Goal: Transaction & Acquisition: Purchase product/service

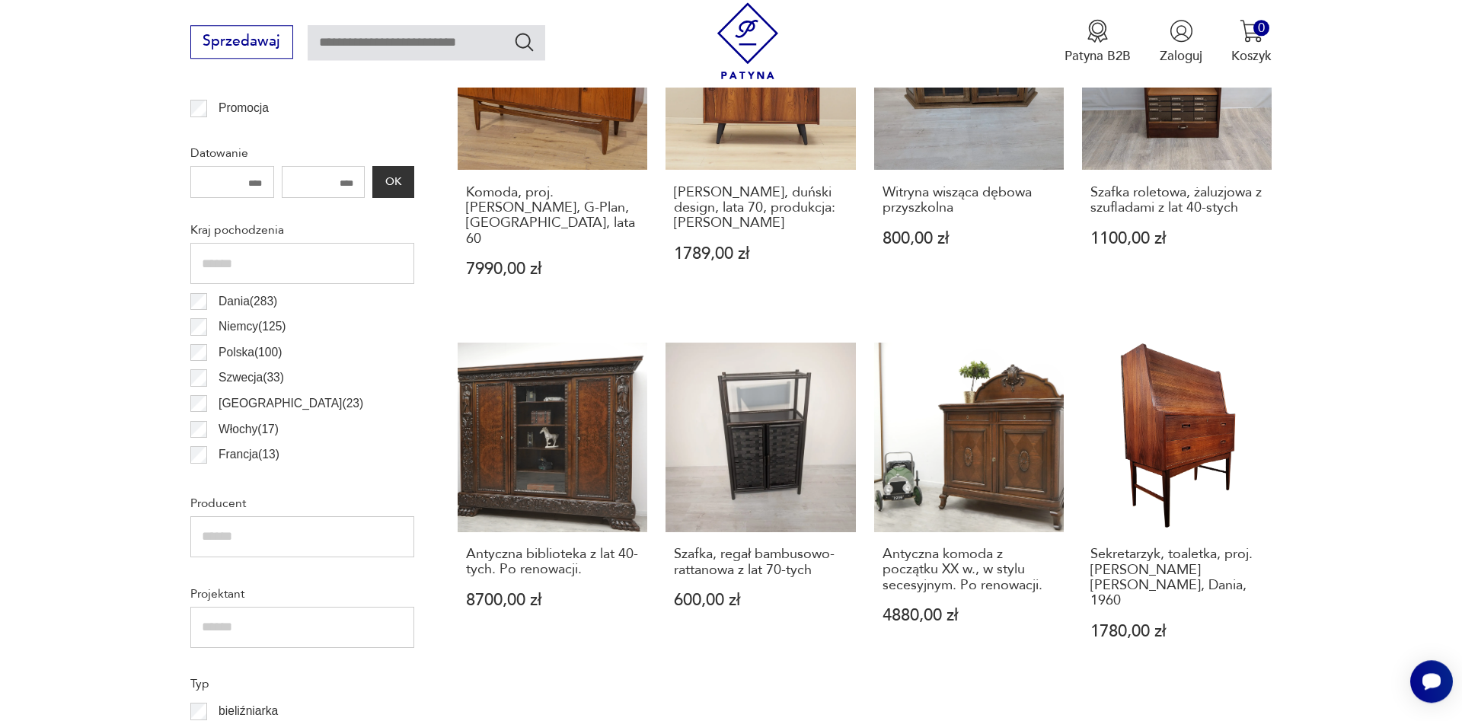
scroll to position [826, 0]
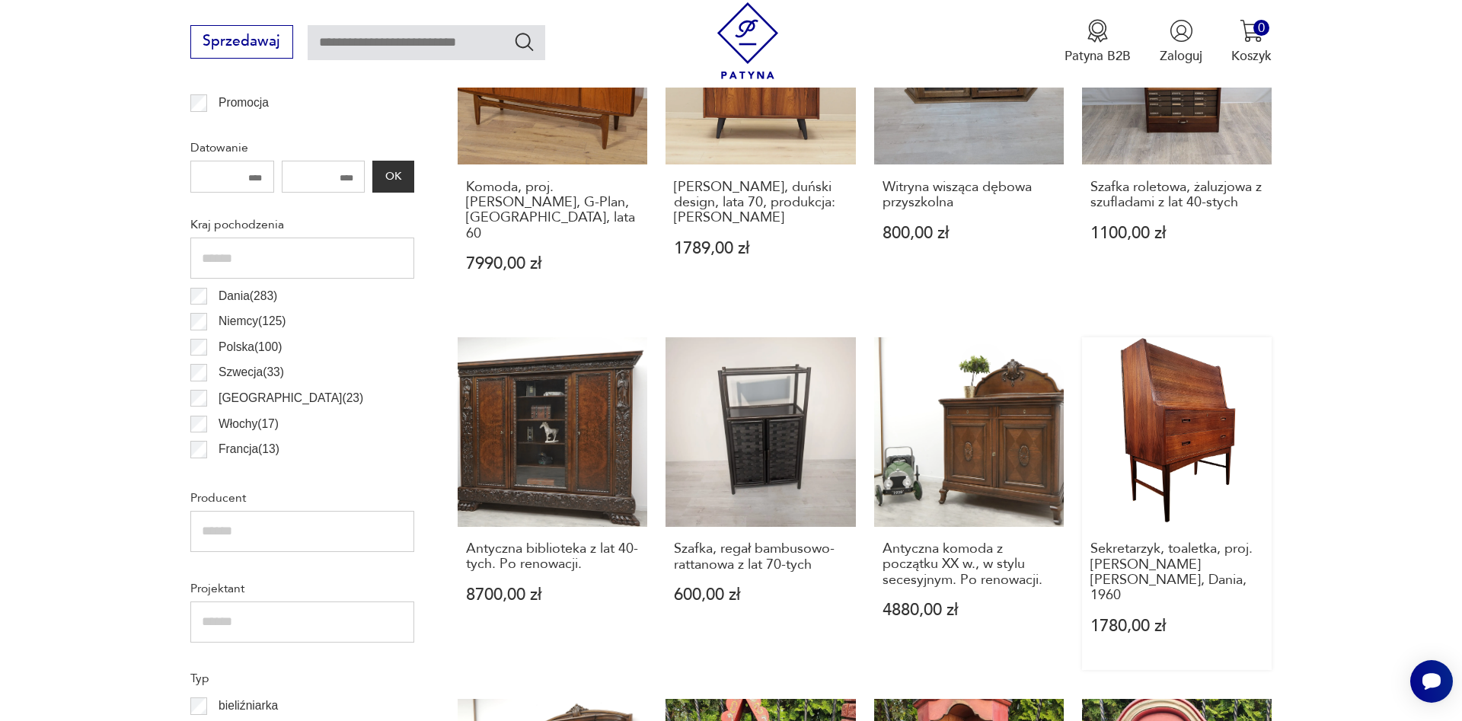
click at [1187, 423] on link "Sekretarzyk, toaletka, proj. Arne Wahl Iversen, Dania, 1960 1780,00 zł" at bounding box center [1177, 503] width 190 height 333
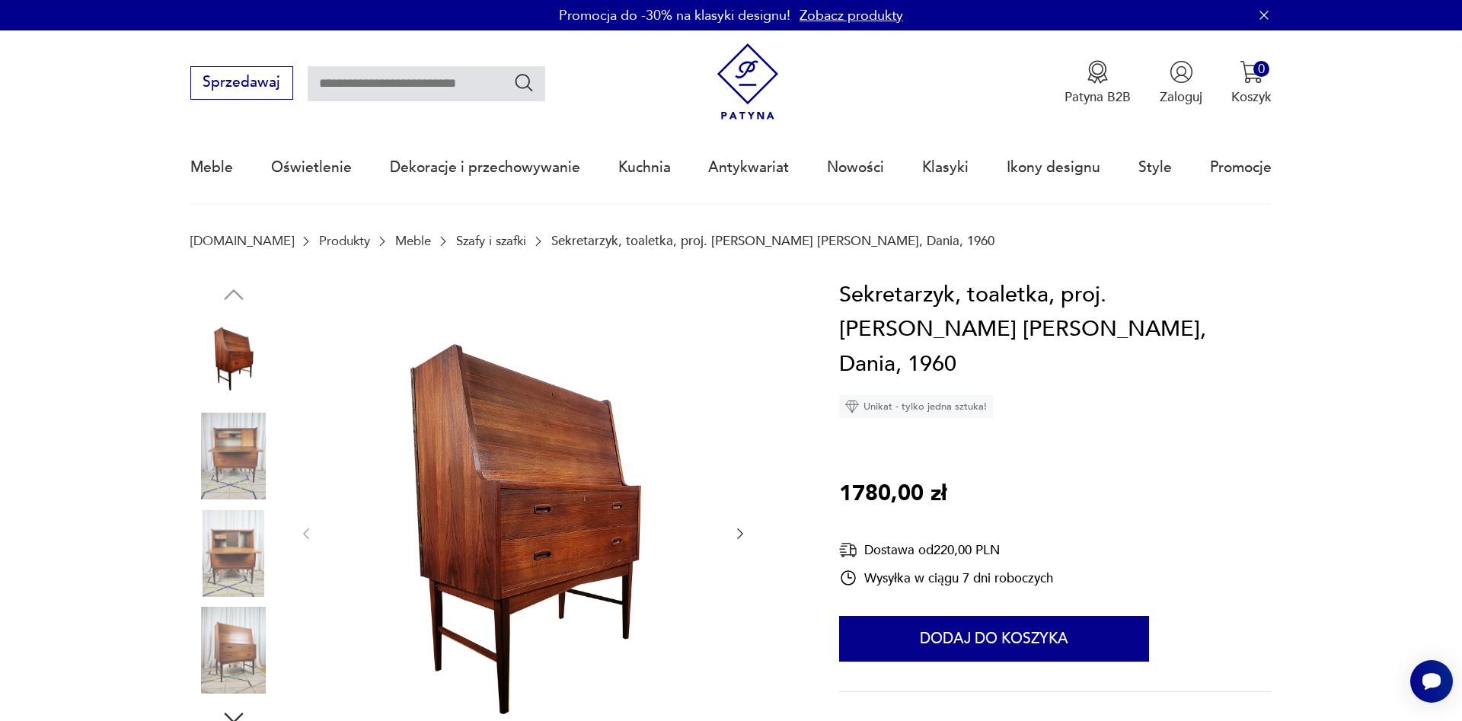
click at [231, 455] on img at bounding box center [233, 456] width 87 height 87
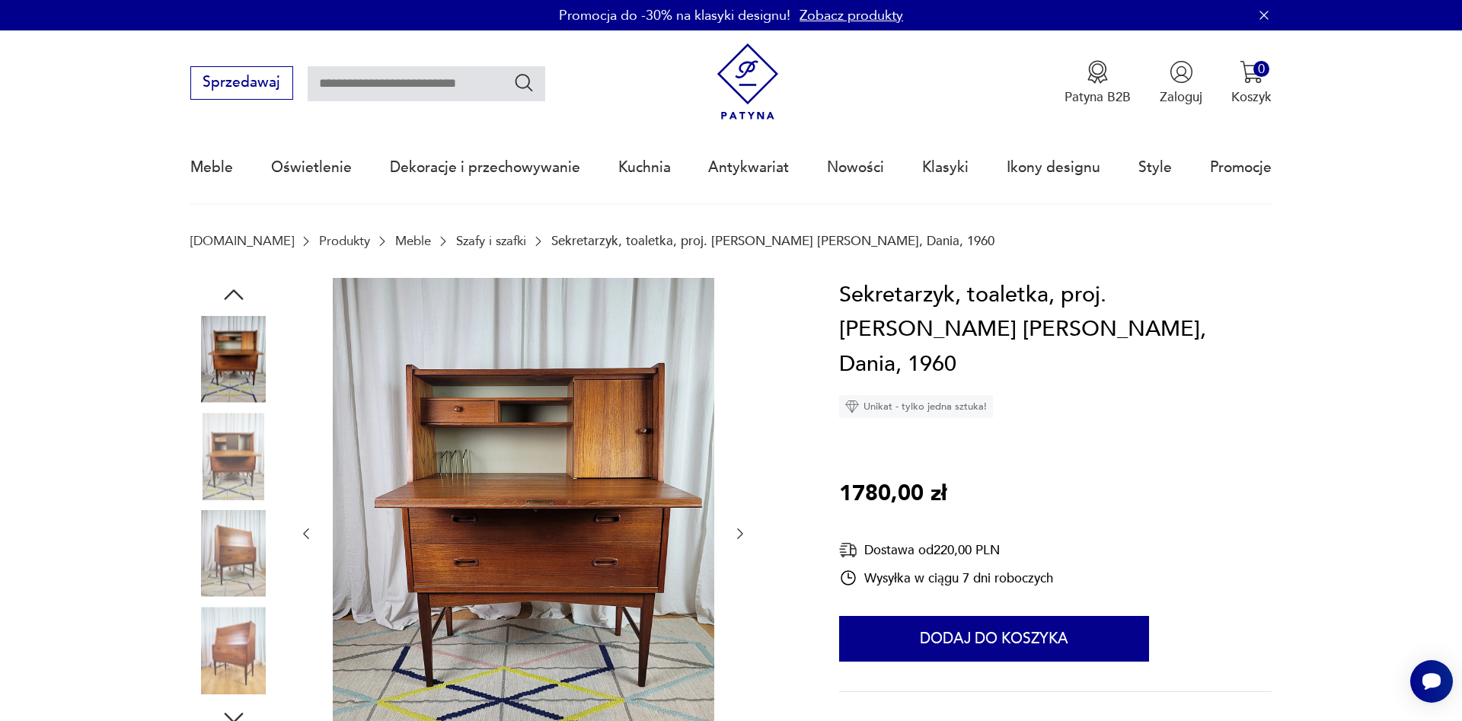
click at [238, 553] on img at bounding box center [233, 553] width 87 height 87
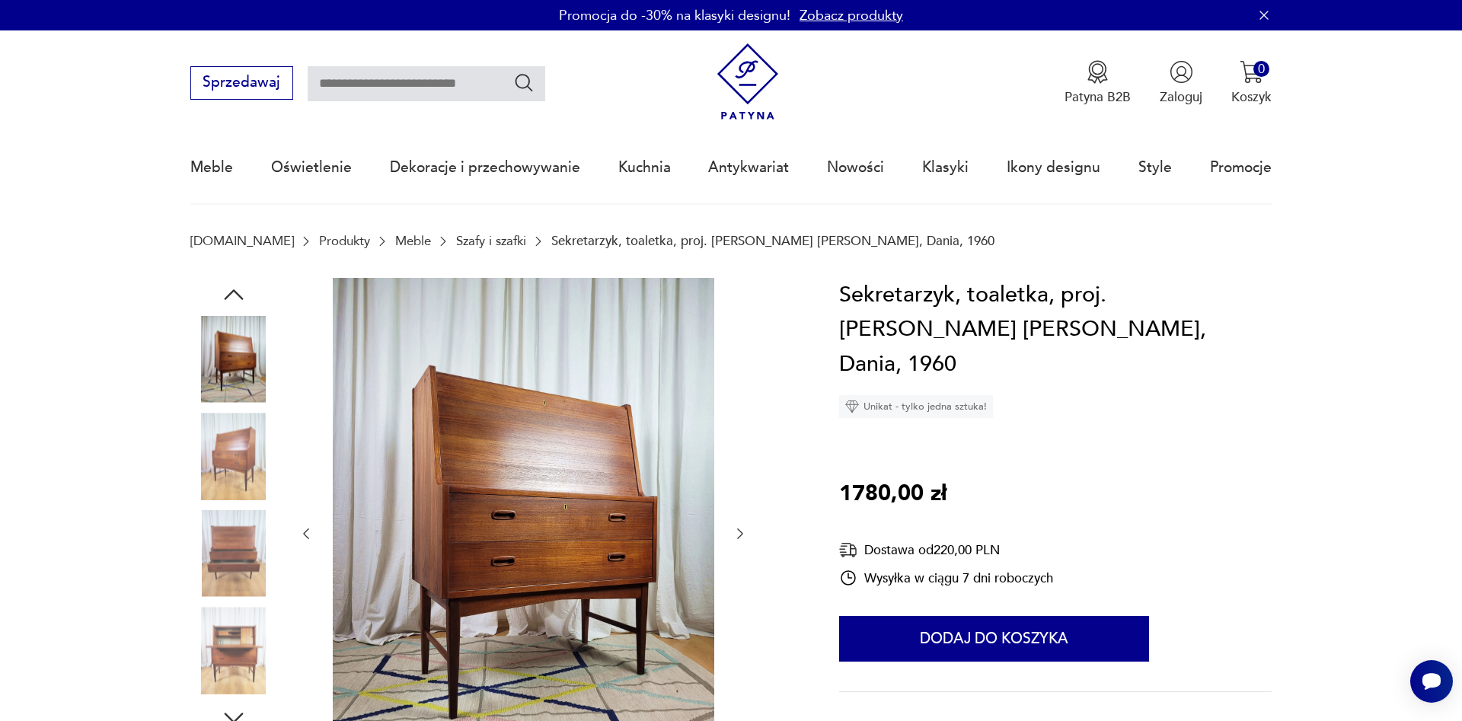
click at [239, 640] on img at bounding box center [233, 650] width 87 height 87
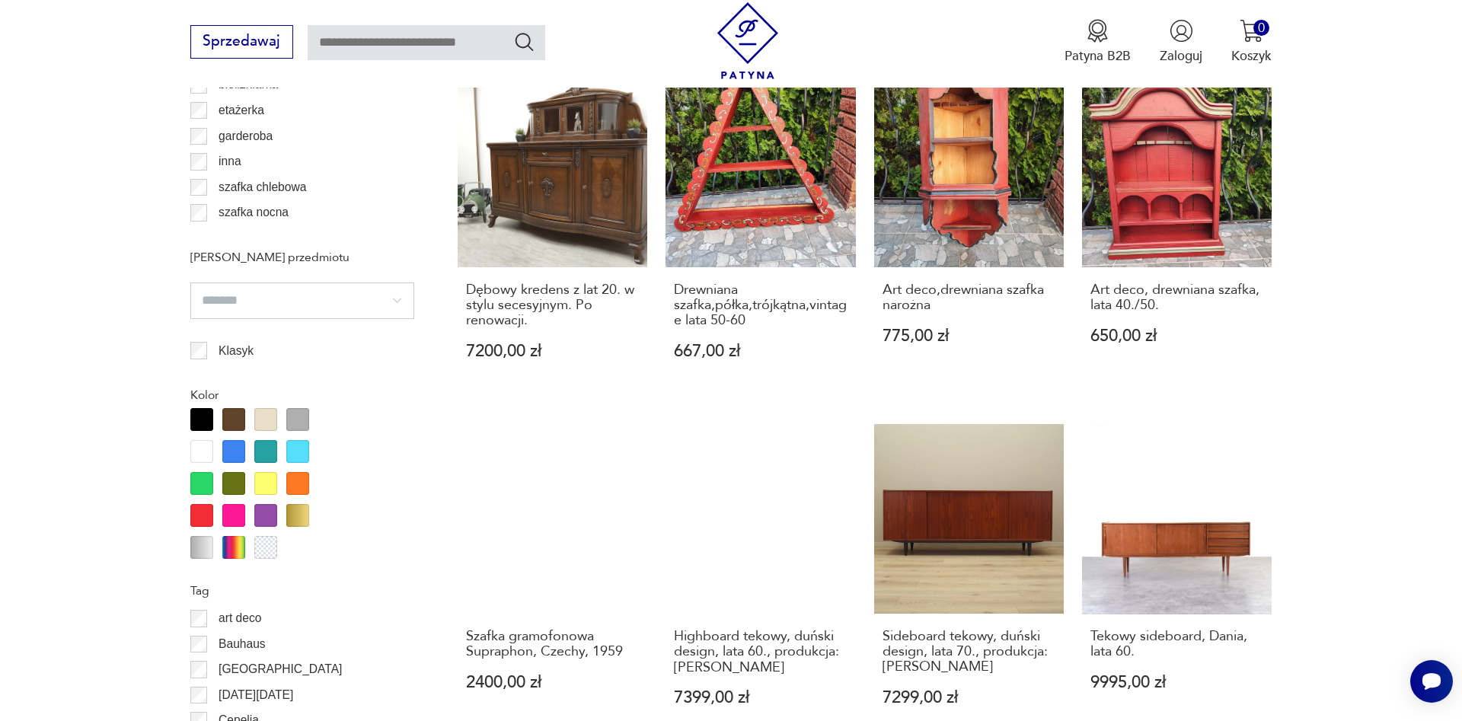
scroll to position [1680, 0]
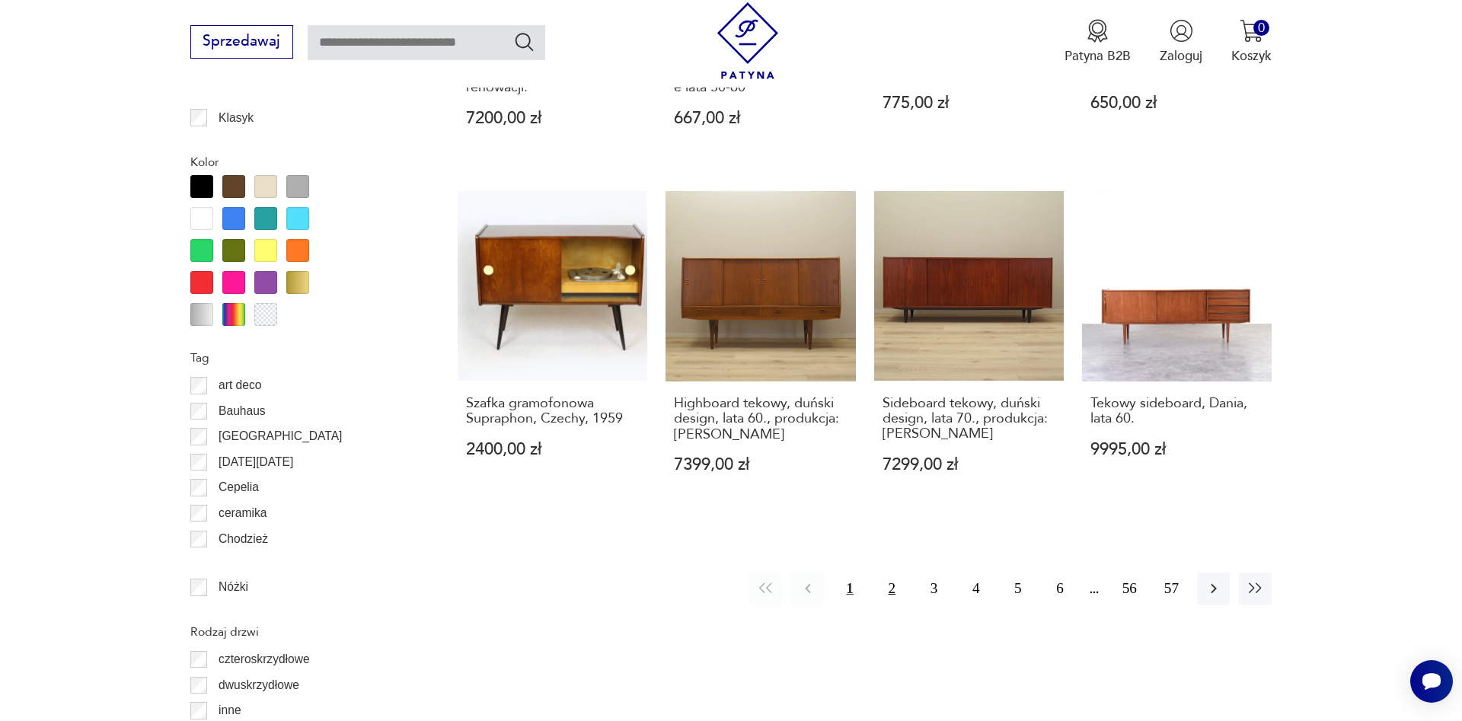
click at [894, 572] on button "2" at bounding box center [891, 588] width 33 height 33
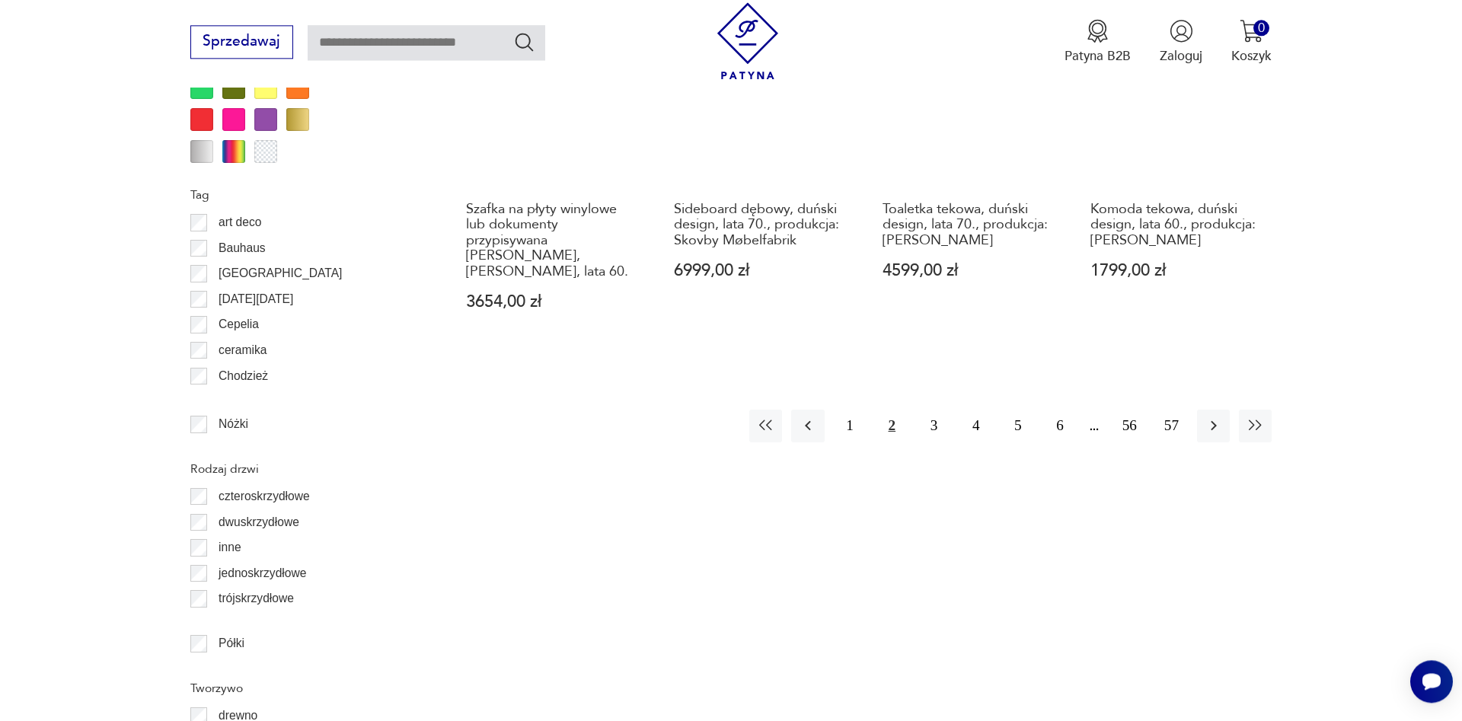
scroll to position [1914, 0]
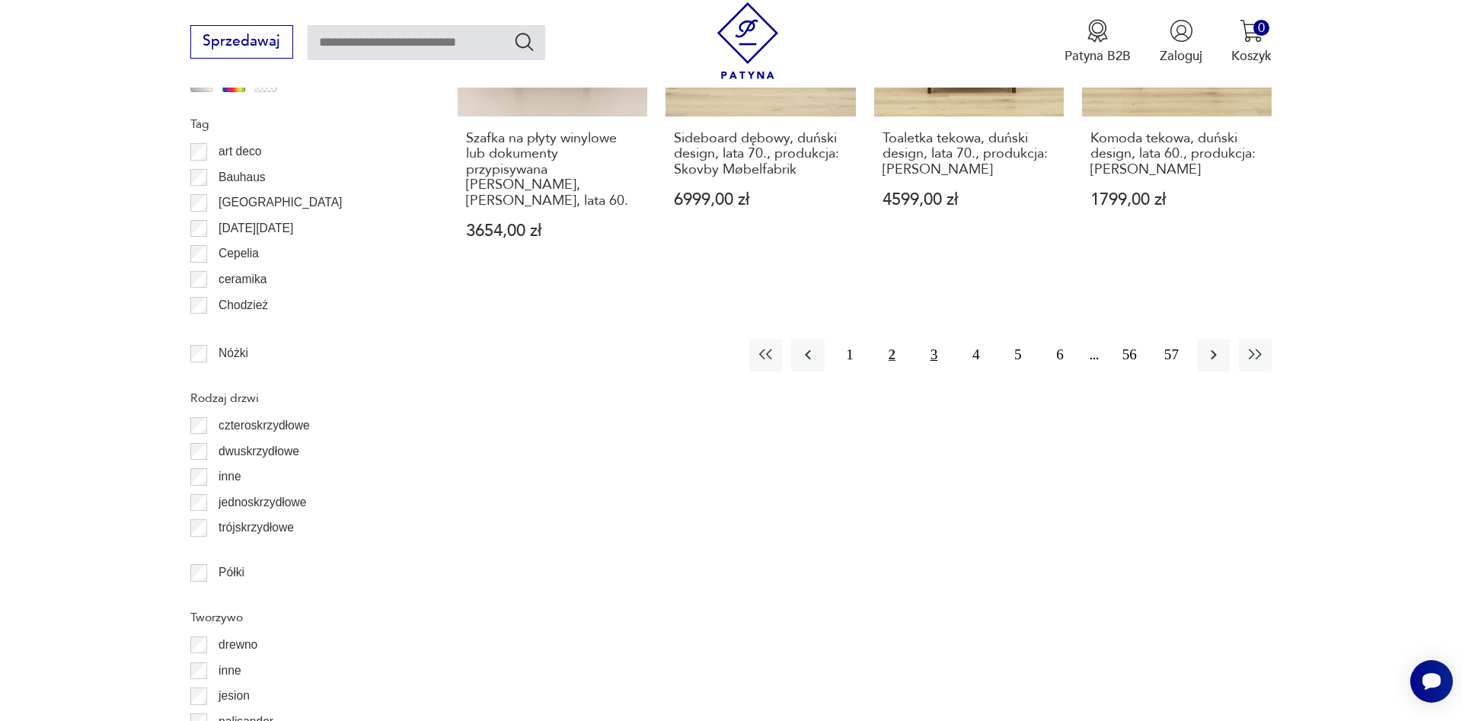
click at [933, 352] on button "3" at bounding box center [933, 355] width 33 height 33
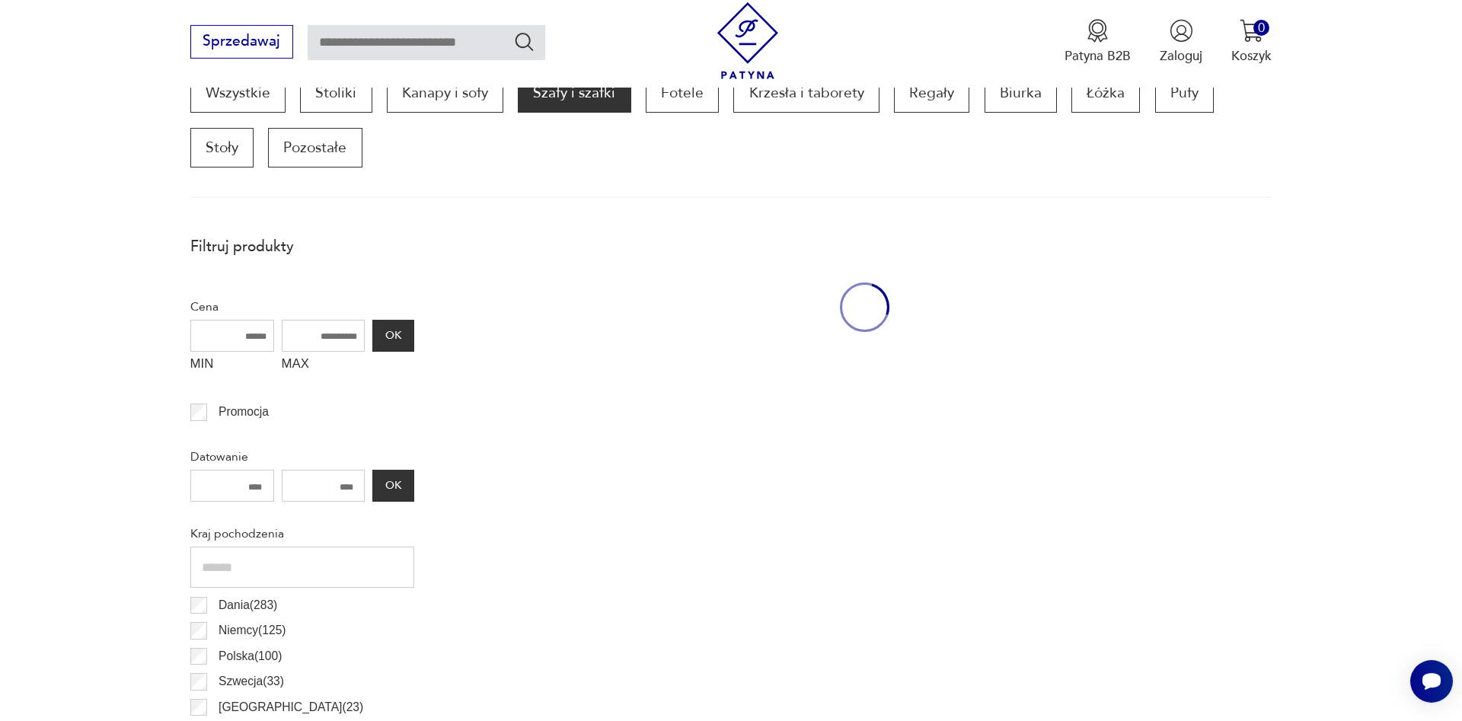
scroll to position [516, 0]
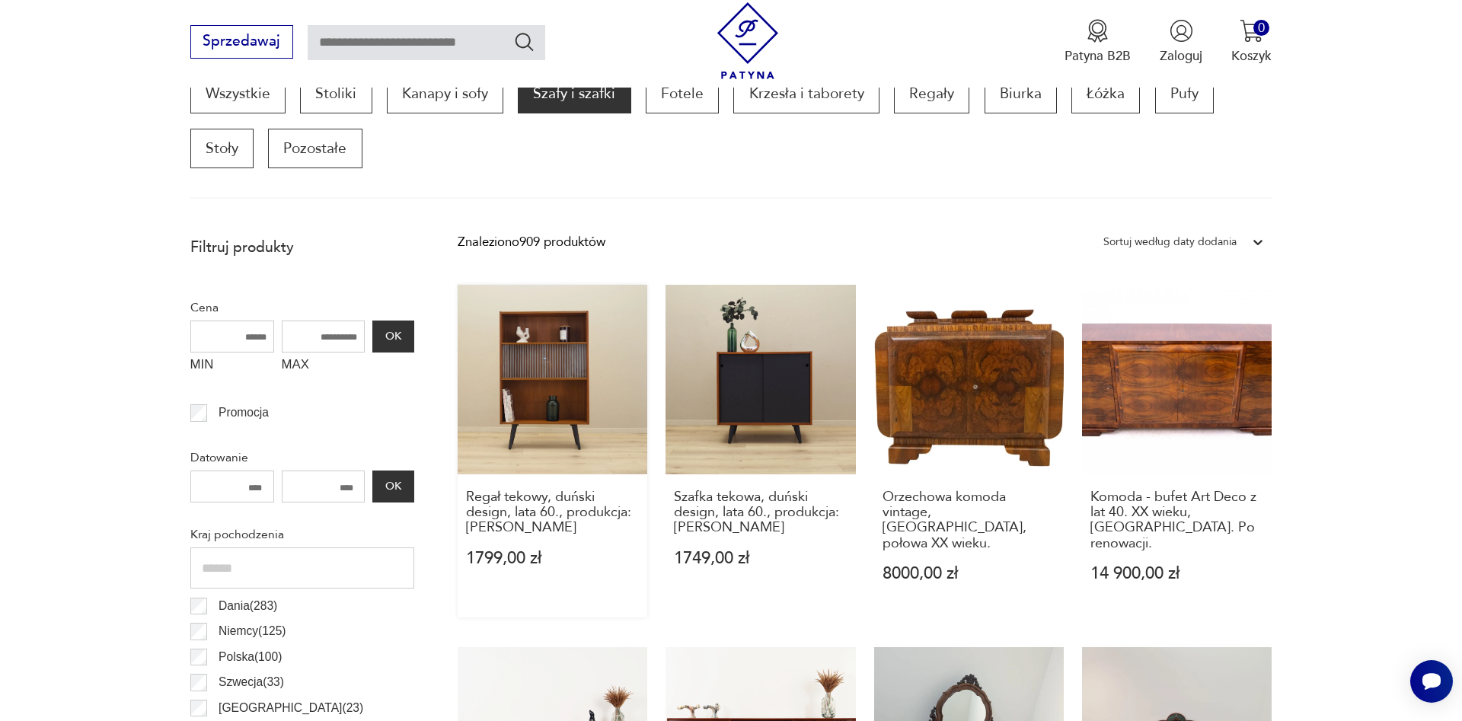
click at [539, 378] on link "Regał tekowy, duński design, lata 60., produkcja: Dania 1799,00 zł" at bounding box center [552, 451] width 190 height 333
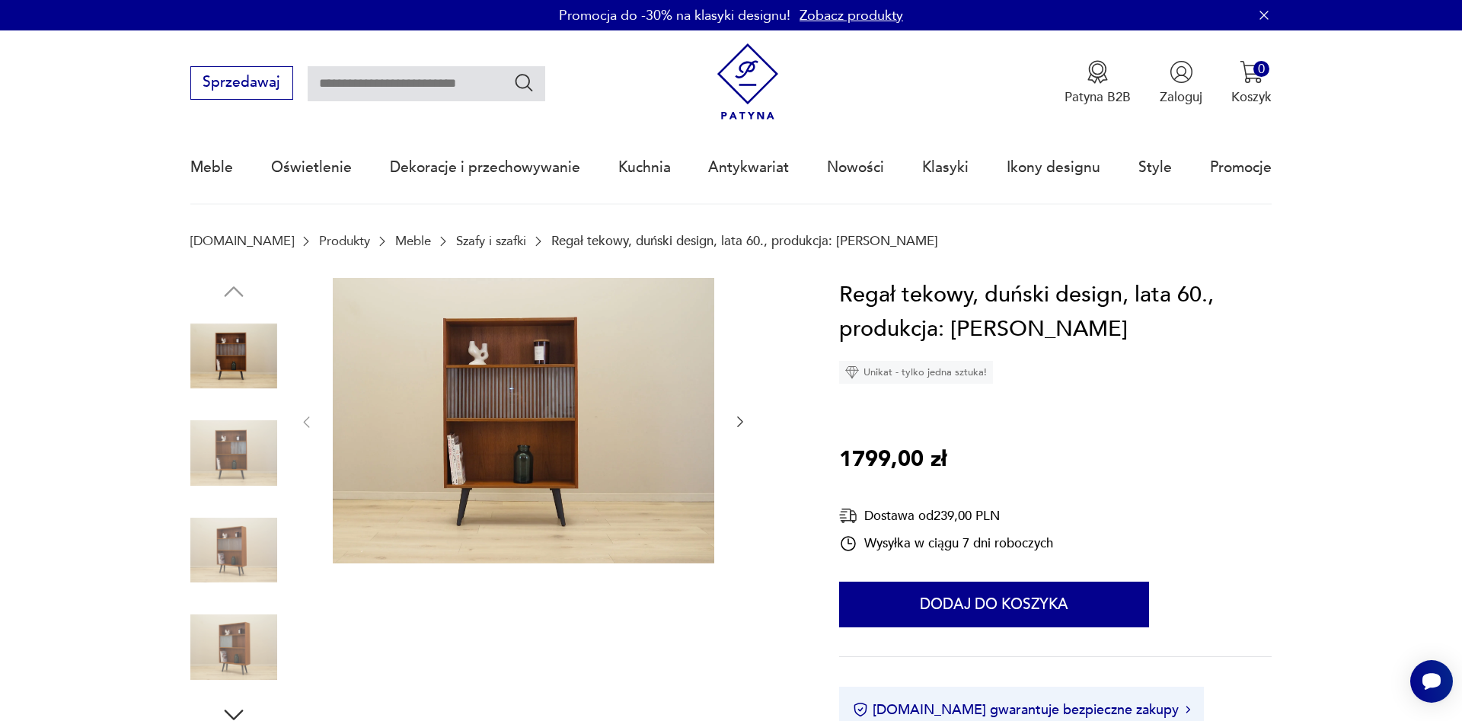
click at [225, 450] on img at bounding box center [233, 453] width 87 height 87
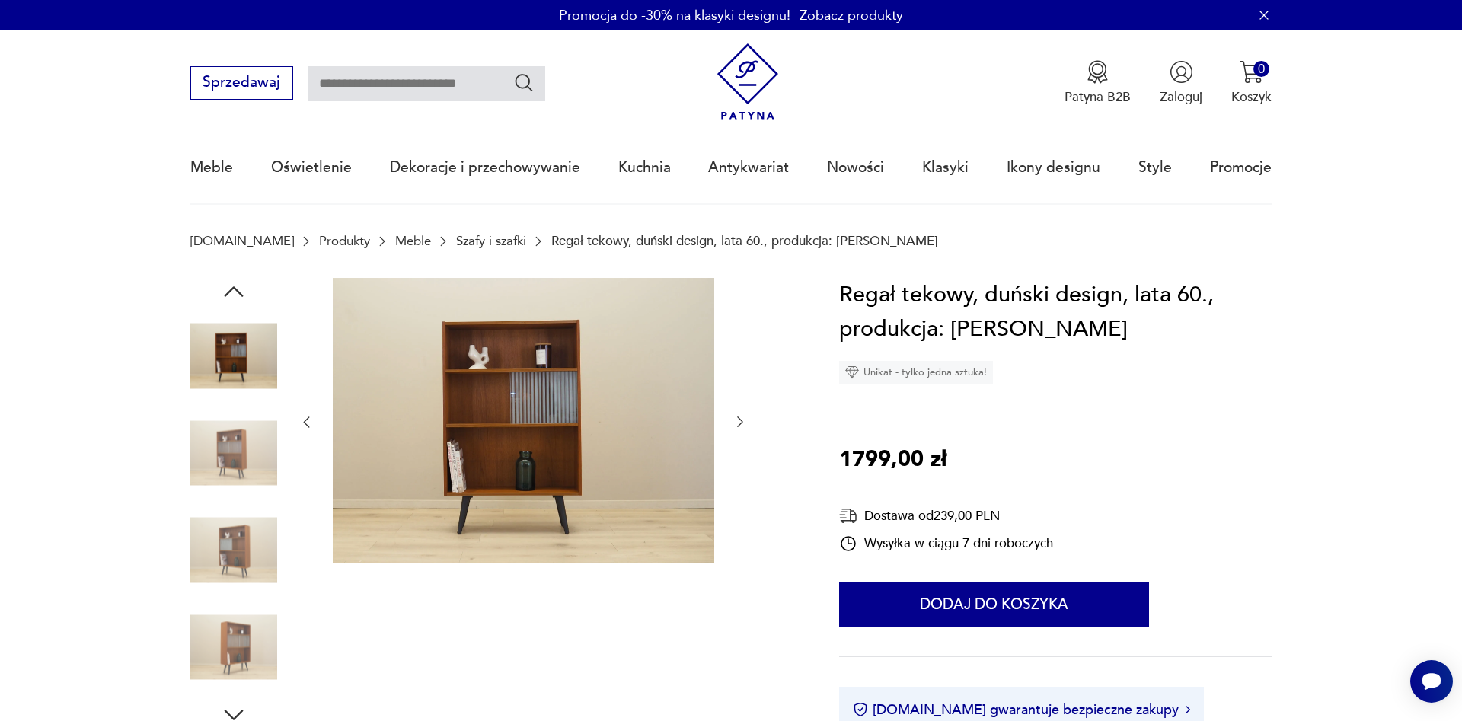
click at [562, 419] on img at bounding box center [523, 421] width 381 height 286
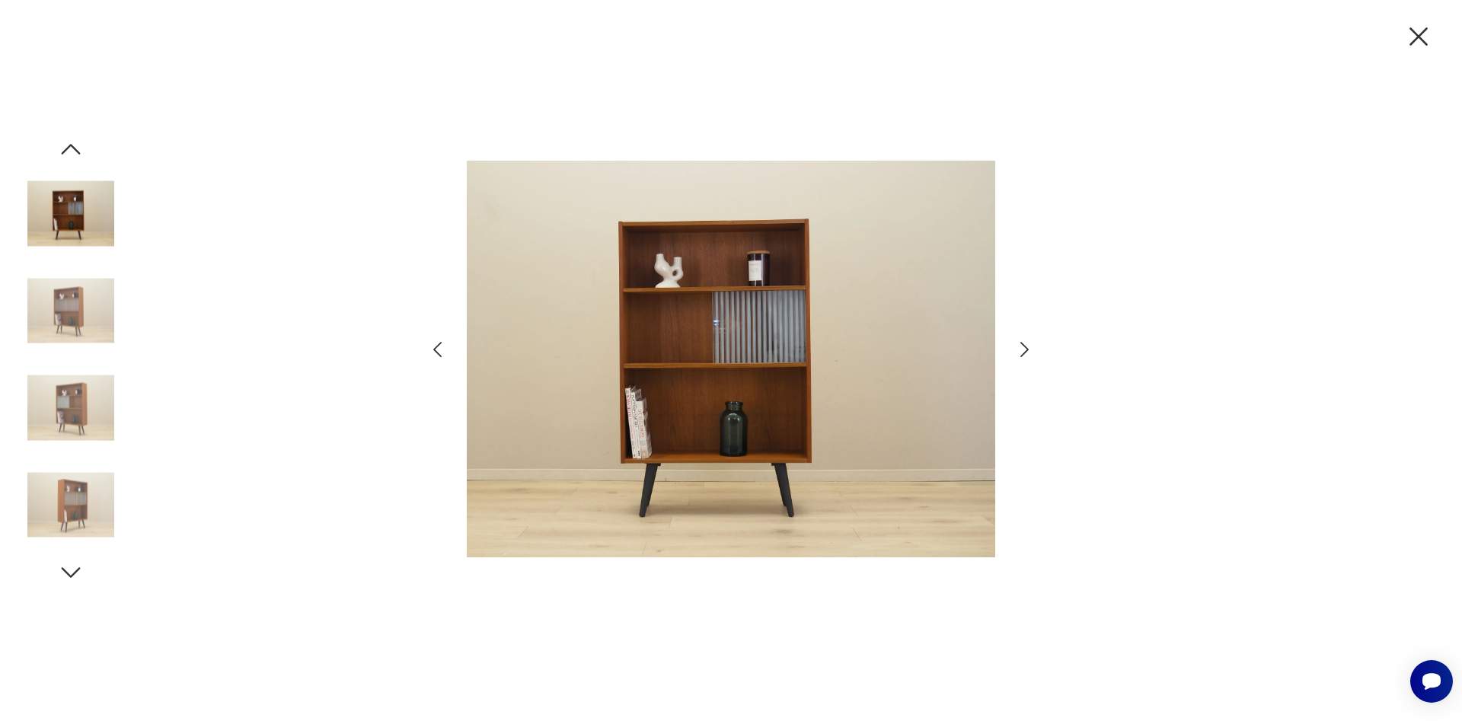
click at [74, 505] on img at bounding box center [70, 504] width 87 height 87
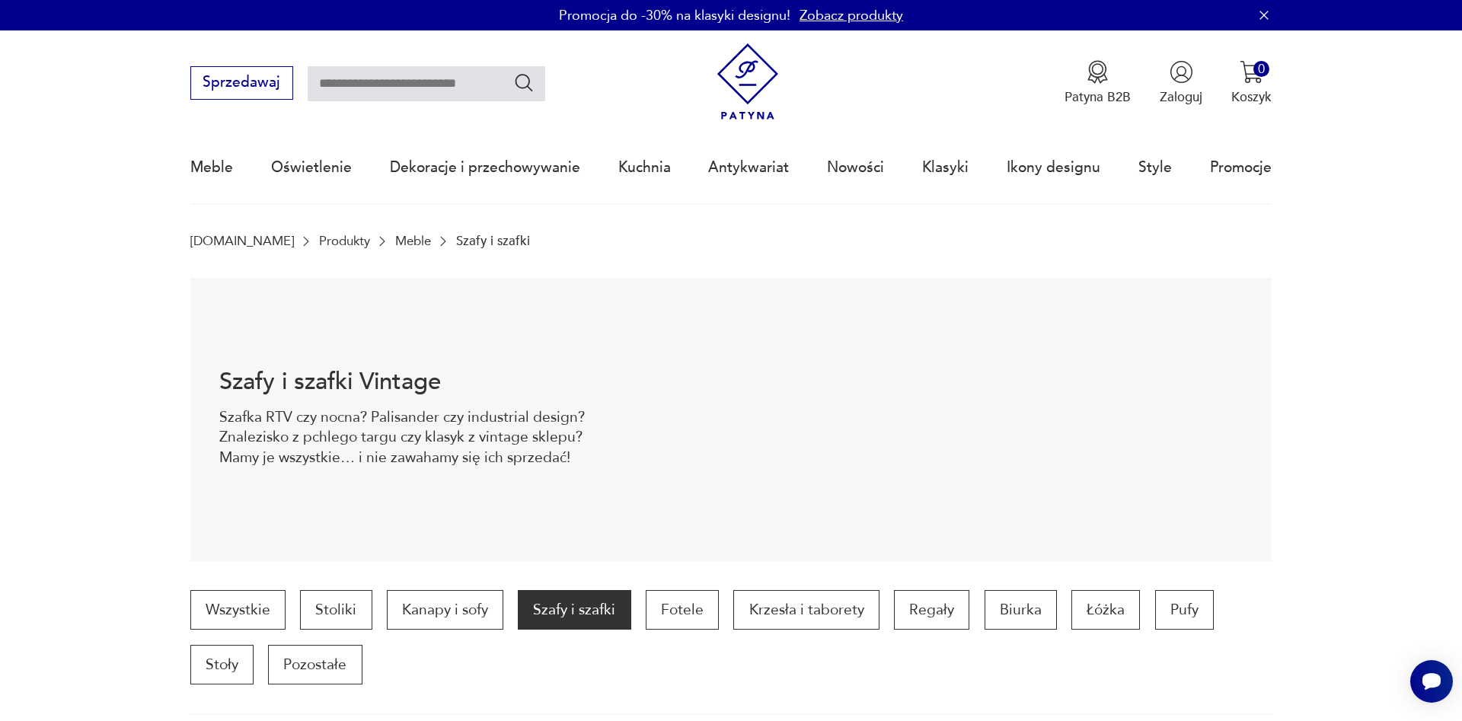
scroll to position [516, 0]
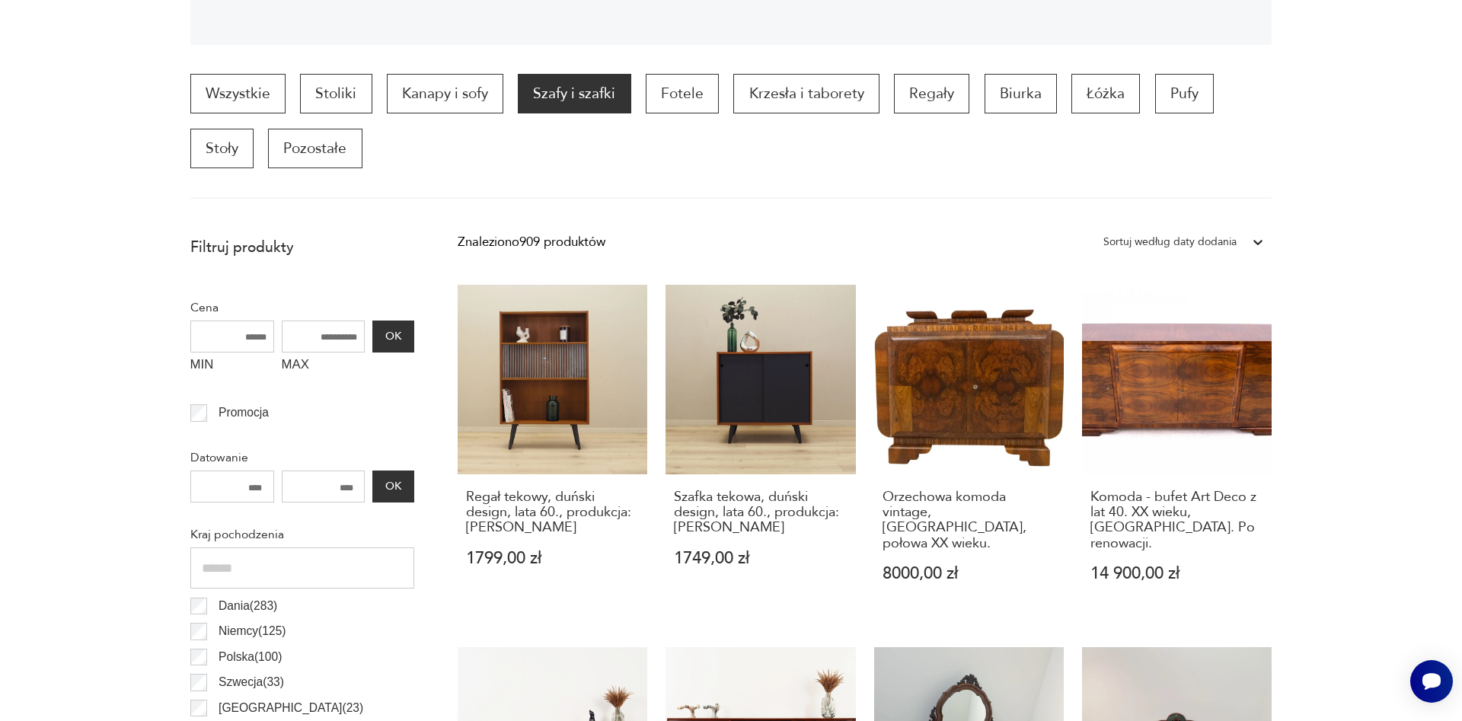
click at [1461, 145] on section "Wszystkie Stoliki Kanapy i sofy Szafy i szafki Fotele Krzesła i taborety Regały…" at bounding box center [731, 136] width 1462 height 125
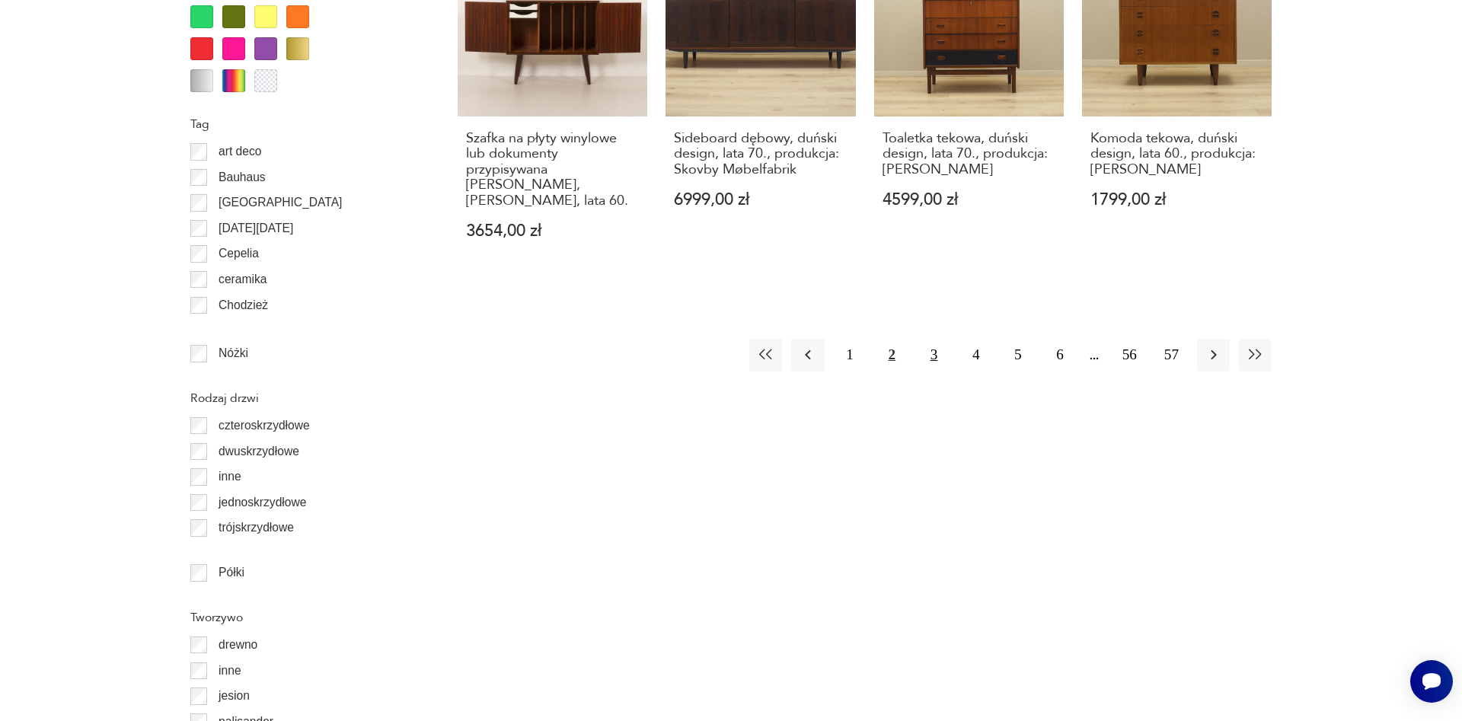
click at [931, 360] on button "3" at bounding box center [933, 355] width 33 height 33
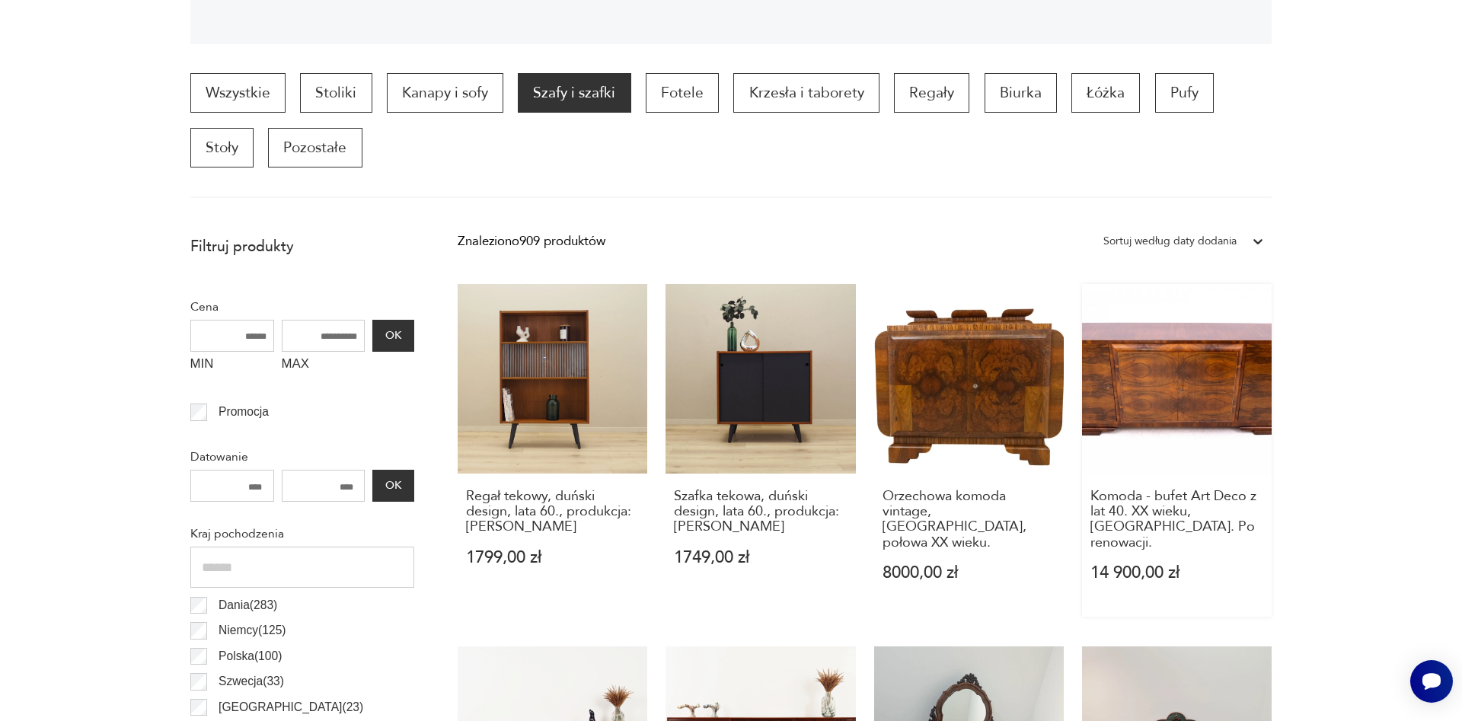
scroll to position [516, 0]
click at [294, 344] on input "MAX" at bounding box center [324, 336] width 84 height 32
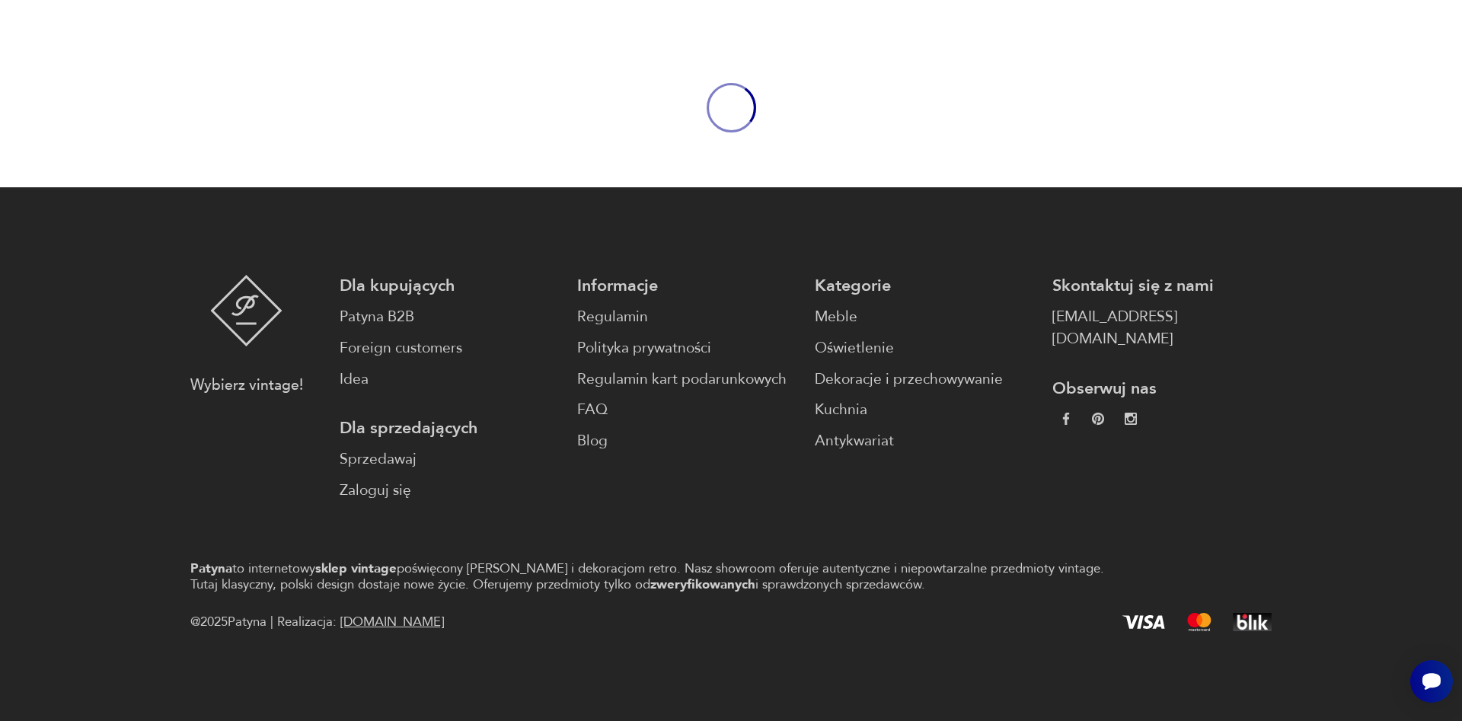
scroll to position [206, 0]
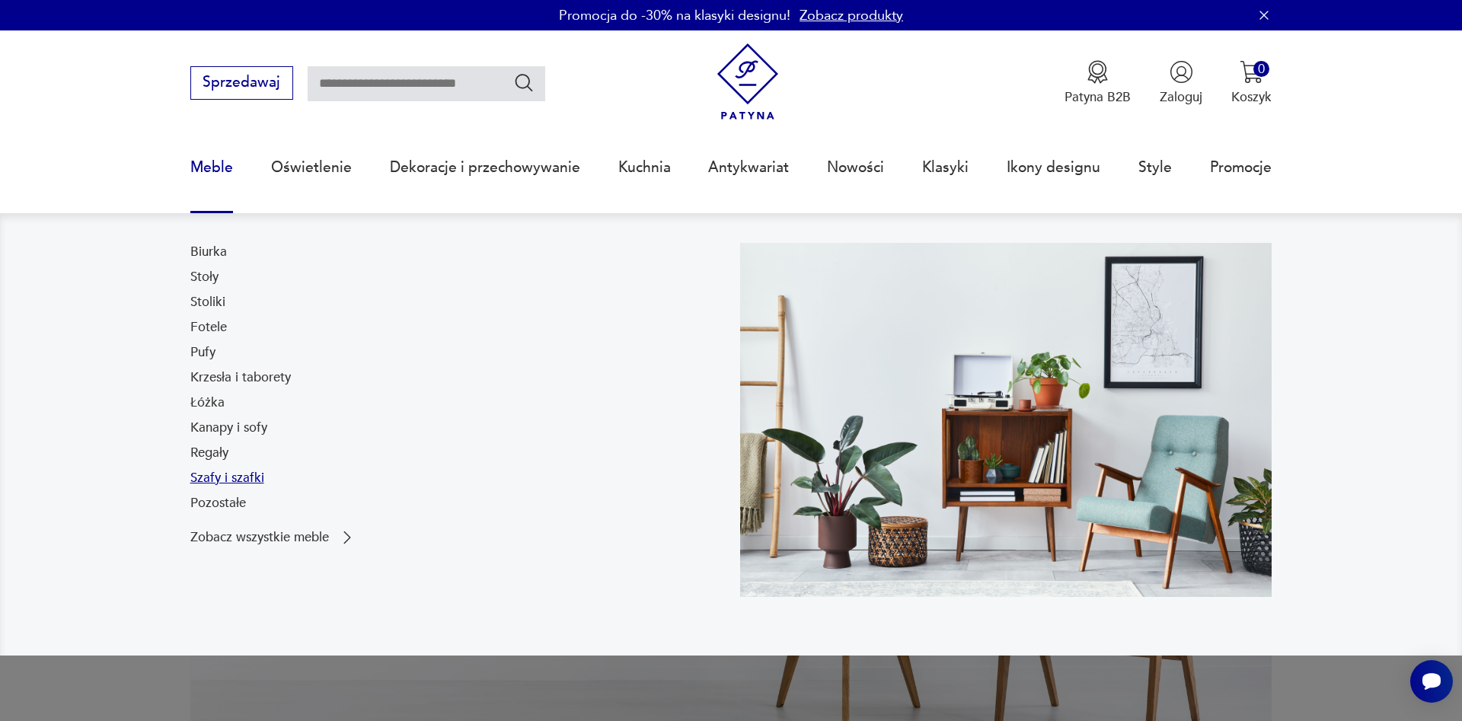
click at [216, 477] on link "Szafy i szafki" at bounding box center [227, 478] width 74 height 18
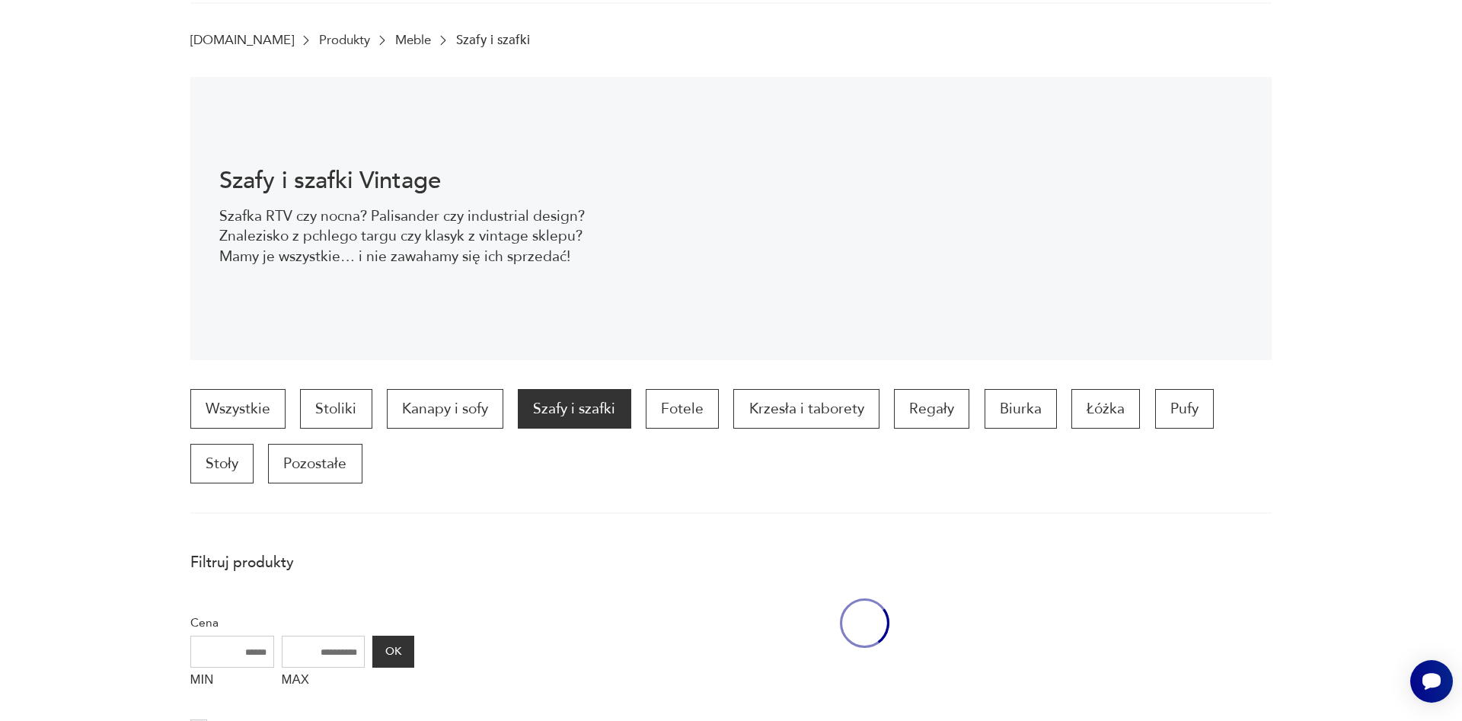
scroll to position [203, 0]
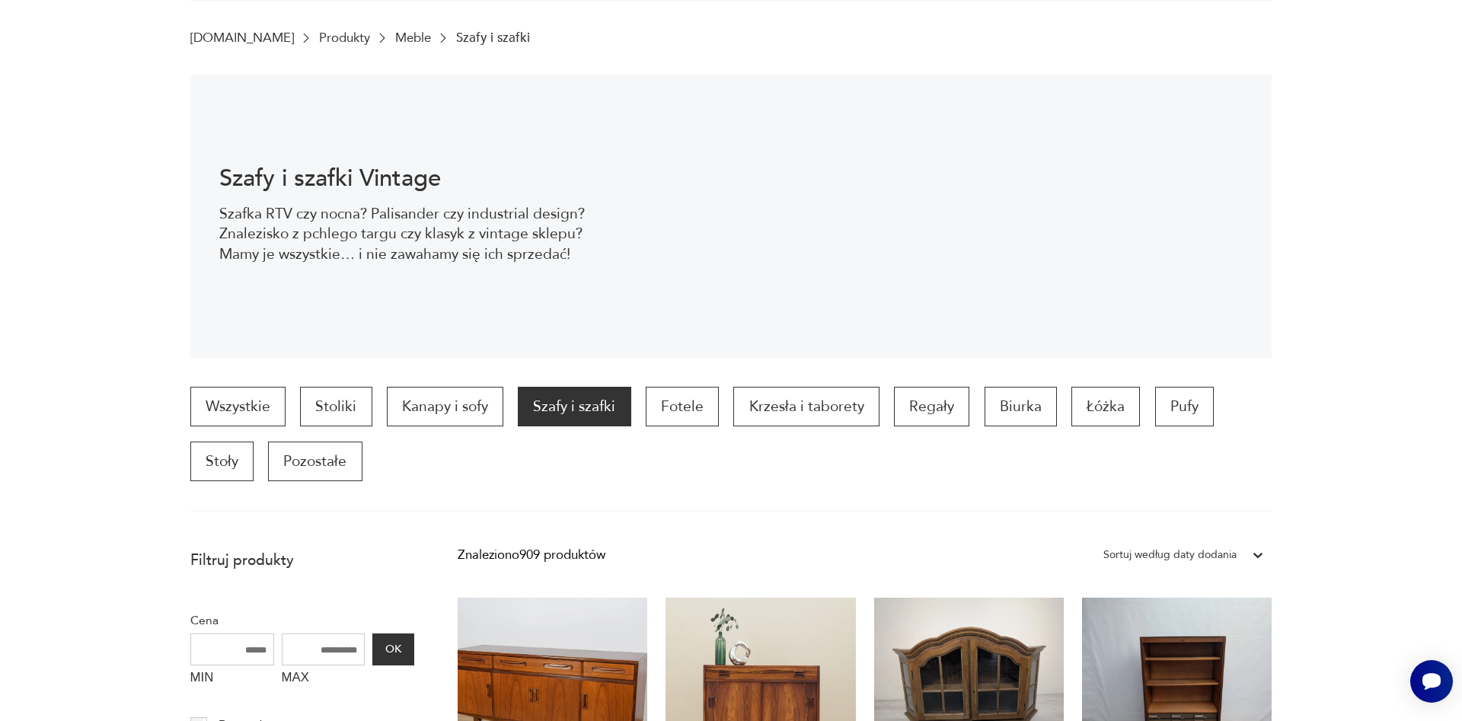
click at [561, 410] on p "Szafy i szafki" at bounding box center [574, 407] width 113 height 40
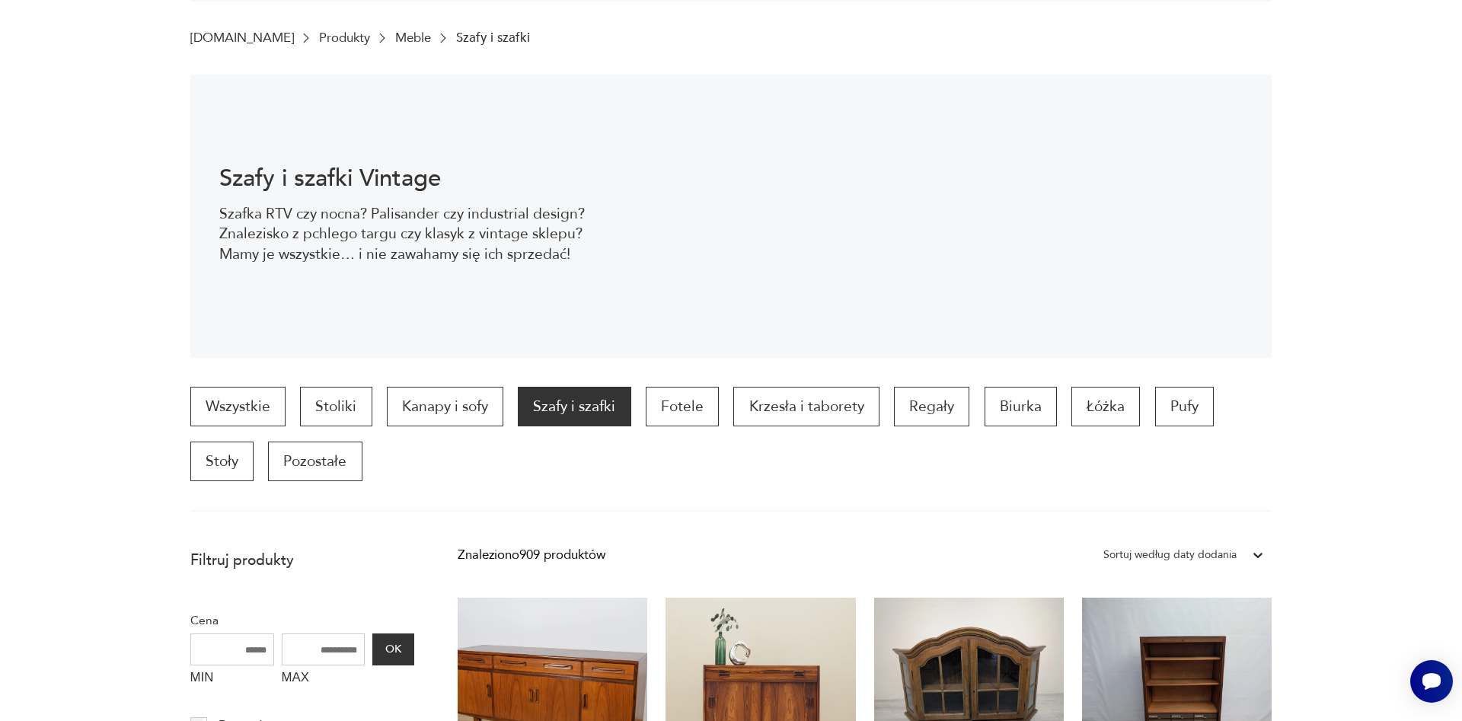
click at [1263, 558] on icon at bounding box center [1257, 554] width 15 height 15
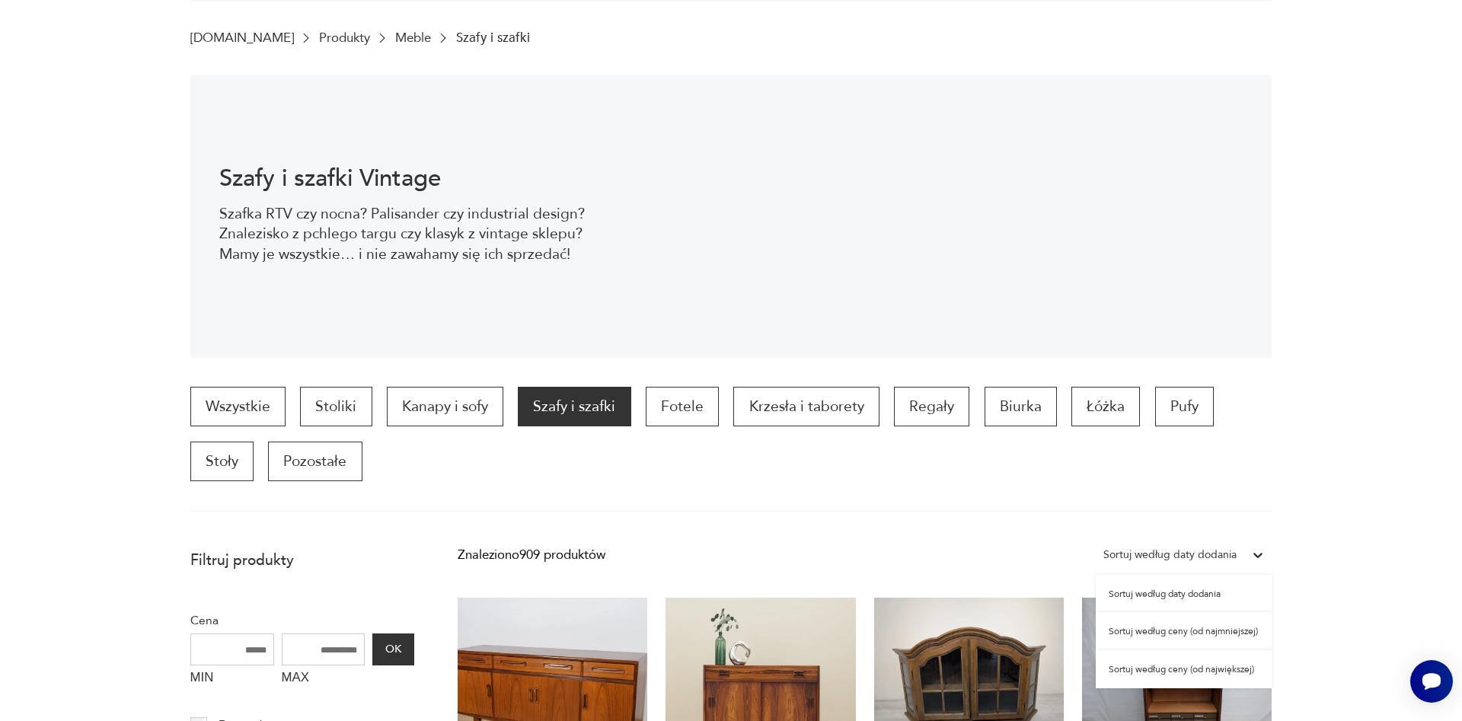
click at [1274, 183] on section "Szafy i szafki Vintage Szafka RTV czy nocna? Palisander czy industrial design? …" at bounding box center [731, 216] width 1462 height 283
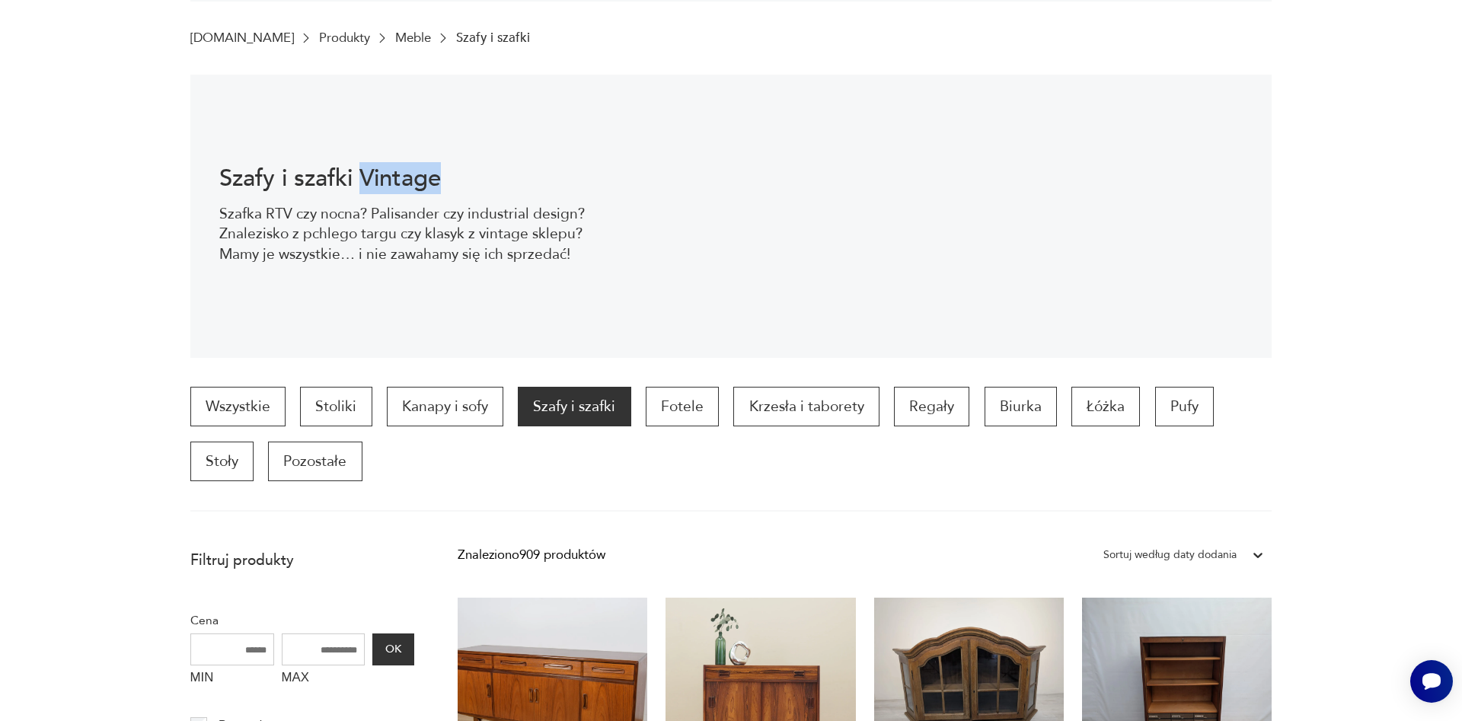
click at [1274, 183] on section "Szafy i szafki Vintage Szafka RTV czy nocna? Palisander czy industrial design? …" at bounding box center [731, 216] width 1462 height 283
drag, startPoint x: 1274, startPoint y: 183, endPoint x: 1427, endPoint y: 638, distance: 479.3
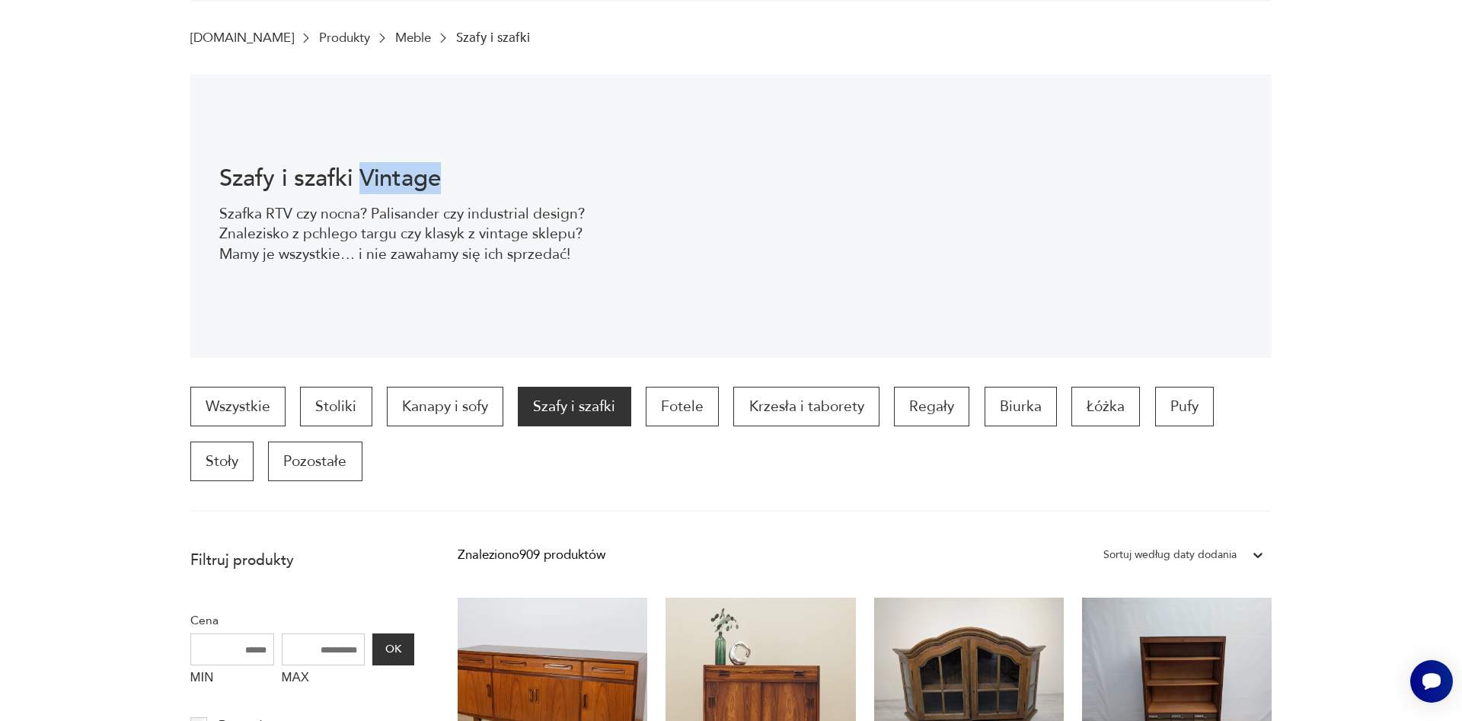
click at [1274, 218] on section "Szafy i szafki Vintage Szafka RTV czy nocna? Palisander czy industrial design? …" at bounding box center [731, 216] width 1462 height 283
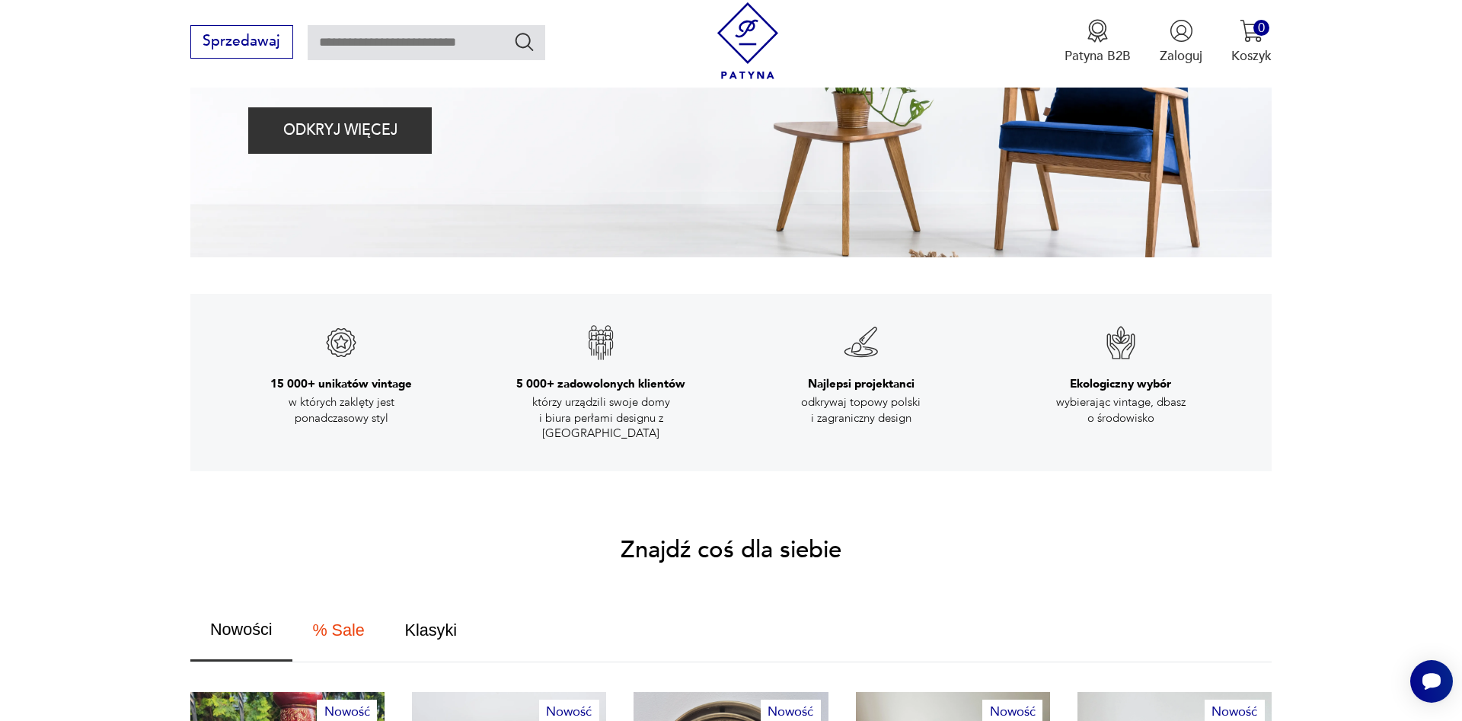
scroll to position [699, 0]
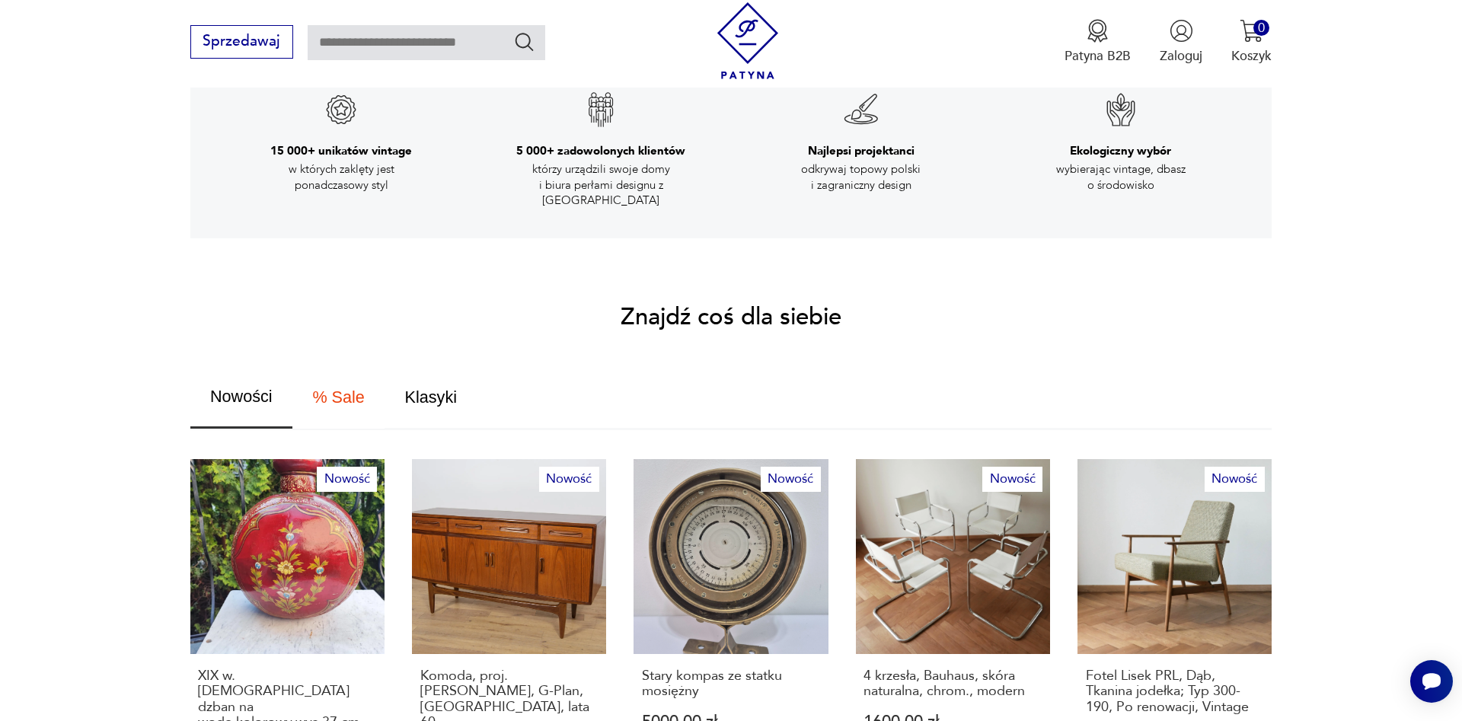
click at [334, 389] on span "% Sale" at bounding box center [338, 397] width 52 height 17
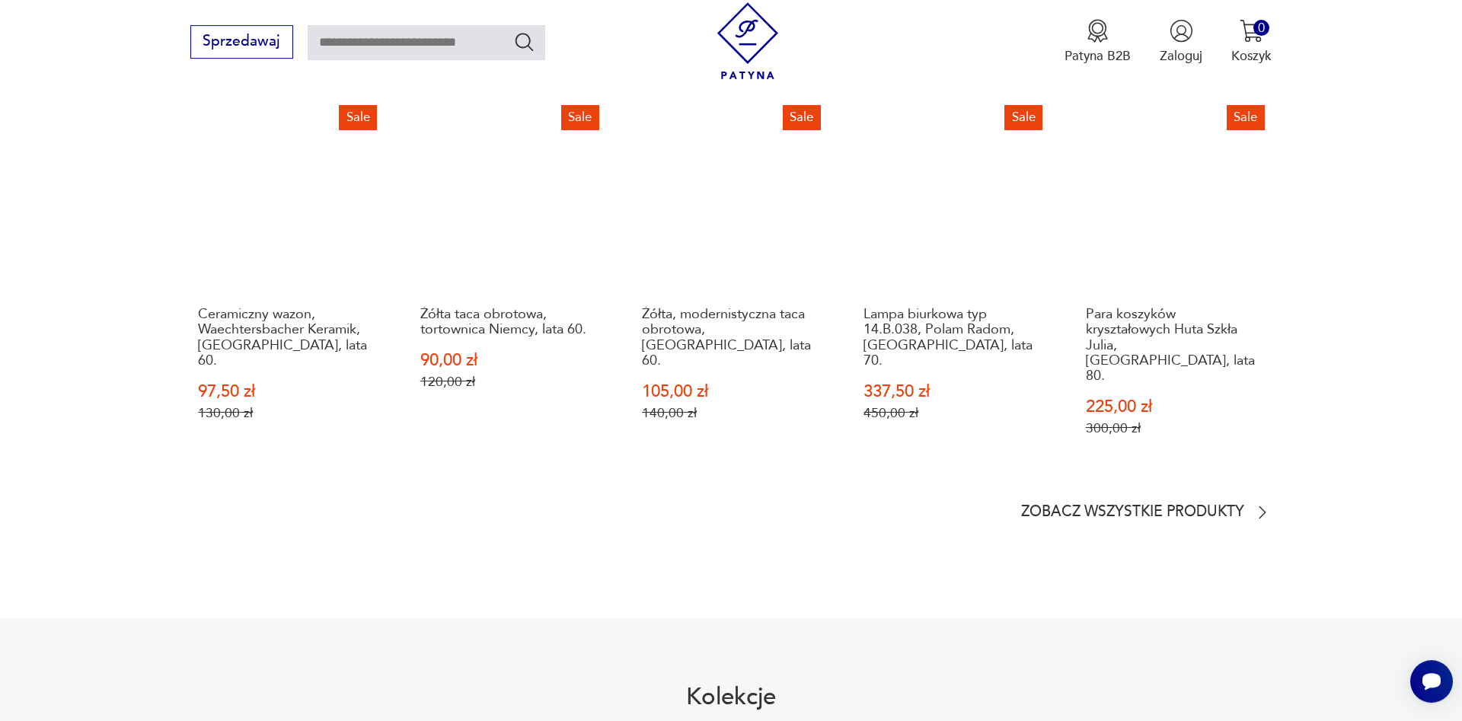
scroll to position [1087, 0]
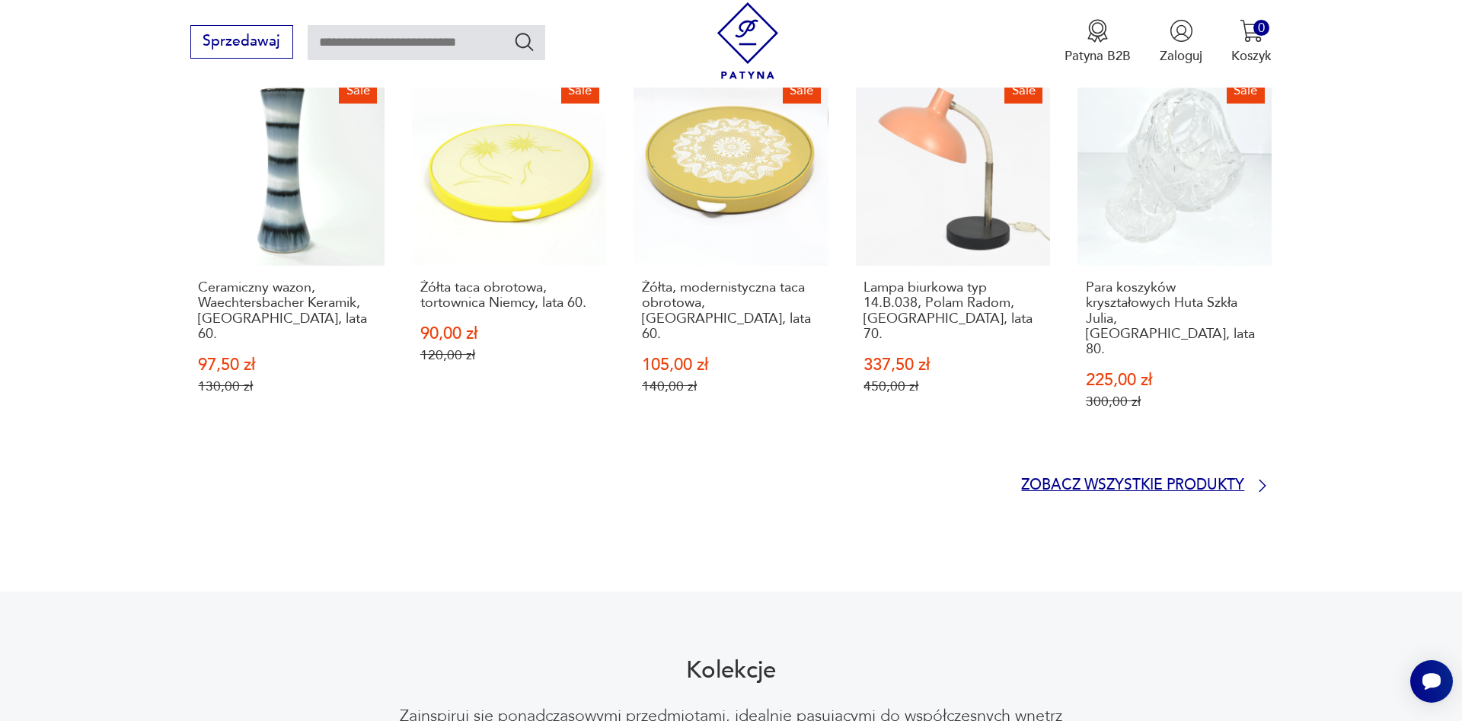
click at [1185, 480] on p "Zobacz wszystkie produkty" at bounding box center [1132, 486] width 223 height 12
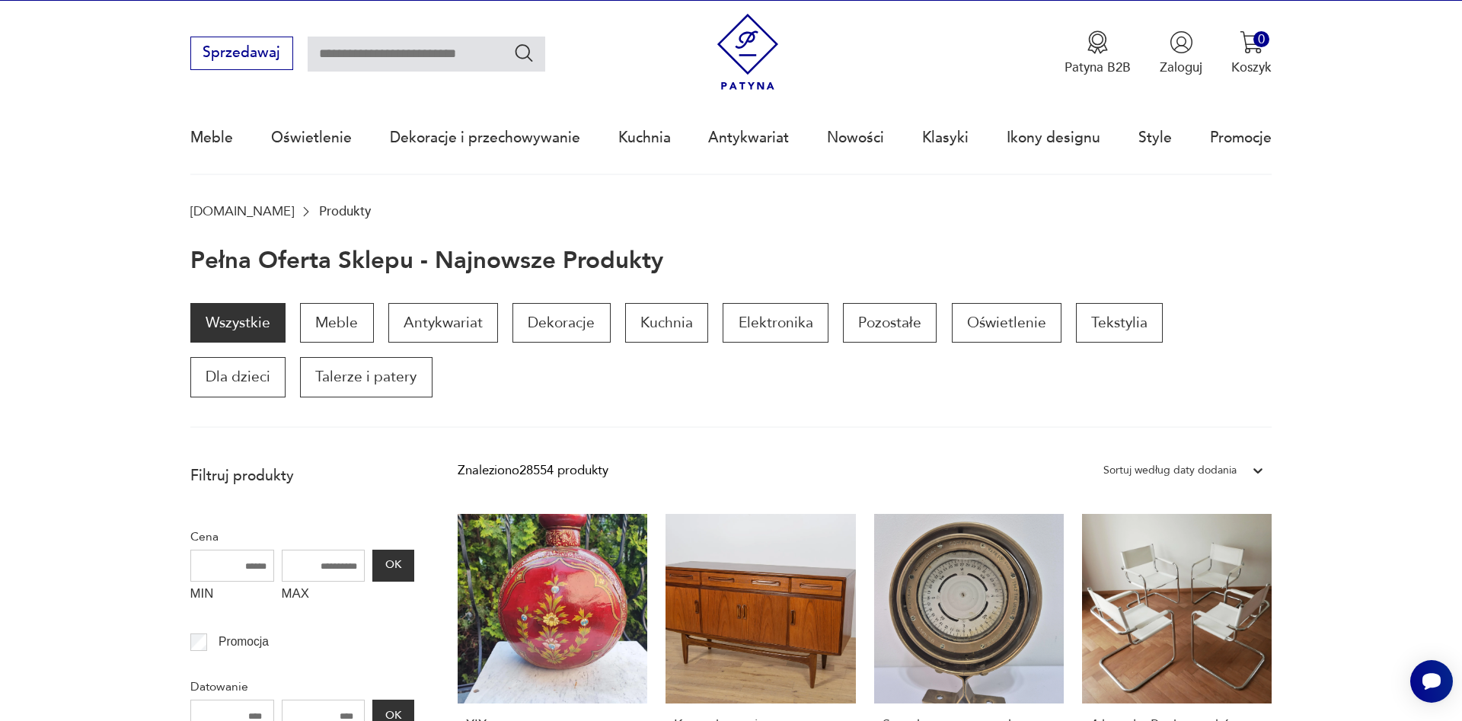
scroll to position [26, 0]
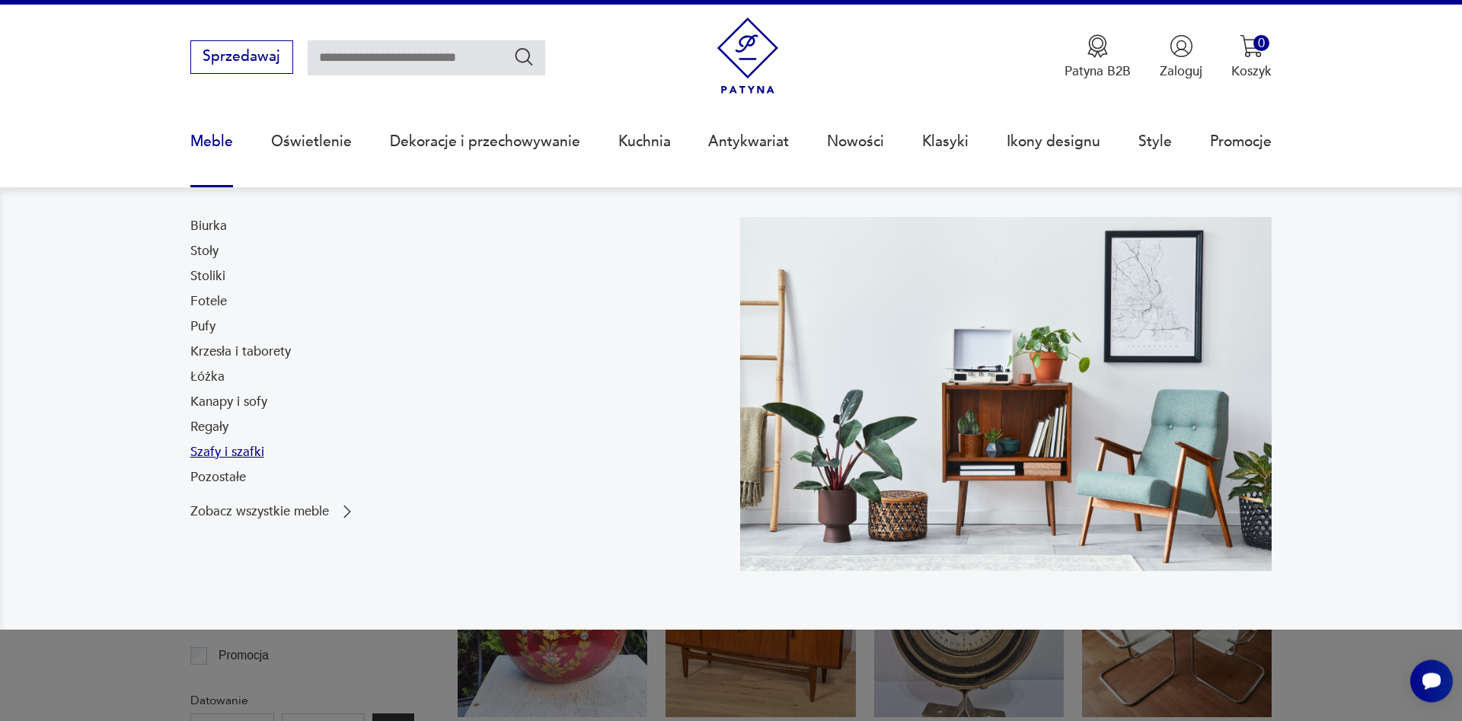
click at [243, 451] on link "Szafy i szafki" at bounding box center [227, 452] width 74 height 18
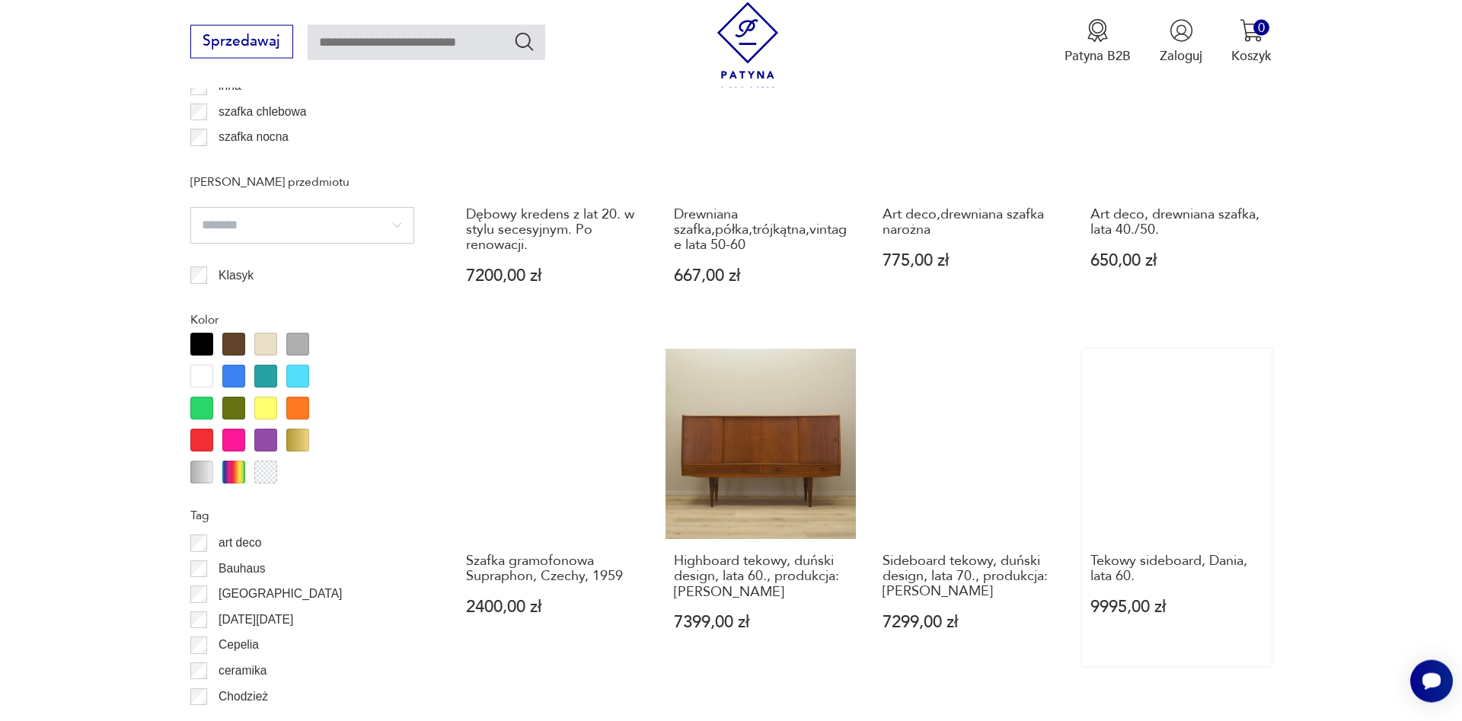
scroll to position [1755, 0]
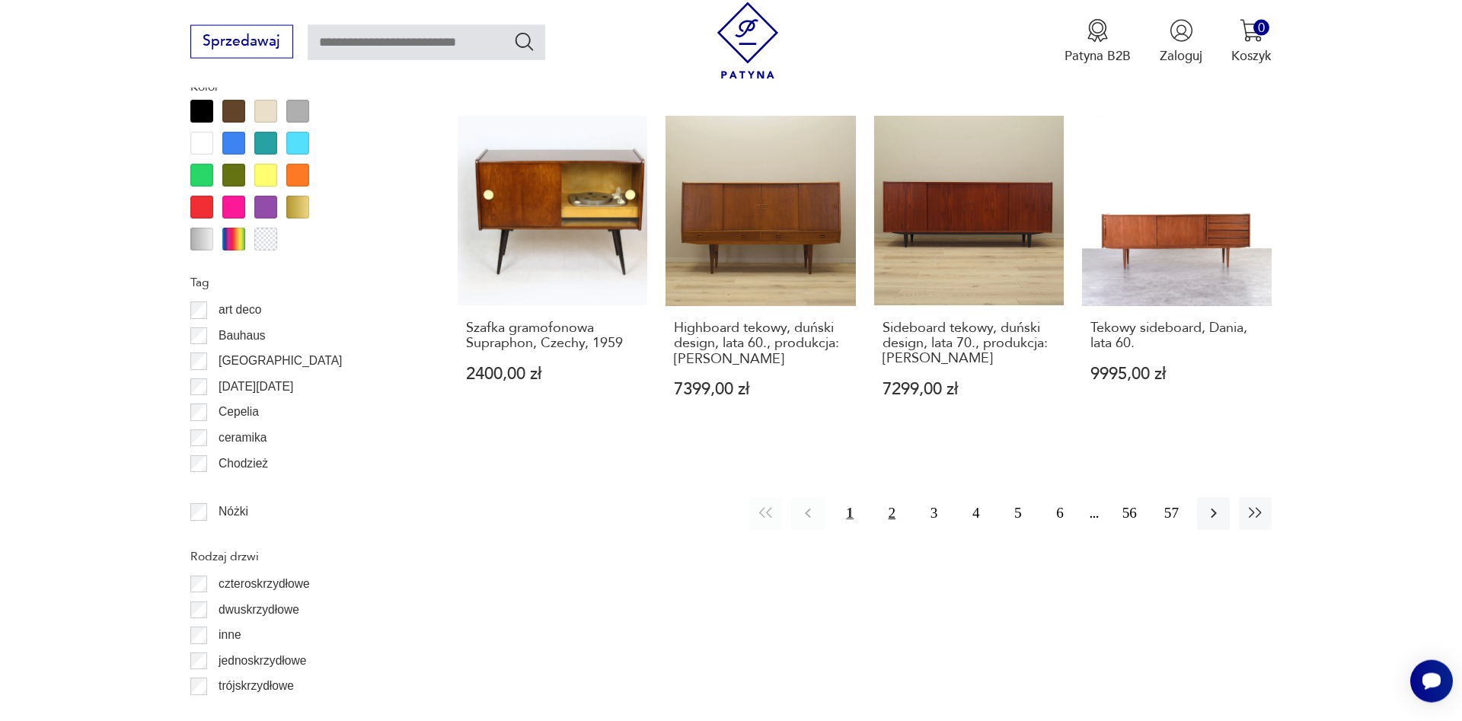
click at [892, 497] on button "2" at bounding box center [891, 513] width 33 height 33
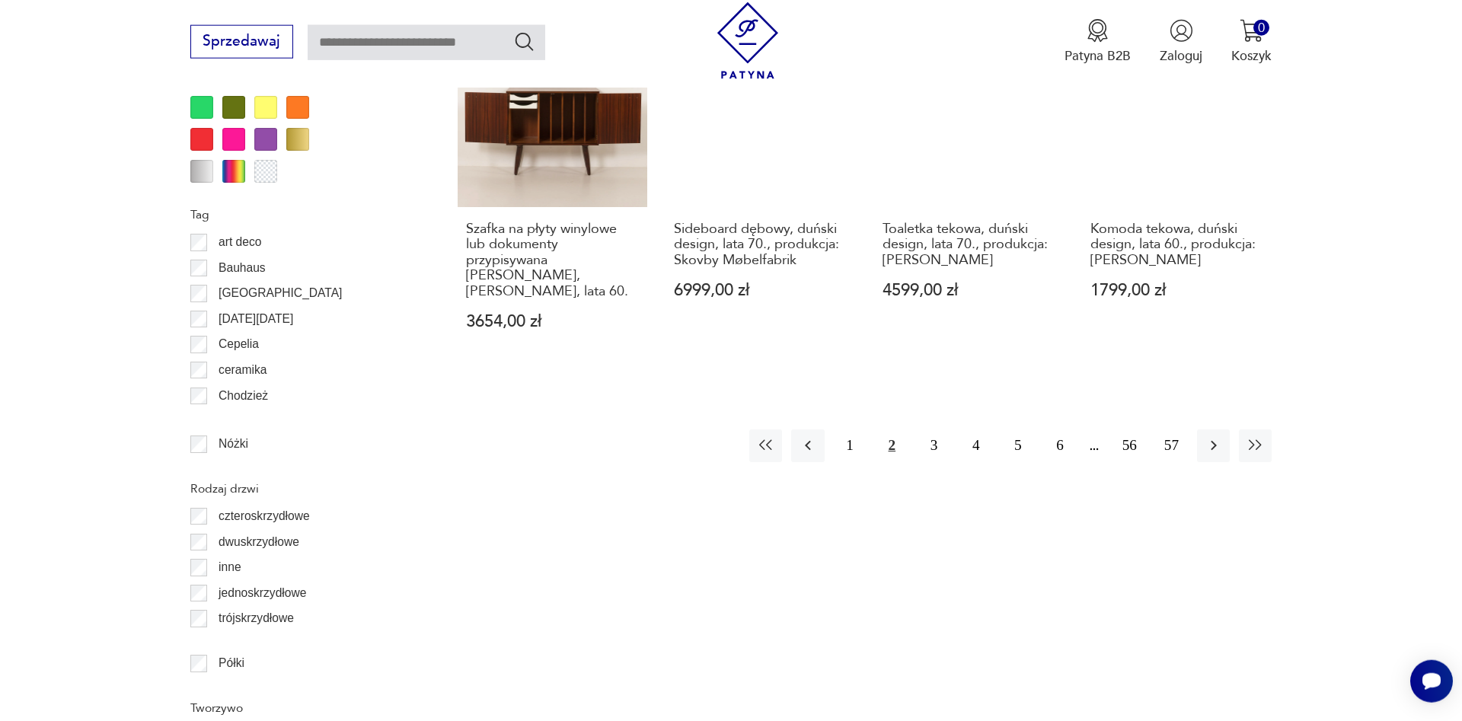
scroll to position [1913, 0]
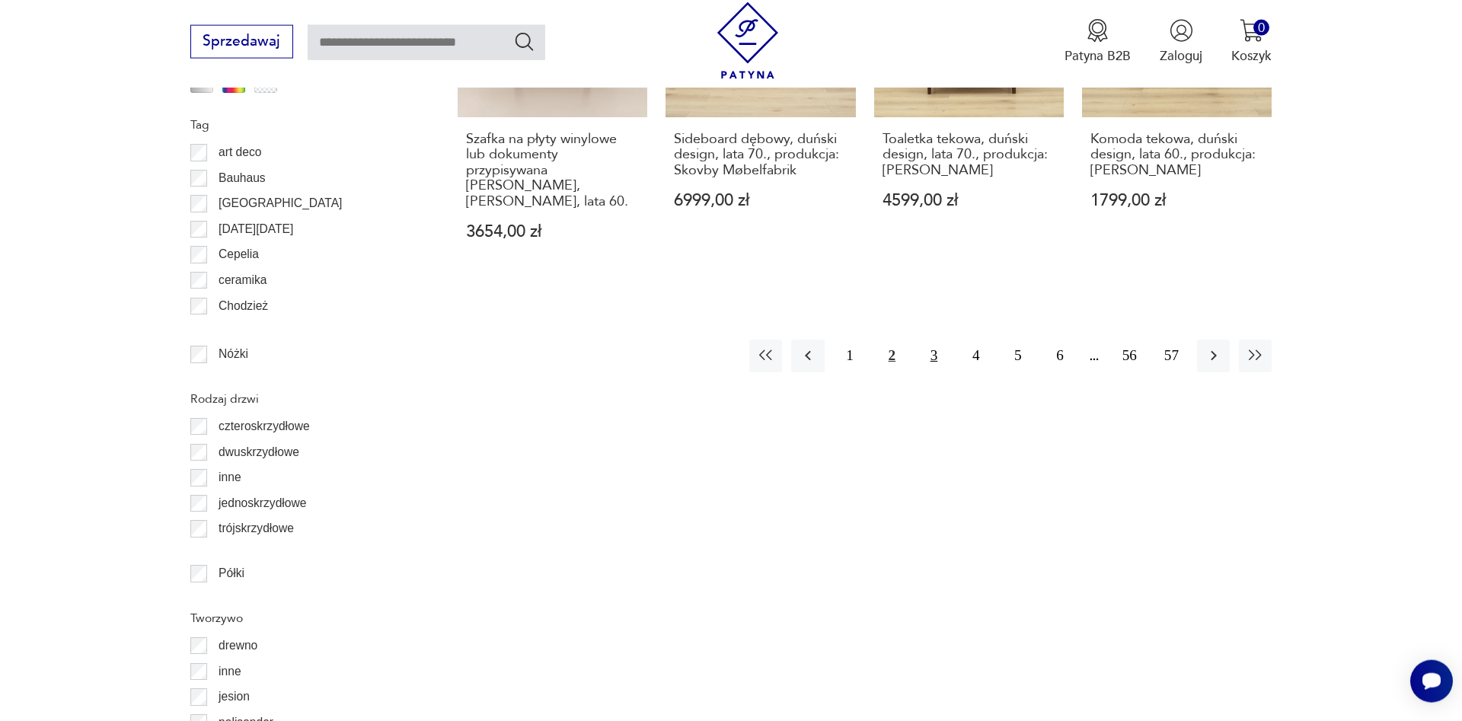
click at [931, 356] on button "3" at bounding box center [933, 356] width 33 height 33
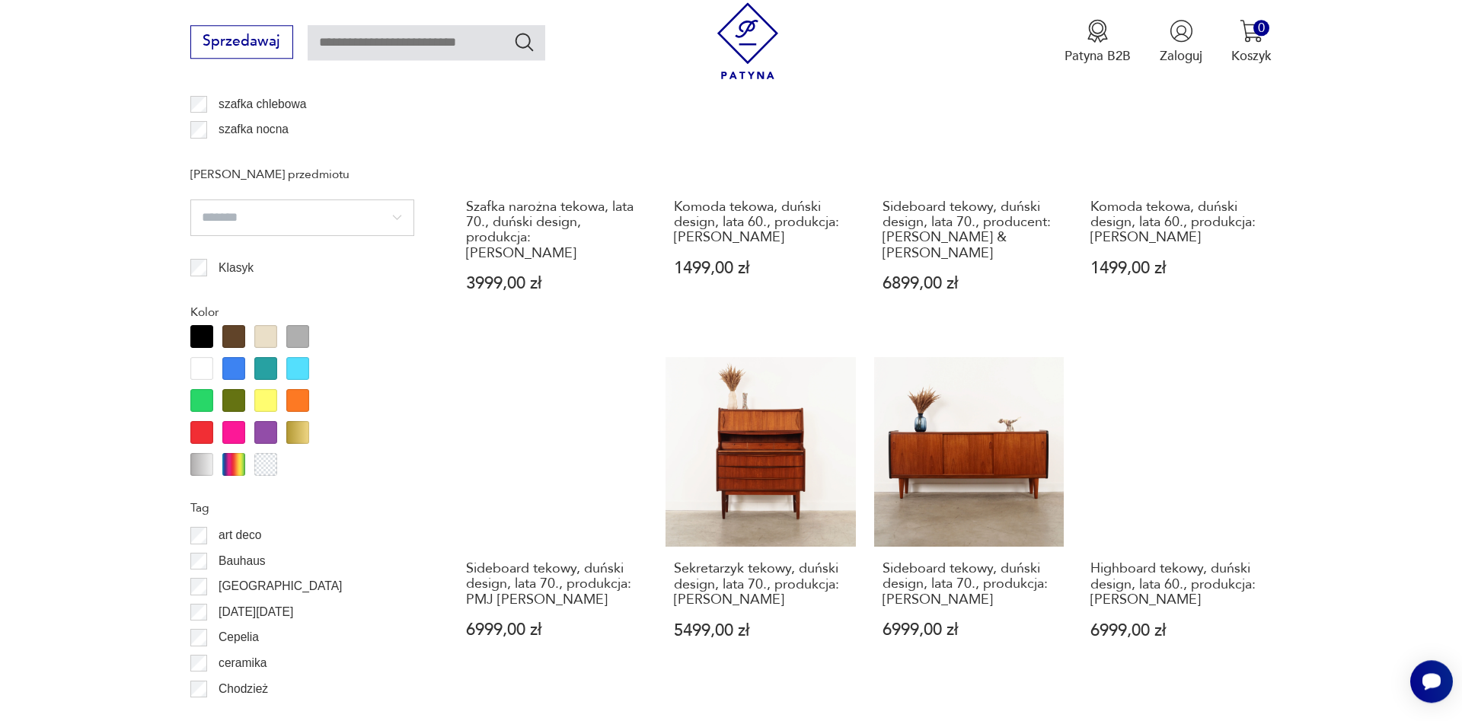
scroll to position [1680, 0]
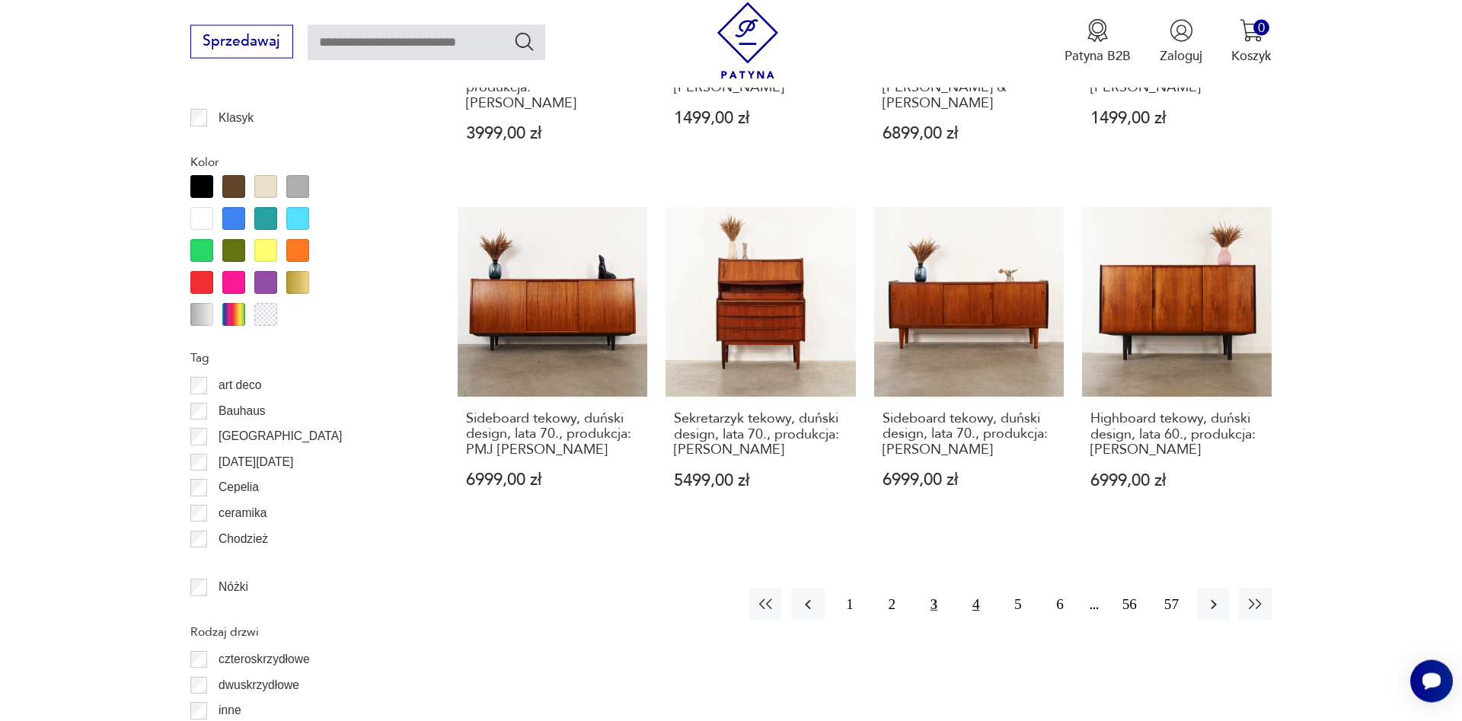
click at [973, 588] on button "4" at bounding box center [975, 604] width 33 height 33
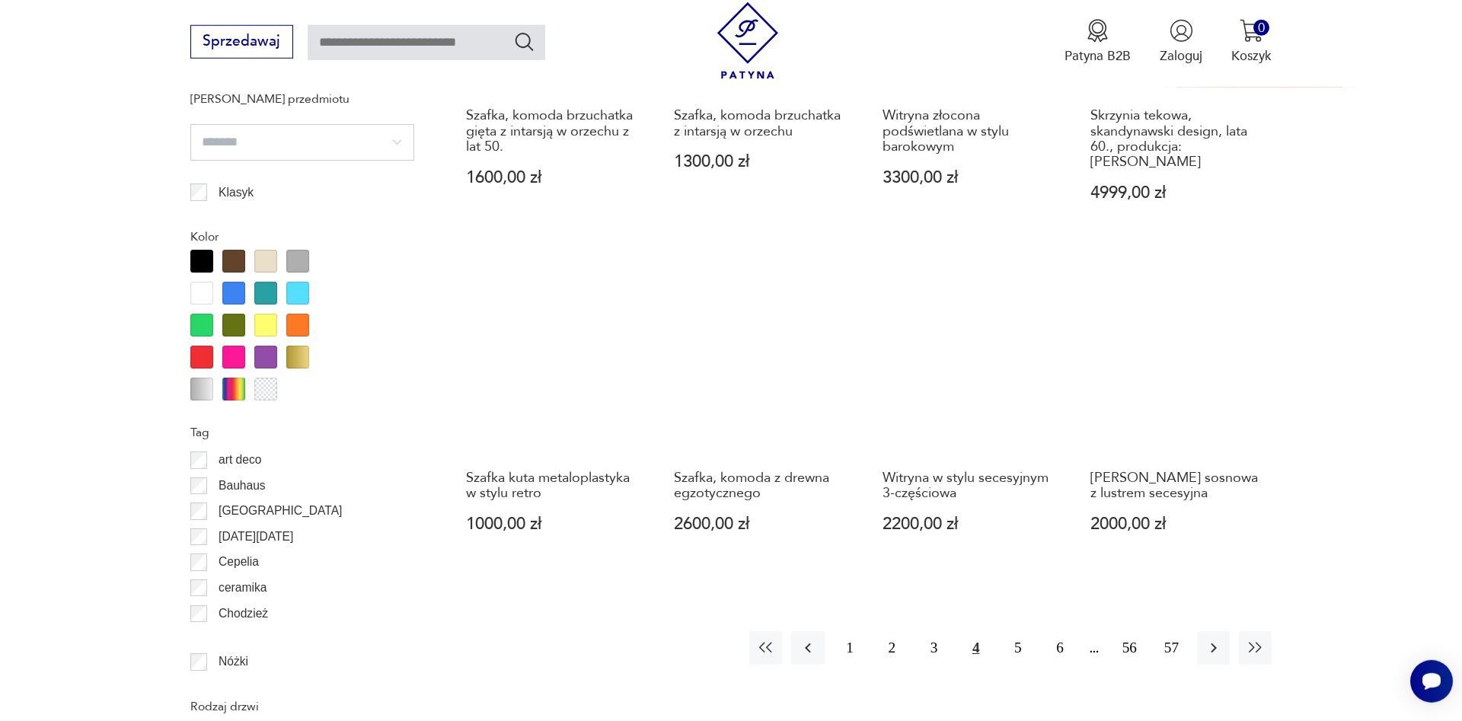
scroll to position [1680, 0]
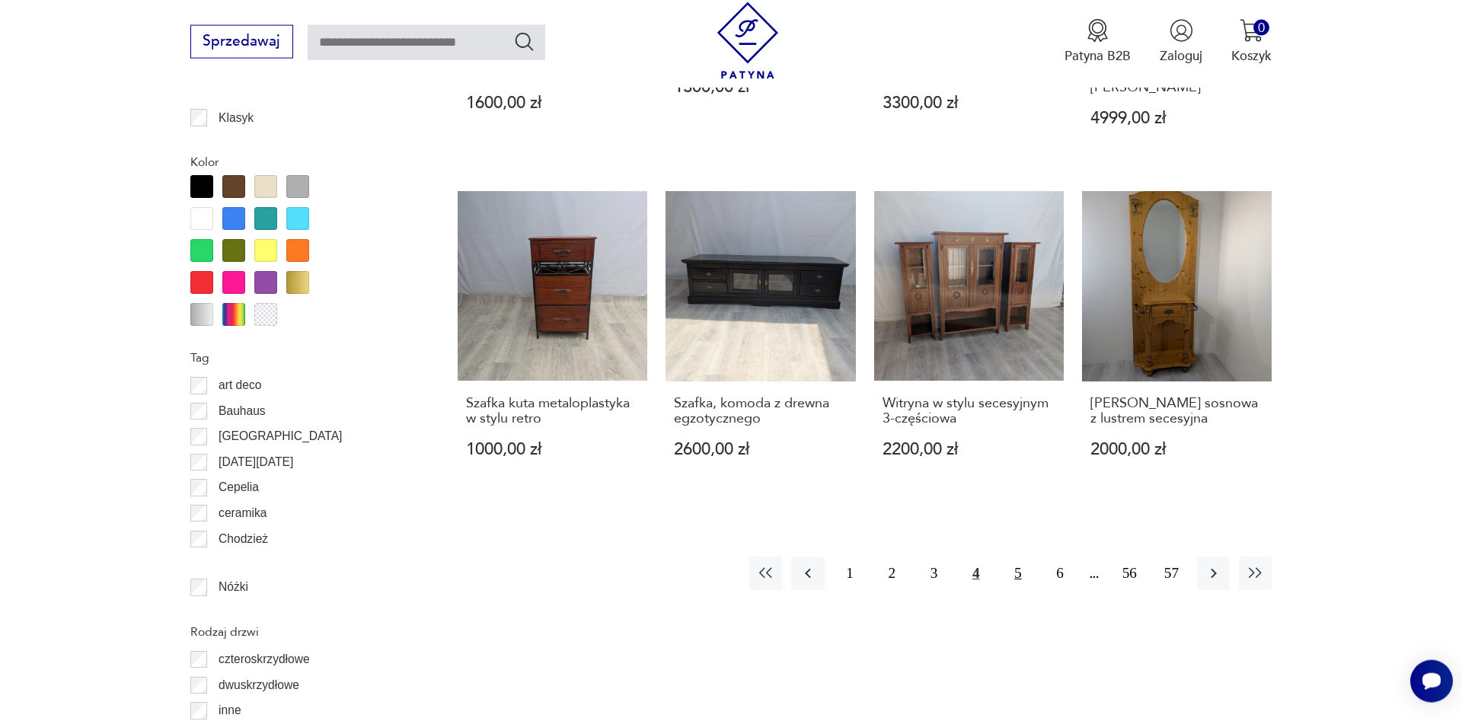
click at [1015, 560] on button "5" at bounding box center [1017, 572] width 33 height 33
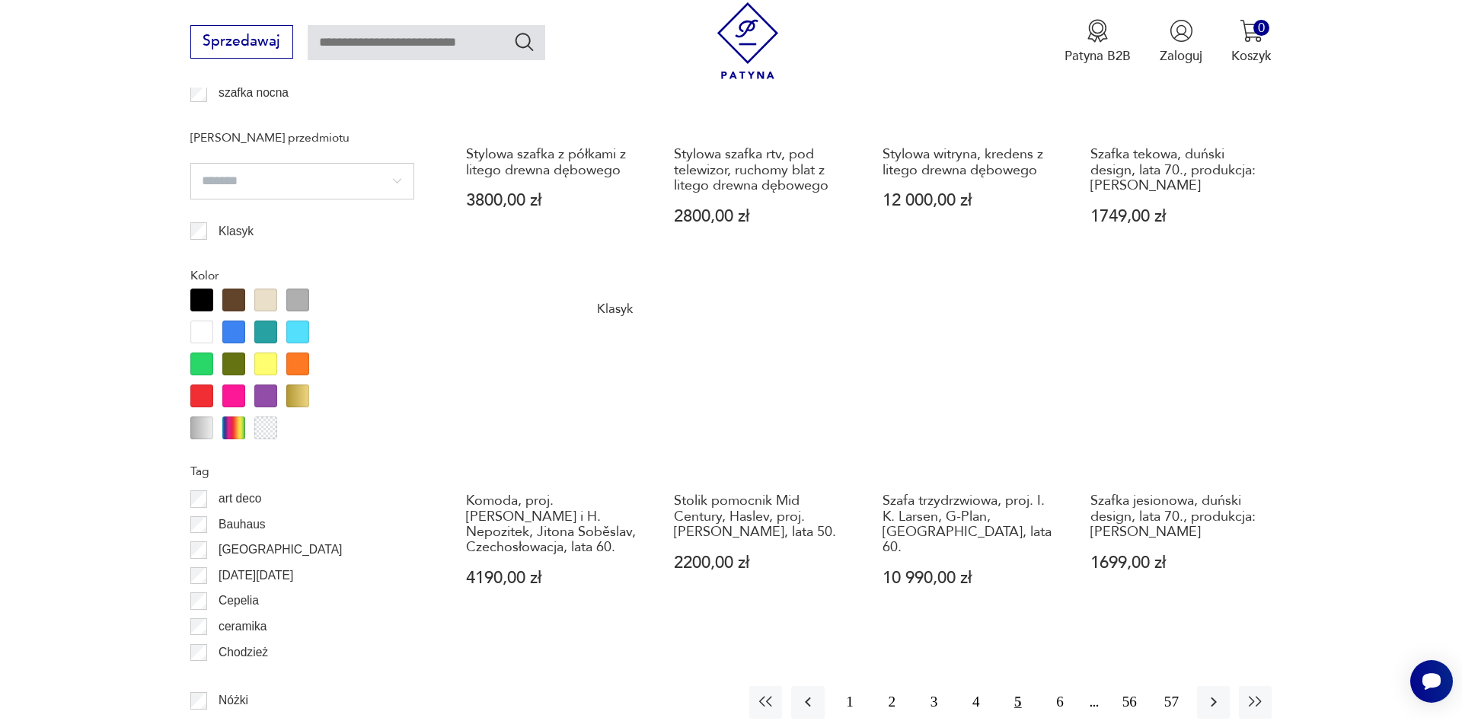
scroll to position [1680, 0]
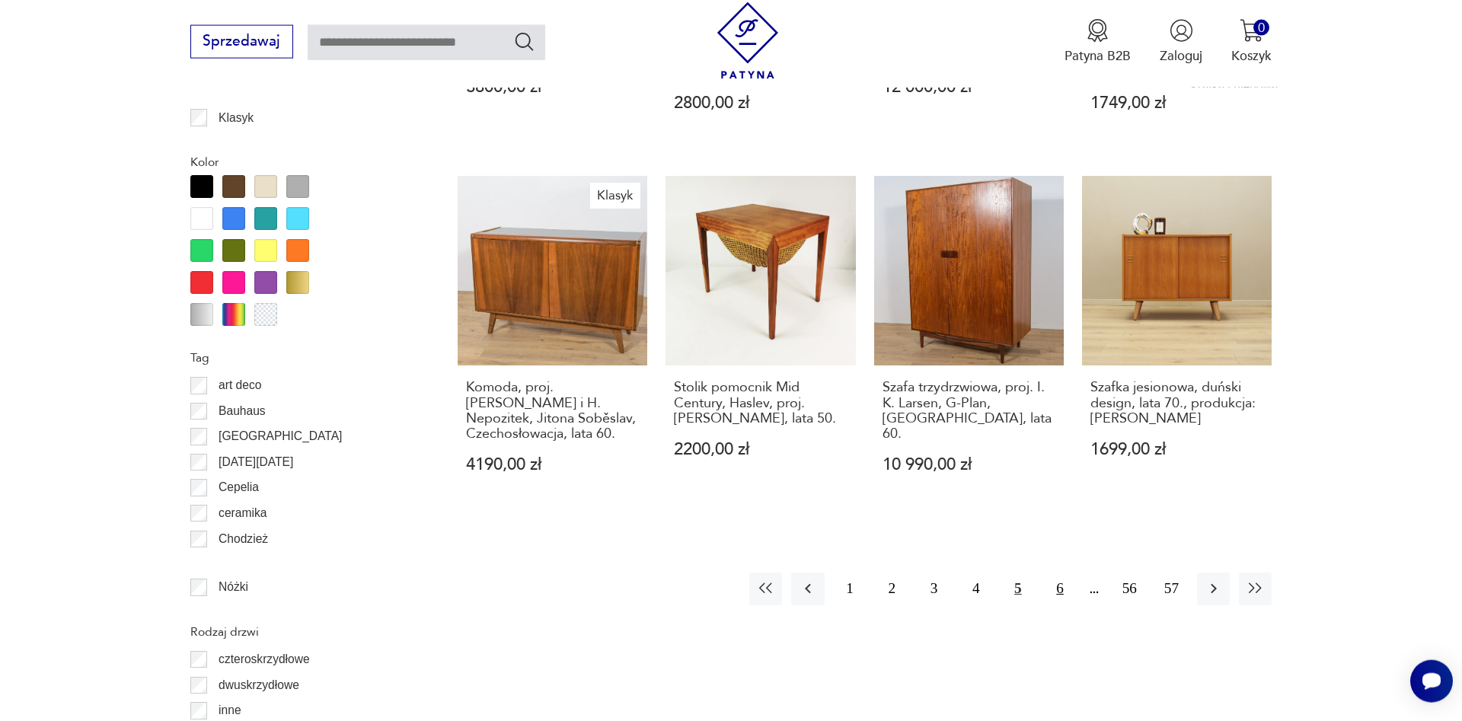
click at [1058, 588] on button "6" at bounding box center [1059, 588] width 33 height 33
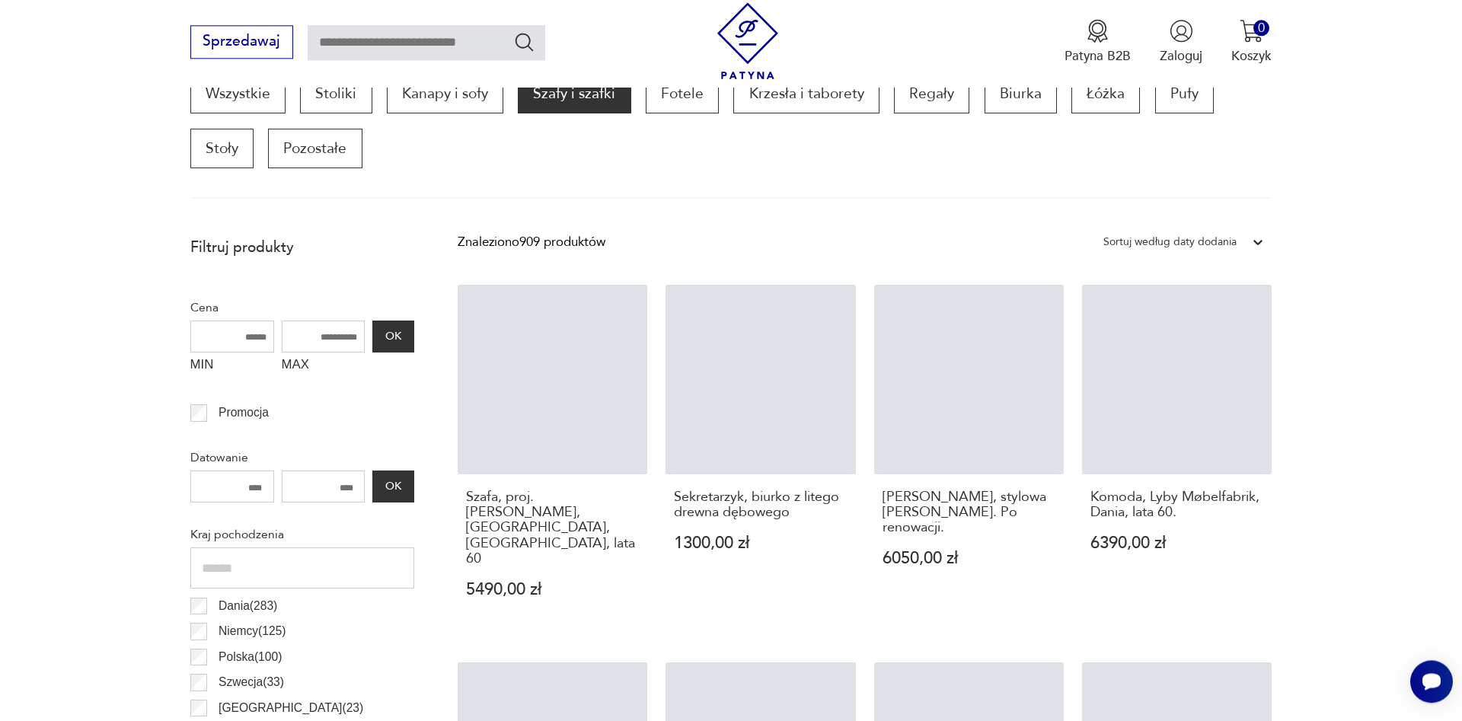
scroll to position [515, 0]
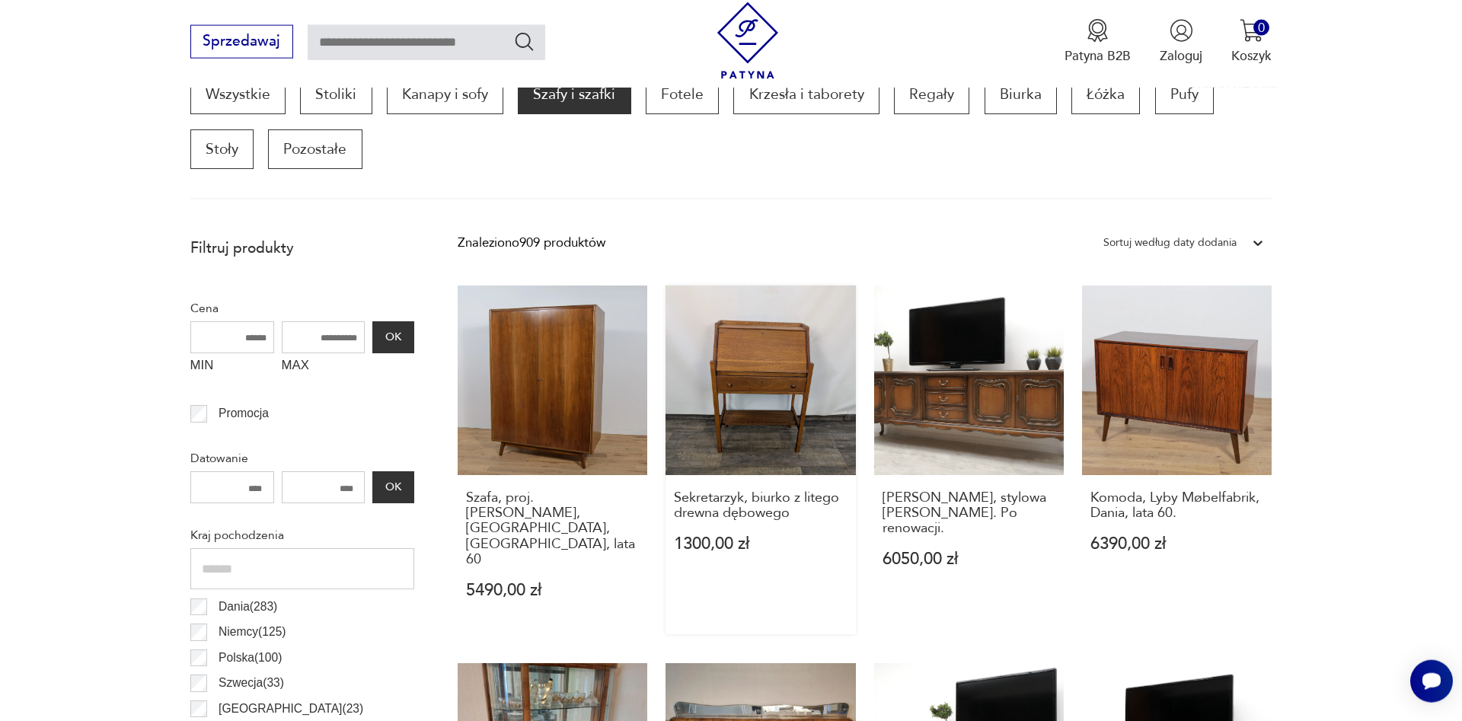
click at [753, 386] on link "Sekretarzyk, biurko z litego drewna dębowego 1300,00 zł" at bounding box center [760, 459] width 190 height 349
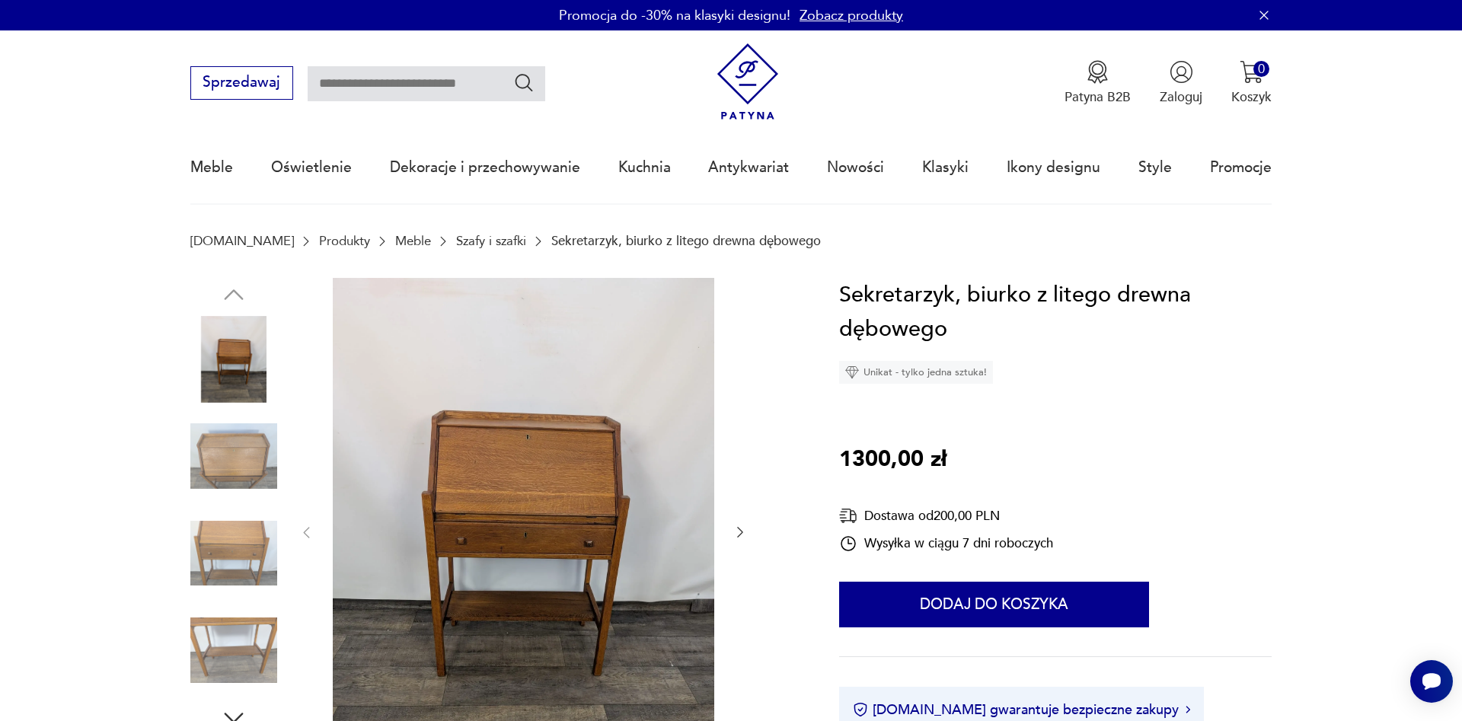
click at [741, 532] on icon "button" at bounding box center [739, 531] width 15 height 15
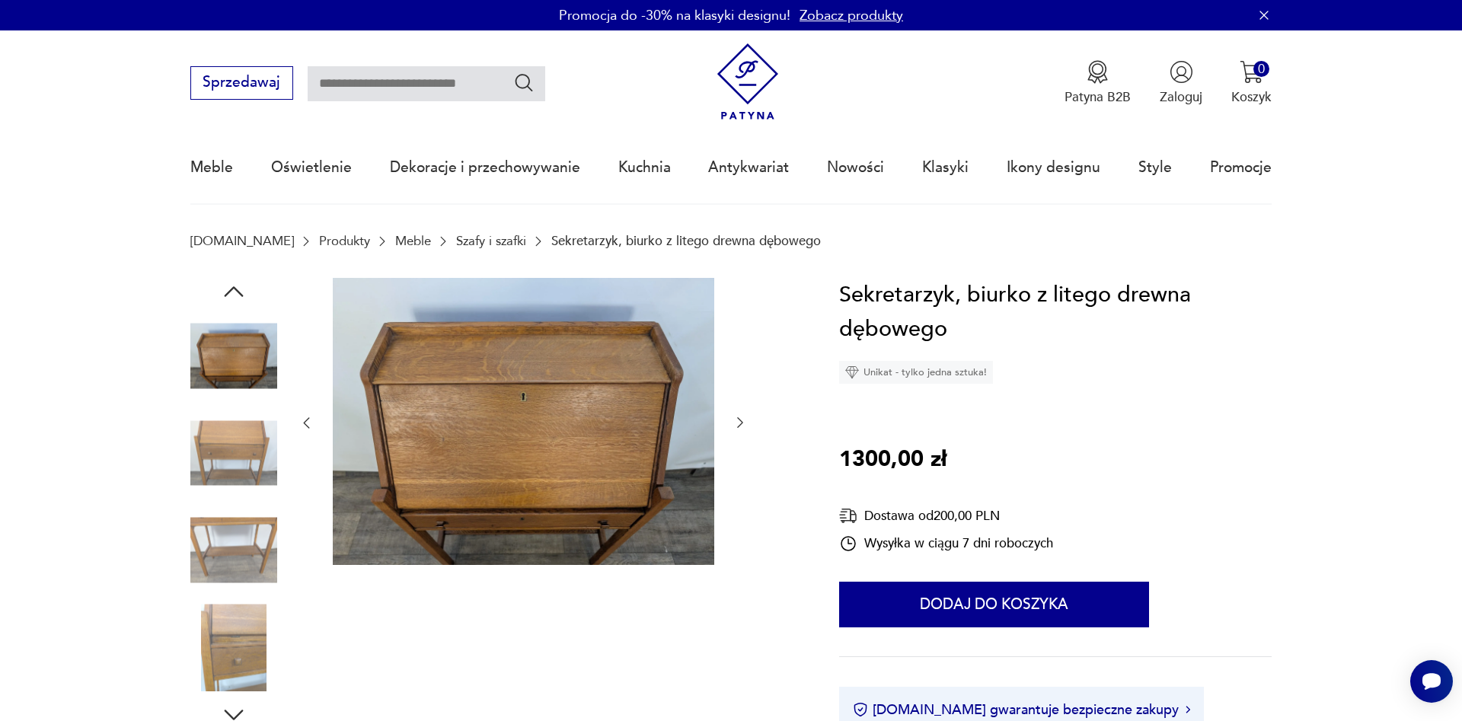
click at [741, 532] on div at bounding box center [522, 423] width 449 height 291
click at [735, 420] on icon "button" at bounding box center [739, 422] width 15 height 15
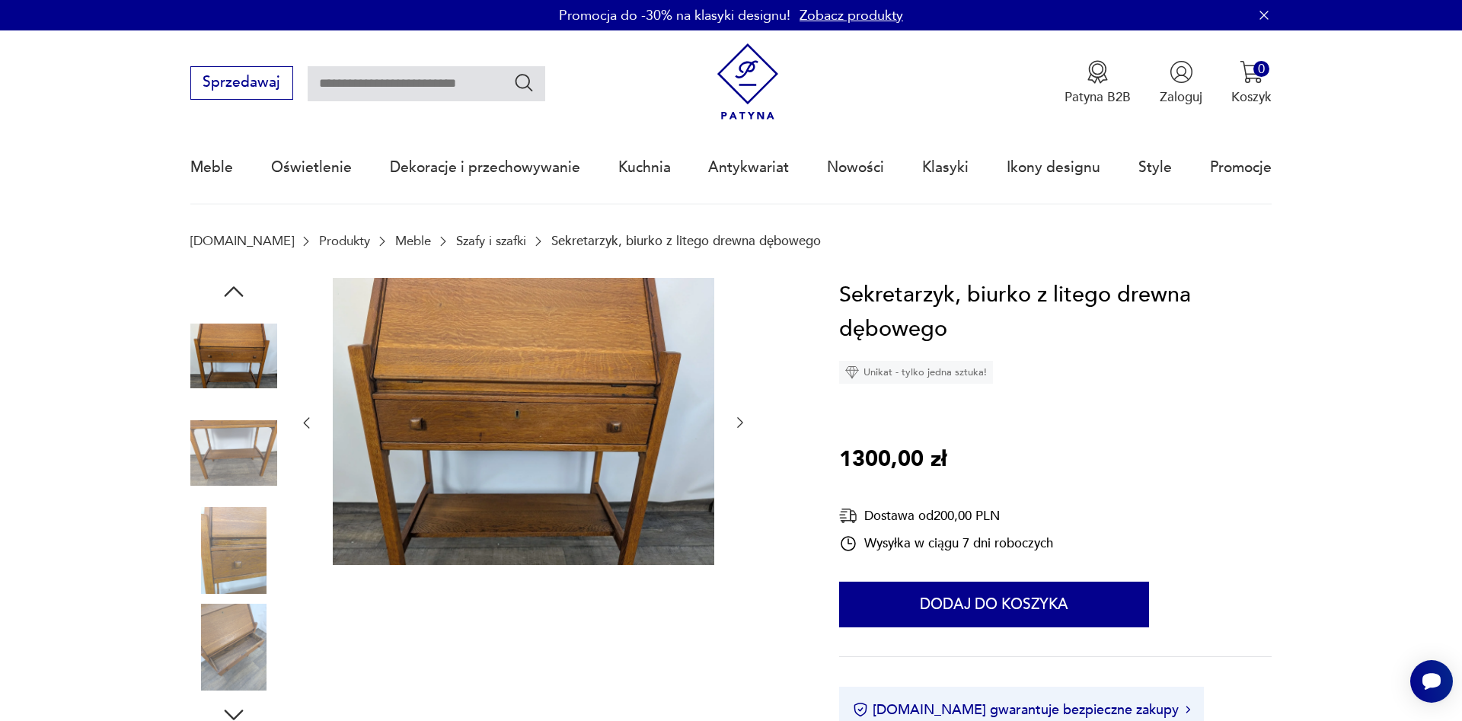
click at [735, 420] on icon "button" at bounding box center [739, 422] width 15 height 15
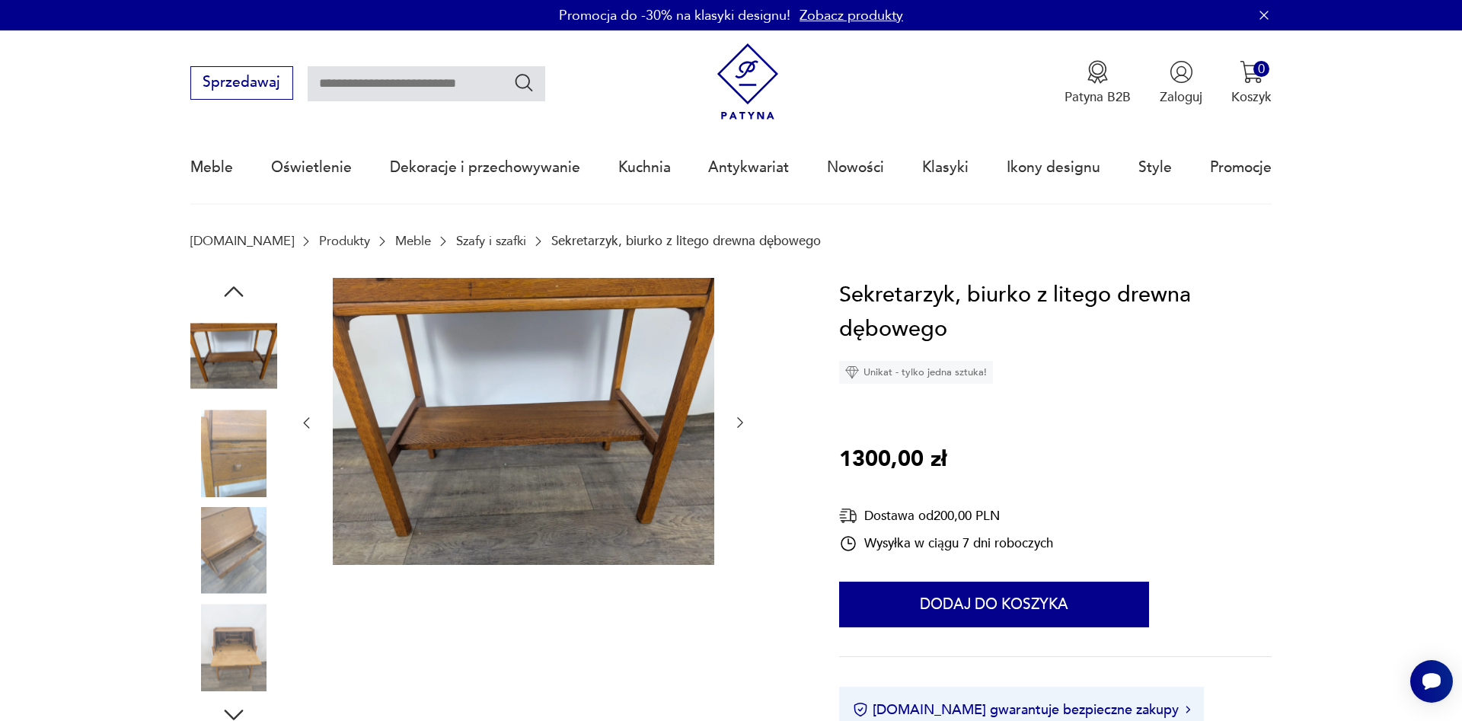
click at [735, 420] on icon "button" at bounding box center [739, 422] width 15 height 15
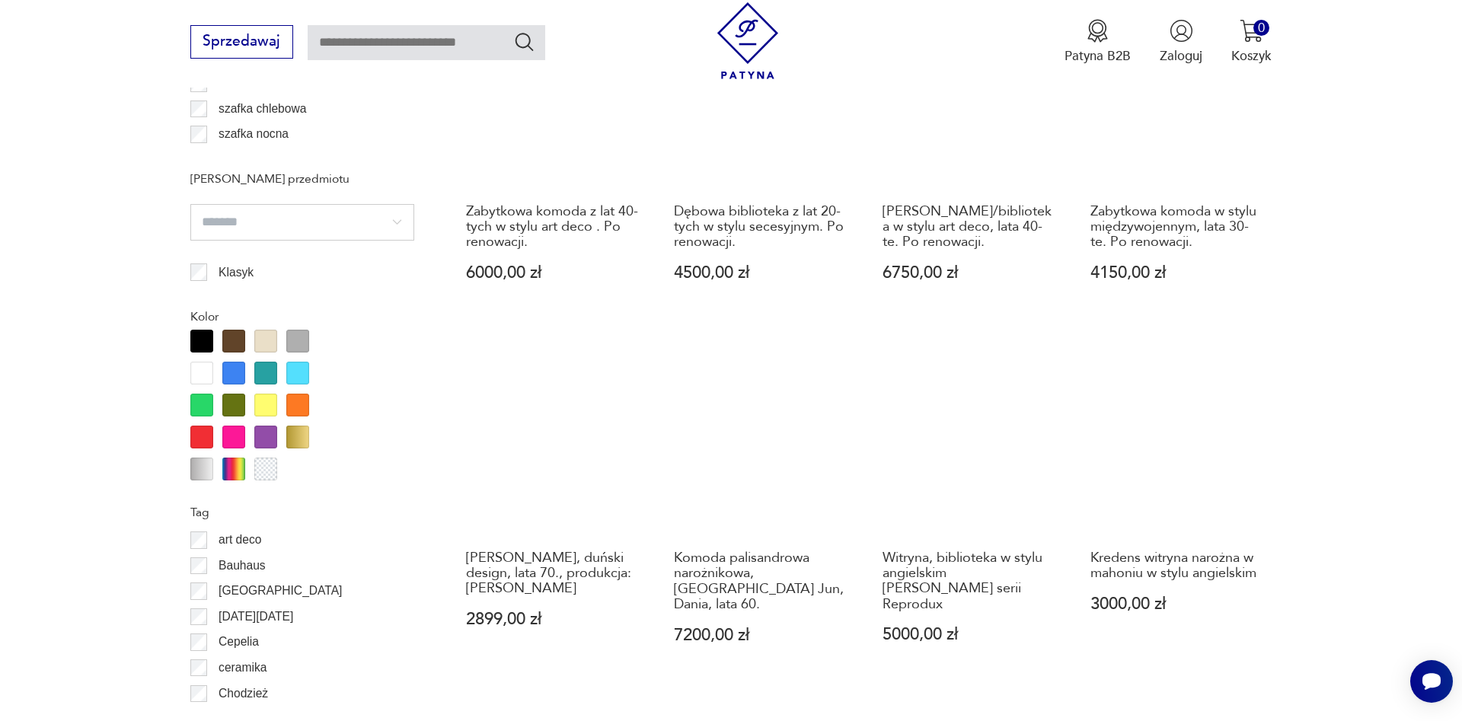
scroll to position [1758, 0]
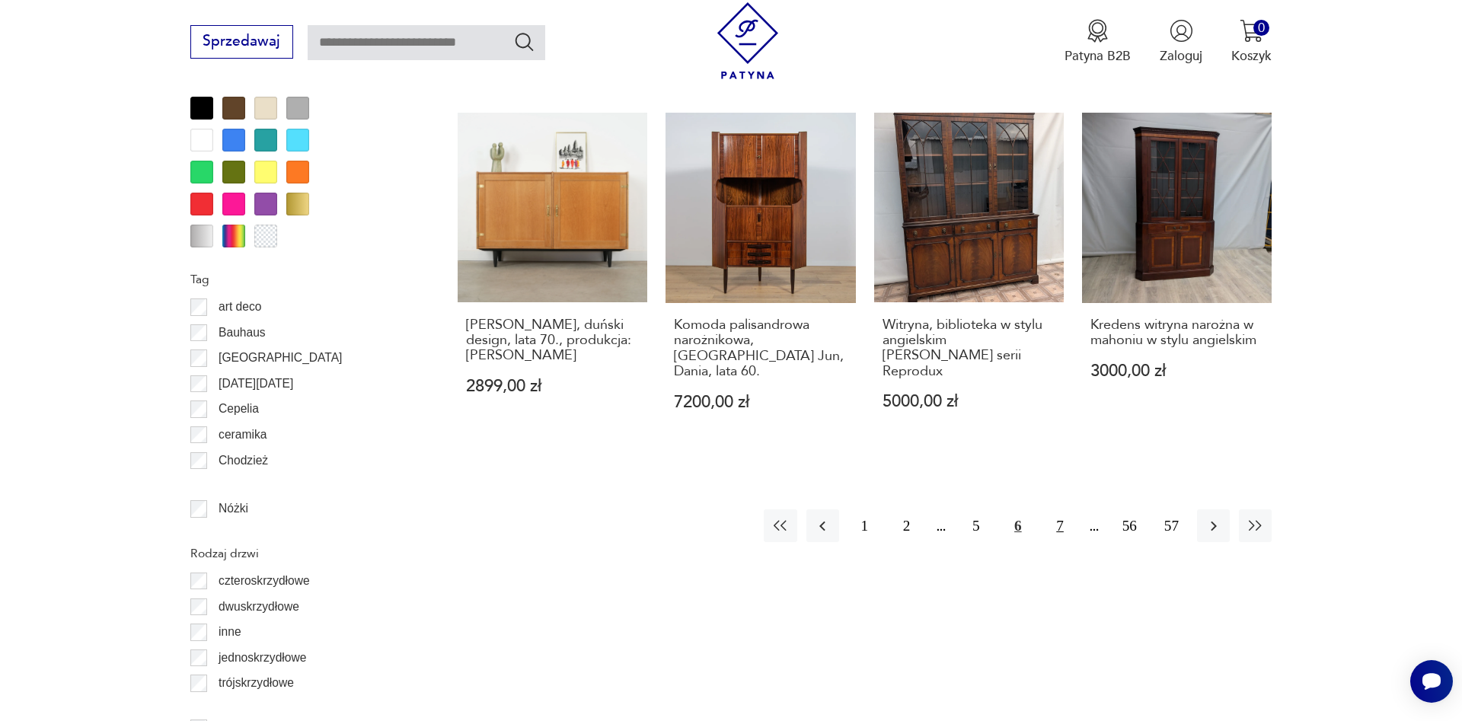
click at [1059, 509] on button "7" at bounding box center [1059, 525] width 33 height 33
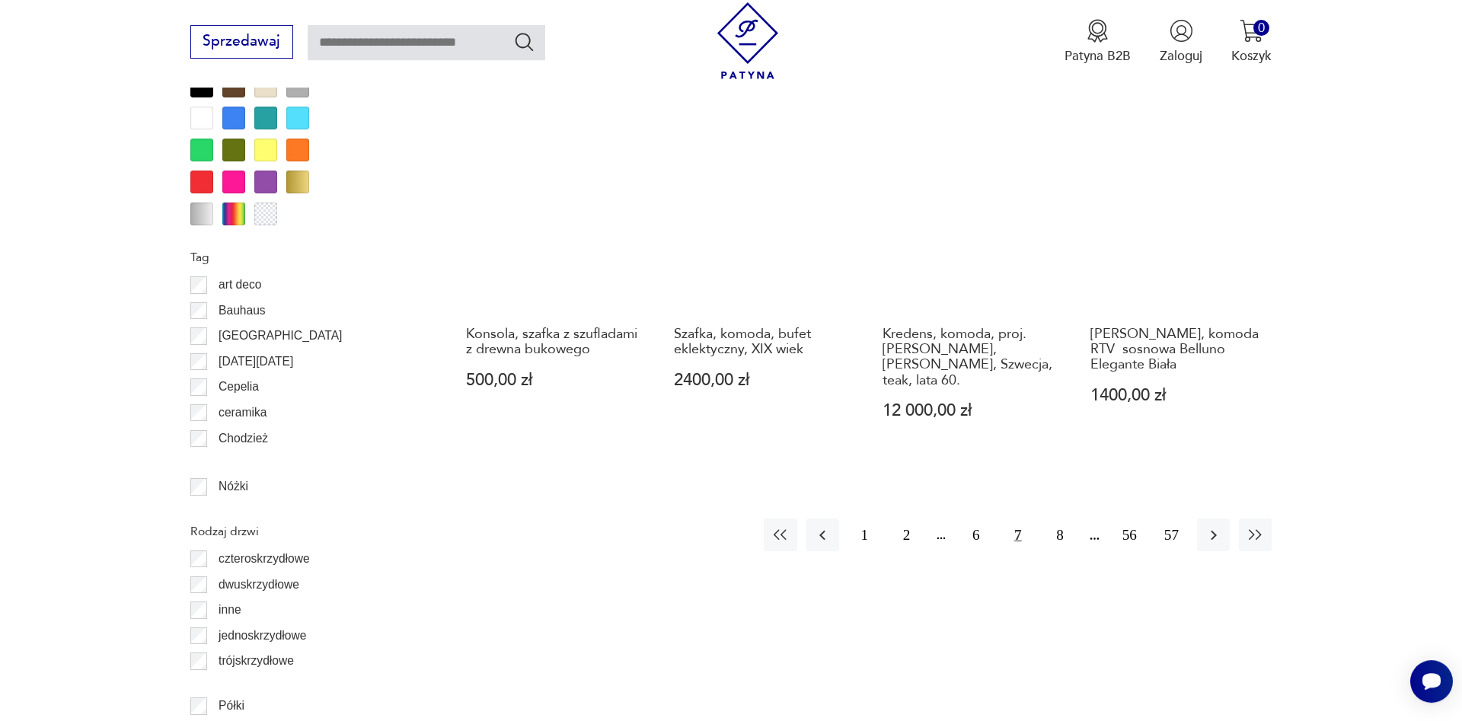
scroll to position [1914, 0]
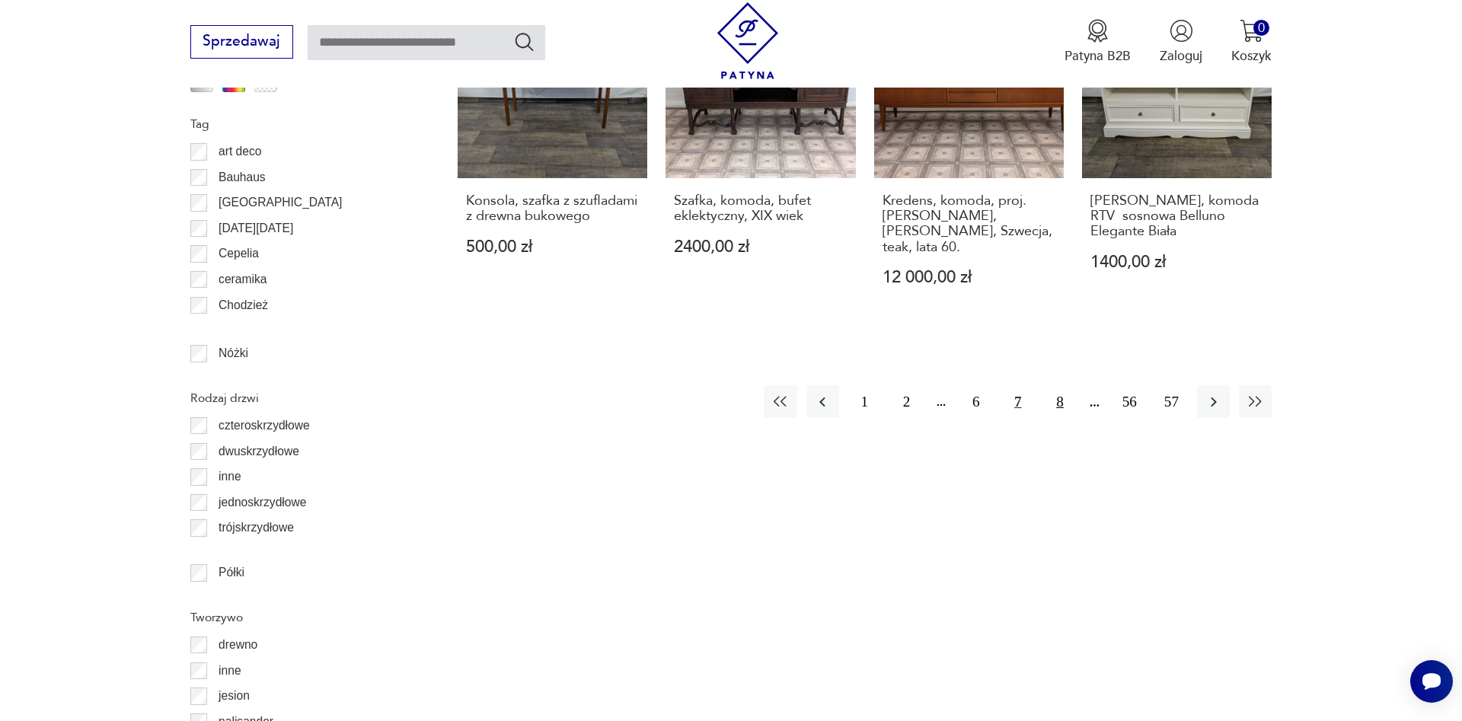
click at [1057, 385] on button "8" at bounding box center [1059, 401] width 33 height 33
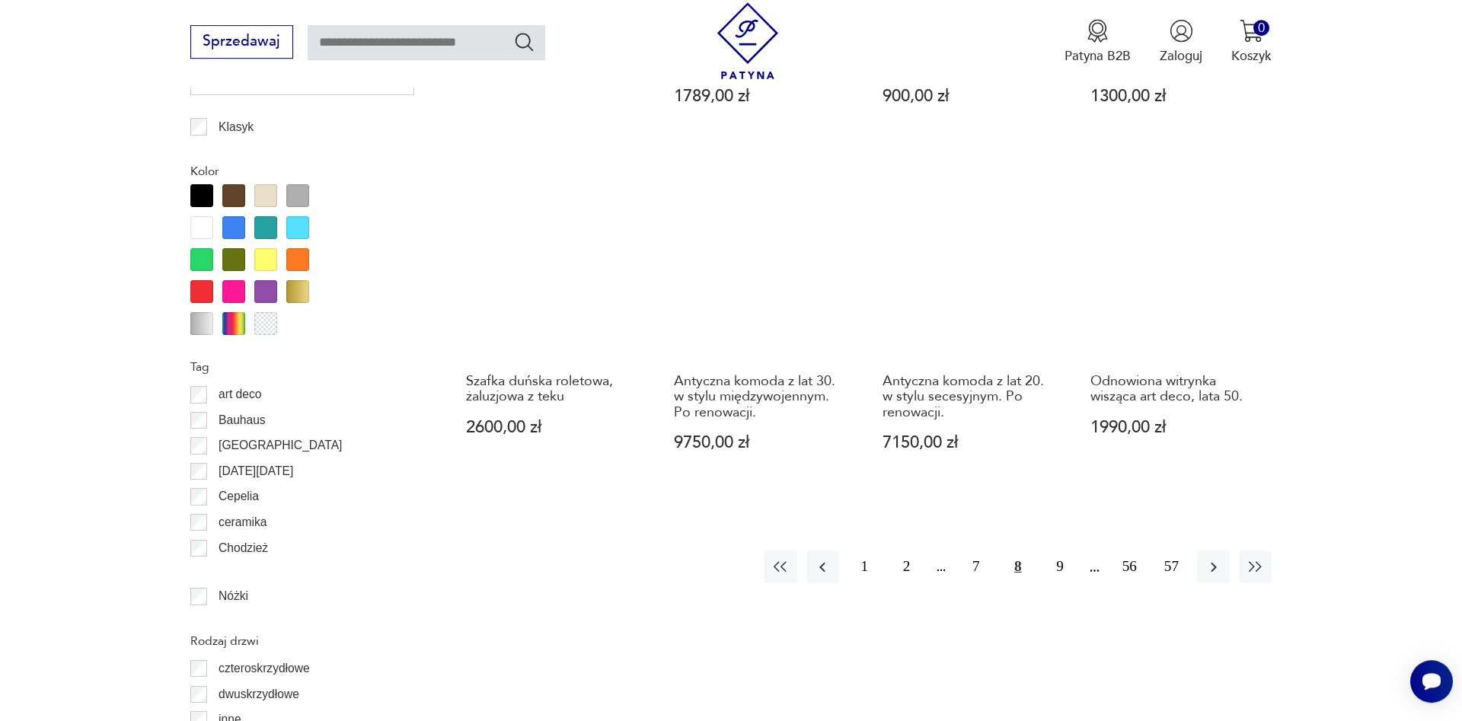
scroll to position [1681, 0]
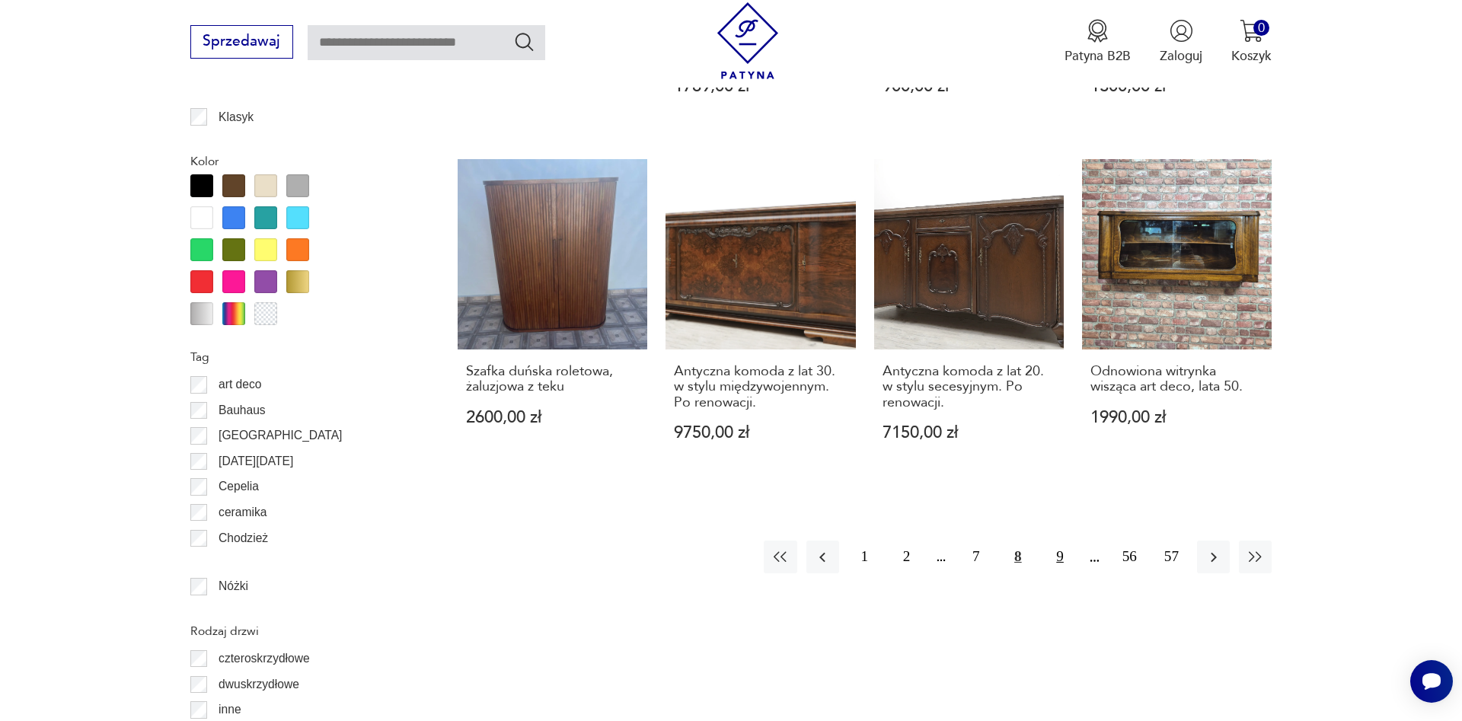
click at [1060, 552] on button "9" at bounding box center [1059, 556] width 33 height 33
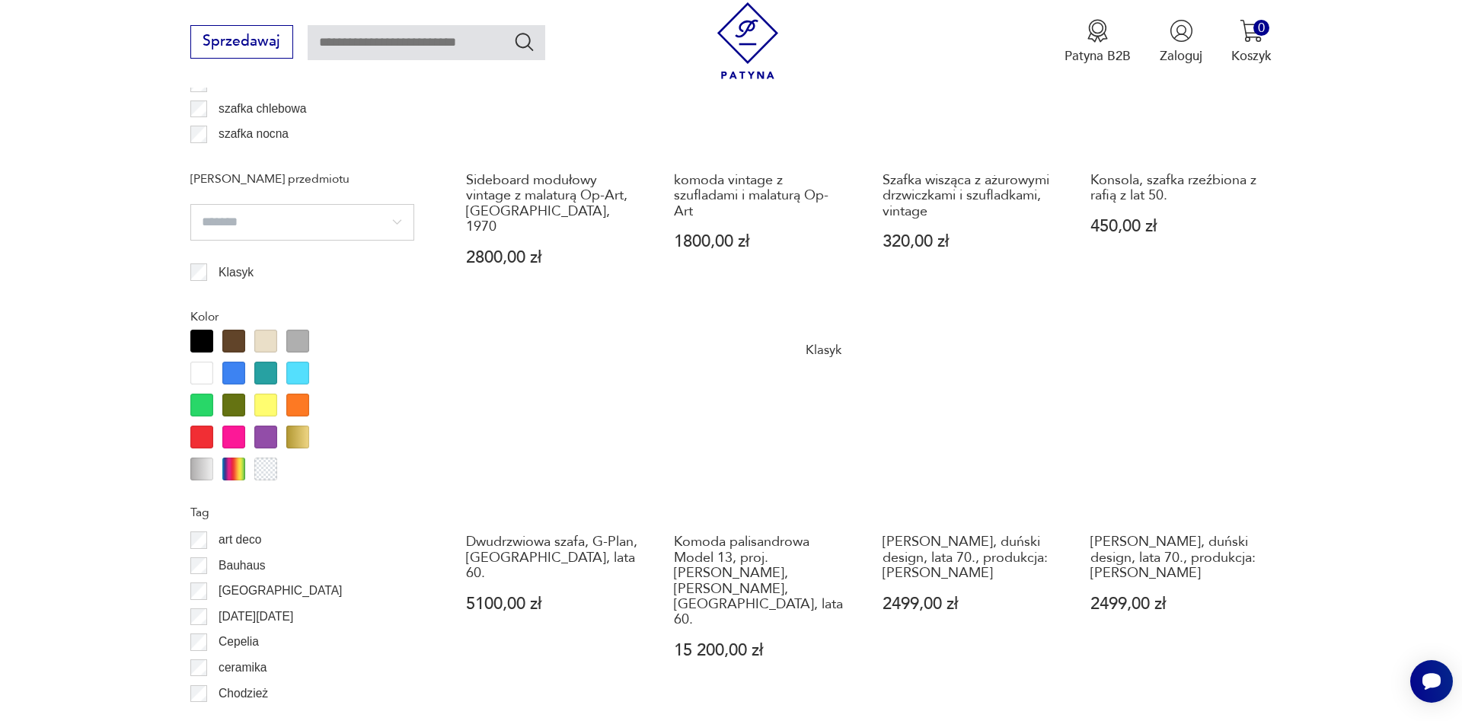
scroll to position [1758, 0]
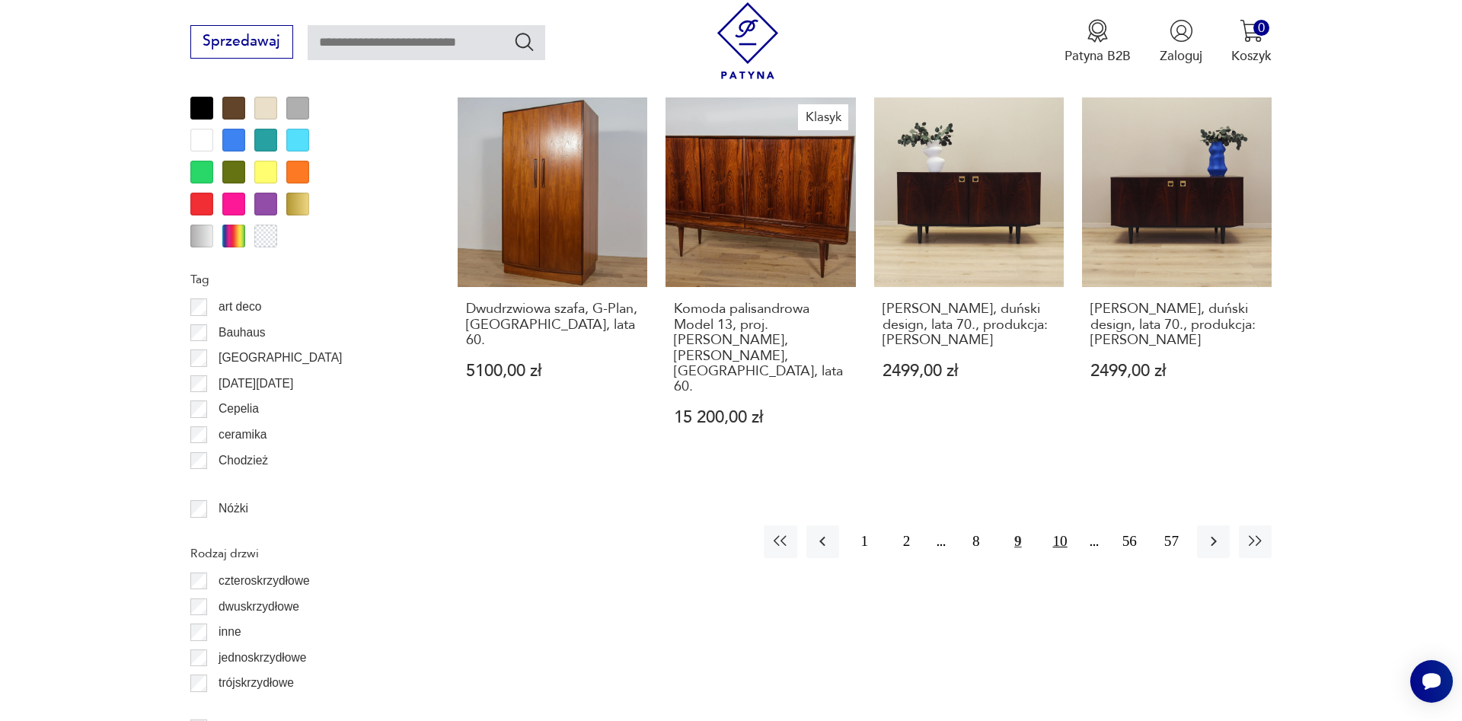
click at [1055, 525] on button "10" at bounding box center [1059, 541] width 33 height 33
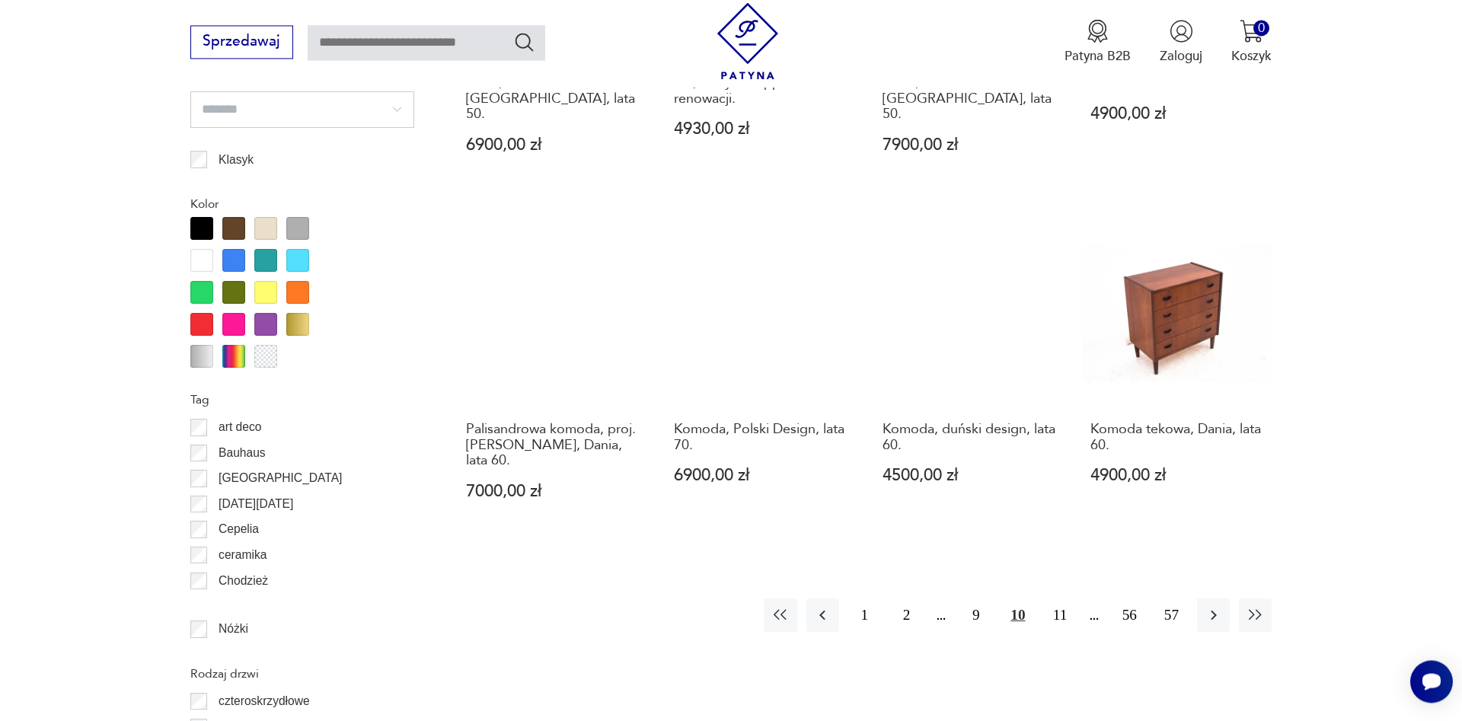
scroll to position [1758, 0]
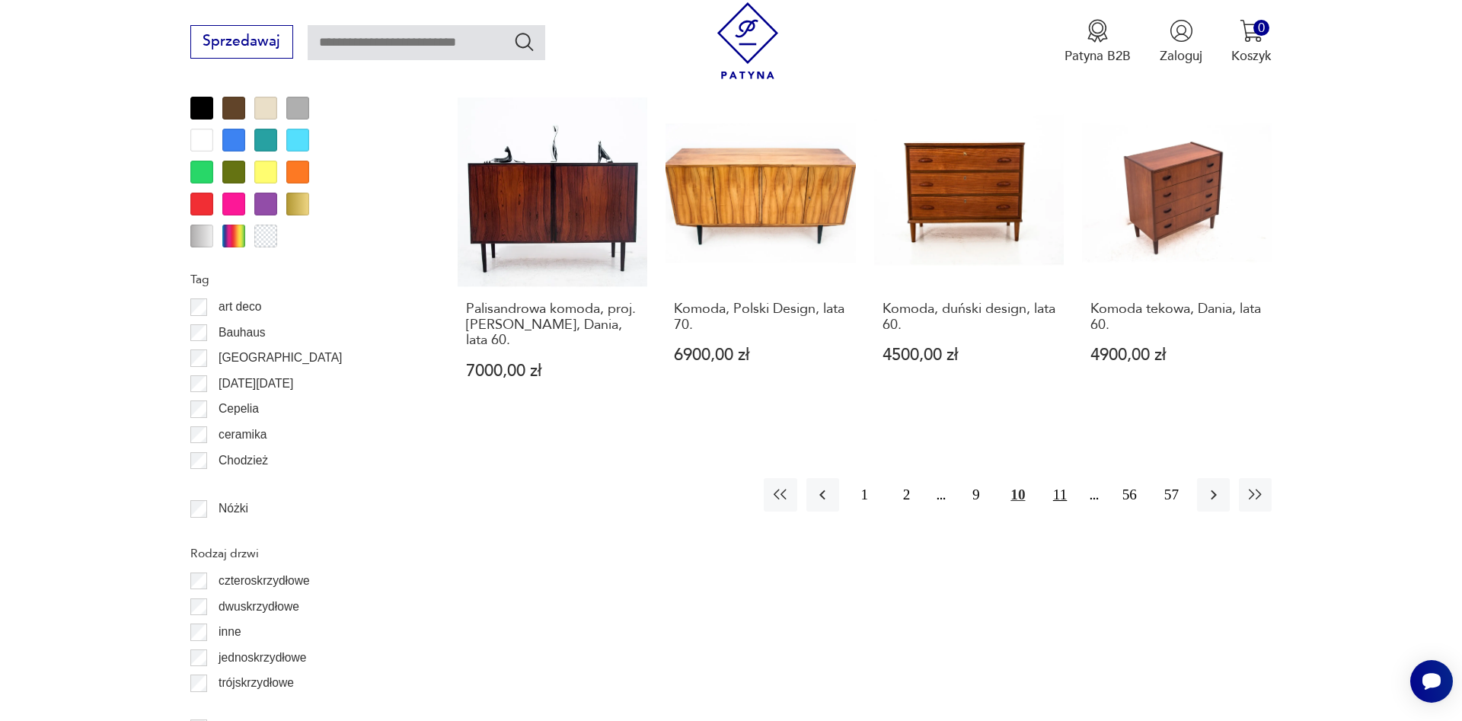
click at [1057, 480] on button "11" at bounding box center [1059, 494] width 33 height 33
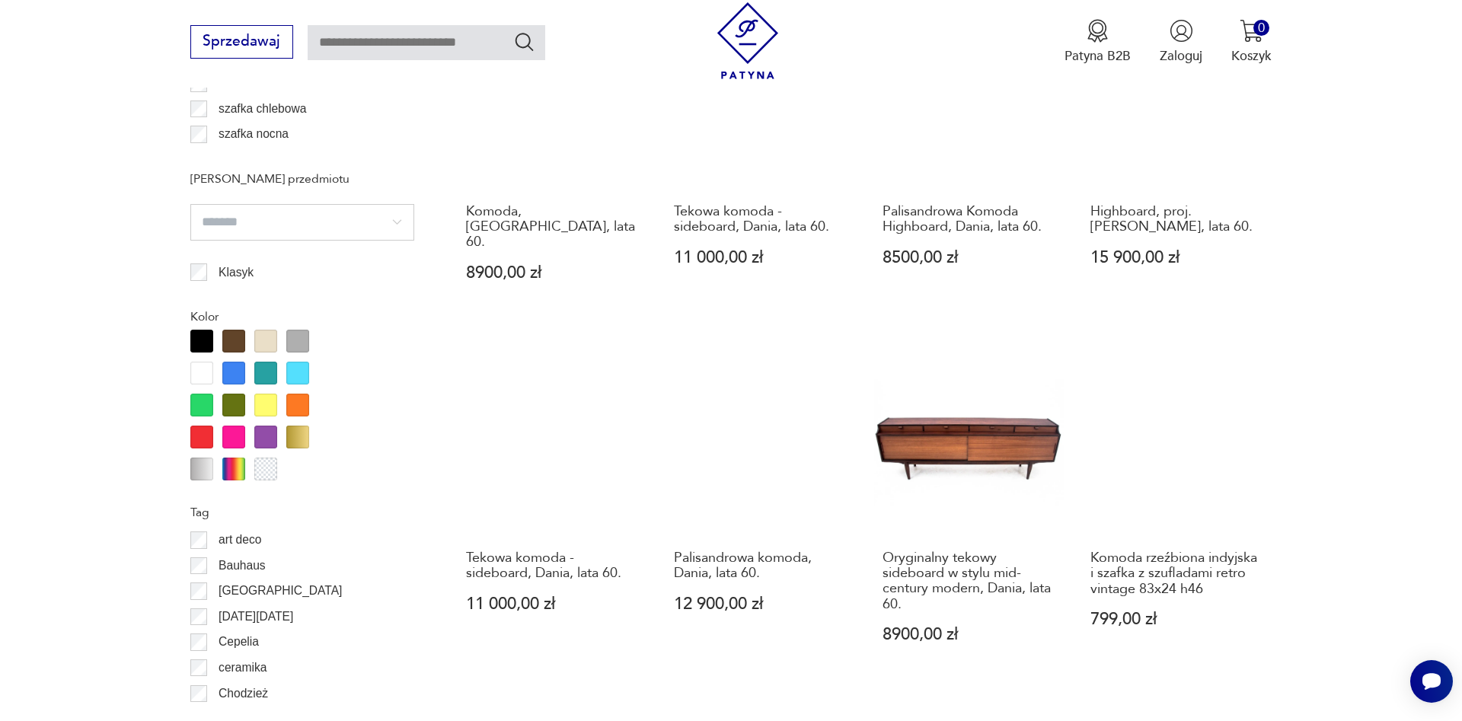
scroll to position [1758, 0]
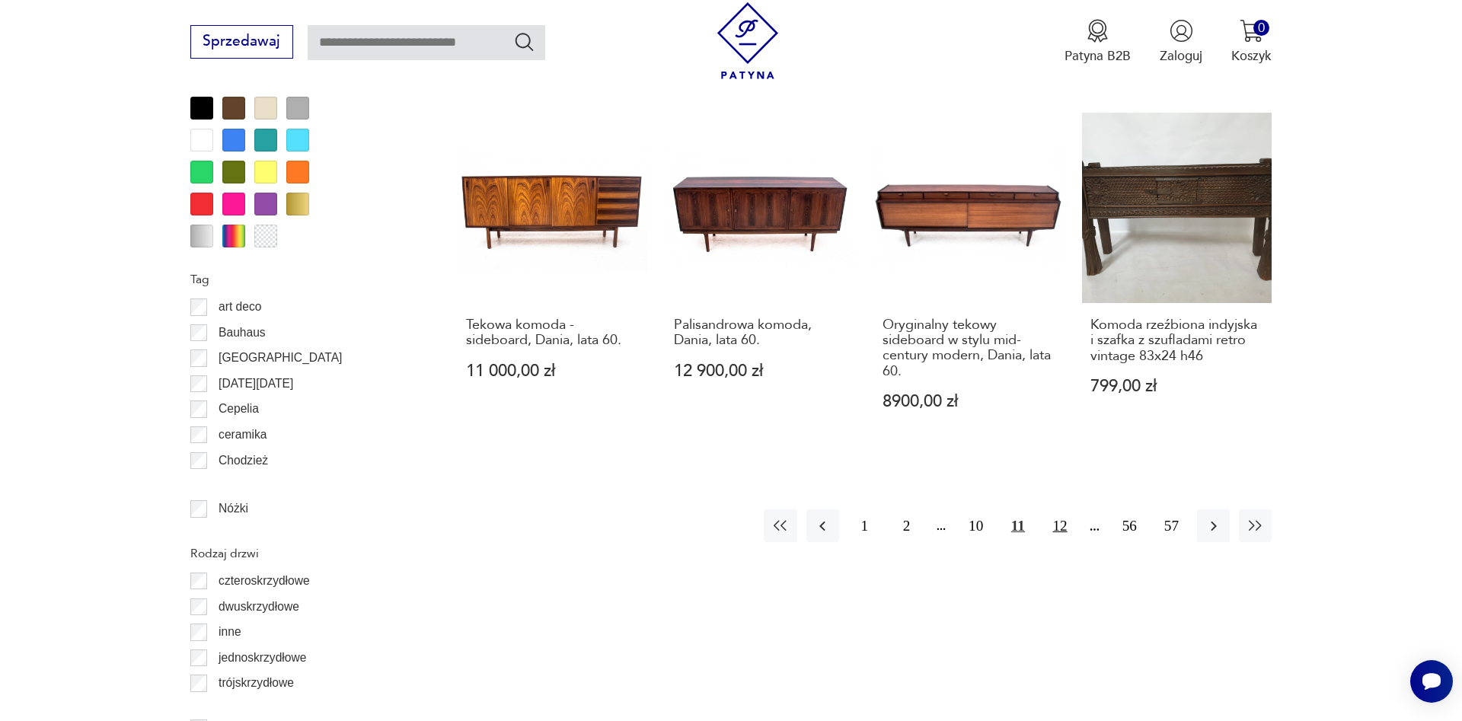
click at [1063, 509] on button "12" at bounding box center [1059, 525] width 33 height 33
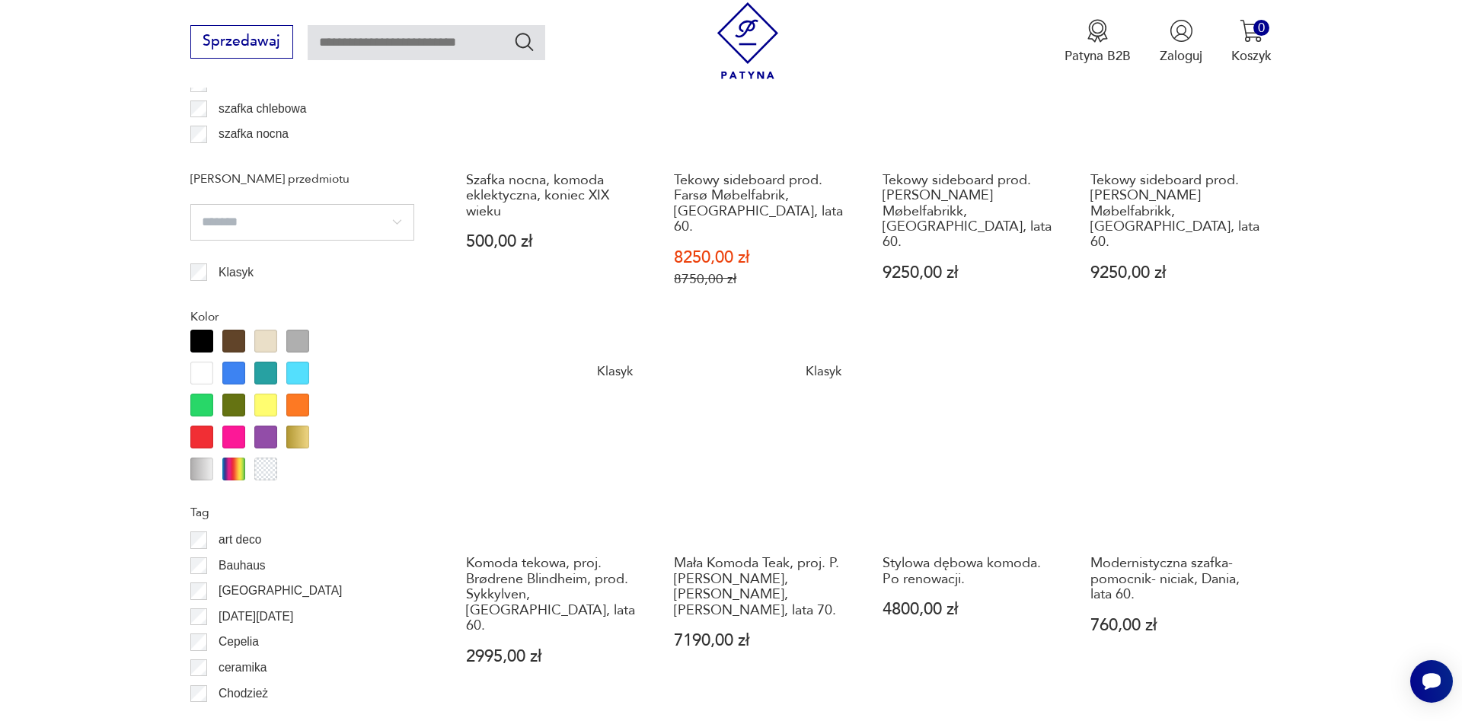
scroll to position [1681, 0]
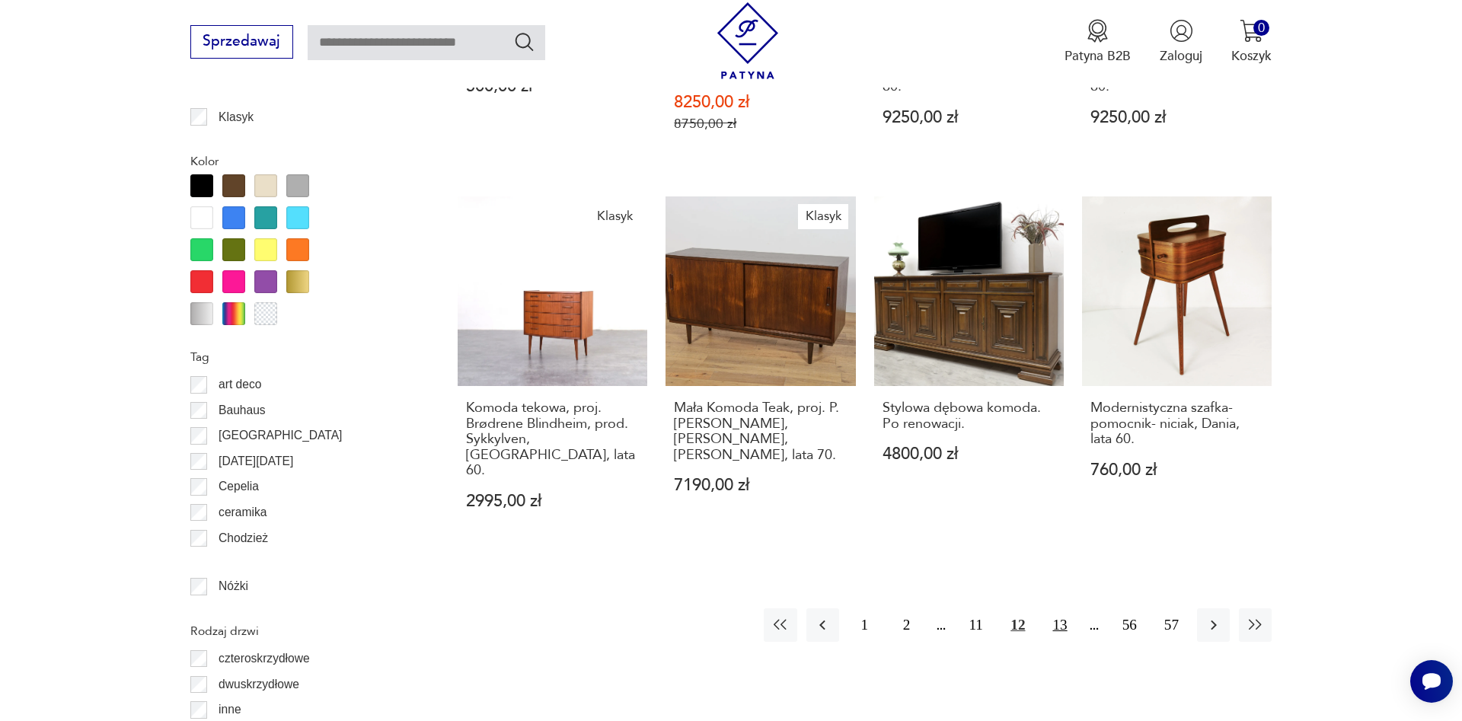
click at [1060, 608] on button "13" at bounding box center [1059, 624] width 33 height 33
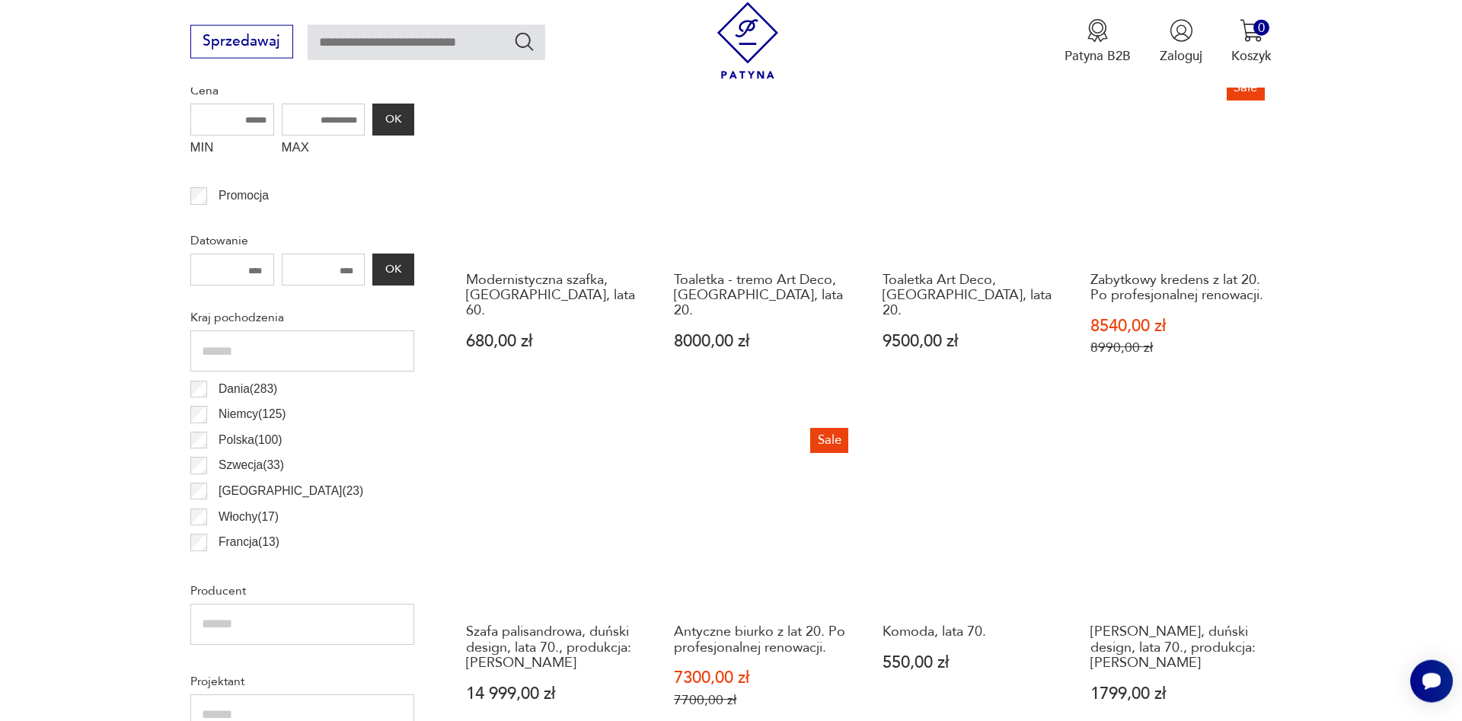
scroll to position [749, 0]
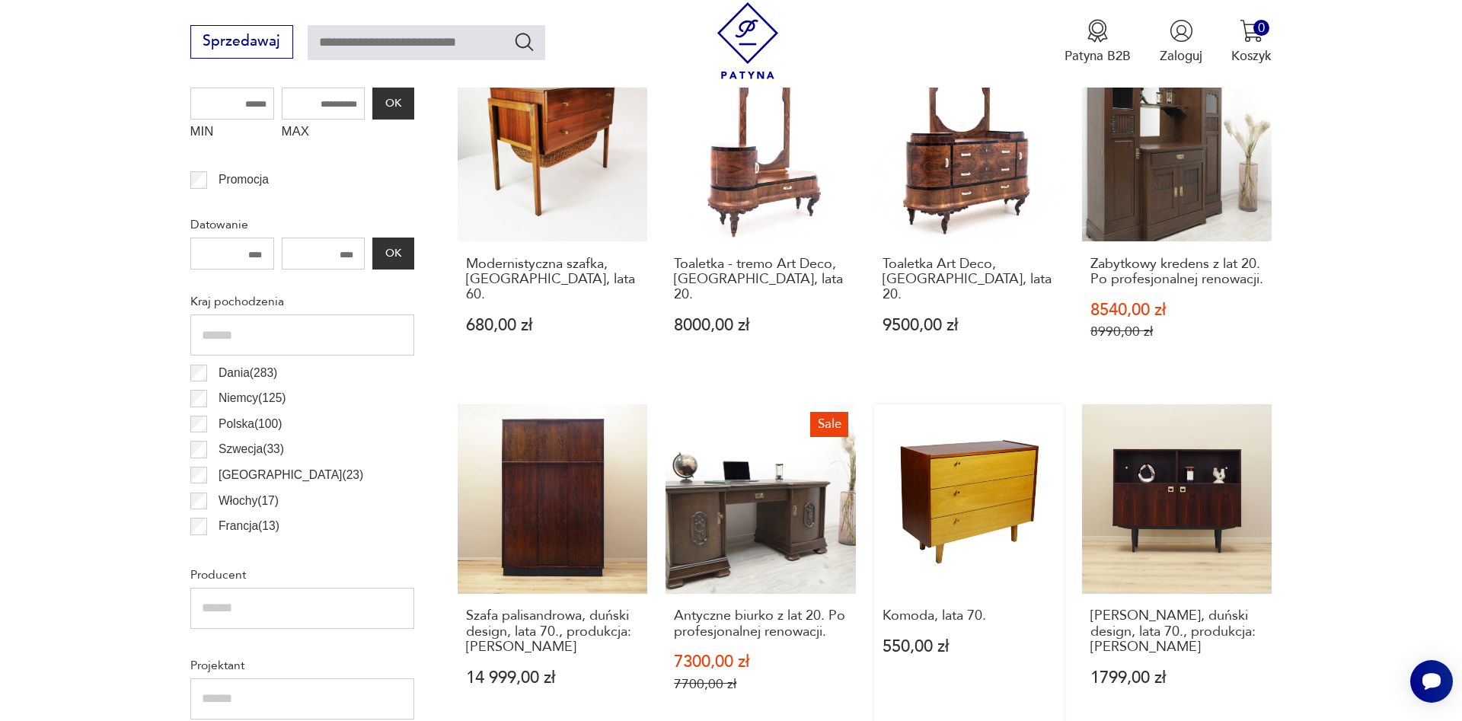
click at [950, 511] on link "Komoda, lata 70. 550,00 zł" at bounding box center [969, 565] width 190 height 323
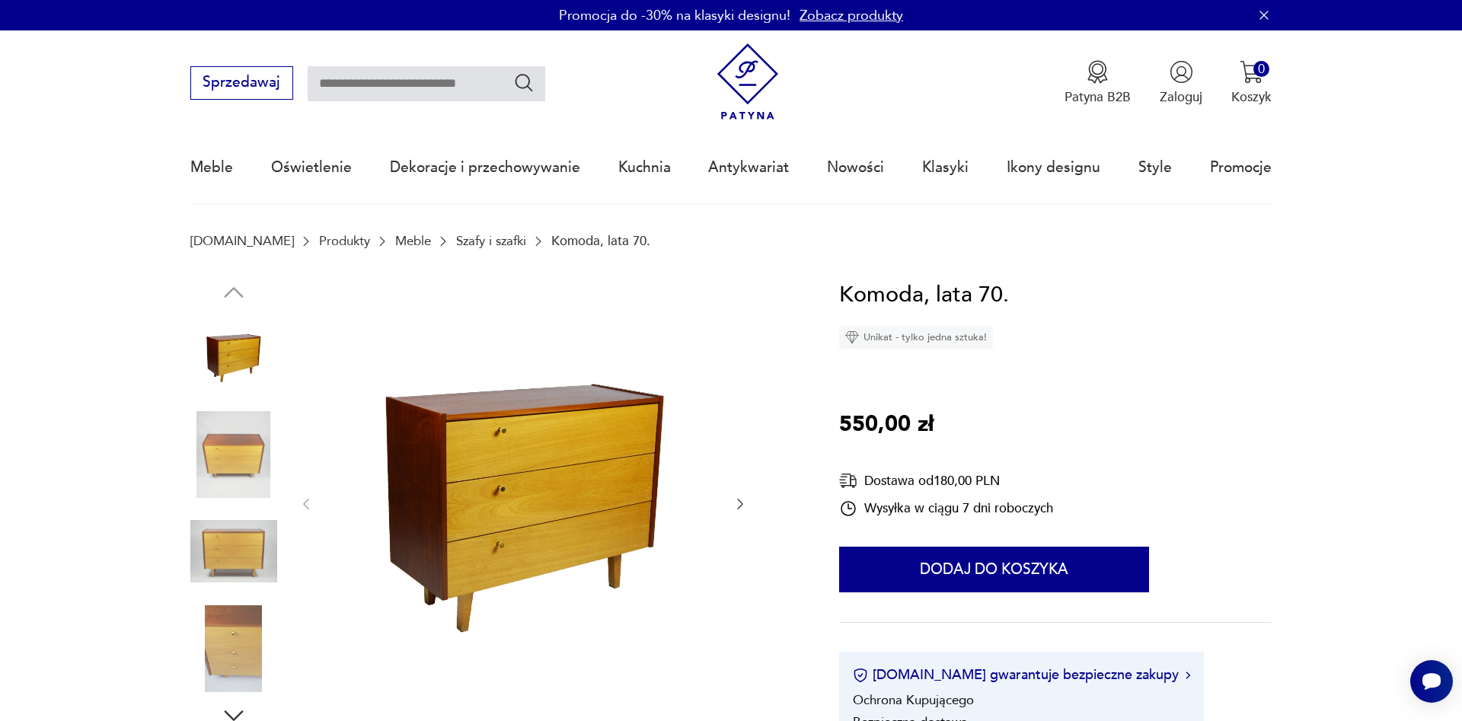
click at [737, 502] on icon "button" at bounding box center [739, 503] width 15 height 15
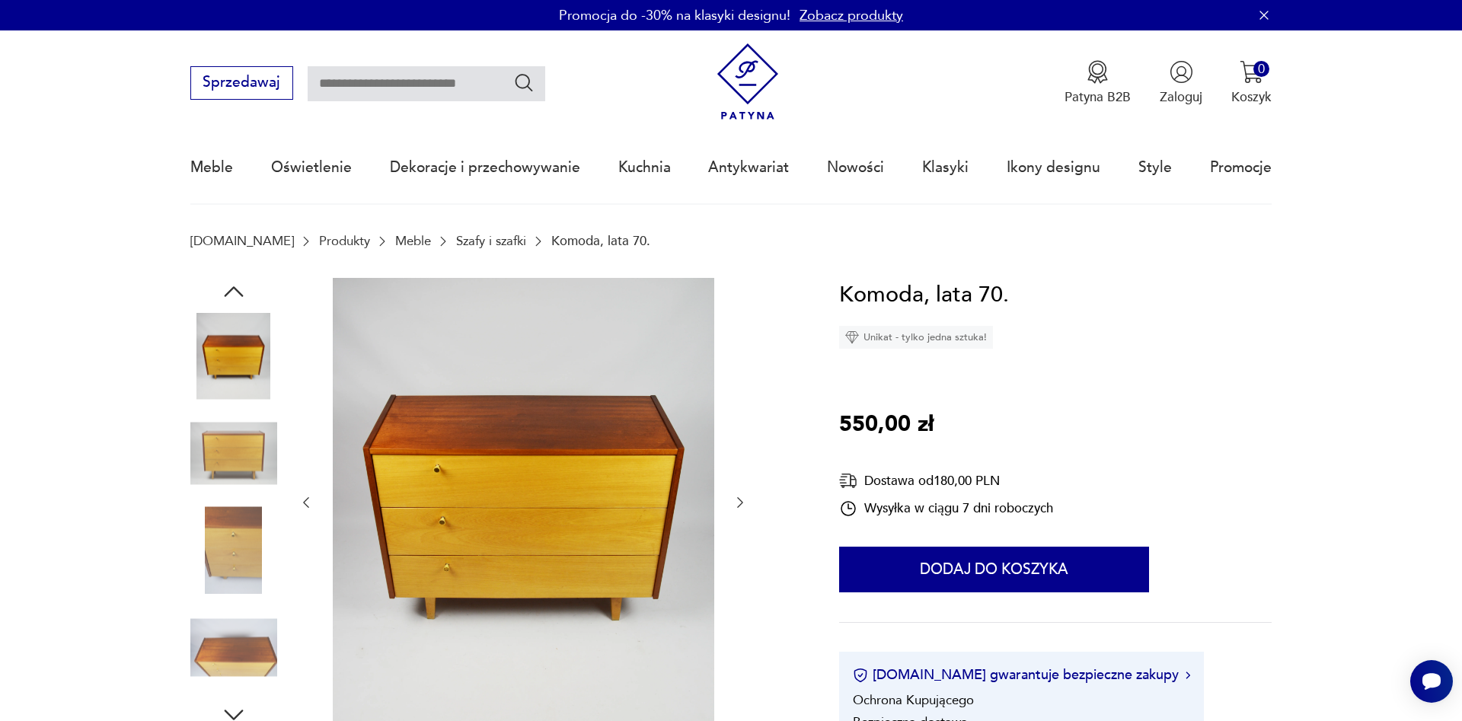
click at [737, 502] on icon "button" at bounding box center [739, 502] width 15 height 15
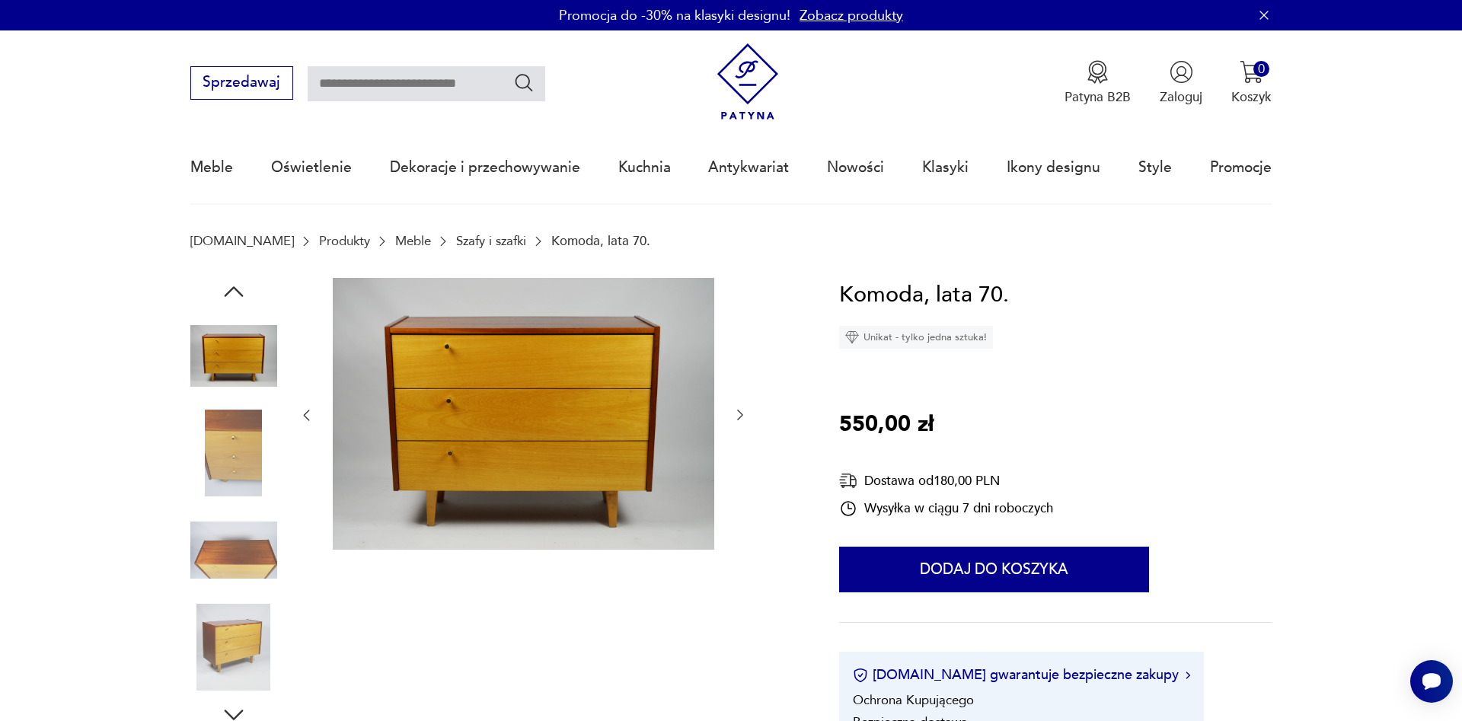
click at [738, 417] on icon "button" at bounding box center [739, 414] width 15 height 15
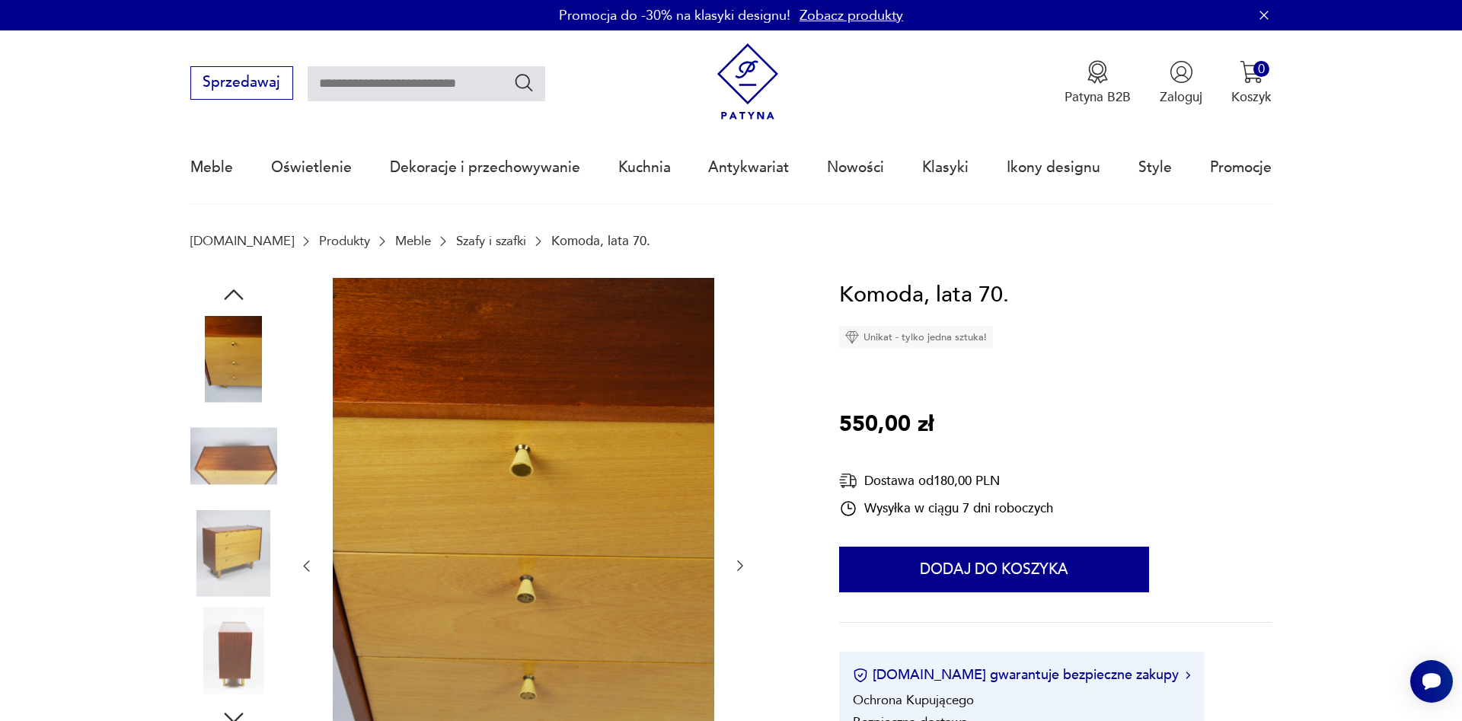
click at [747, 560] on icon "button" at bounding box center [739, 565] width 15 height 15
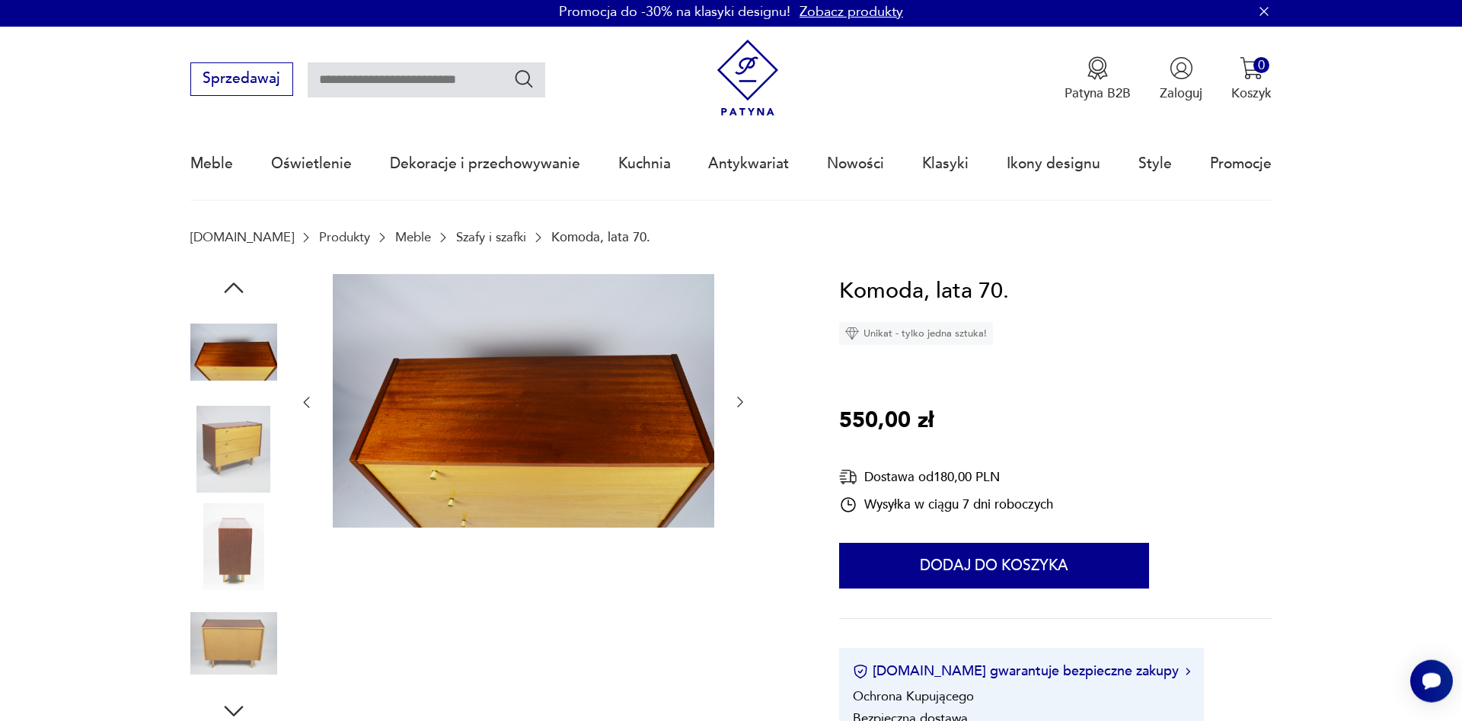
scroll to position [233, 0]
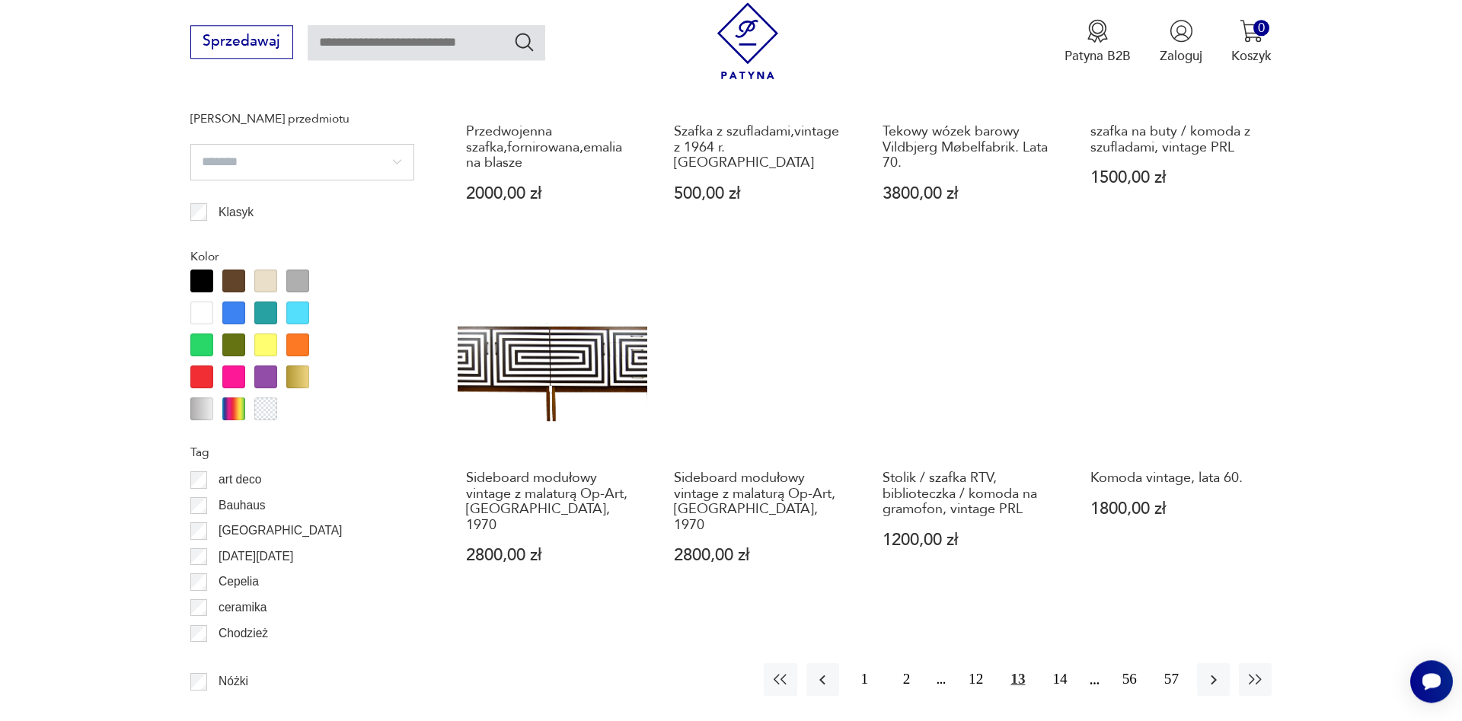
scroll to position [1603, 0]
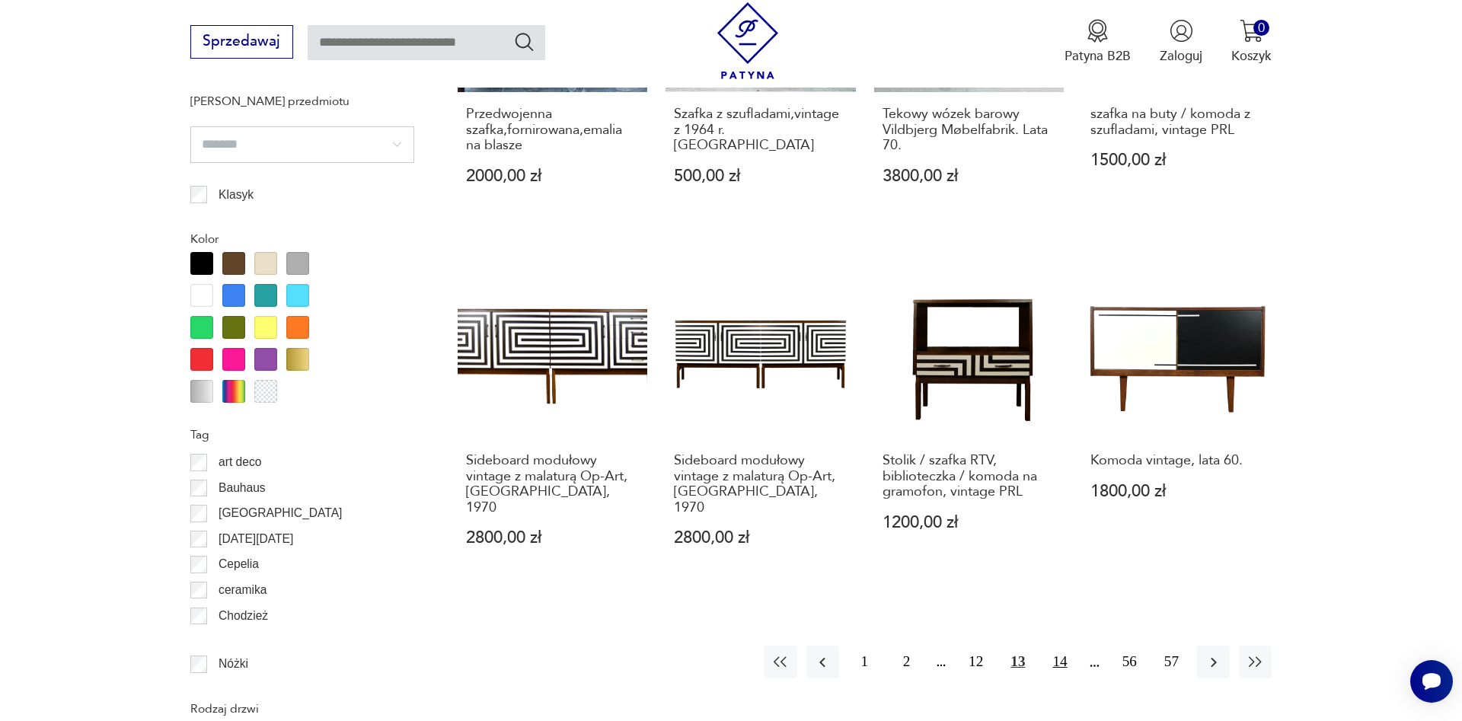
click at [1060, 646] on button "14" at bounding box center [1059, 662] width 33 height 33
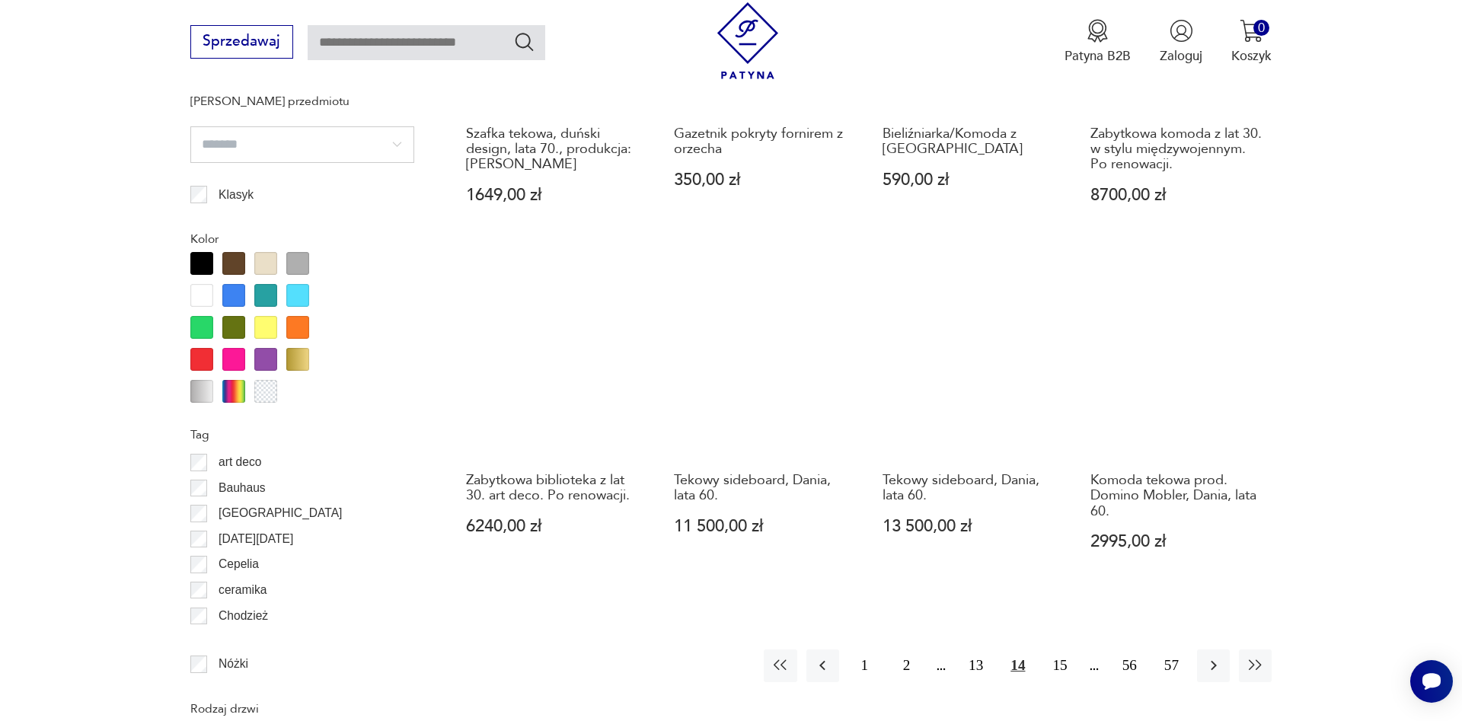
scroll to position [1836, 0]
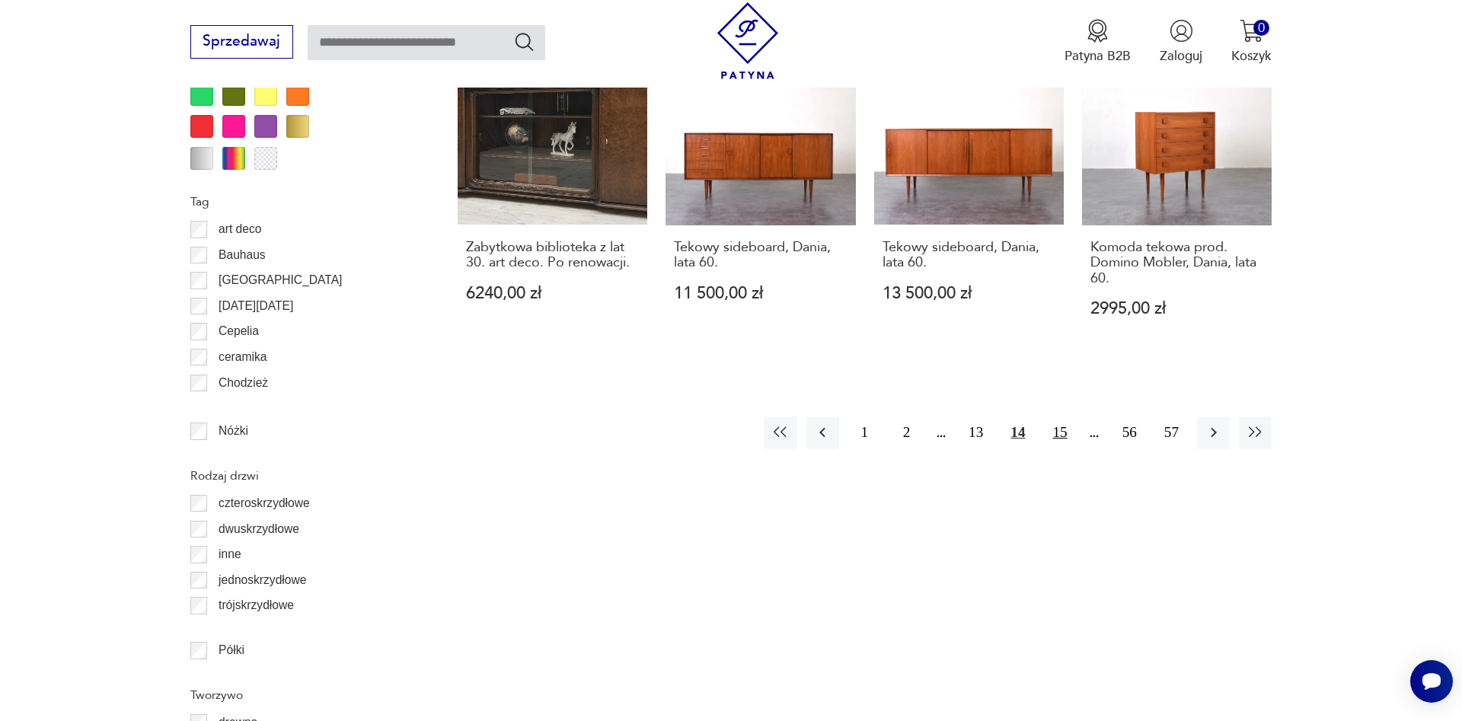
click at [1059, 419] on button "15" at bounding box center [1059, 432] width 33 height 33
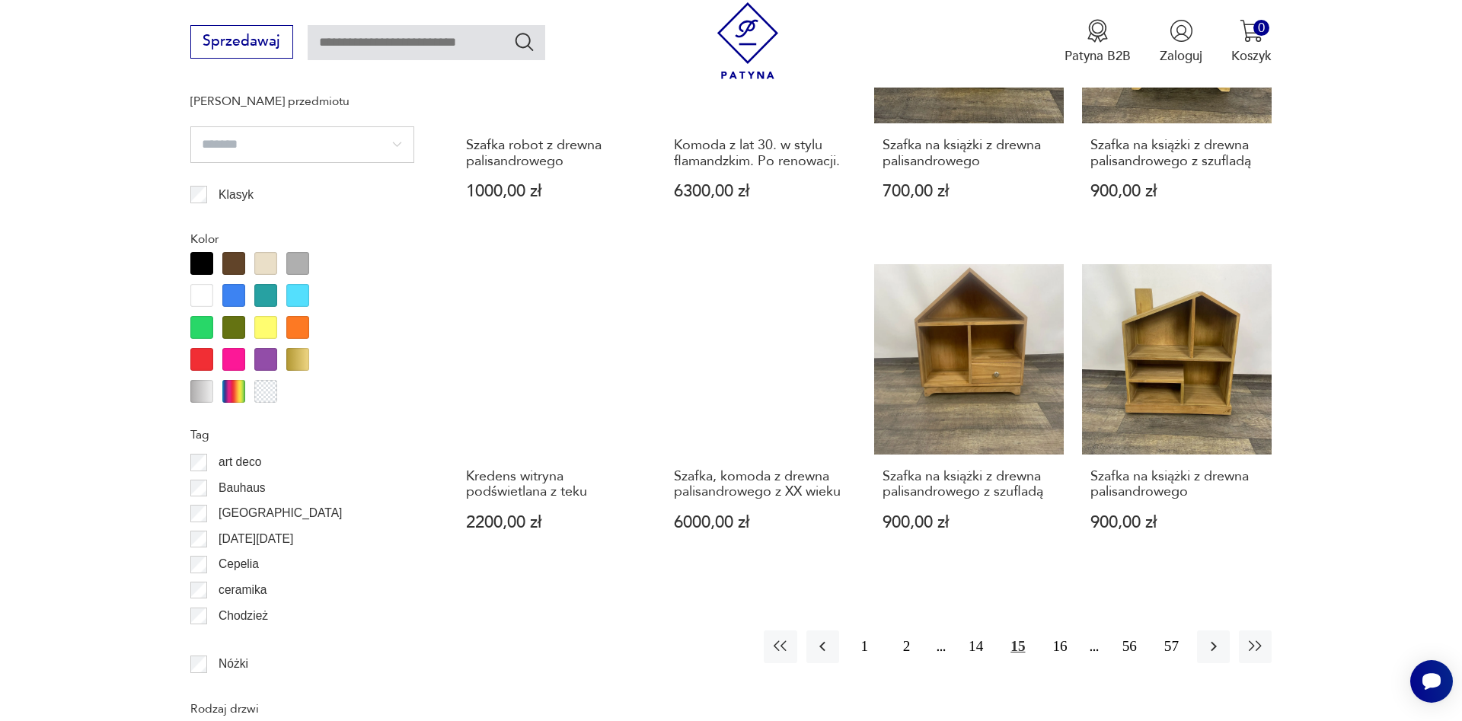
scroll to position [1836, 0]
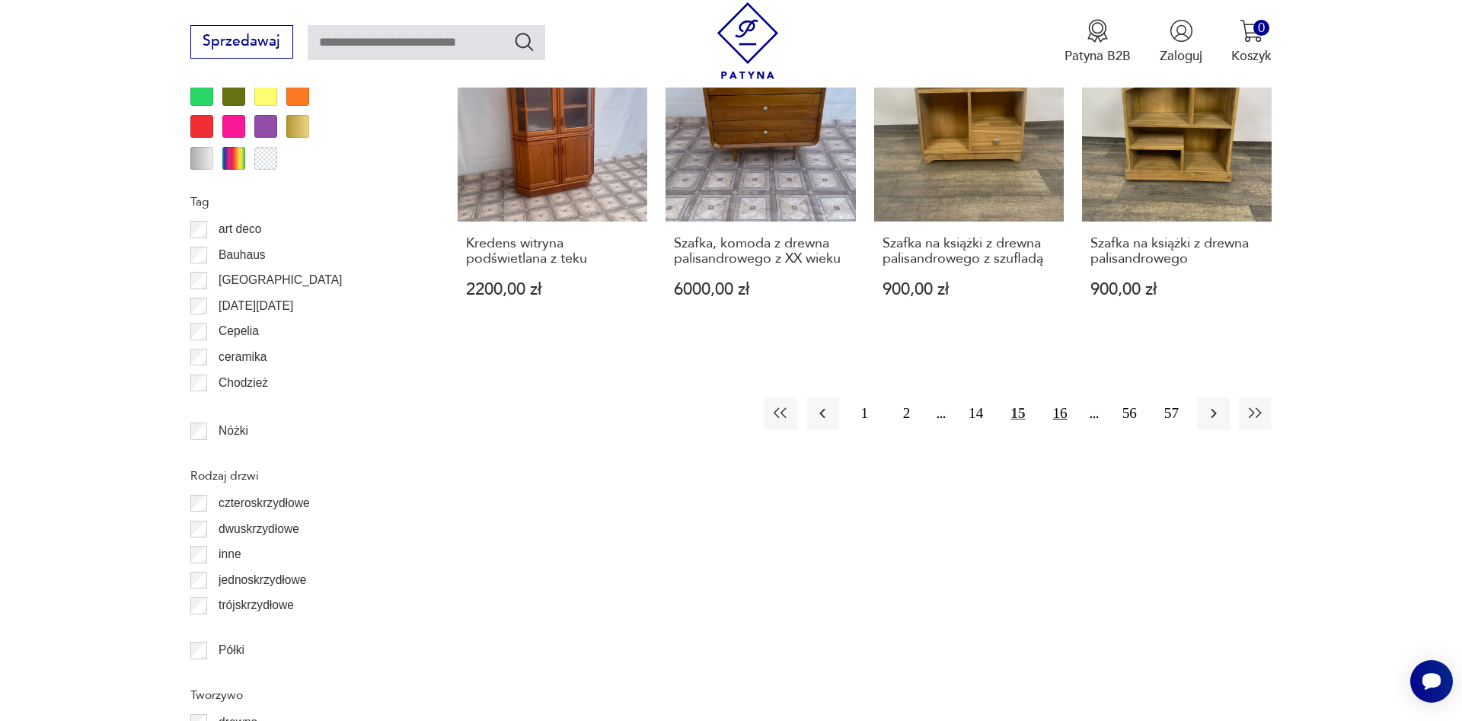
click at [1060, 417] on button "16" at bounding box center [1059, 413] width 33 height 33
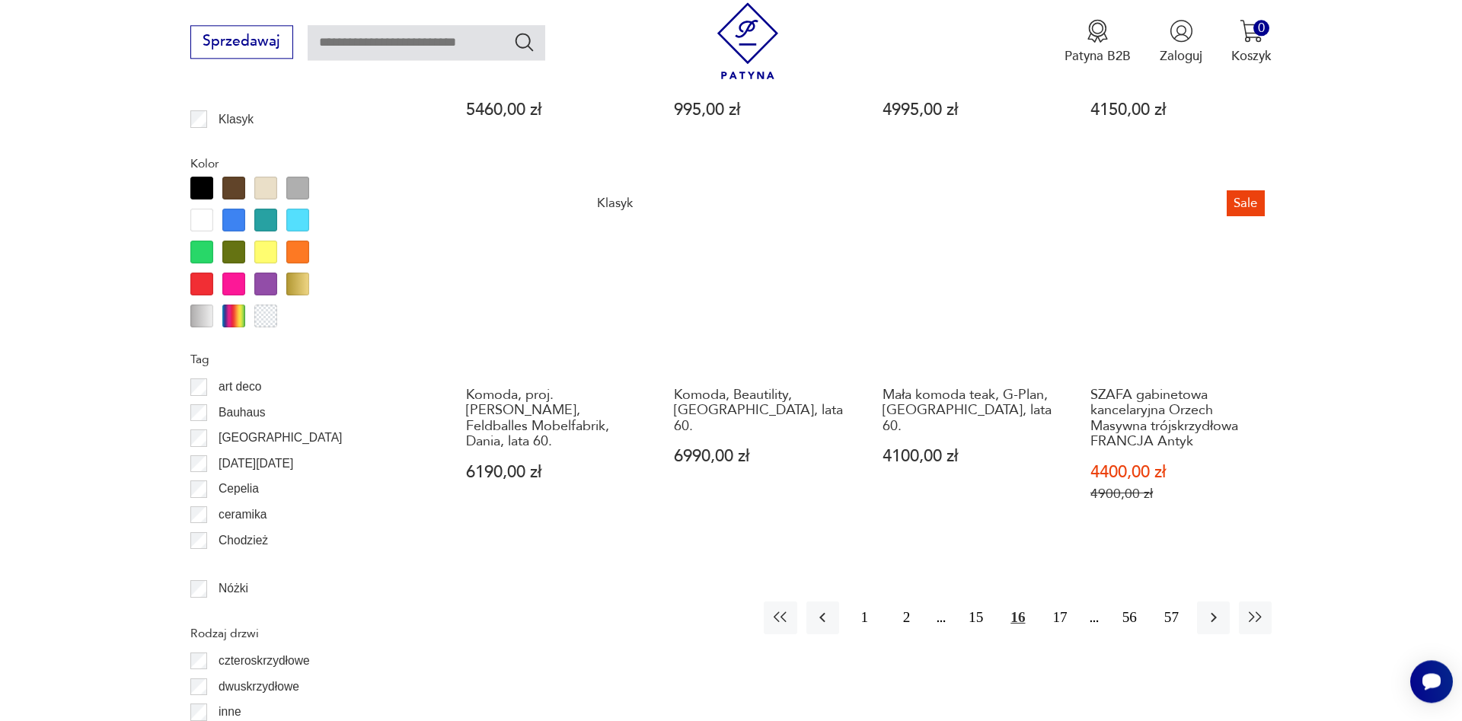
scroll to position [1681, 0]
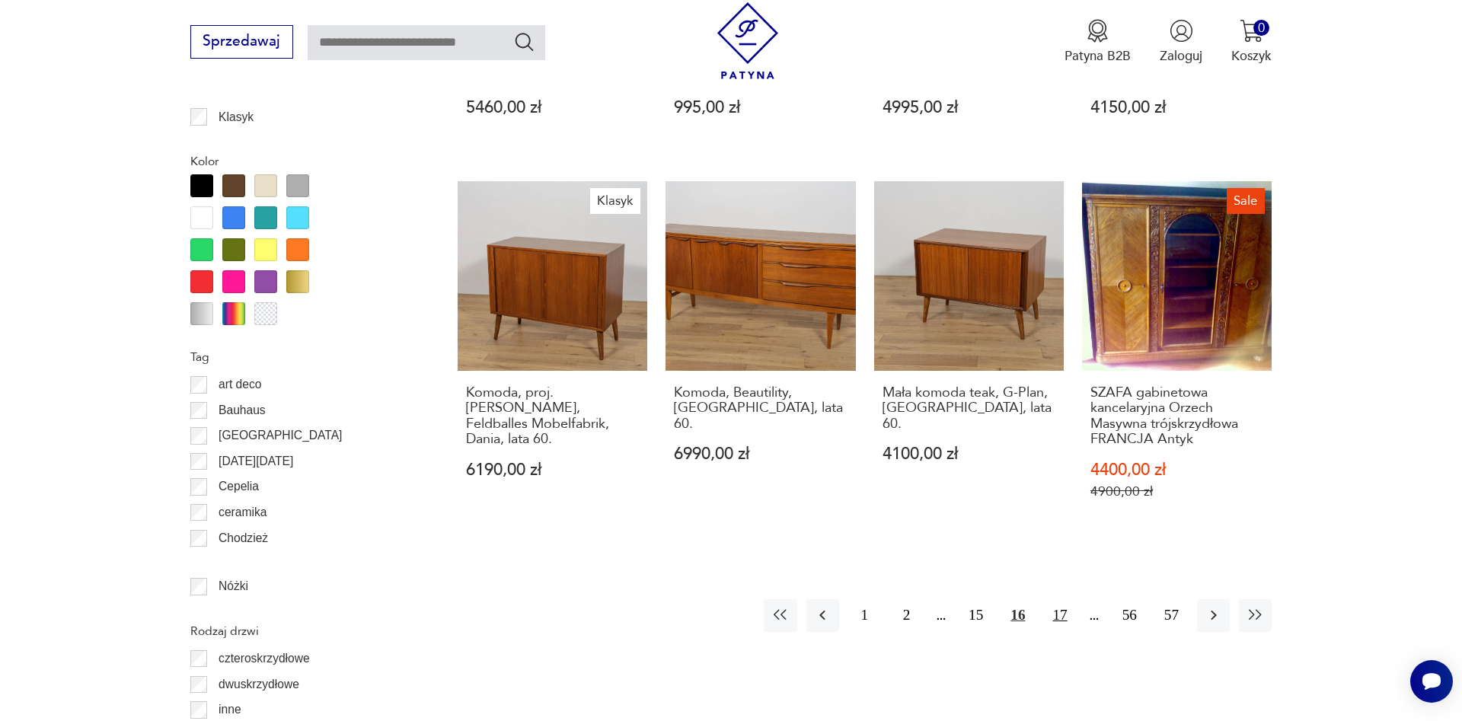
click at [1057, 603] on button "17" at bounding box center [1059, 615] width 33 height 33
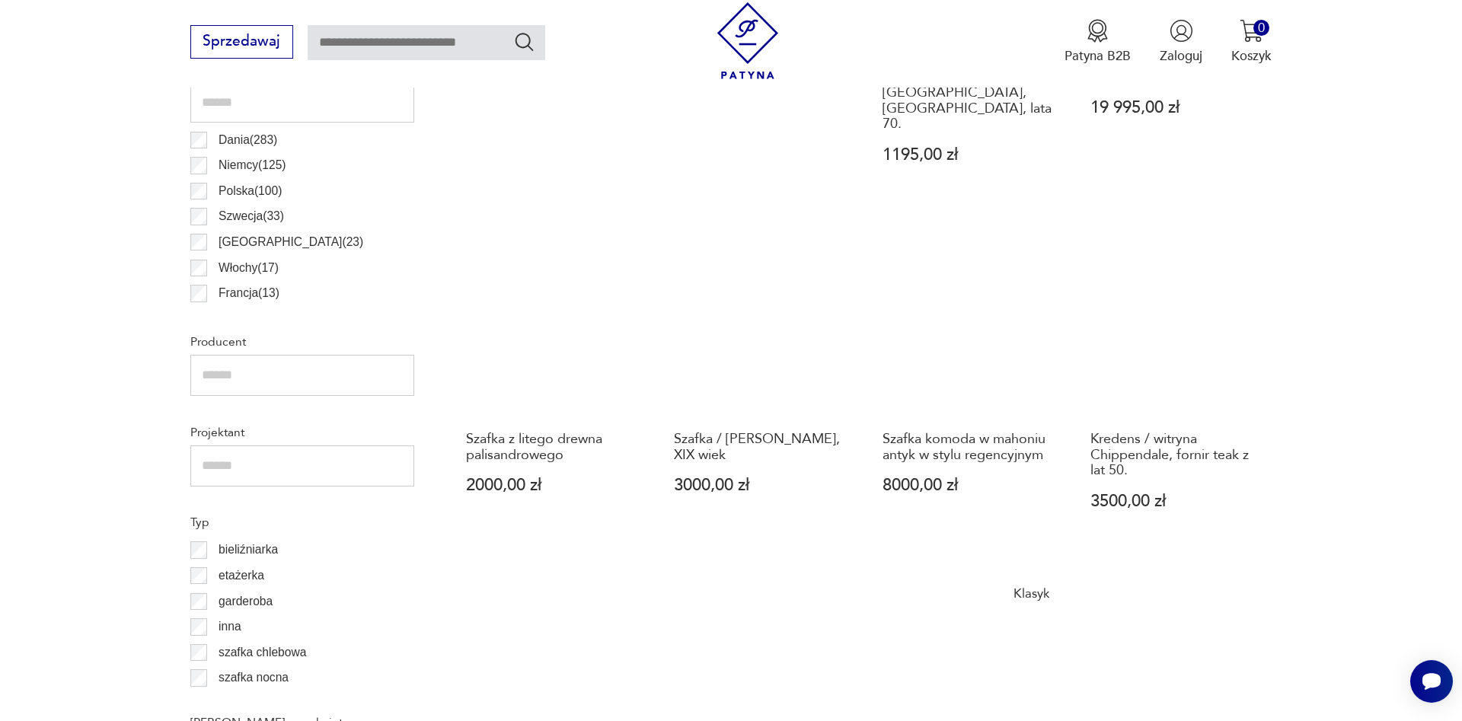
scroll to position [1293, 0]
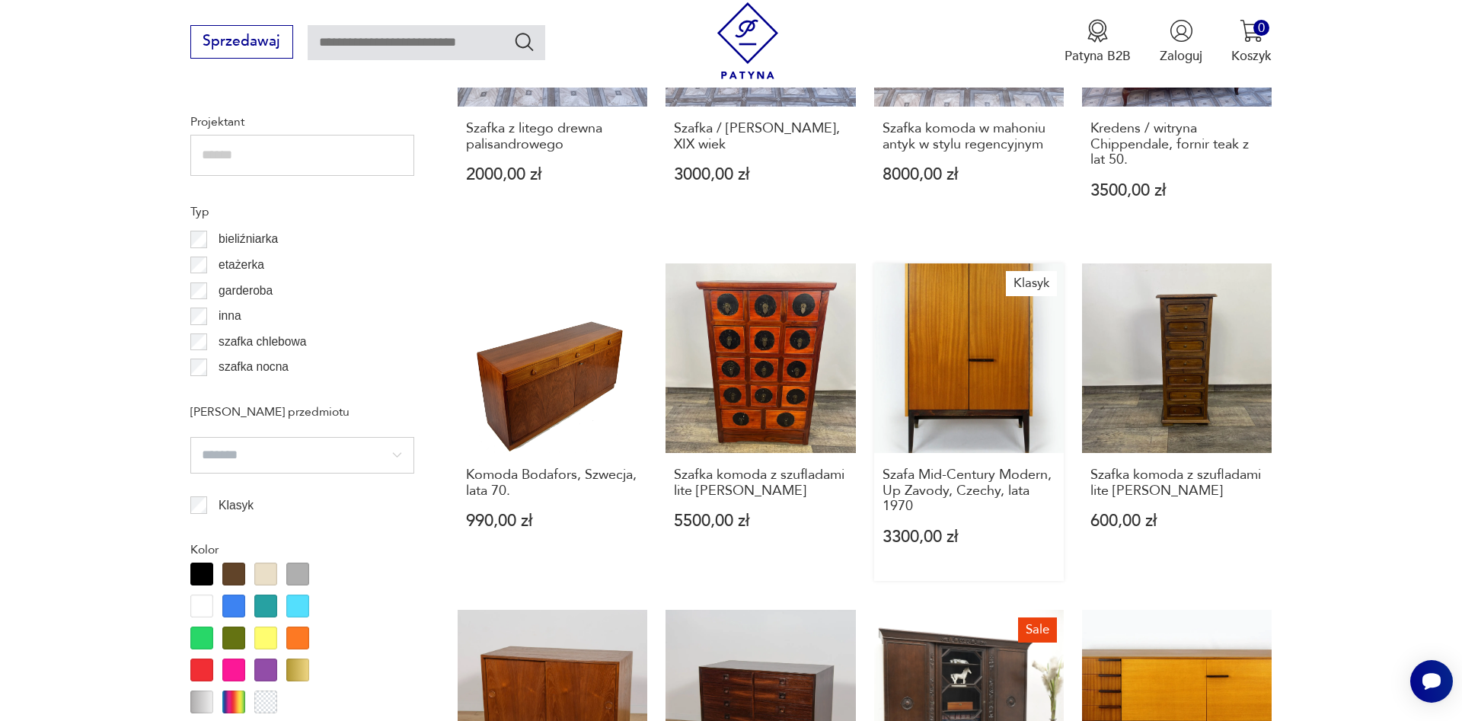
click at [957, 347] on link "Klasyk Szafa Mid-Century Modern, Up Zavody, Czechy, lata 1970 3300,00 zł" at bounding box center [969, 421] width 190 height 317
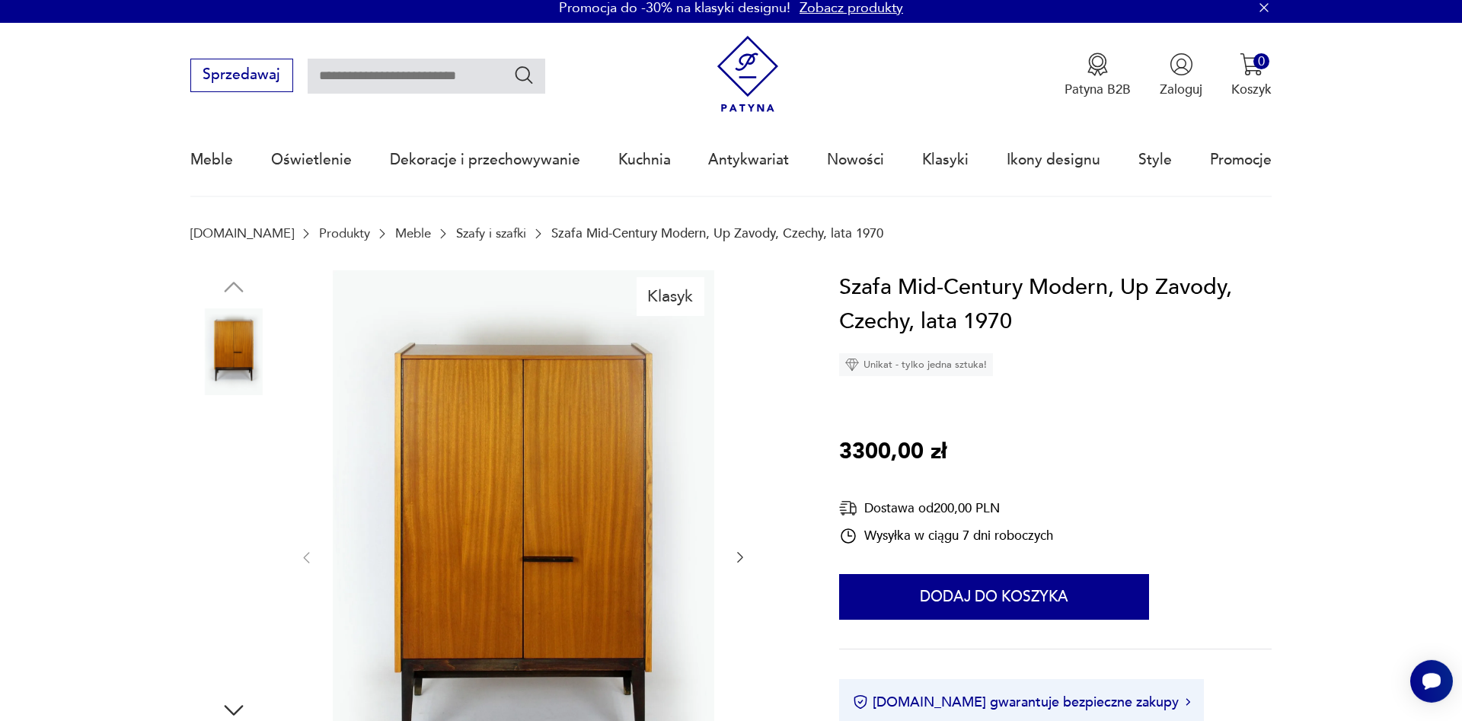
scroll to position [311, 0]
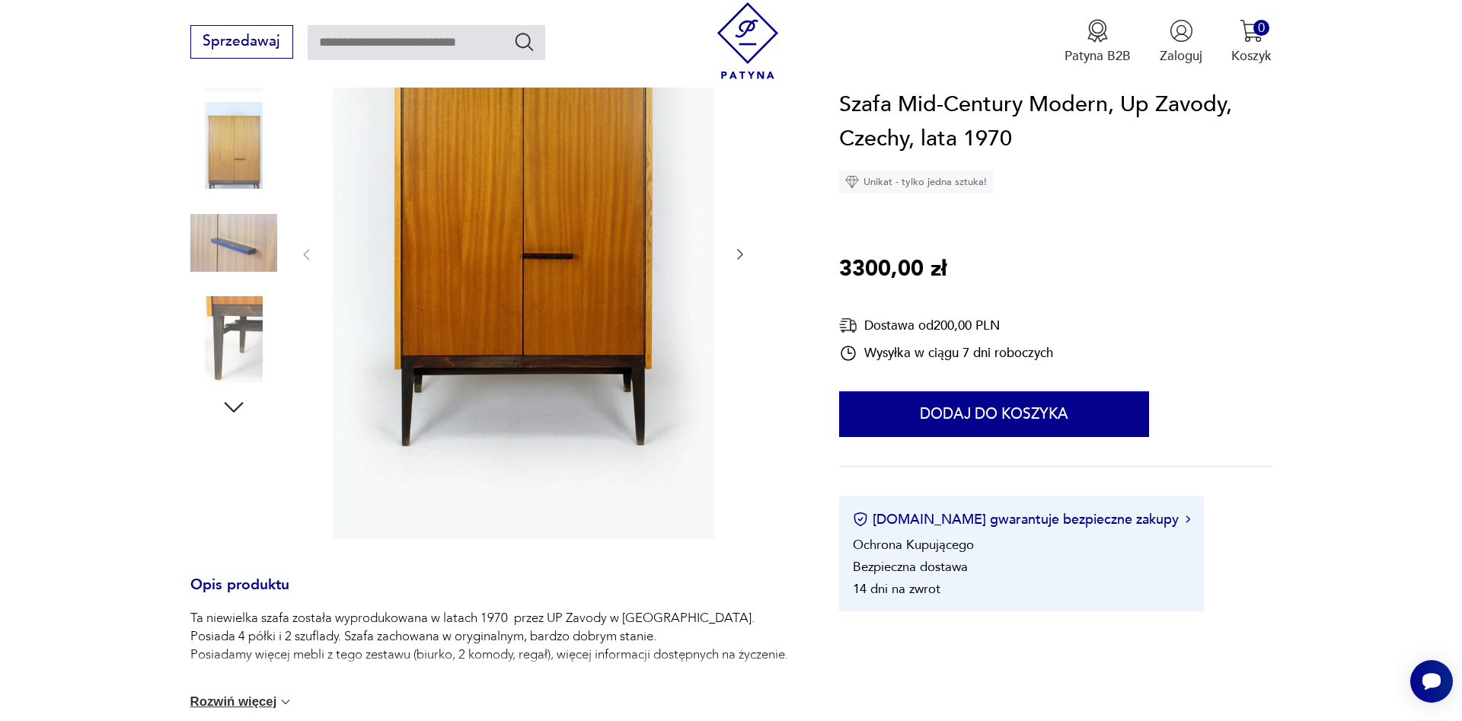
click at [737, 253] on icon "button" at bounding box center [739, 254] width 15 height 15
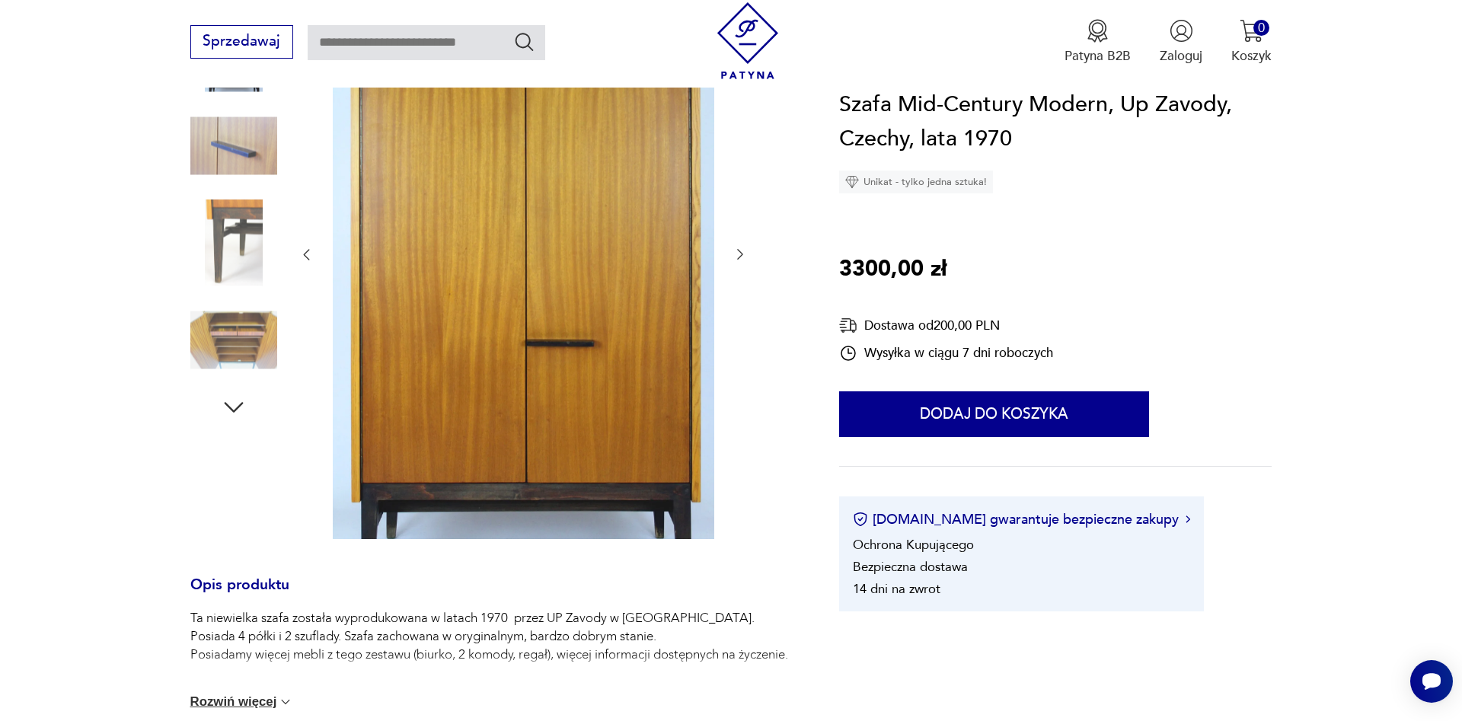
click at [737, 253] on icon "button" at bounding box center [739, 254] width 15 height 15
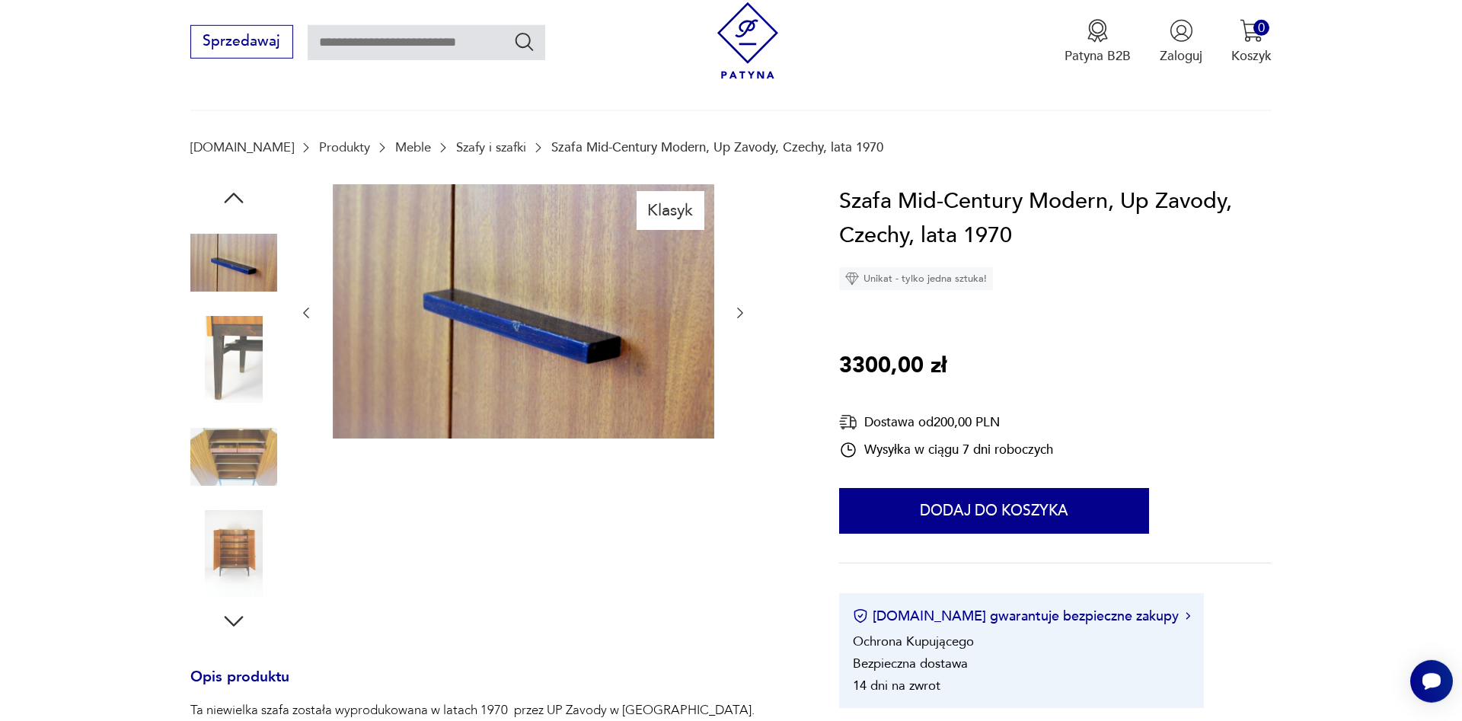
scroll to position [78, 0]
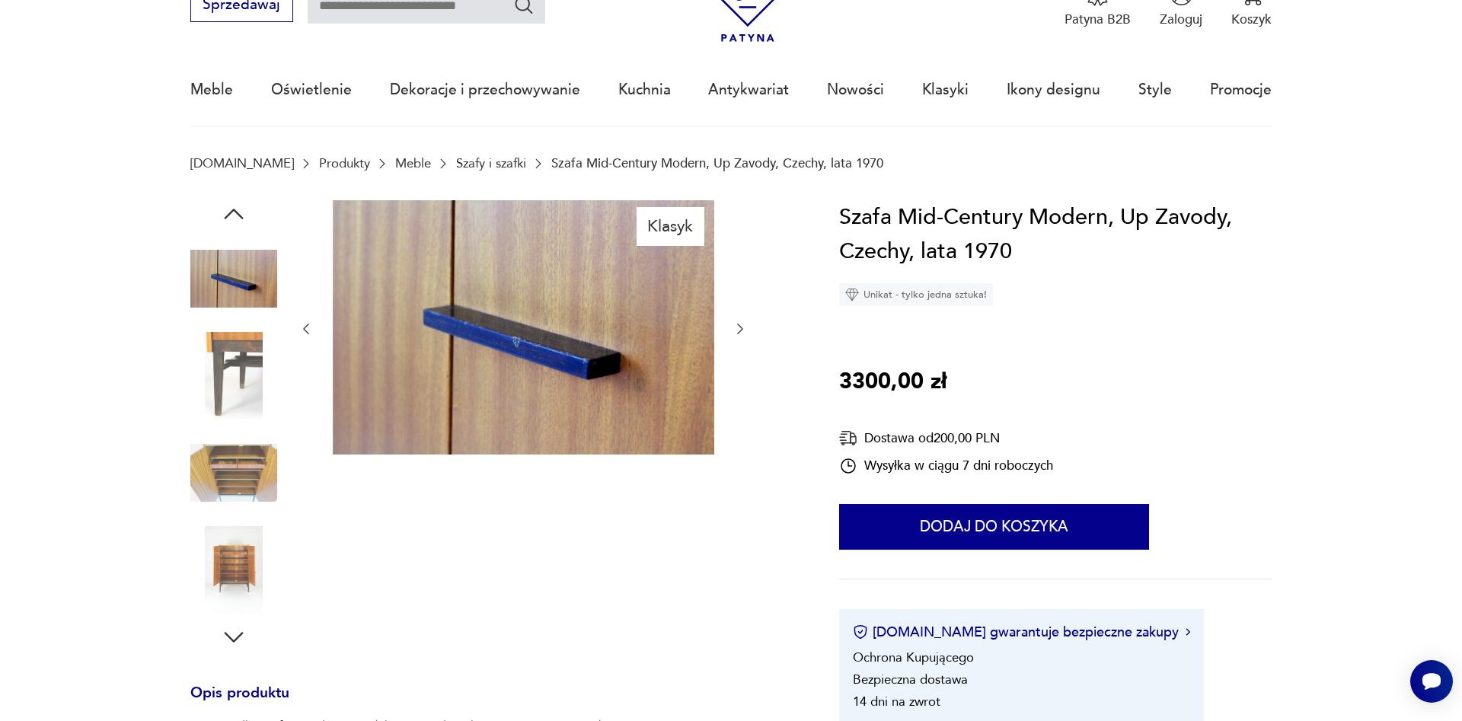
click at [739, 324] on icon "button" at bounding box center [739, 328] width 15 height 15
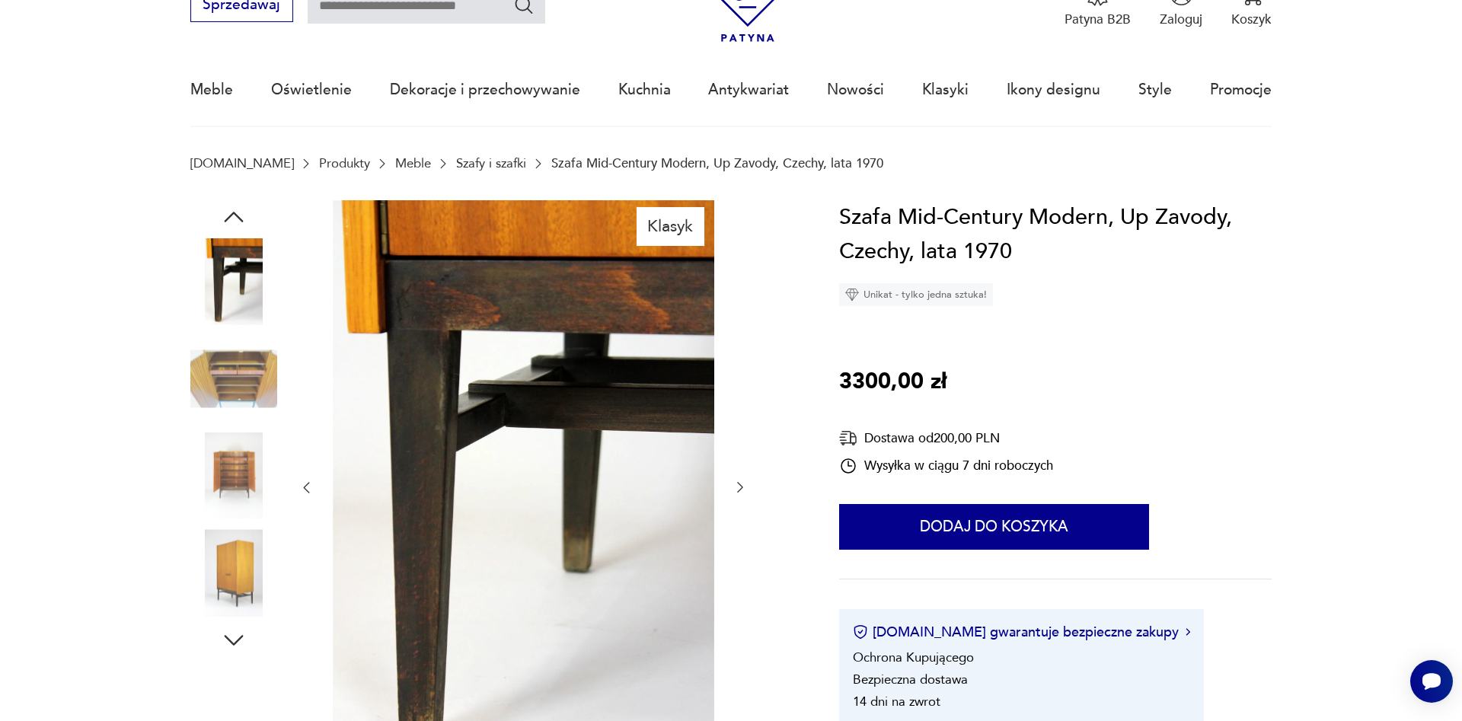
click at [742, 486] on icon "button" at bounding box center [739, 487] width 15 height 15
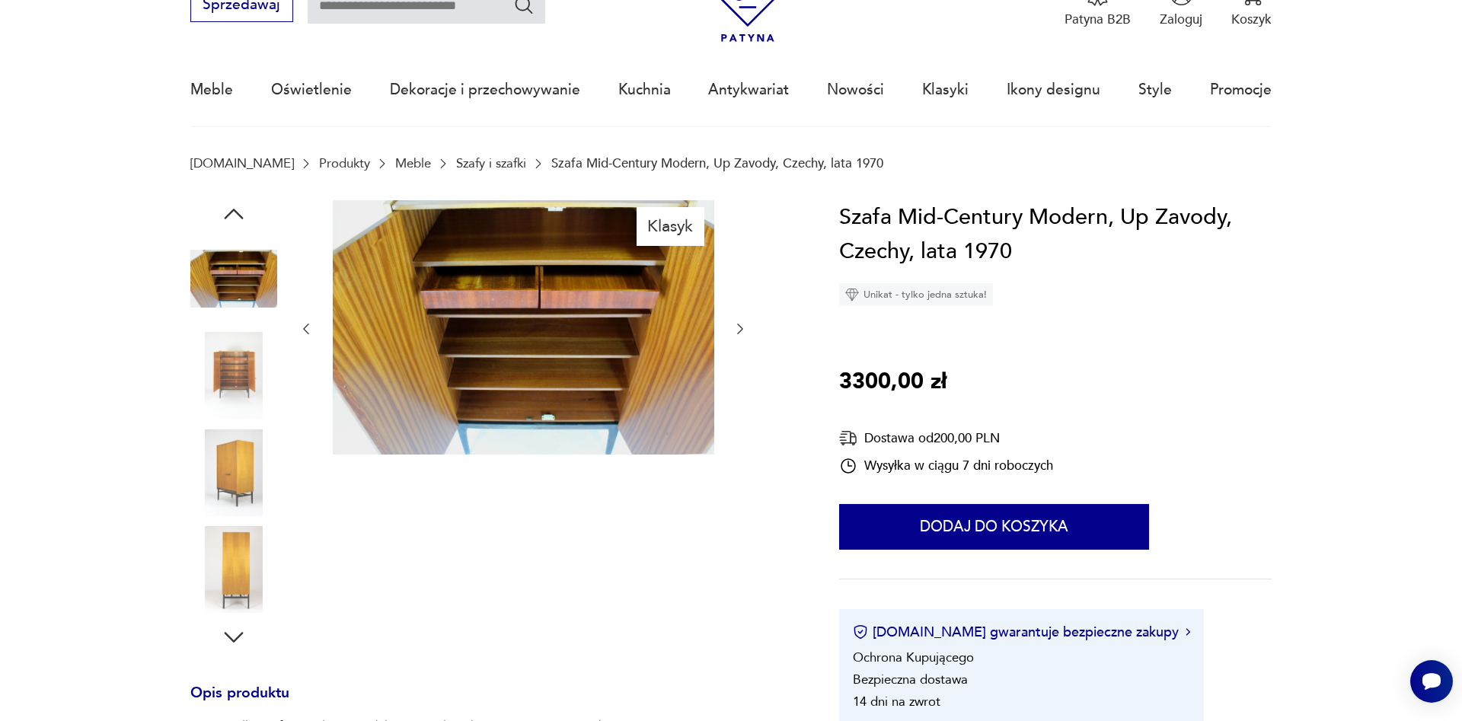
click at [741, 322] on icon "button" at bounding box center [739, 328] width 15 height 15
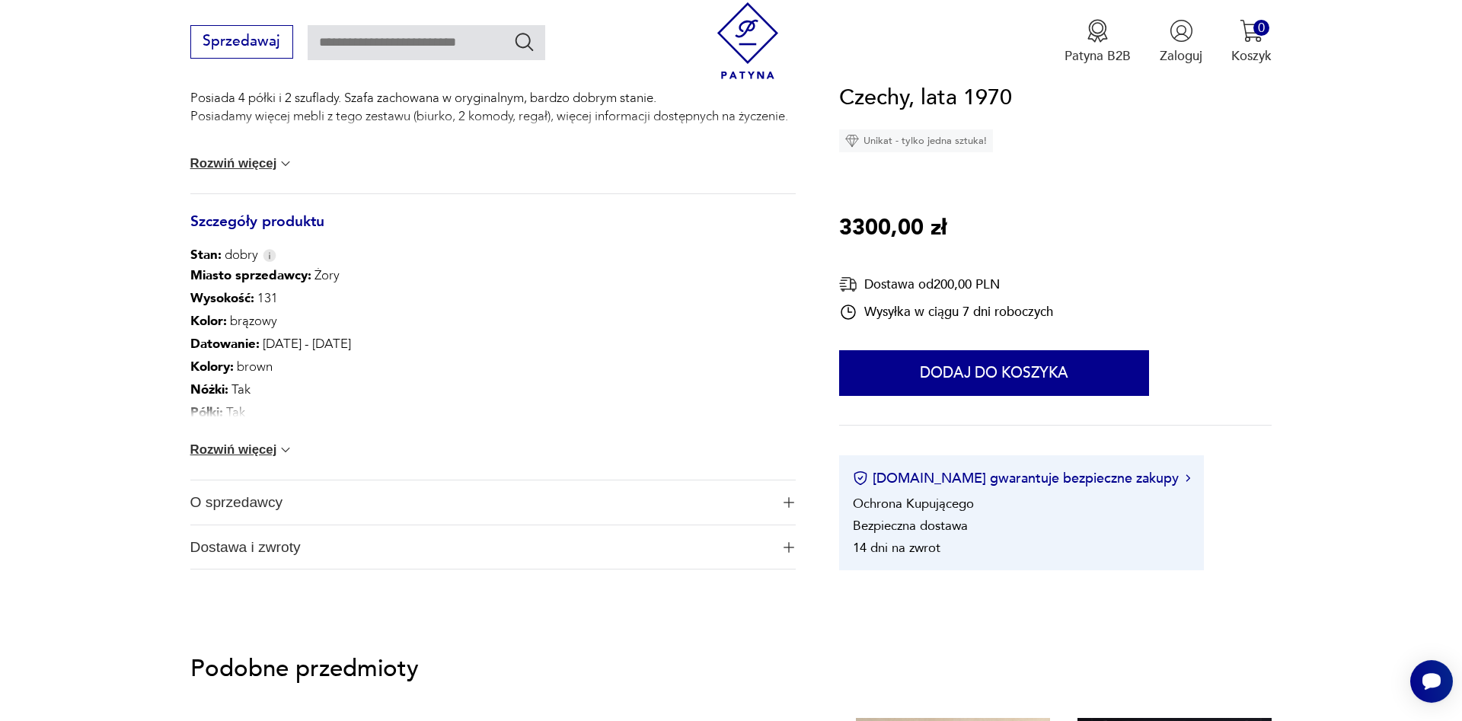
scroll to position [854, 0]
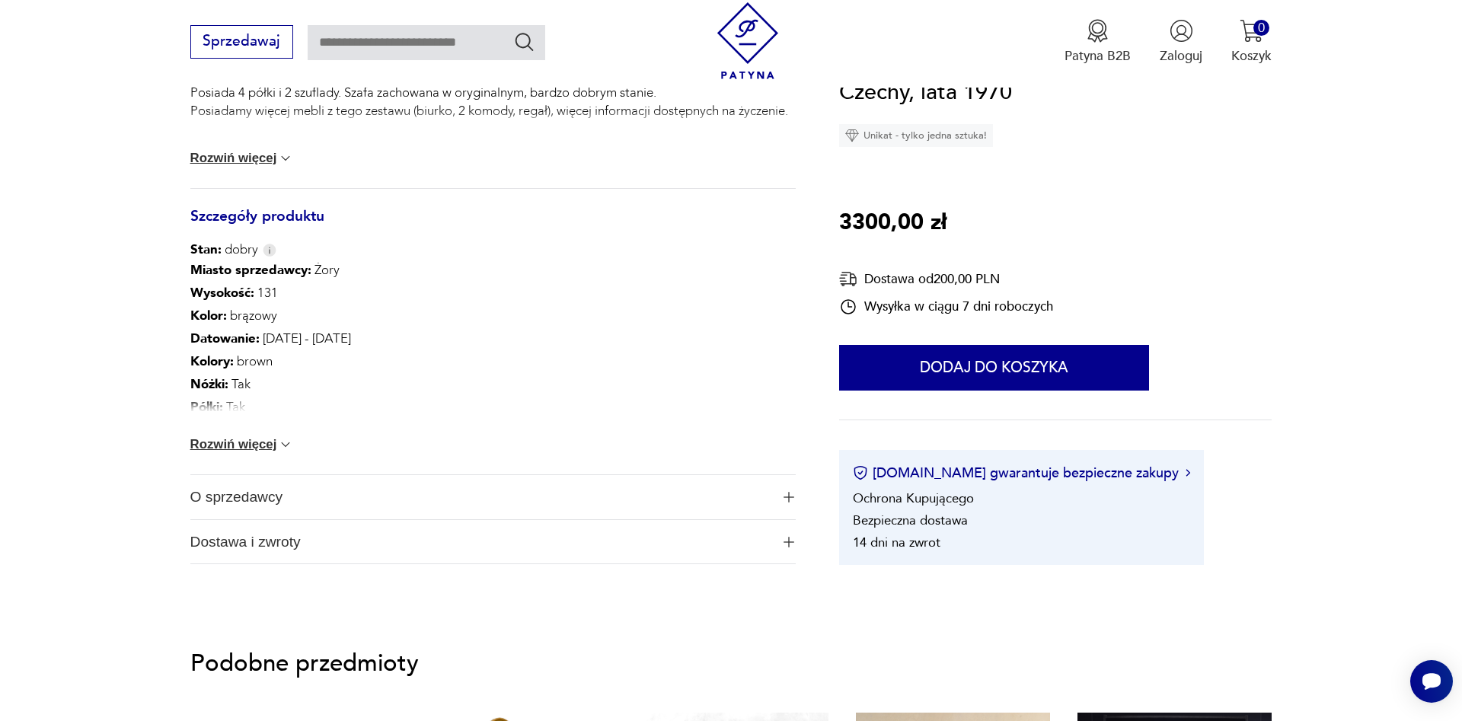
click at [279, 442] on button "Rozwiń więcej" at bounding box center [242, 444] width 104 height 15
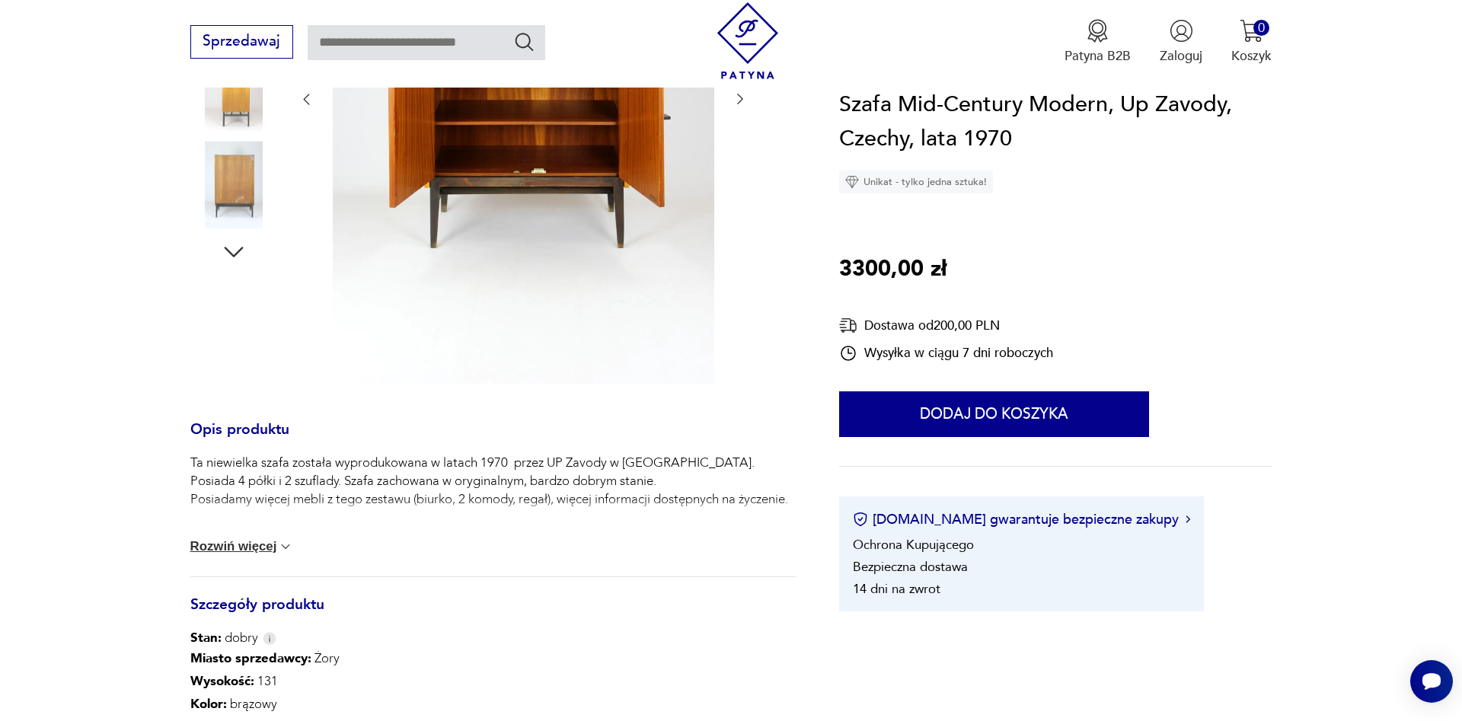
scroll to position [155, 0]
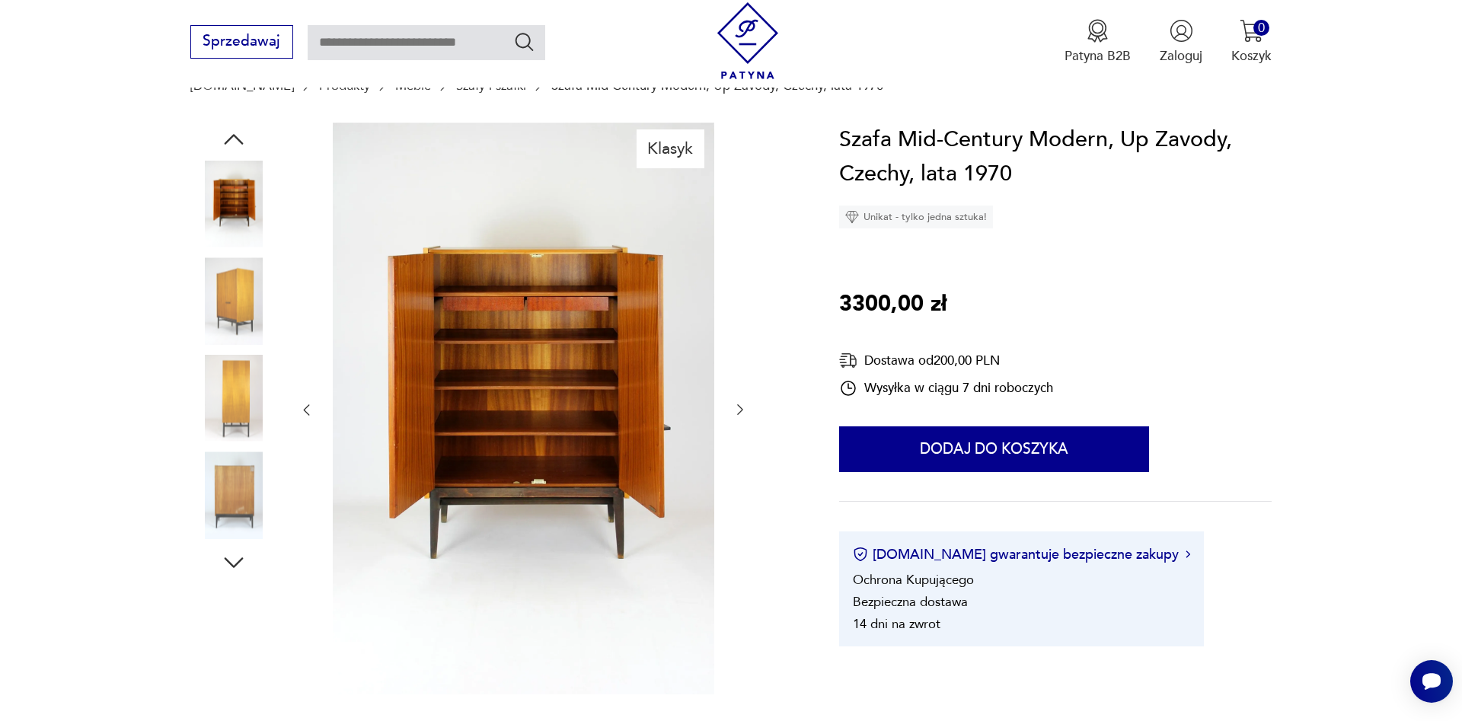
click at [239, 296] on img at bounding box center [233, 300] width 87 height 87
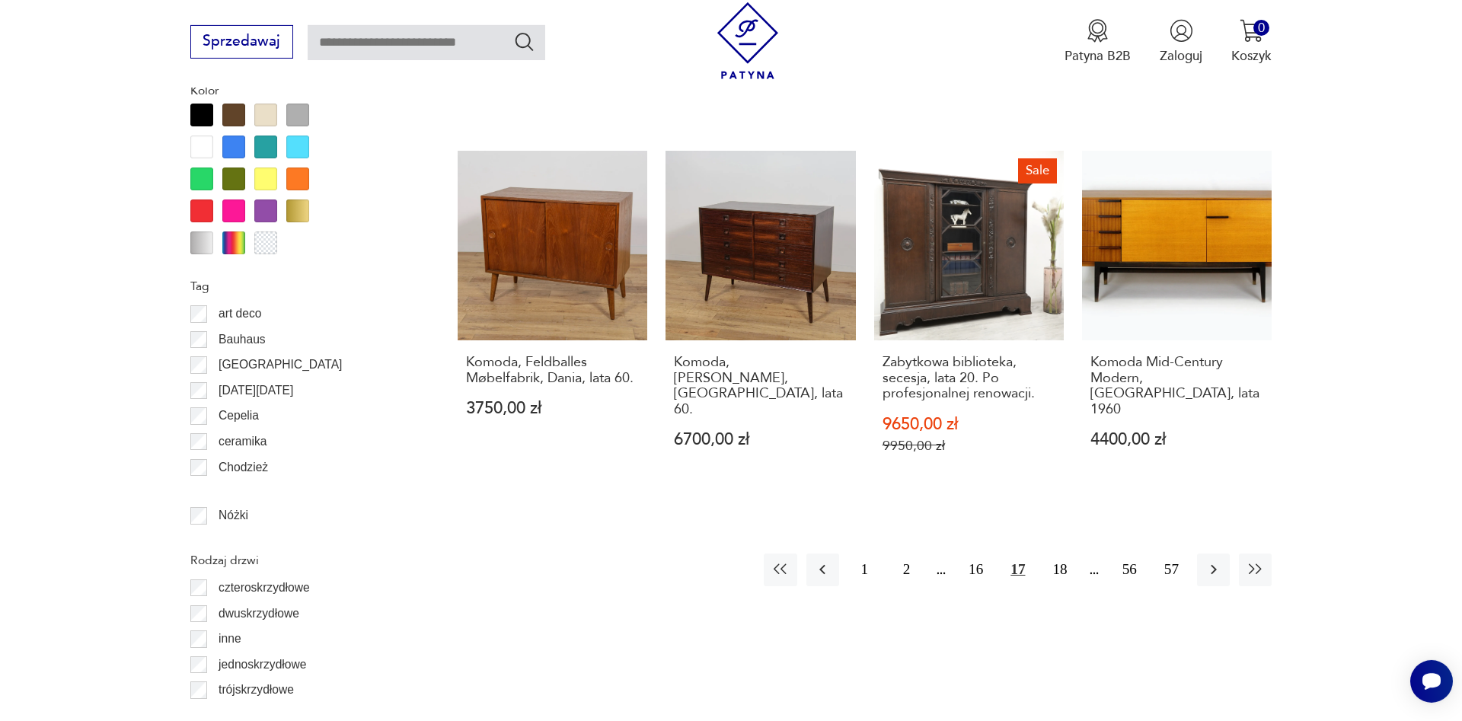
scroll to position [1793, 0]
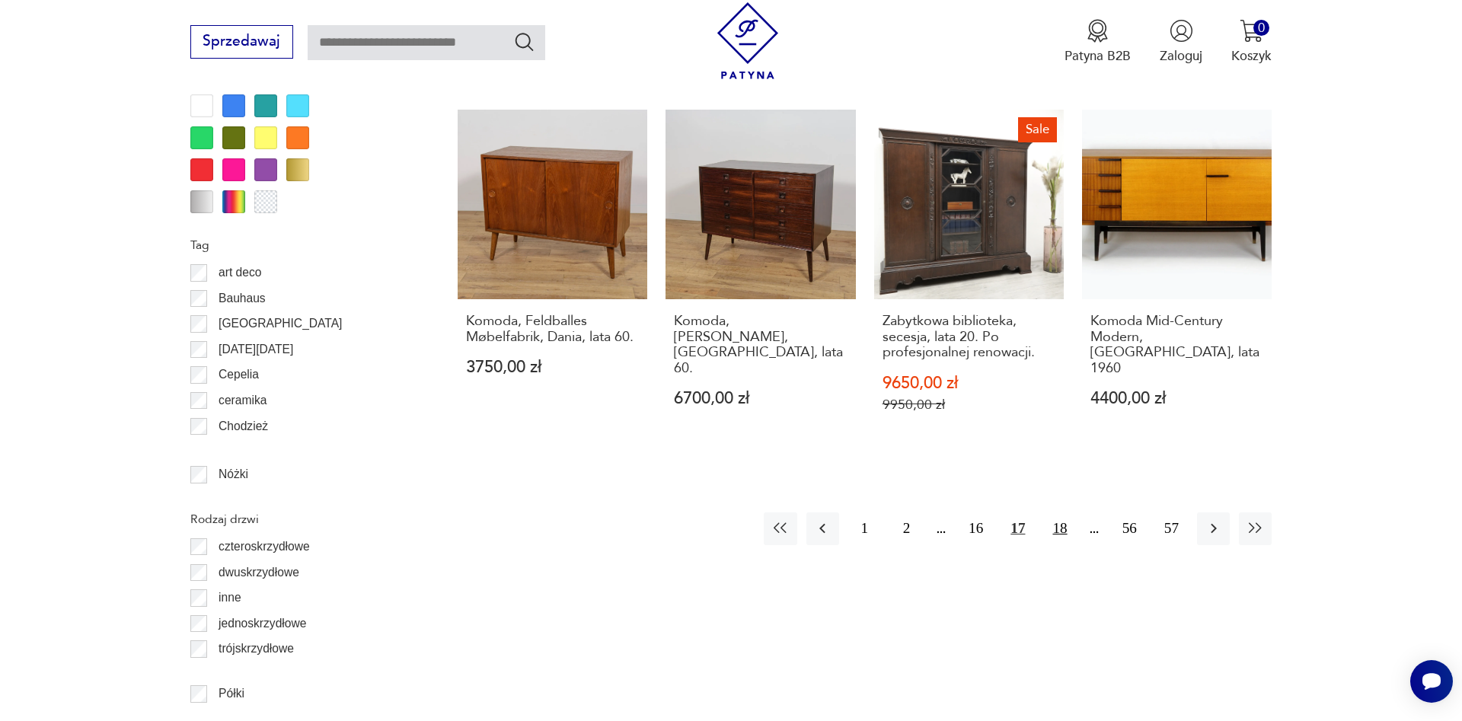
click at [1056, 512] on button "18" at bounding box center [1059, 528] width 33 height 33
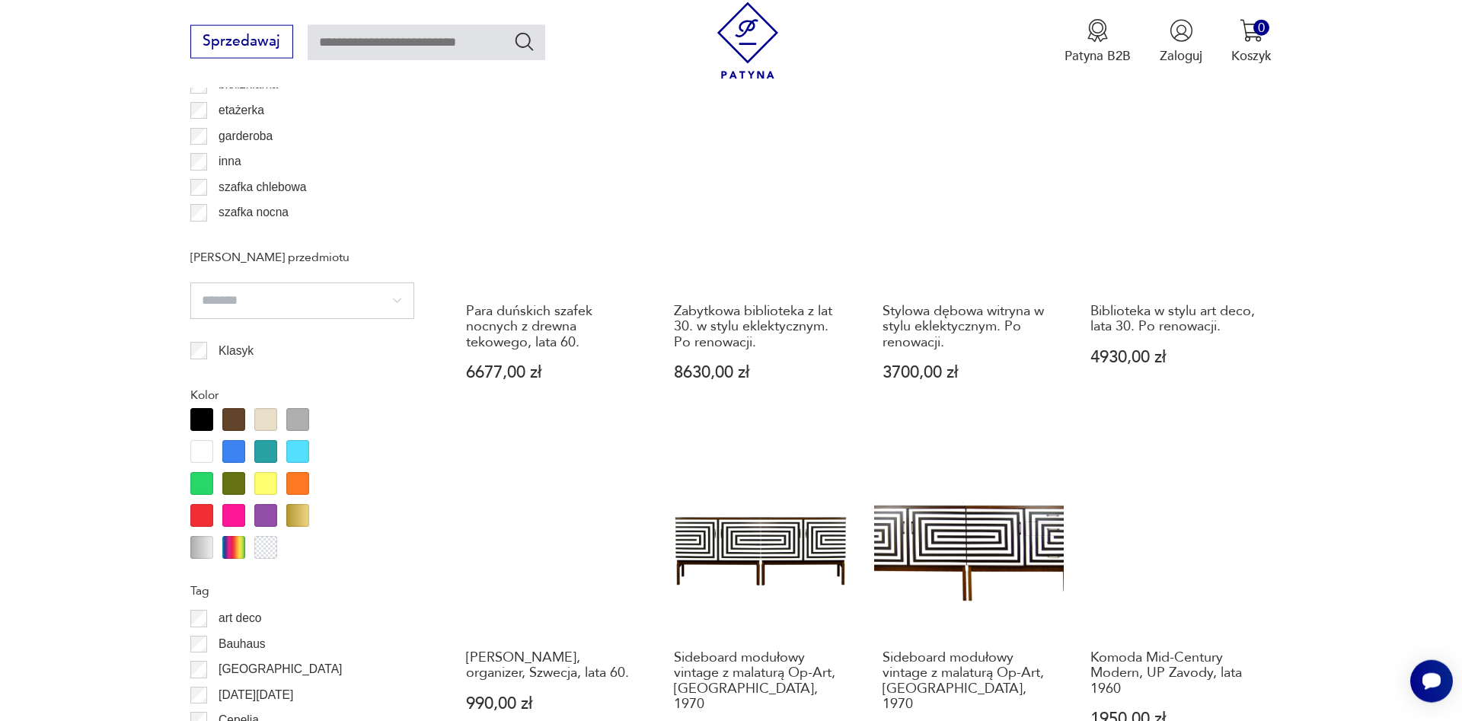
scroll to position [1680, 0]
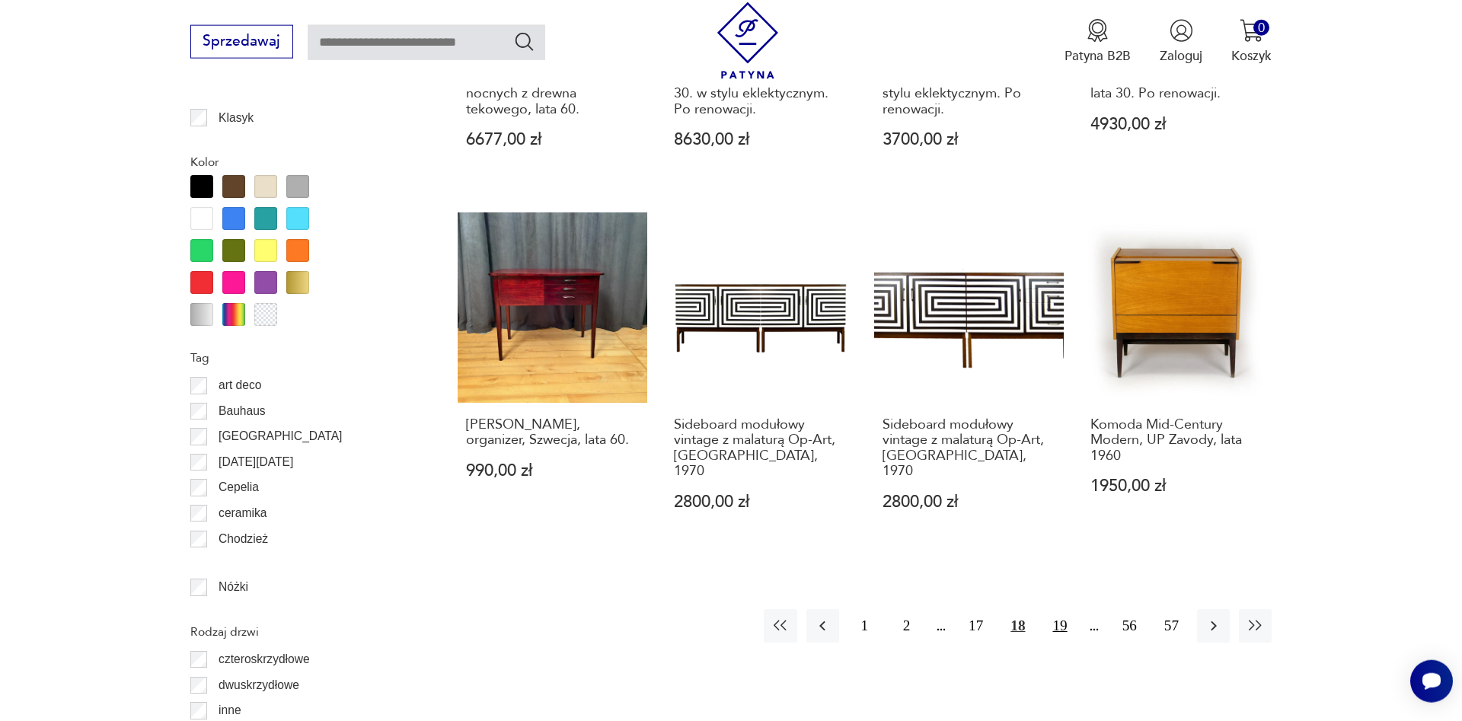
click at [1058, 609] on button "19" at bounding box center [1059, 625] width 33 height 33
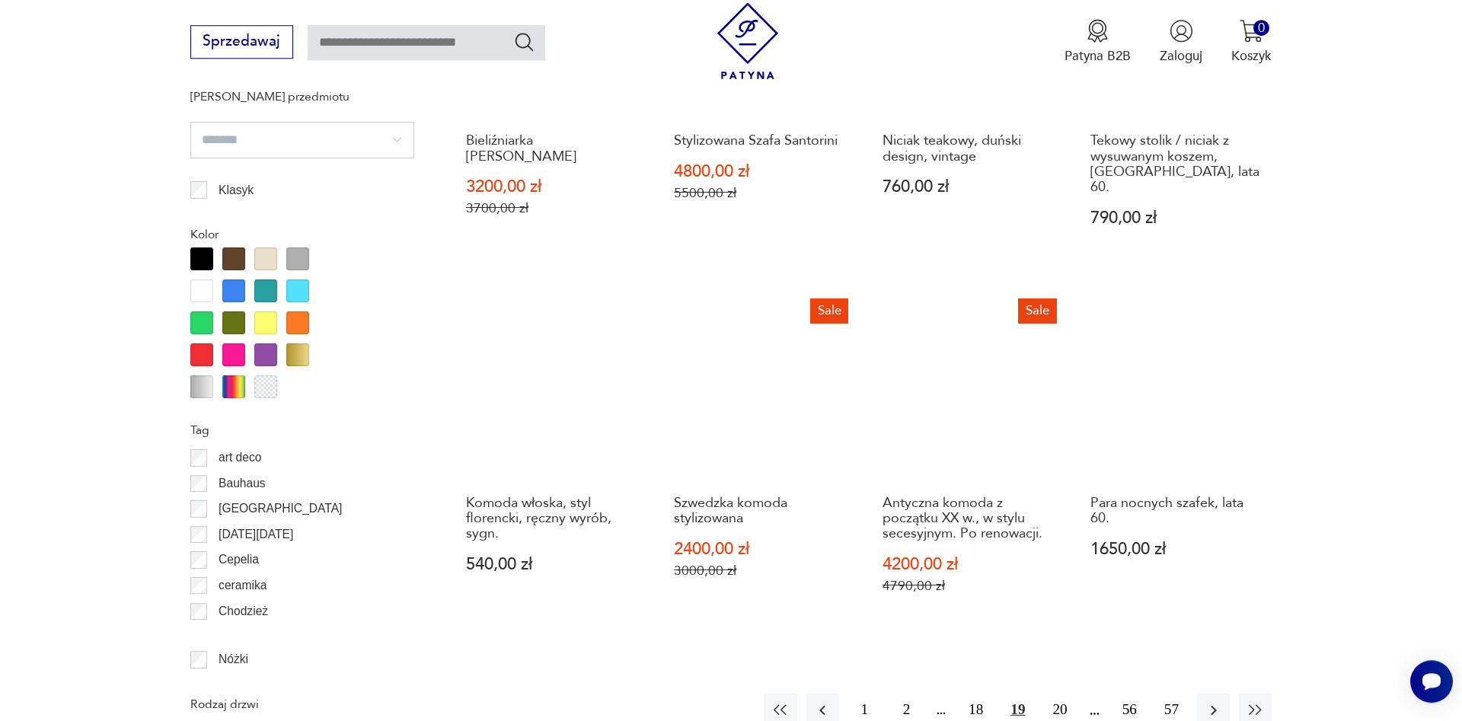
scroll to position [1758, 0]
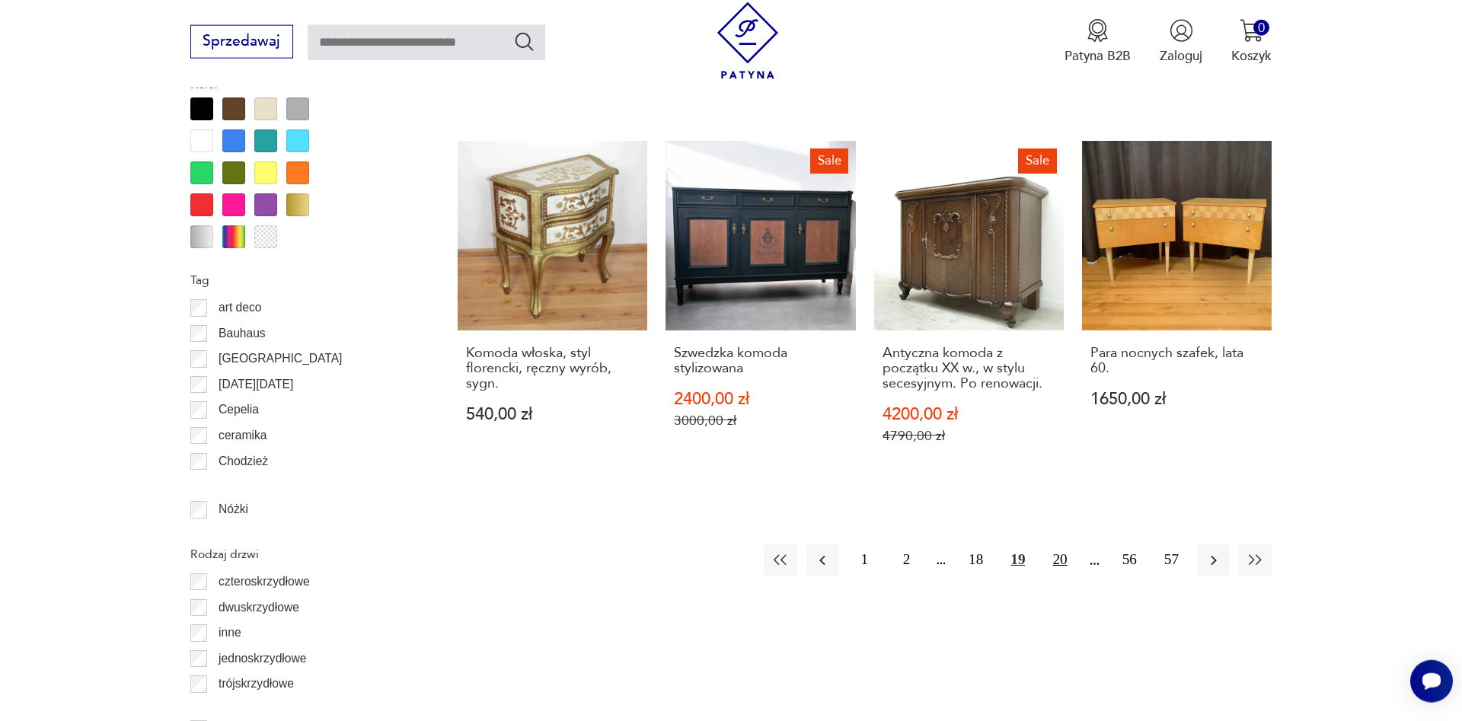
click at [1060, 547] on button "20" at bounding box center [1059, 560] width 33 height 33
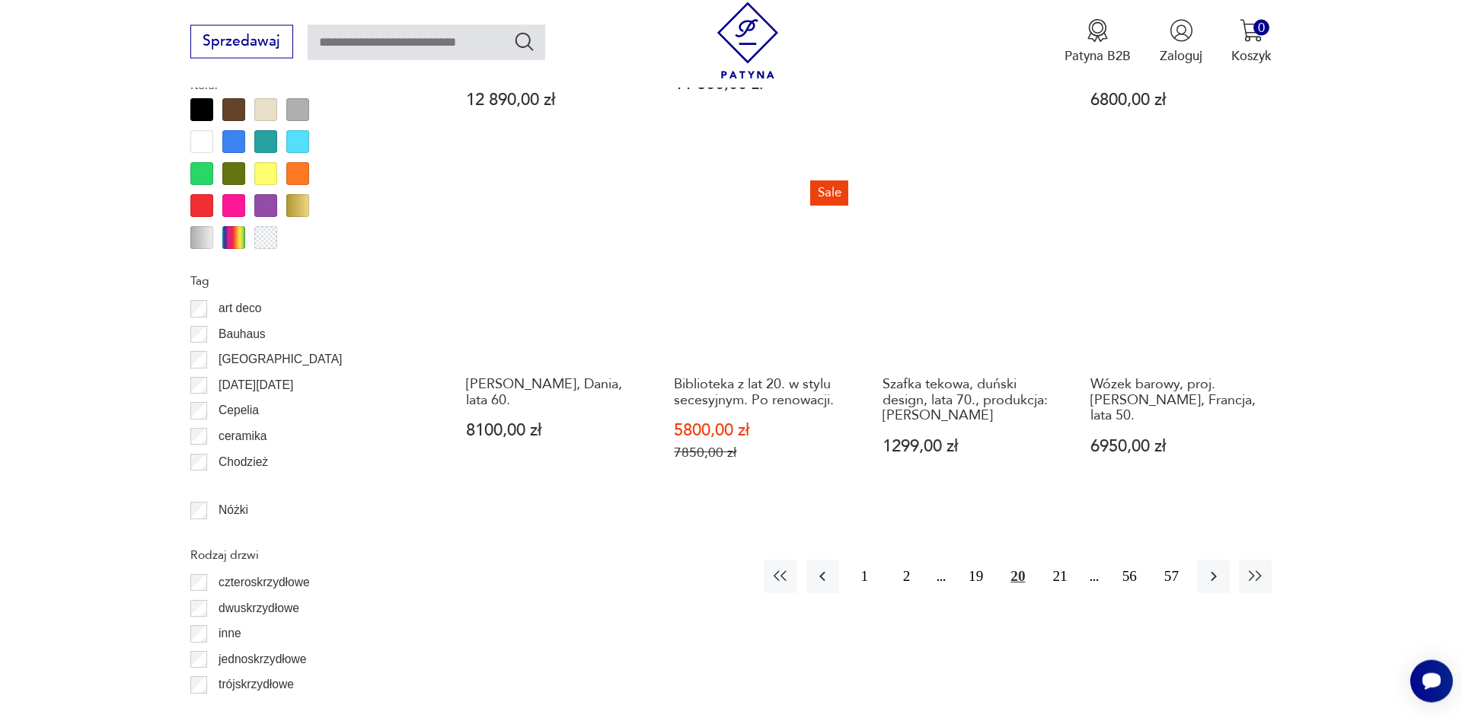
scroll to position [1758, 0]
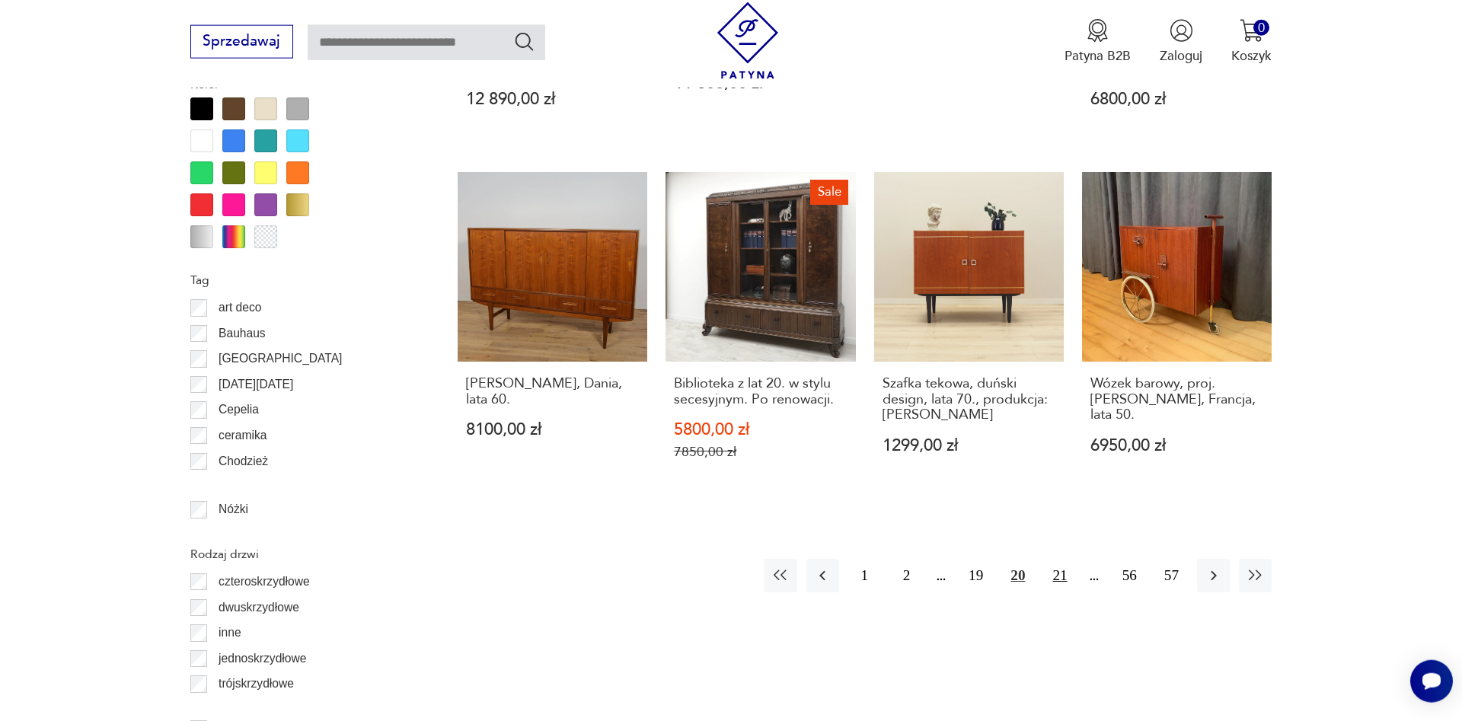
click at [1062, 559] on button "21" at bounding box center [1059, 575] width 33 height 33
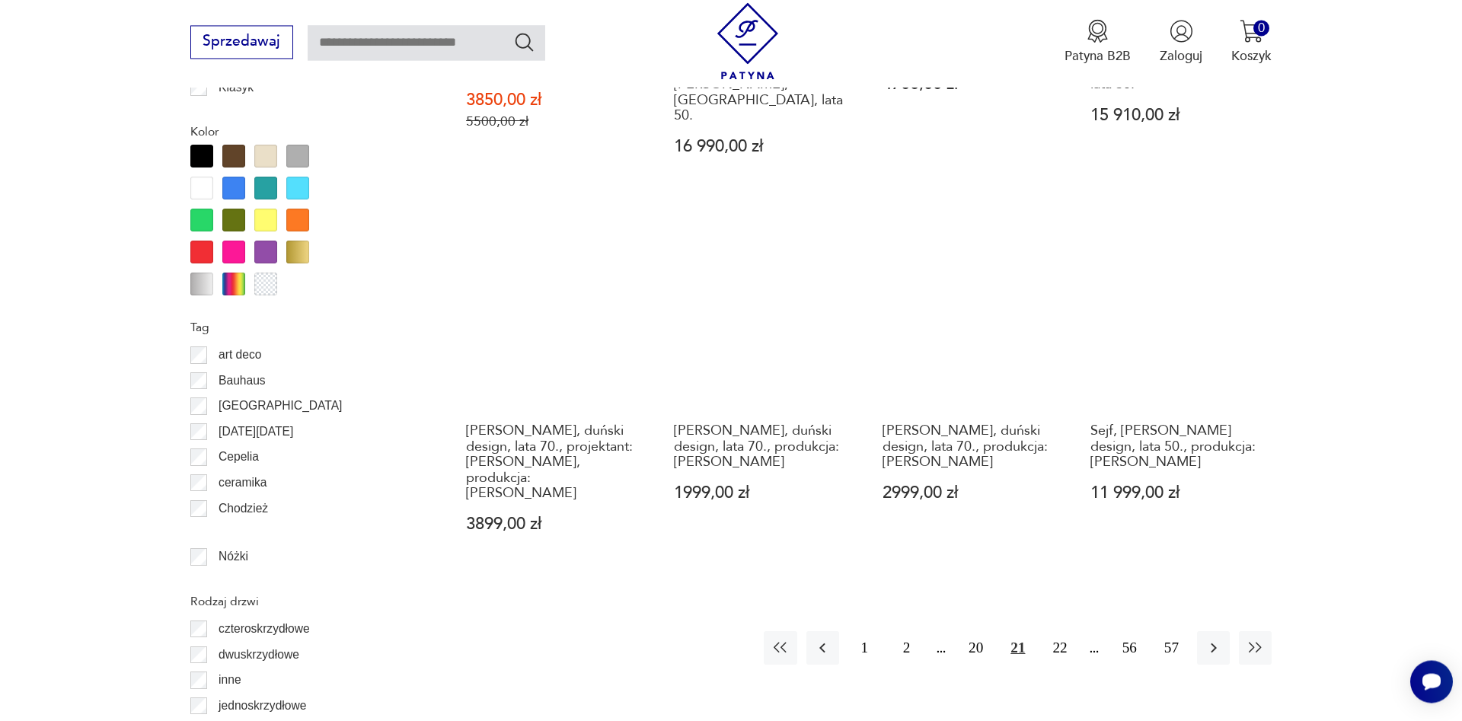
scroll to position [1758, 0]
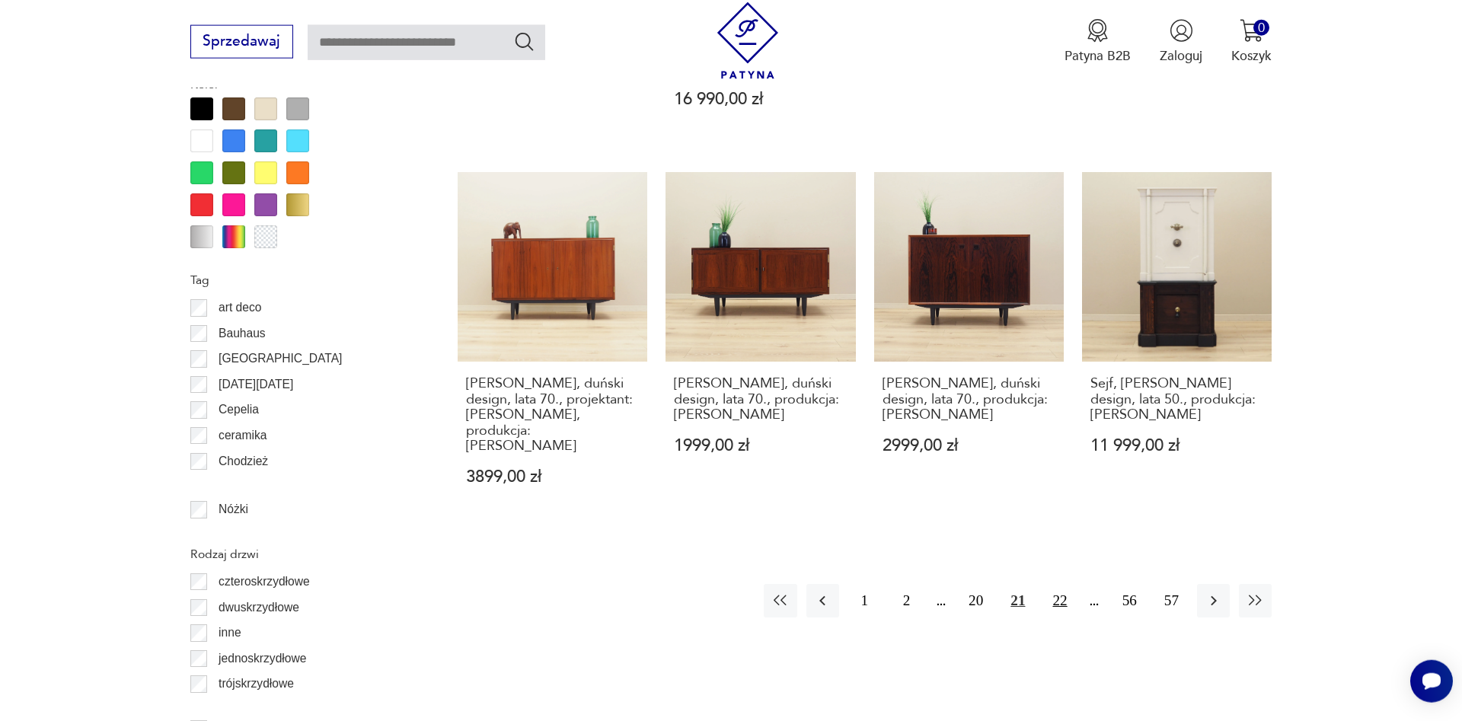
click at [1060, 584] on button "22" at bounding box center [1059, 600] width 33 height 33
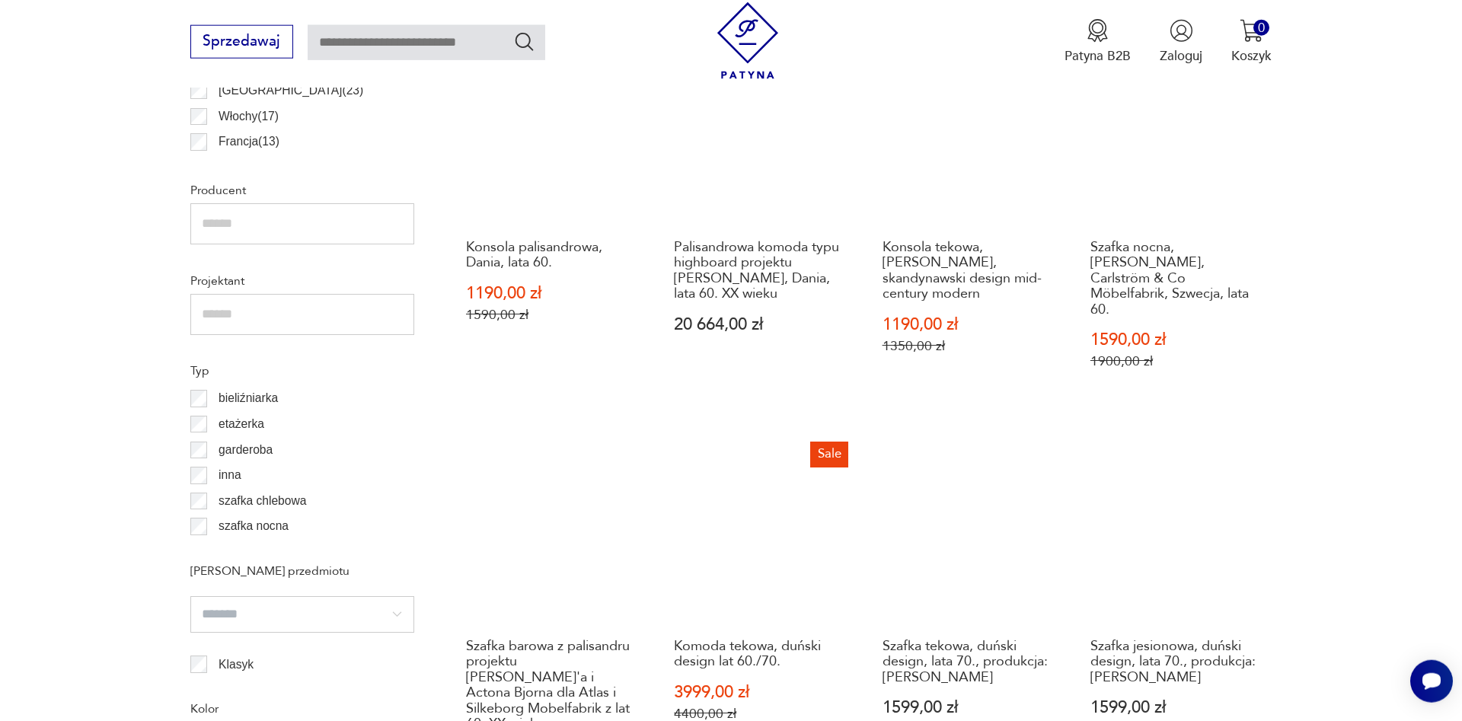
scroll to position [1137, 0]
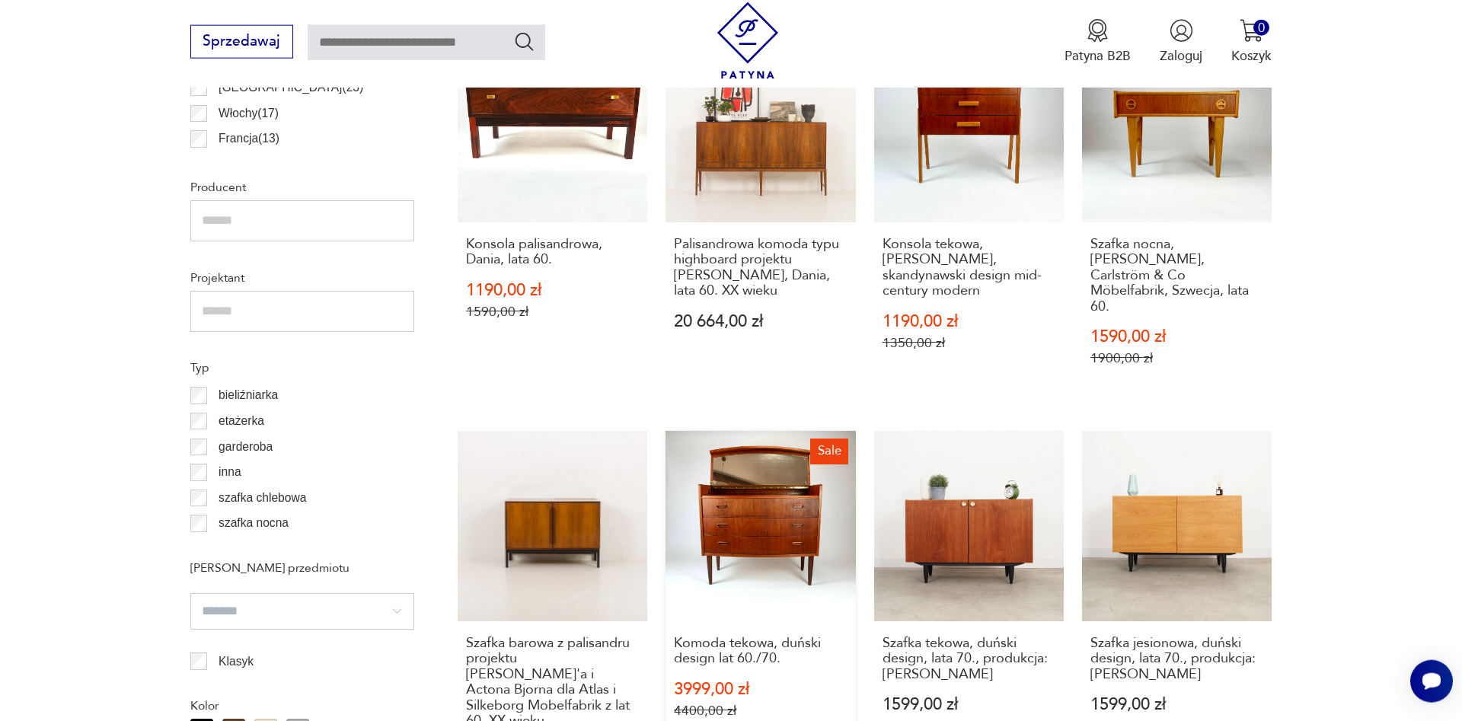
click at [735, 496] on link "Sale Komoda tekowa, duński design lat 60./70. 3999,00 zł 4400,00 zł" at bounding box center [760, 613] width 190 height 364
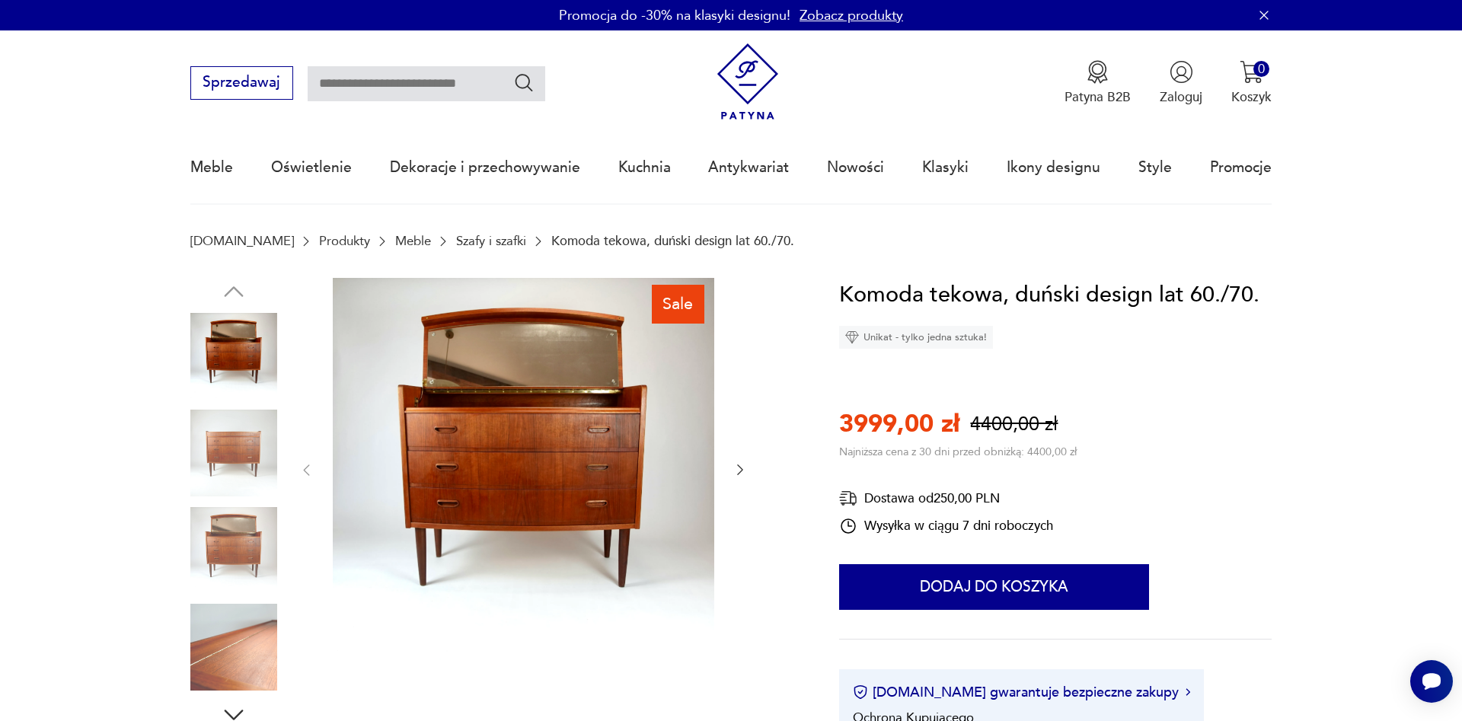
click at [735, 463] on icon "button" at bounding box center [739, 469] width 15 height 15
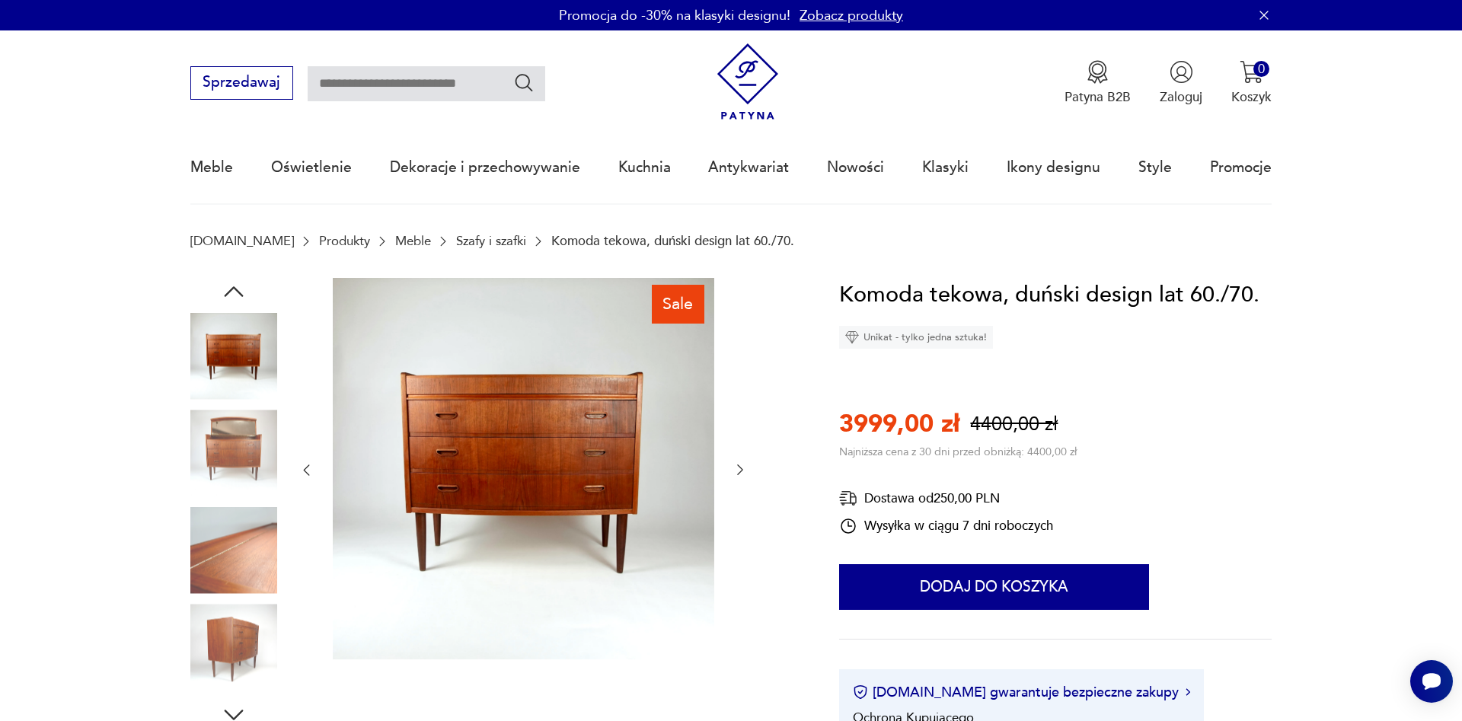
click at [735, 463] on icon "button" at bounding box center [739, 469] width 15 height 15
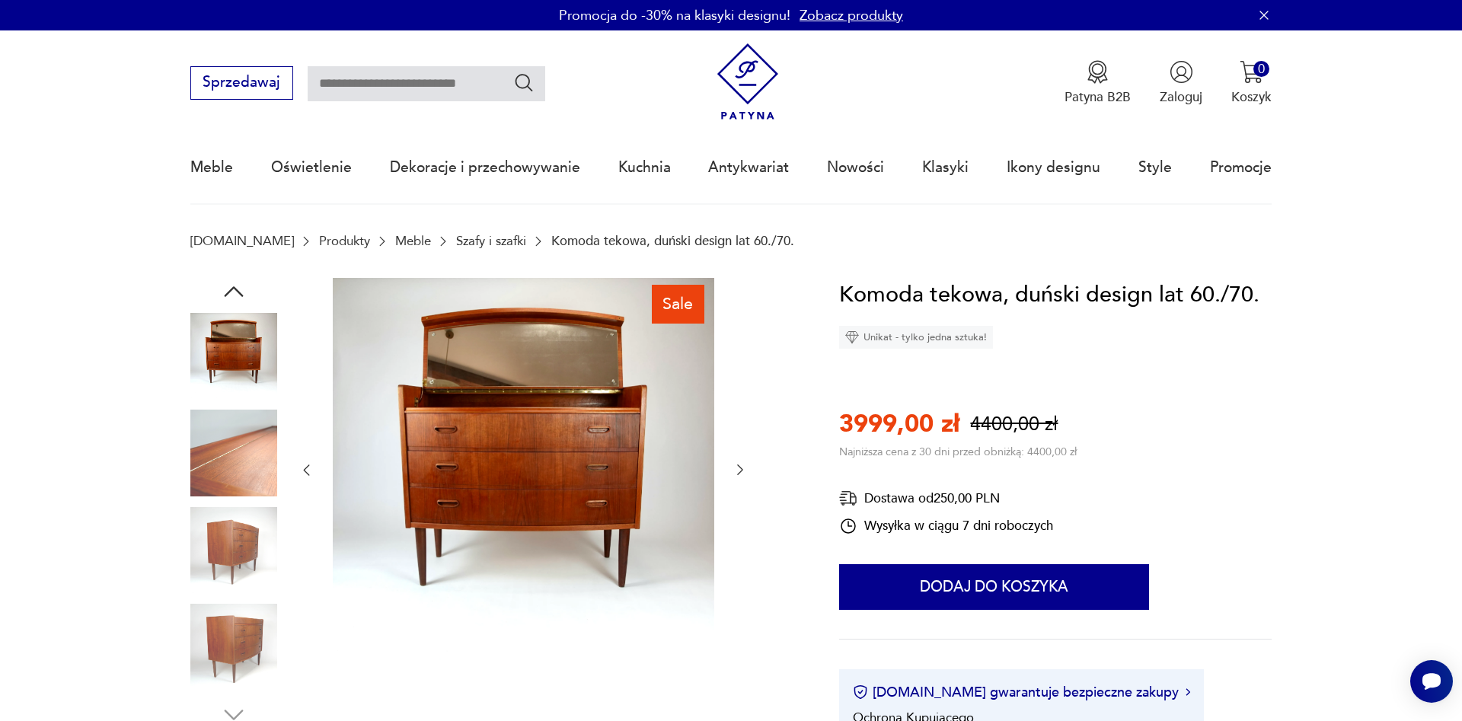
click at [735, 463] on icon "button" at bounding box center [739, 469] width 15 height 15
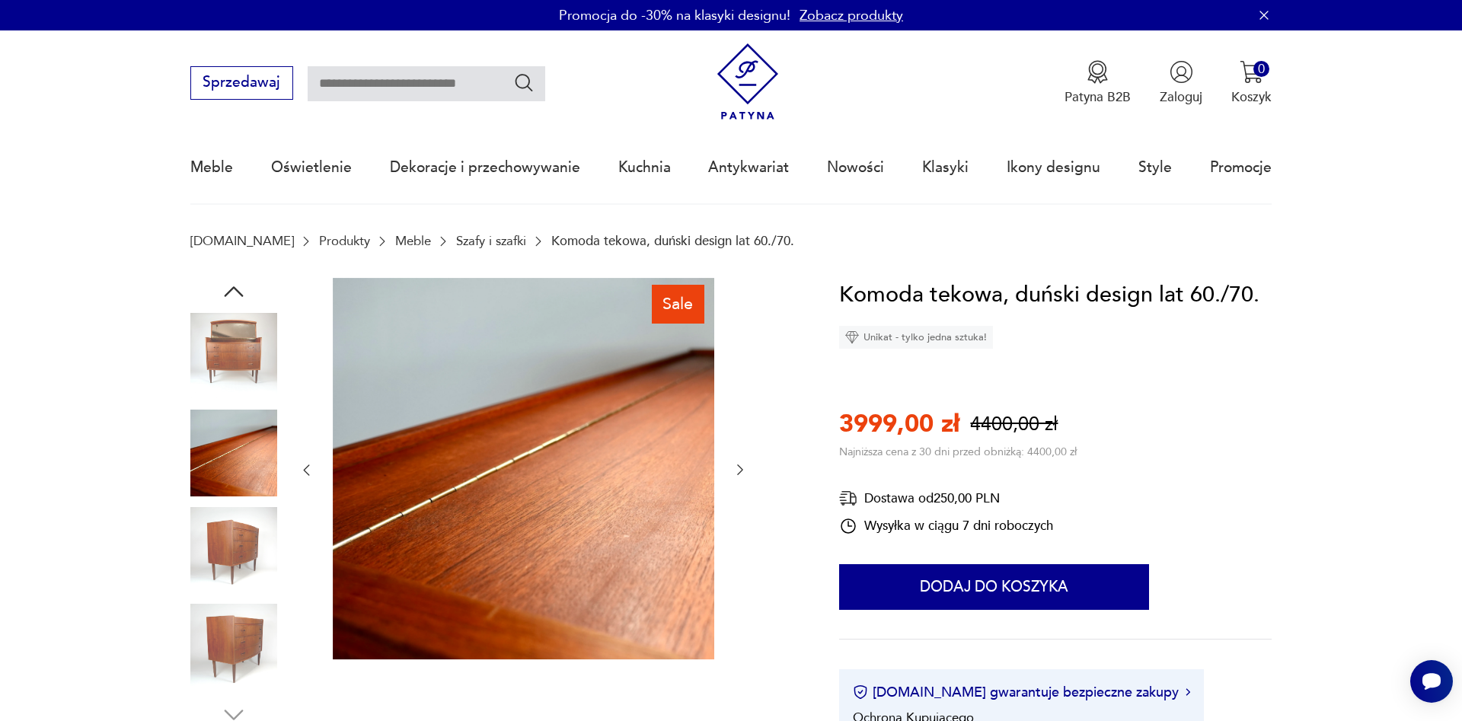
click at [735, 463] on icon "button" at bounding box center [739, 469] width 15 height 15
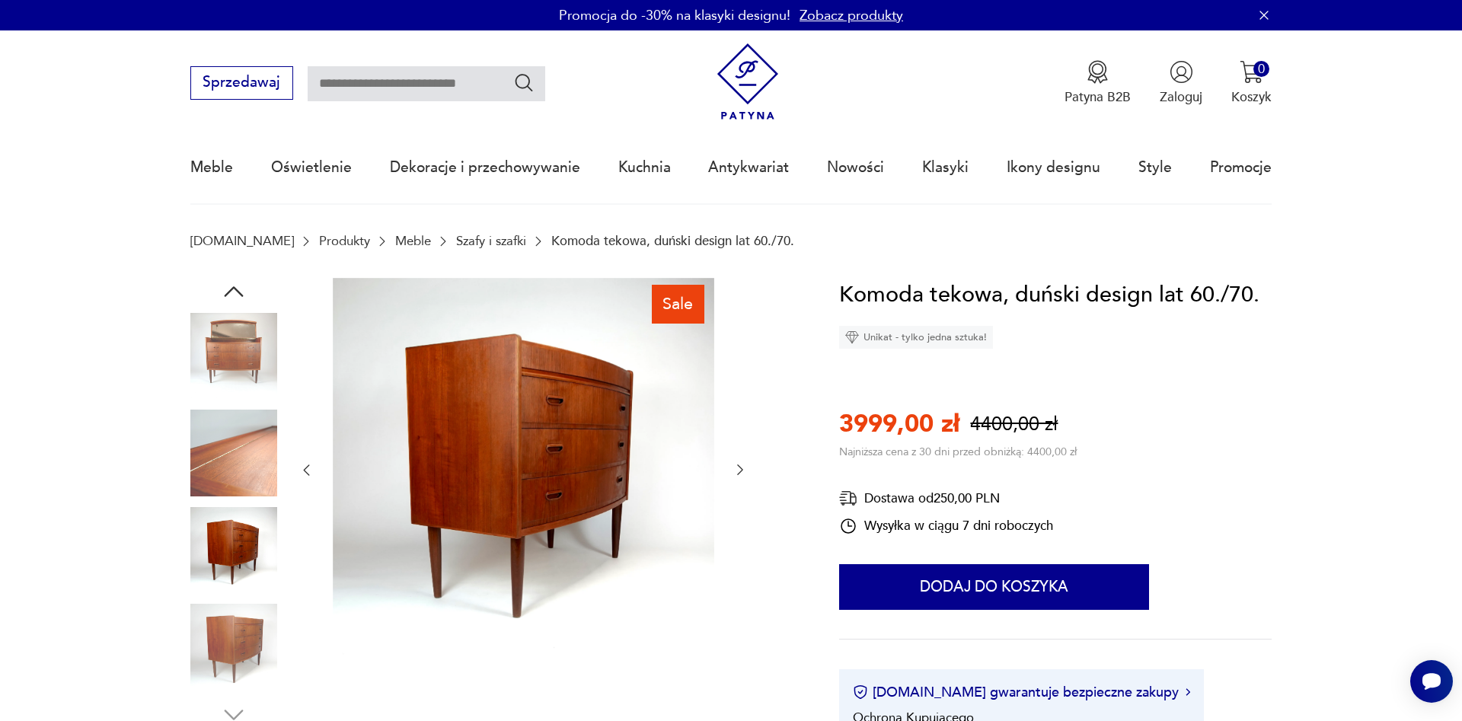
click at [735, 463] on icon "button" at bounding box center [739, 469] width 15 height 15
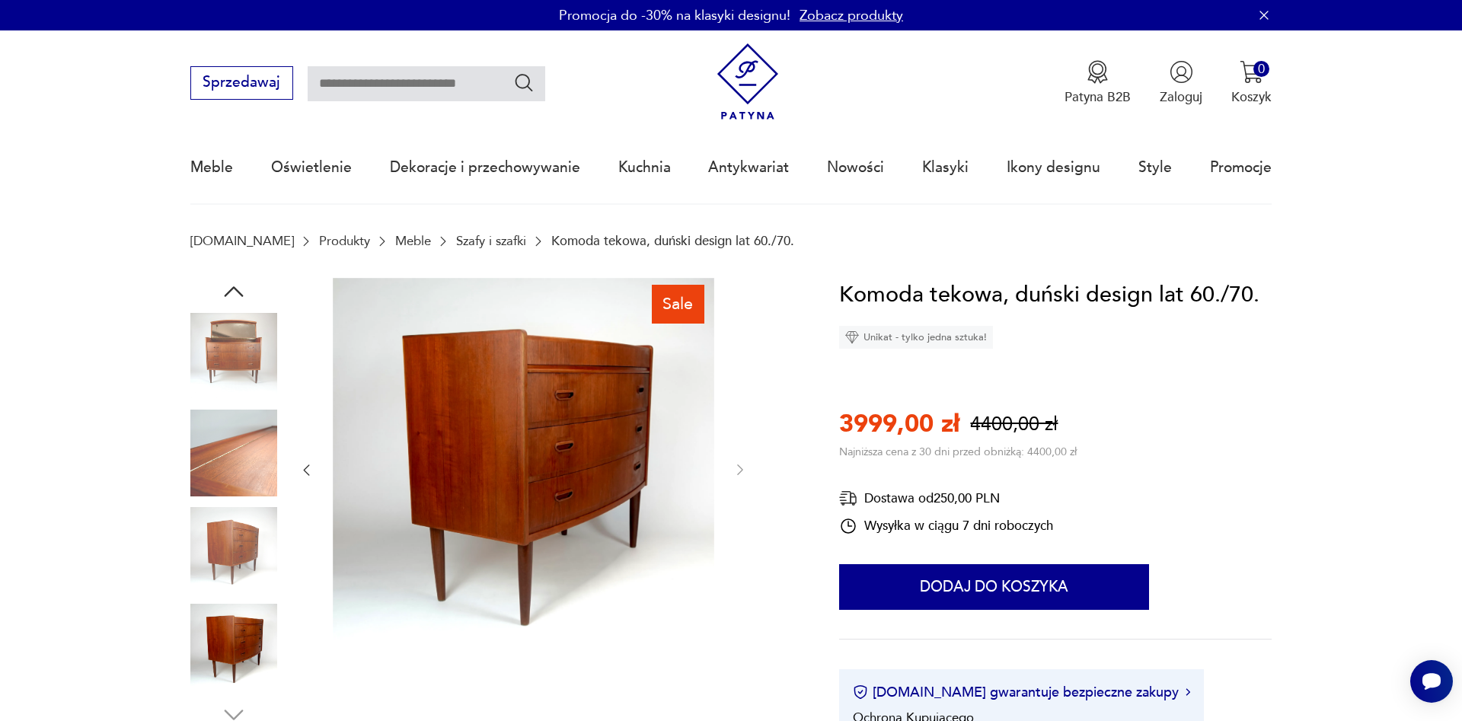
click at [225, 332] on img at bounding box center [233, 356] width 87 height 87
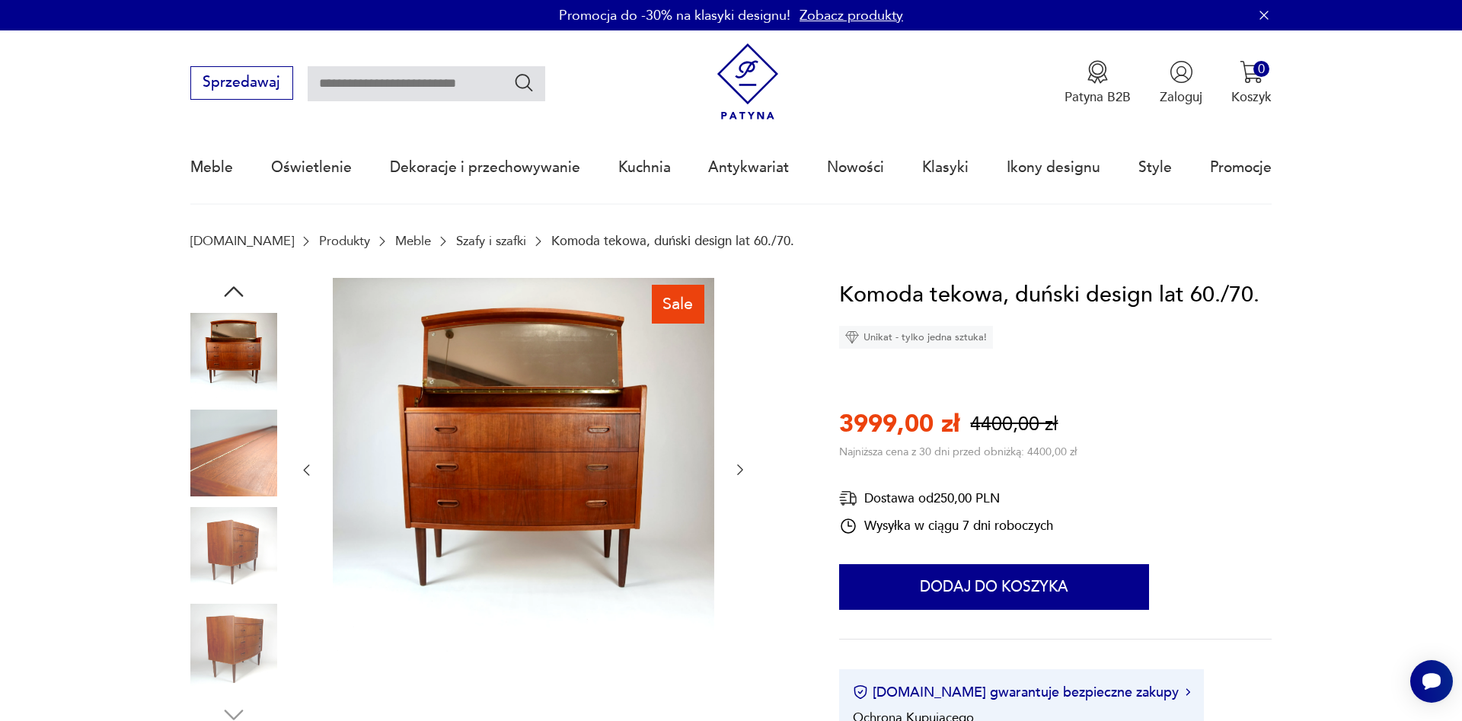
click at [473, 351] on img at bounding box center [523, 468] width 381 height 381
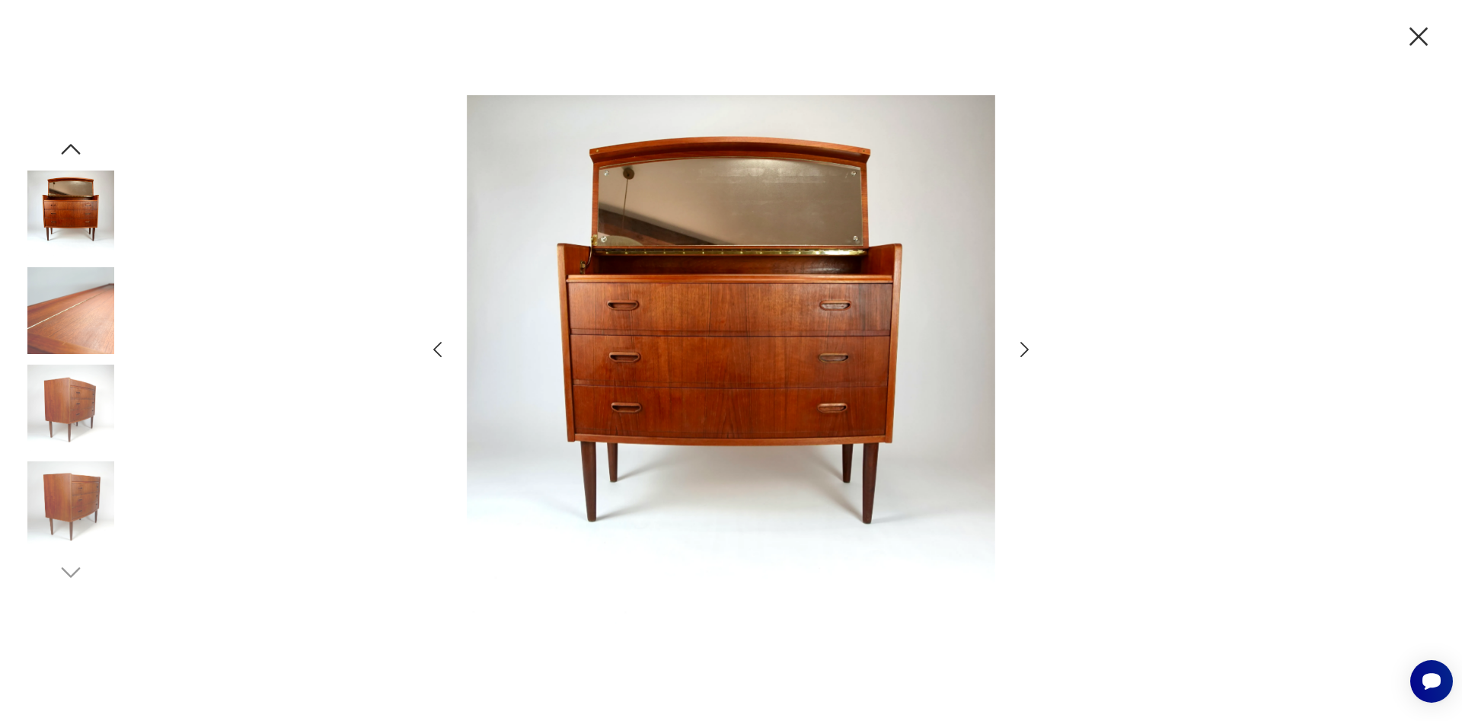
click at [825, 352] on img at bounding box center [731, 359] width 528 height 577
click at [684, 346] on img at bounding box center [731, 359] width 528 height 577
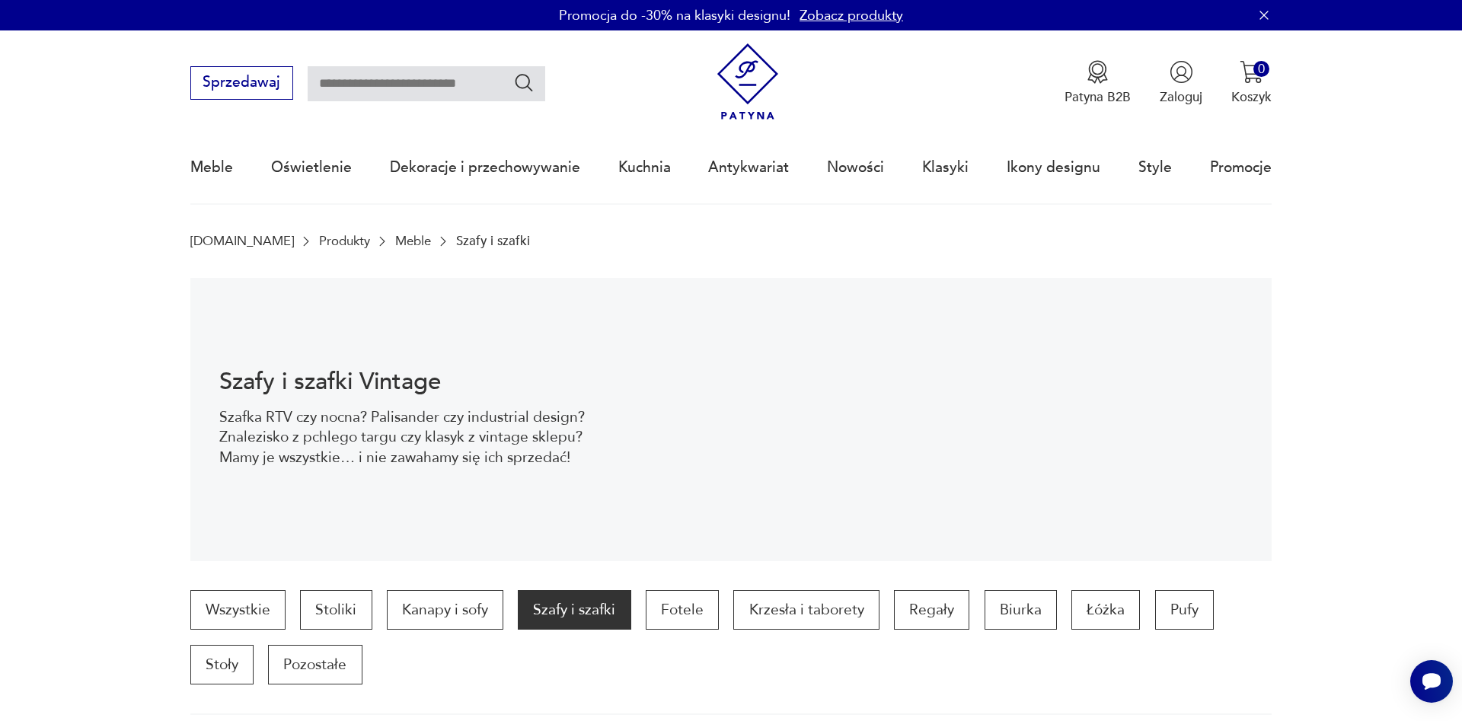
scroll to position [1083, 0]
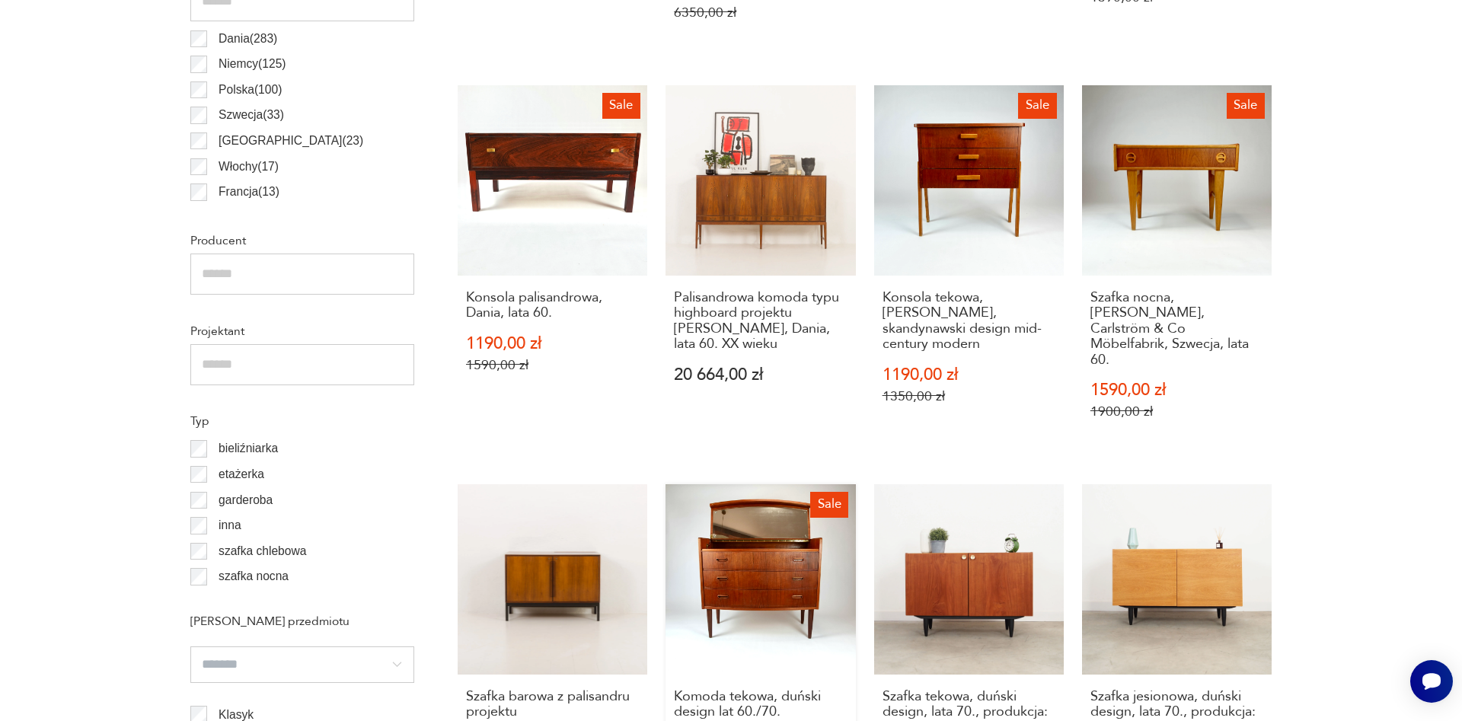
click at [729, 554] on link "Sale Komoda tekowa, duński design lat 60./70. 3999,00 zł 4400,00 zł" at bounding box center [760, 666] width 190 height 364
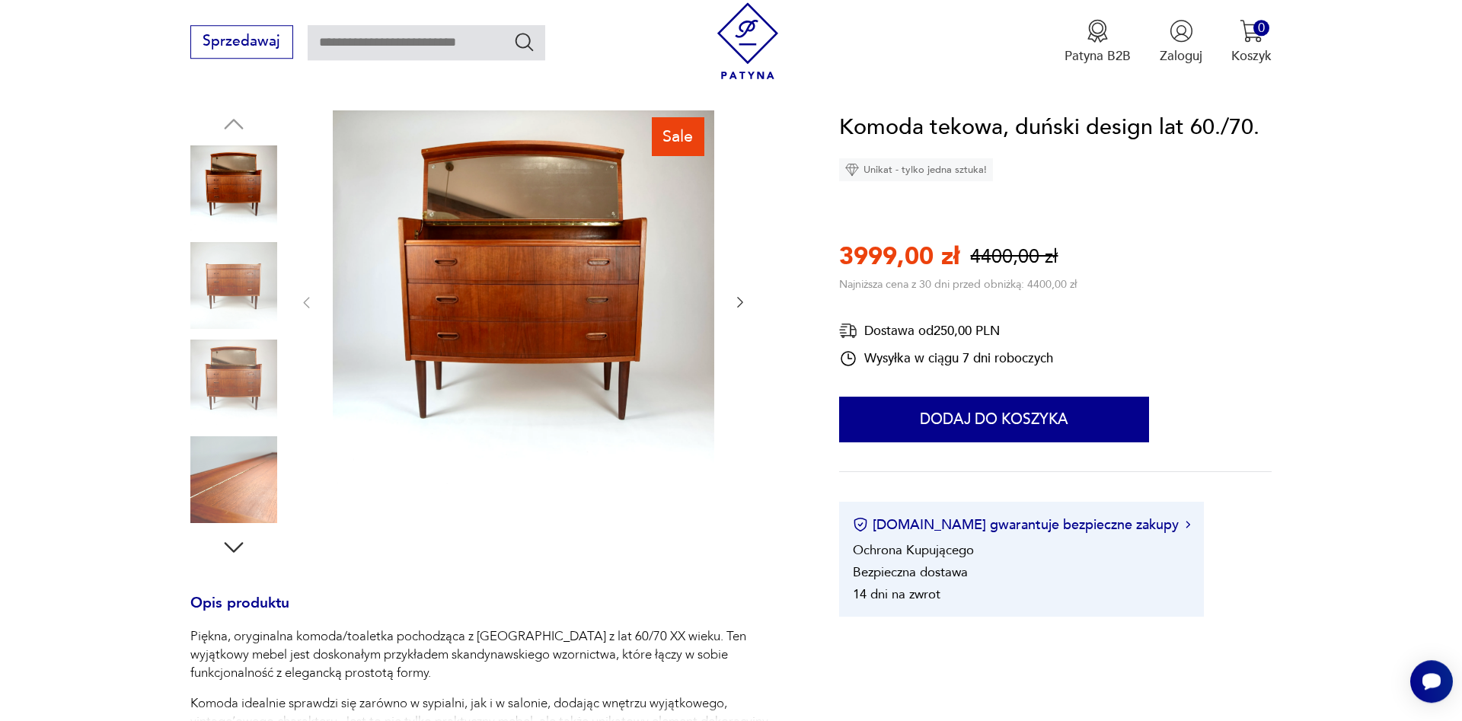
scroll to position [233, 0]
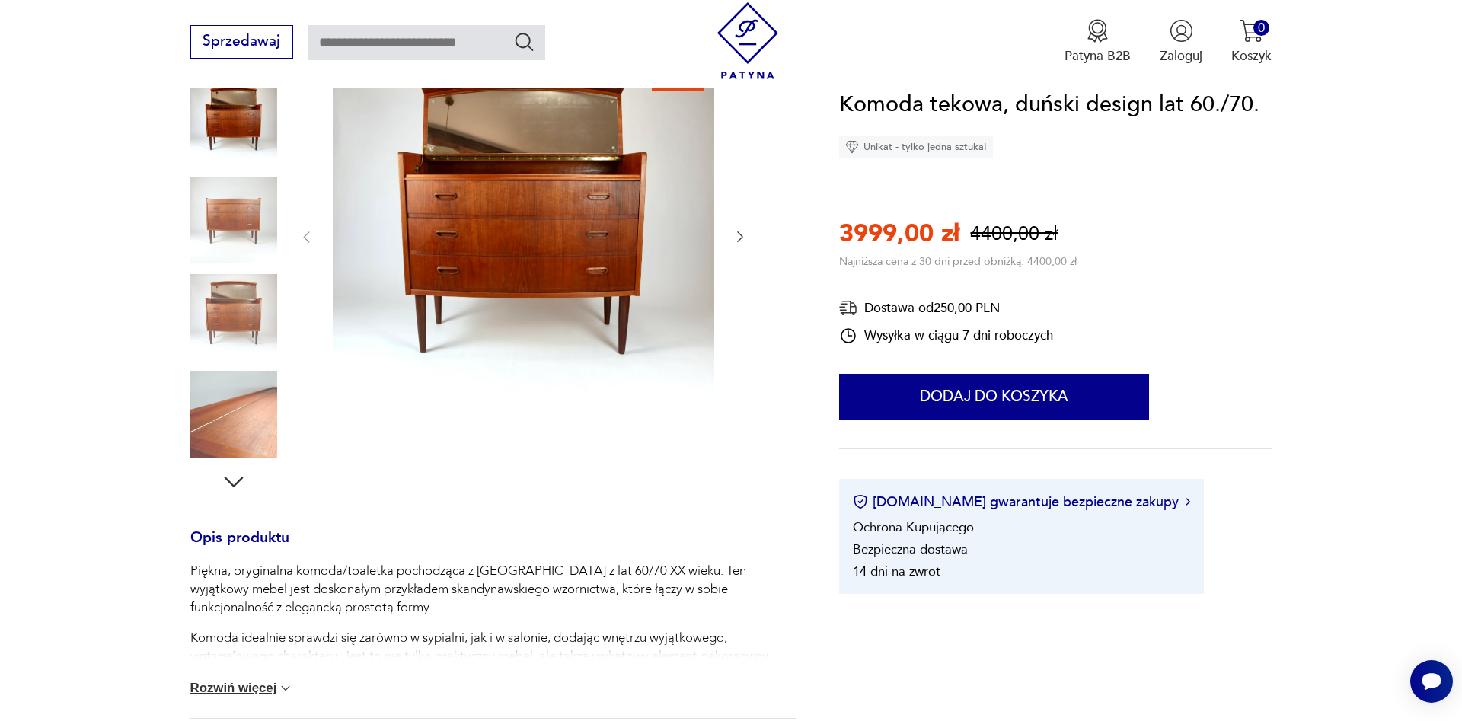
click at [212, 691] on button "Rozwiń więcej" at bounding box center [242, 688] width 104 height 15
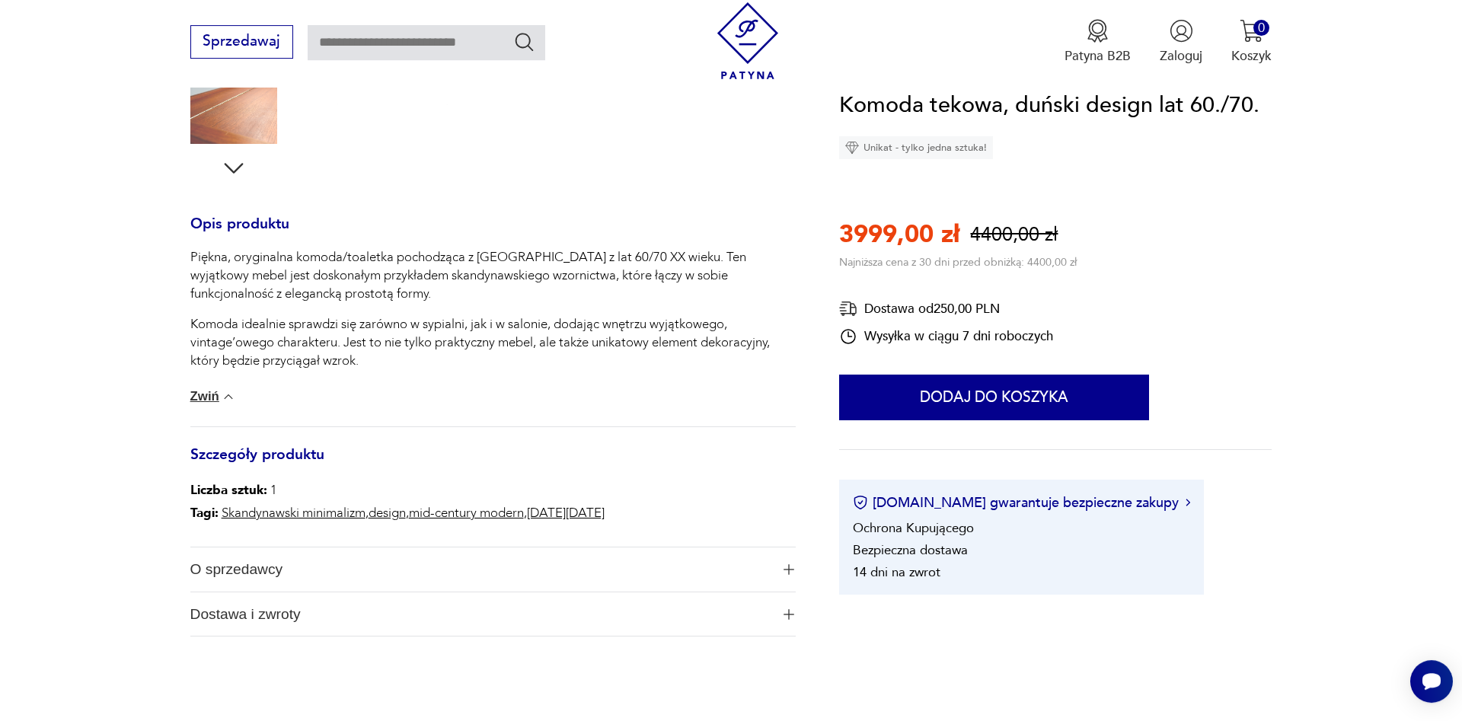
scroll to position [621, 0]
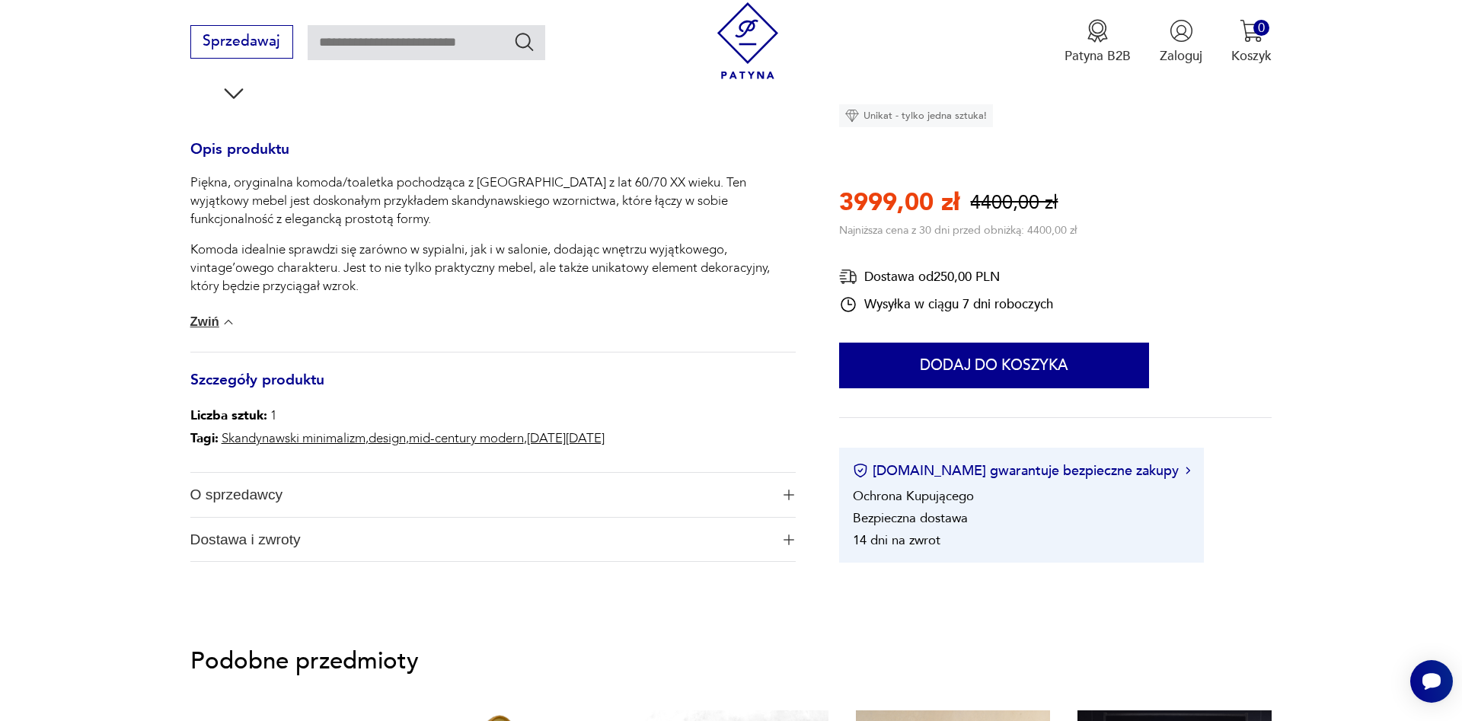
click at [787, 491] on img "button" at bounding box center [788, 494] width 11 height 11
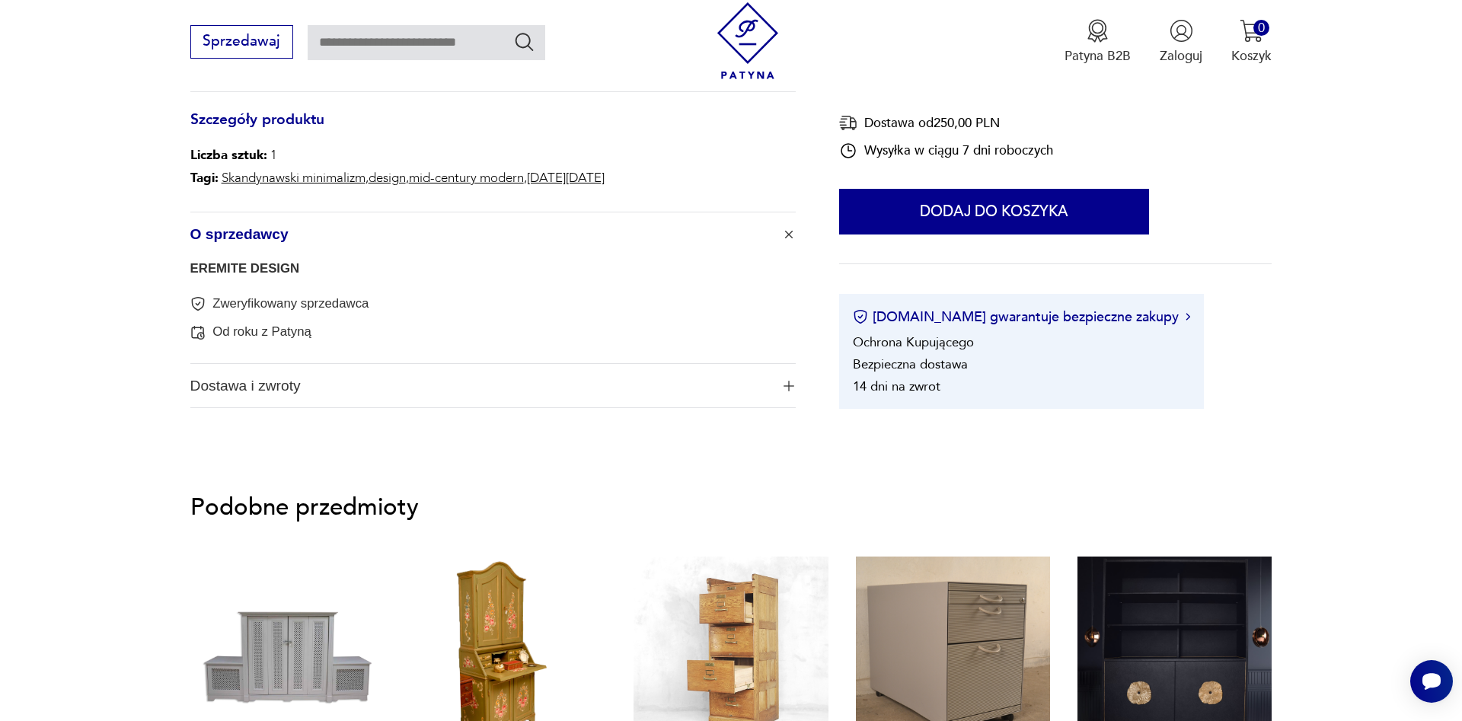
scroll to position [932, 0]
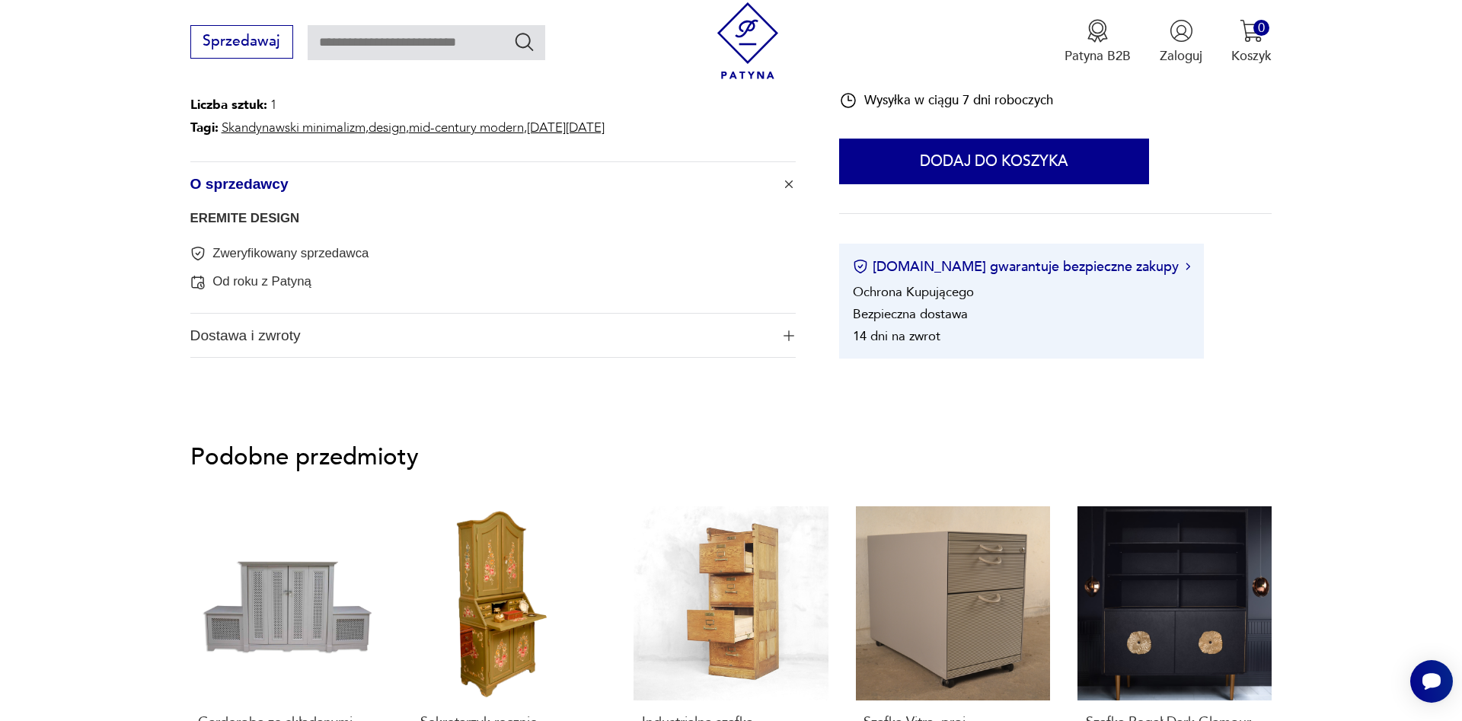
click at [786, 338] on img "button" at bounding box center [788, 335] width 11 height 11
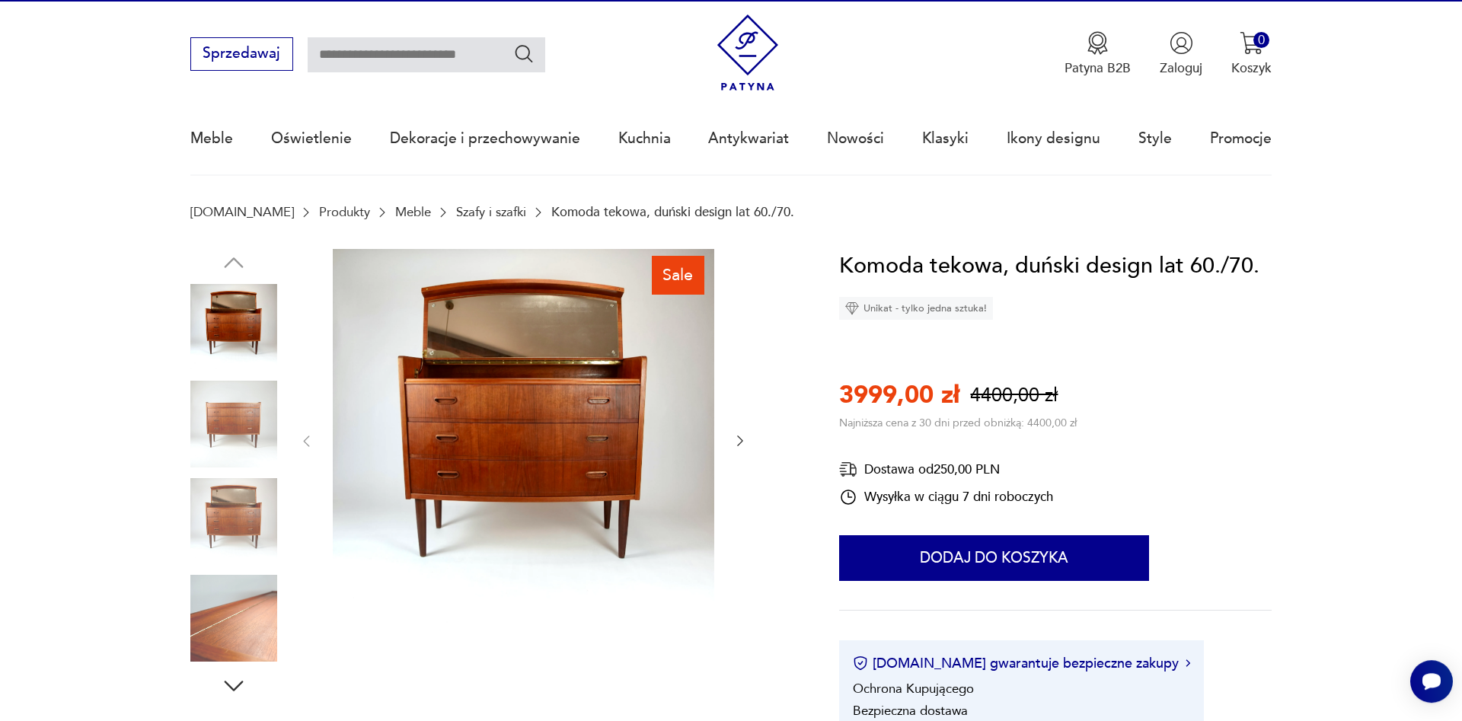
scroll to position [0, 0]
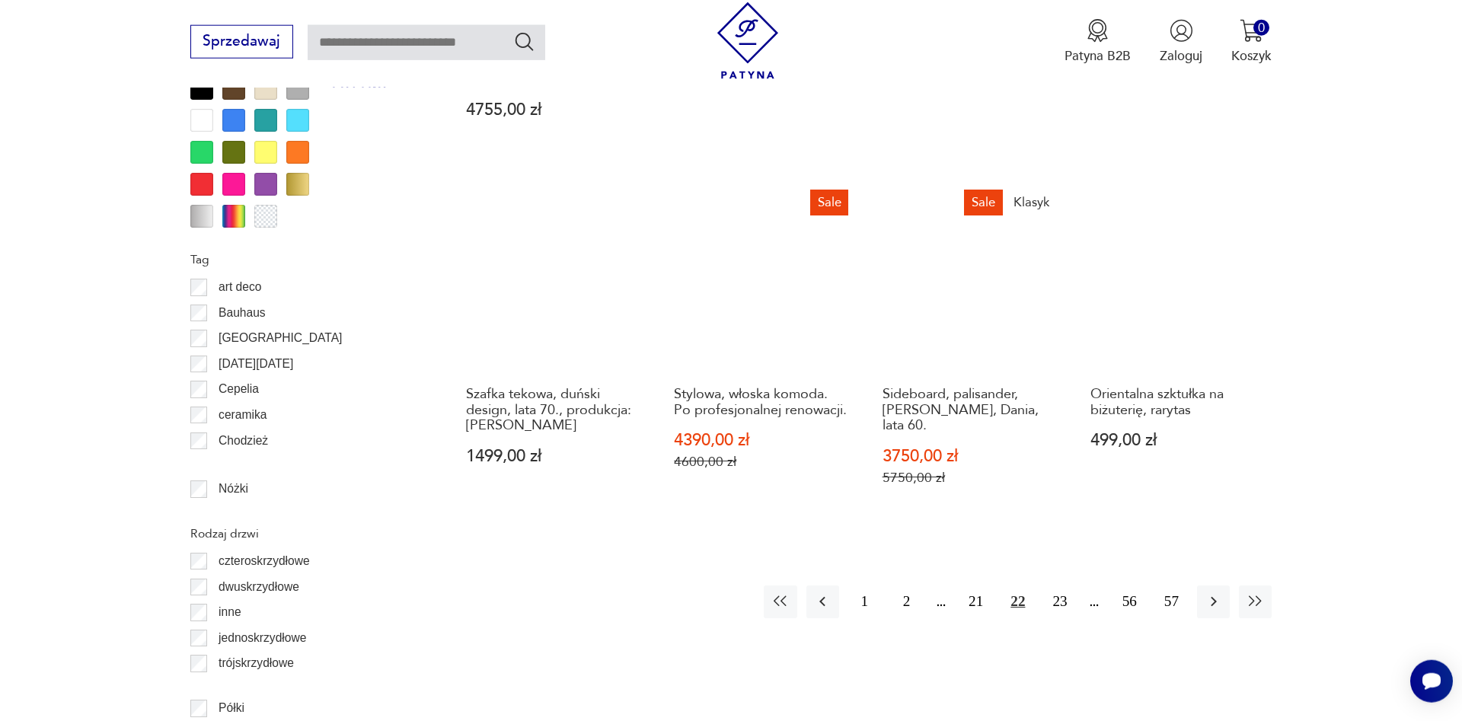
scroll to position [1860, 0]
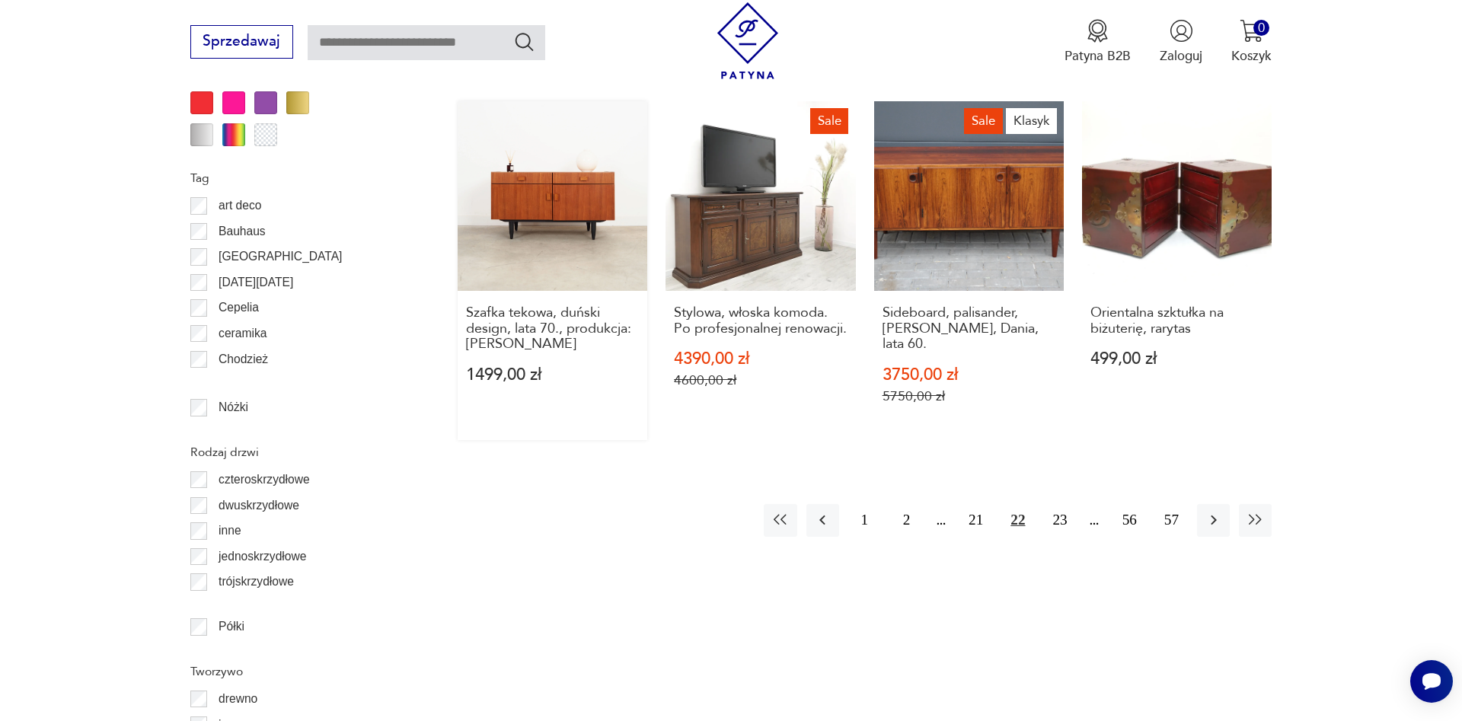
click at [521, 180] on link "Szafka tekowa, duński design, lata 70., produkcja: [PERSON_NAME] 1499,00 zł" at bounding box center [552, 270] width 190 height 339
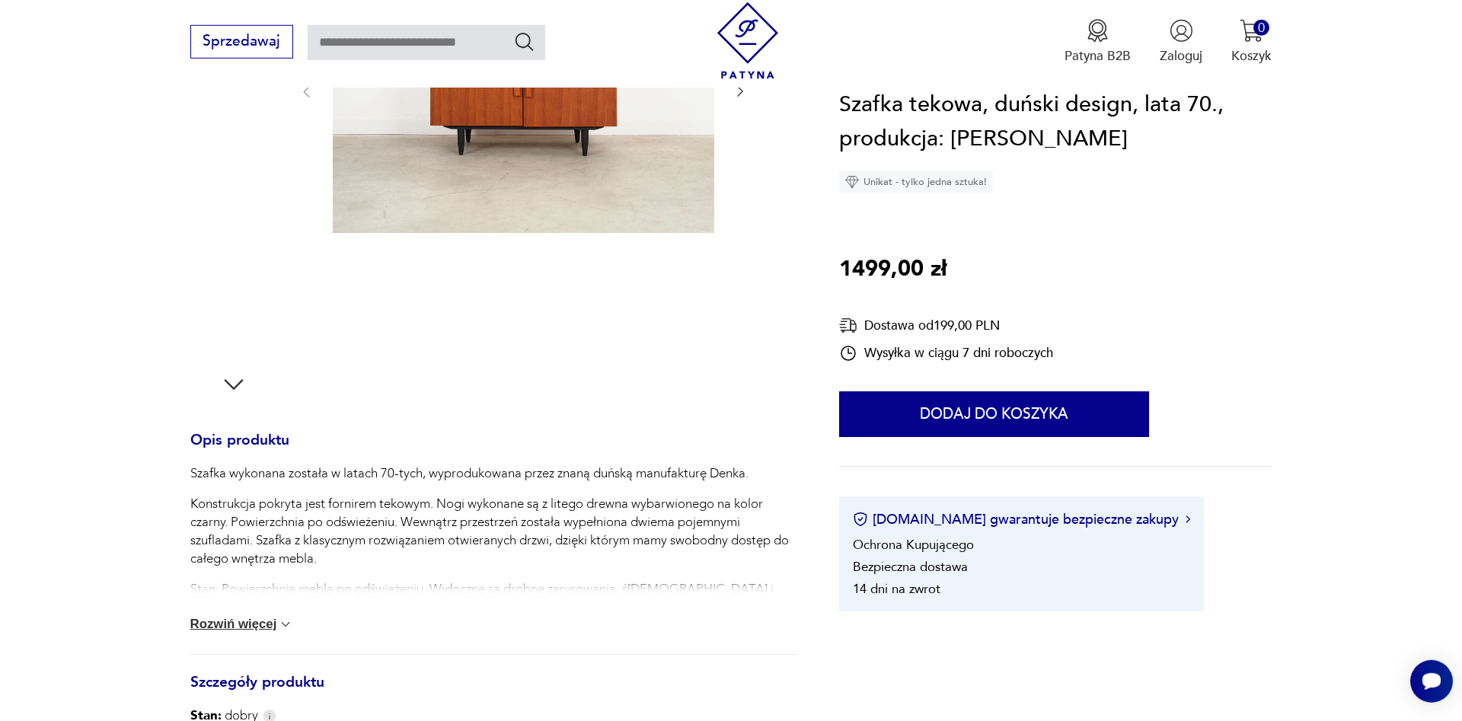
scroll to position [388, 0]
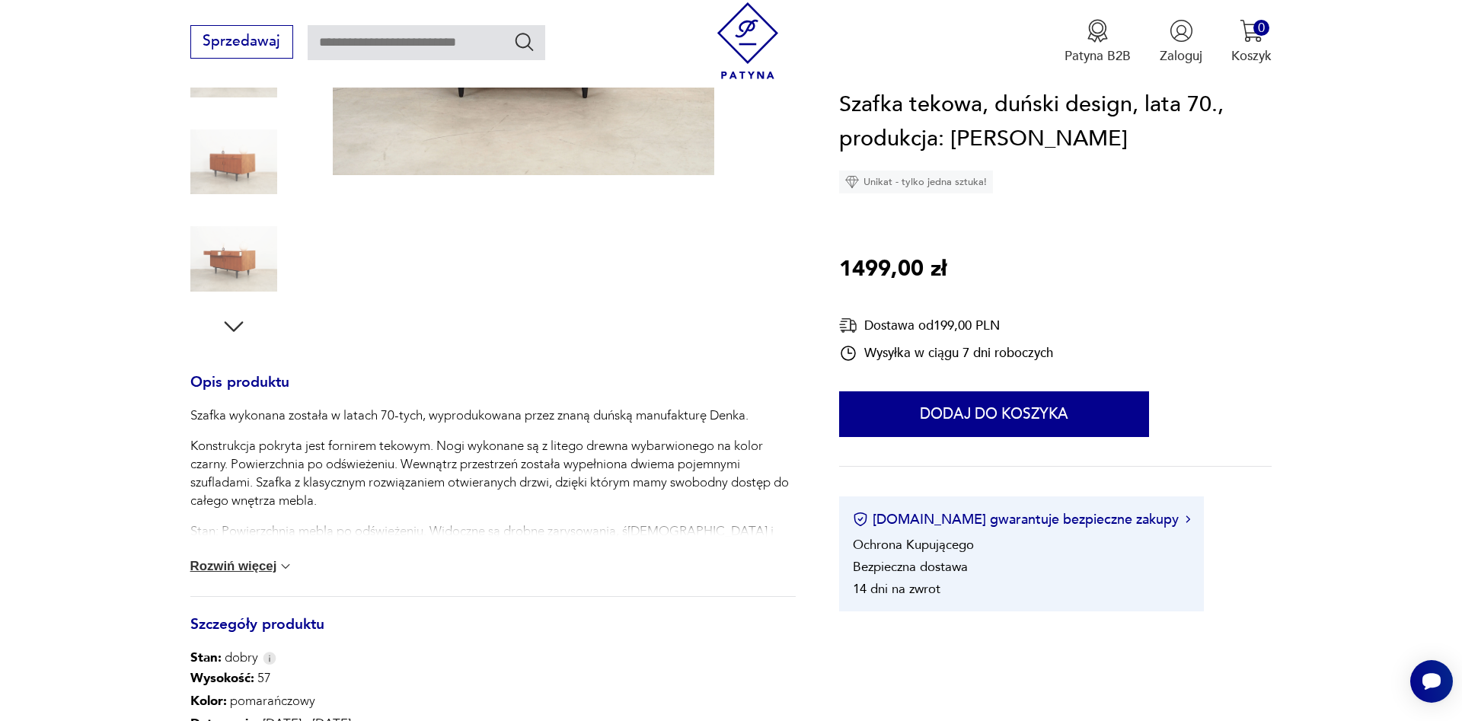
click at [277, 566] on button "Rozwiń więcej" at bounding box center [242, 566] width 104 height 15
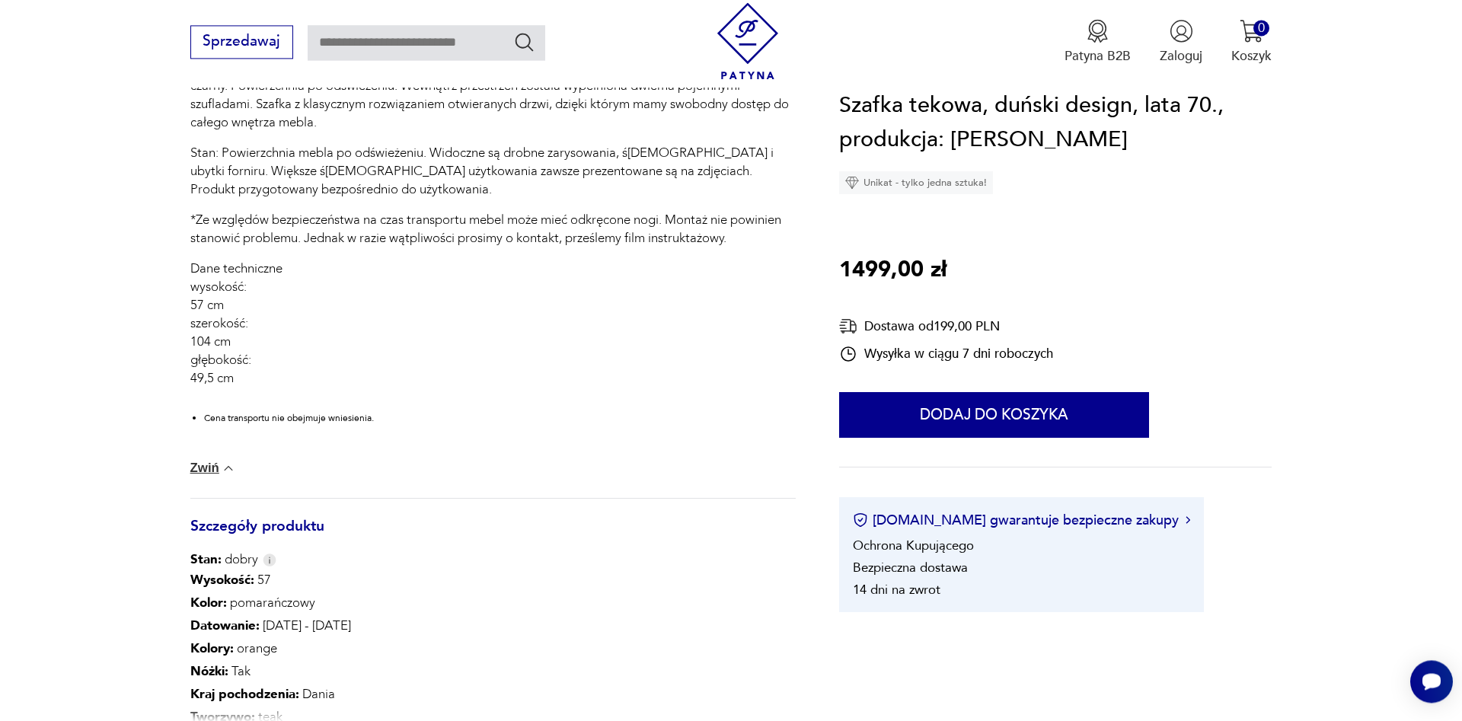
scroll to position [854, 0]
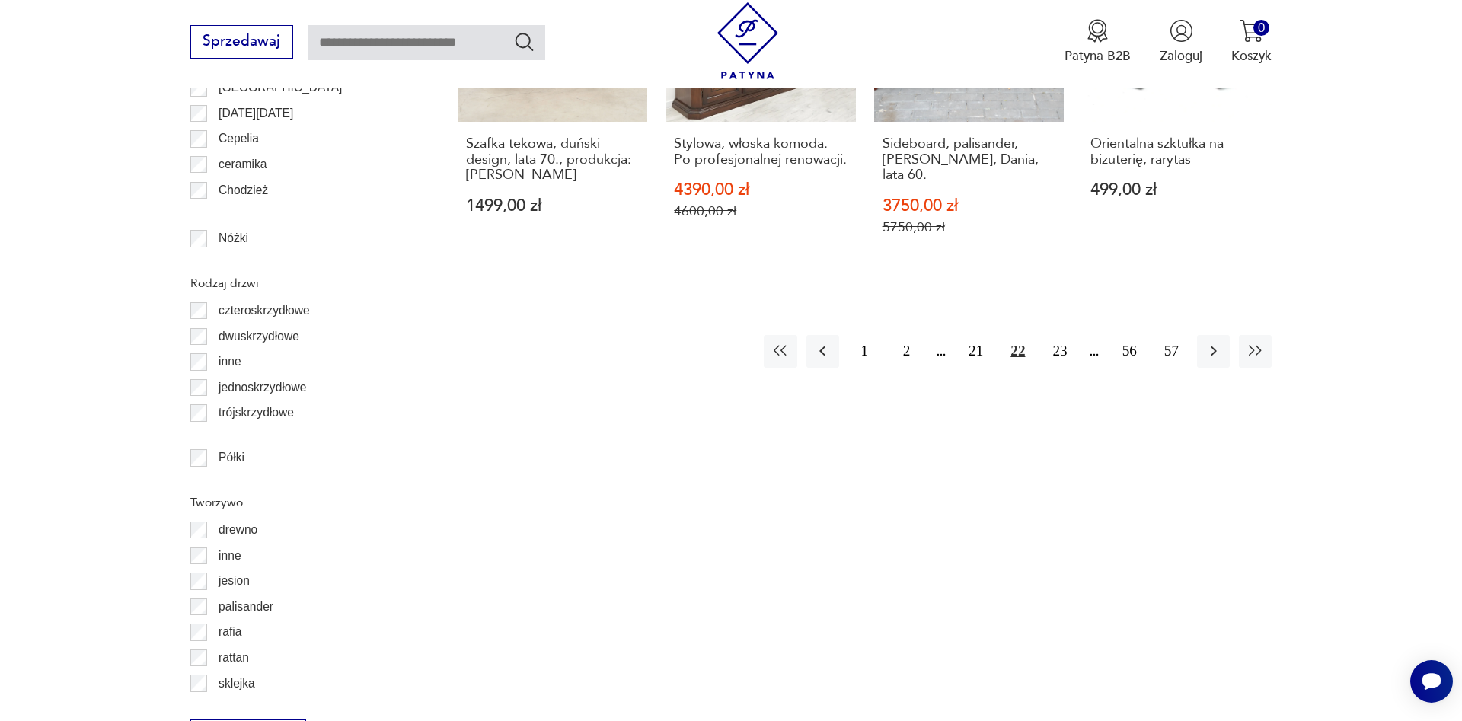
scroll to position [1718, 0]
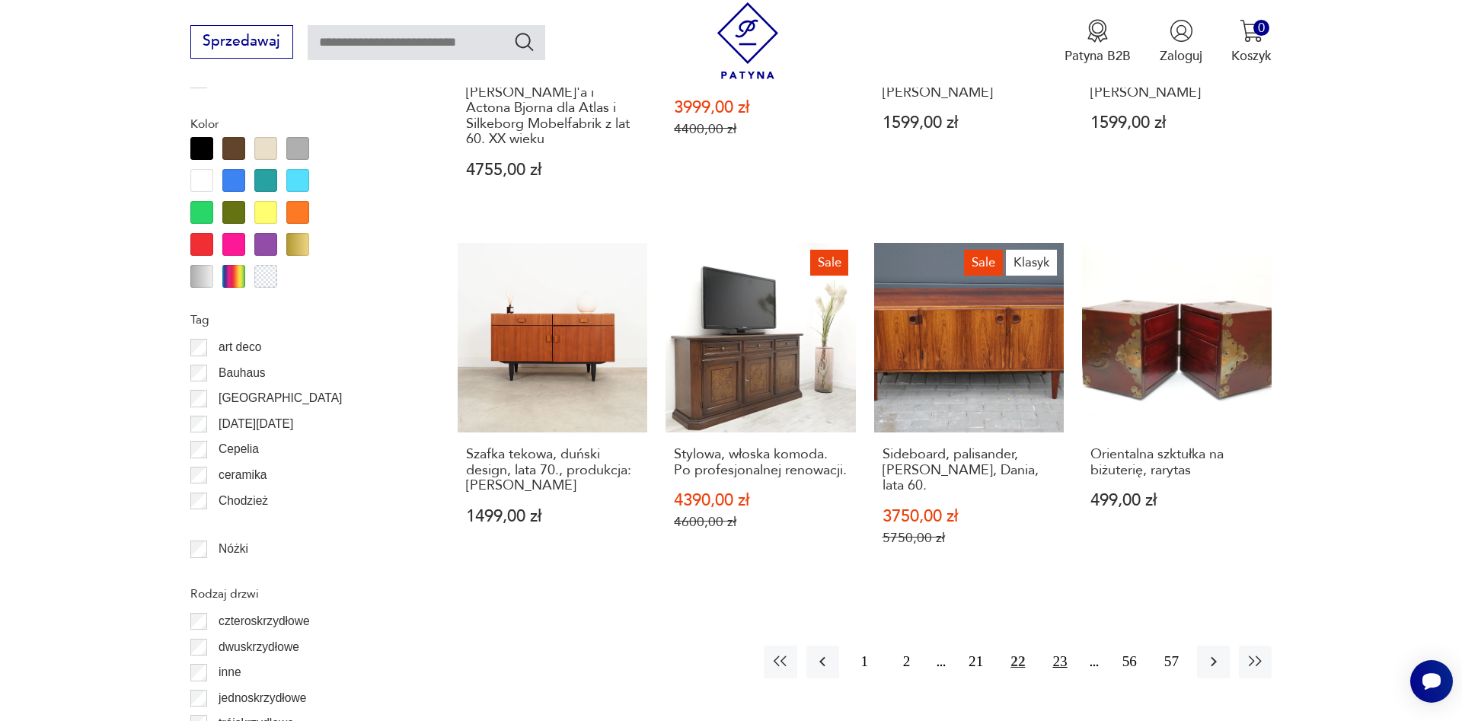
click at [1060, 646] on button "23" at bounding box center [1059, 662] width 33 height 33
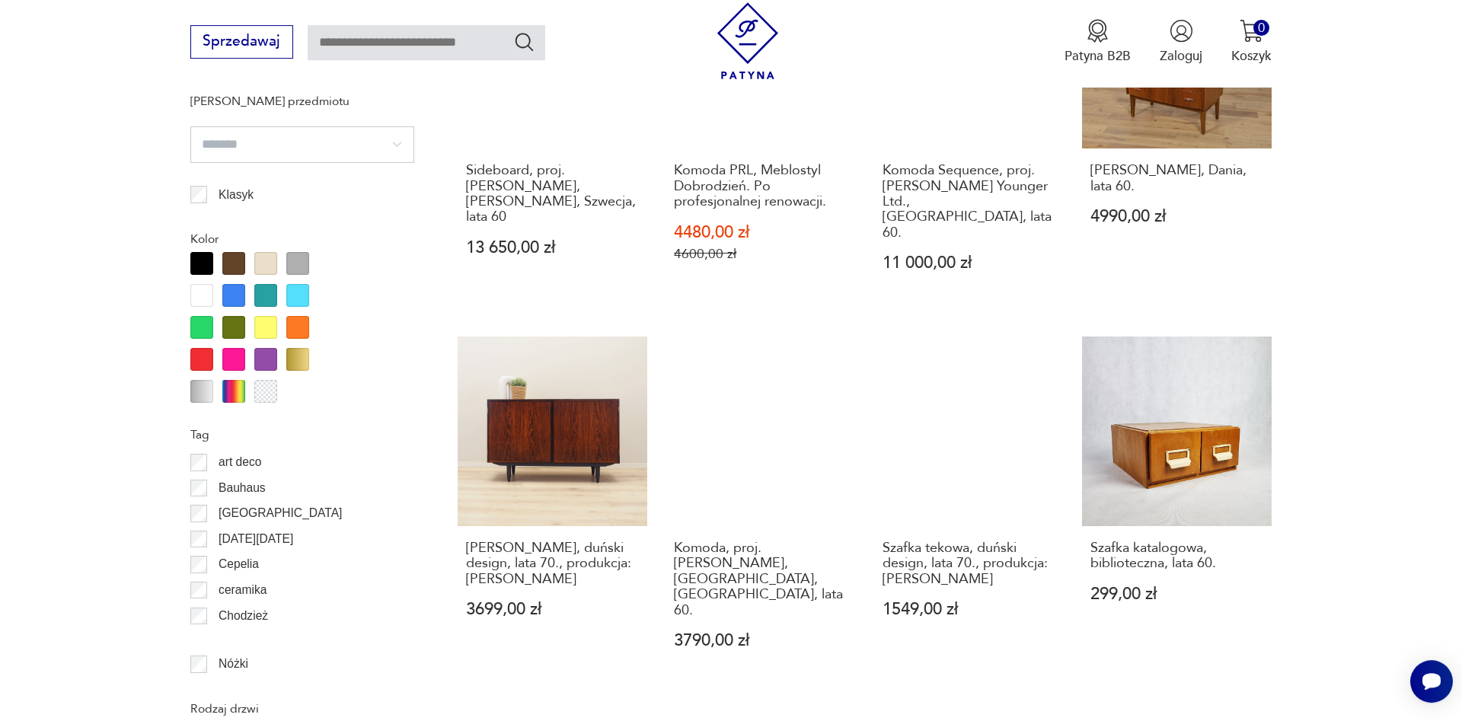
scroll to position [1758, 0]
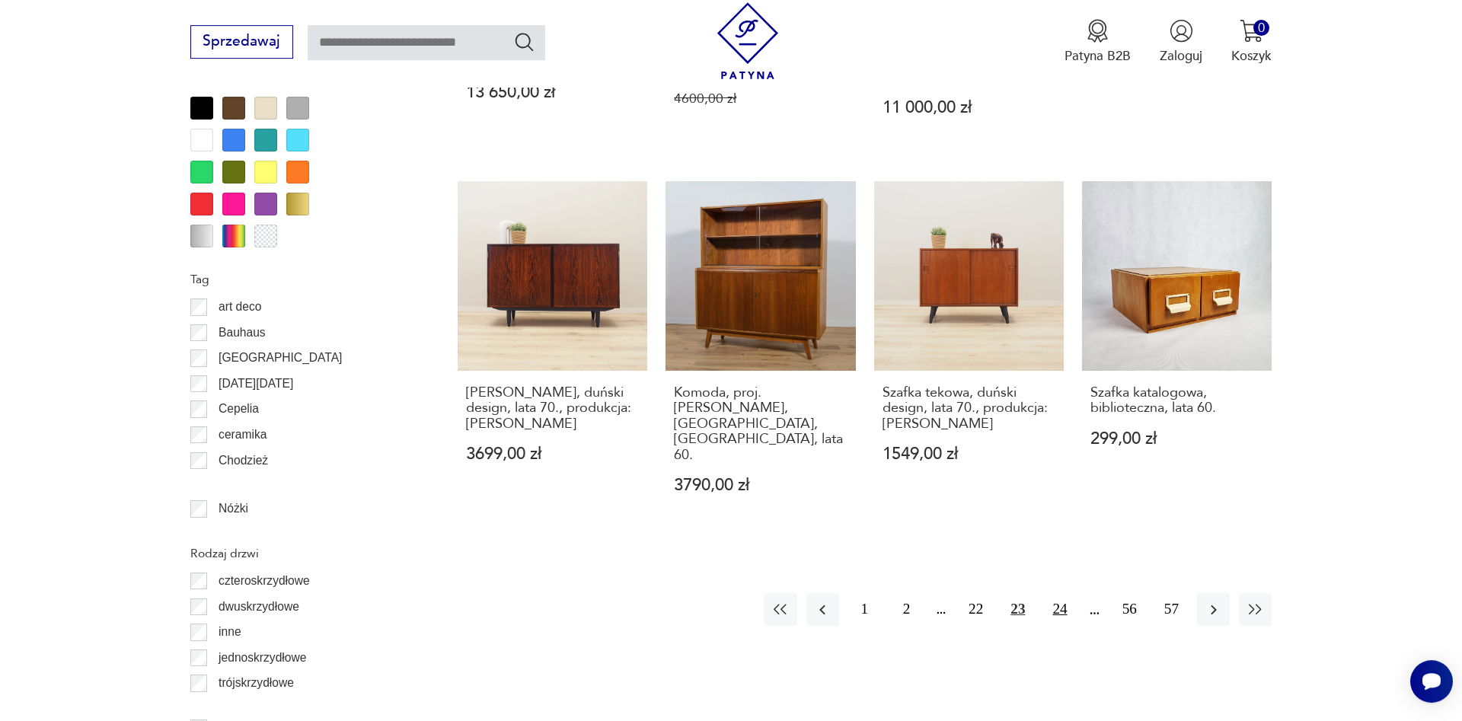
click at [1062, 593] on button "24" at bounding box center [1059, 609] width 33 height 33
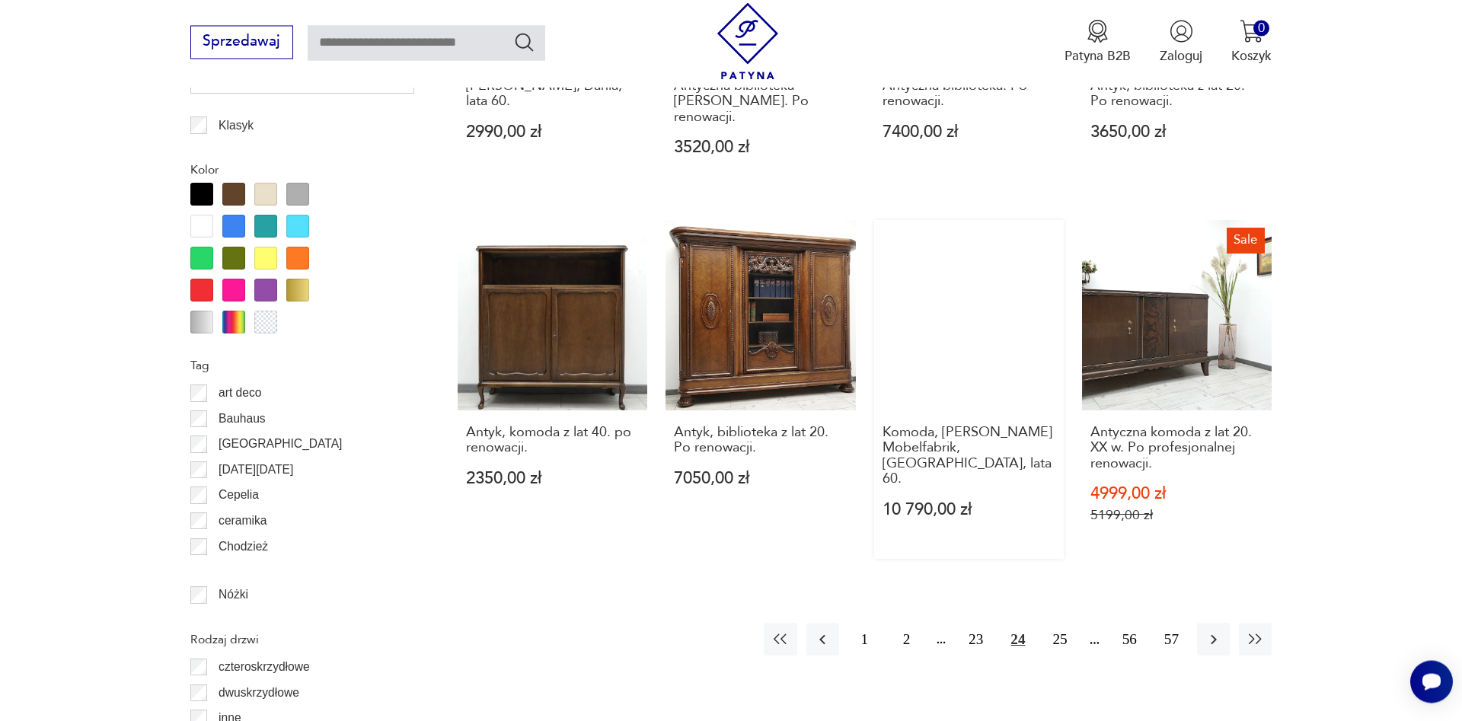
scroll to position [1681, 0]
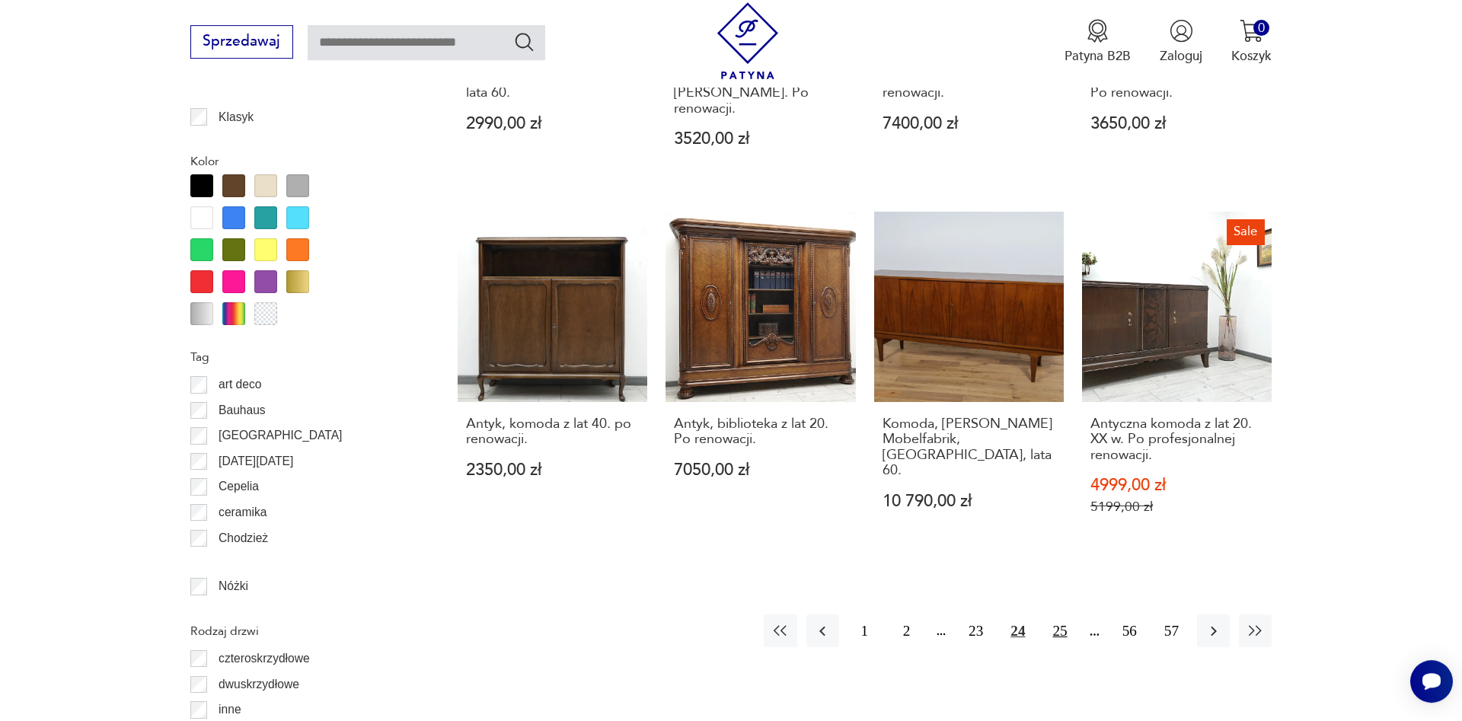
click at [1060, 614] on button "25" at bounding box center [1059, 630] width 33 height 33
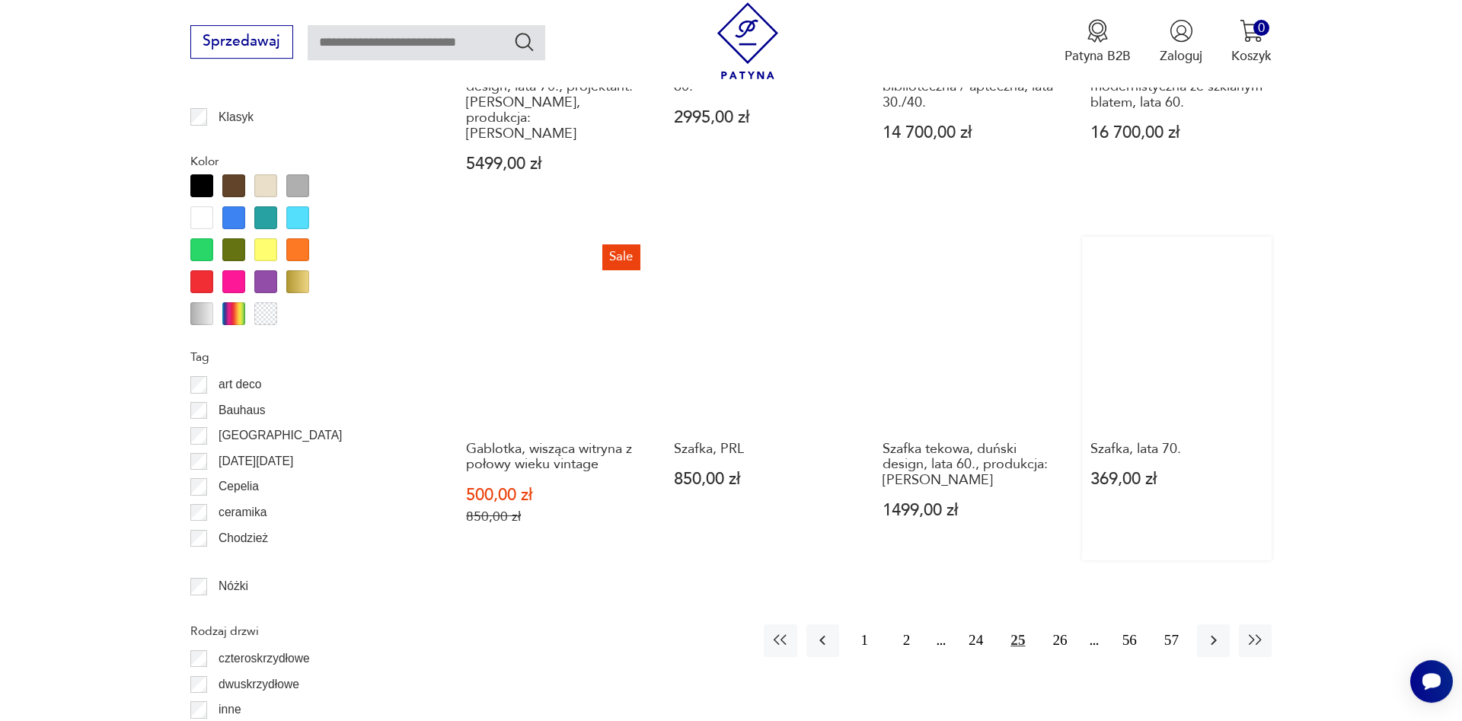
scroll to position [1758, 0]
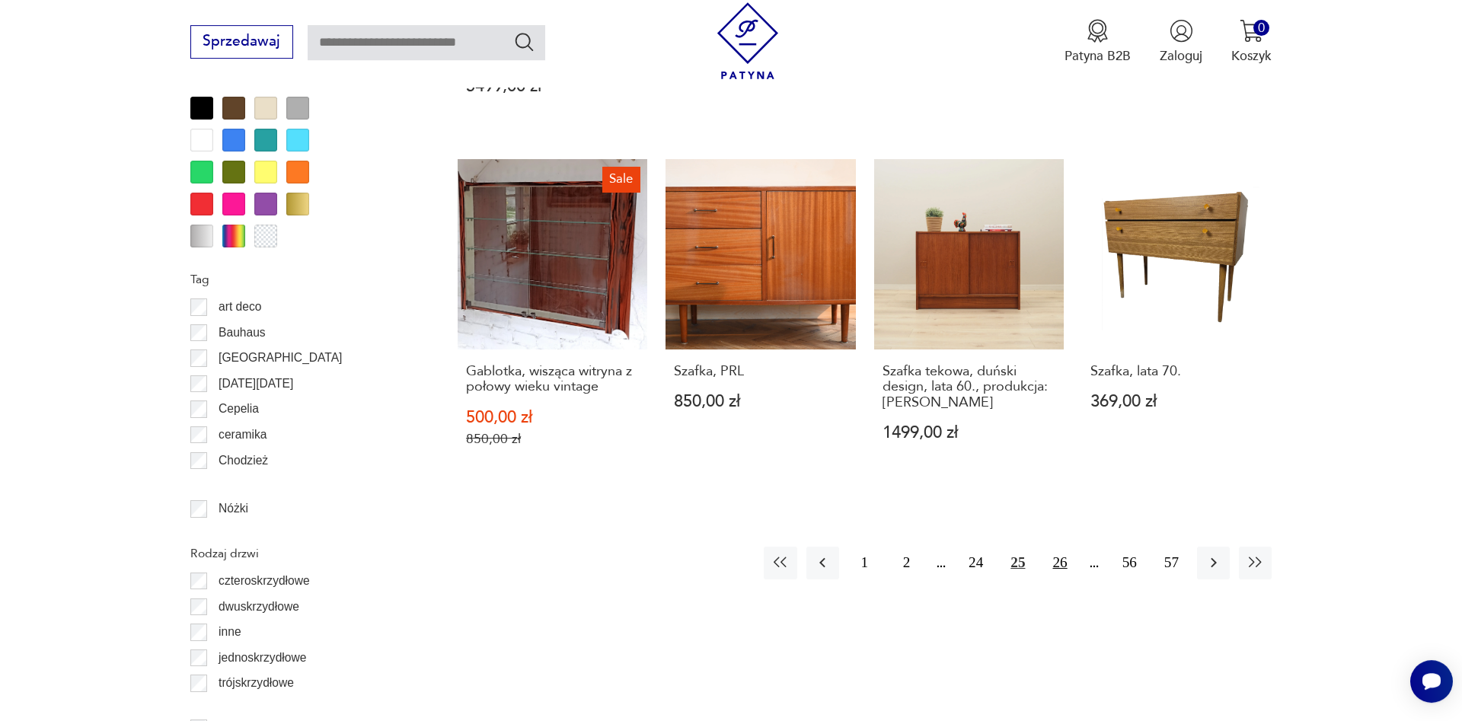
click at [1058, 550] on button "26" at bounding box center [1059, 563] width 33 height 33
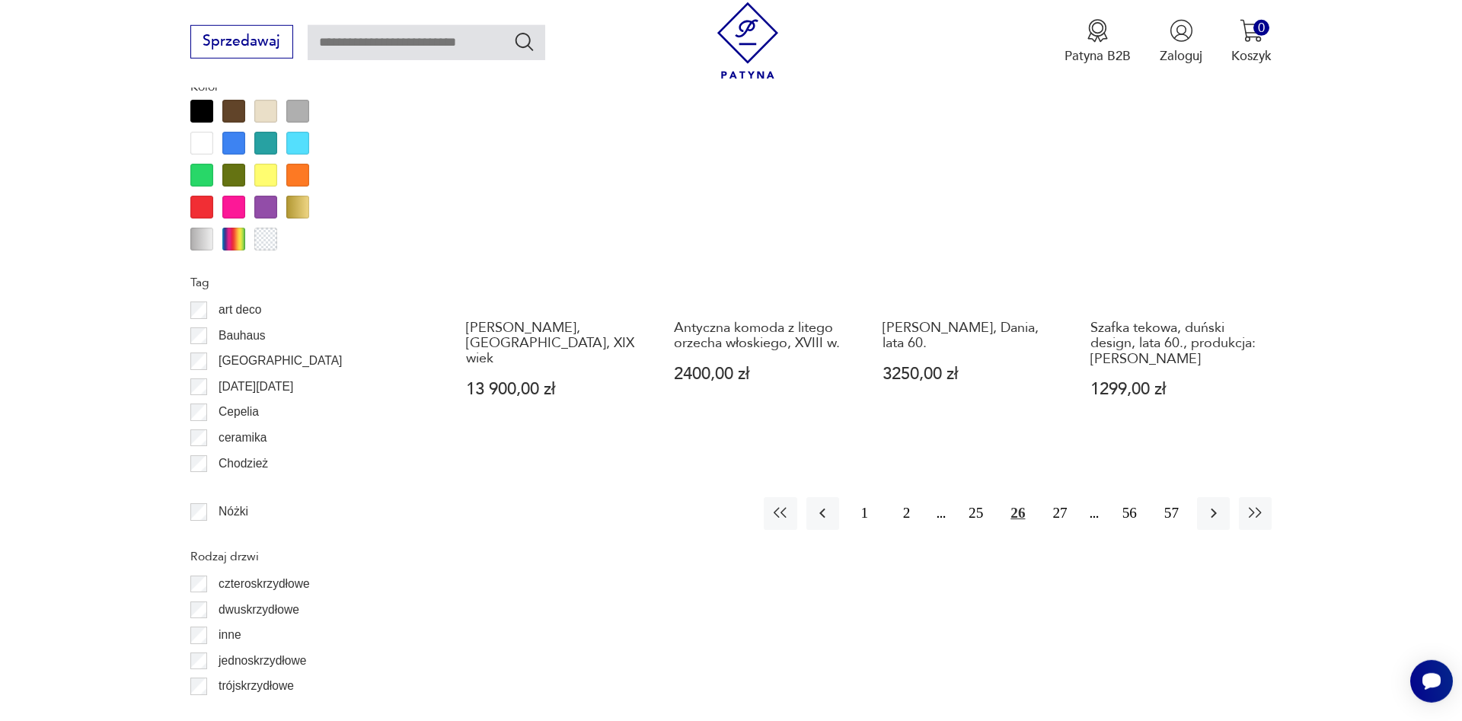
scroll to position [1758, 0]
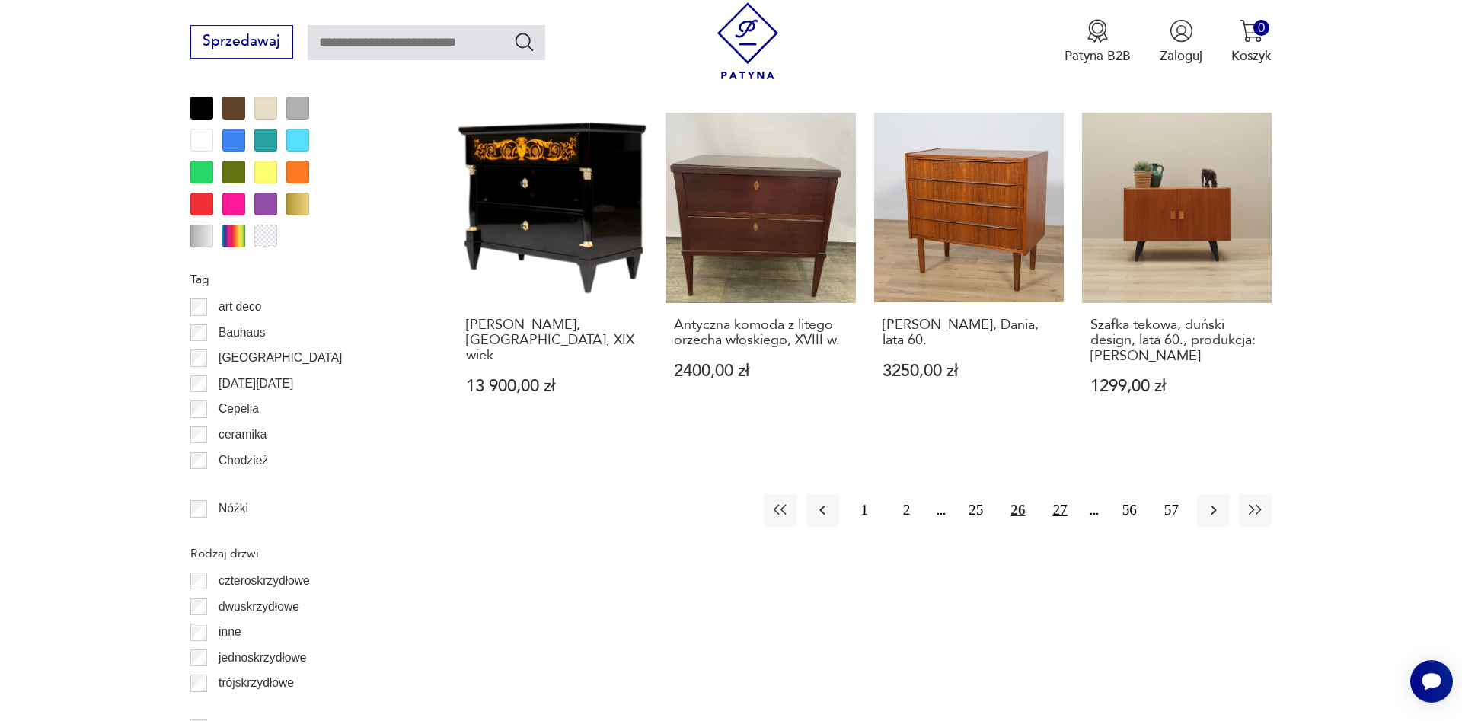
click at [1054, 494] on button "27" at bounding box center [1059, 510] width 33 height 33
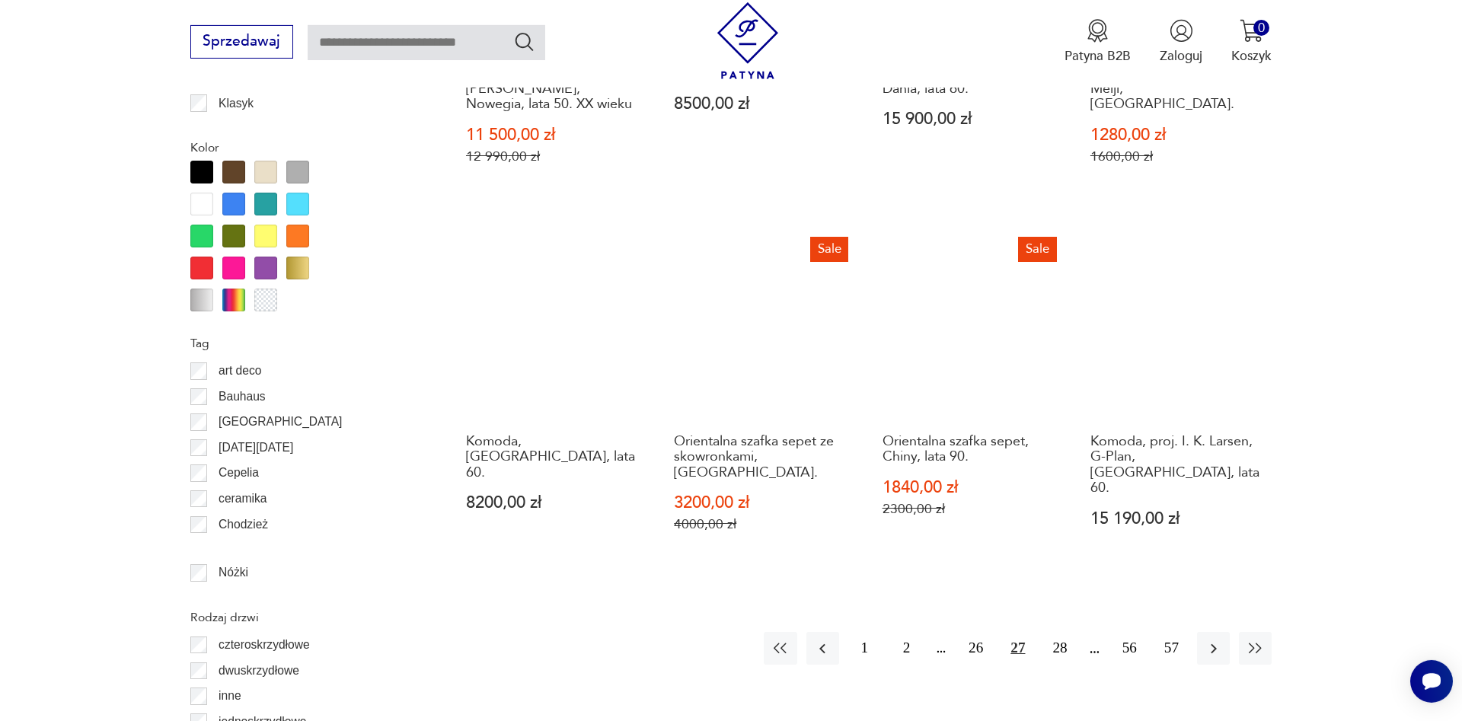
scroll to position [1758, 0]
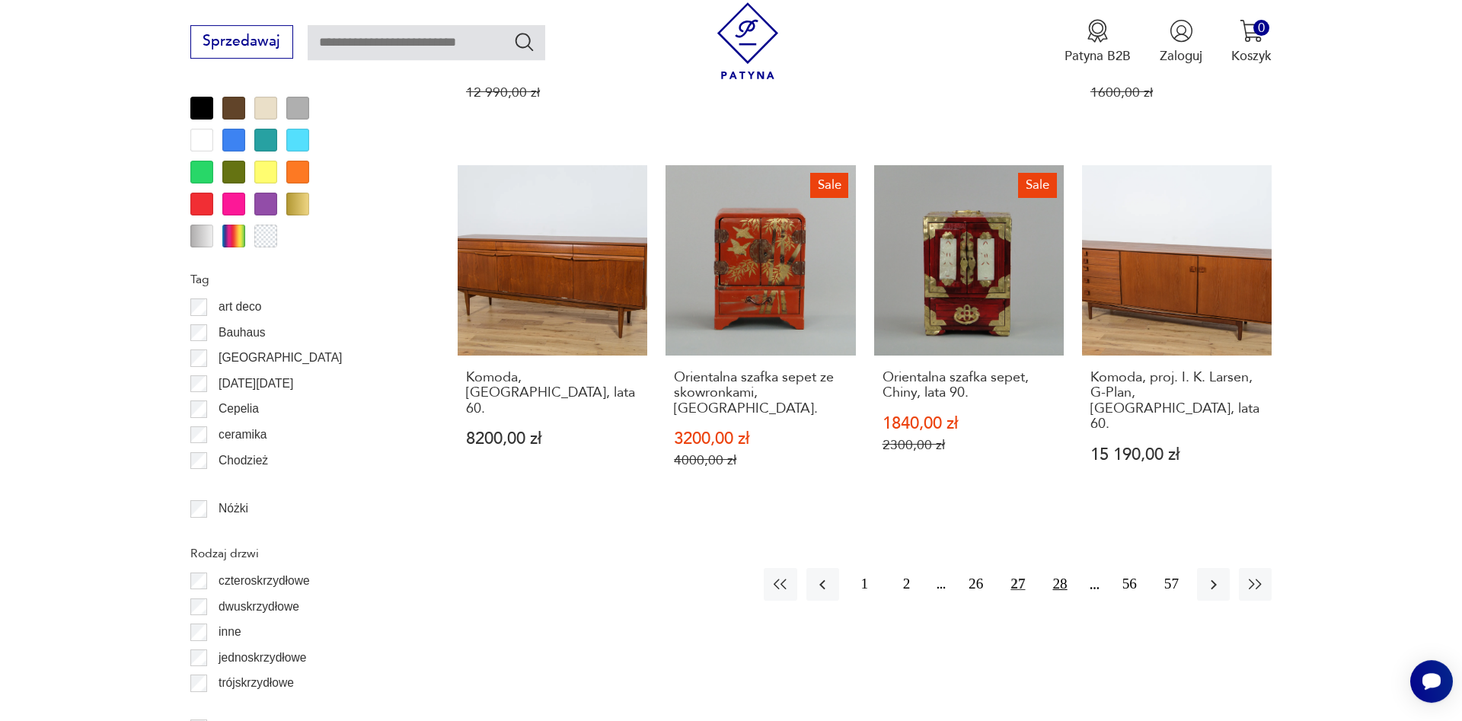
click at [1060, 568] on button "28" at bounding box center [1059, 584] width 33 height 33
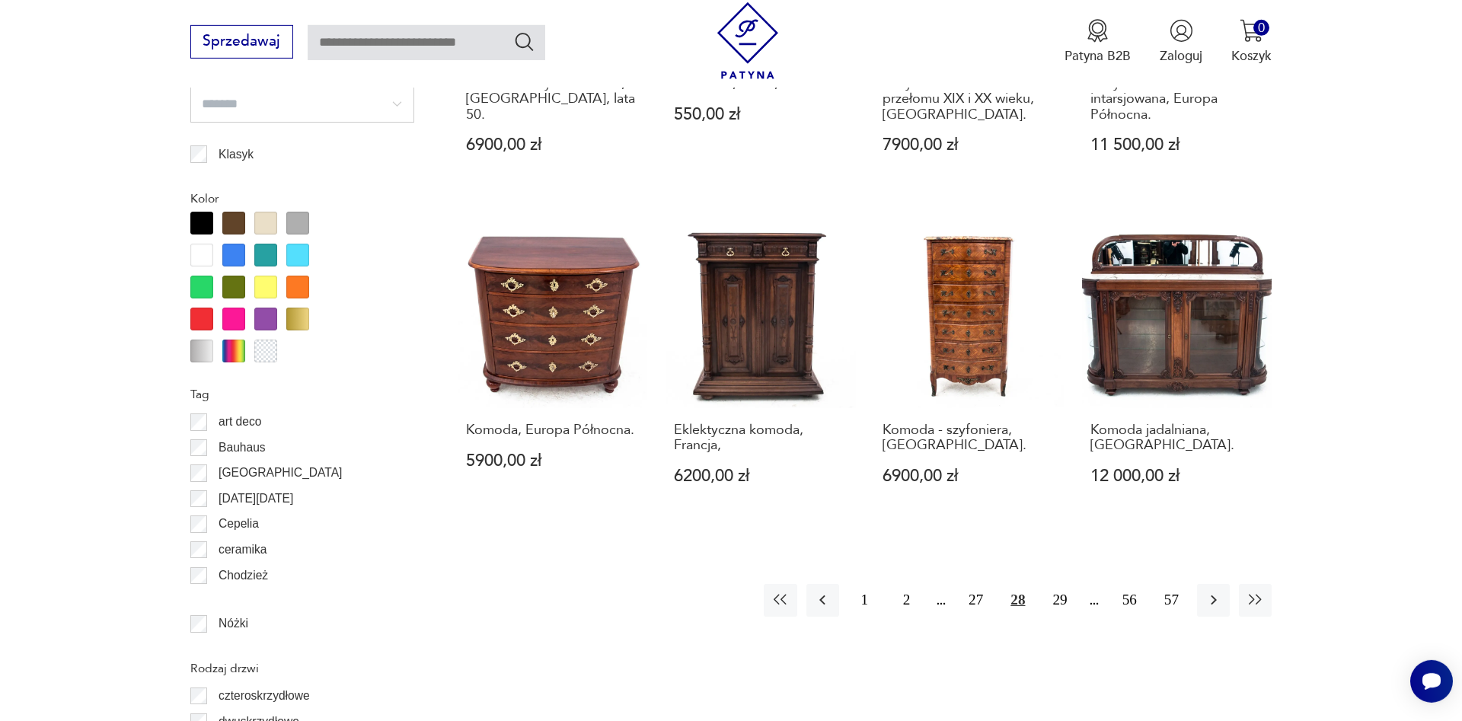
scroll to position [1681, 0]
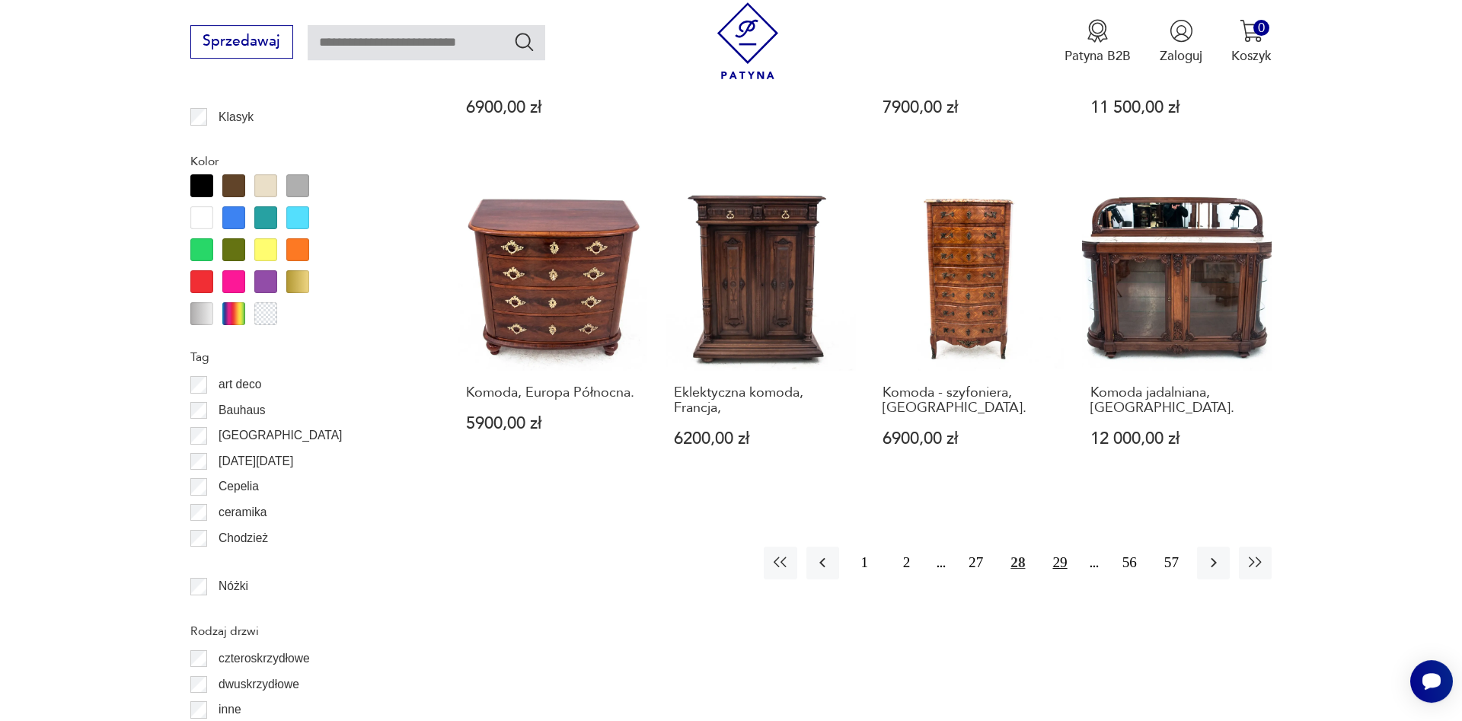
click at [1060, 548] on button "29" at bounding box center [1059, 563] width 33 height 33
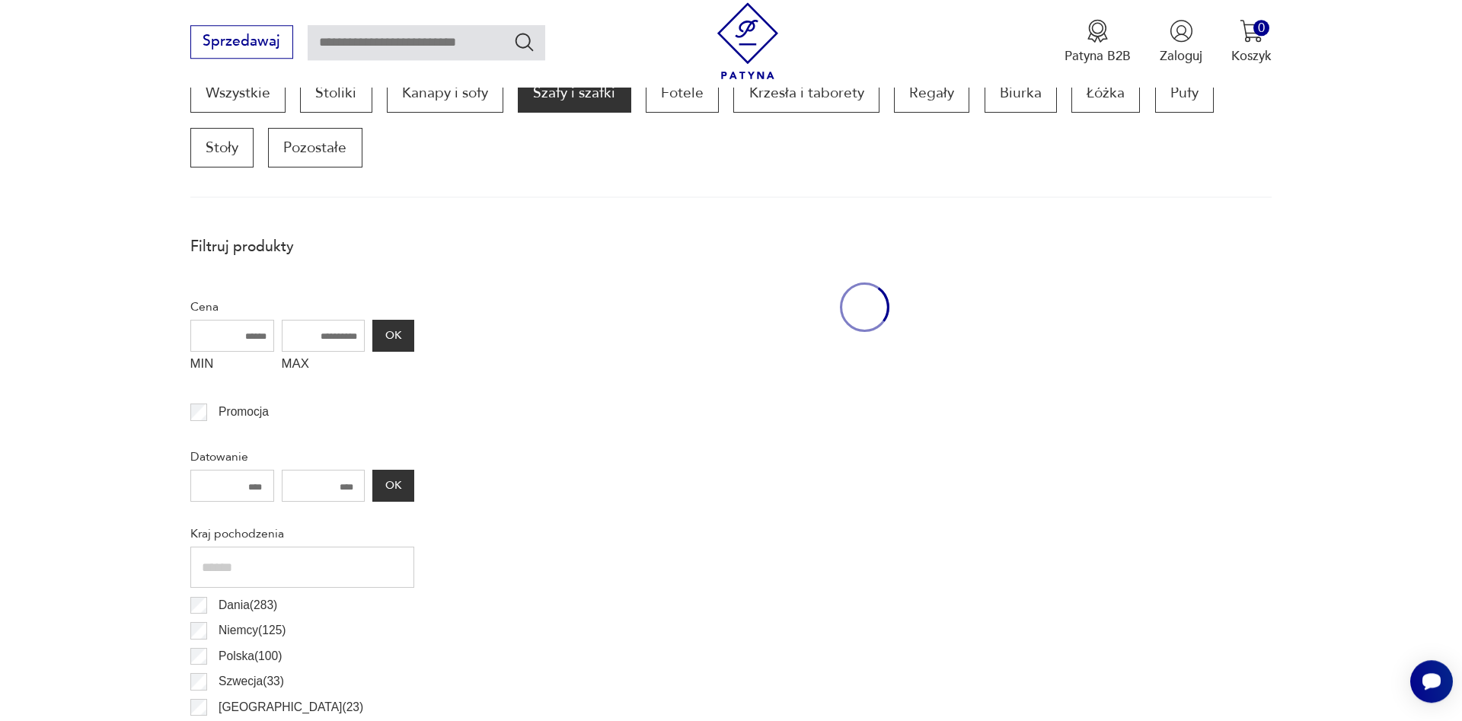
scroll to position [516, 0]
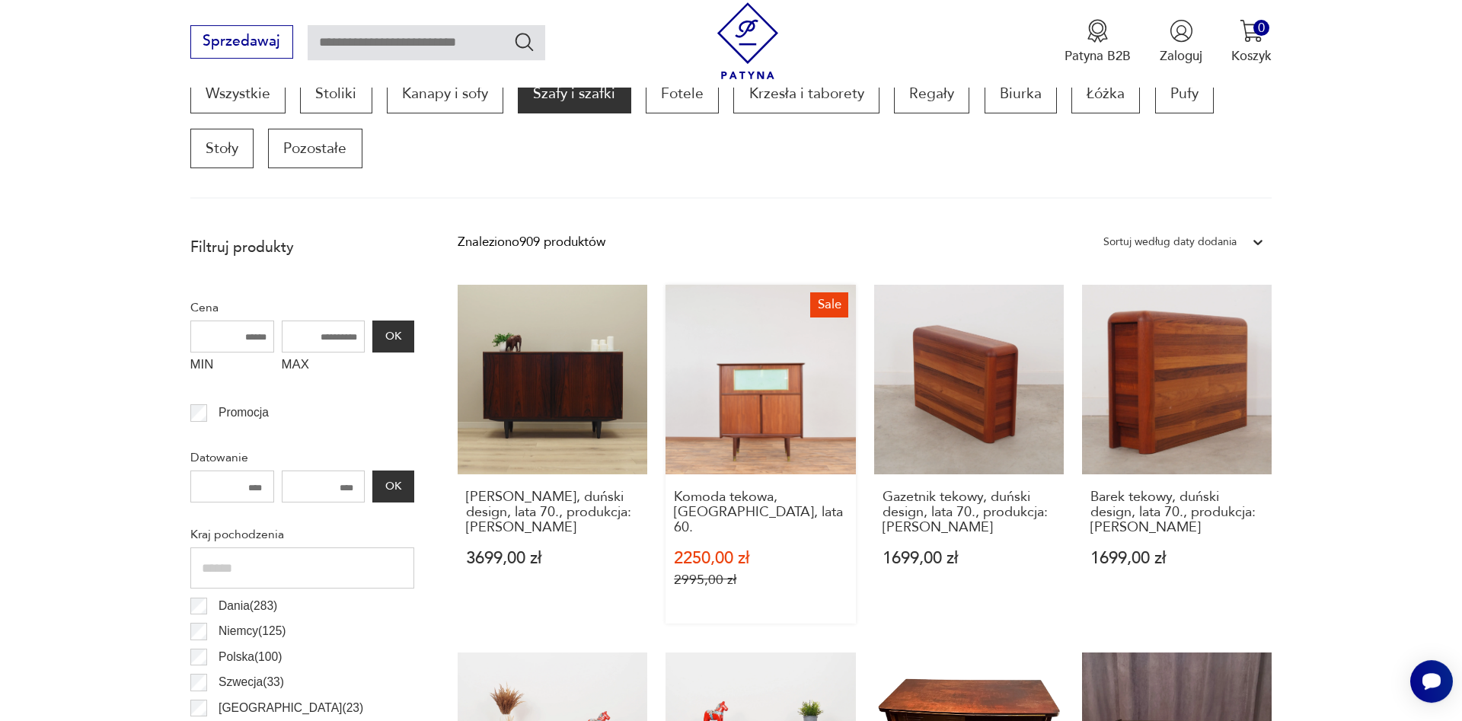
click at [761, 394] on link "Sale Komoda tekowa, [GEOGRAPHIC_DATA], lata 60. 2250,00 zł 2995,00 zł" at bounding box center [760, 454] width 190 height 339
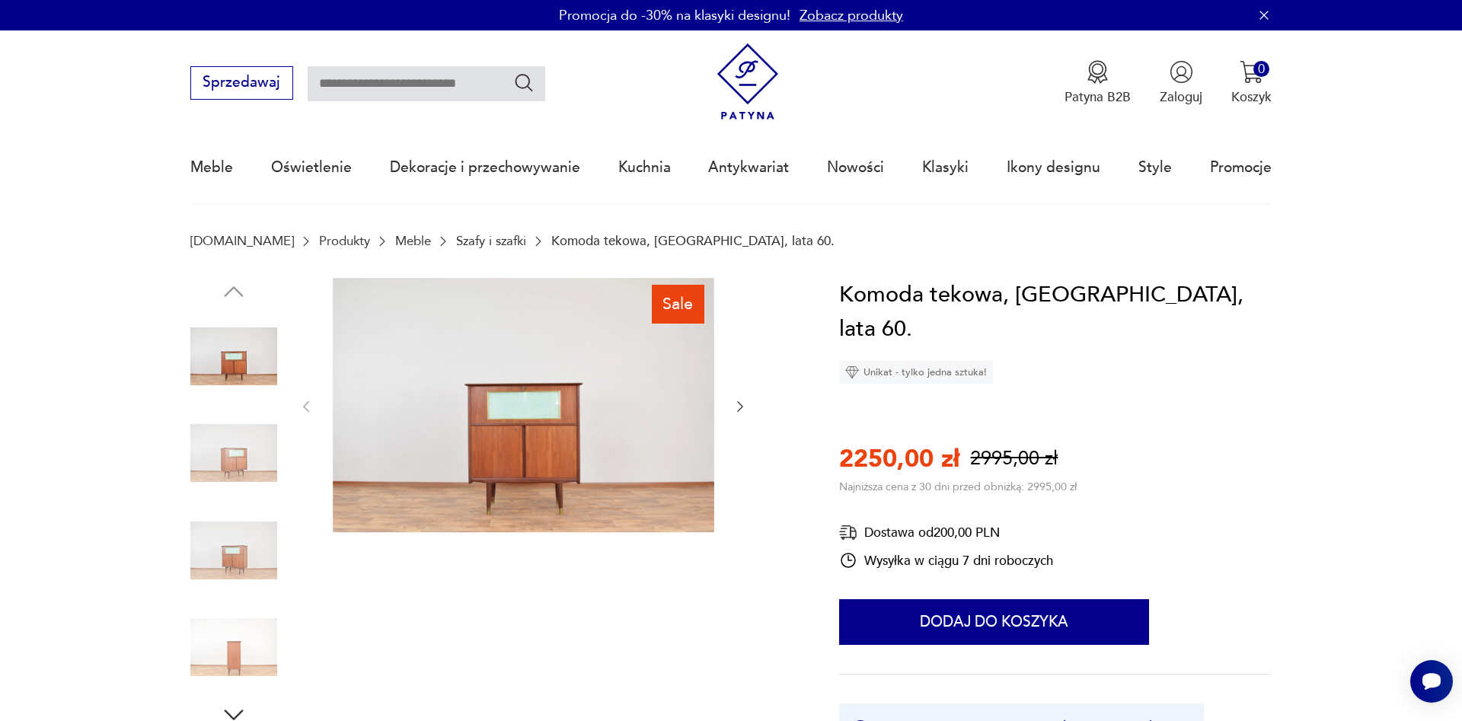
click at [544, 407] on img at bounding box center [523, 405] width 381 height 254
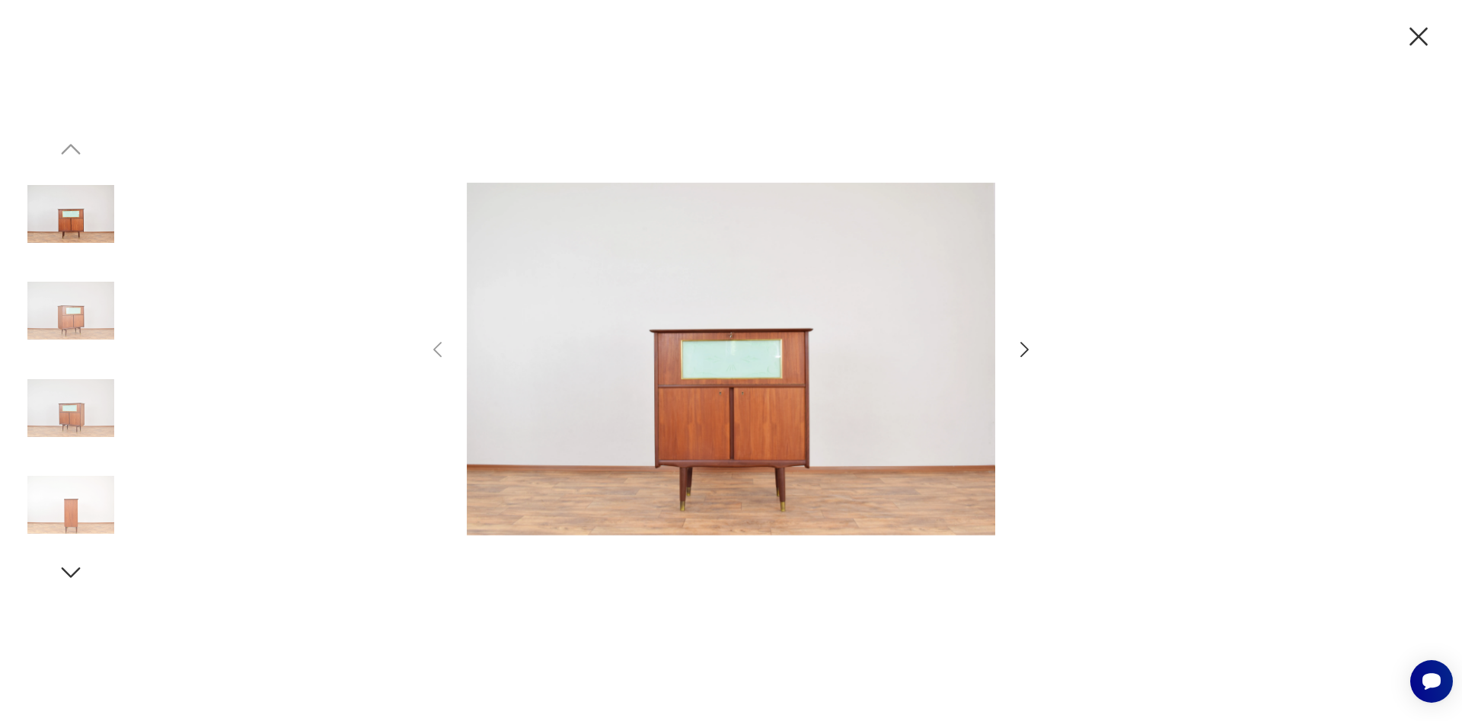
click at [1023, 346] on icon "button" at bounding box center [1024, 349] width 8 height 15
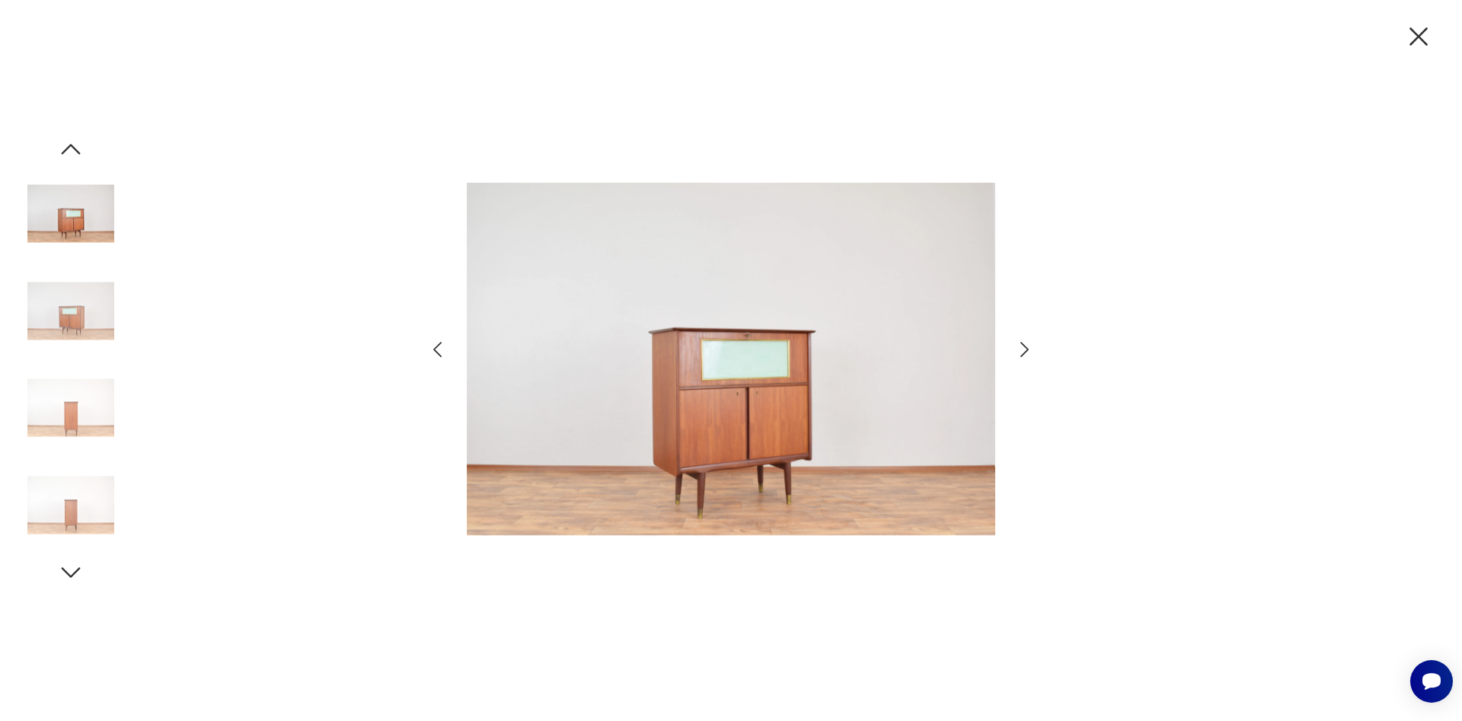
click at [1023, 346] on icon "button" at bounding box center [1024, 349] width 8 height 15
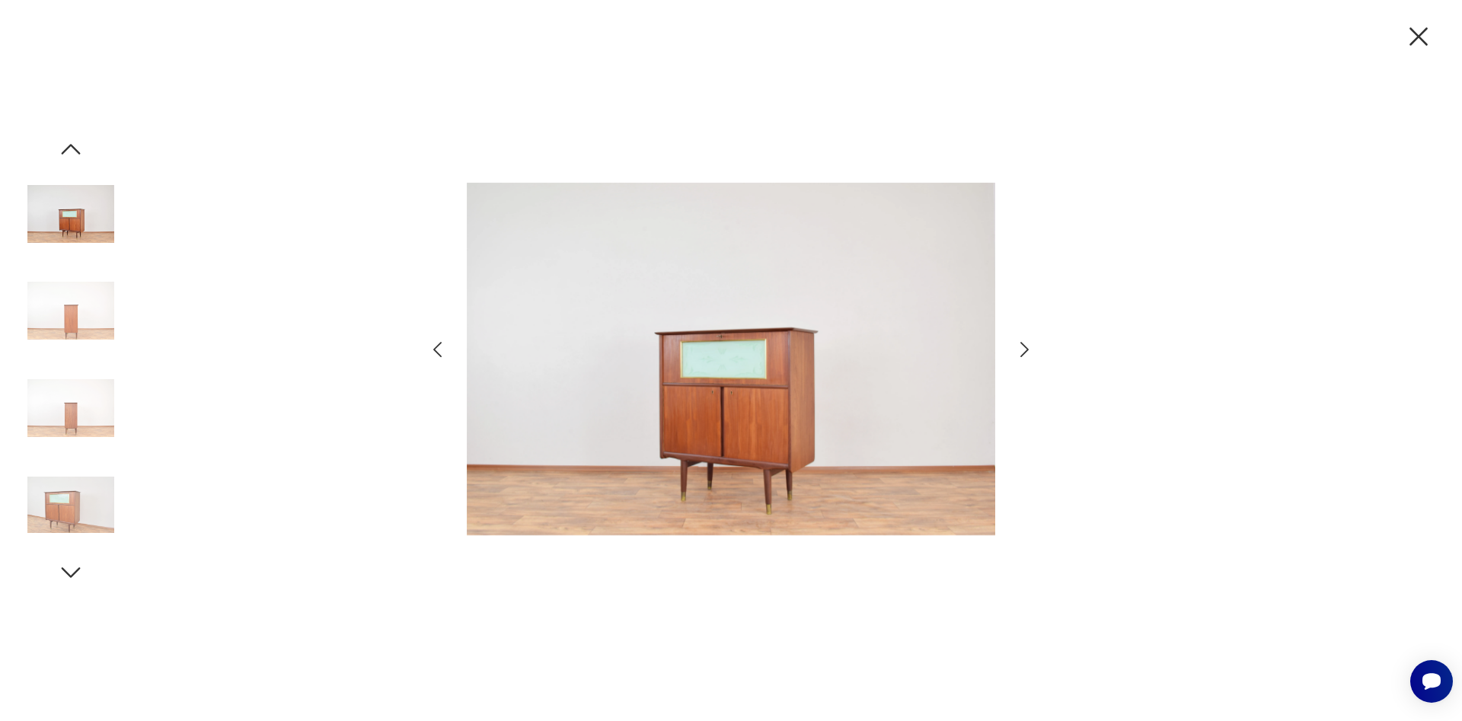
click at [1023, 346] on icon "button" at bounding box center [1024, 349] width 8 height 15
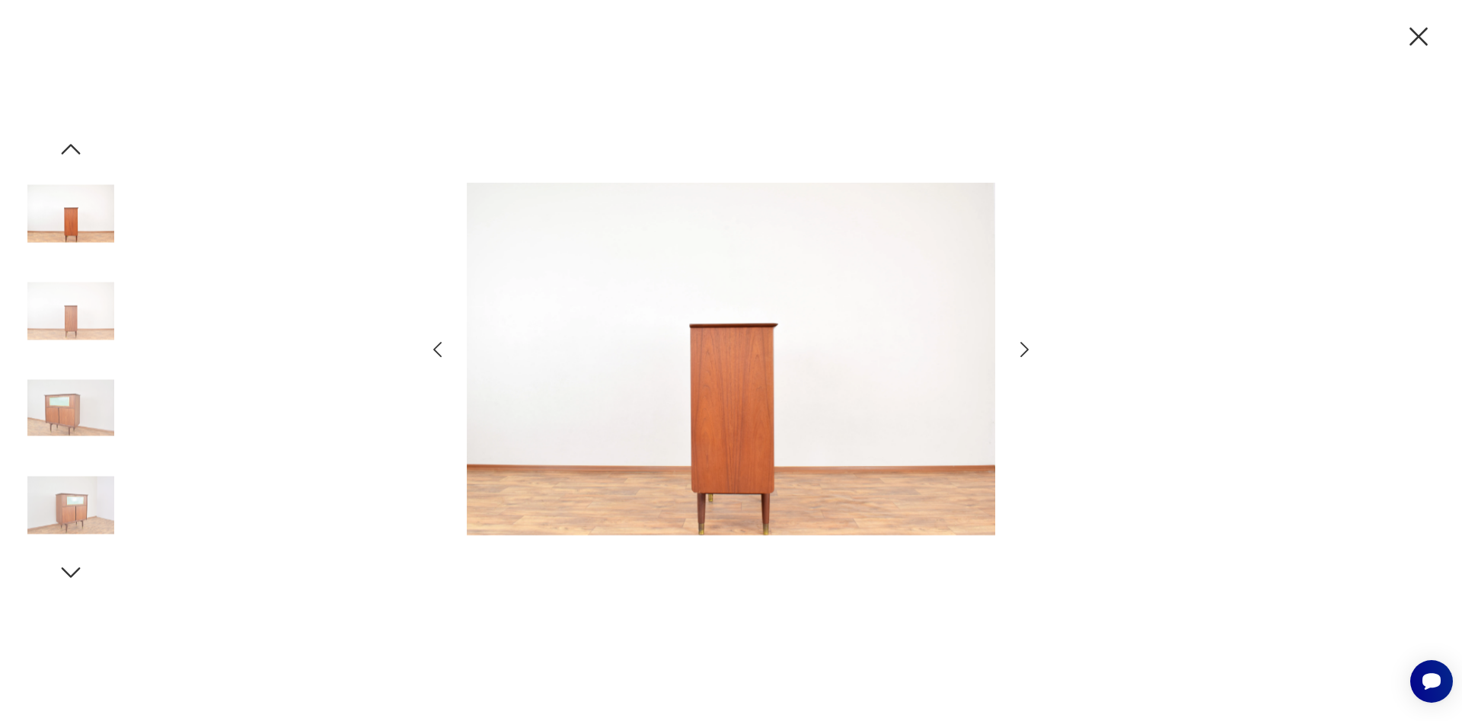
click at [1023, 346] on icon "button" at bounding box center [1024, 349] width 8 height 15
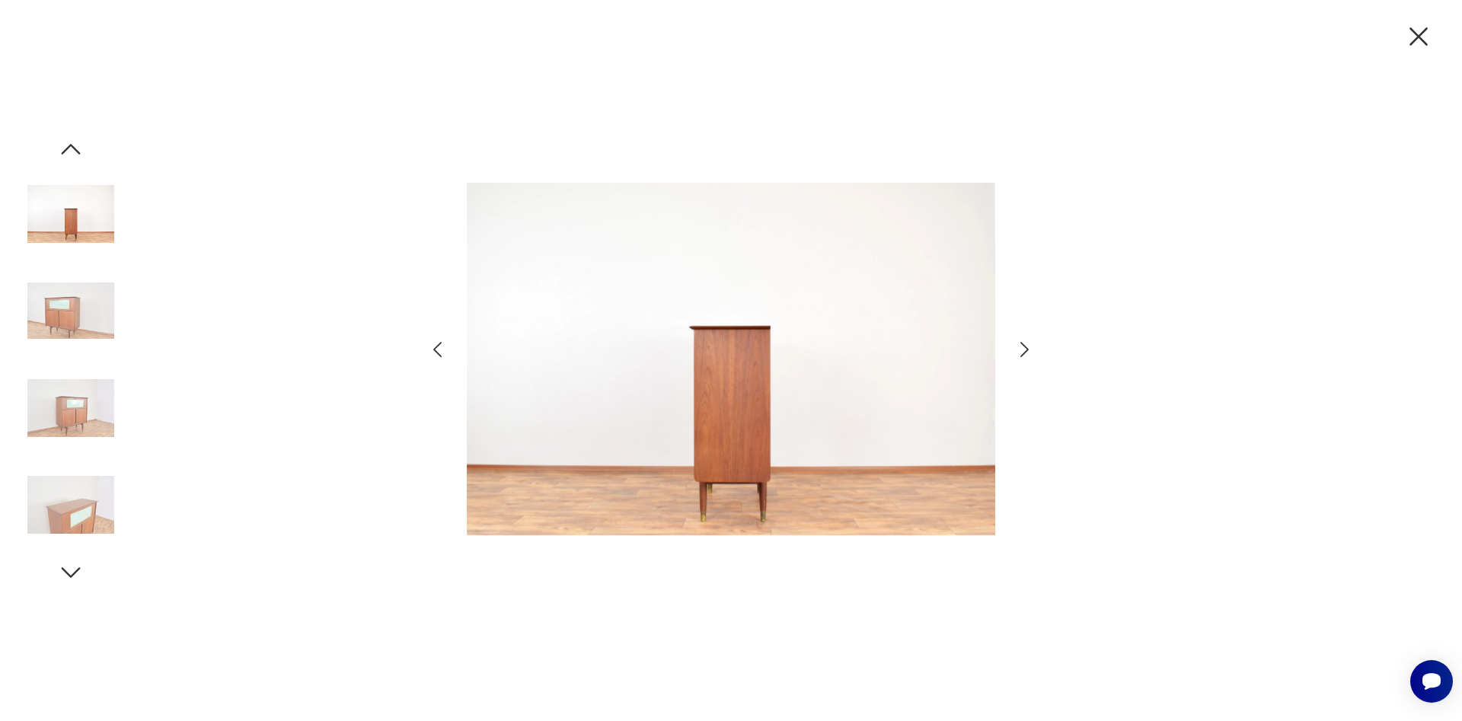
click at [1023, 346] on icon "button" at bounding box center [1024, 349] width 8 height 15
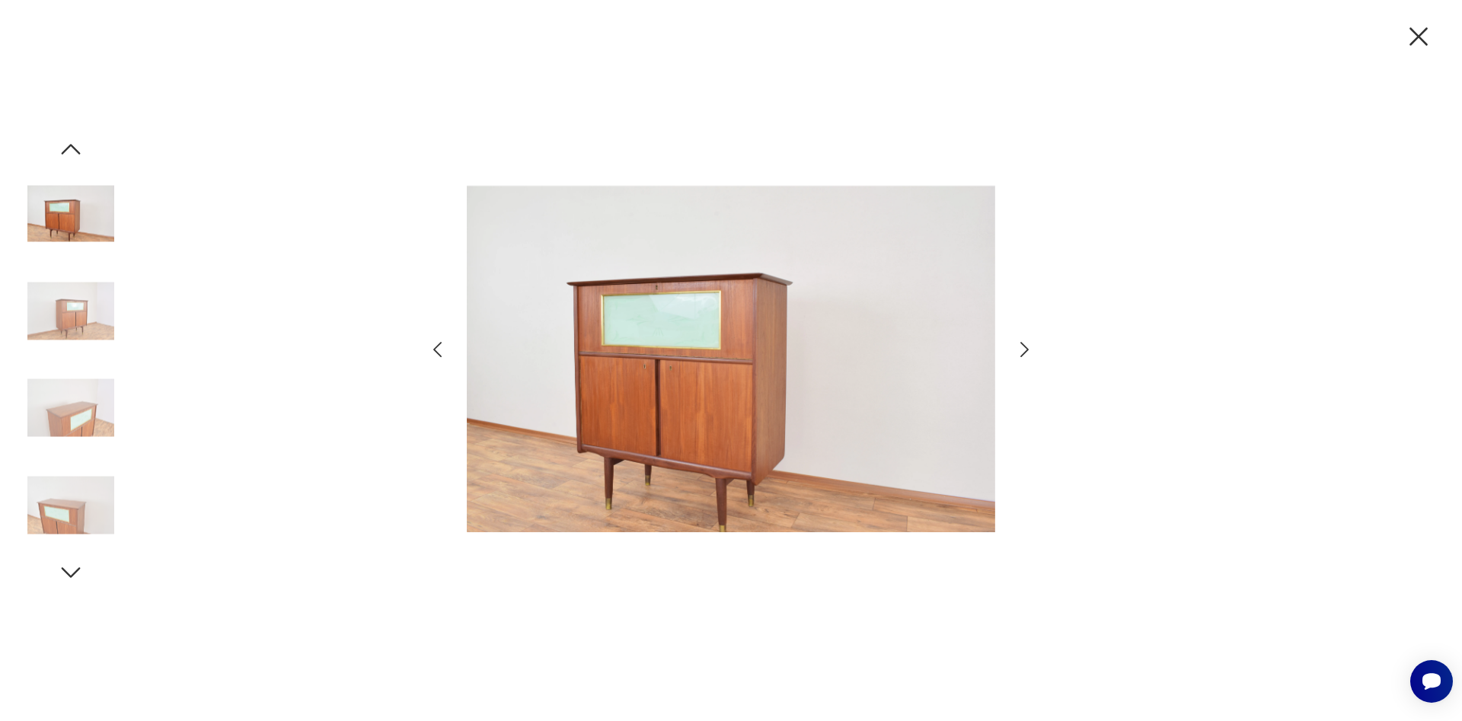
click at [1023, 346] on icon "button" at bounding box center [1024, 349] width 8 height 15
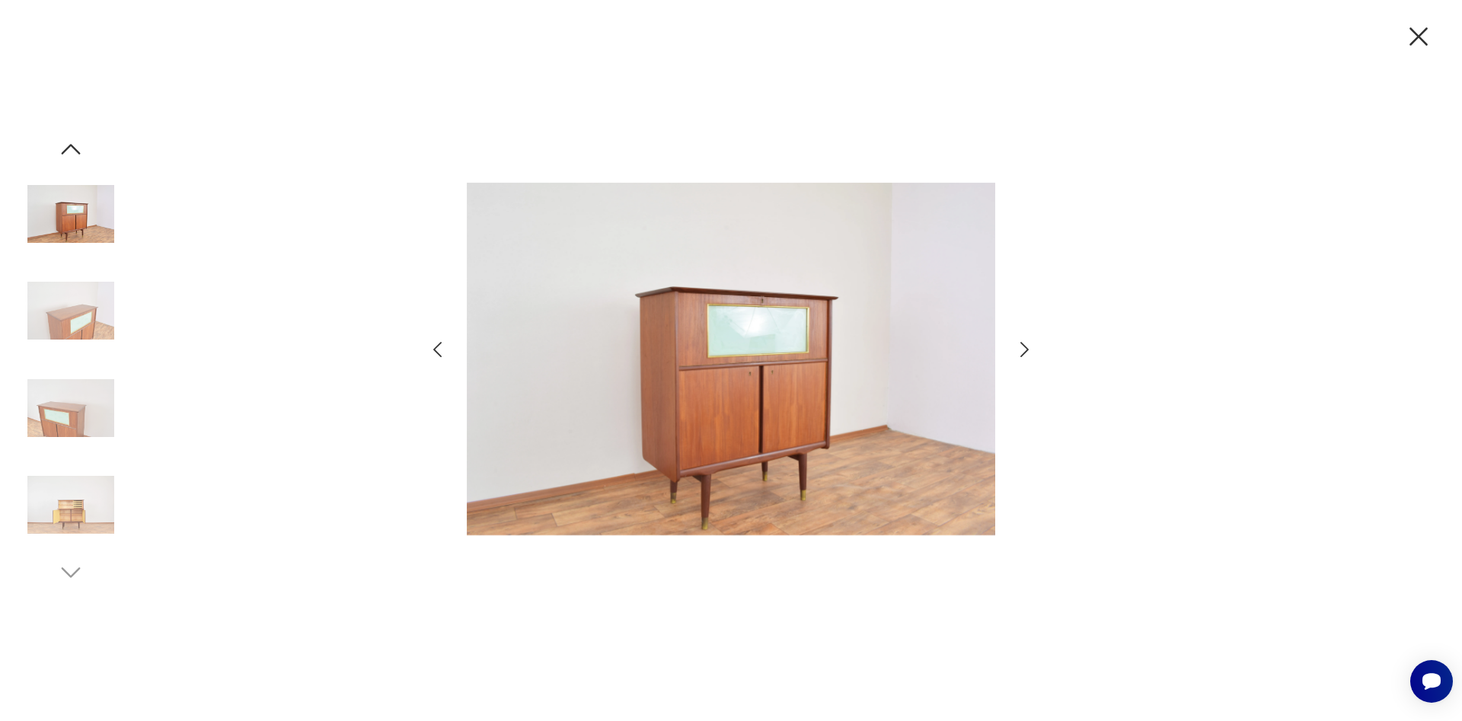
click at [1023, 346] on icon "button" at bounding box center [1024, 349] width 8 height 15
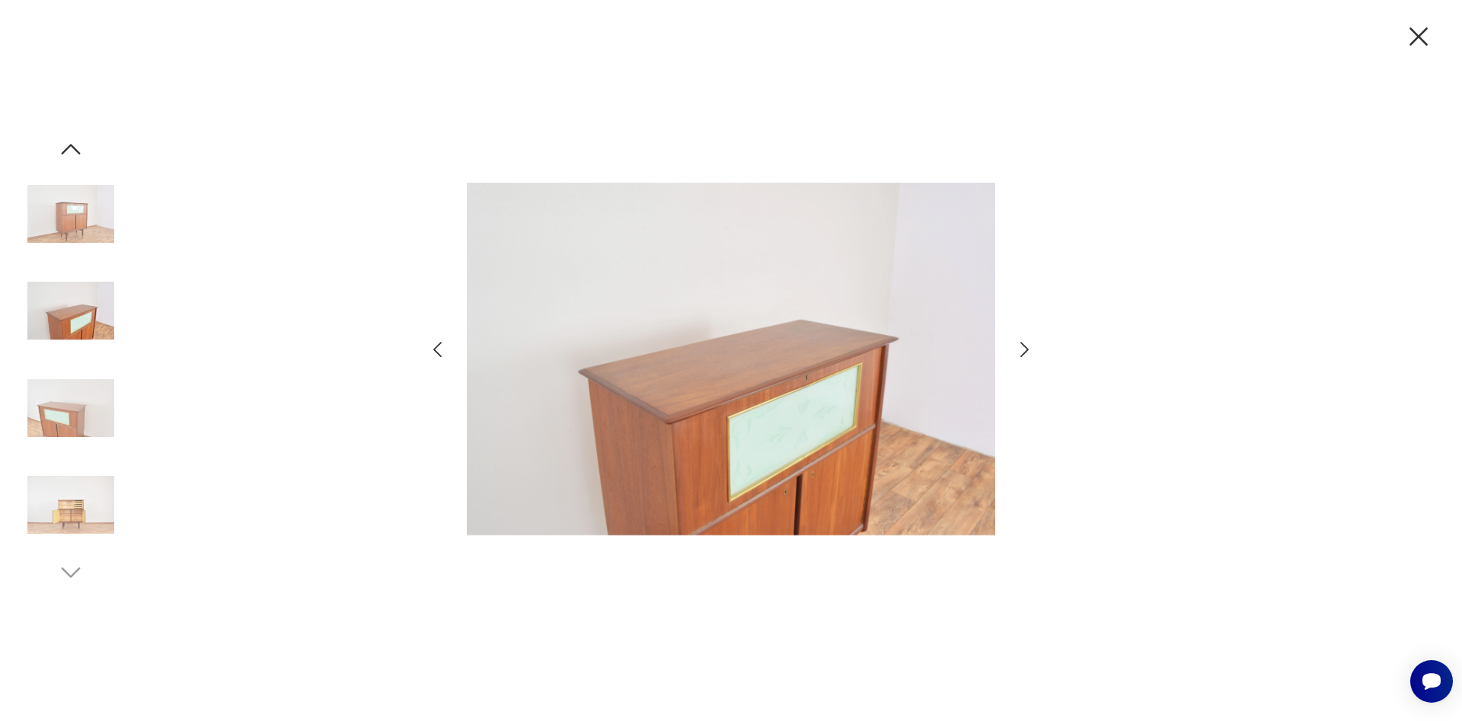
click at [1023, 346] on icon "button" at bounding box center [1024, 349] width 8 height 15
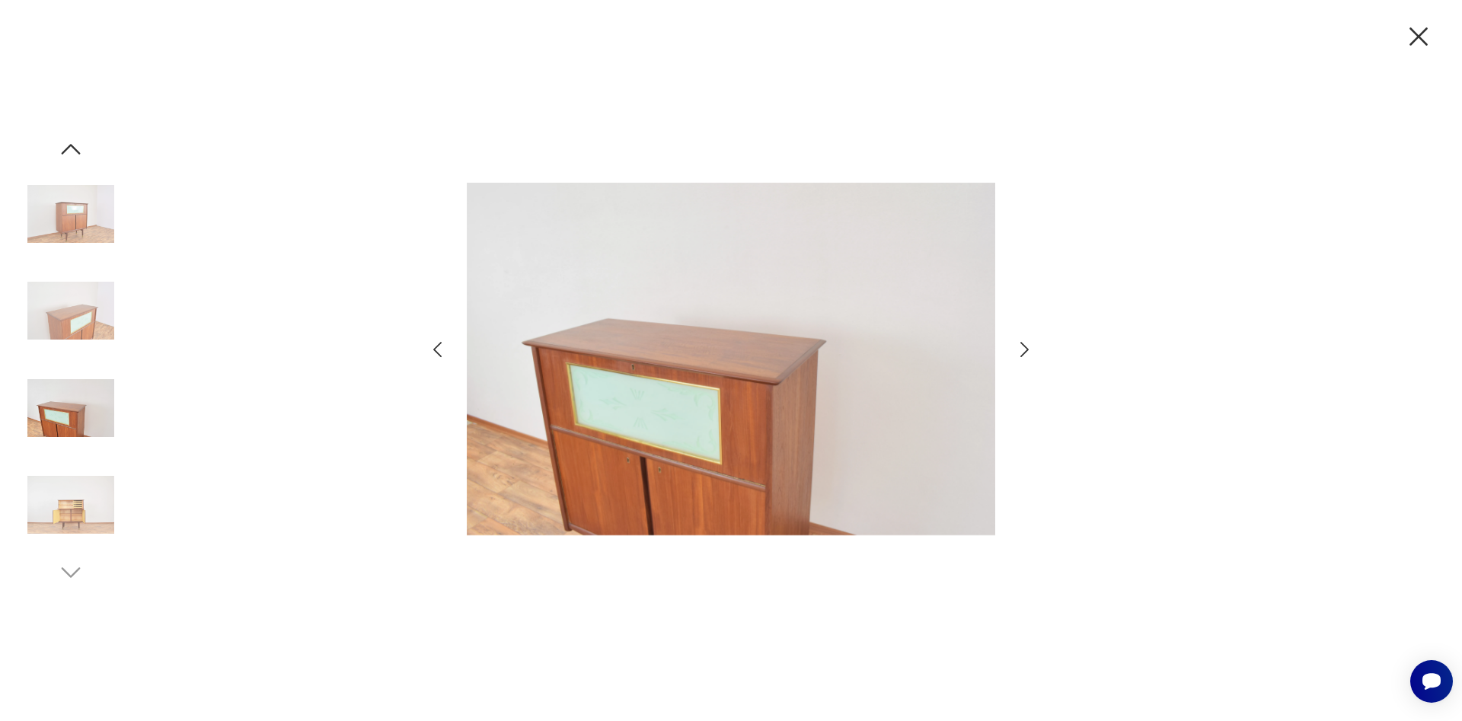
click at [1024, 346] on icon "button" at bounding box center [1024, 349] width 8 height 15
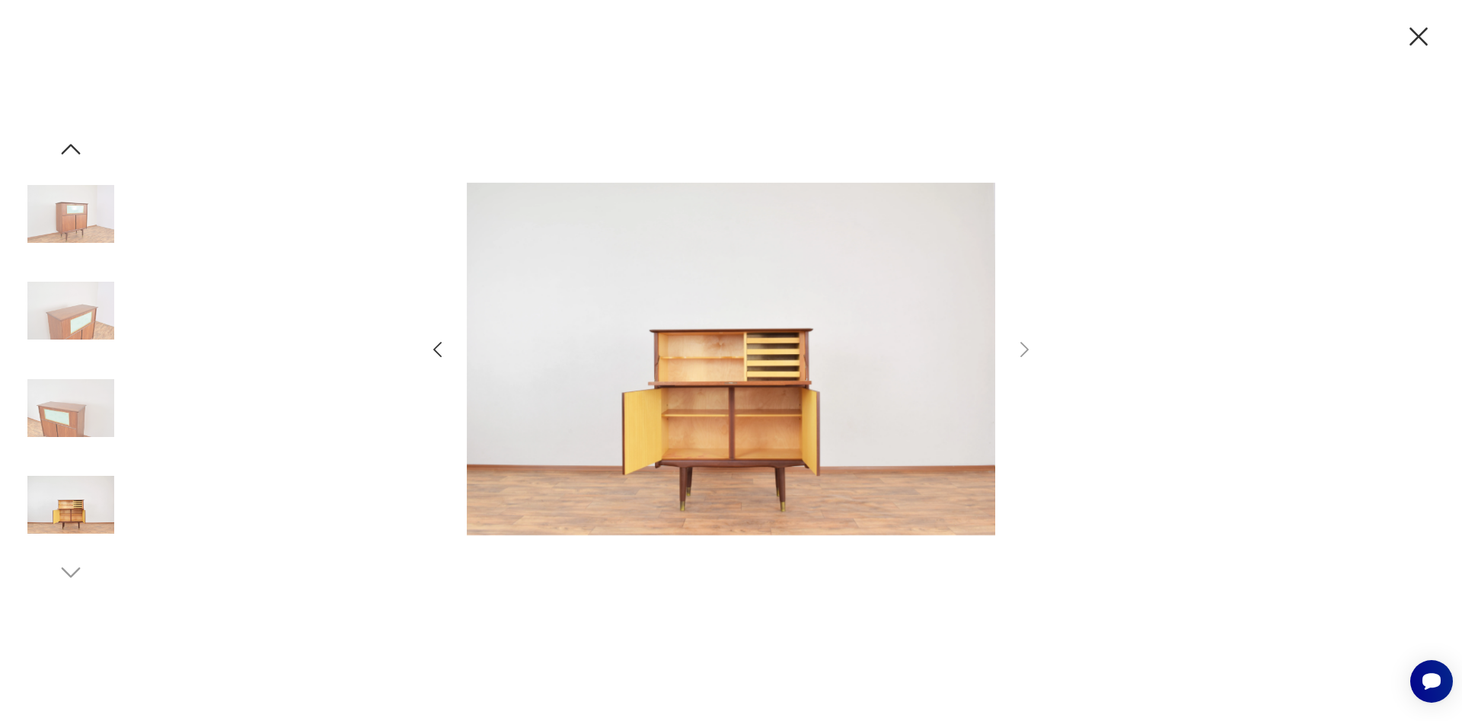
click at [1418, 37] on icon "button" at bounding box center [1418, 36] width 18 height 18
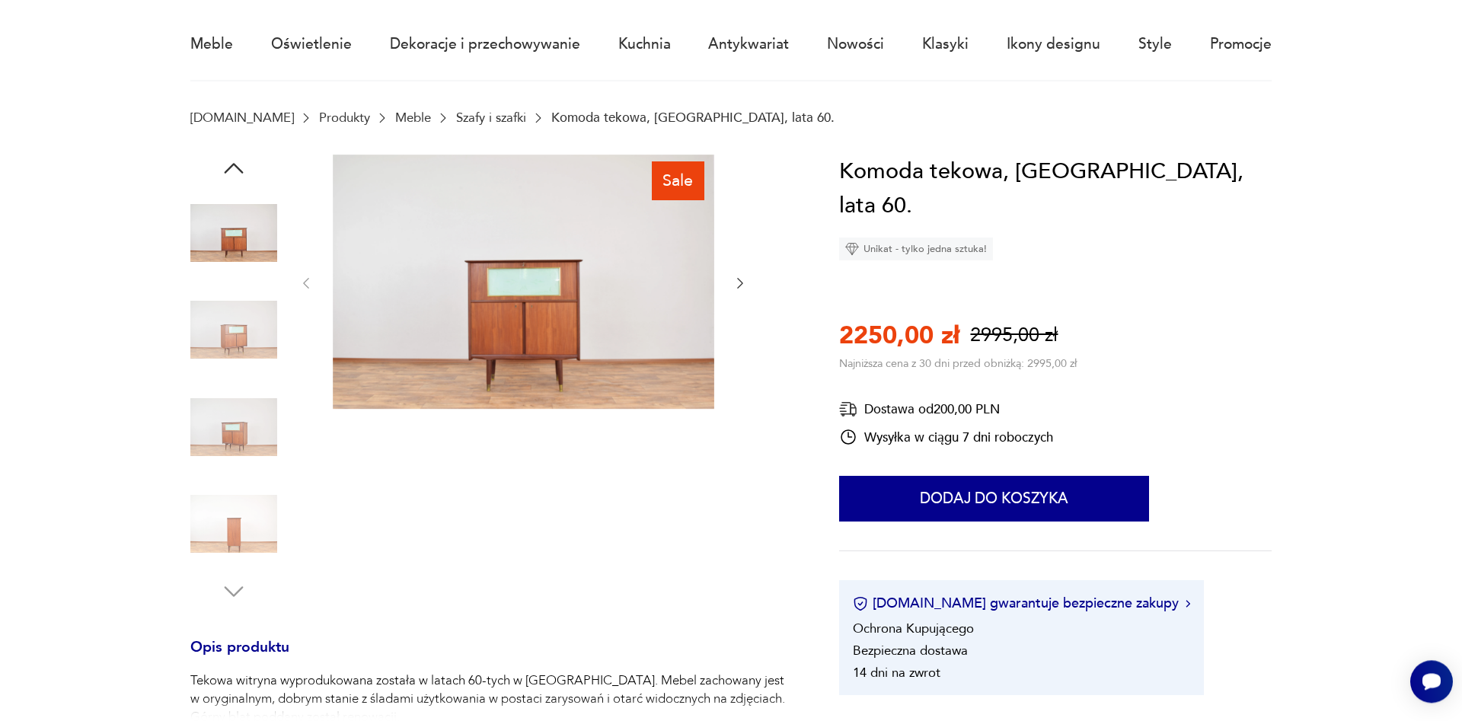
scroll to position [233, 0]
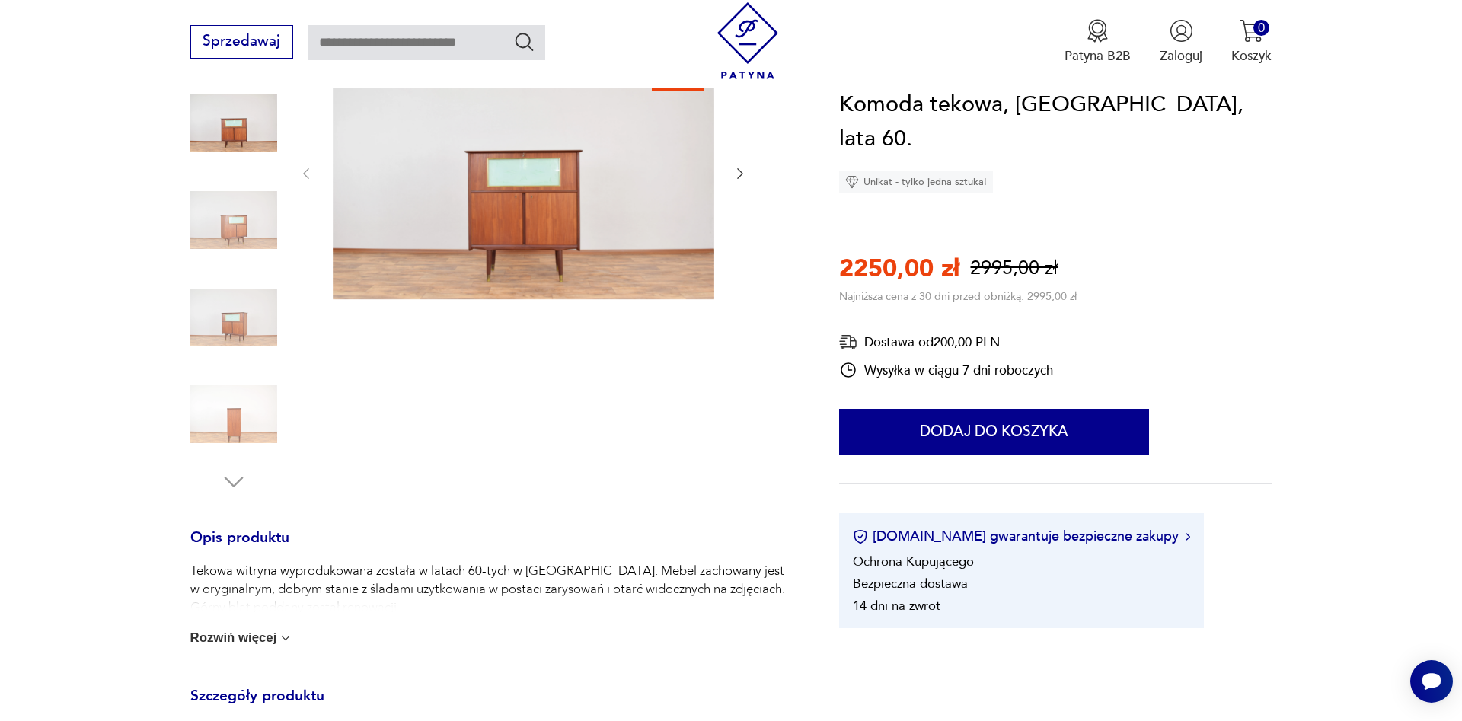
click at [278, 634] on button "Rozwiń więcej" at bounding box center [242, 637] width 104 height 15
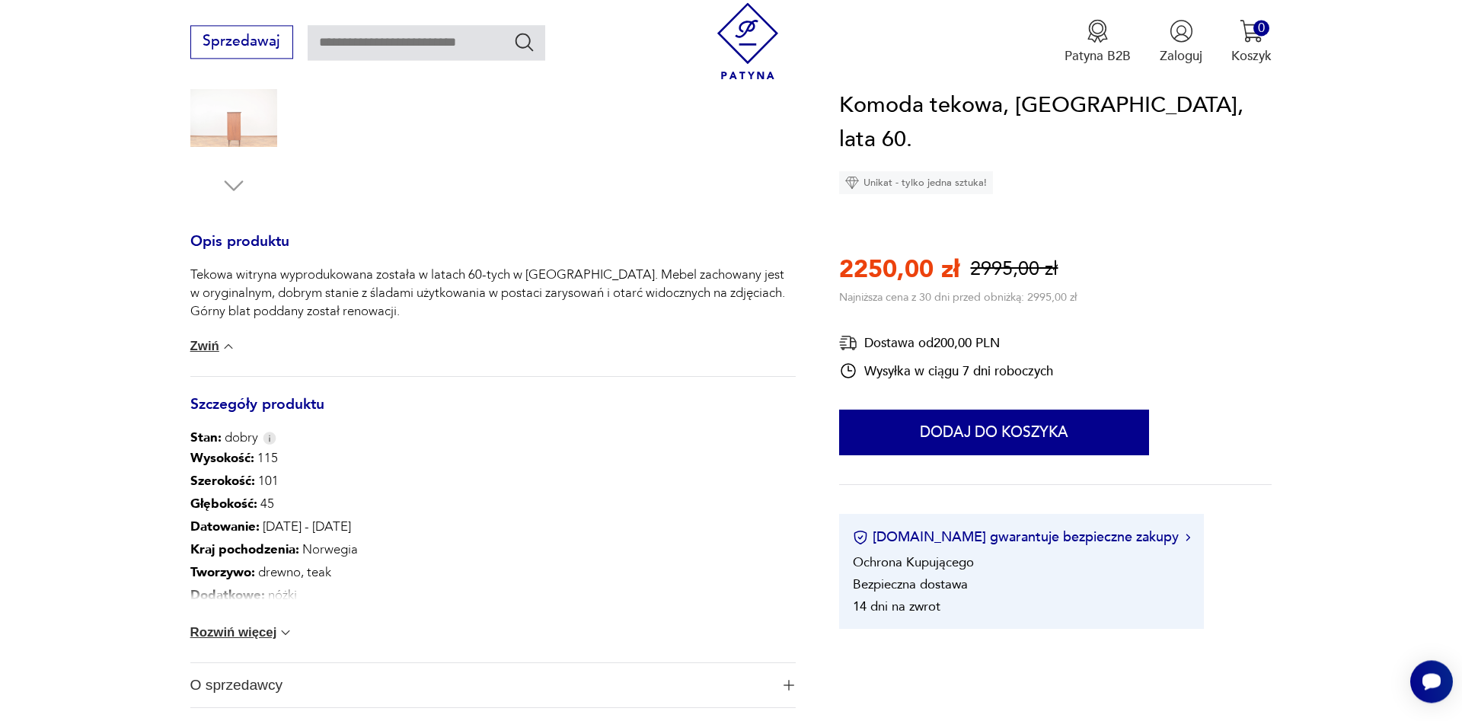
scroll to position [544, 0]
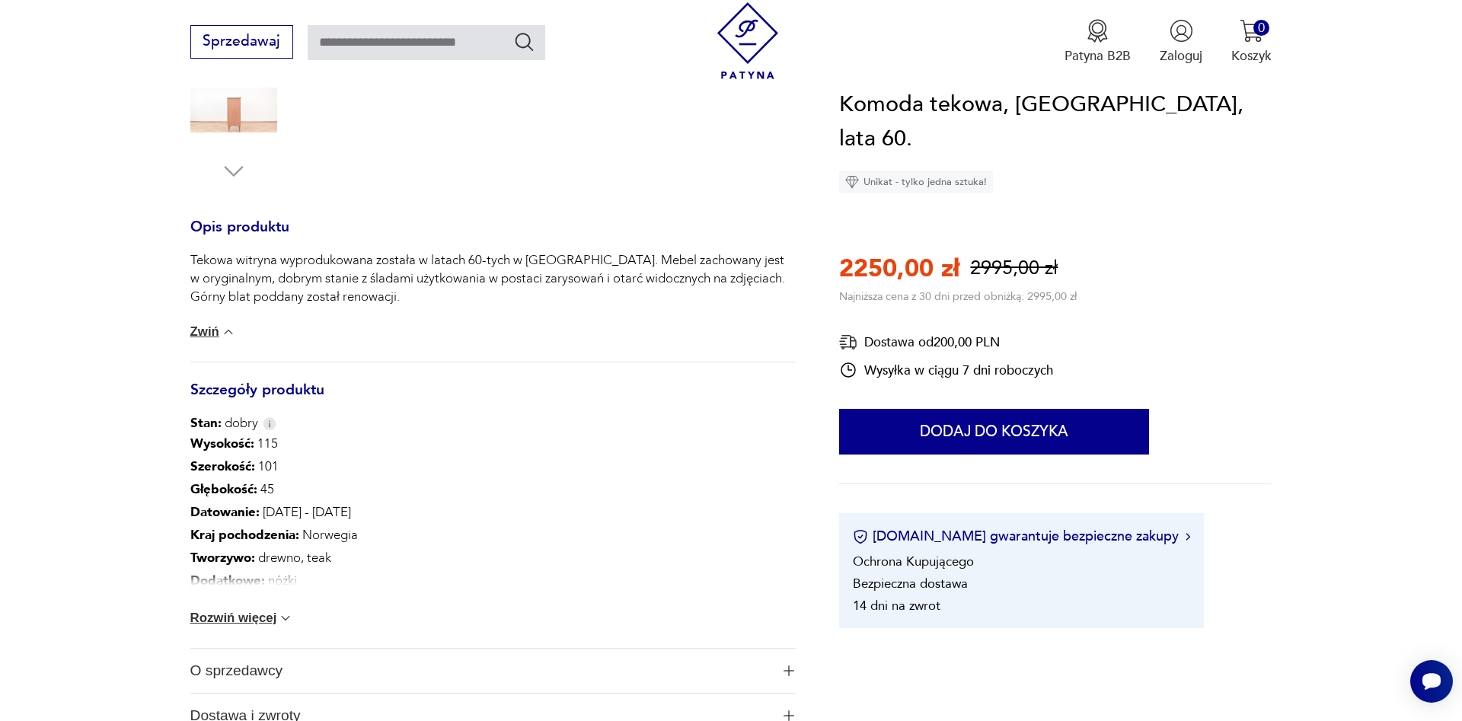
click at [292, 620] on img at bounding box center [285, 618] width 15 height 15
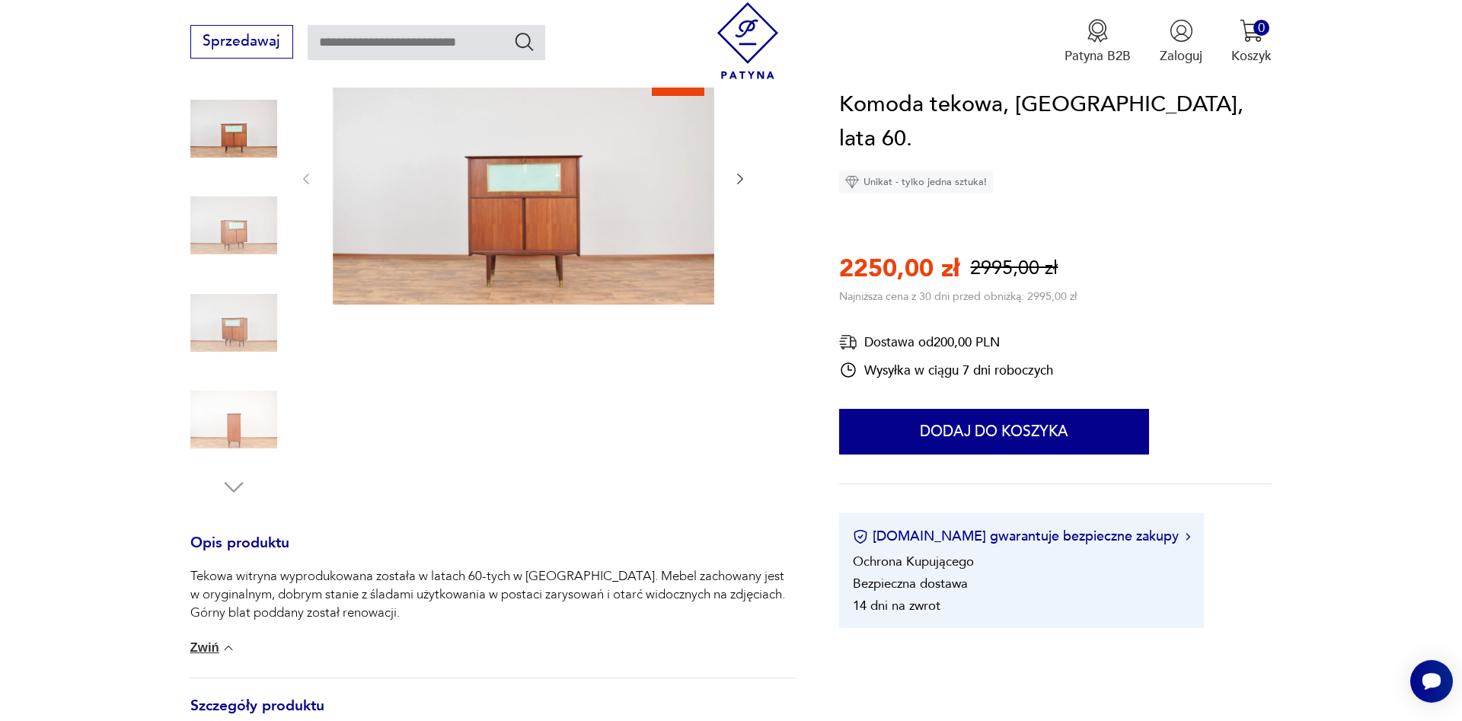
scroll to position [78, 0]
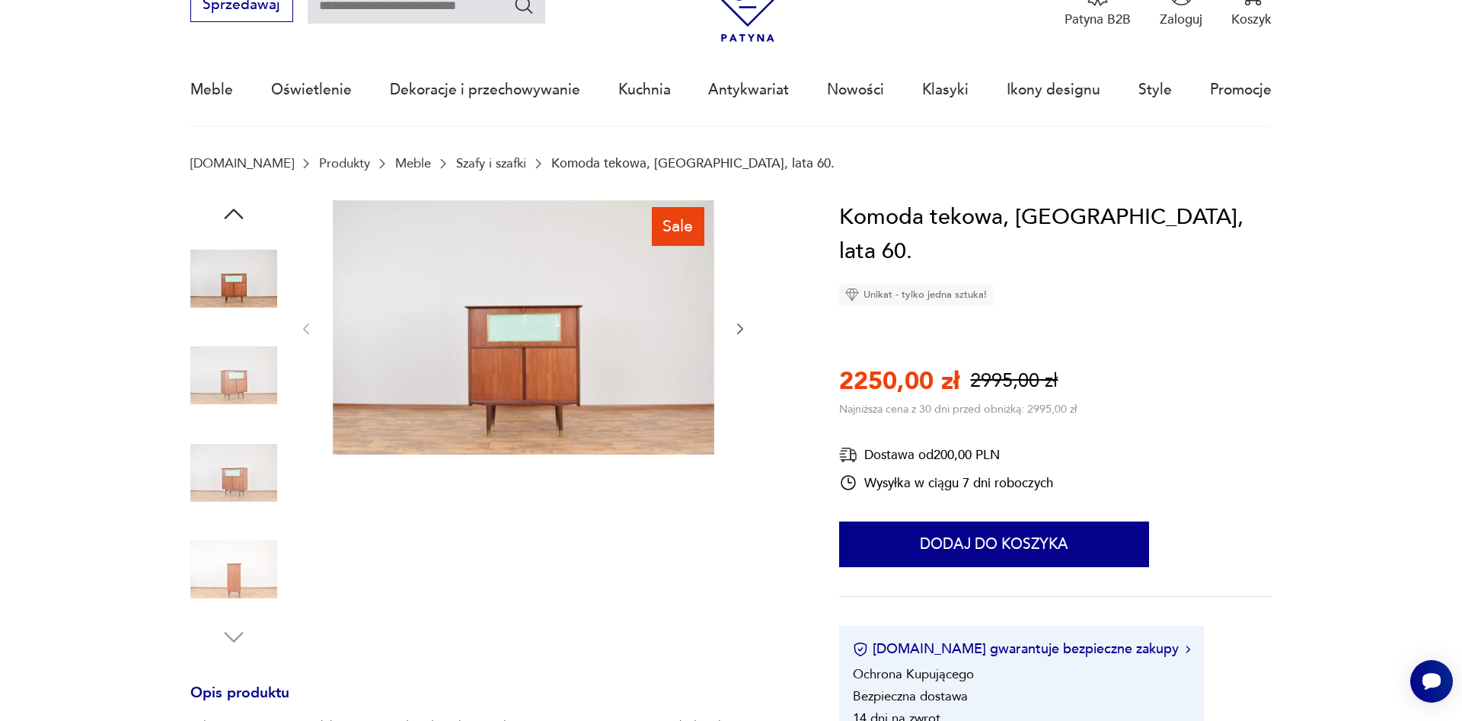
click at [521, 370] on img at bounding box center [523, 327] width 381 height 254
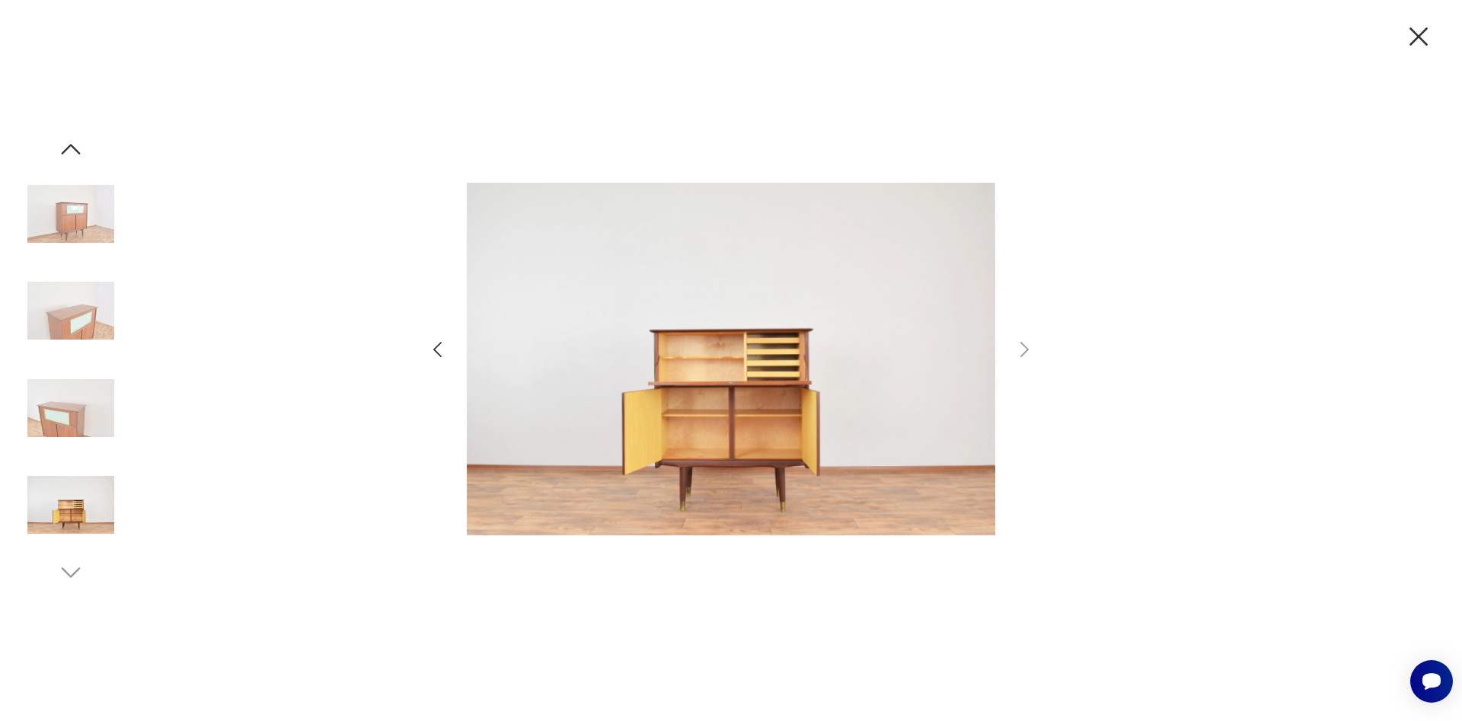
click at [432, 346] on icon "button" at bounding box center [437, 350] width 22 height 22
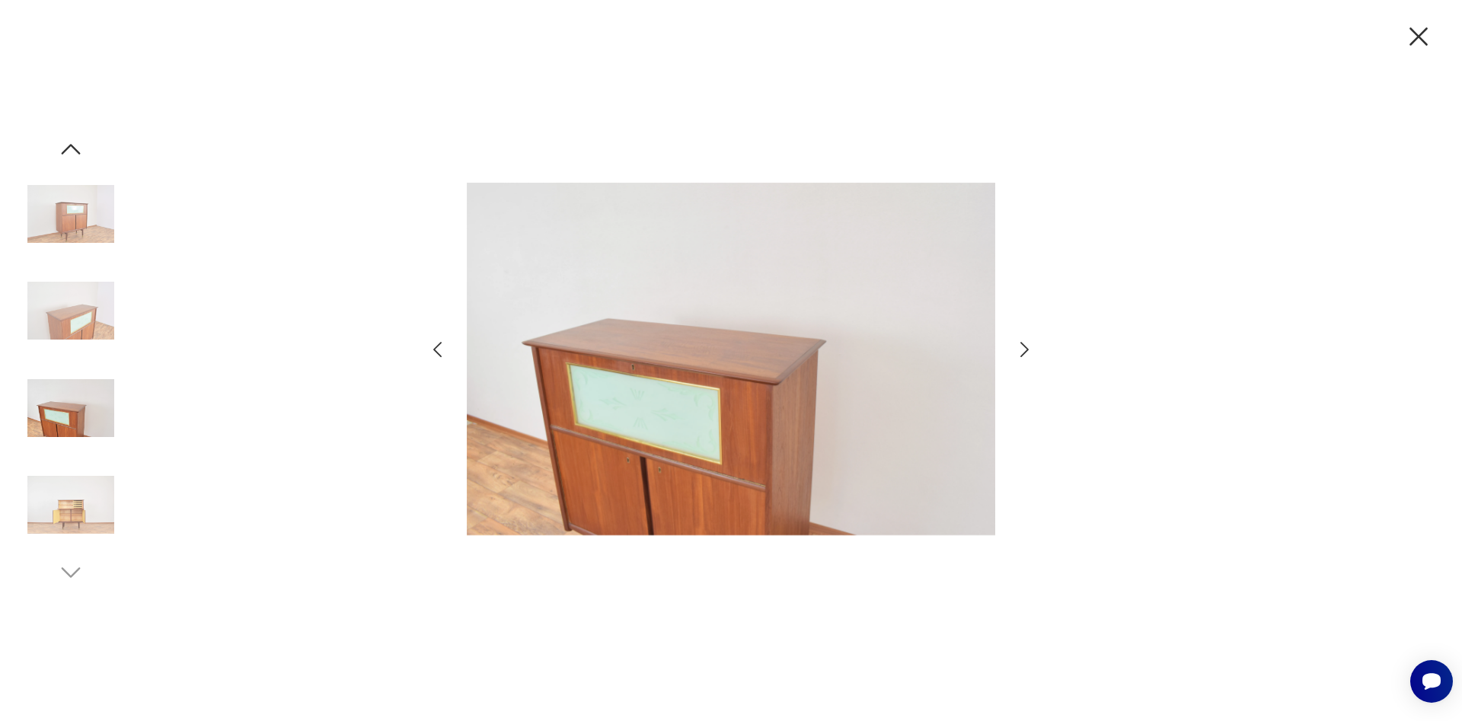
click at [560, 370] on img at bounding box center [731, 359] width 528 height 577
click at [435, 350] on icon "button" at bounding box center [437, 349] width 8 height 15
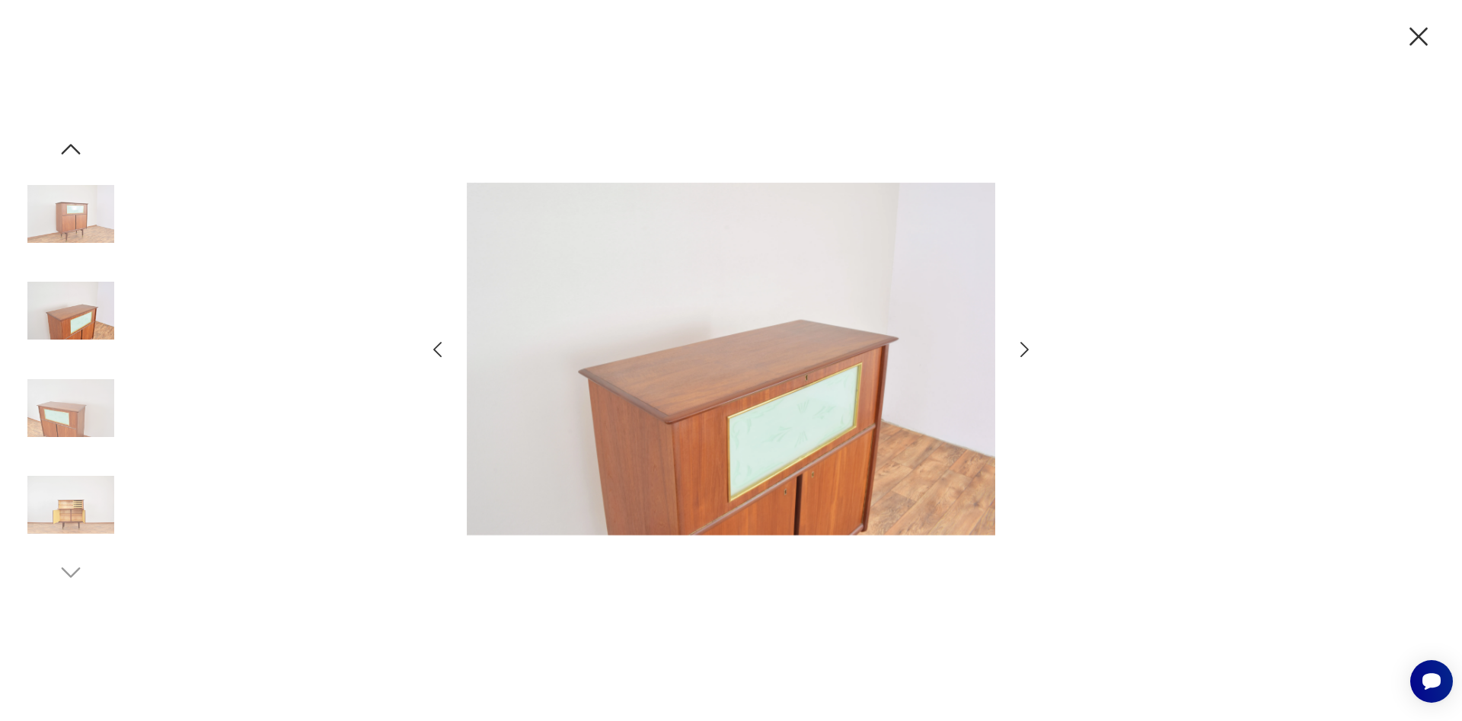
click at [435, 350] on icon "button" at bounding box center [437, 349] width 8 height 15
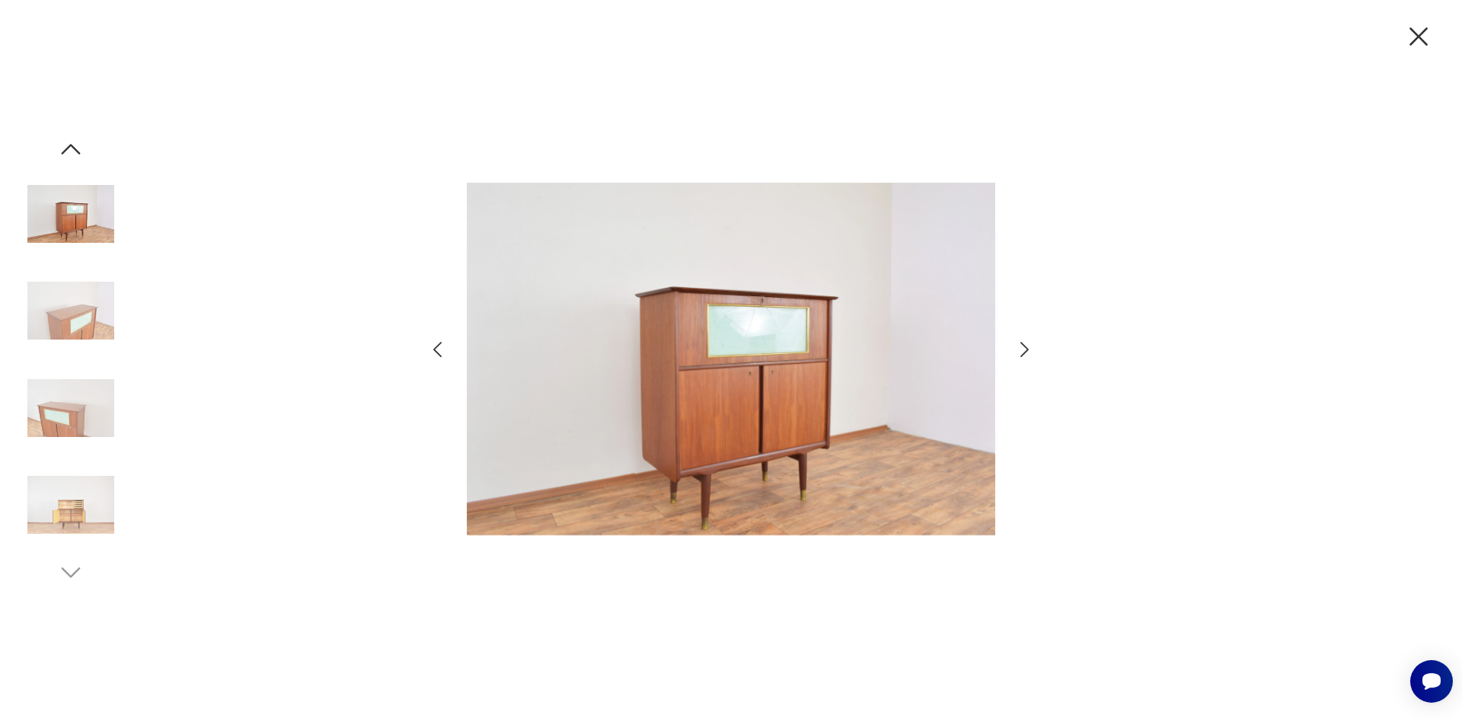
click at [435, 350] on icon "button" at bounding box center [437, 349] width 8 height 15
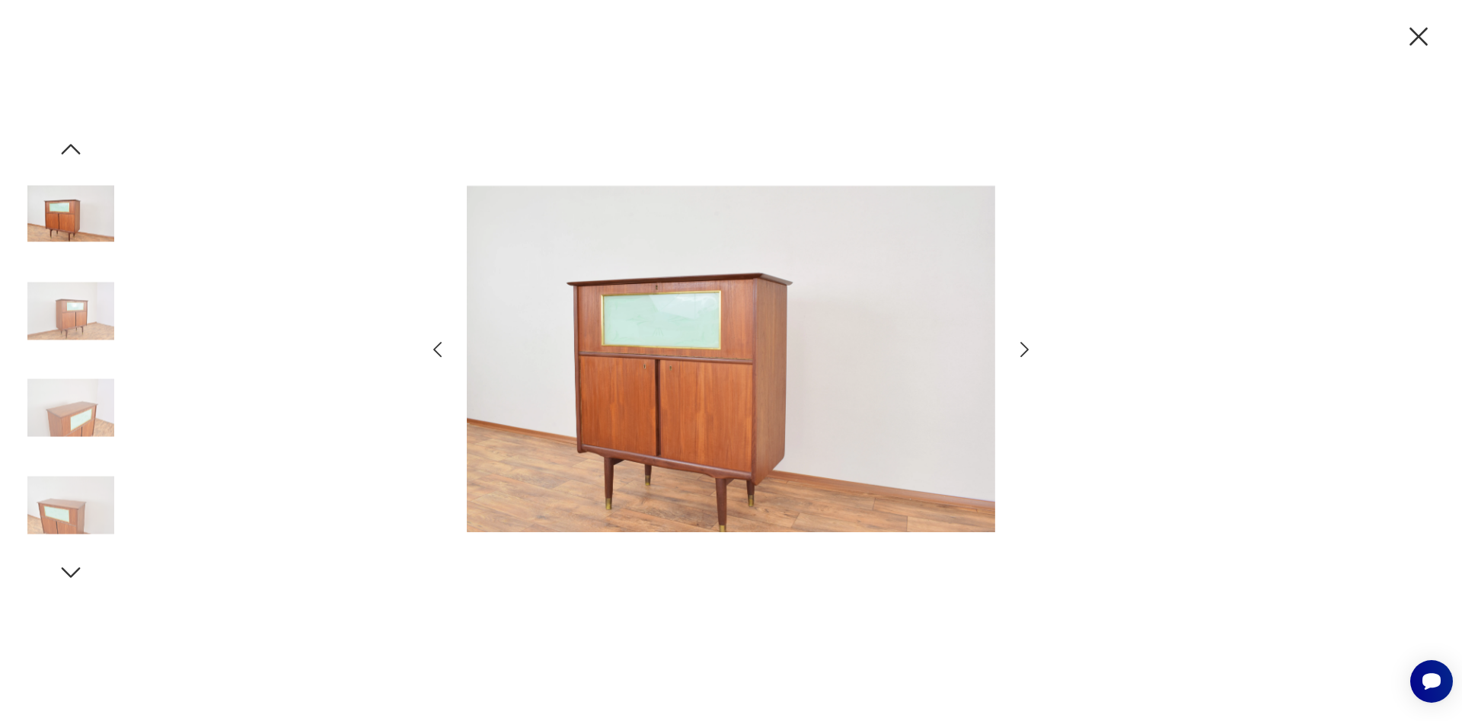
click at [435, 350] on icon "button" at bounding box center [437, 349] width 8 height 15
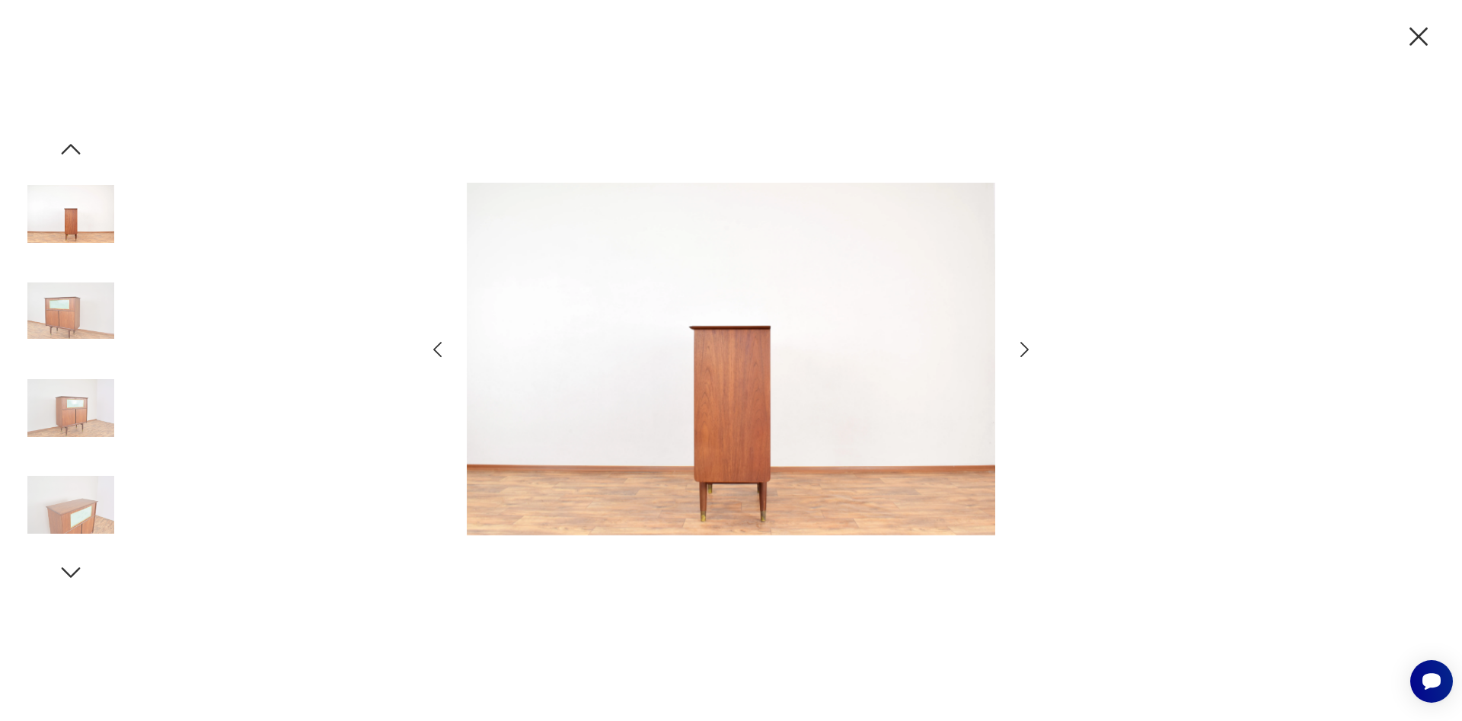
click at [435, 350] on icon "button" at bounding box center [437, 349] width 8 height 15
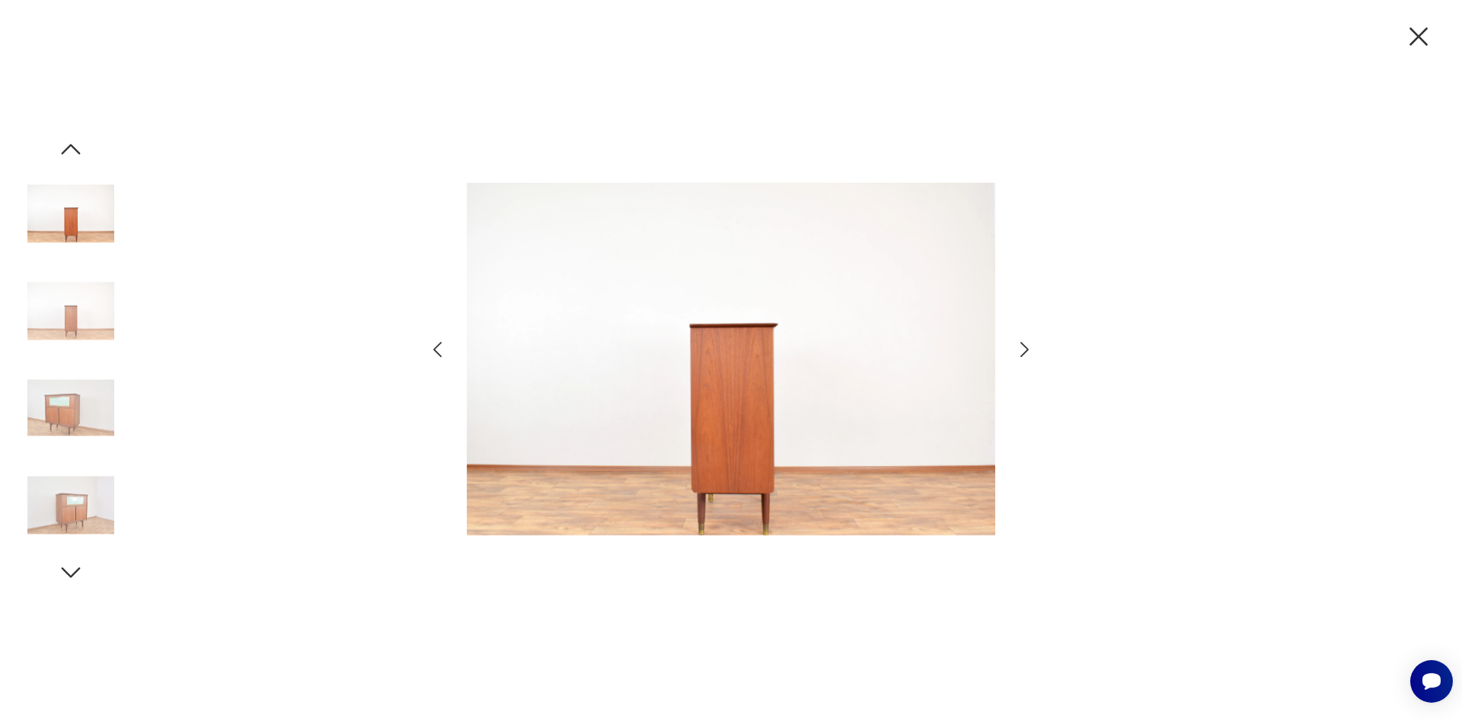
click at [435, 350] on icon "button" at bounding box center [437, 349] width 8 height 15
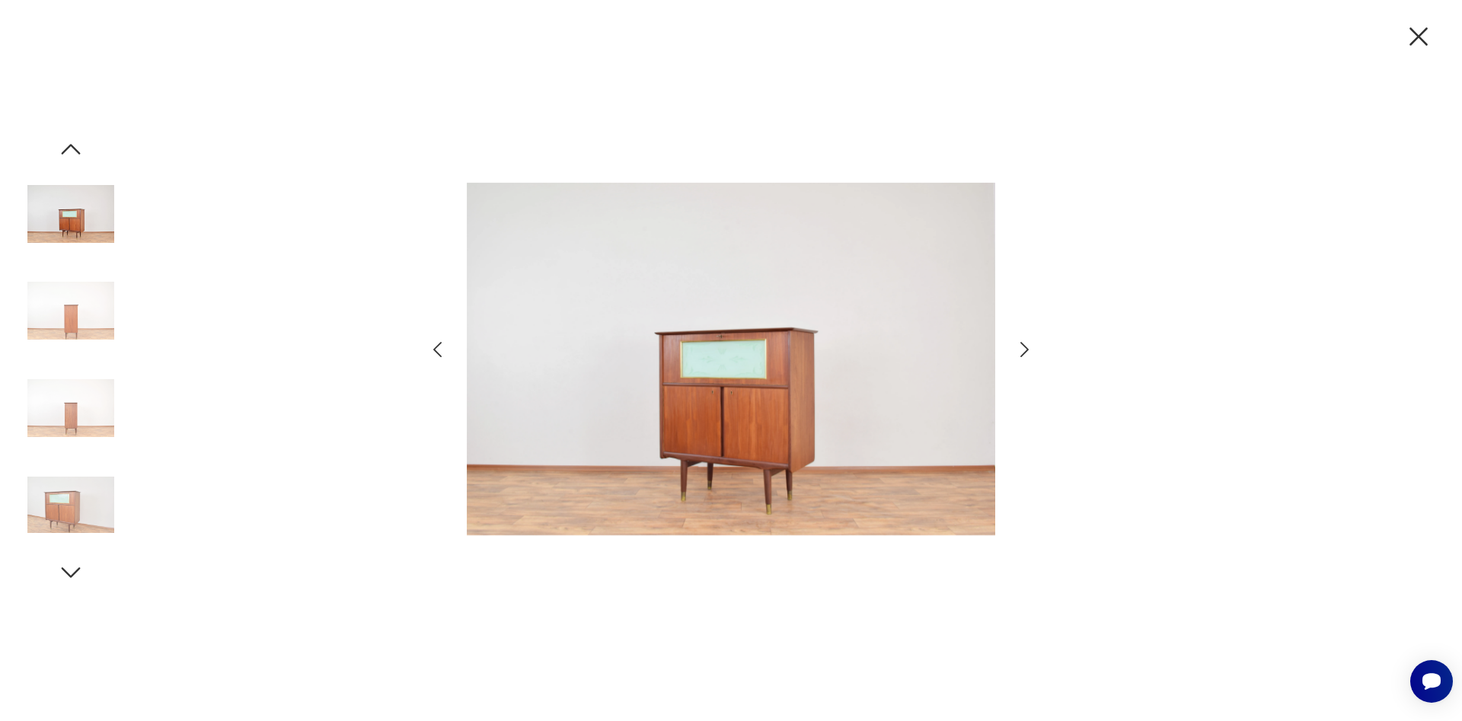
click at [435, 350] on icon "button" at bounding box center [437, 349] width 8 height 15
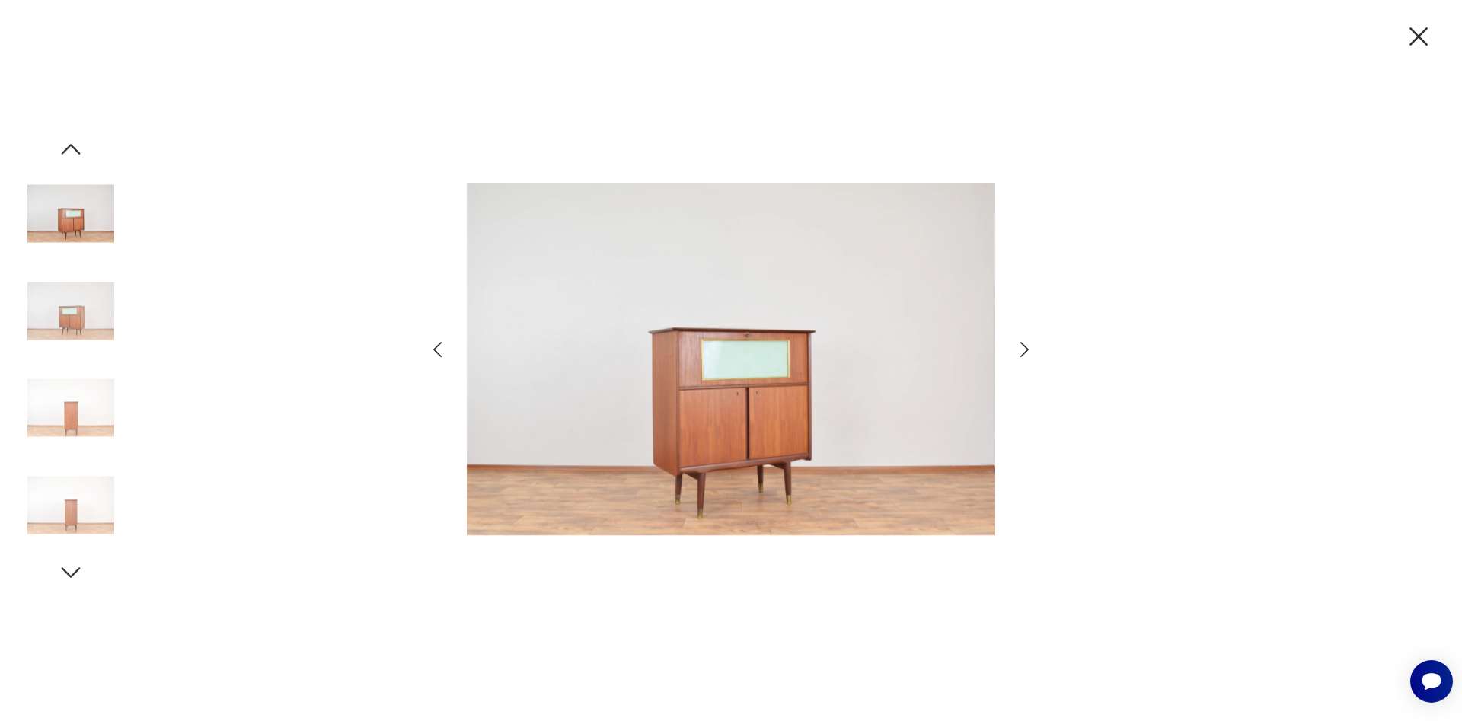
click at [435, 350] on icon "button" at bounding box center [437, 349] width 8 height 15
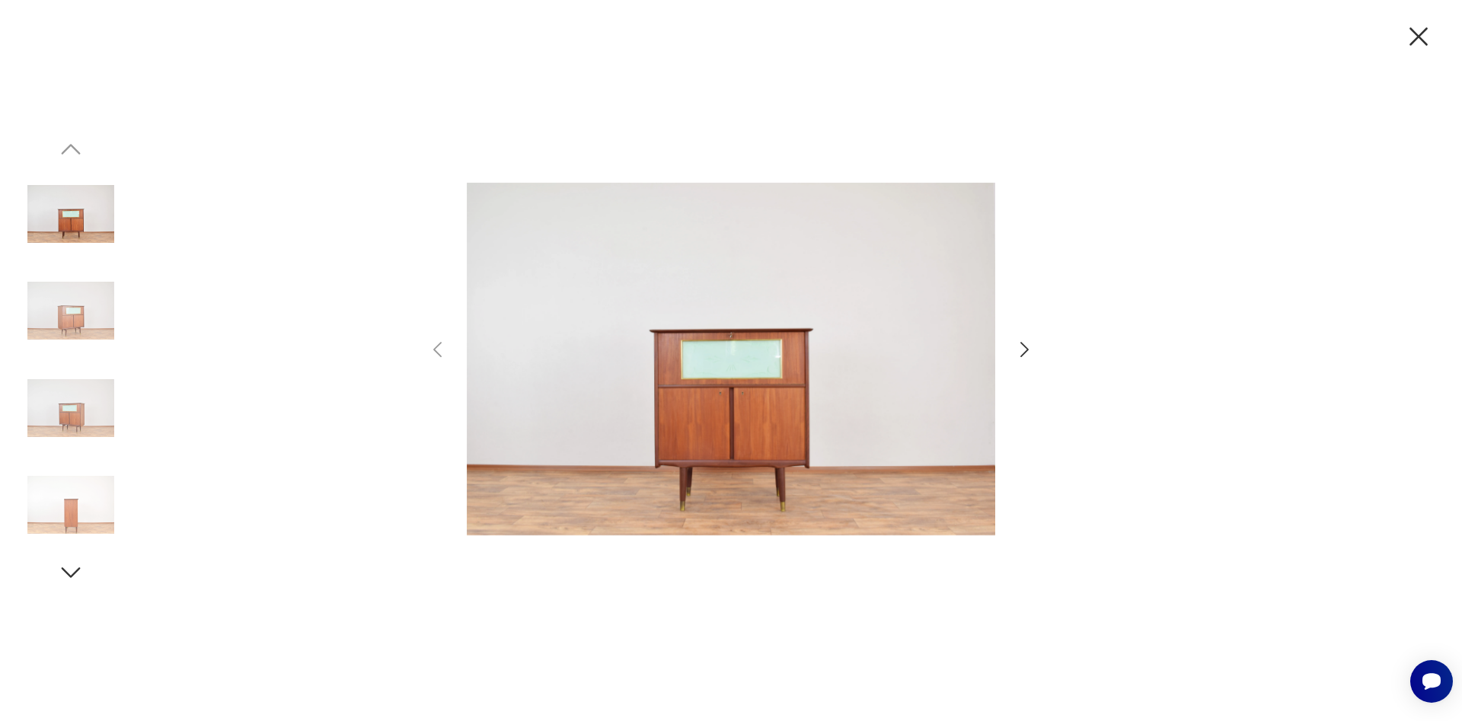
click at [1417, 35] on icon "button" at bounding box center [1418, 36] width 18 height 18
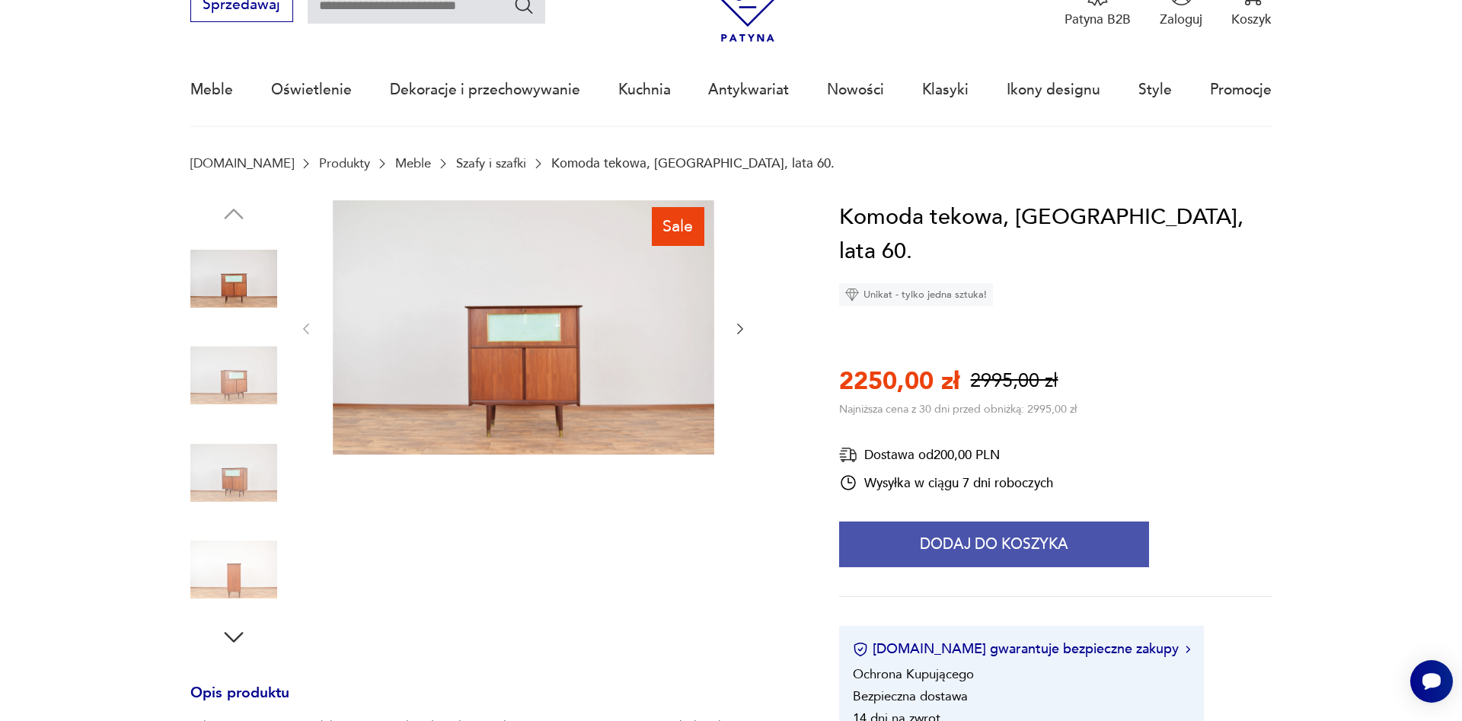
click at [942, 521] on button "Dodaj do koszyka" at bounding box center [994, 544] width 310 height 46
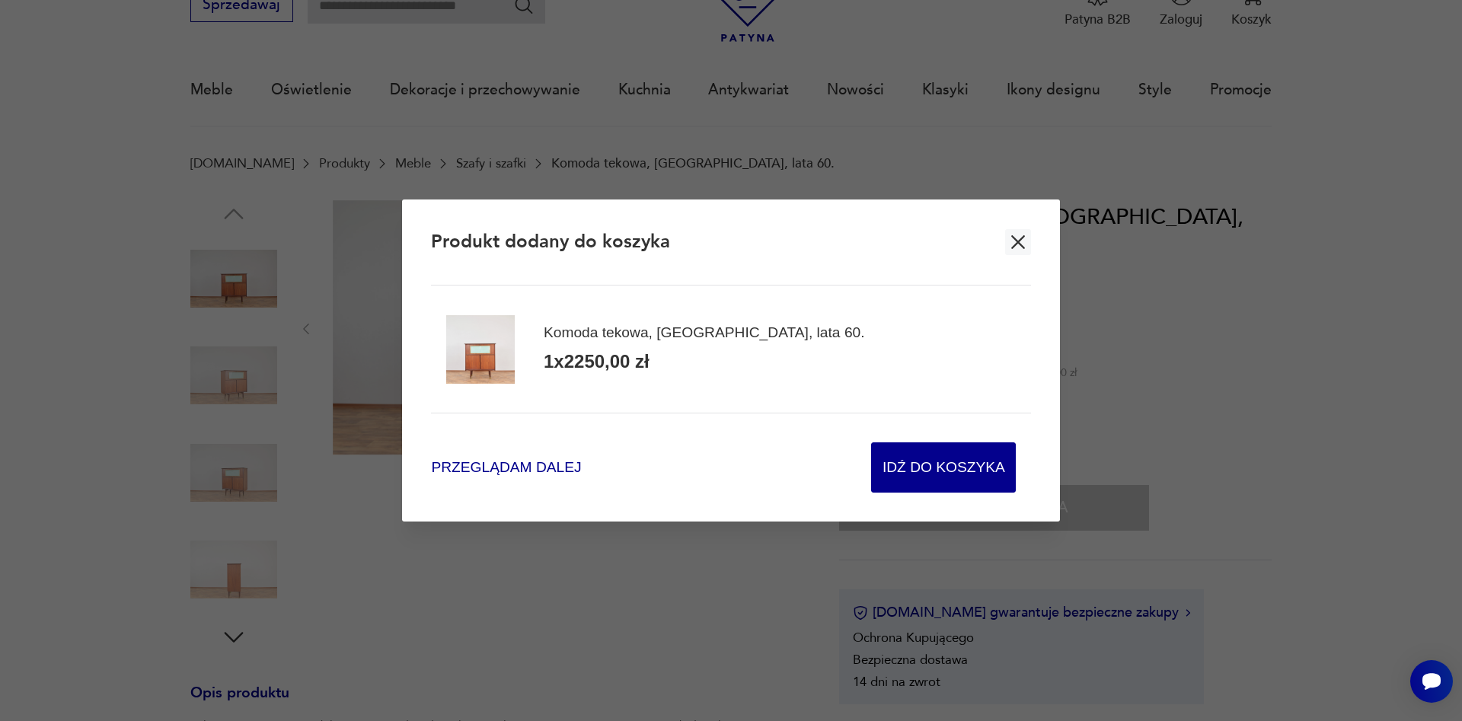
click at [498, 470] on span "Przeglądam dalej" at bounding box center [506, 467] width 150 height 21
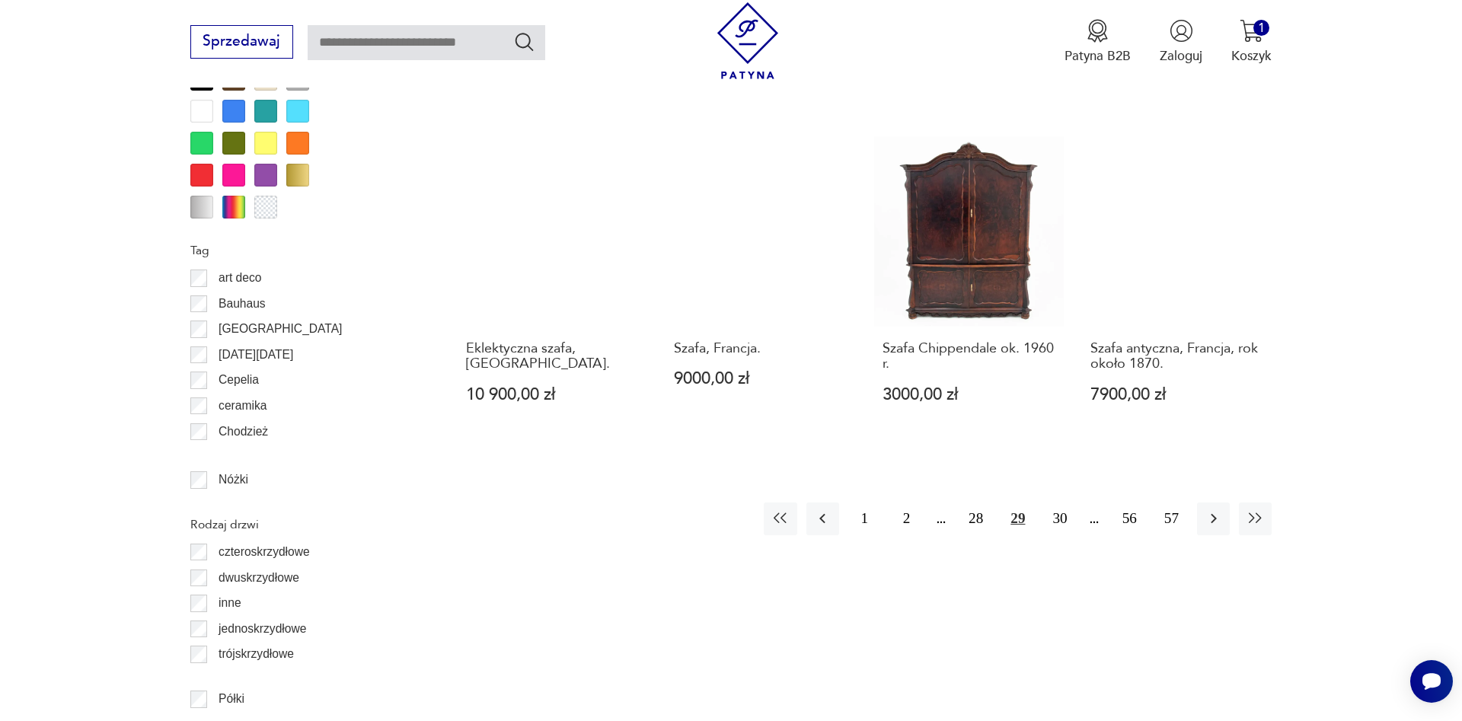
scroll to position [1836, 0]
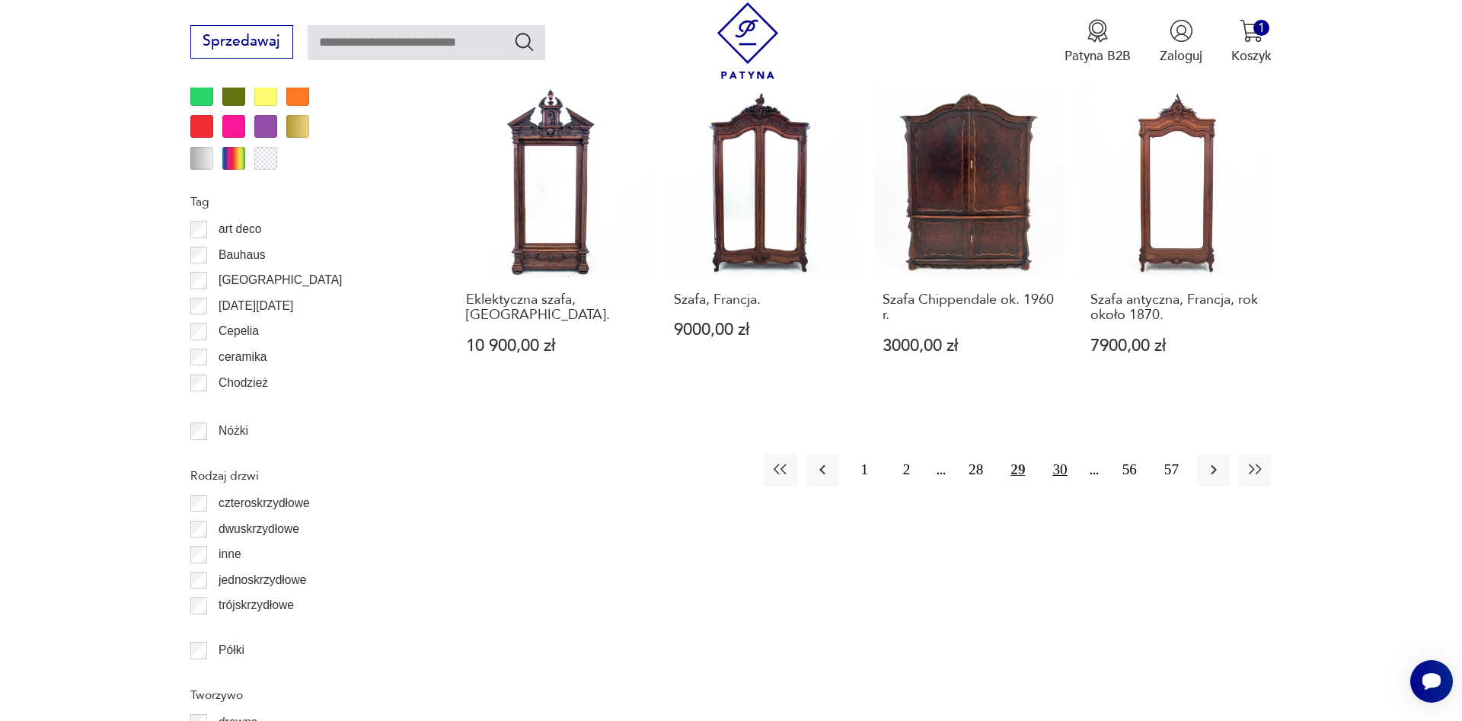
click at [1058, 454] on button "30" at bounding box center [1059, 470] width 33 height 33
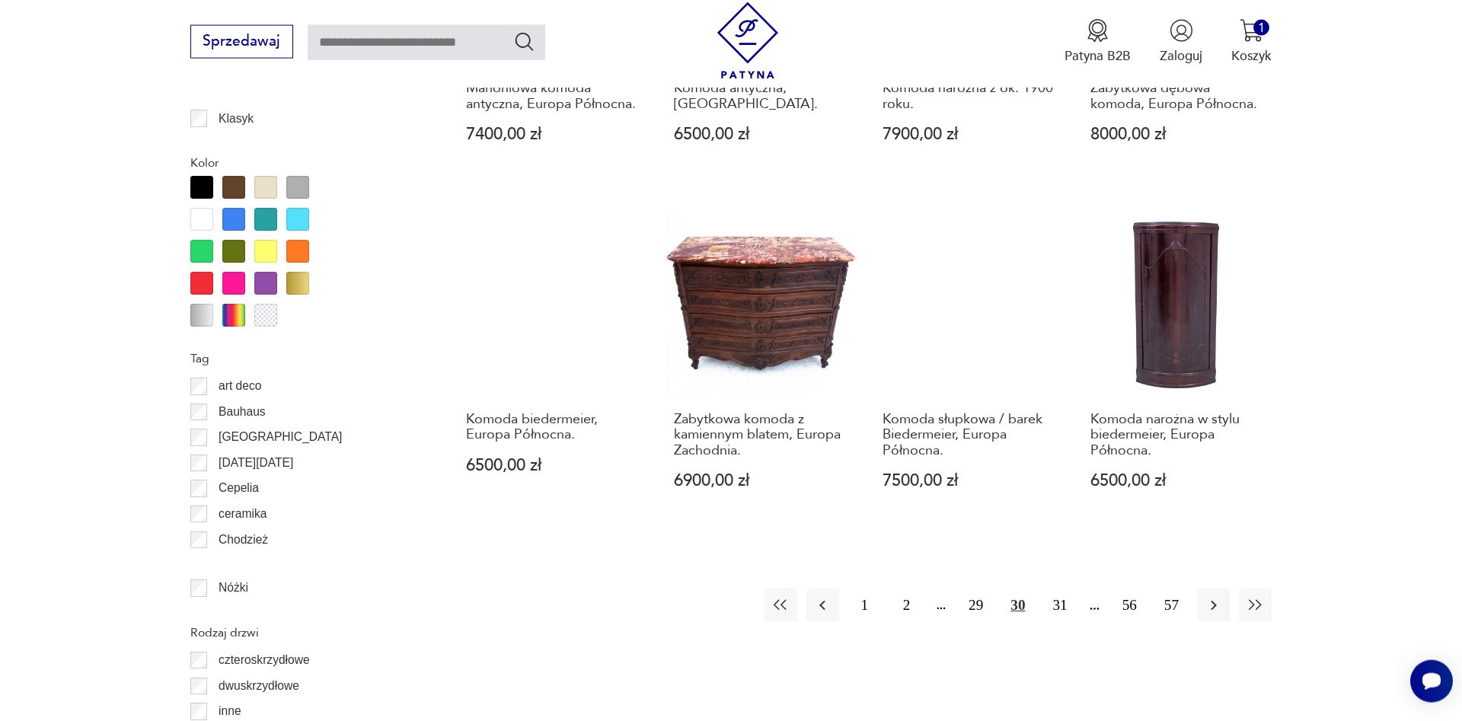
scroll to position [1681, 0]
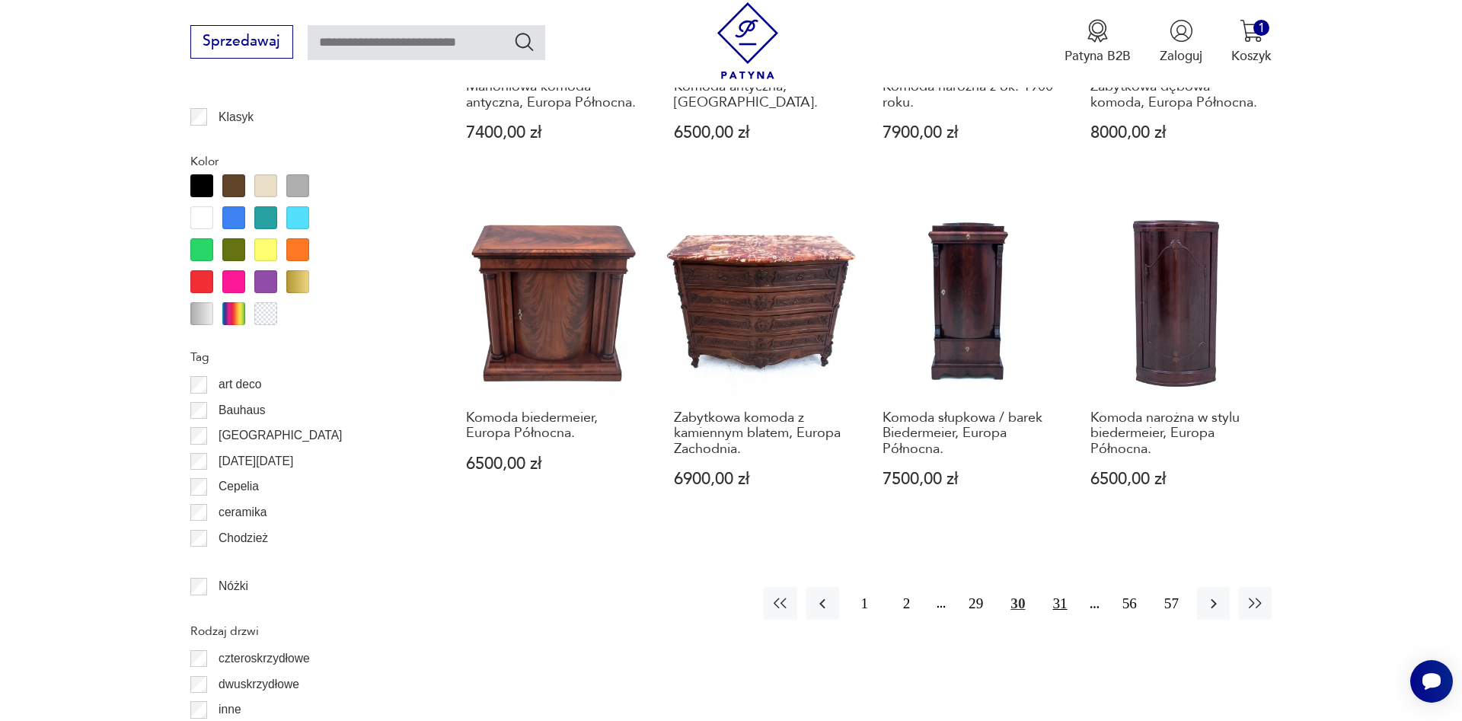
click at [1057, 587] on button "31" at bounding box center [1059, 603] width 33 height 33
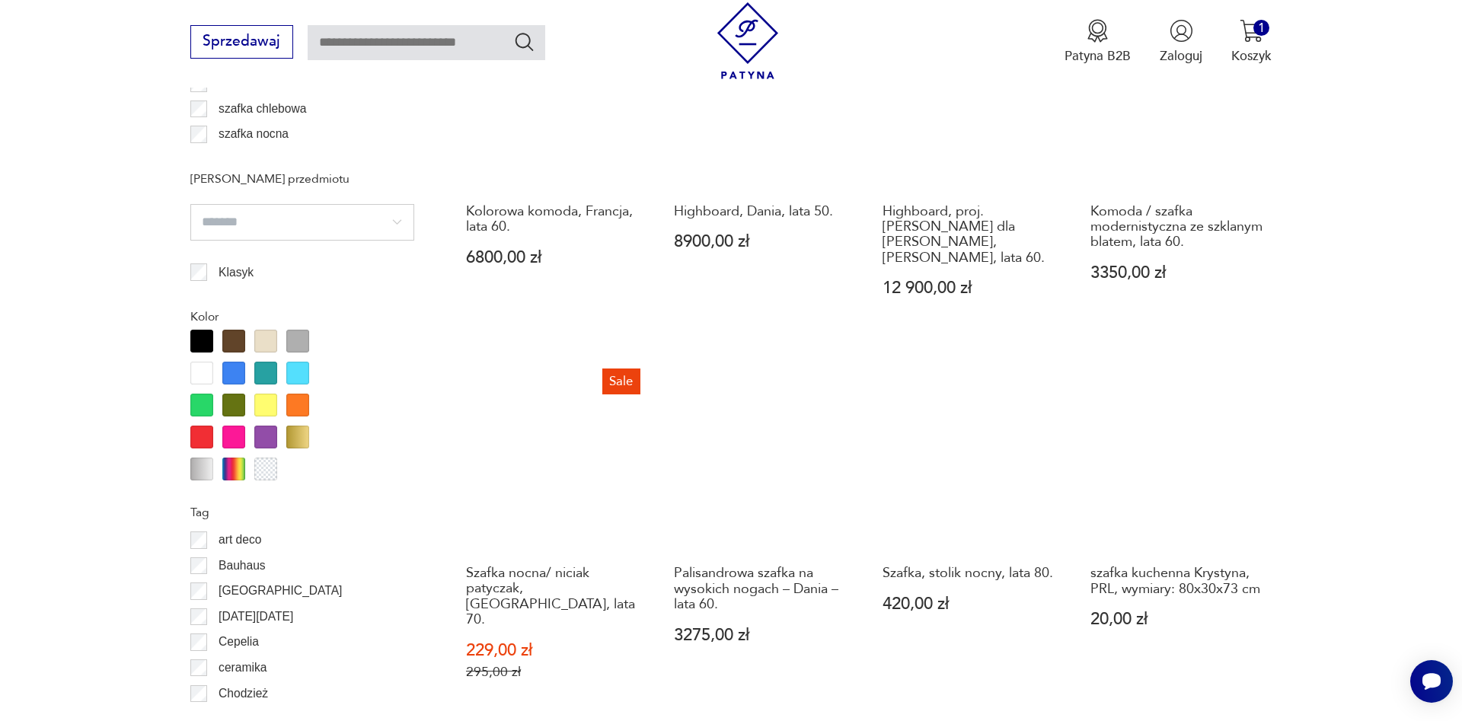
scroll to position [1681, 0]
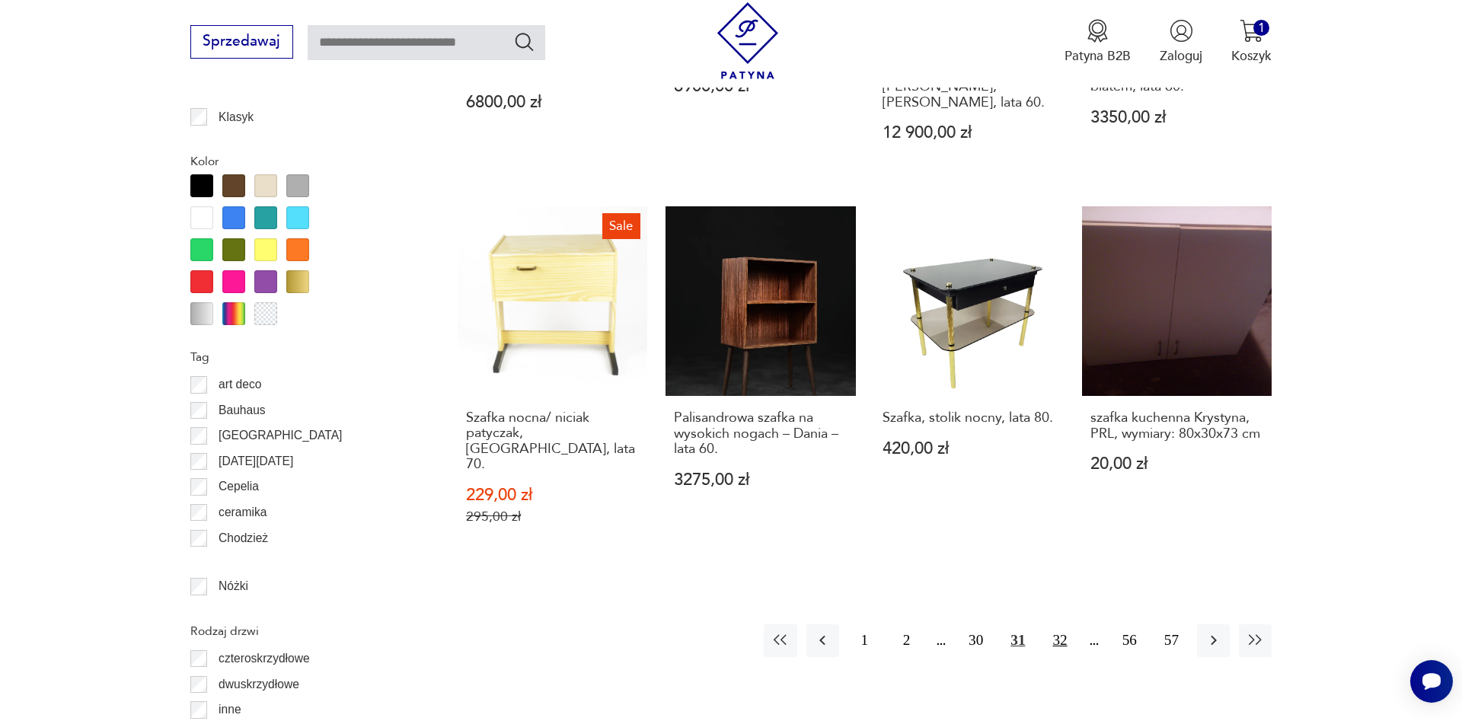
click at [1058, 624] on button "32" at bounding box center [1059, 640] width 33 height 33
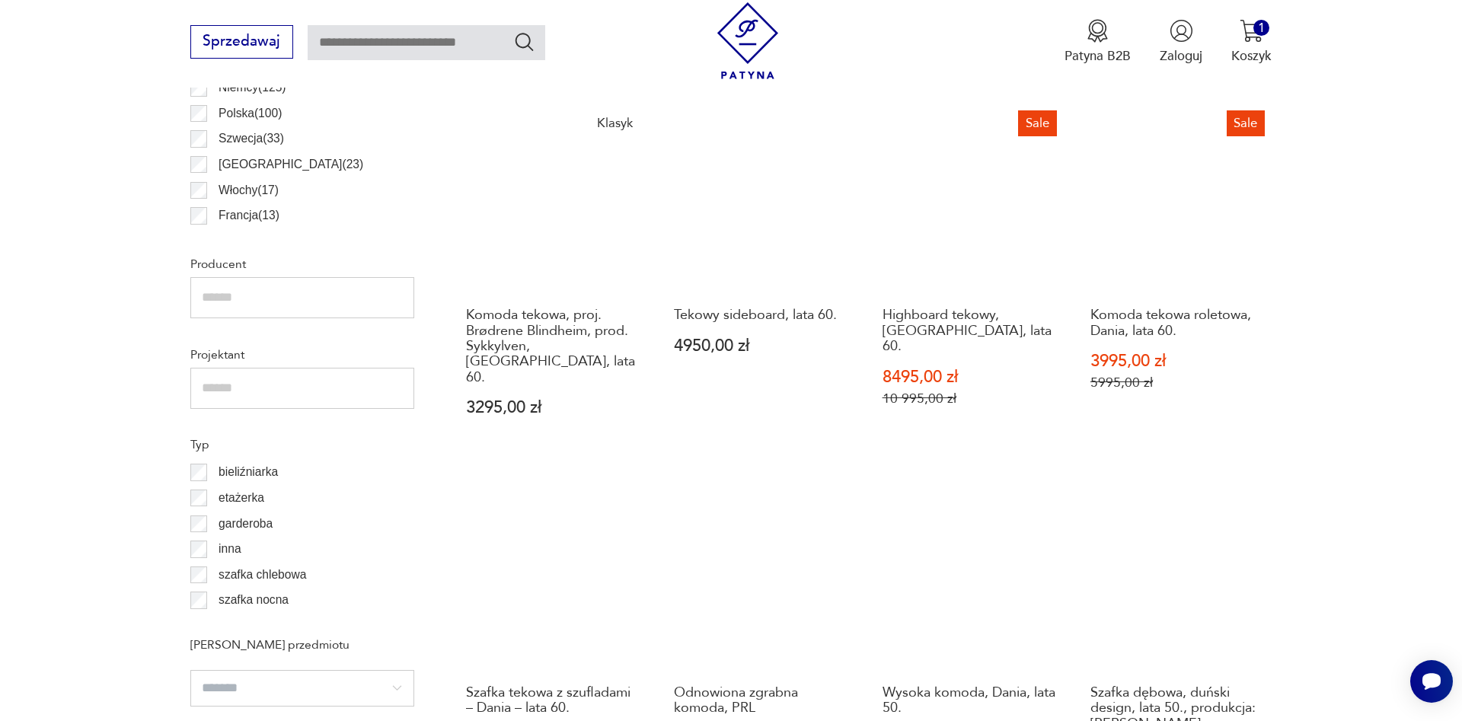
scroll to position [1137, 0]
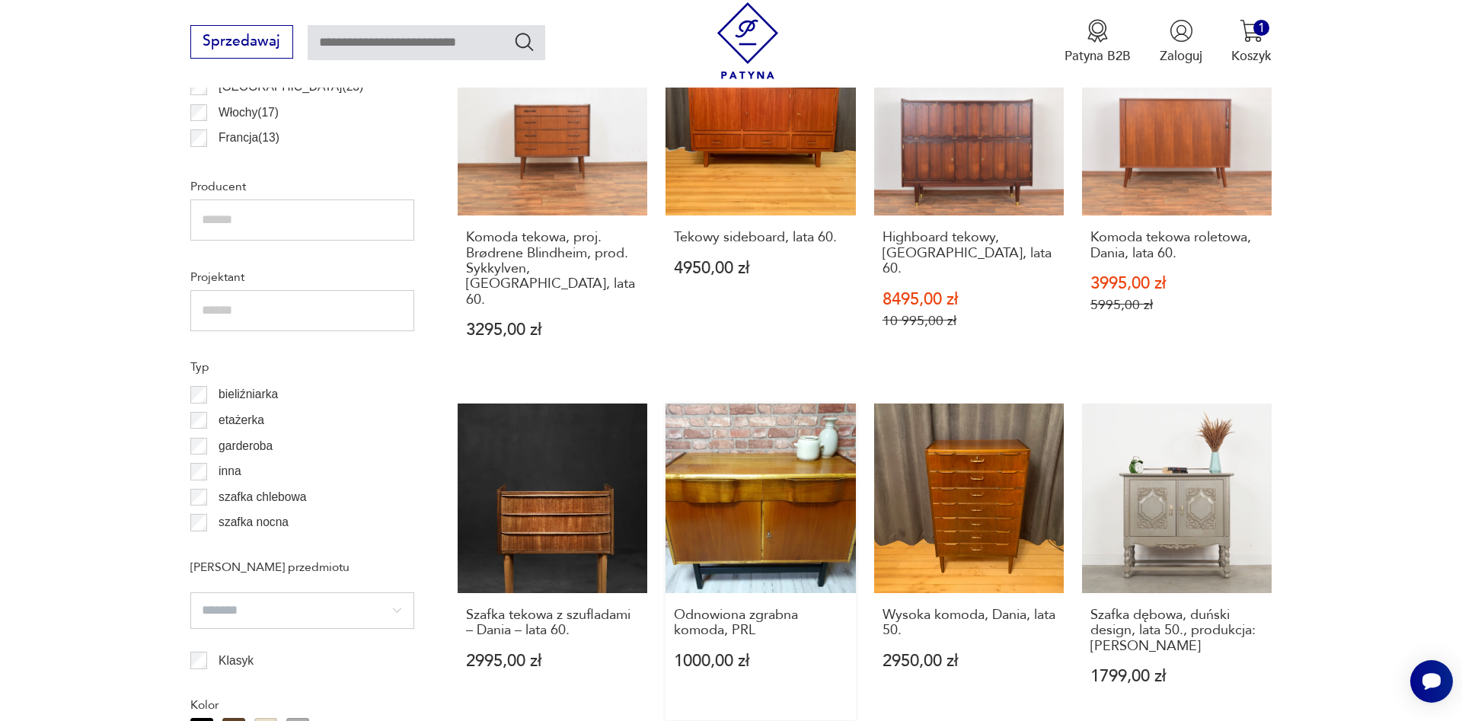
click at [786, 518] on link "Odnowiona zgrabna komoda, PRL 1000,00 zł" at bounding box center [760, 561] width 190 height 317
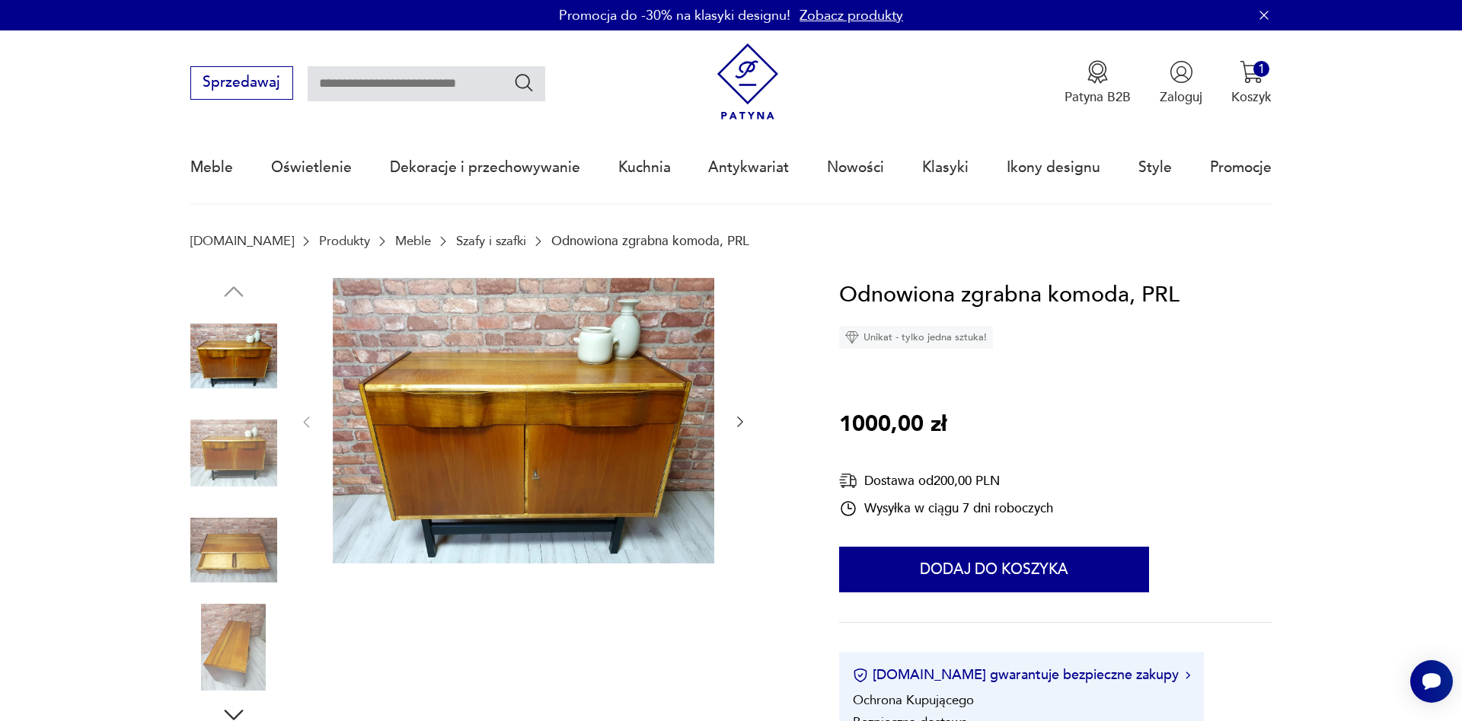
click at [740, 418] on icon "button" at bounding box center [739, 421] width 15 height 15
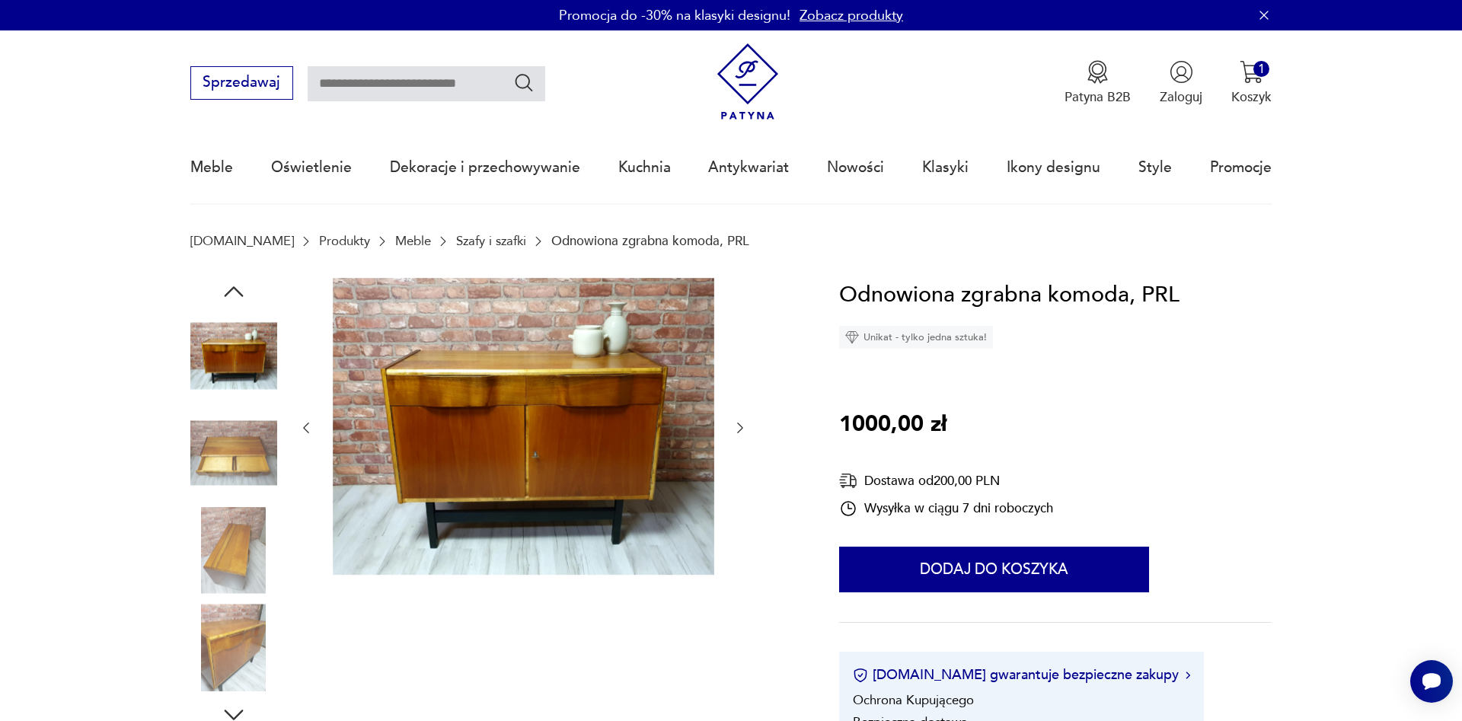
click at [740, 418] on div at bounding box center [522, 428] width 449 height 301
click at [740, 419] on div at bounding box center [522, 428] width 449 height 301
click at [735, 424] on icon "button" at bounding box center [739, 427] width 15 height 15
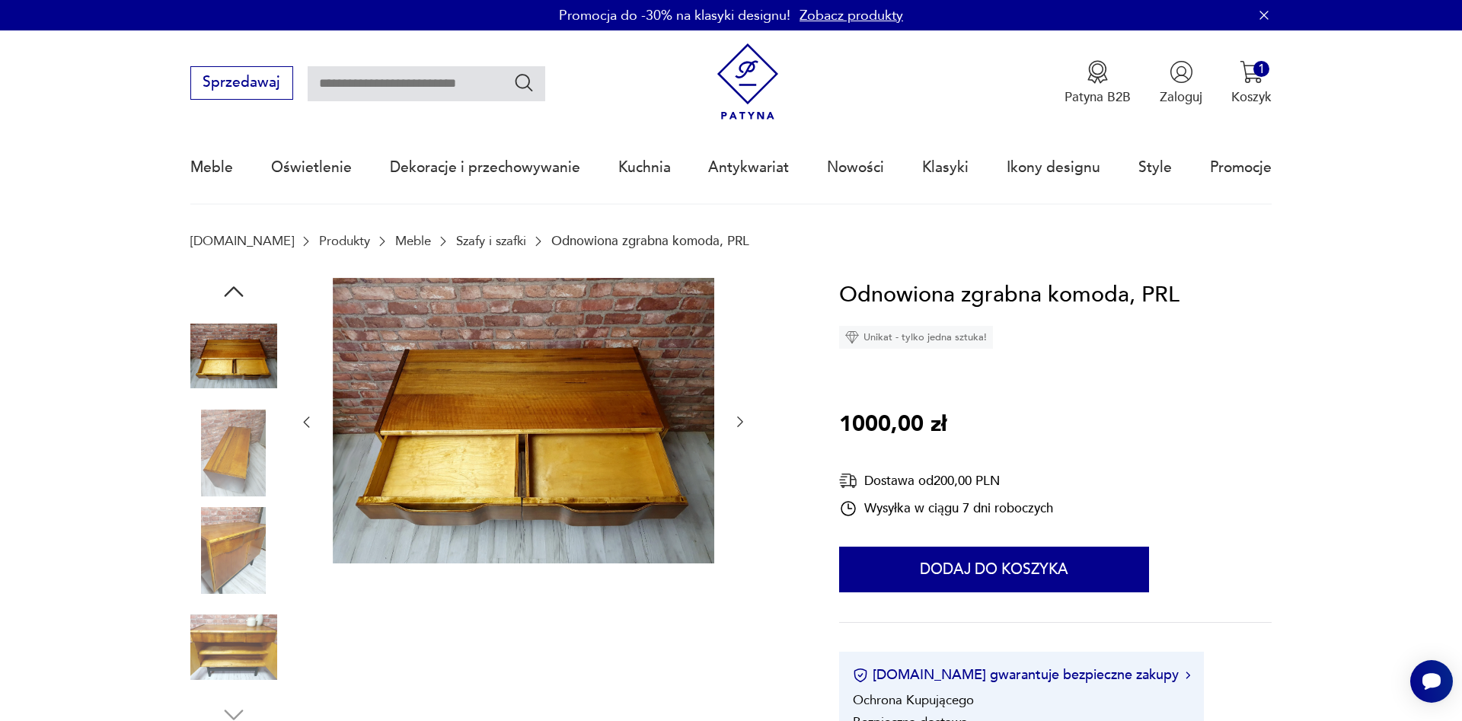
click at [735, 424] on icon "button" at bounding box center [739, 421] width 15 height 15
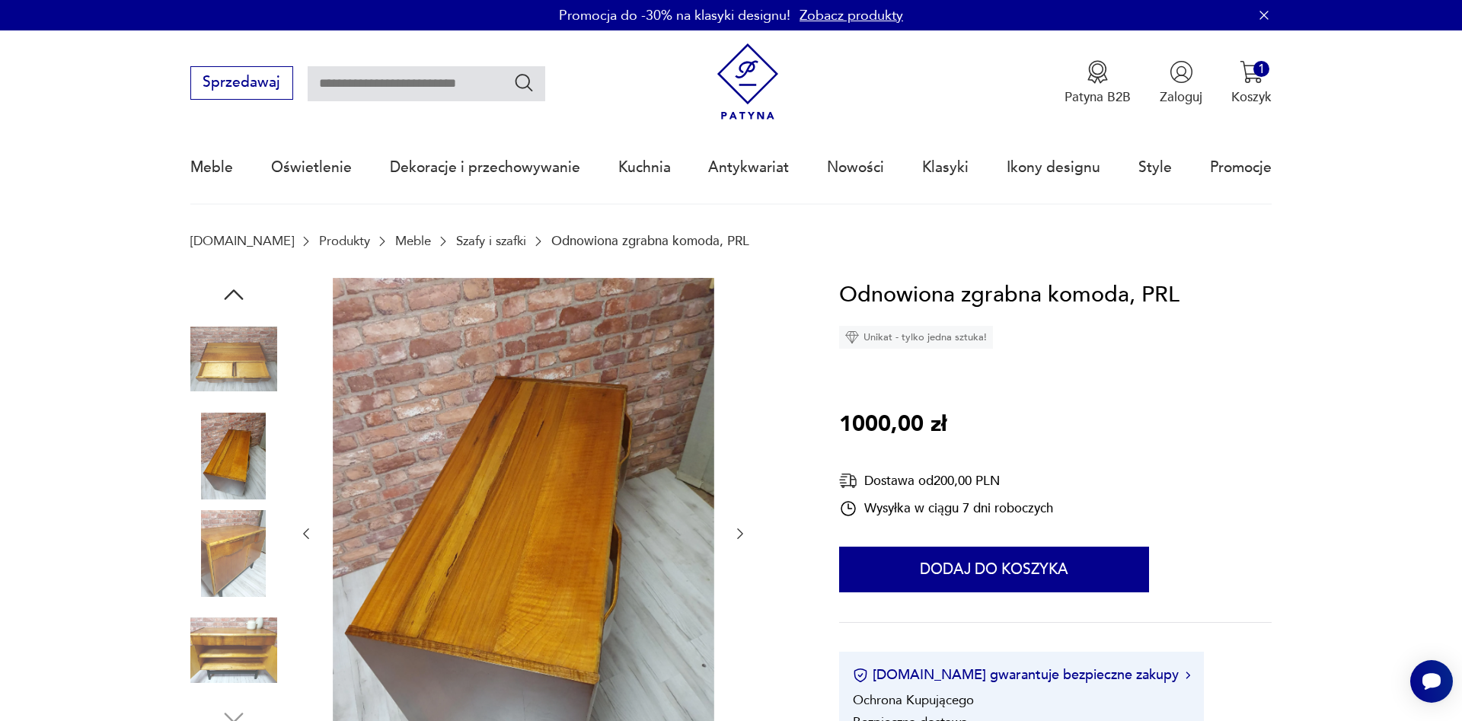
click at [735, 424] on div at bounding box center [522, 534] width 449 height 512
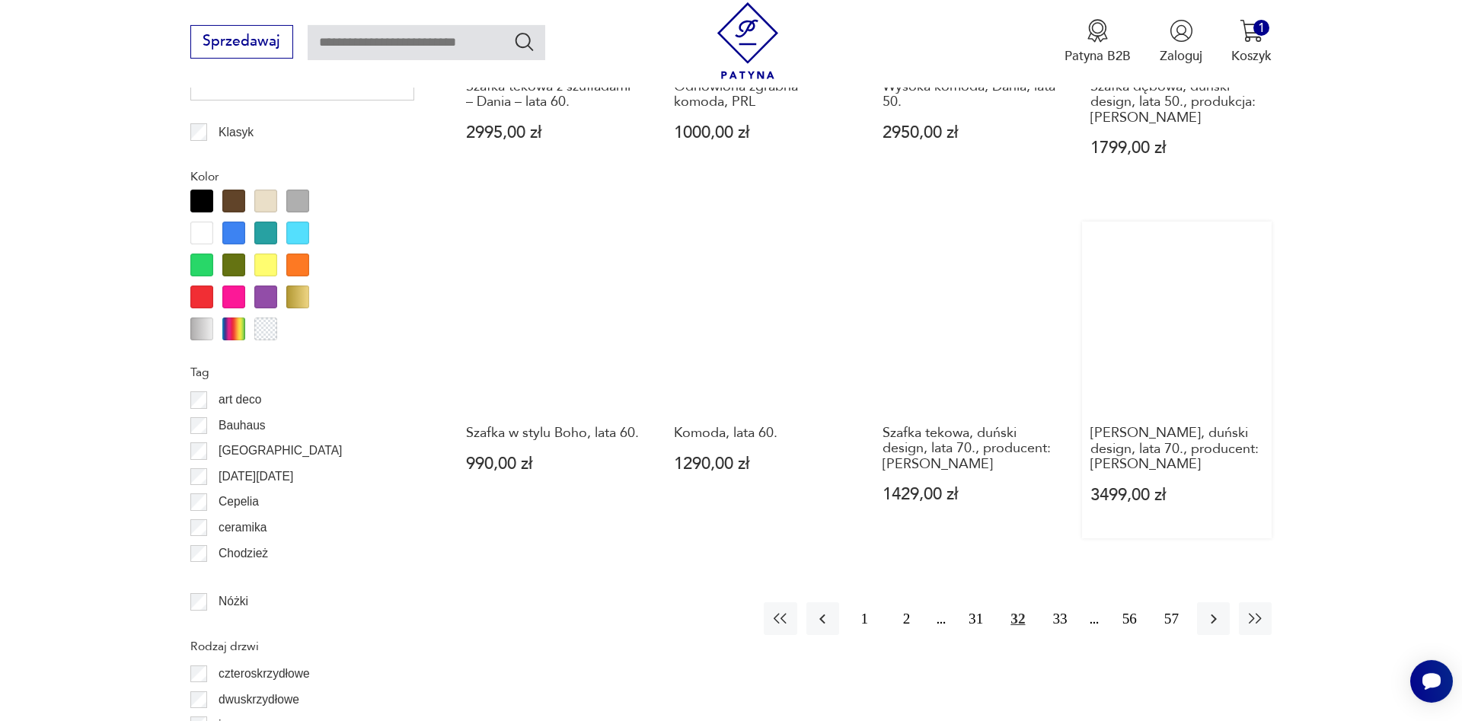
scroll to position [1701, 0]
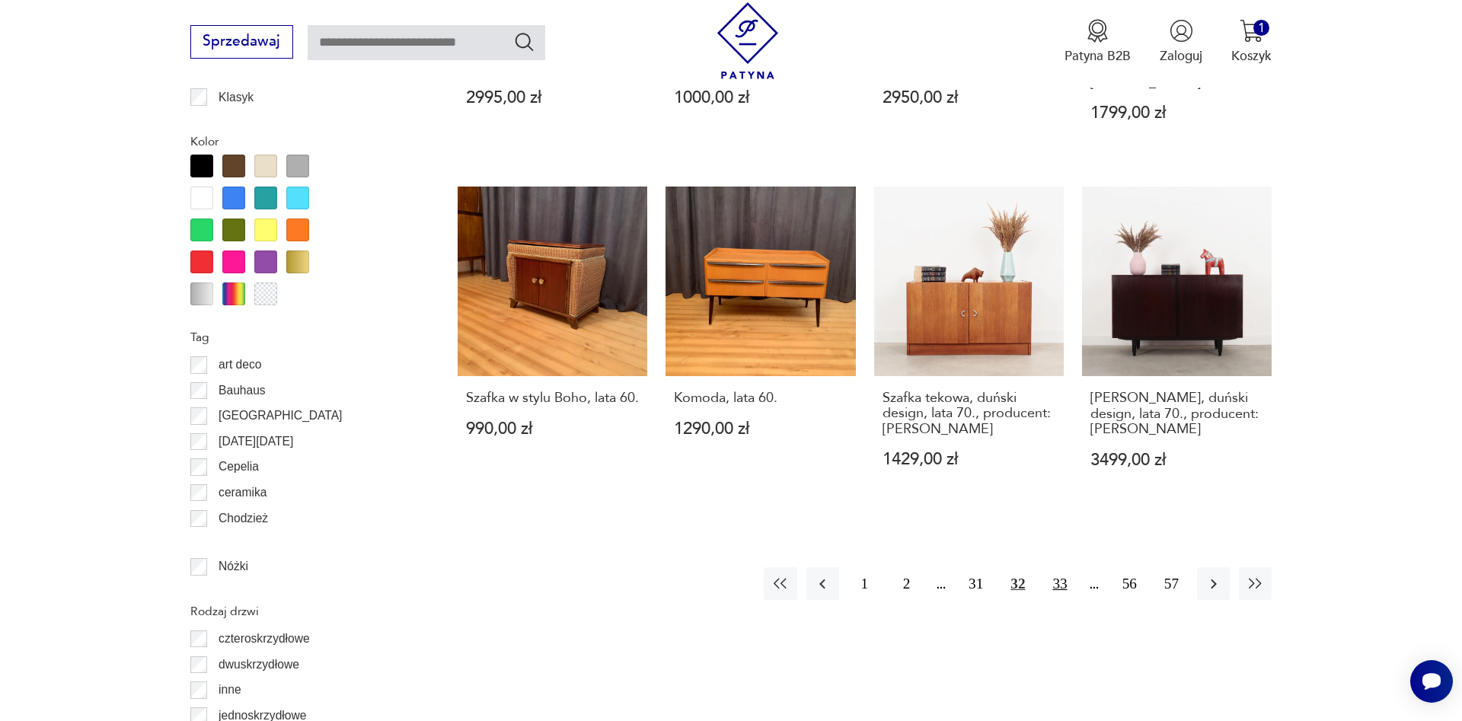
click at [1057, 567] on button "33" at bounding box center [1059, 583] width 33 height 33
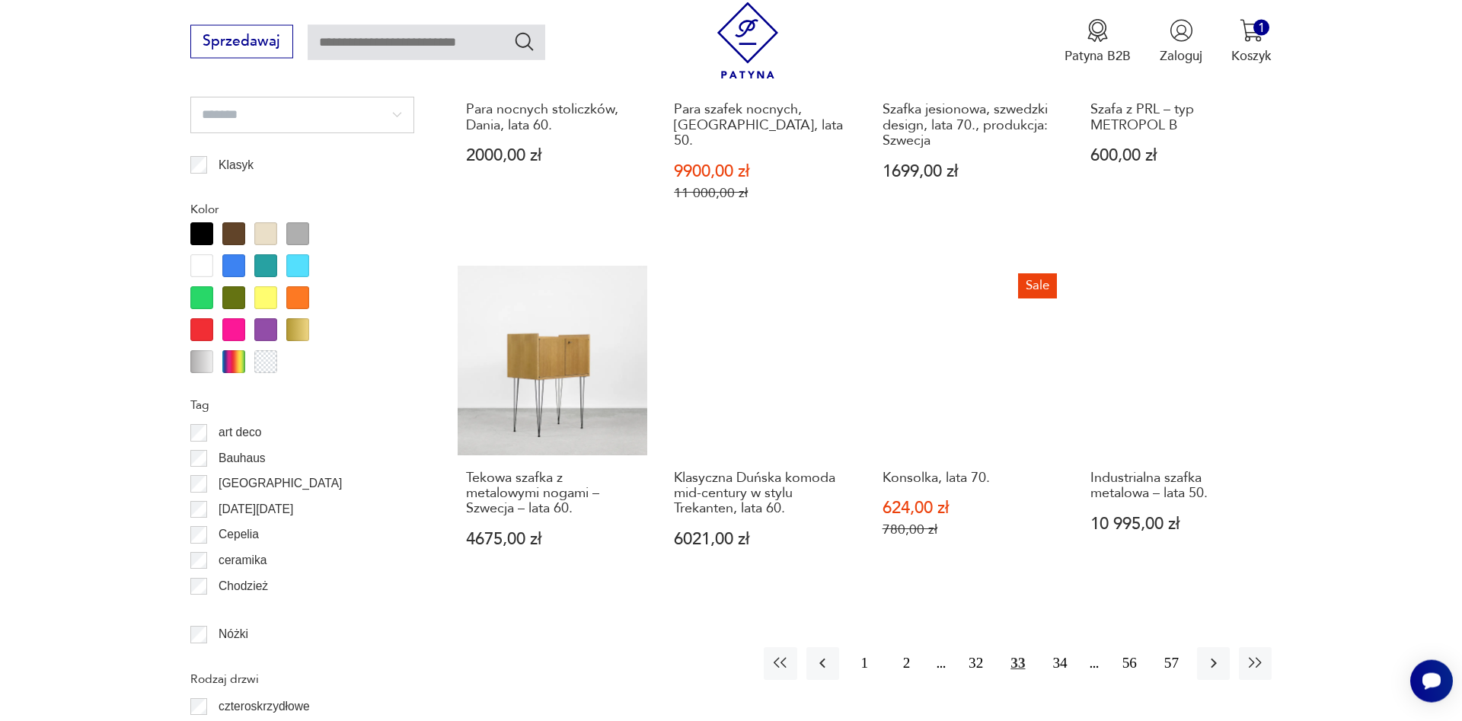
scroll to position [1681, 0]
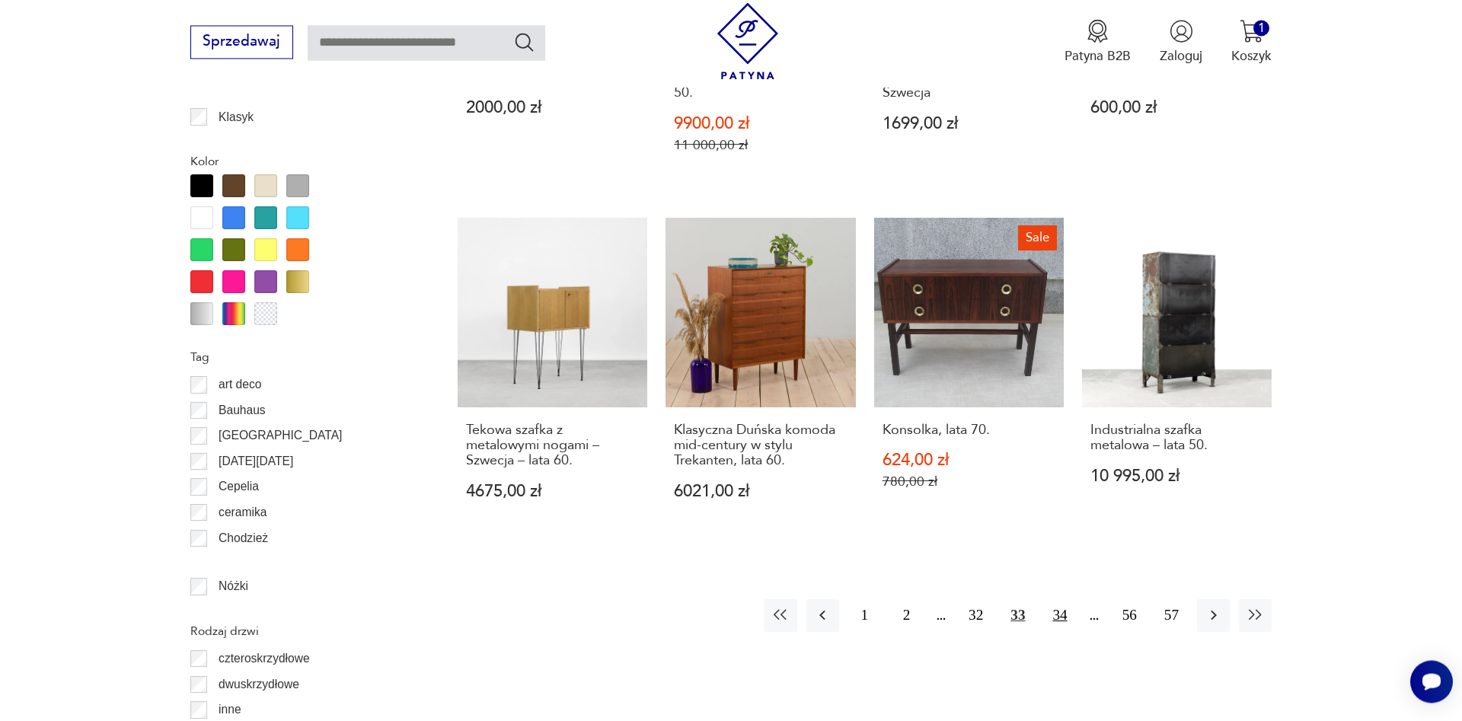
click at [1057, 599] on button "34" at bounding box center [1059, 615] width 33 height 33
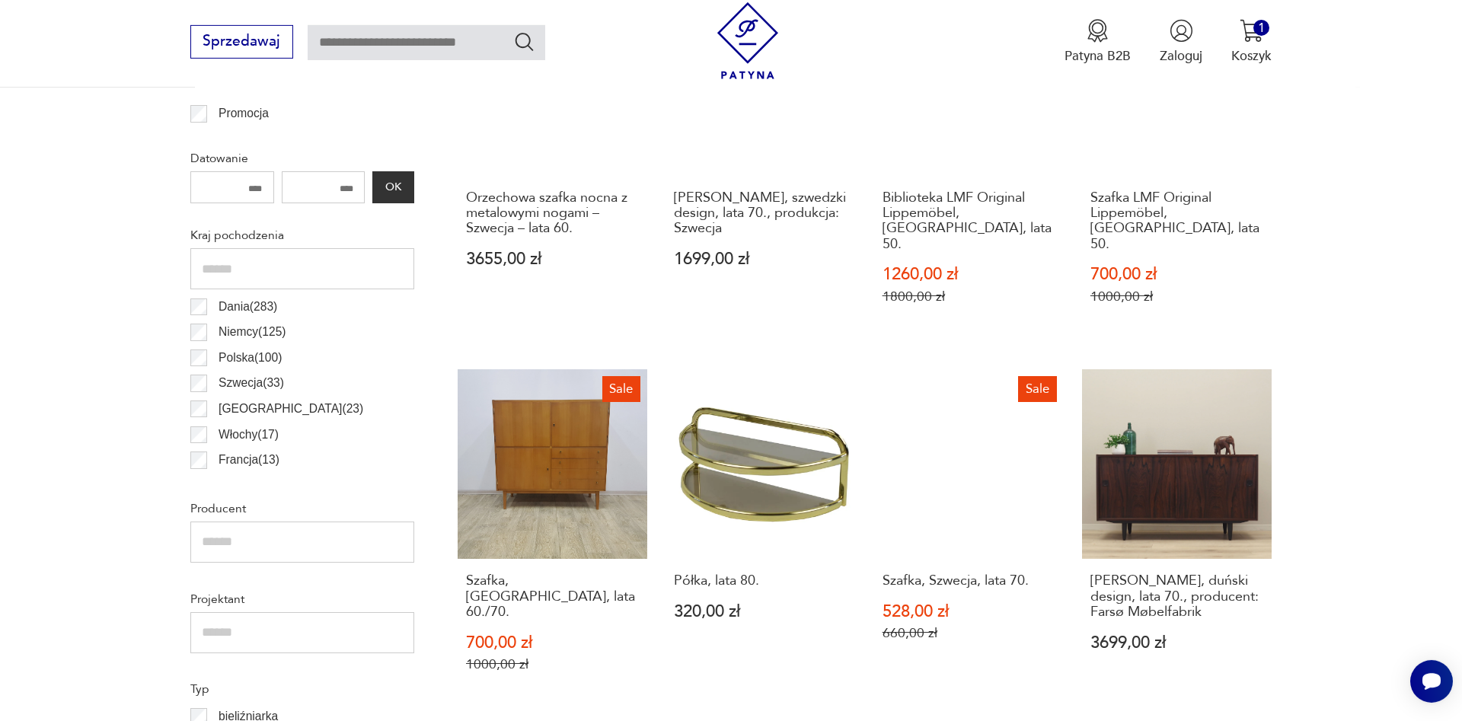
scroll to position [827, 0]
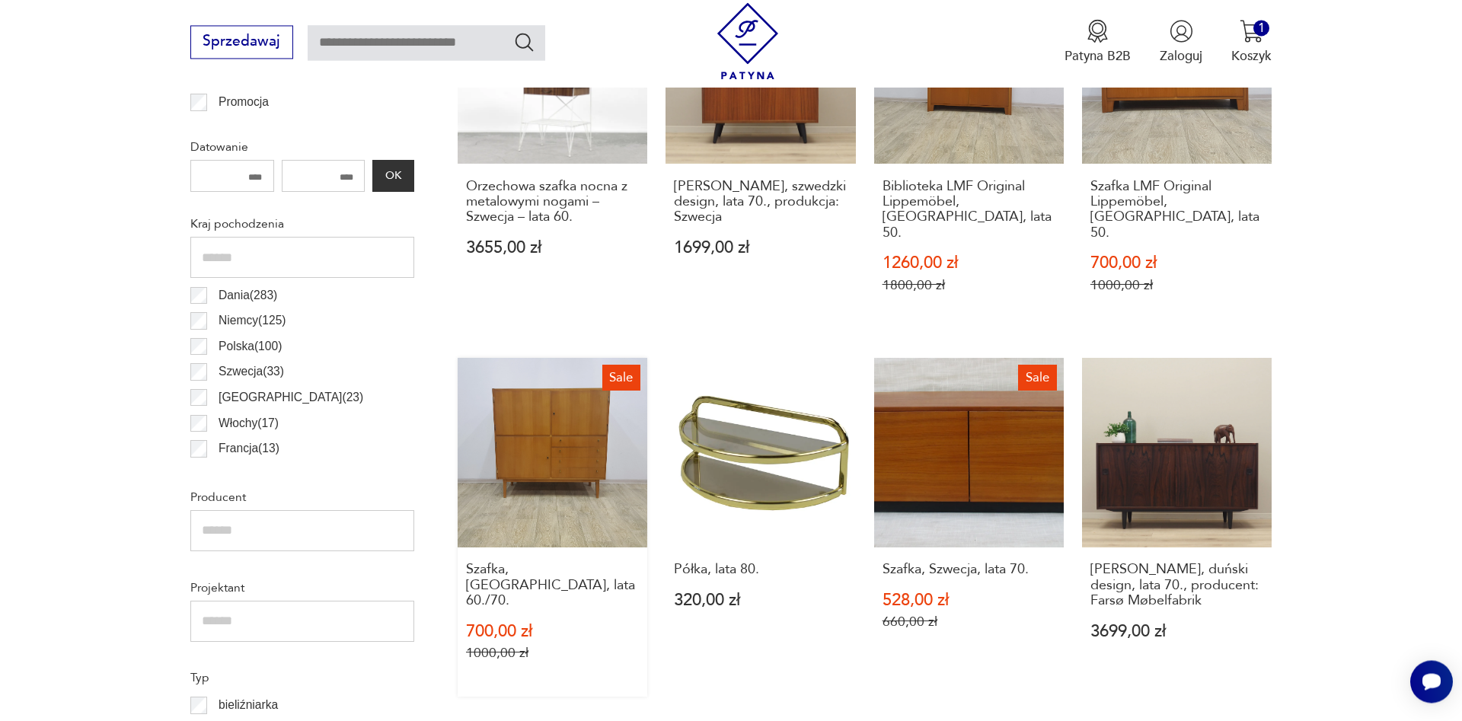
click at [558, 442] on link "Sale Szafka, [GEOGRAPHIC_DATA], lata 60./70. 700,00 zł 1000,00 zł" at bounding box center [552, 527] width 190 height 339
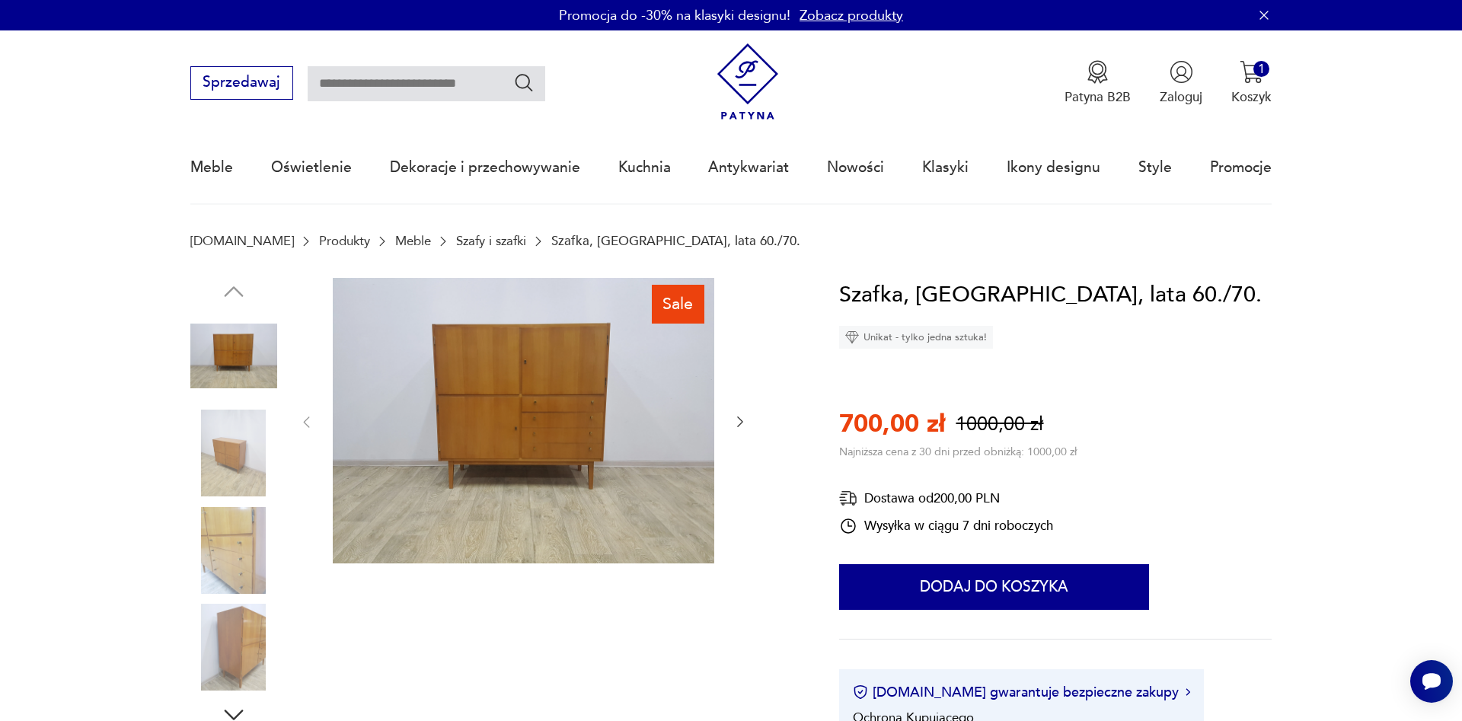
click at [225, 550] on img at bounding box center [233, 550] width 87 height 87
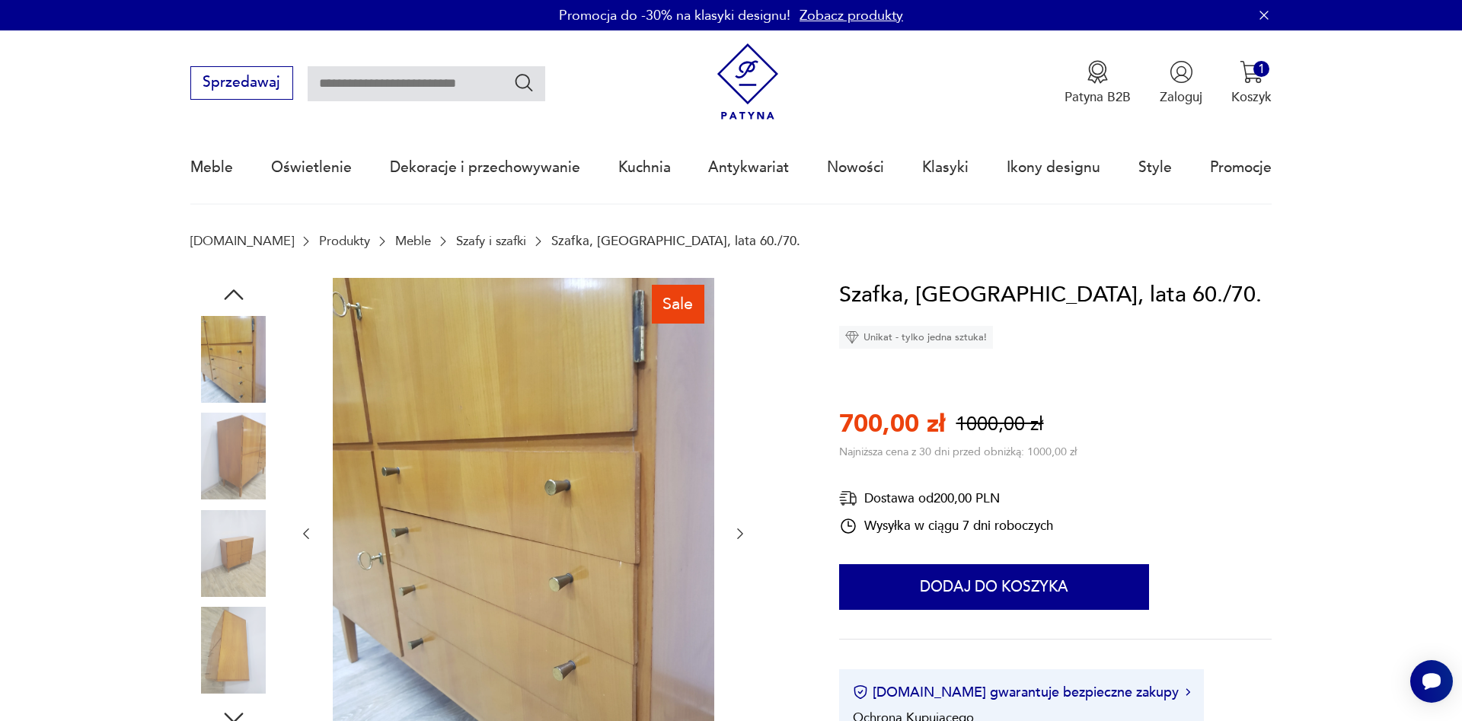
click at [738, 527] on icon "button" at bounding box center [739, 533] width 15 height 15
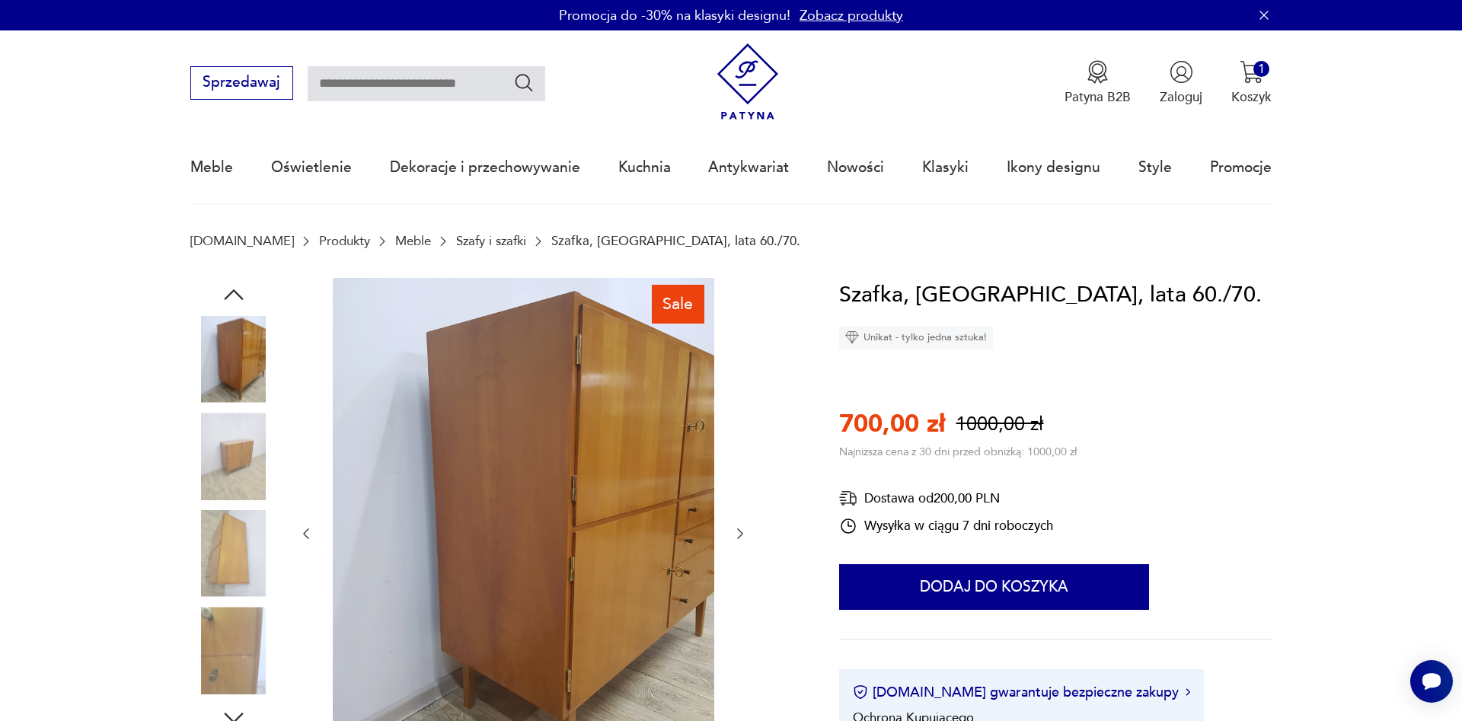
click at [738, 527] on icon "button" at bounding box center [739, 533] width 15 height 15
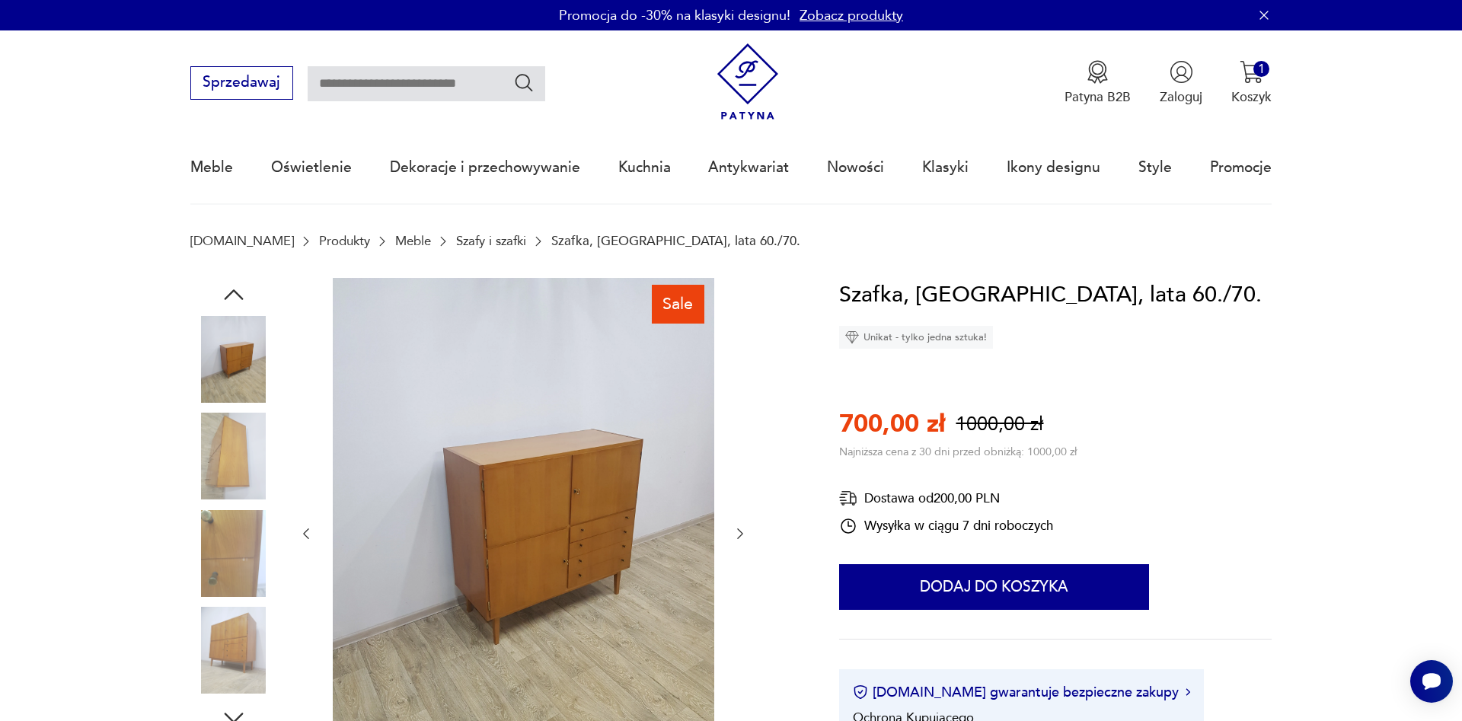
click at [738, 527] on icon "button" at bounding box center [739, 533] width 15 height 15
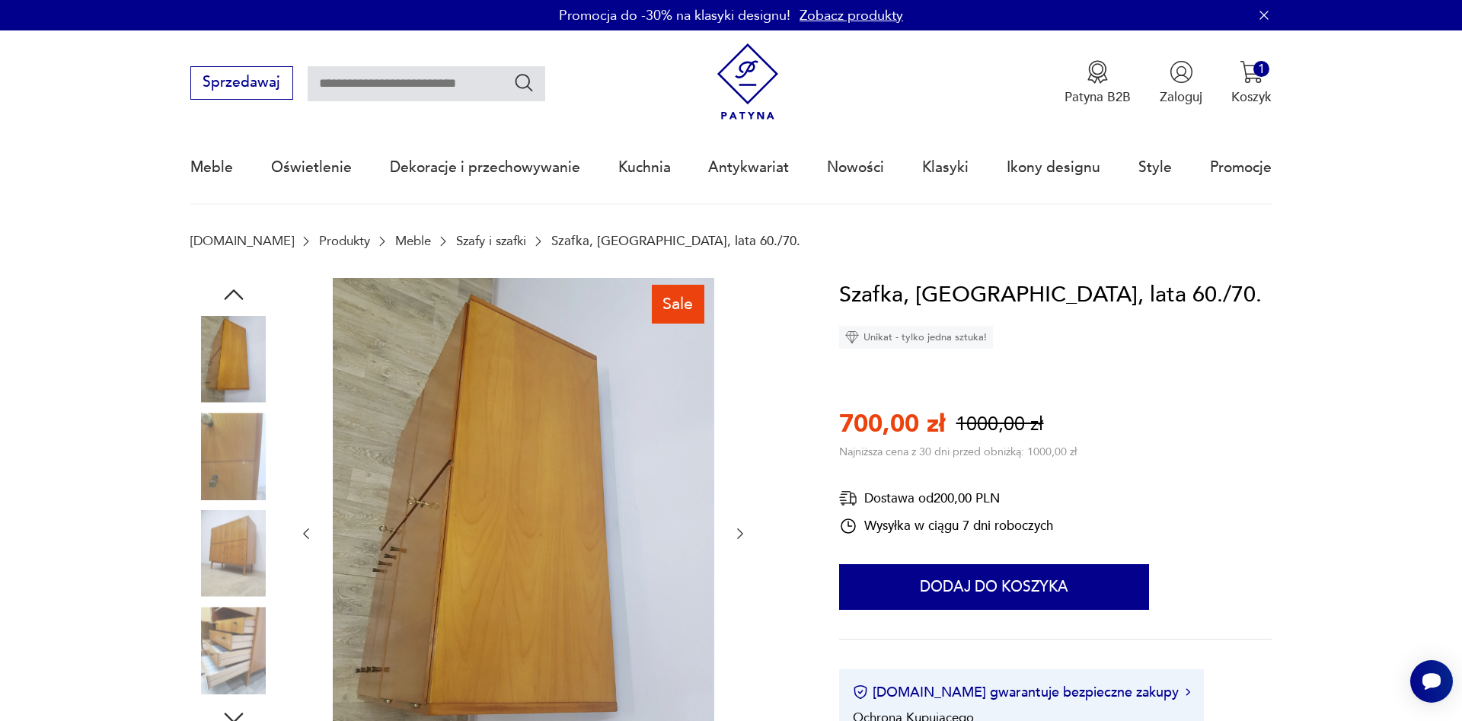
click at [738, 527] on icon "button" at bounding box center [739, 533] width 15 height 15
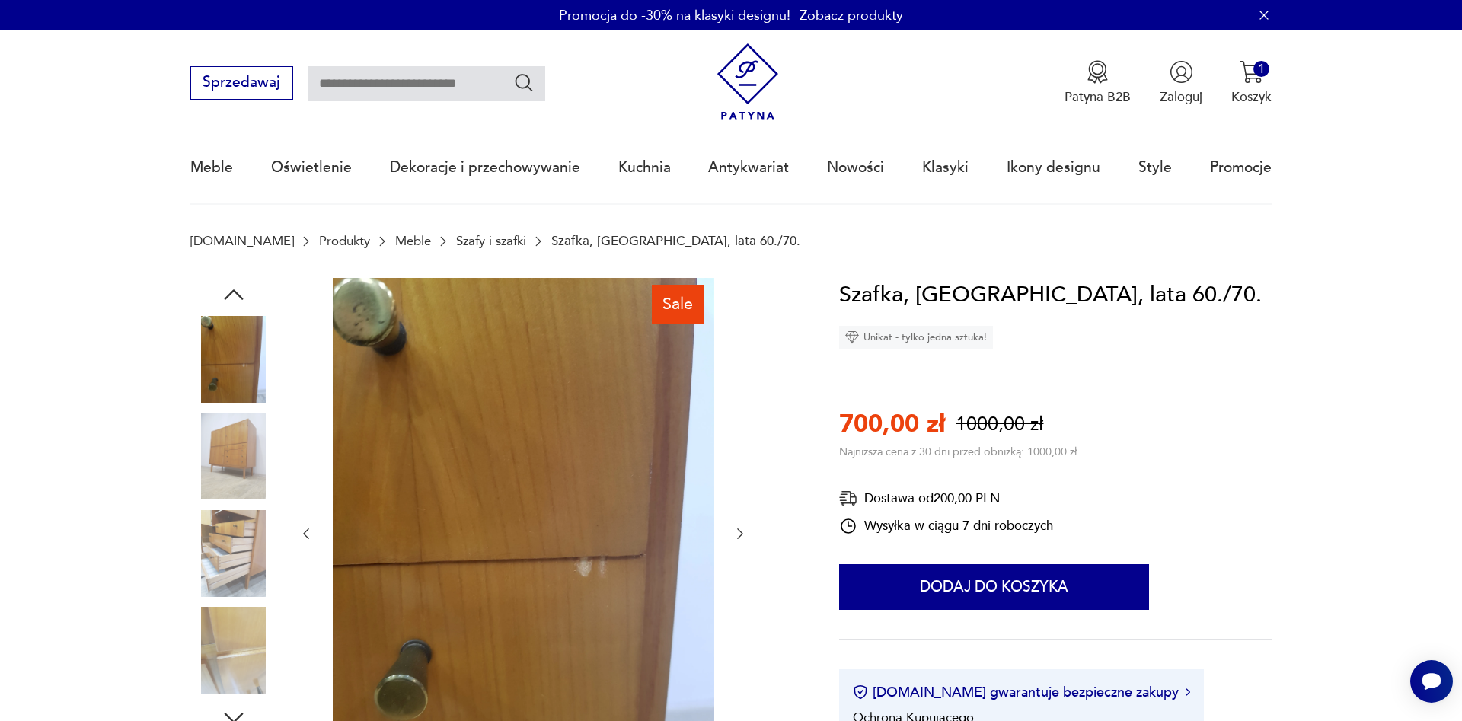
click at [740, 534] on icon "button" at bounding box center [739, 533] width 15 height 15
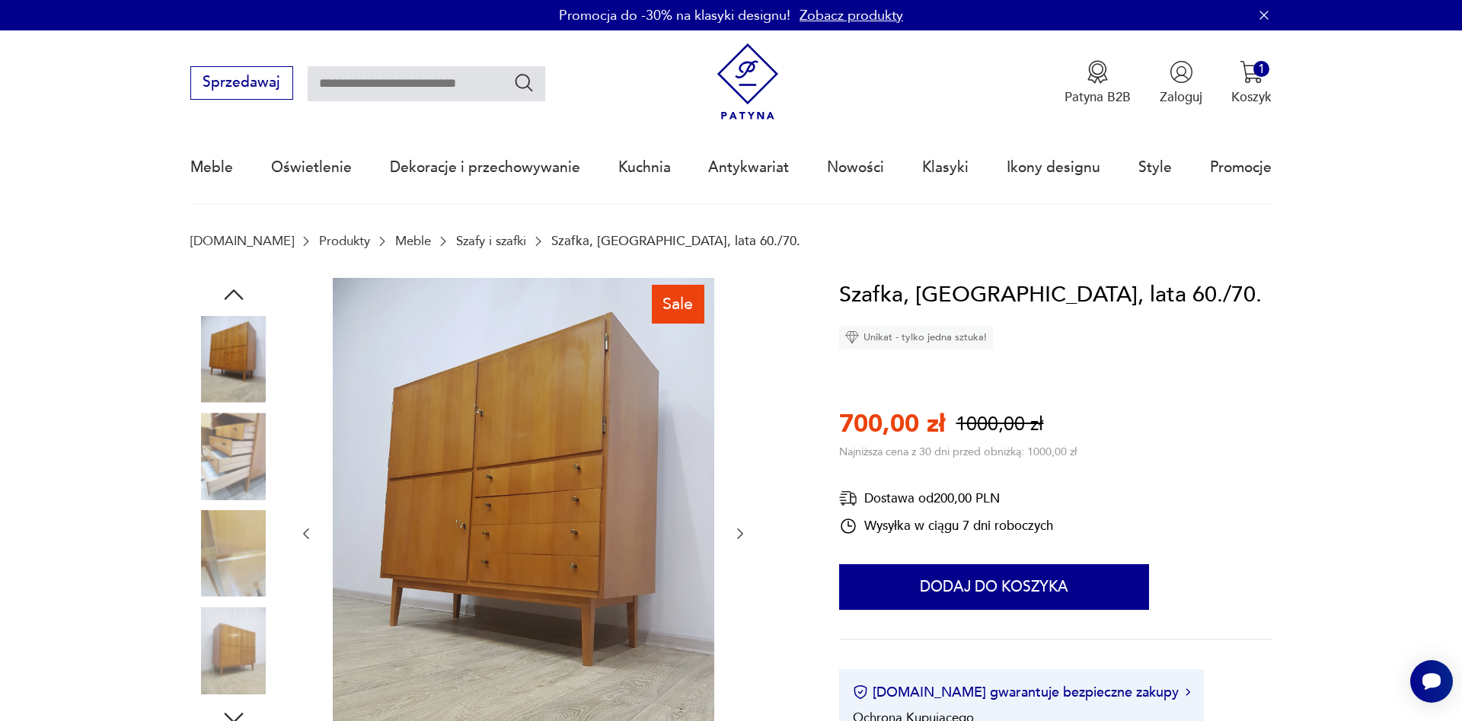
click at [740, 534] on icon "button" at bounding box center [739, 533] width 15 height 15
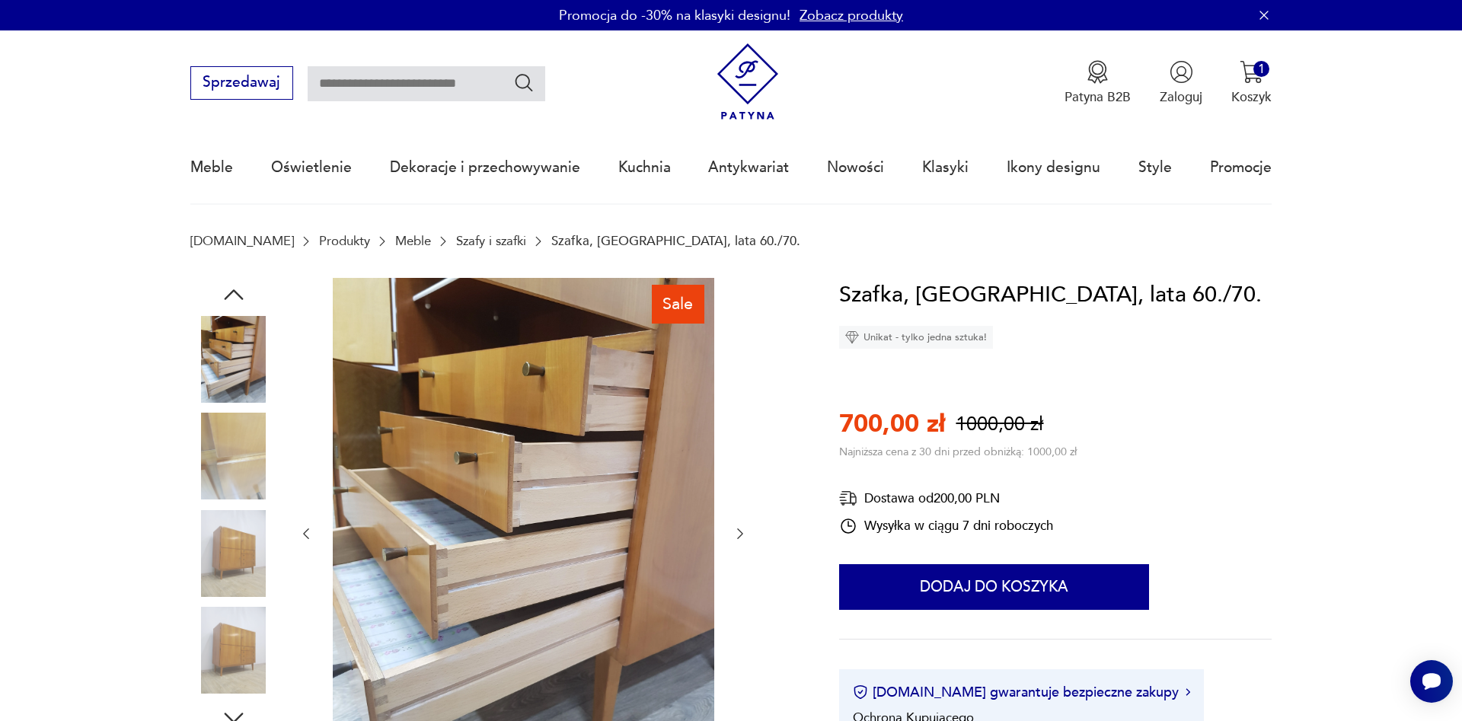
click at [740, 534] on icon "button" at bounding box center [739, 533] width 15 height 15
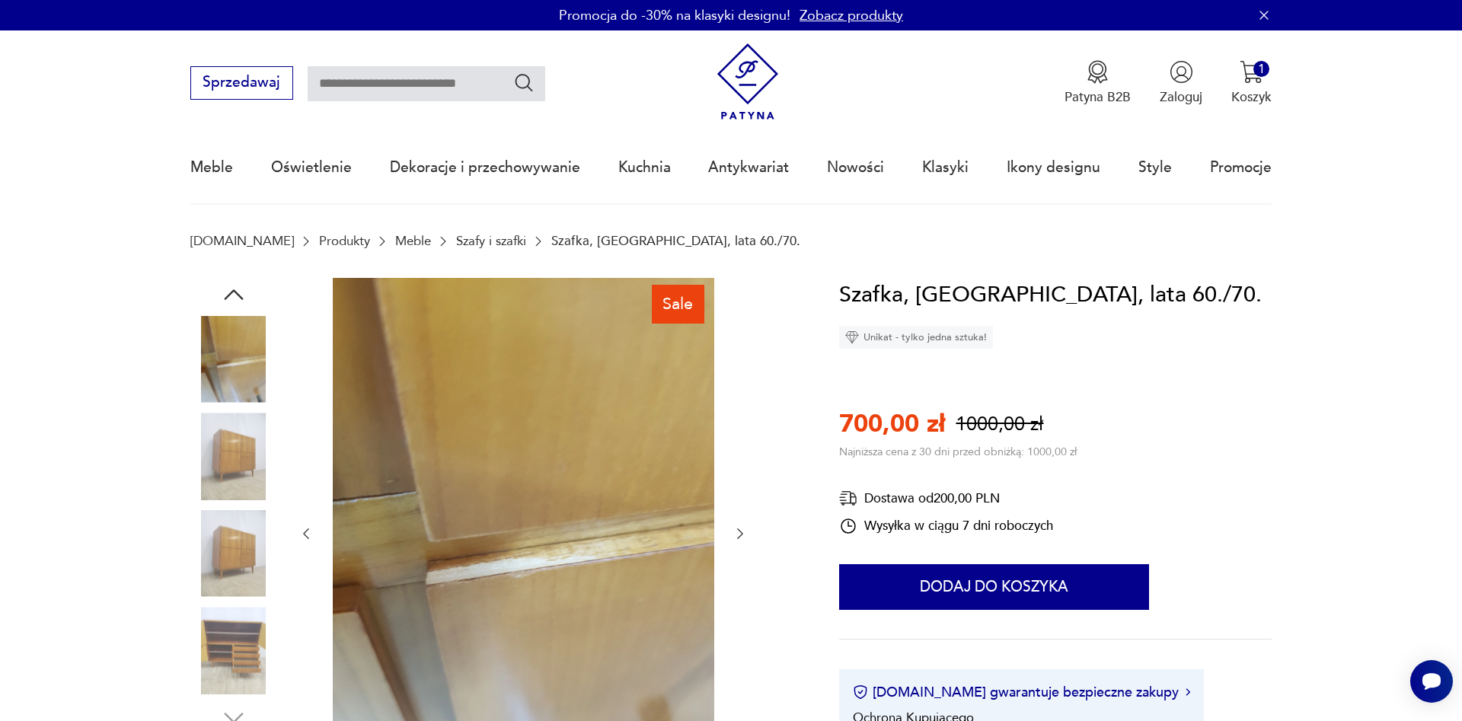
click at [740, 534] on icon "button" at bounding box center [739, 533] width 15 height 15
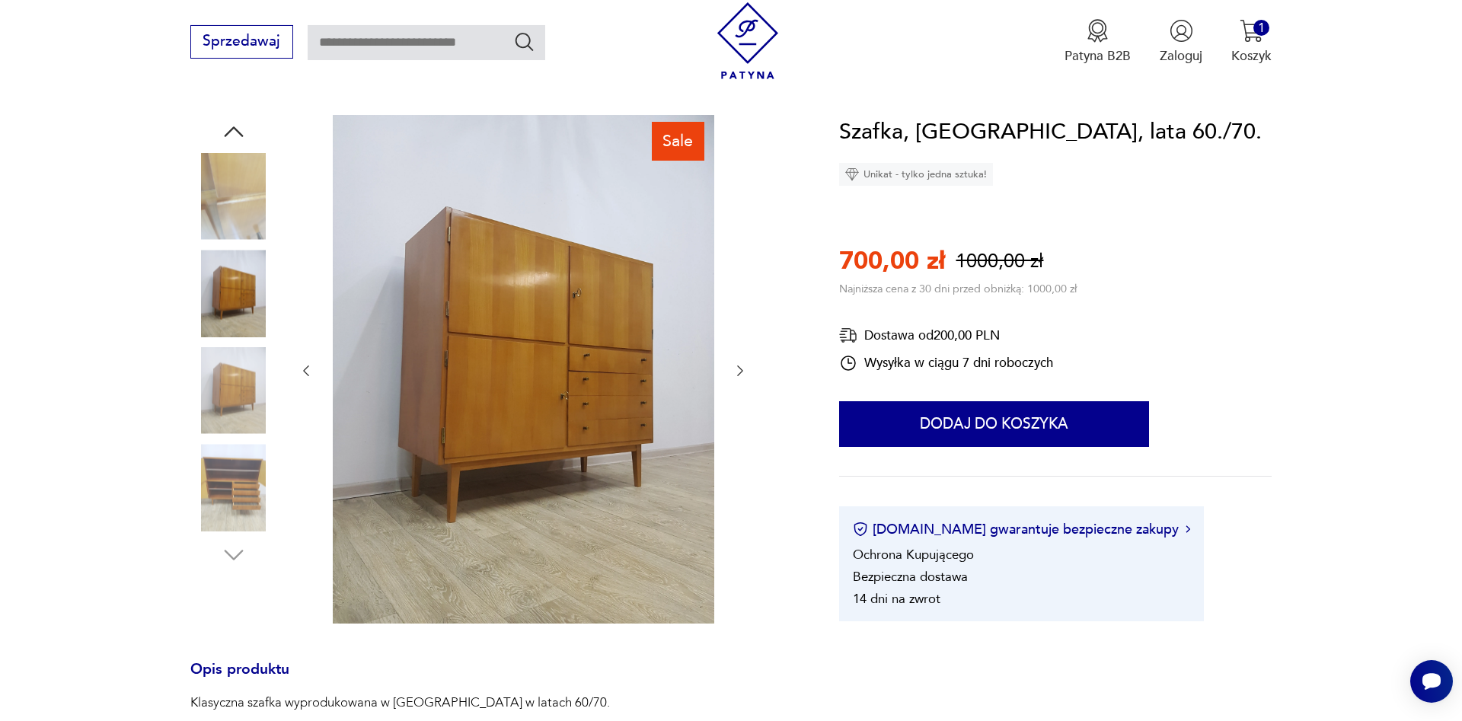
scroll to position [388, 0]
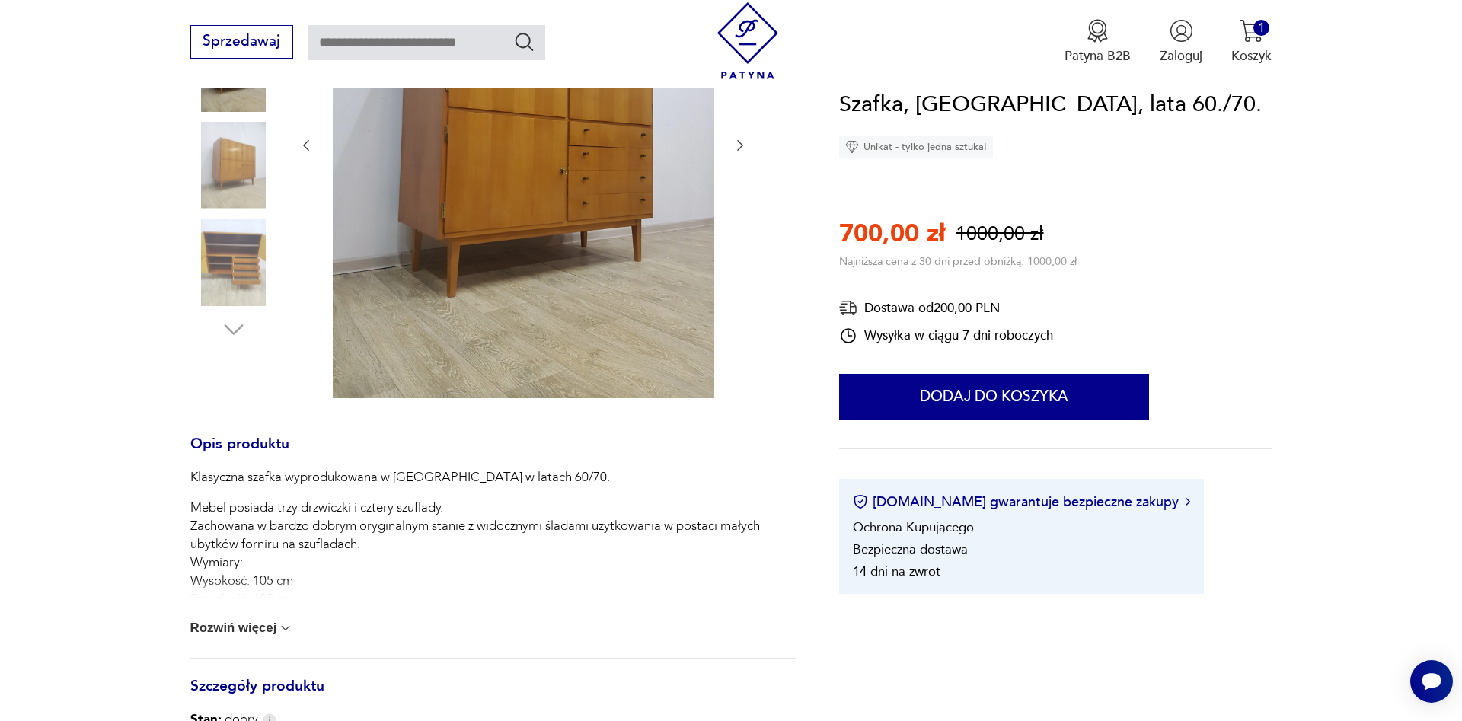
click at [286, 627] on img at bounding box center [285, 627] width 15 height 15
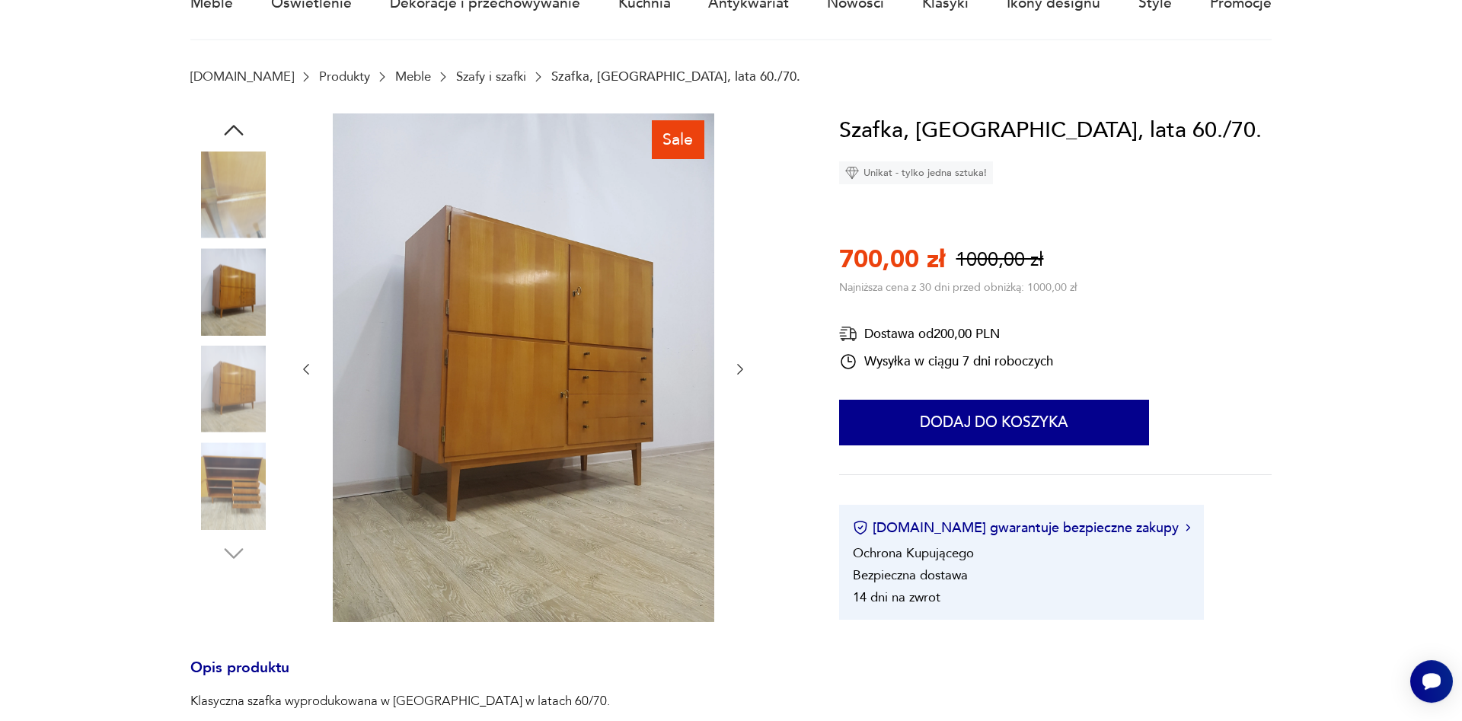
scroll to position [78, 0]
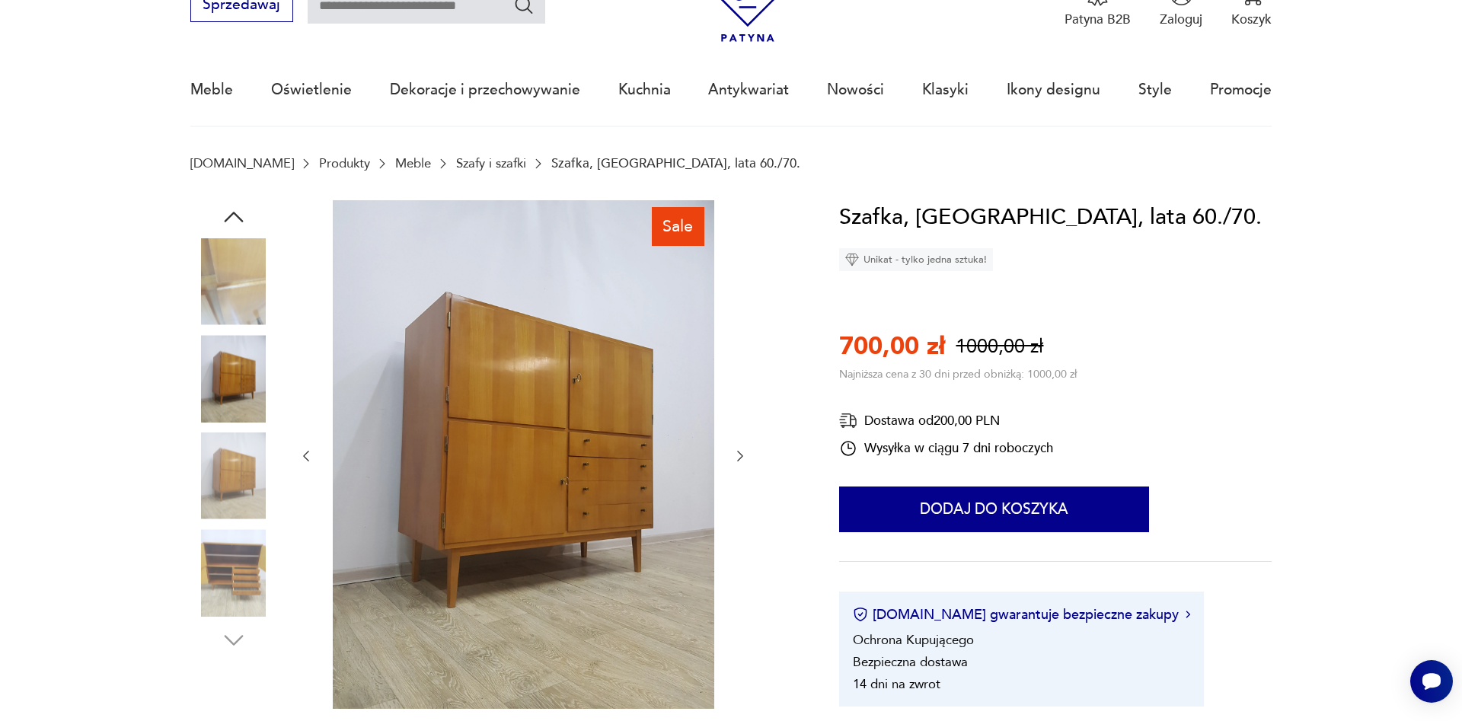
click at [741, 453] on icon "button" at bounding box center [739, 455] width 15 height 15
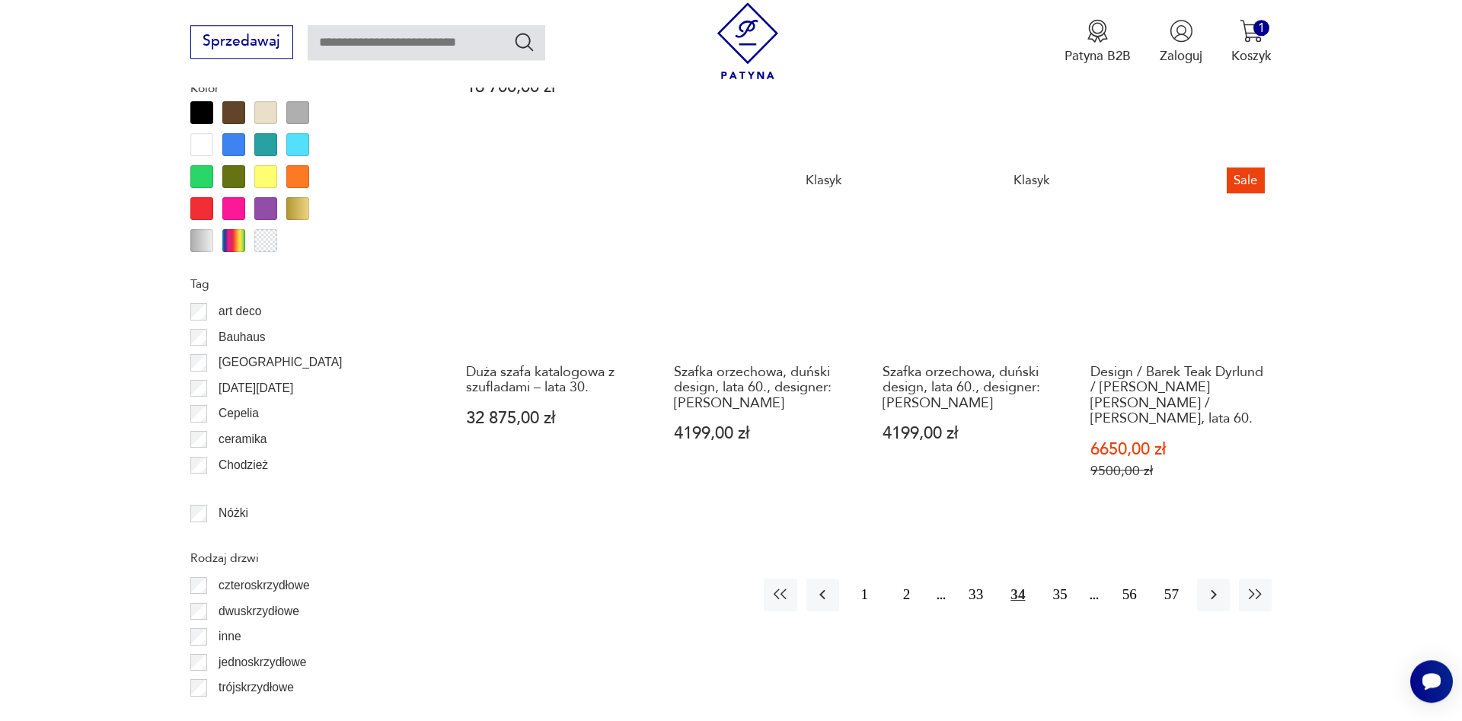
scroll to position [1836, 0]
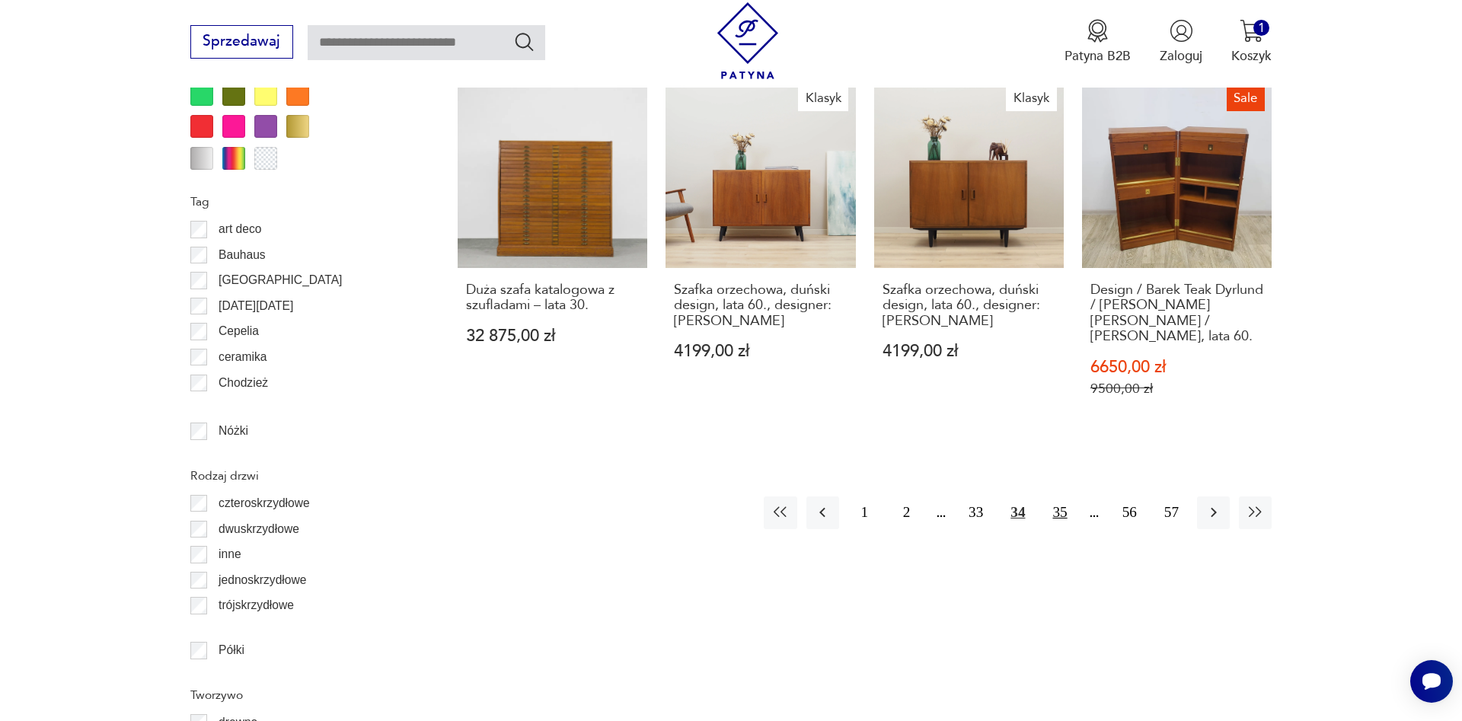
click at [1062, 496] on button "35" at bounding box center [1059, 512] width 33 height 33
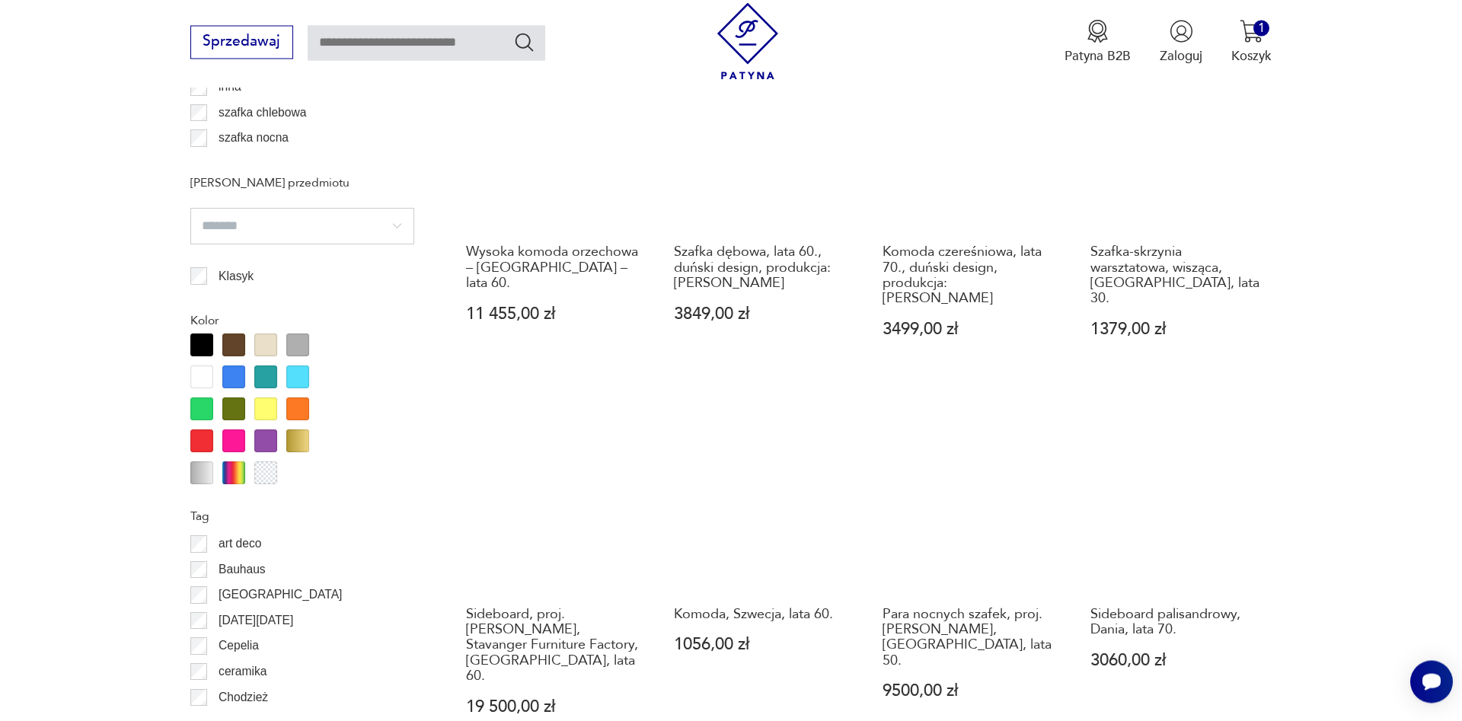
scroll to position [1603, 0]
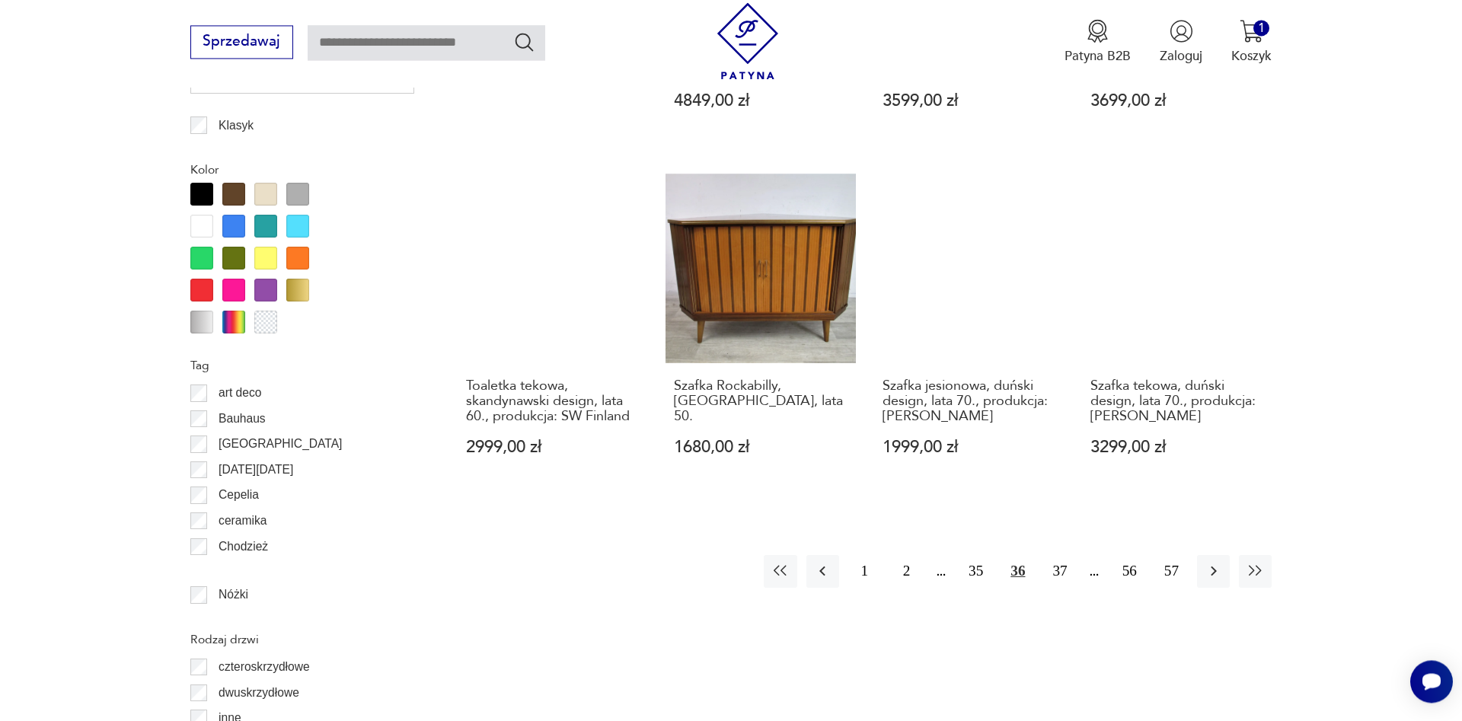
scroll to position [1681, 0]
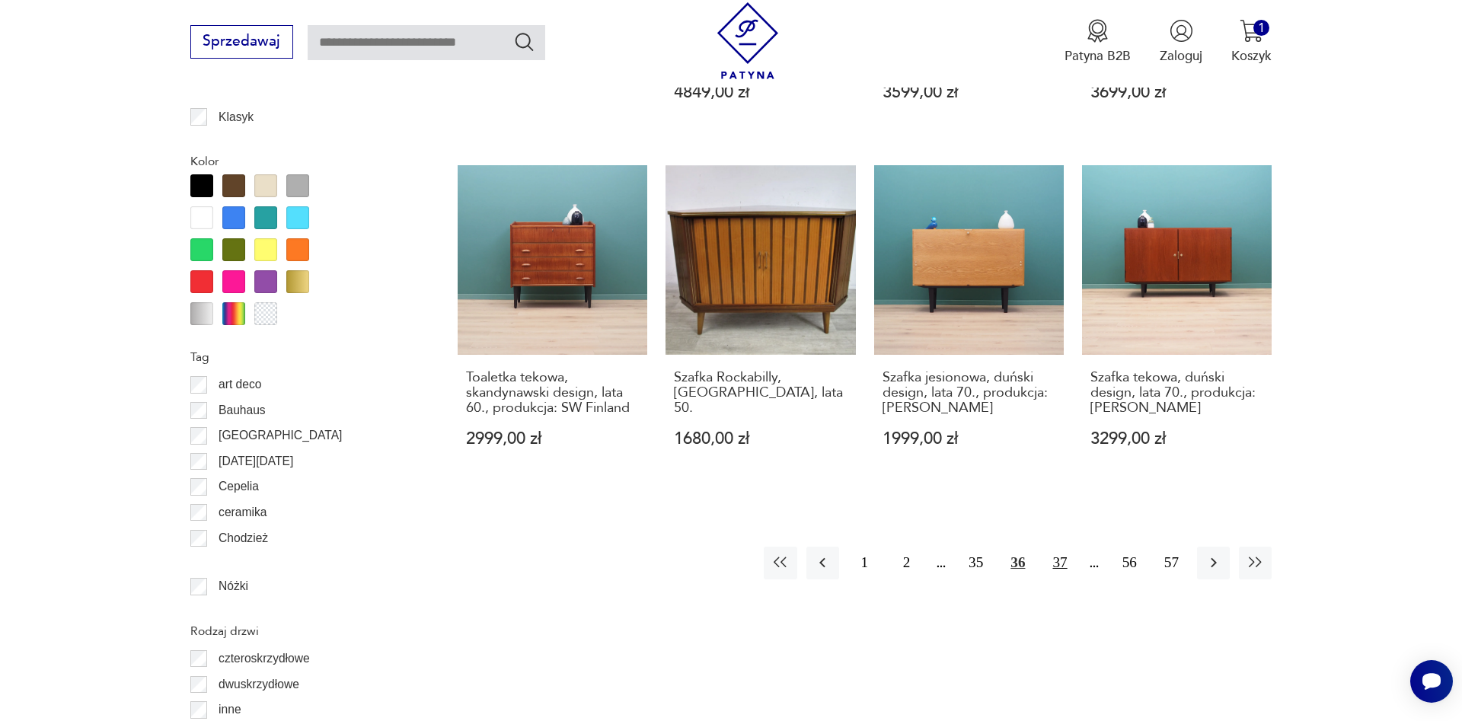
click at [1061, 564] on button "37" at bounding box center [1059, 563] width 33 height 33
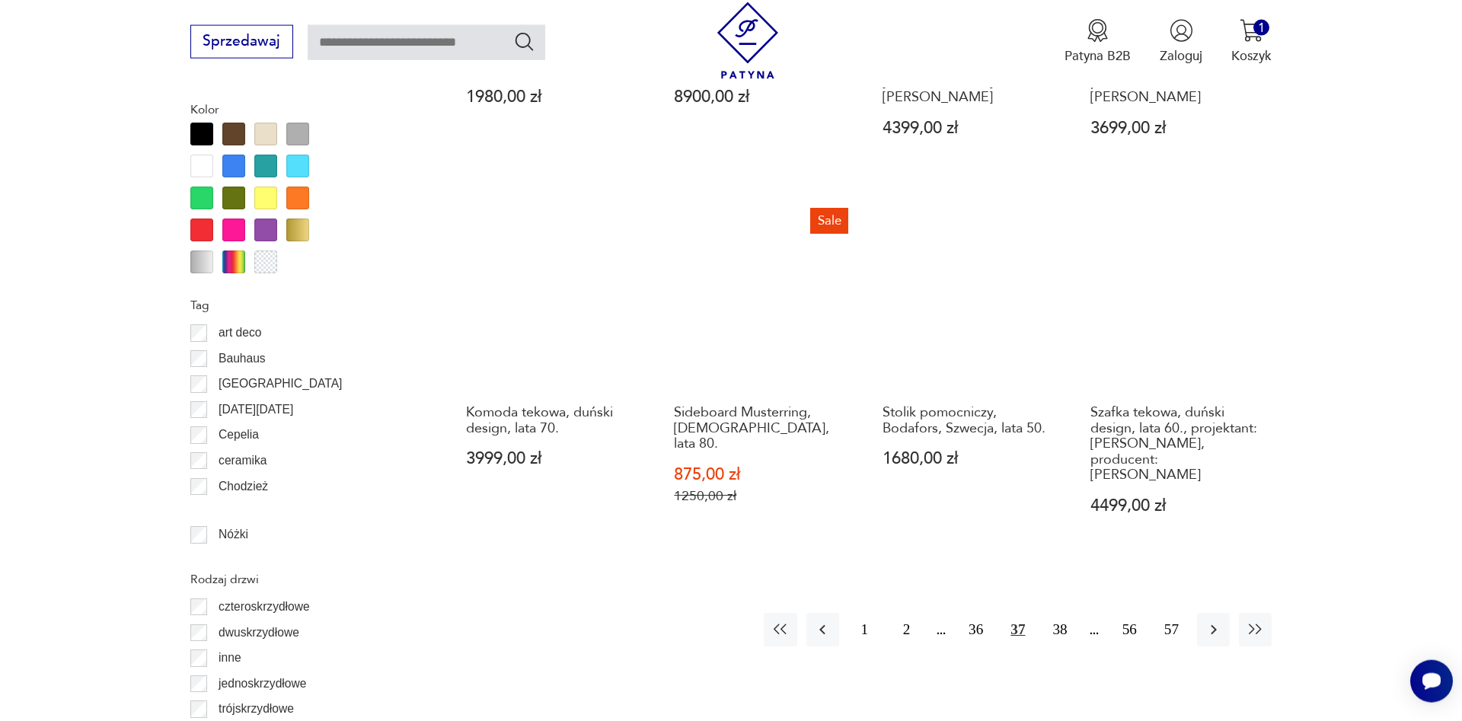
scroll to position [1836, 0]
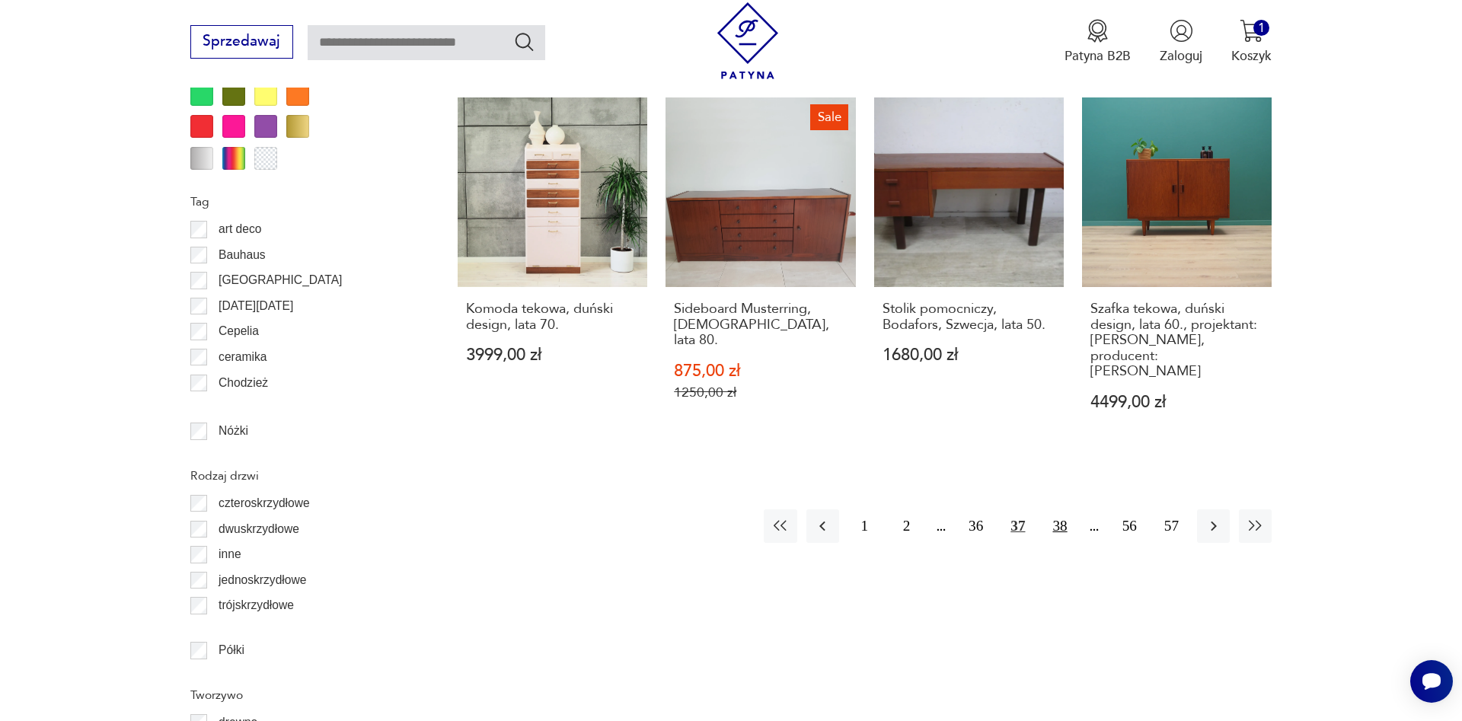
click at [1063, 509] on button "38" at bounding box center [1059, 525] width 33 height 33
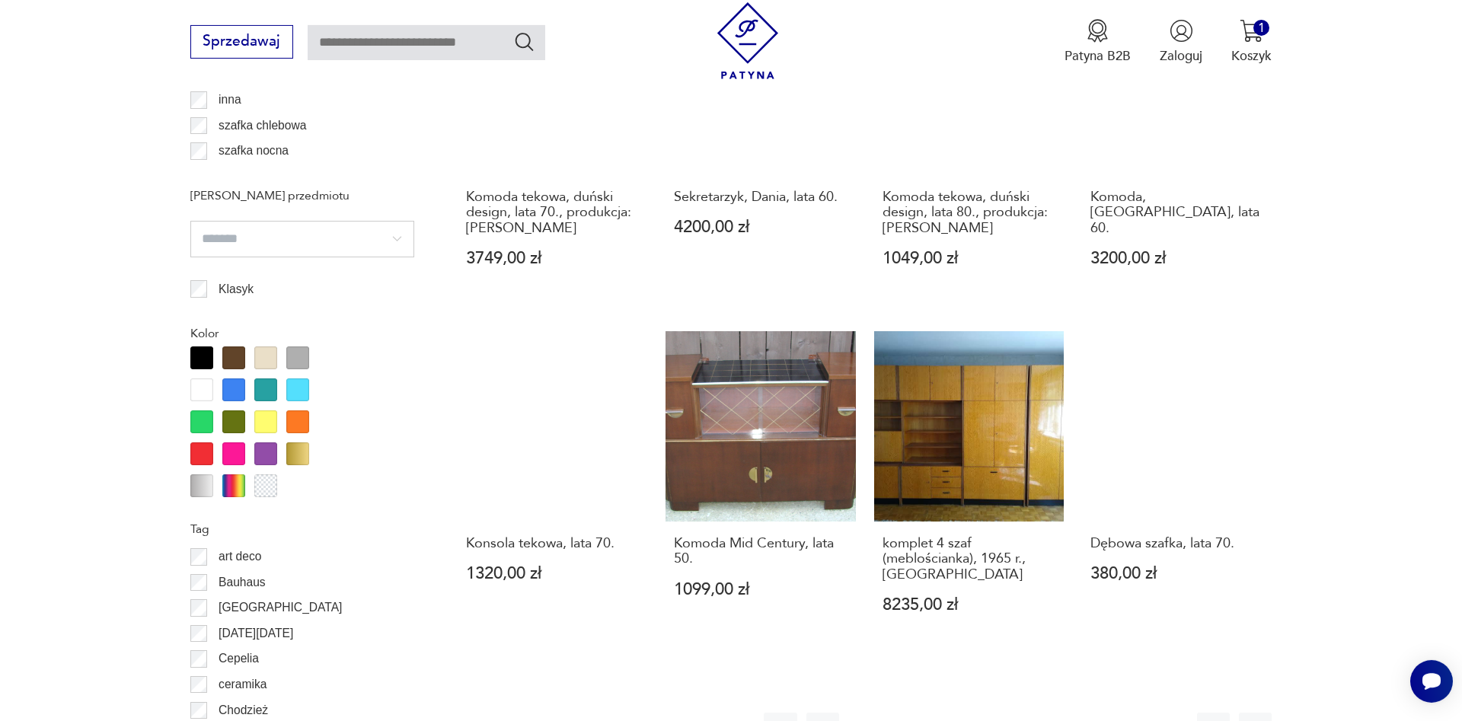
scroll to position [1525, 0]
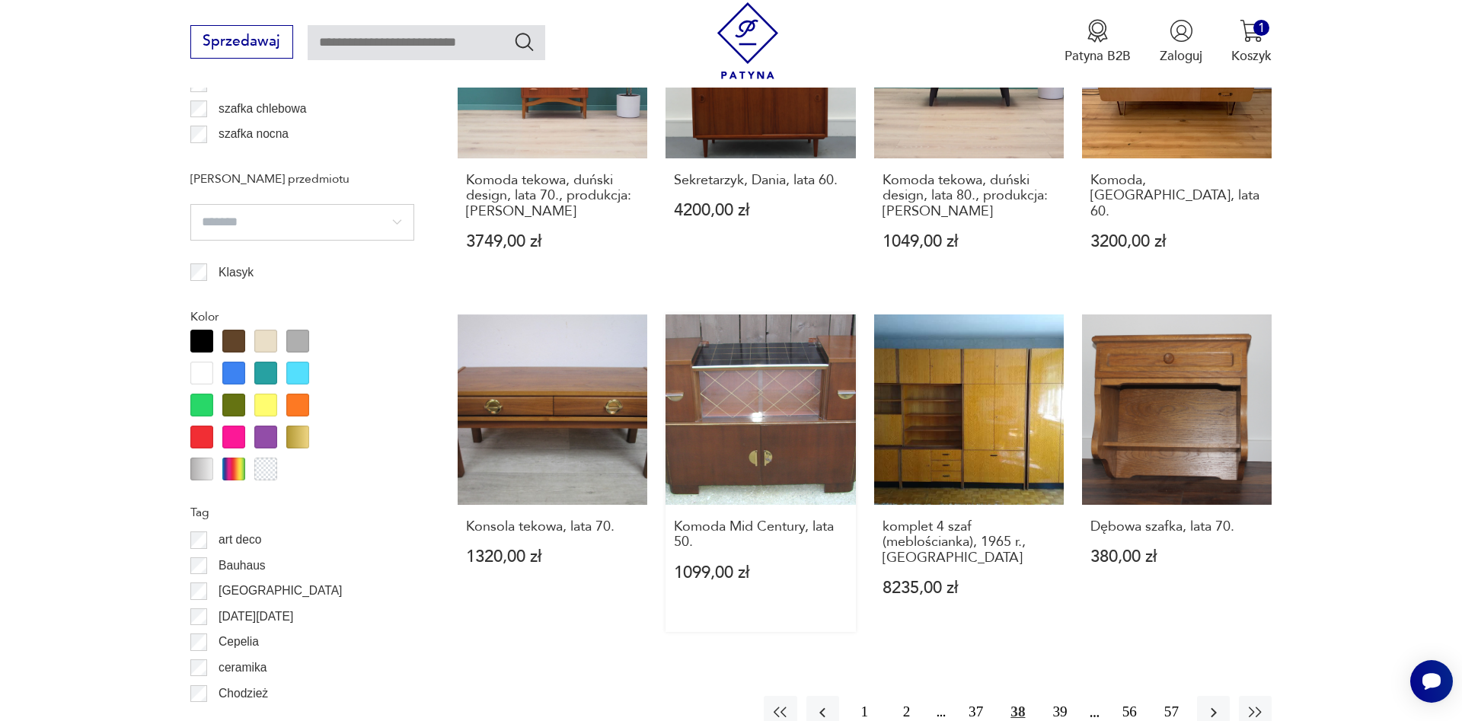
click at [754, 410] on link "Komoda Mid Century, lata 50. 1099,00 zł" at bounding box center [760, 472] width 190 height 317
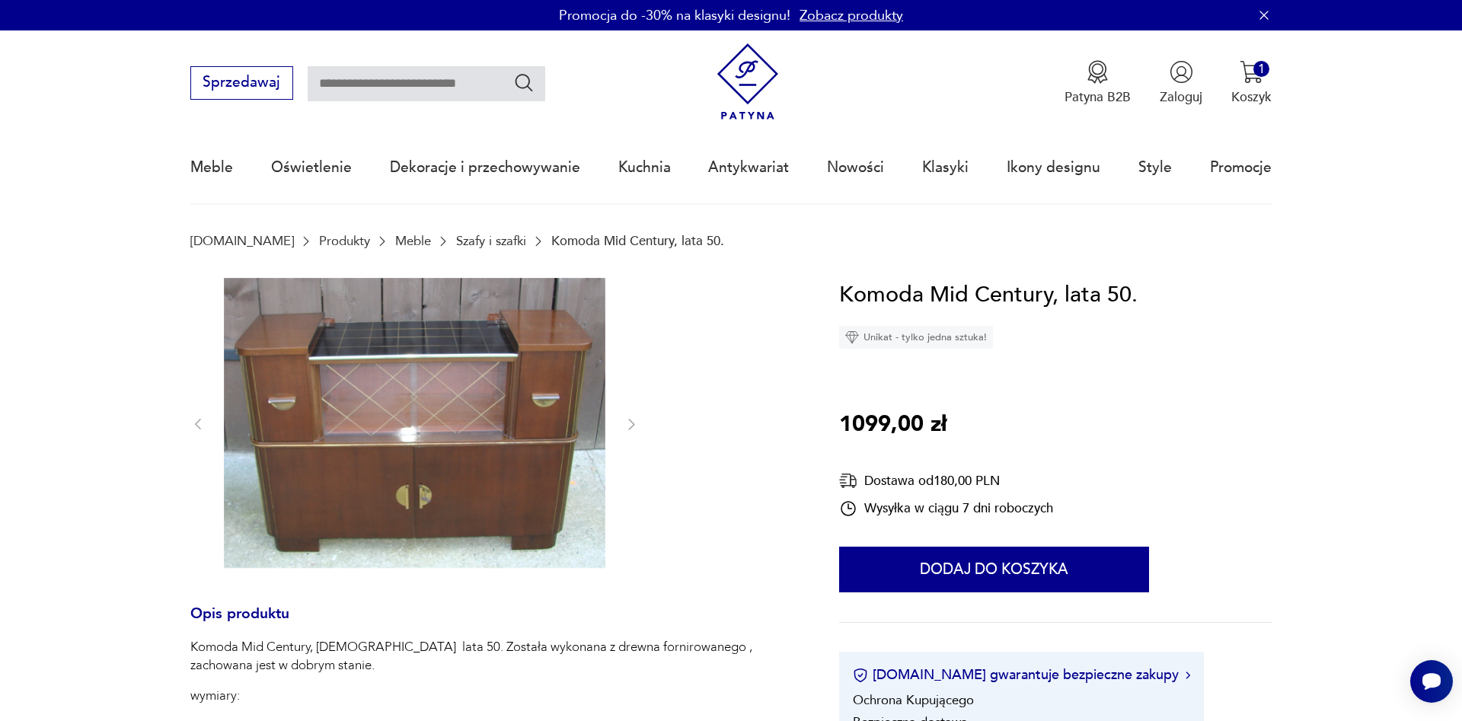
scroll to position [311, 0]
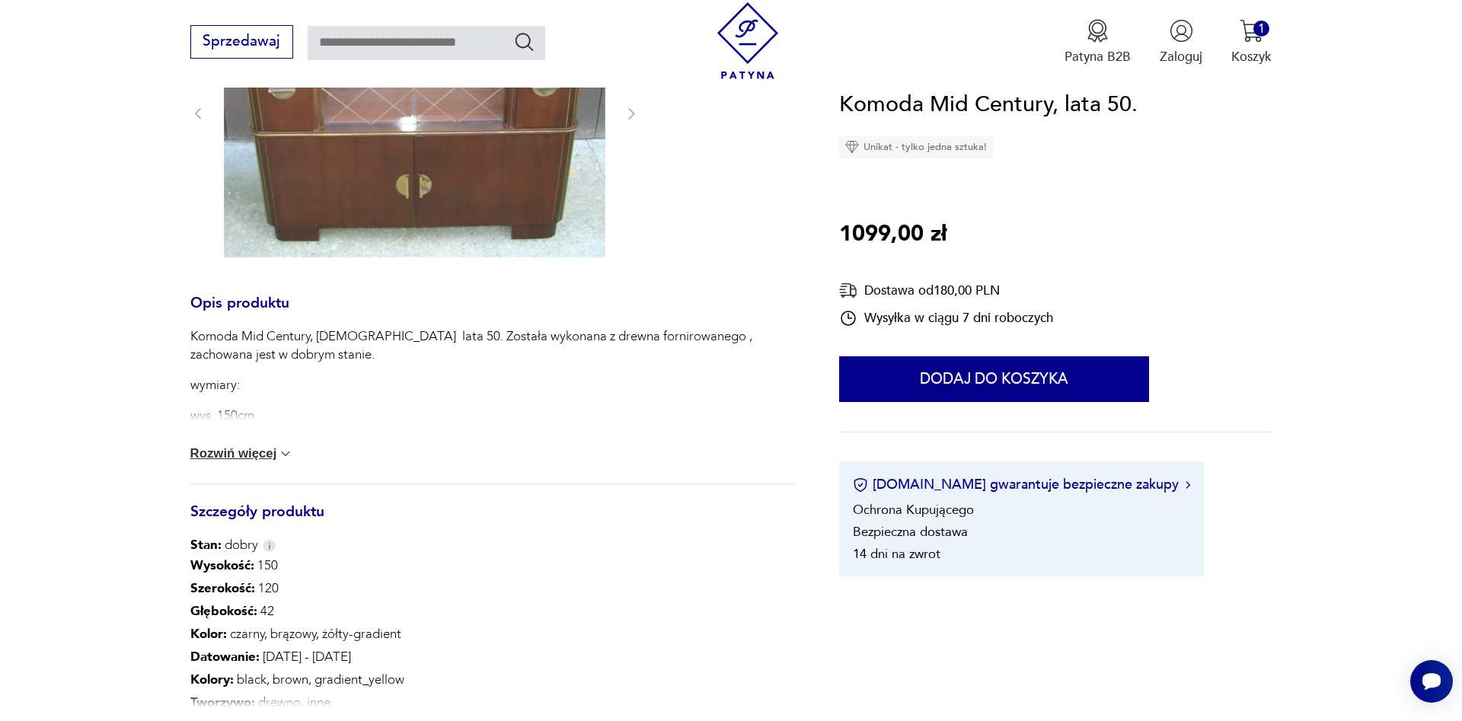
click at [282, 454] on button "Rozwiń więcej" at bounding box center [242, 453] width 104 height 15
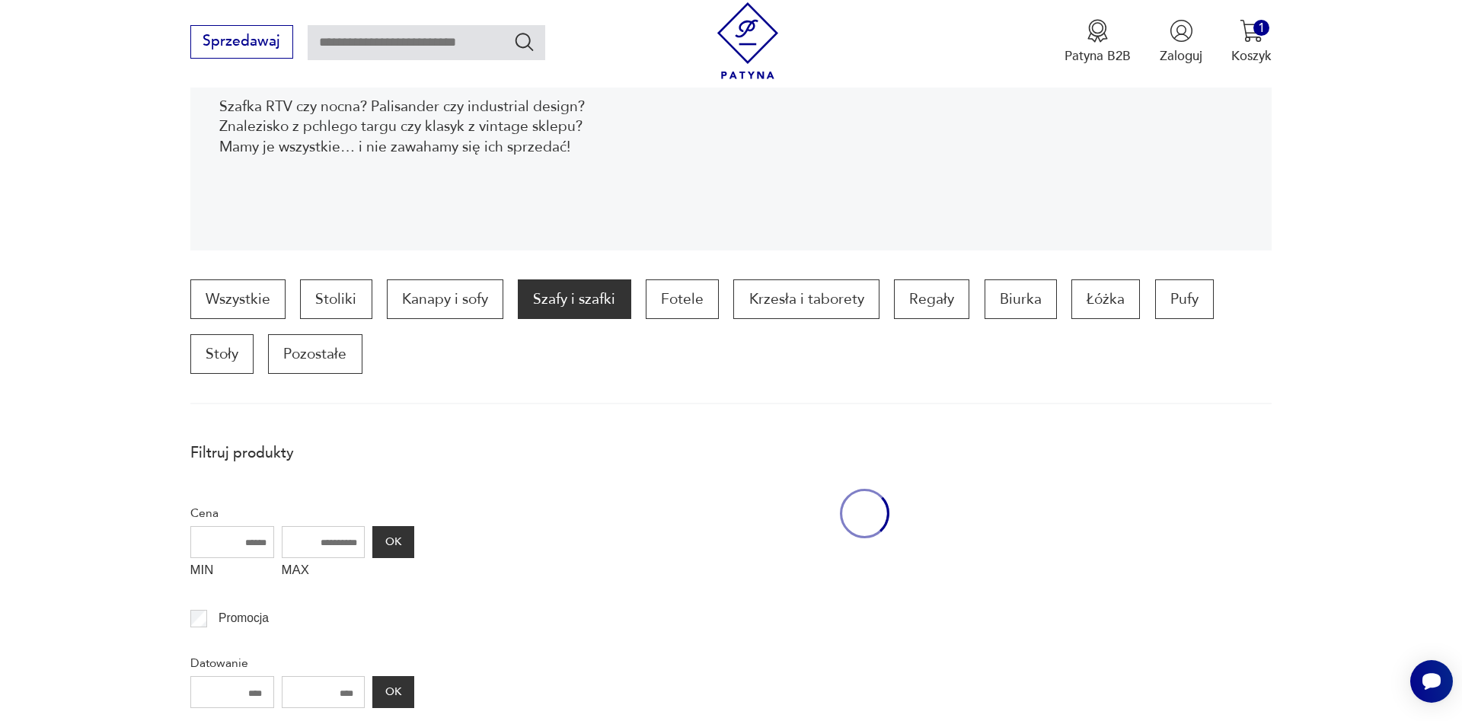
scroll to position [1634, 0]
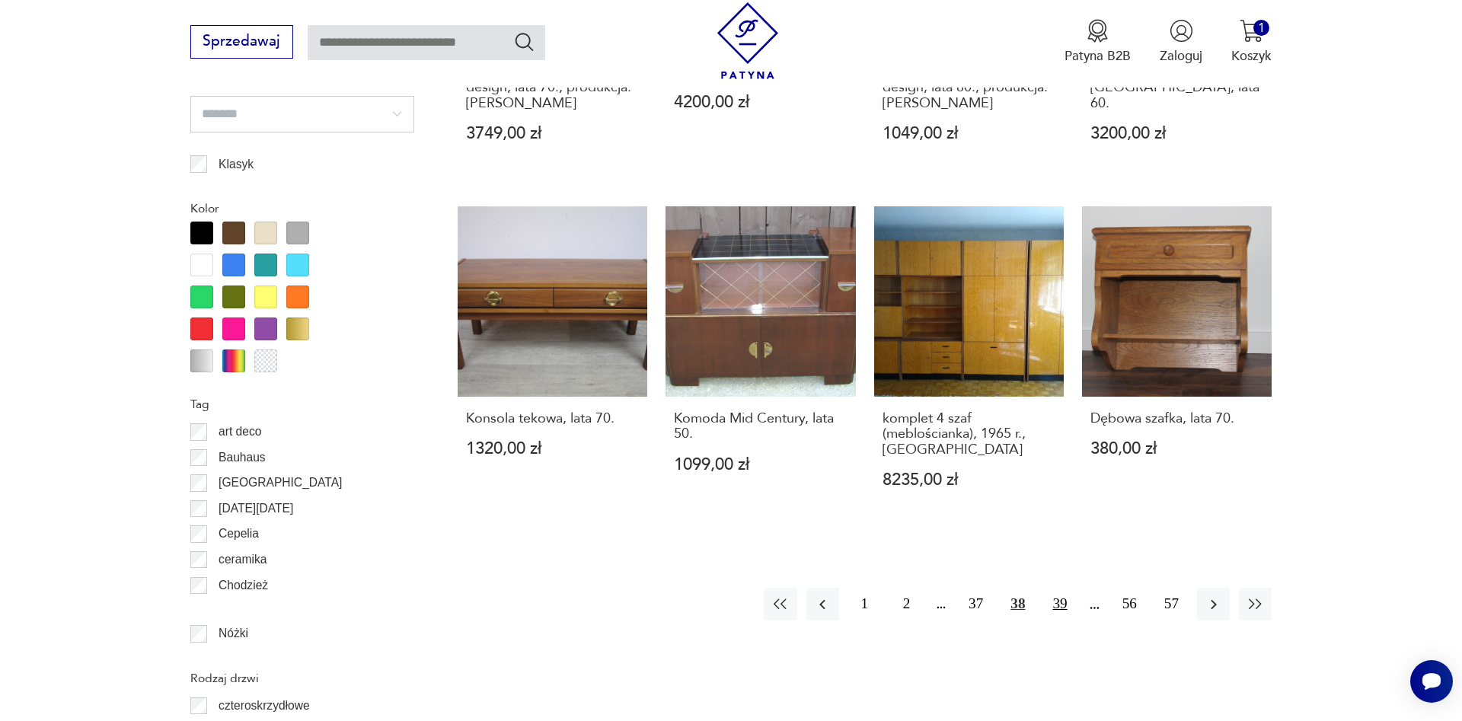
click at [1060, 604] on button "39" at bounding box center [1059, 604] width 33 height 33
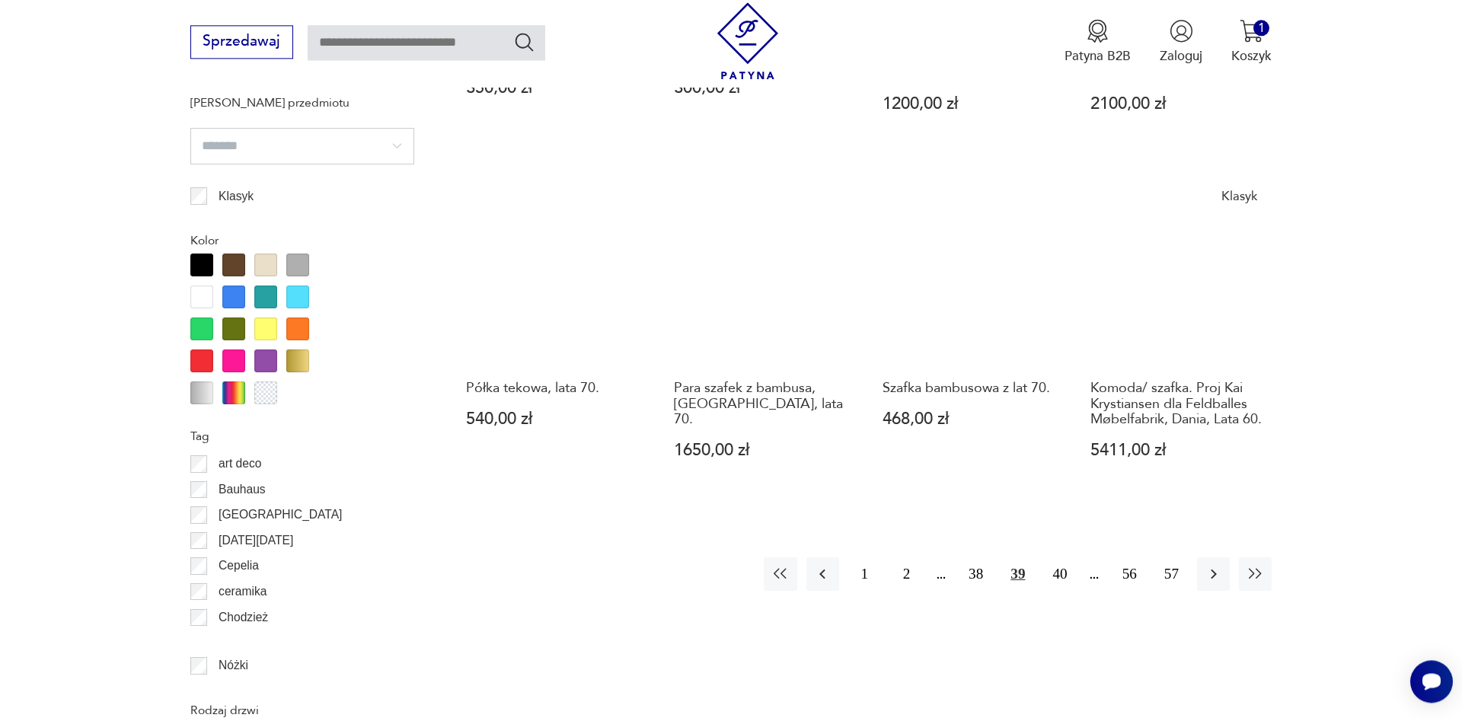
scroll to position [1603, 0]
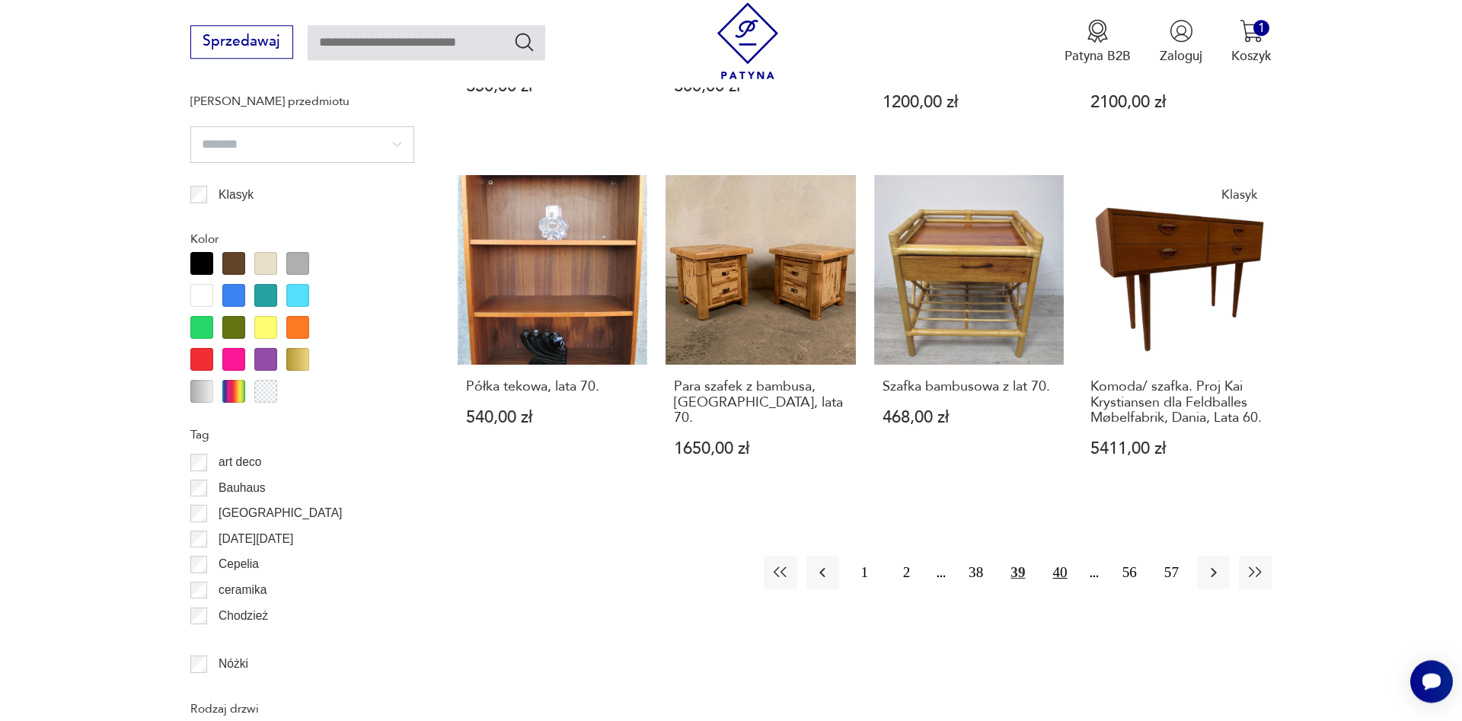
click at [1058, 588] on button "40" at bounding box center [1059, 572] width 33 height 33
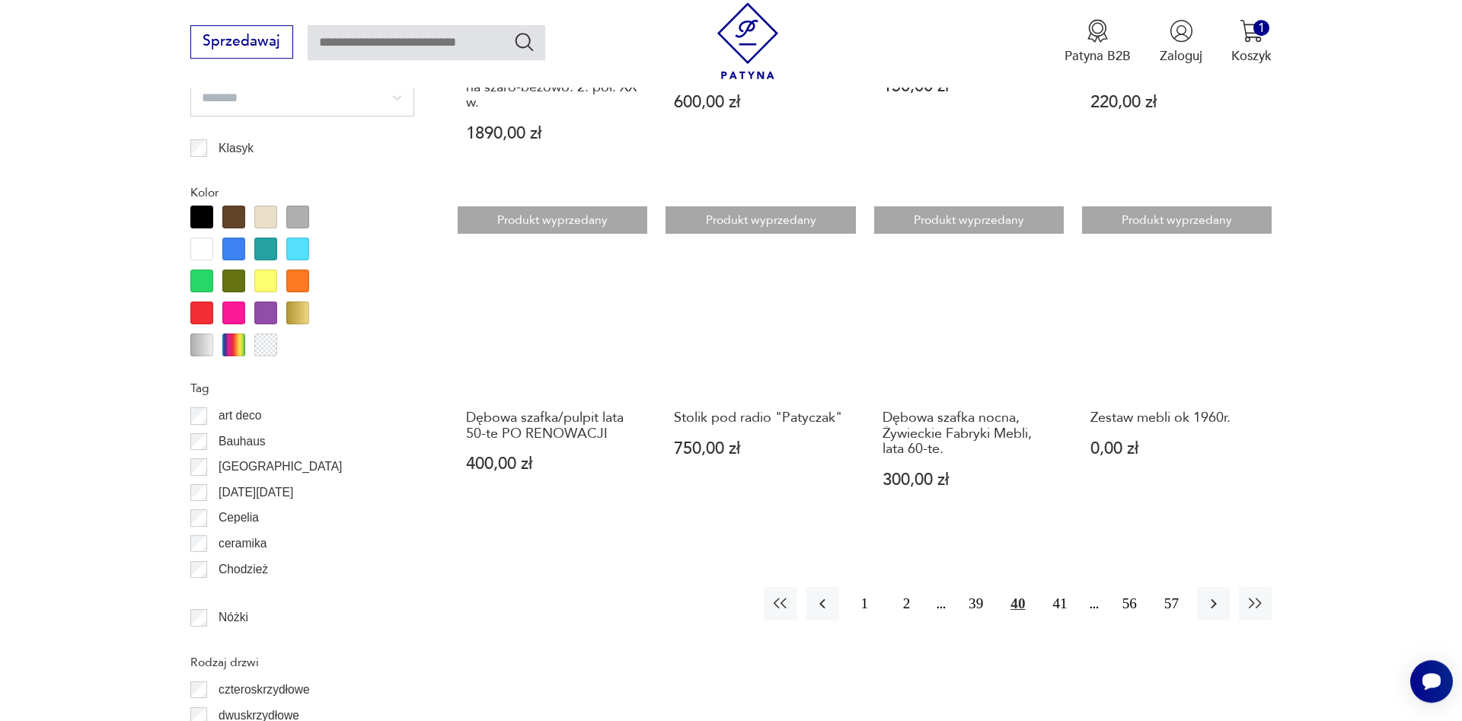
scroll to position [1681, 0]
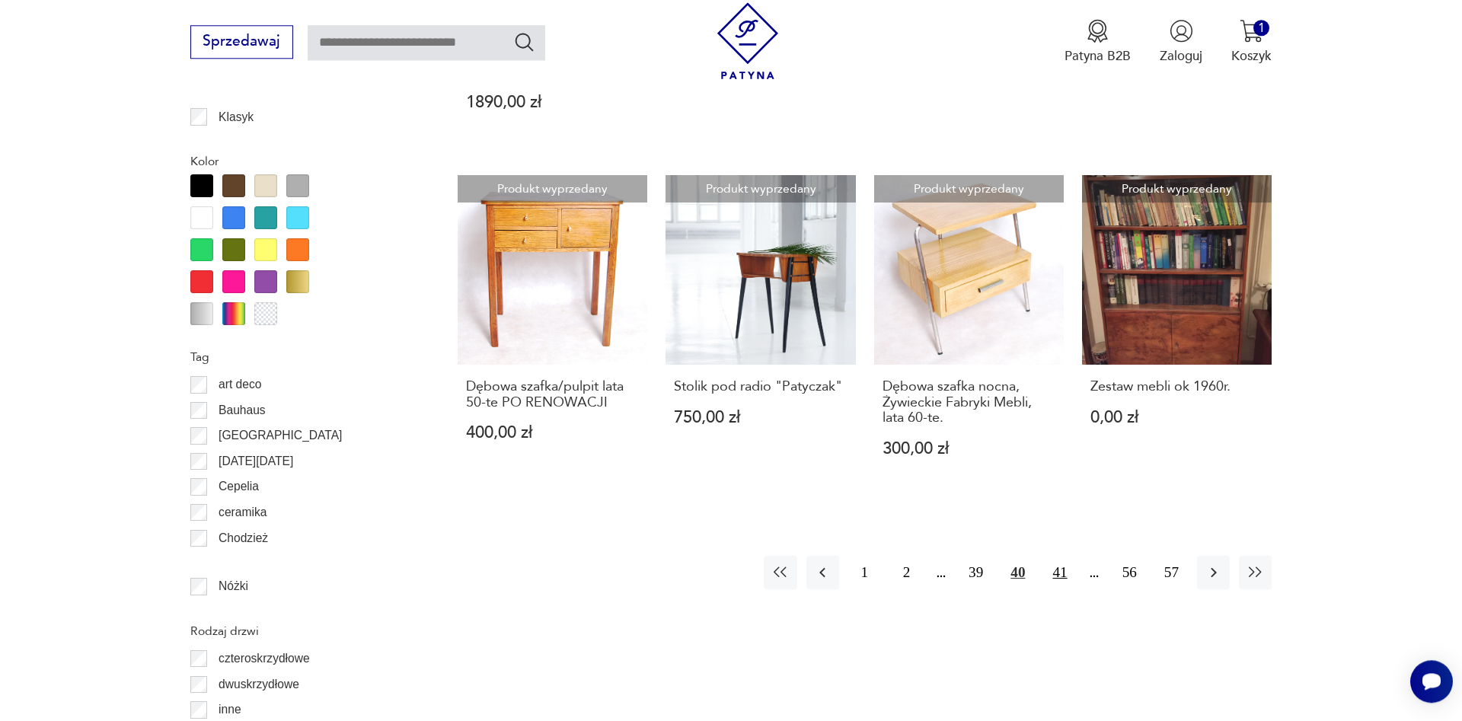
click at [1056, 558] on button "41" at bounding box center [1059, 572] width 33 height 33
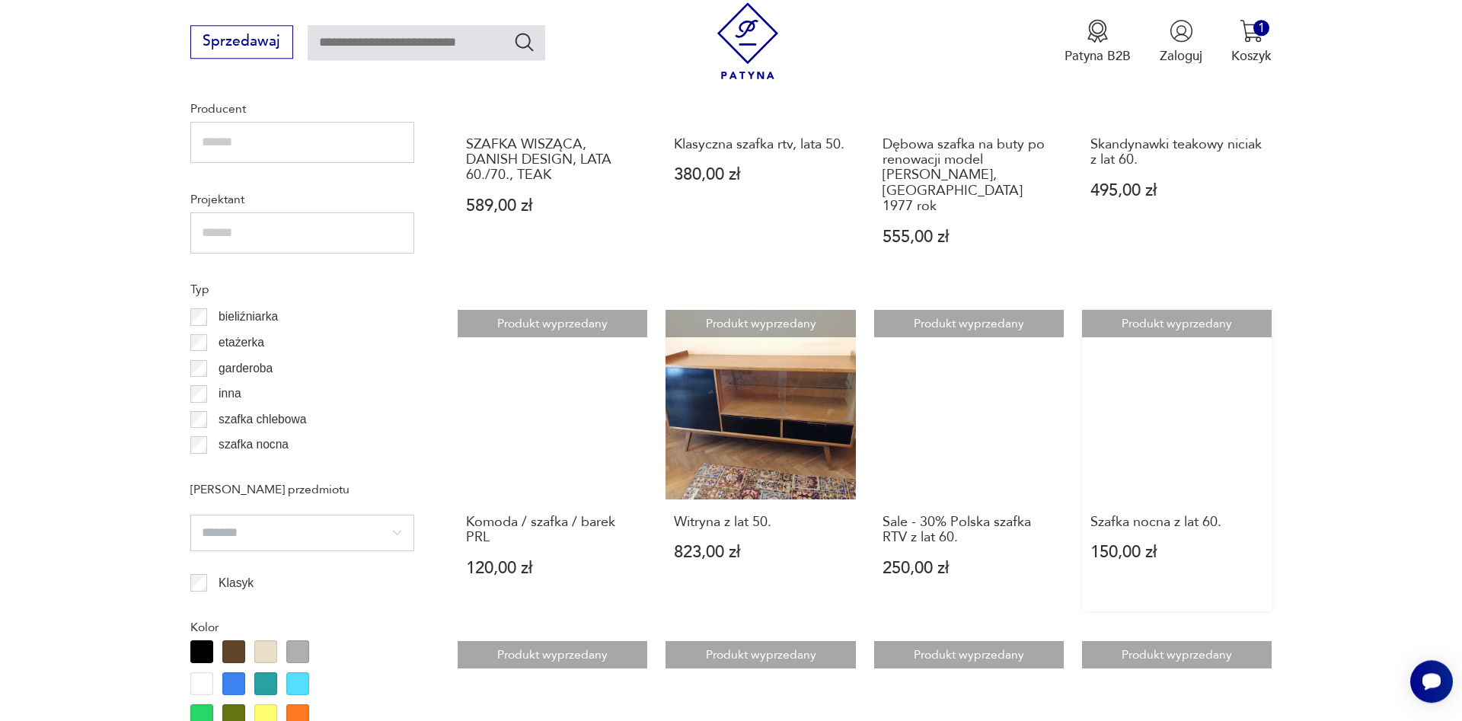
scroll to position [1448, 0]
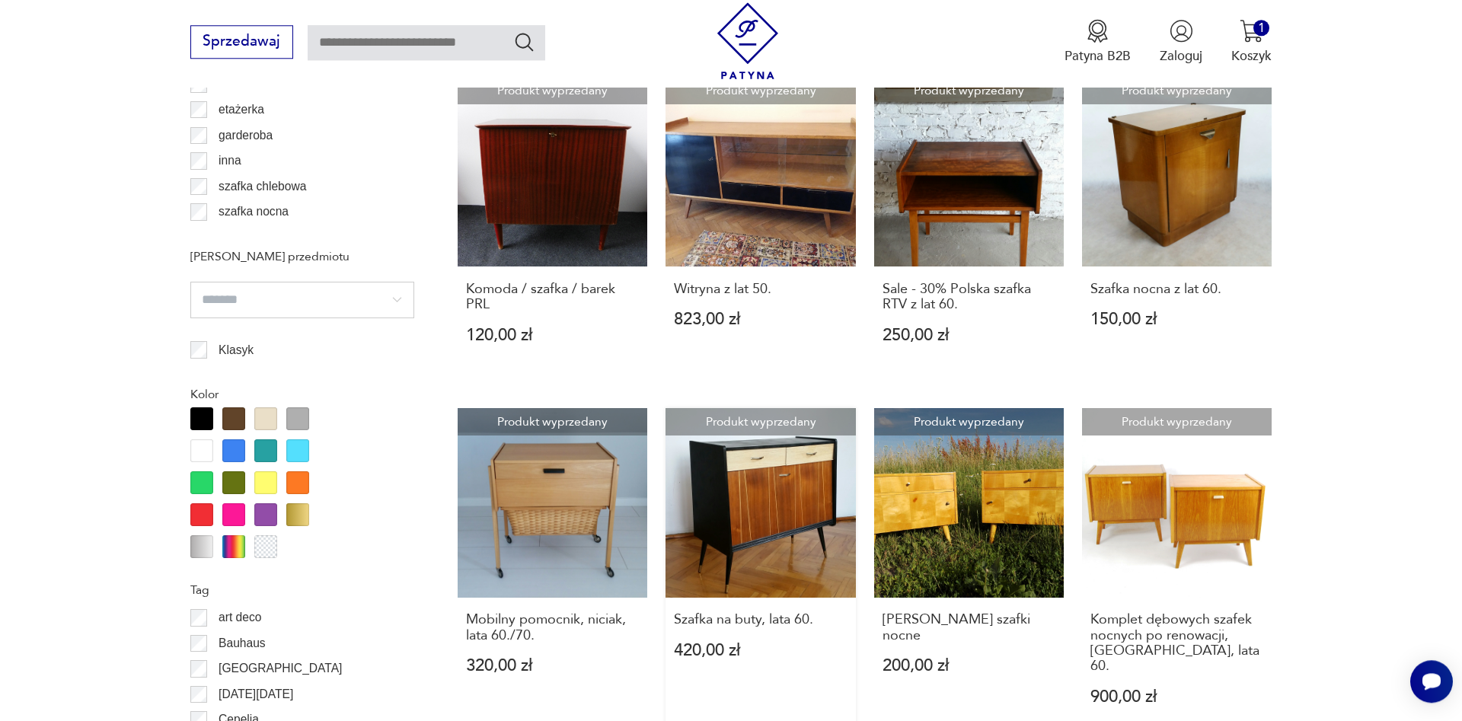
click at [791, 474] on link "Produkt wyprzedany Szafka na buty, lata 60. 420,00 zł" at bounding box center [760, 574] width 190 height 333
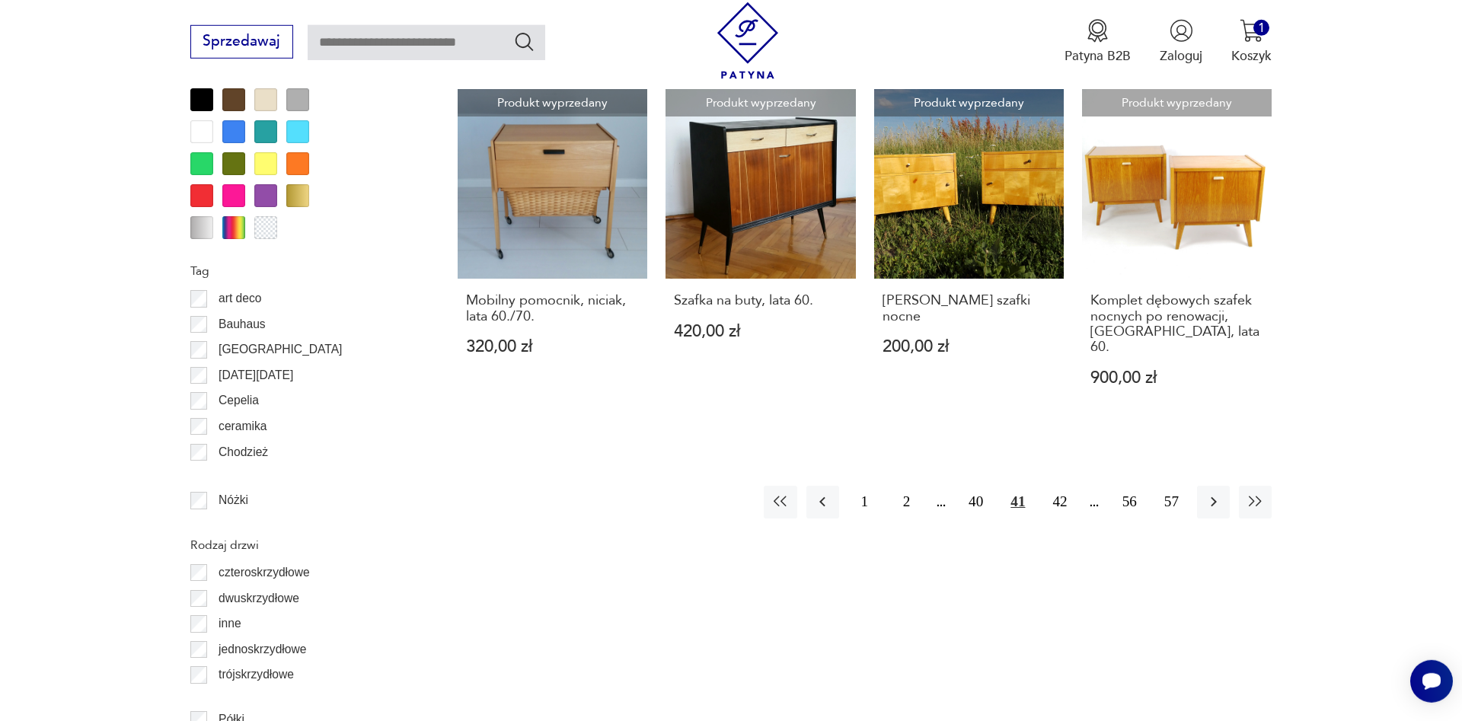
scroll to position [1771, 0]
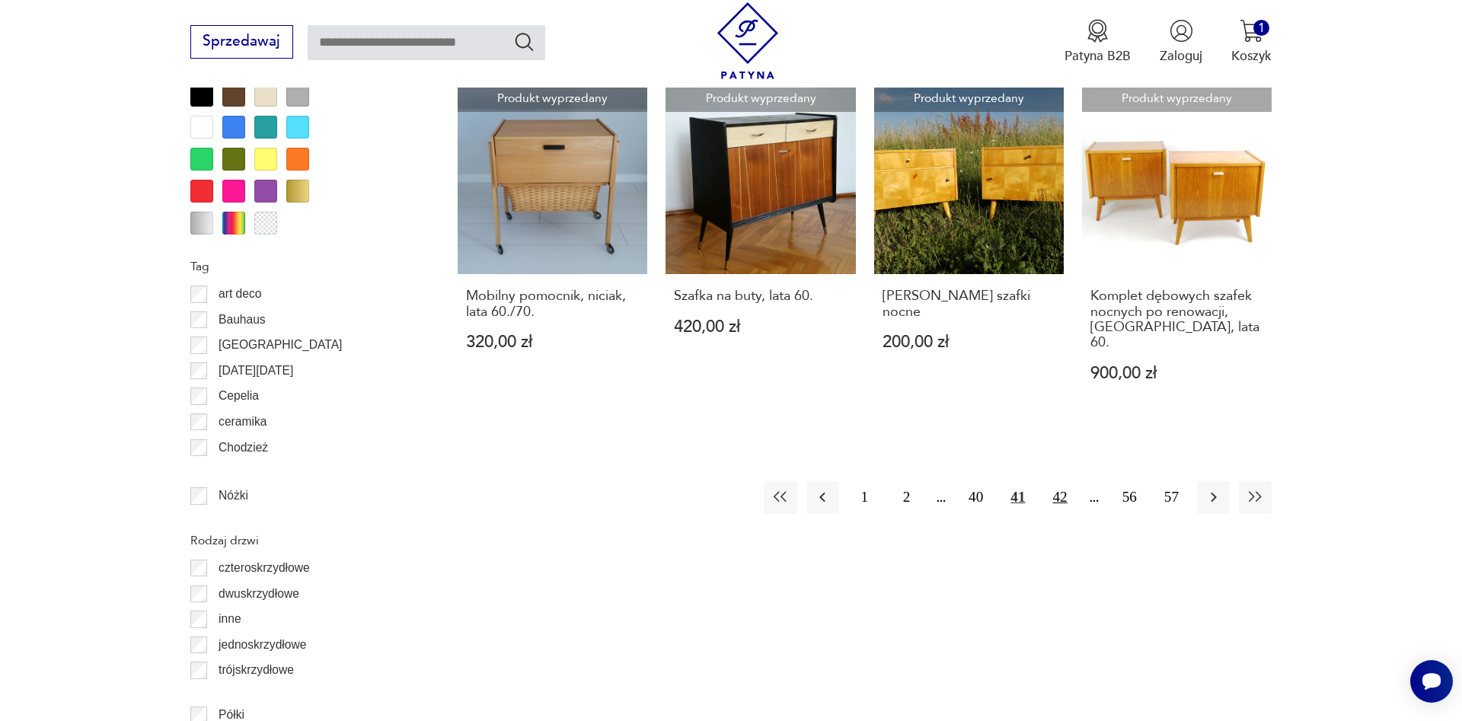
click at [1063, 481] on button "42" at bounding box center [1059, 497] width 33 height 33
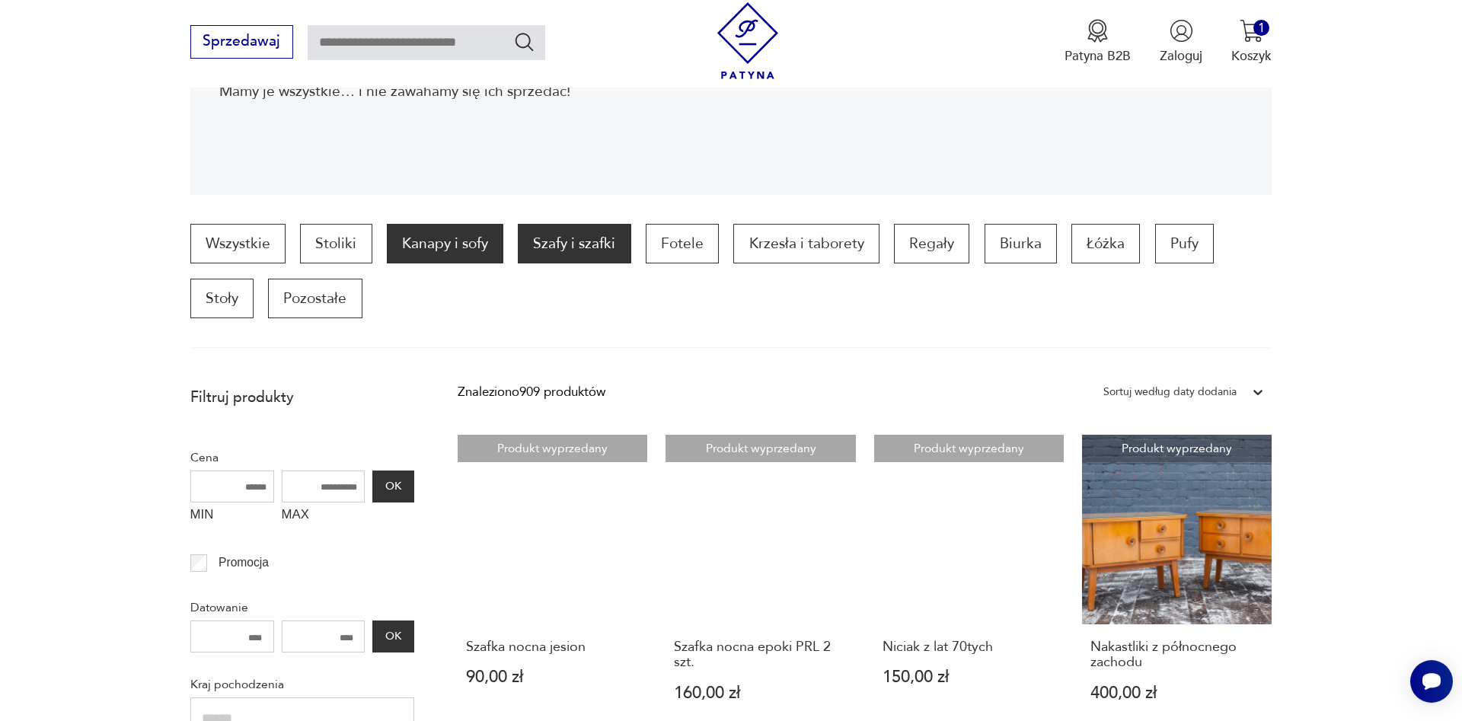
scroll to position [361, 0]
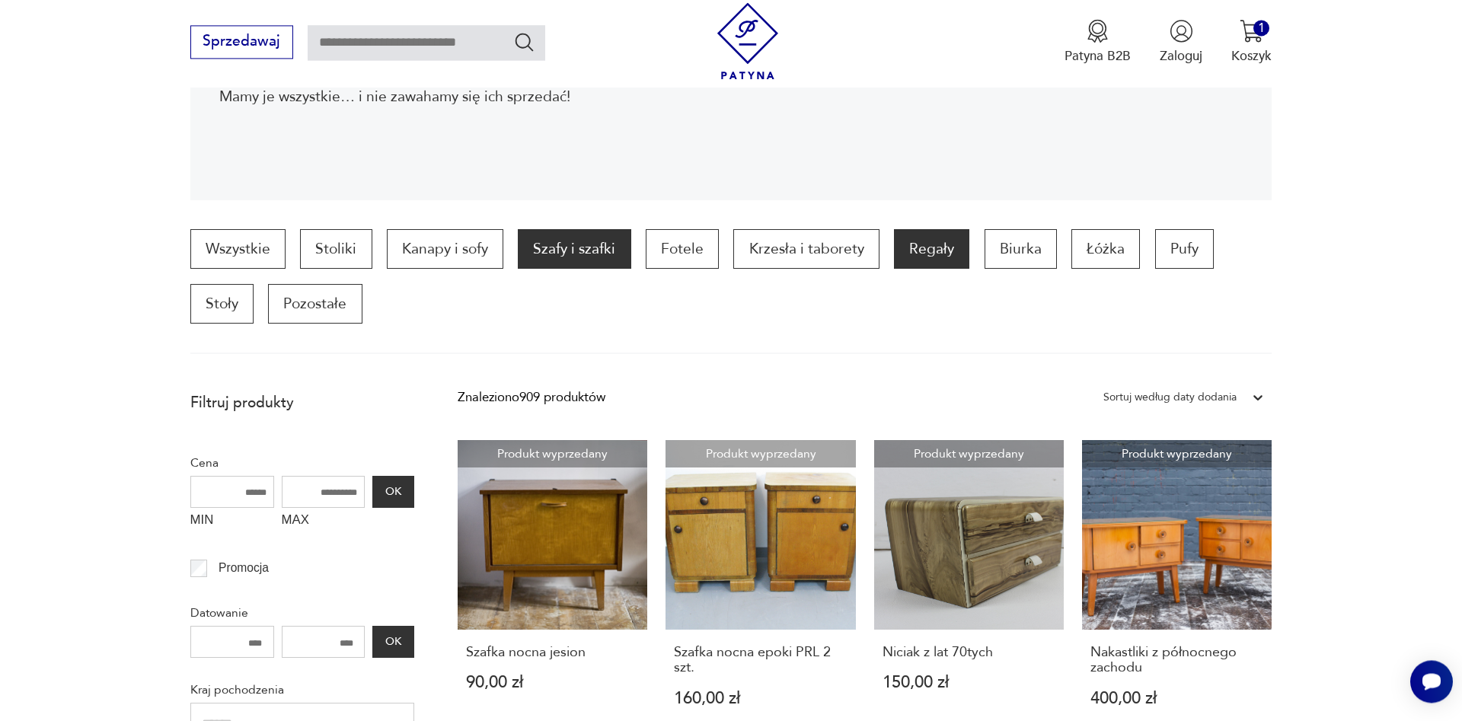
click at [906, 254] on p "Regały" at bounding box center [931, 249] width 75 height 40
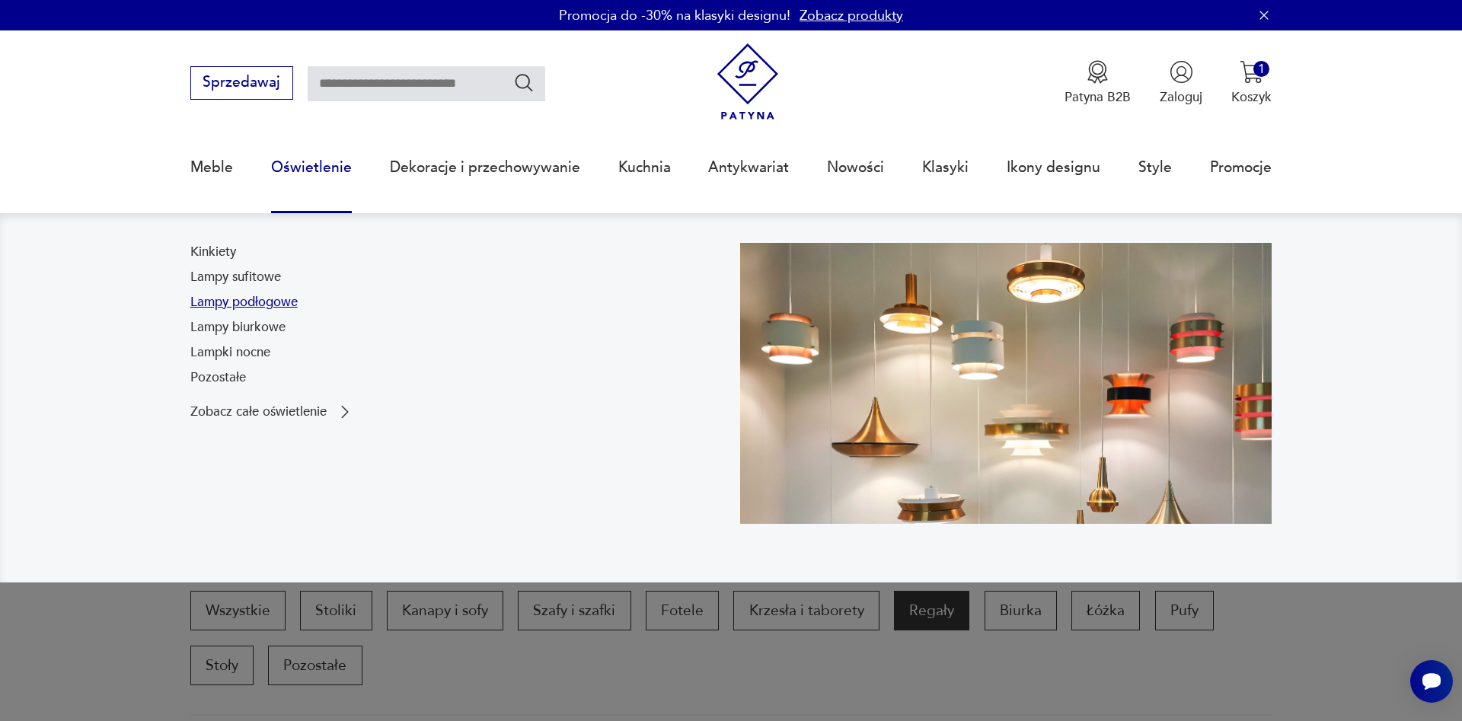
click at [274, 301] on link "Lampy podłogowe" at bounding box center [243, 302] width 107 height 18
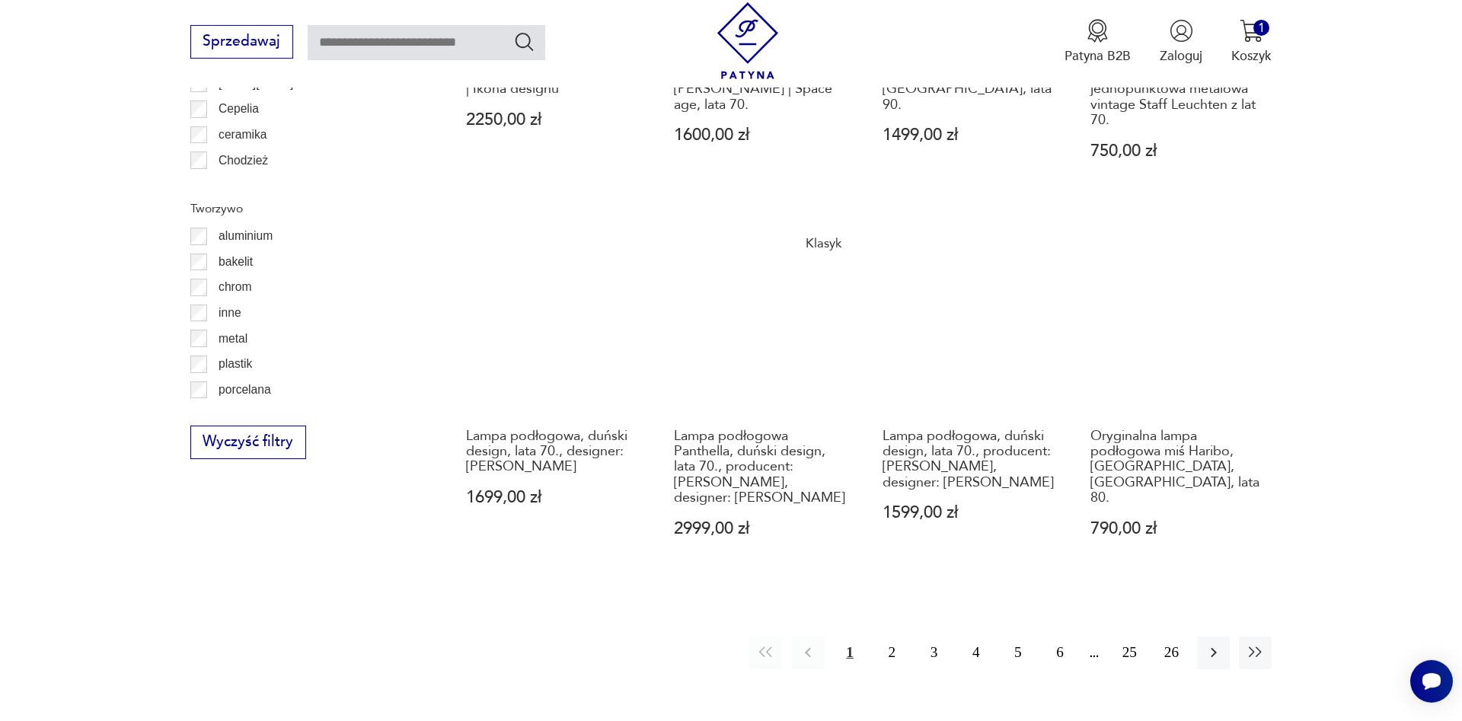
scroll to position [1672, 0]
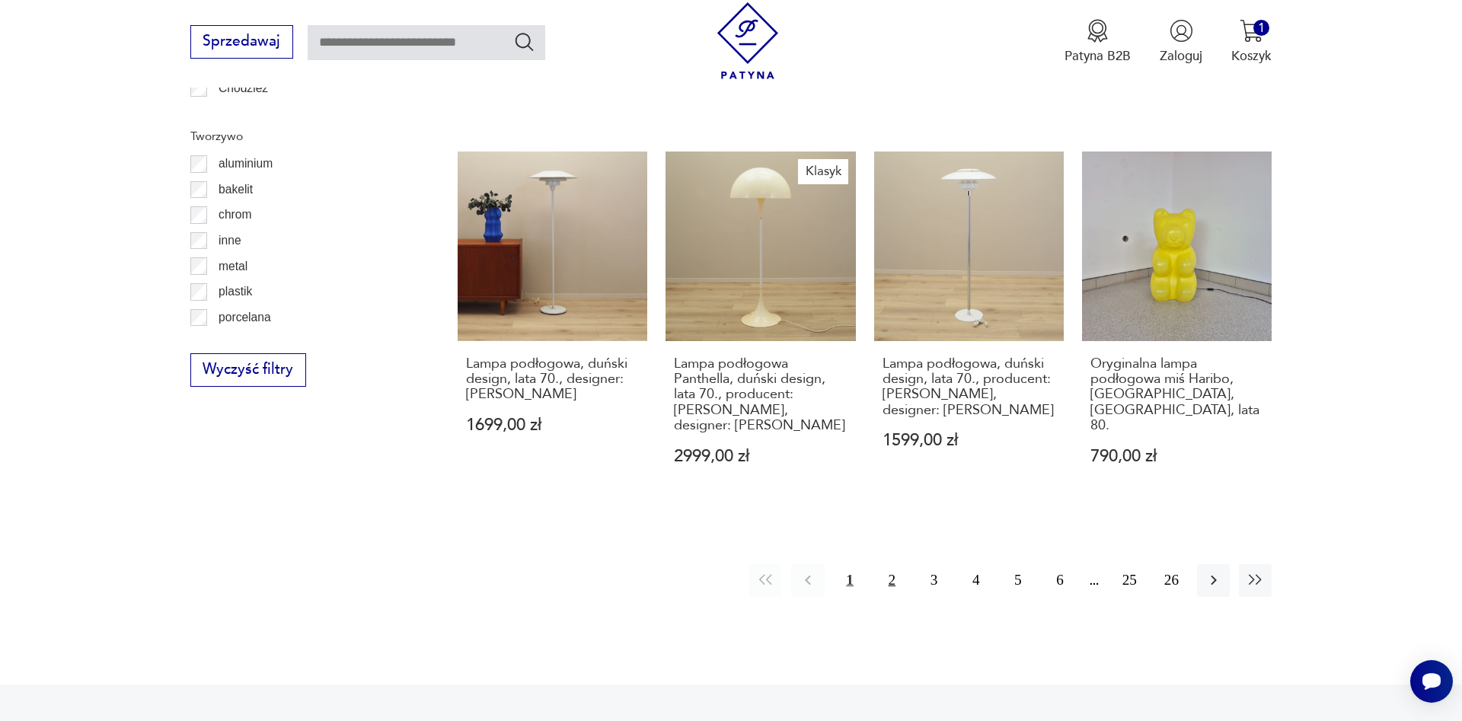
click at [888, 582] on button "2" at bounding box center [891, 580] width 33 height 33
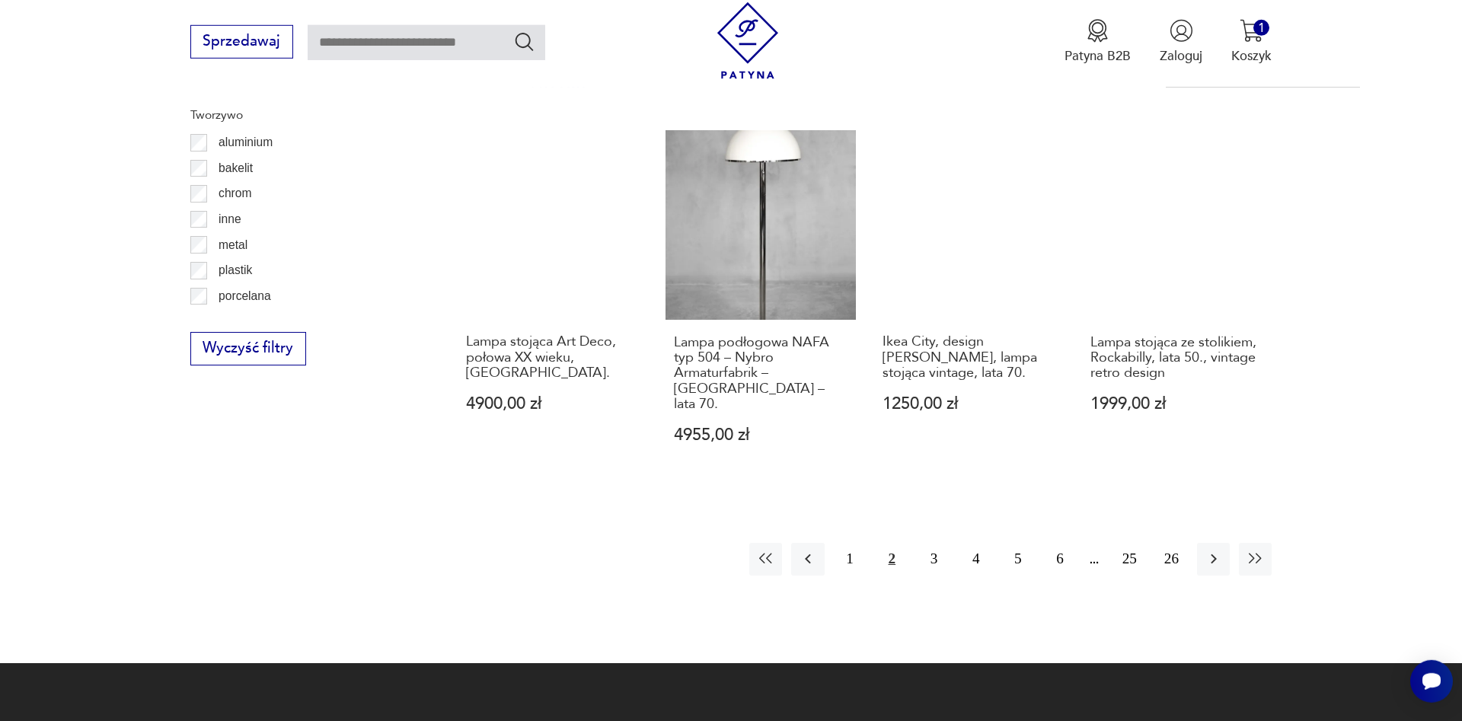
scroll to position [1694, 0]
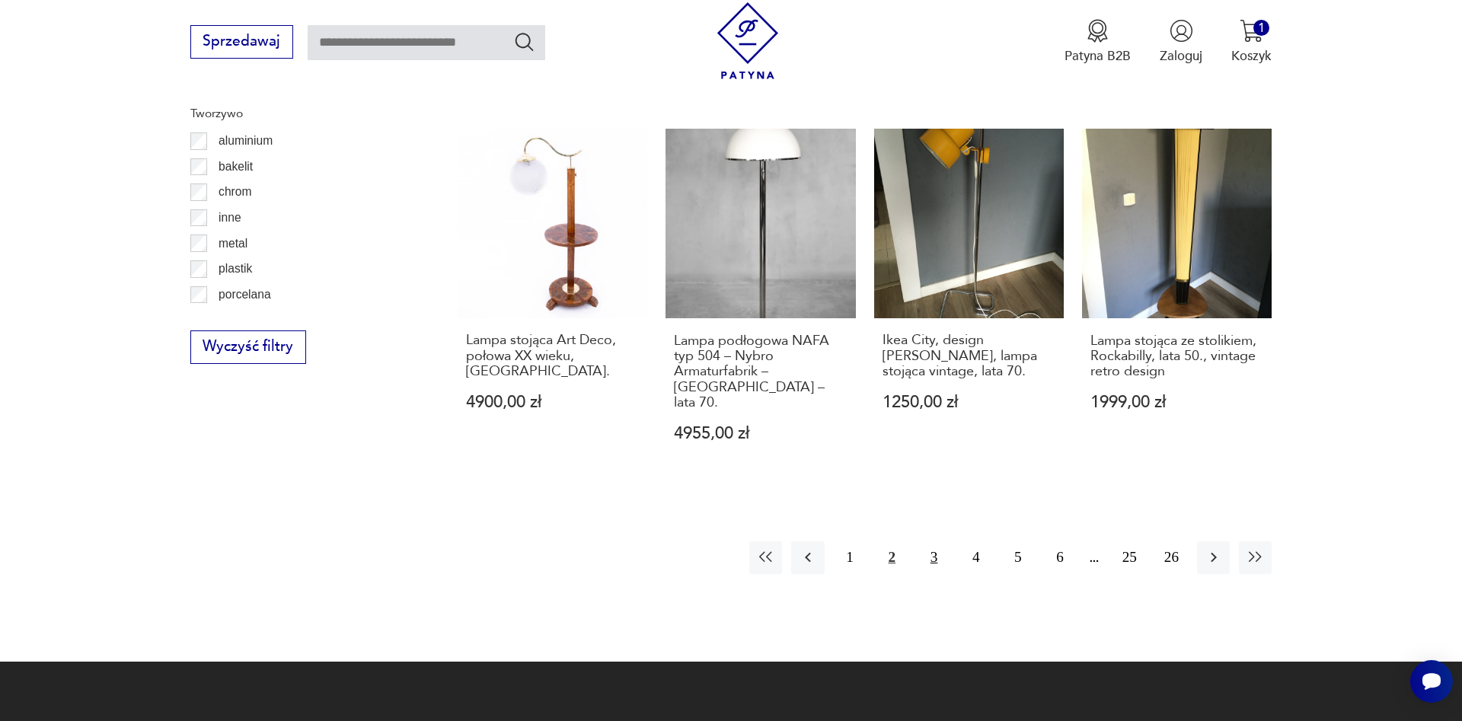
click at [932, 541] on button "3" at bounding box center [933, 557] width 33 height 33
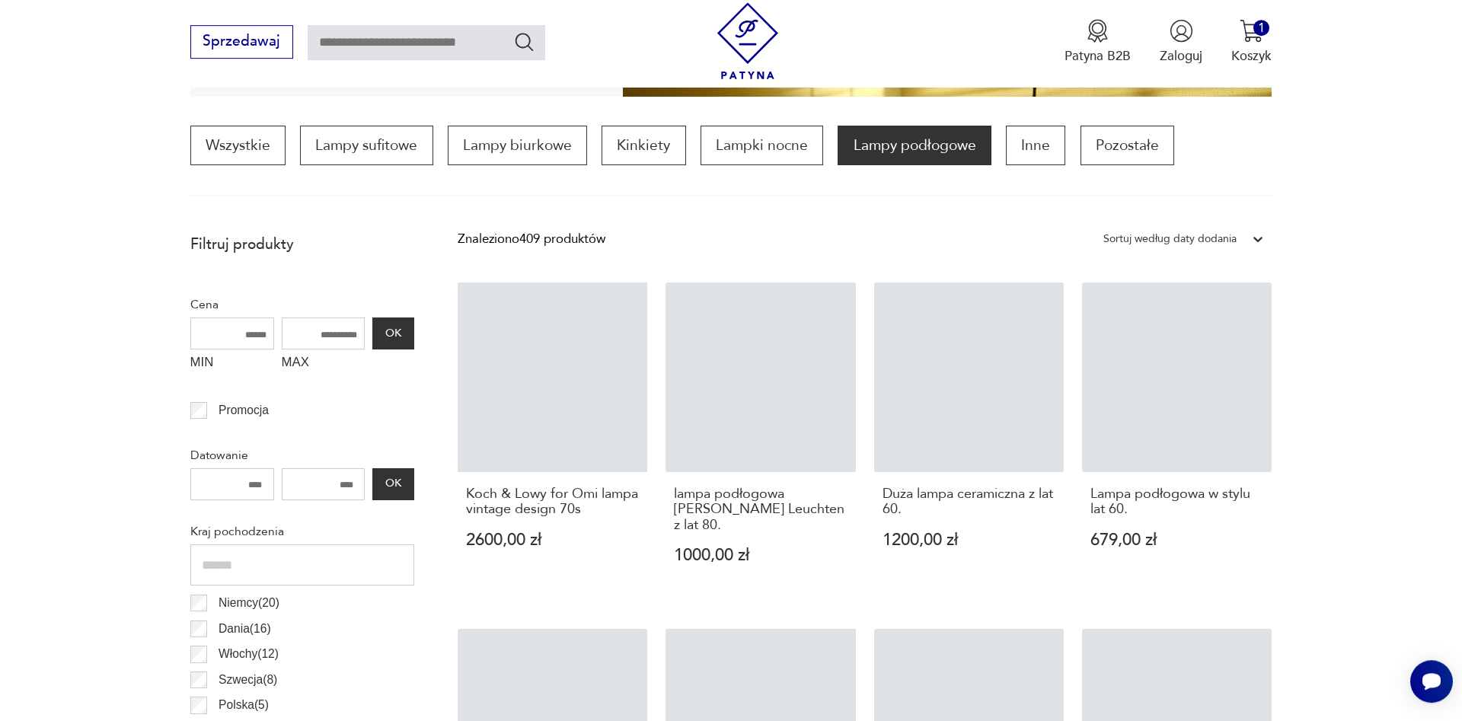
scroll to position [452, 0]
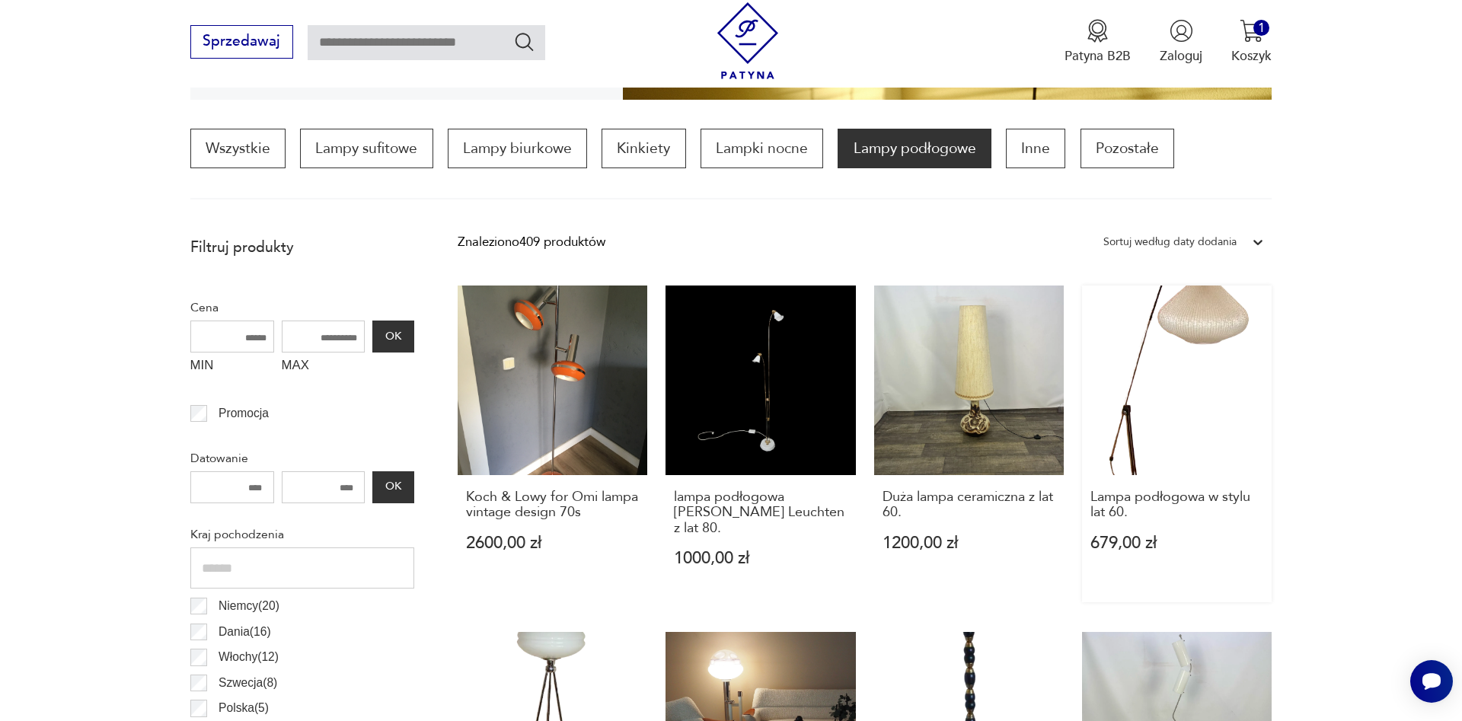
click at [1204, 324] on link "Lampa podłogowa w stylu lat 60. 679,00 zł" at bounding box center [1177, 443] width 190 height 317
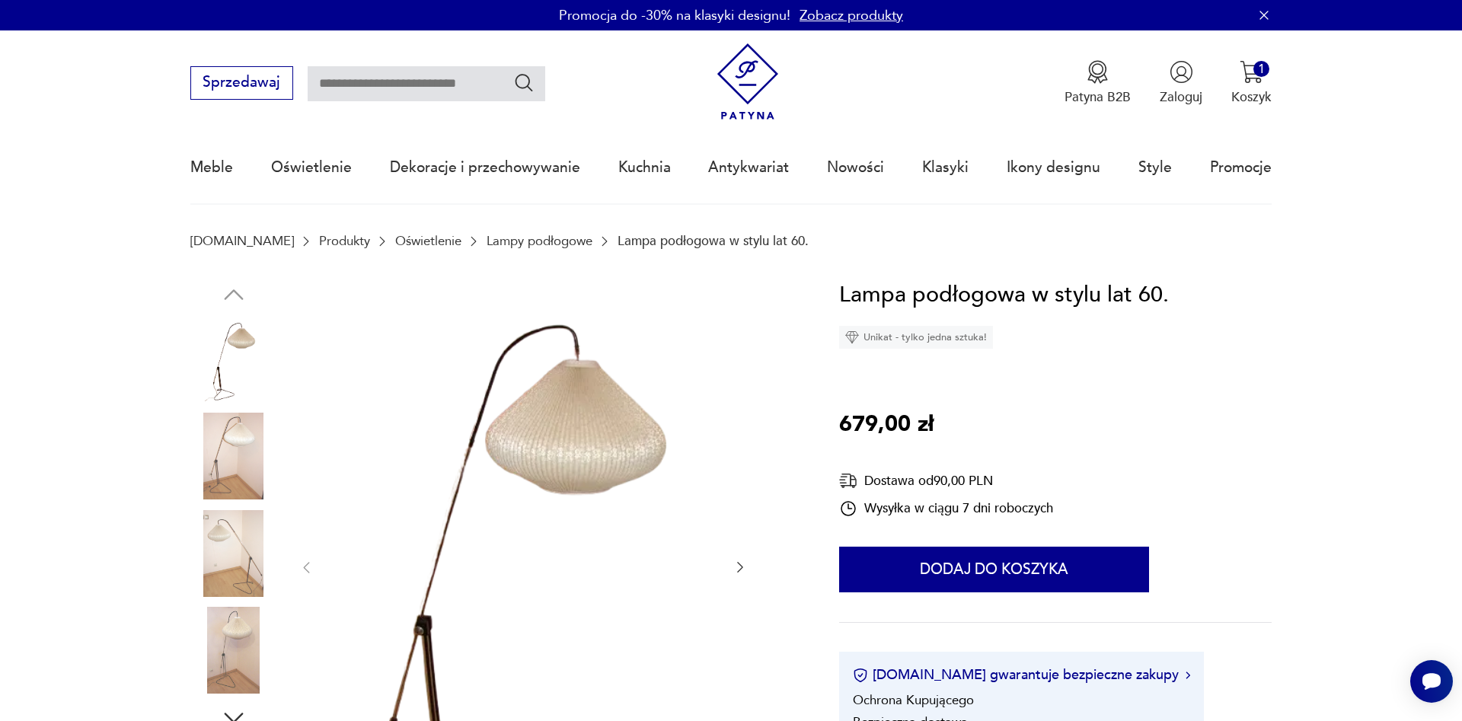
click at [237, 439] on img at bounding box center [233, 456] width 87 height 87
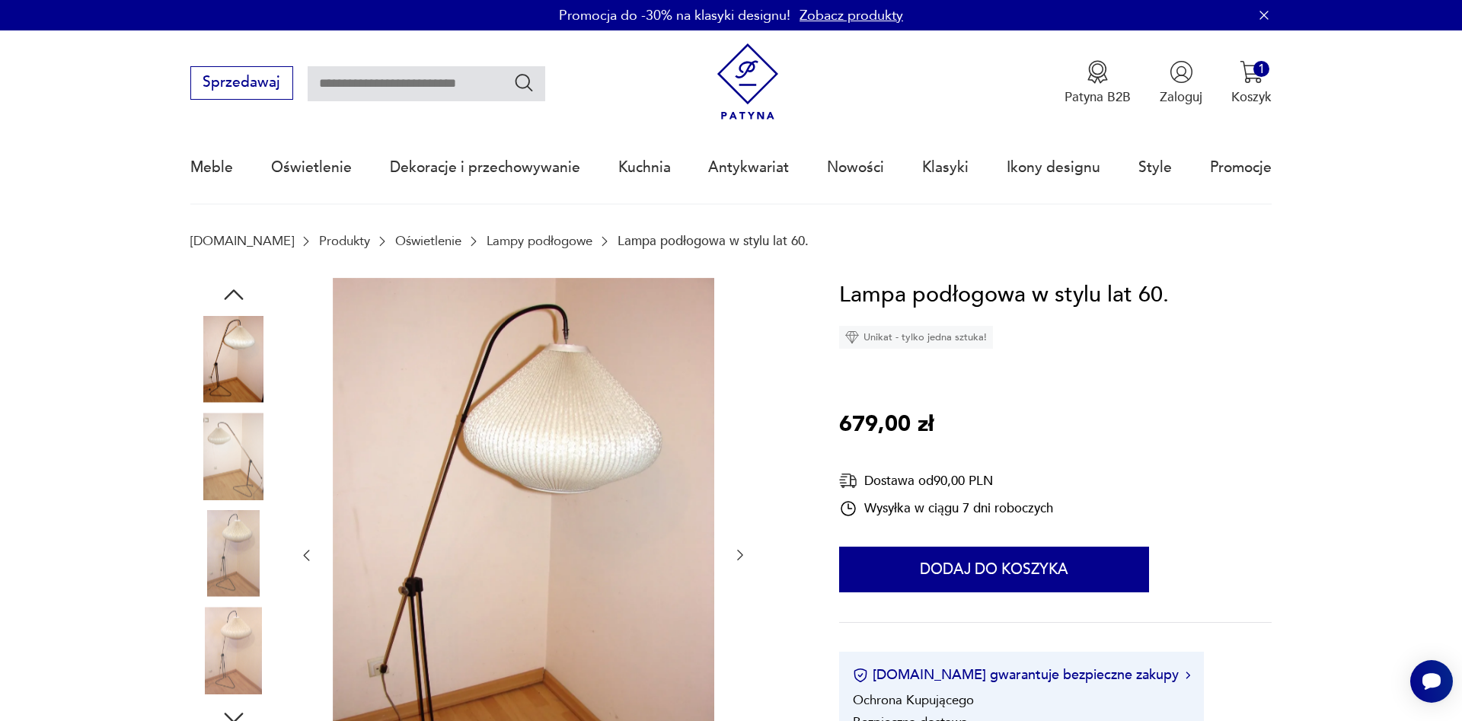
click at [573, 466] on img at bounding box center [523, 554] width 381 height 552
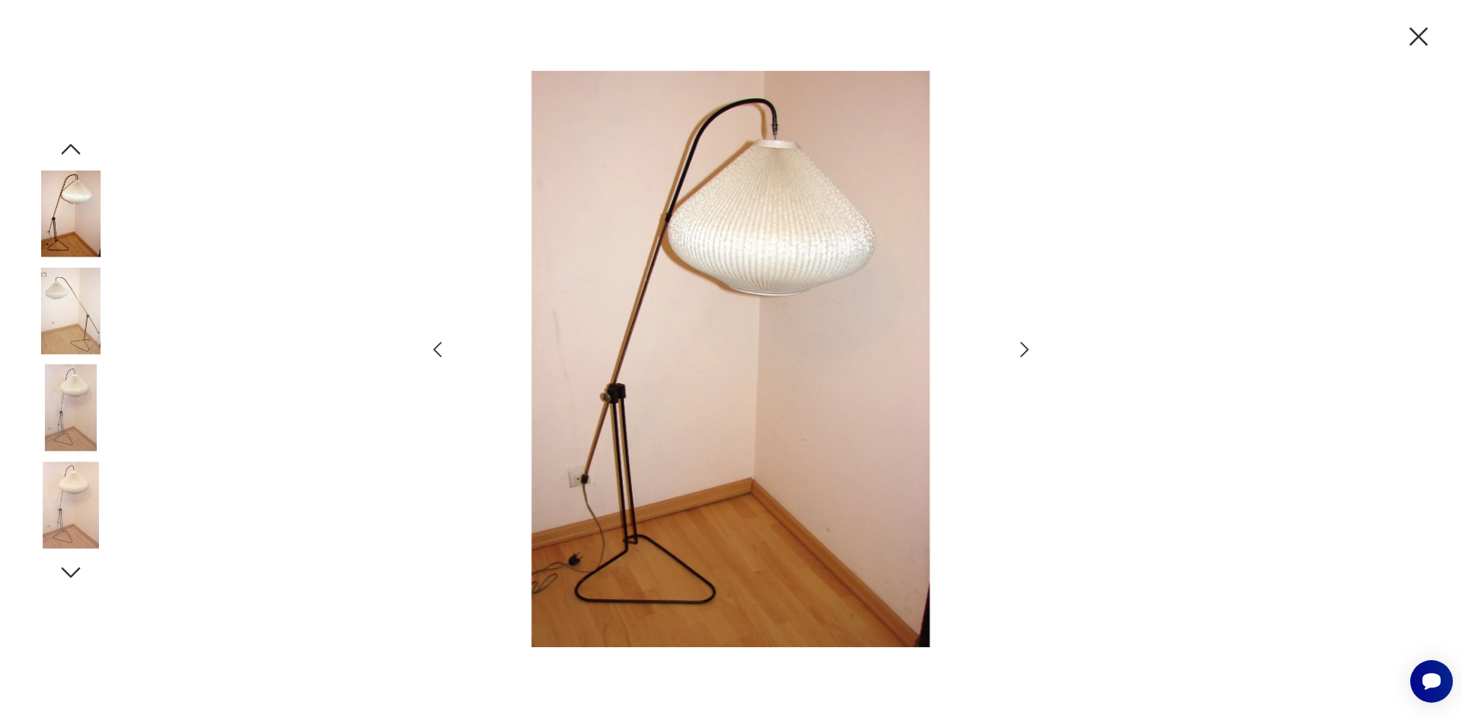
click at [1417, 28] on icon "button" at bounding box center [1418, 37] width 32 height 32
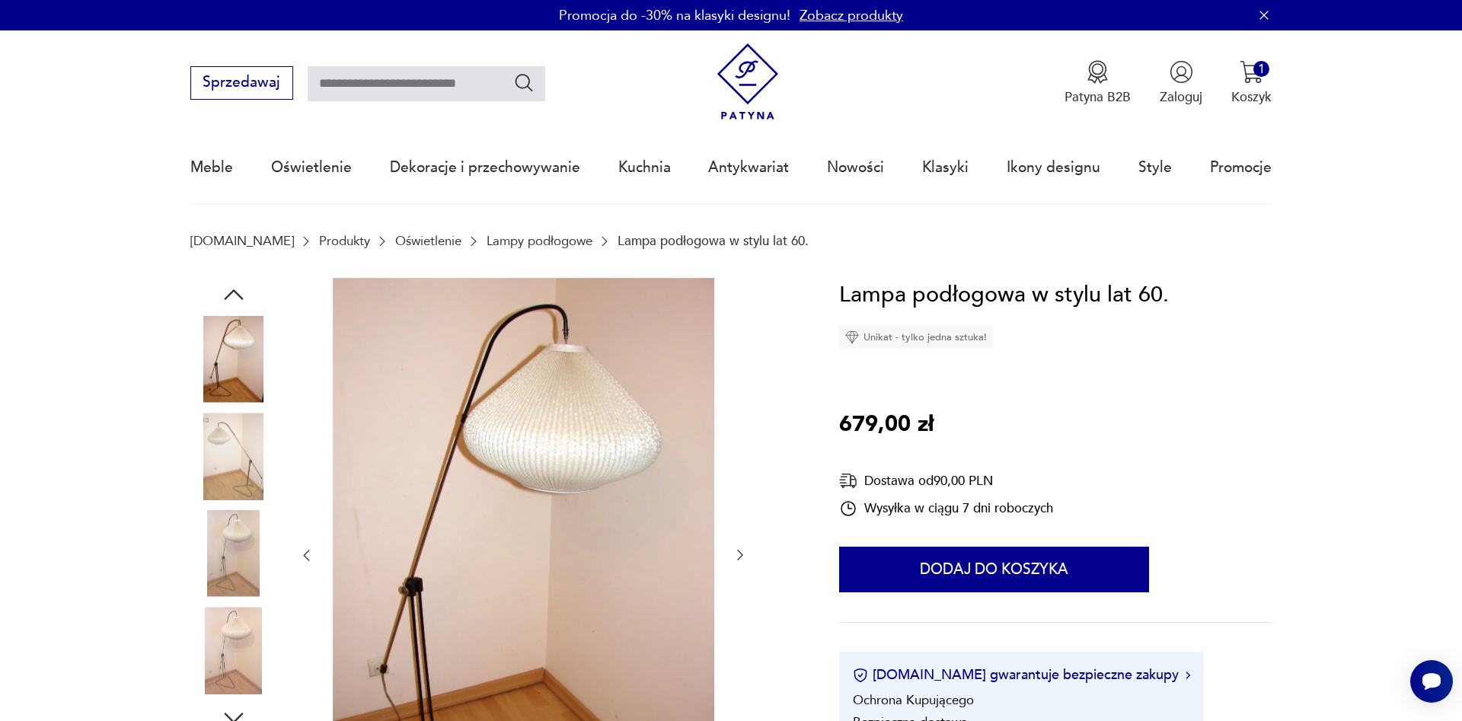
scroll to position [311, 0]
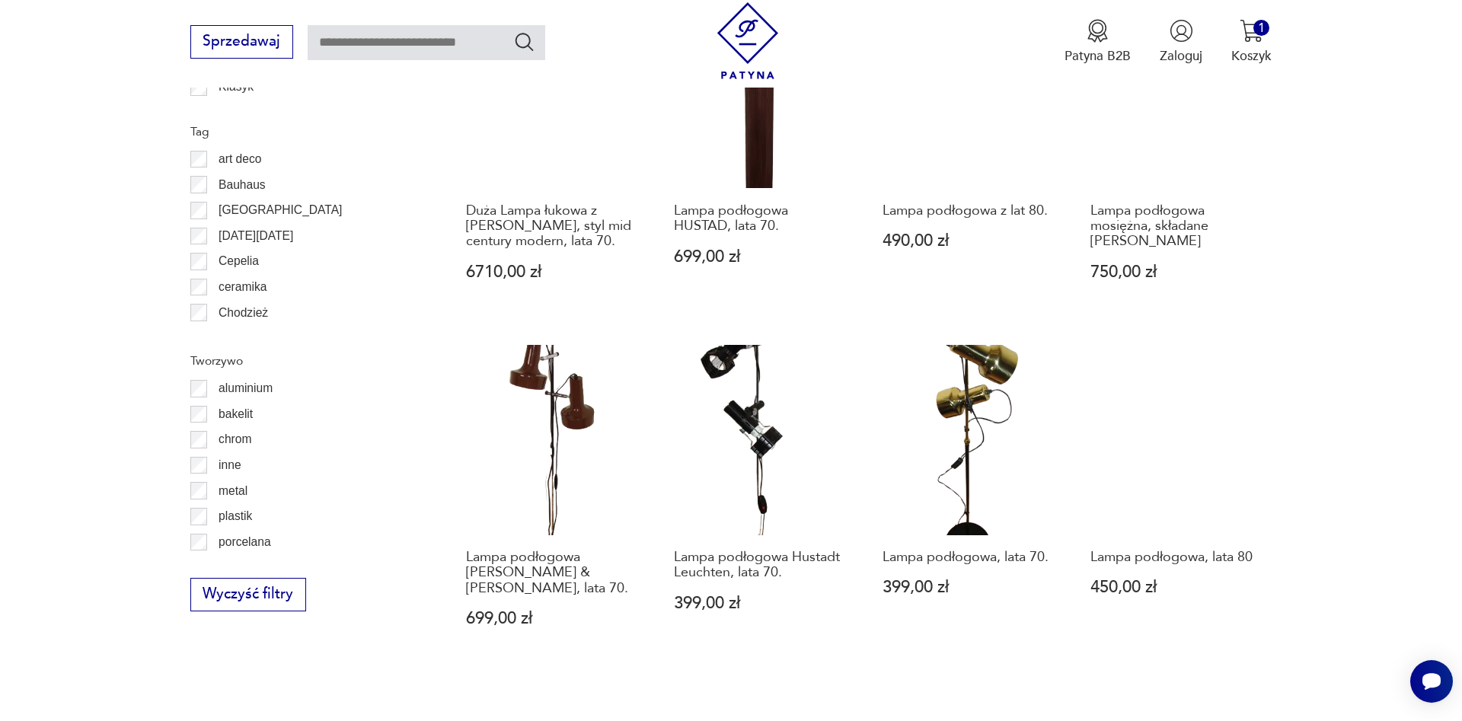
scroll to position [1602, 0]
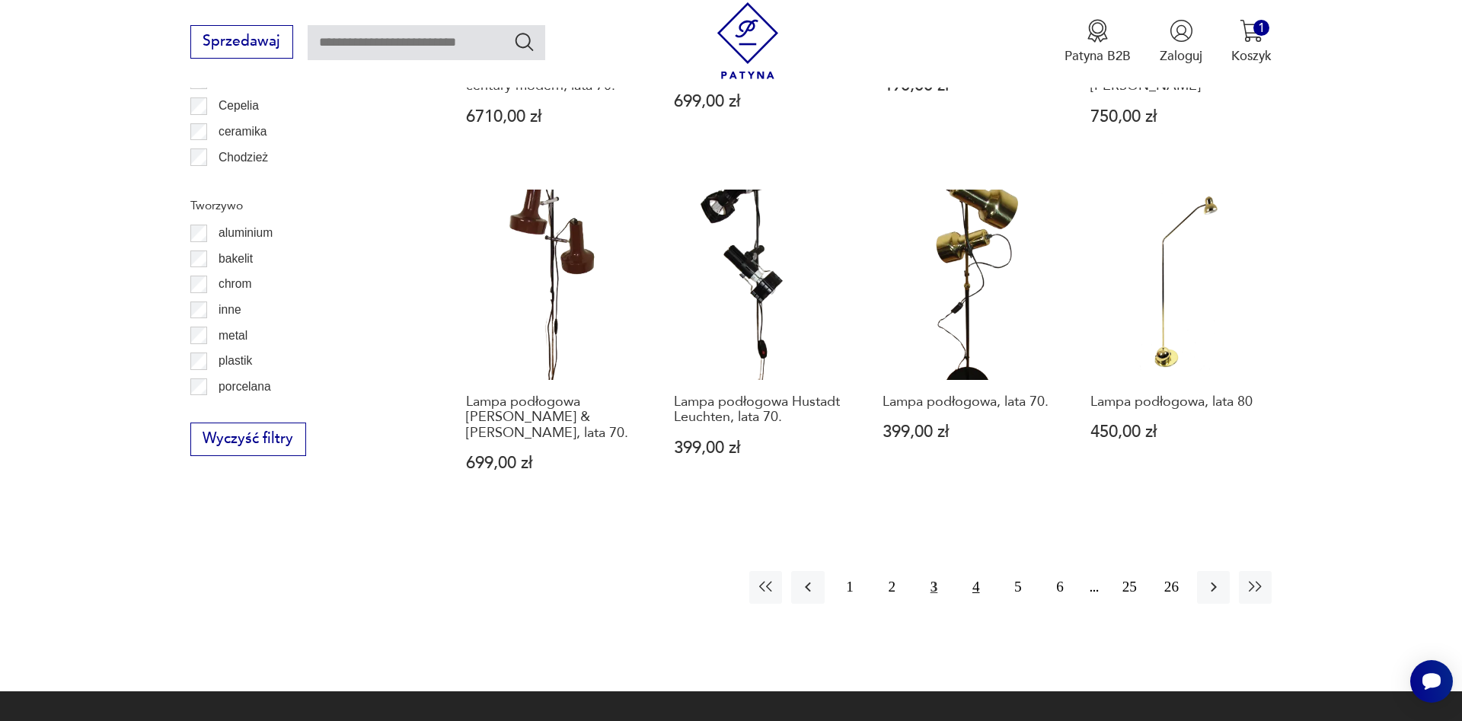
click at [973, 571] on button "4" at bounding box center [975, 587] width 33 height 33
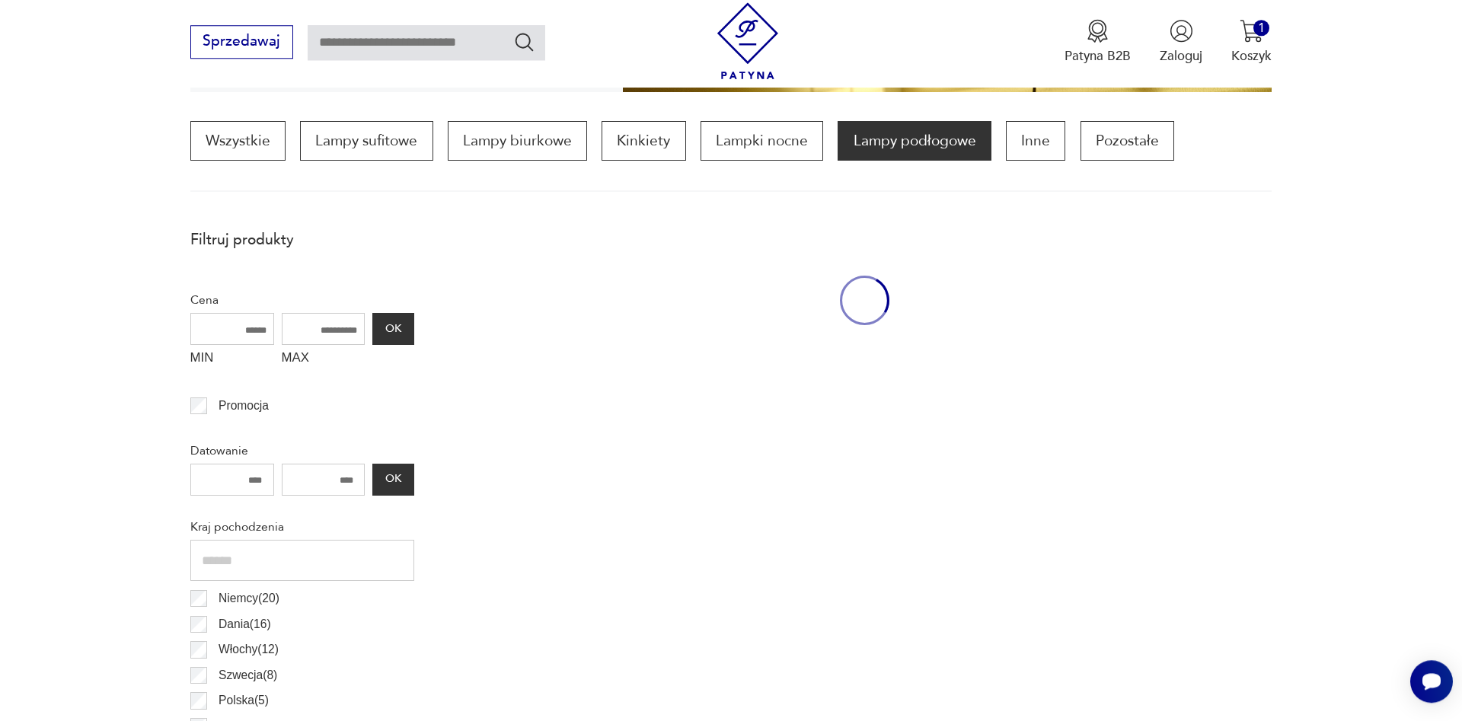
scroll to position [452, 0]
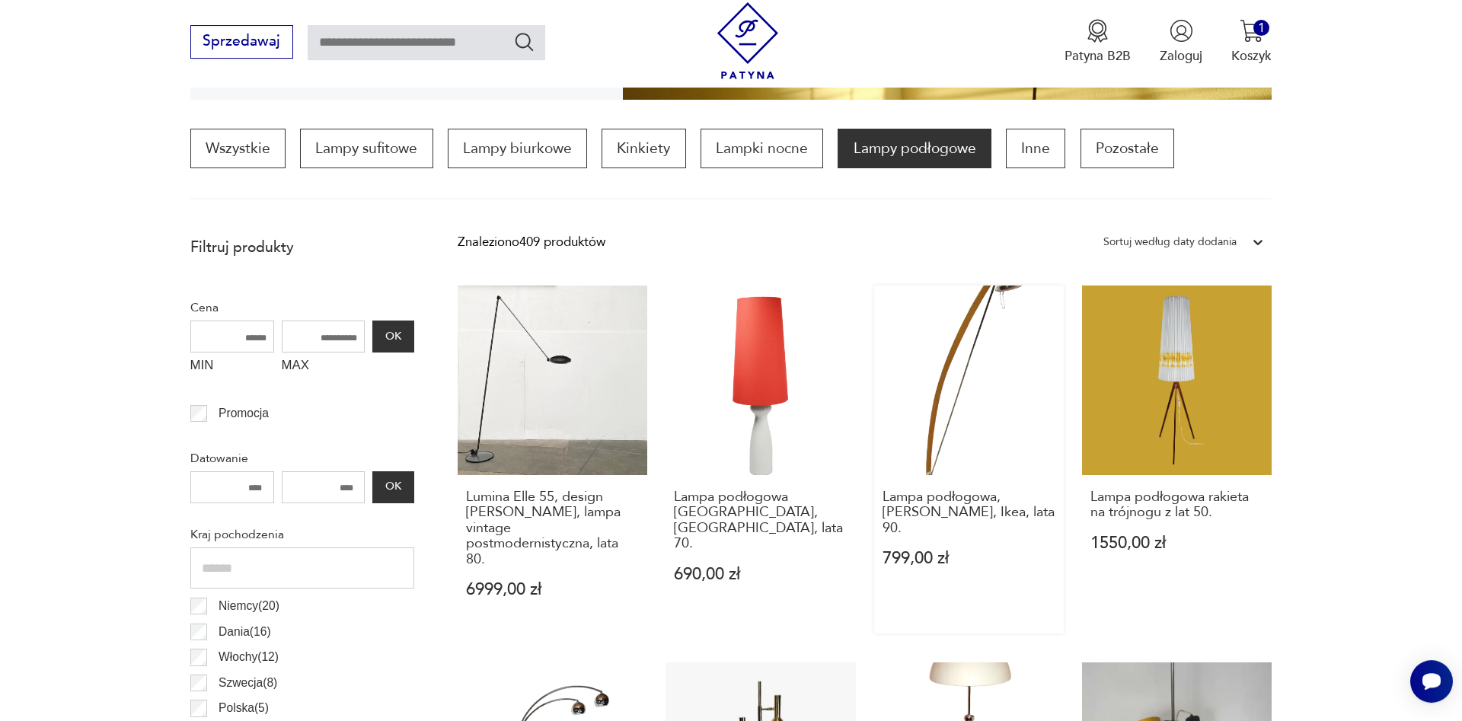
click at [964, 374] on link "Lampa podłogowa, [PERSON_NAME], Ikea, lata 90. 799,00 zł" at bounding box center [969, 459] width 190 height 349
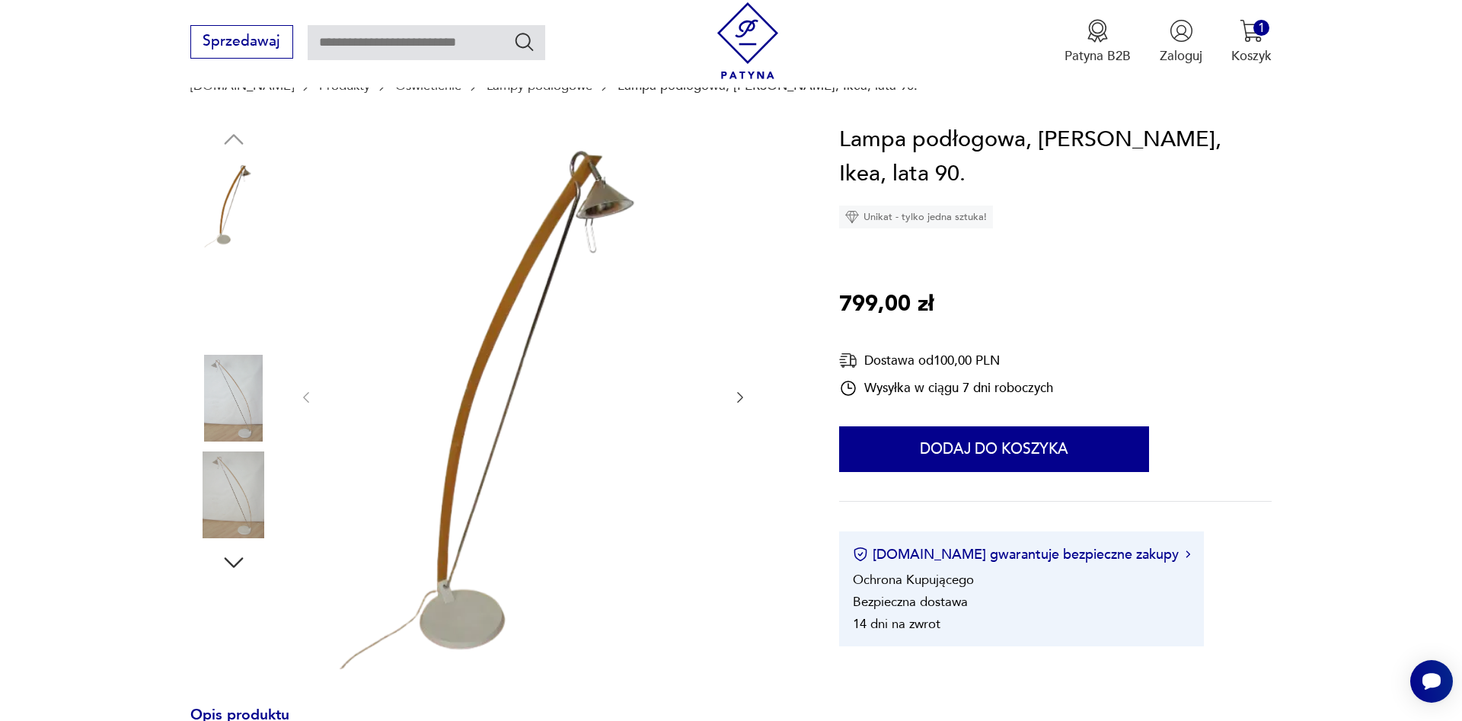
scroll to position [388, 0]
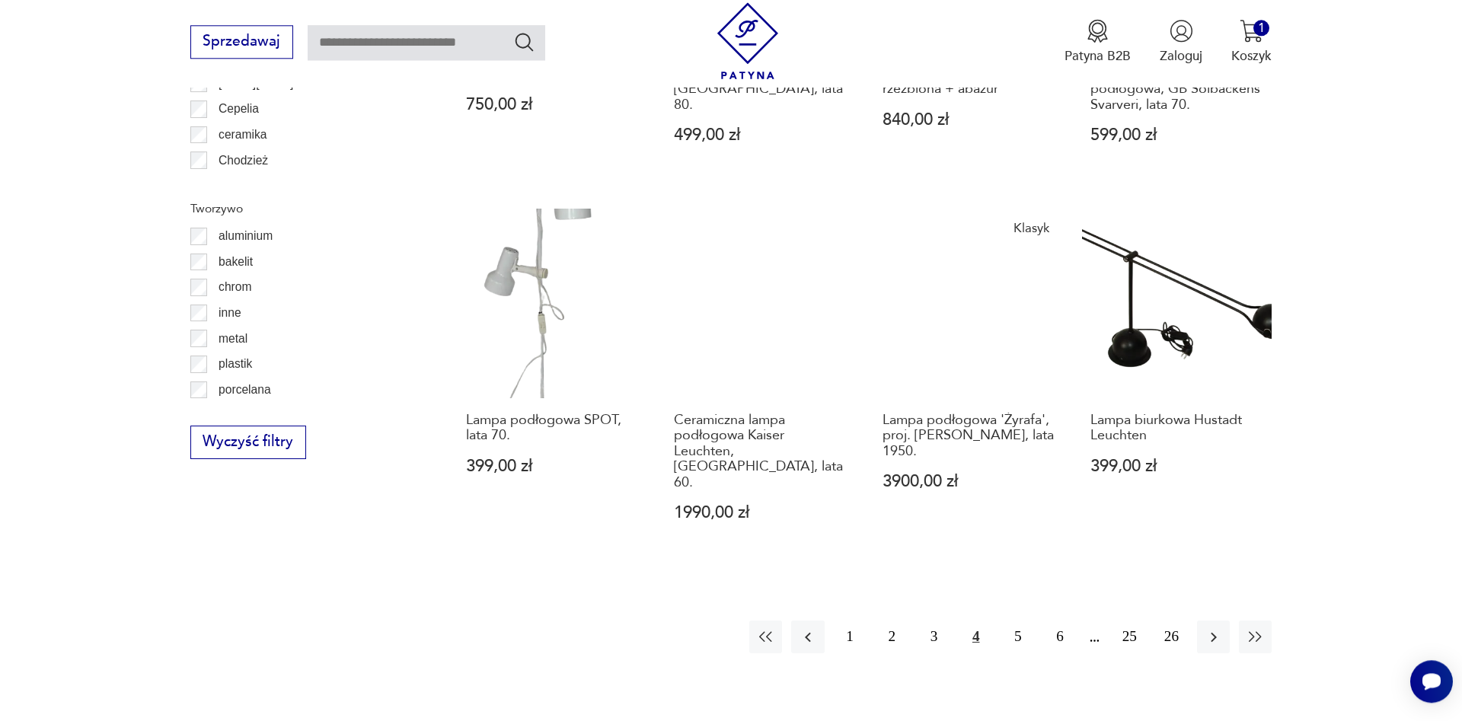
scroll to position [1617, 0]
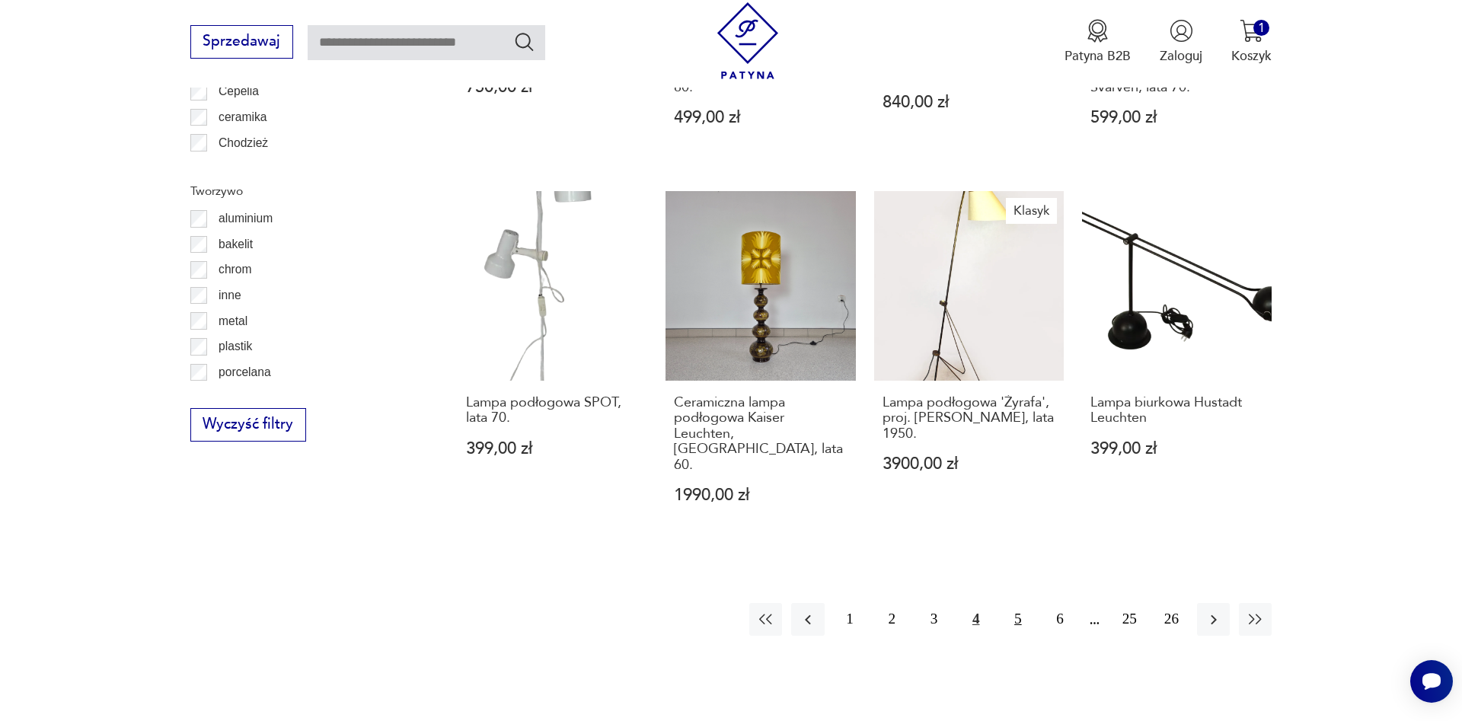
click at [1014, 603] on button "5" at bounding box center [1017, 619] width 33 height 33
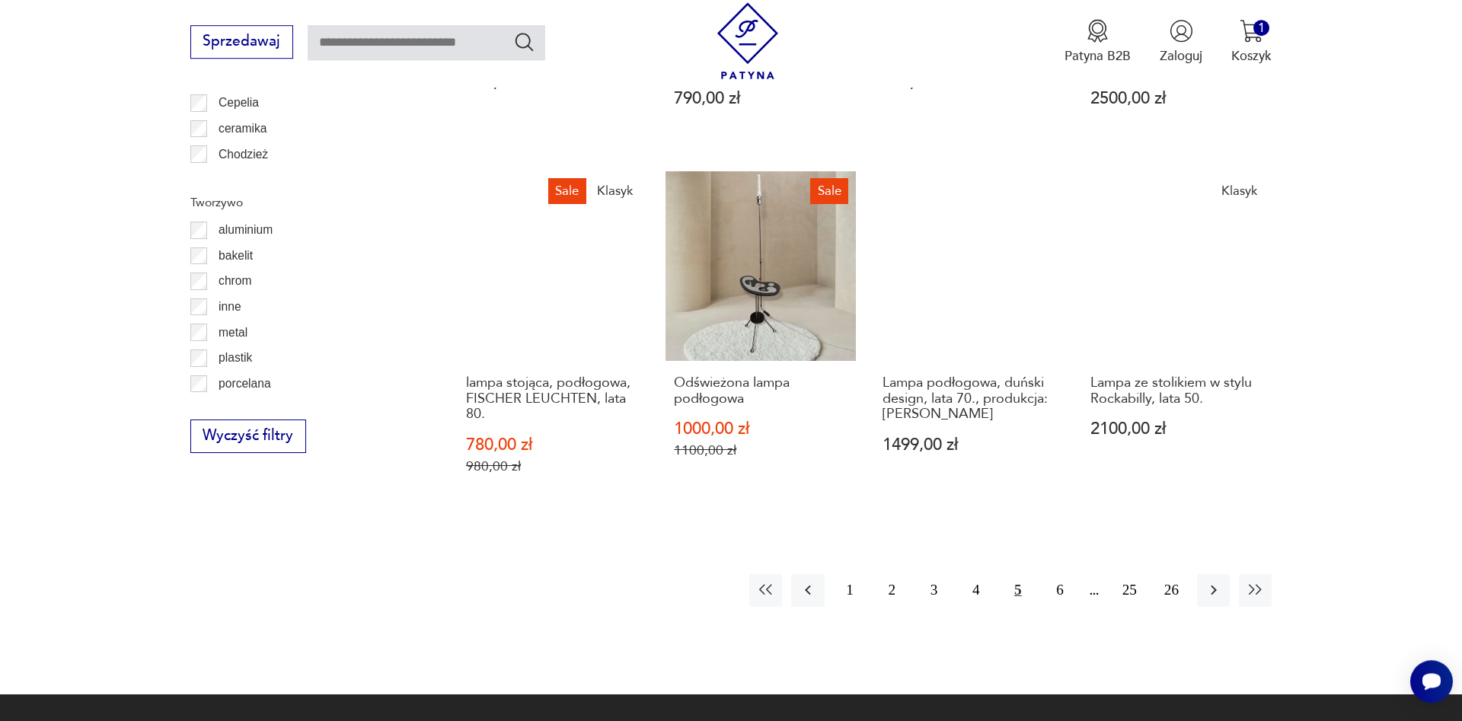
scroll to position [1617, 0]
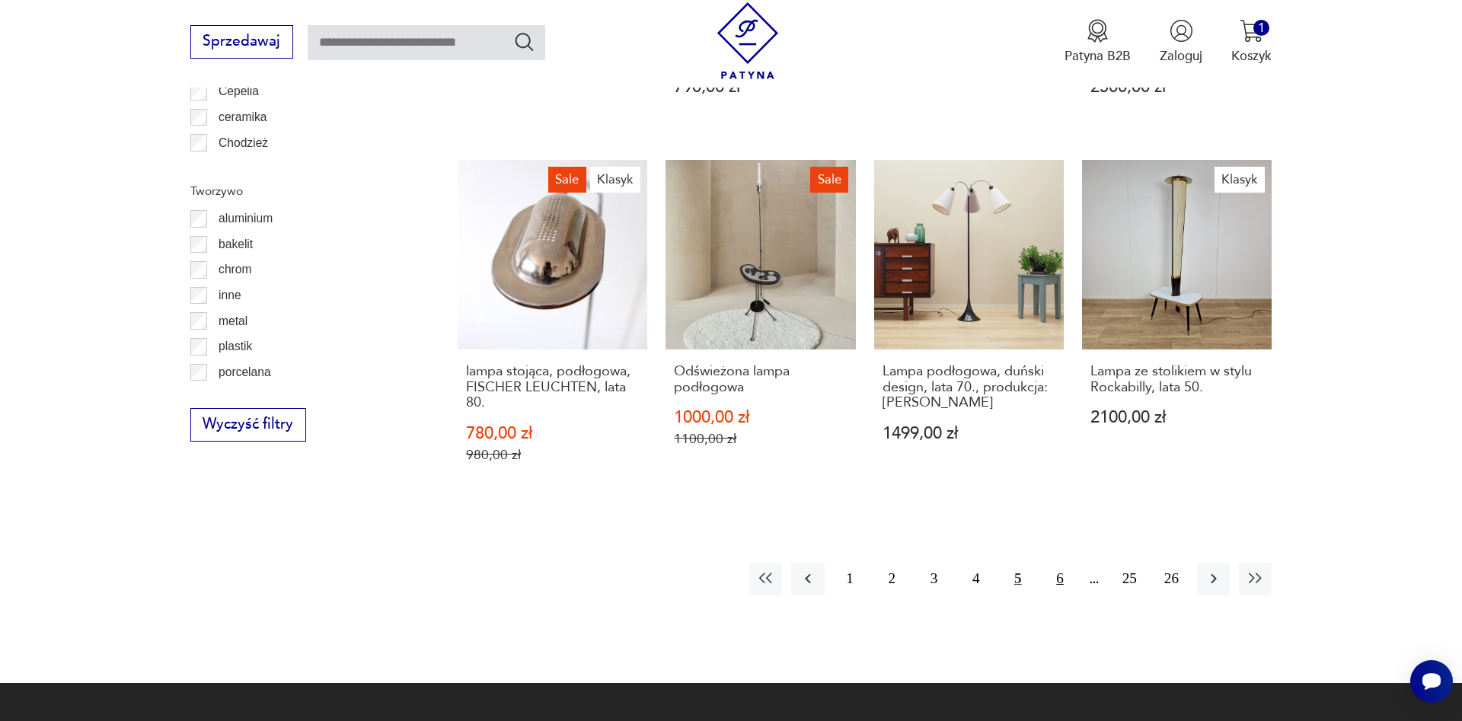
click at [1057, 595] on button "6" at bounding box center [1059, 579] width 33 height 33
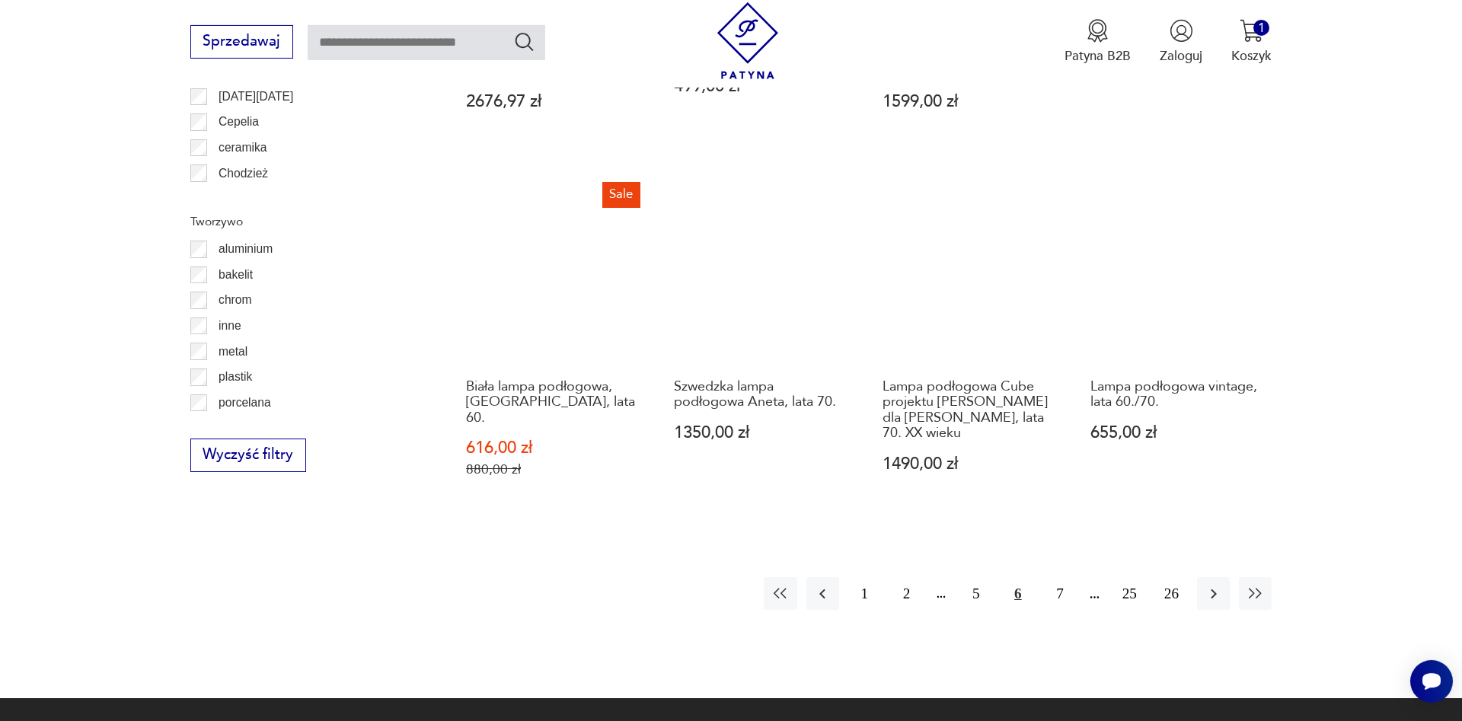
scroll to position [1617, 0]
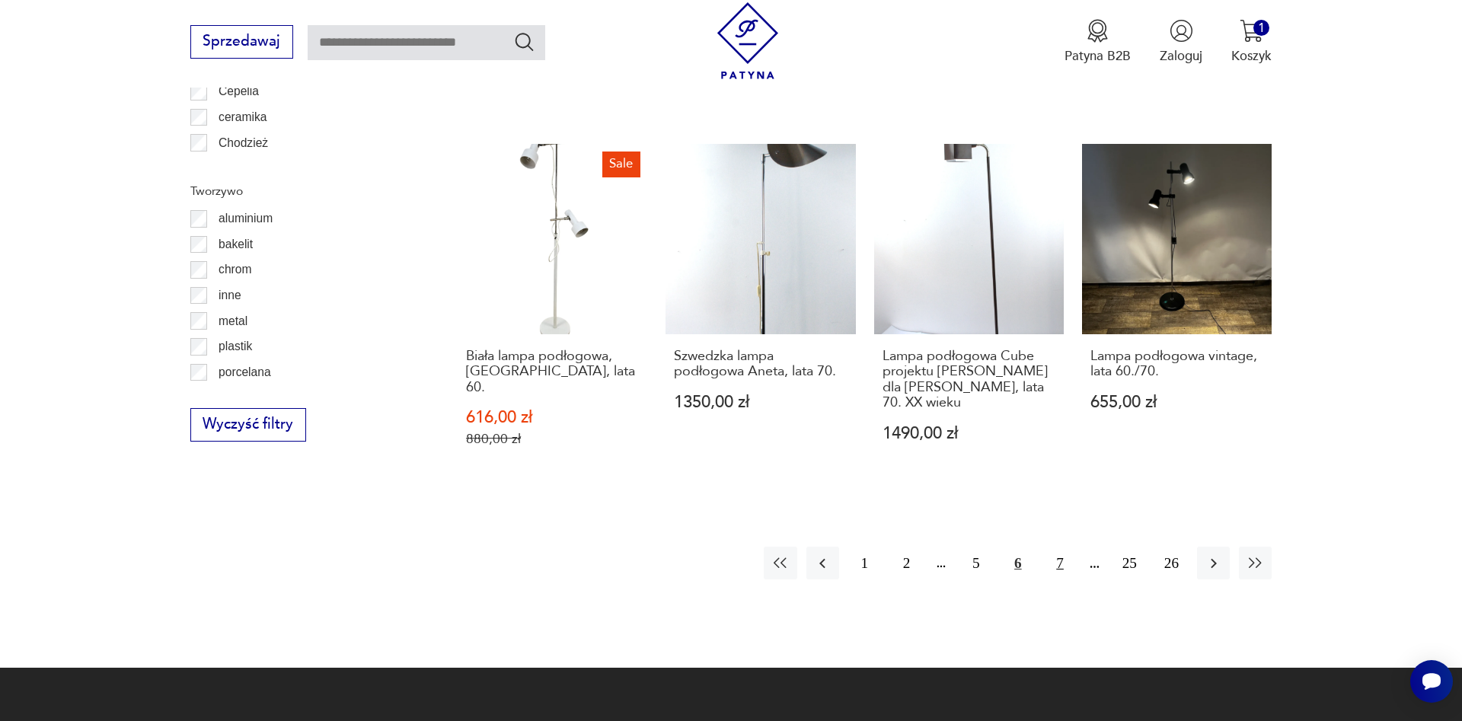
click at [1061, 557] on button "7" at bounding box center [1059, 563] width 33 height 33
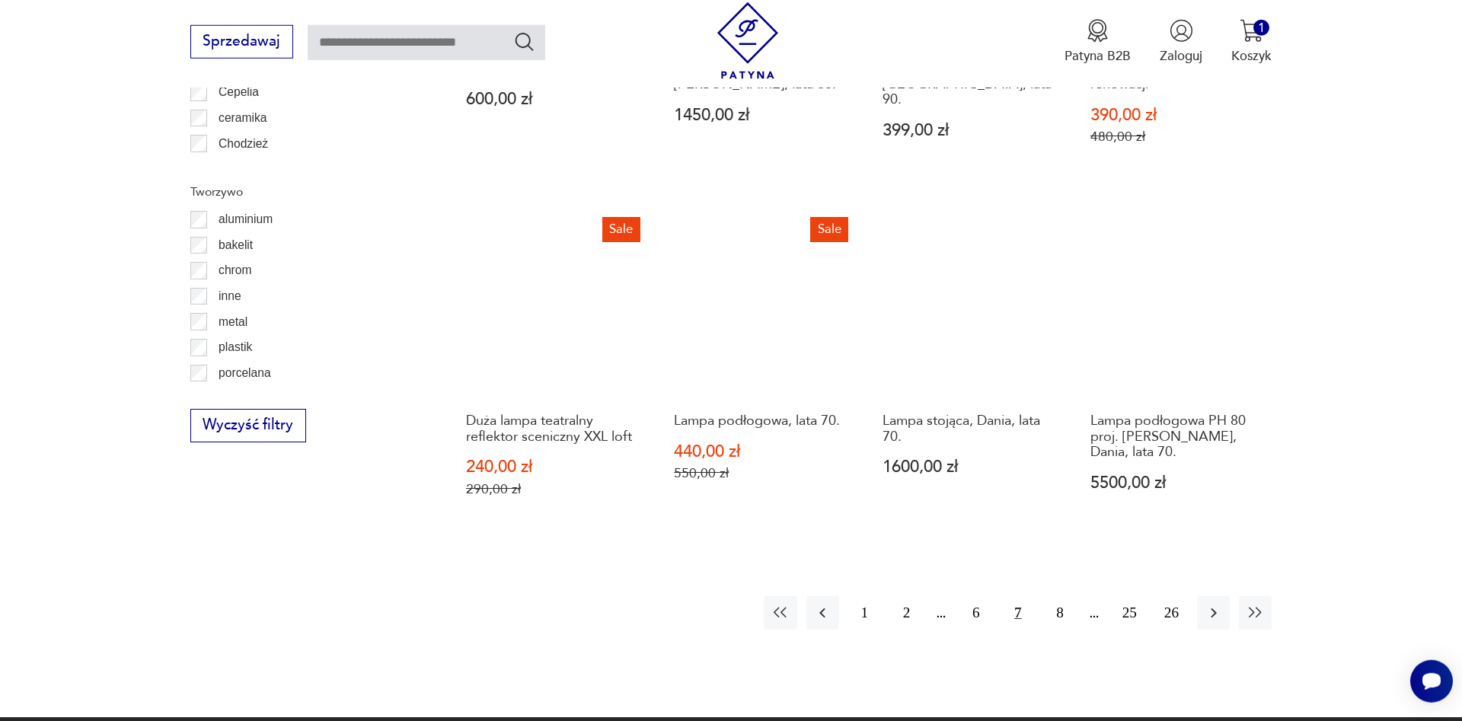
scroll to position [1617, 0]
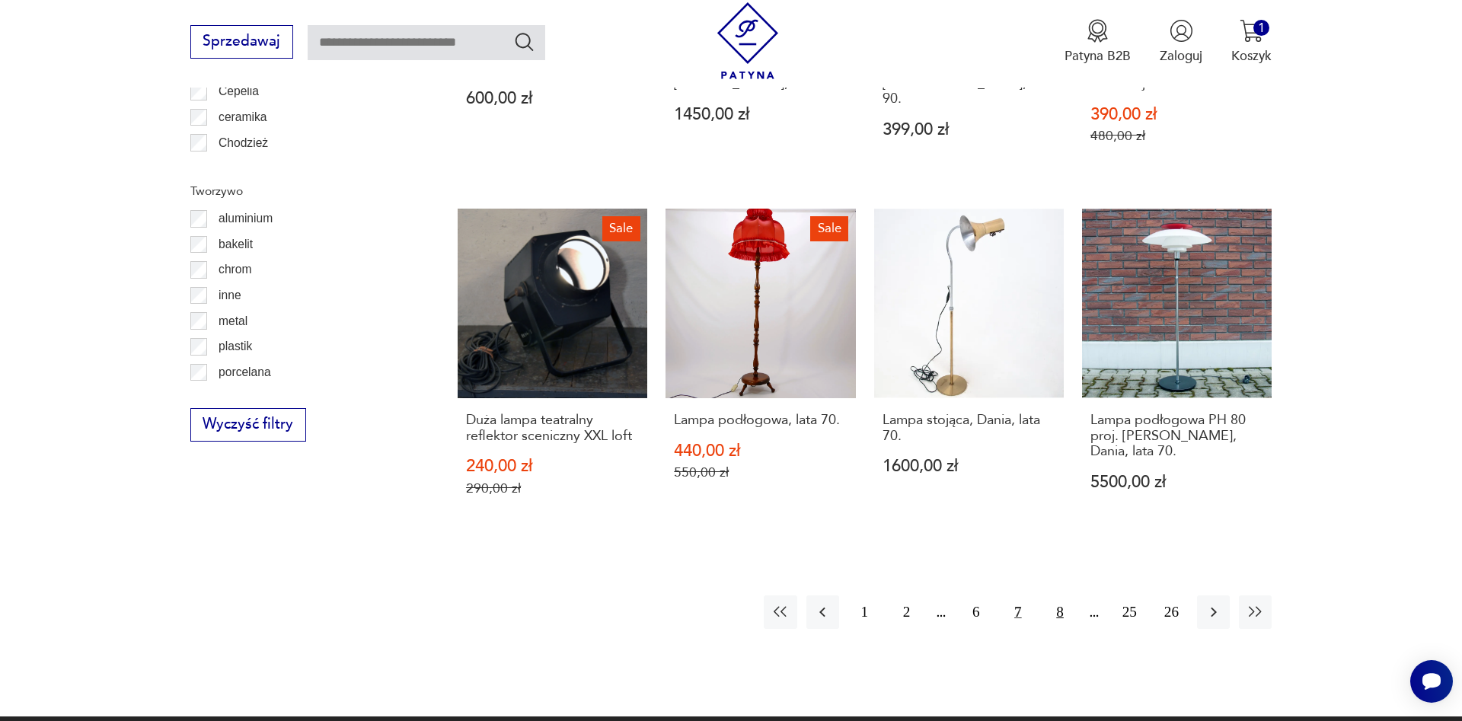
click at [1058, 598] on button "8" at bounding box center [1059, 611] width 33 height 33
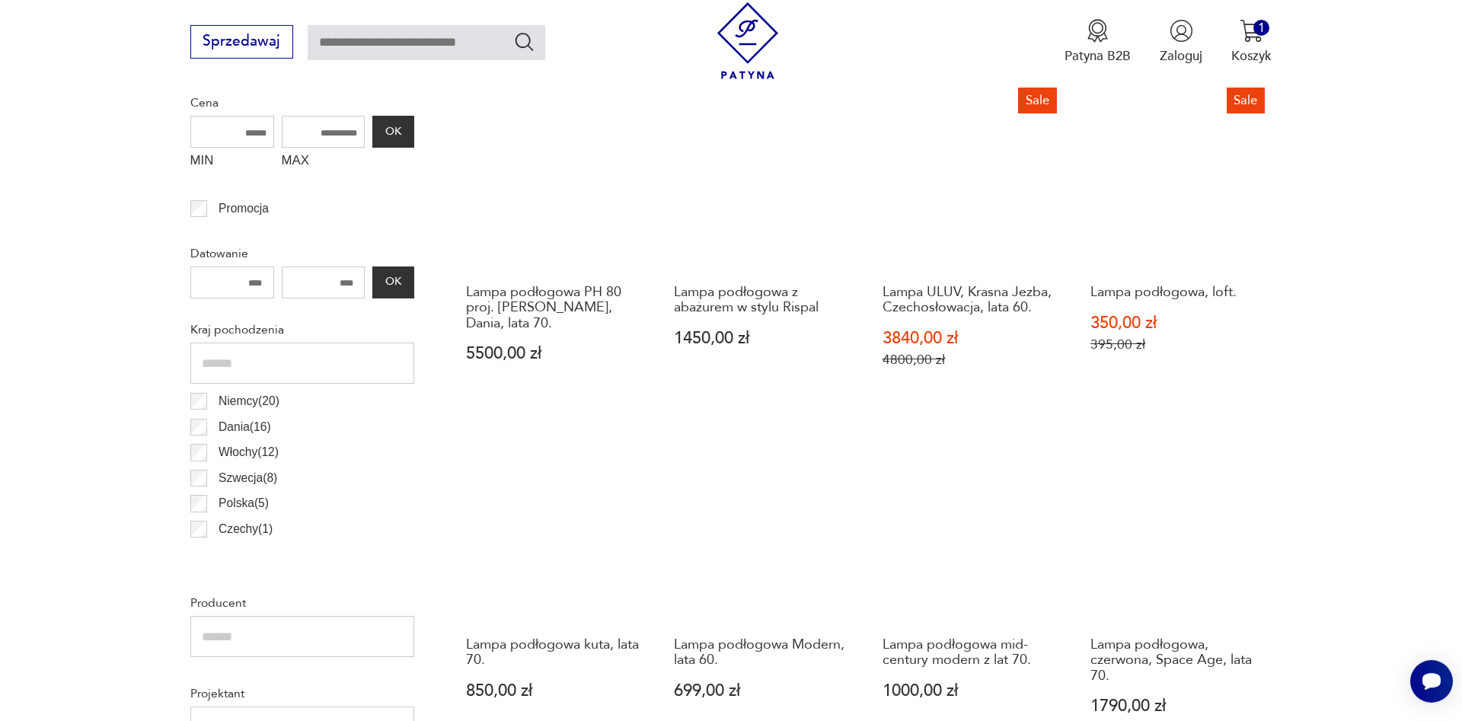
scroll to position [685, 0]
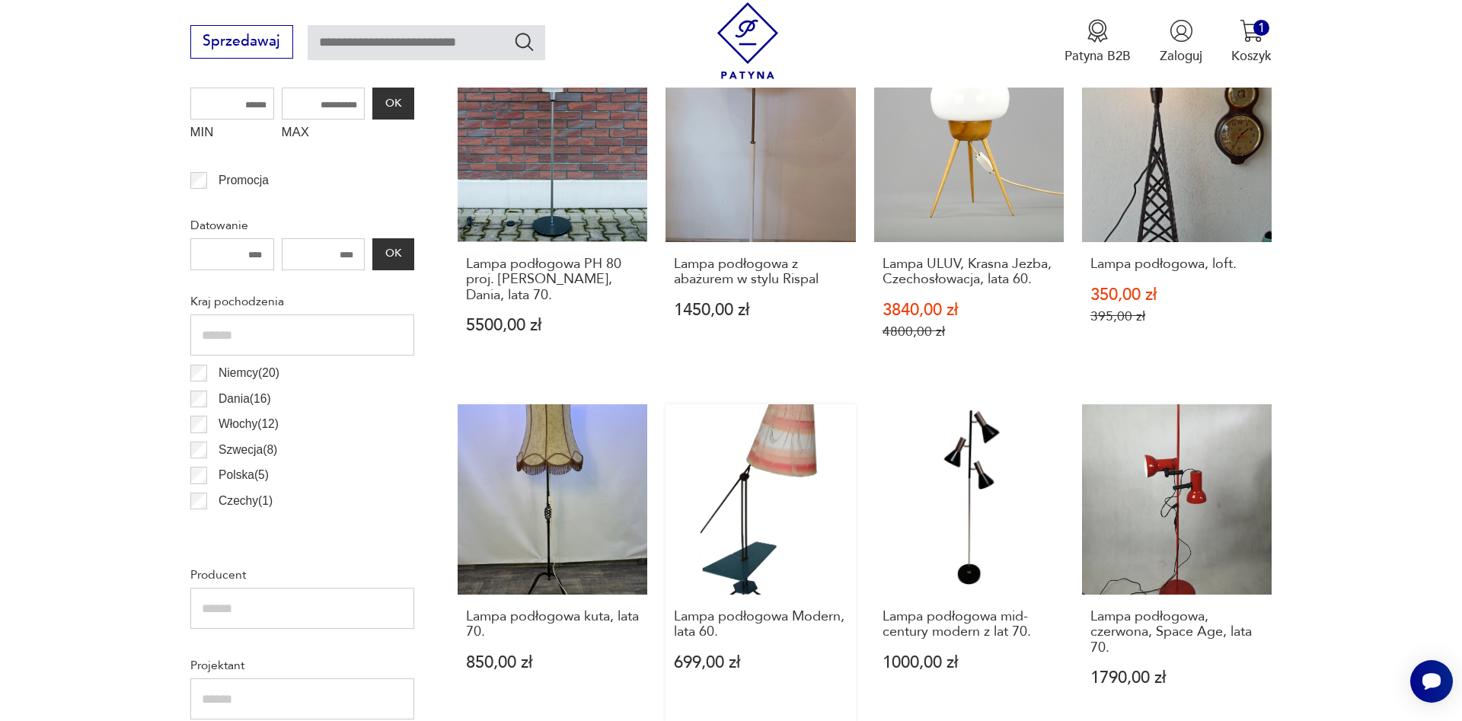
click at [769, 544] on link "Lampa podłogowa Modern, lata 60. 699,00 zł" at bounding box center [760, 562] width 190 height 317
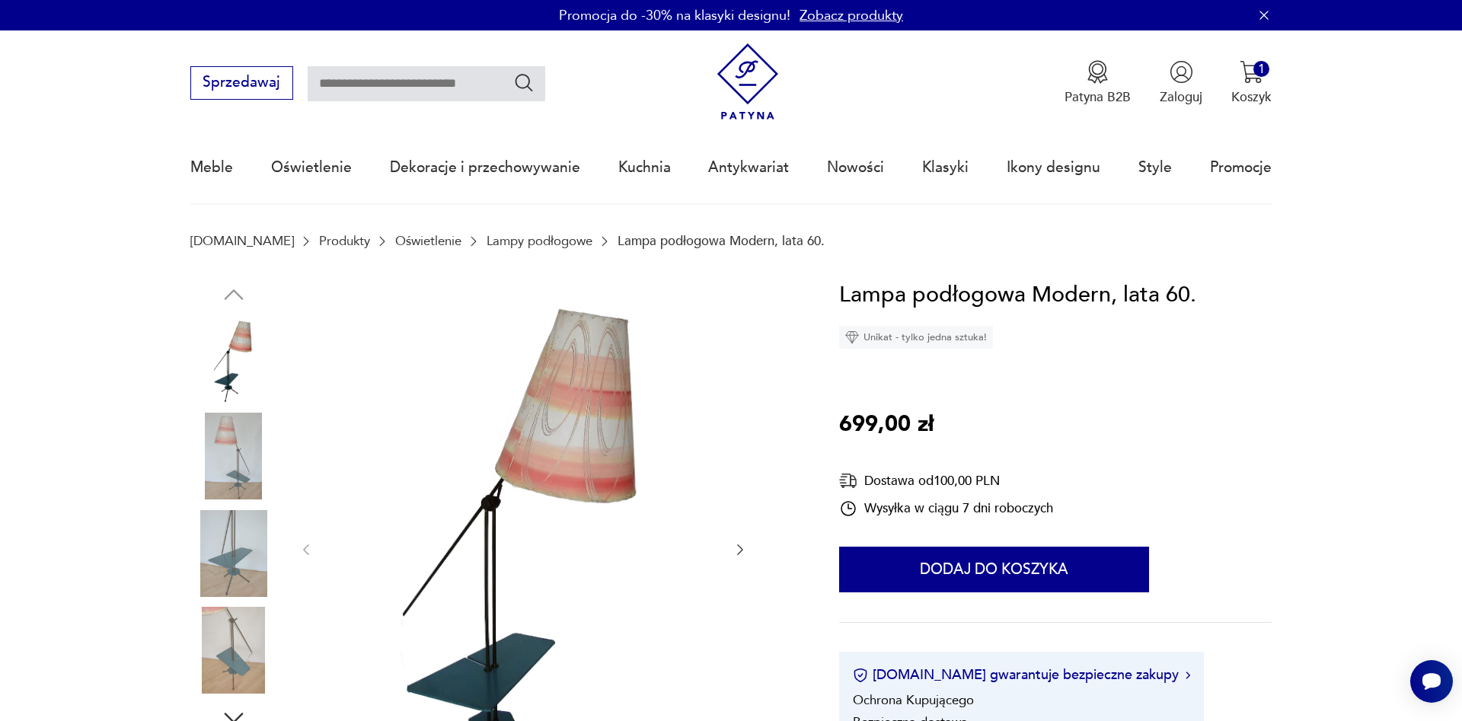
click at [741, 551] on icon "button" at bounding box center [740, 549] width 6 height 11
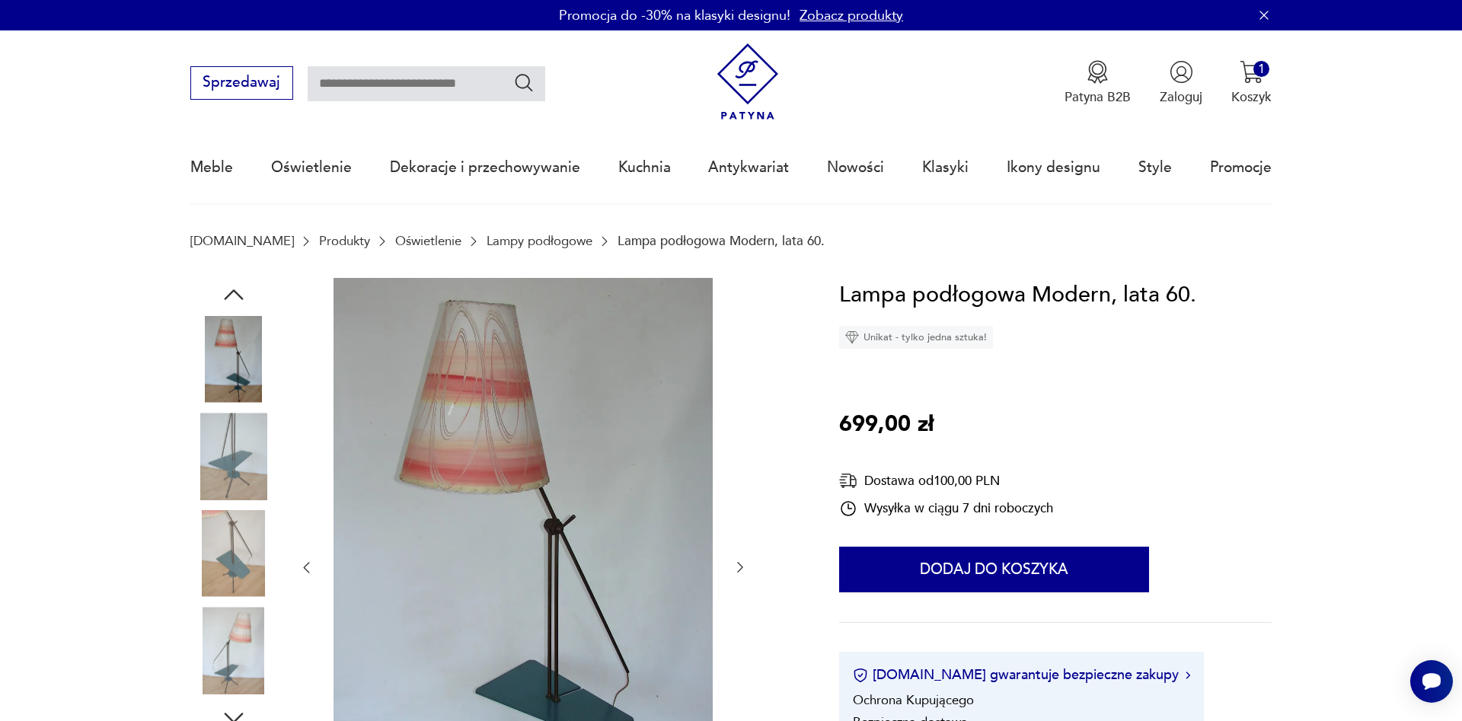
click at [741, 551] on div at bounding box center [522, 568] width 449 height 580
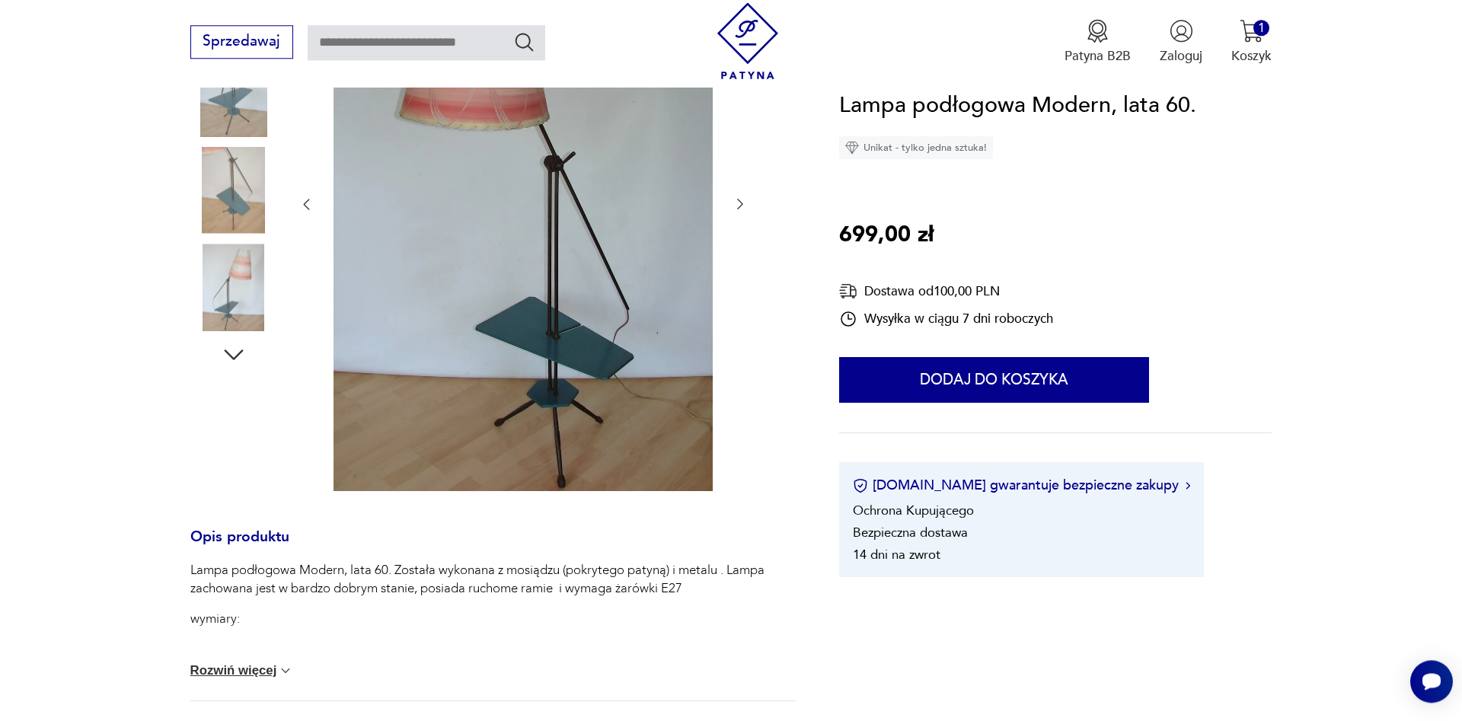
scroll to position [388, 0]
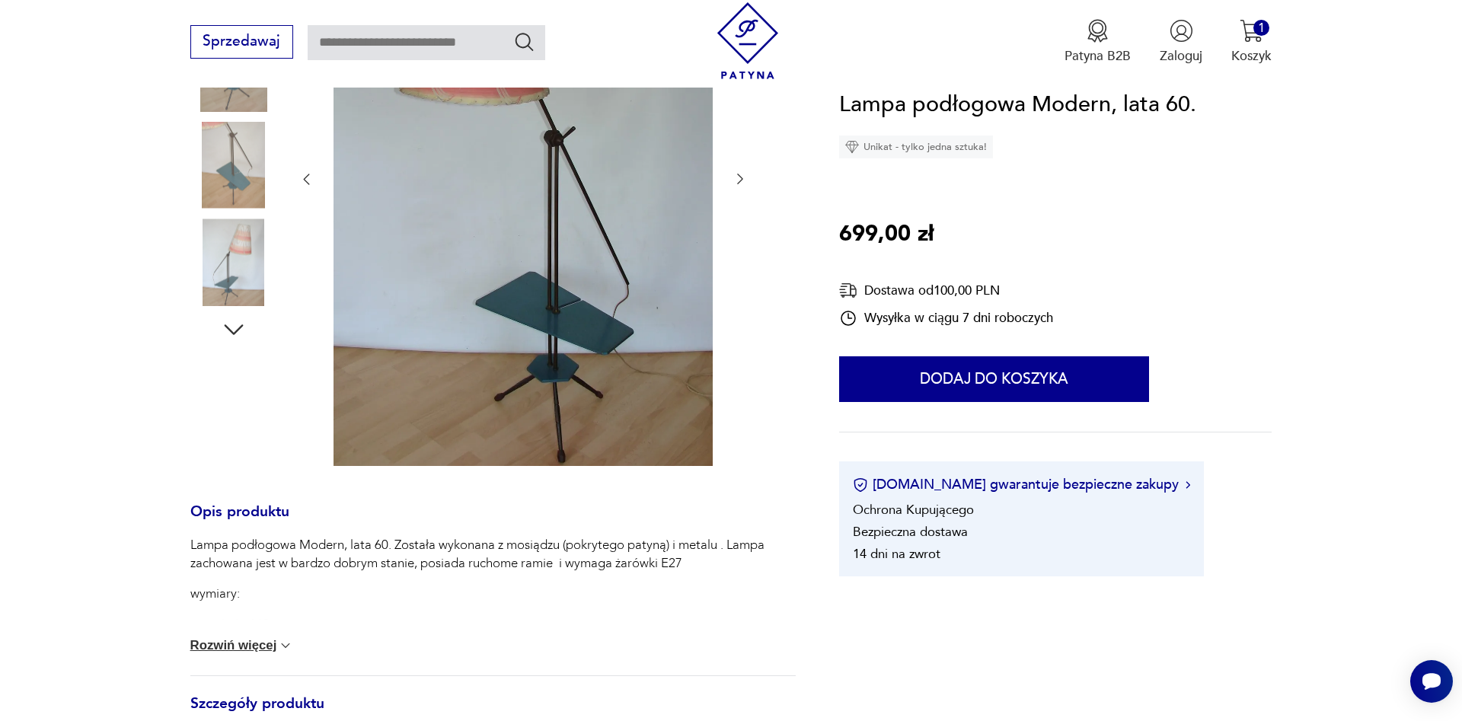
click at [279, 643] on button "Rozwiń więcej" at bounding box center [242, 645] width 104 height 15
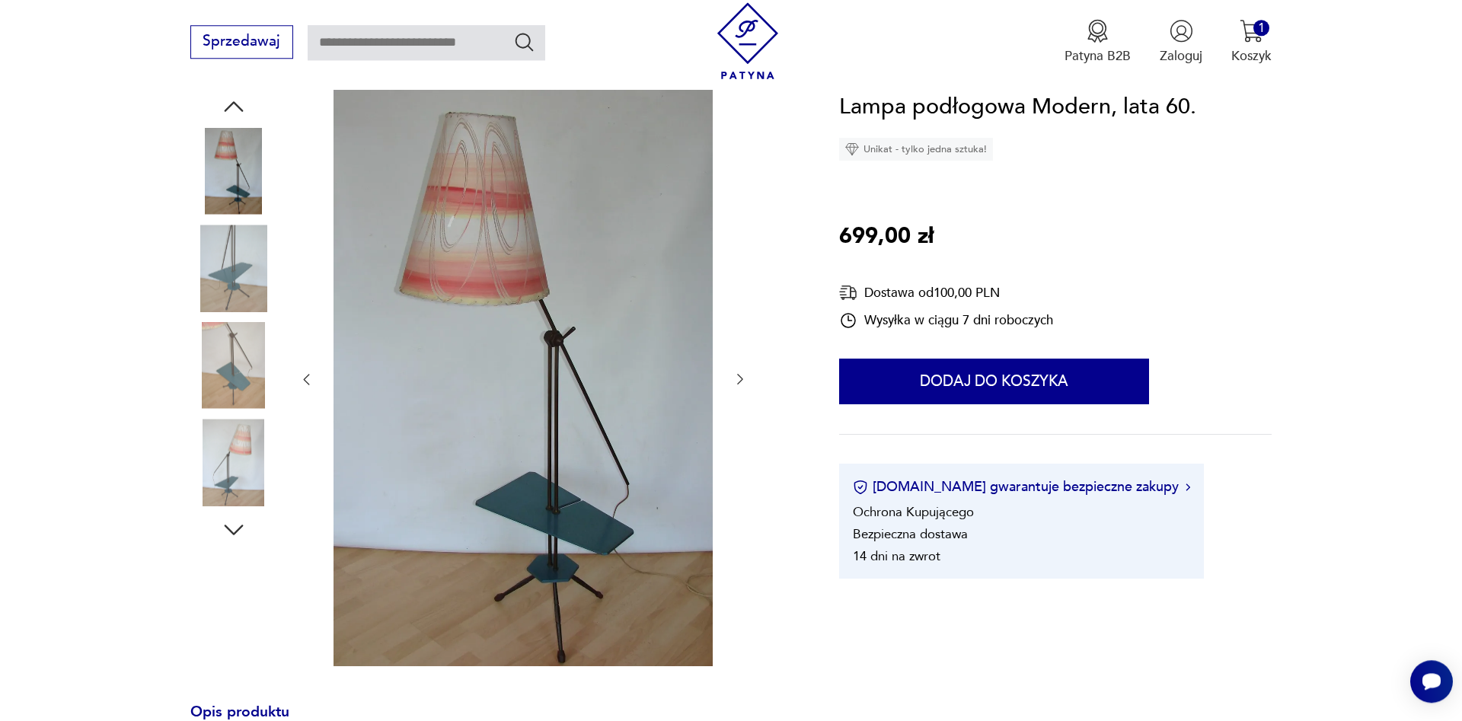
scroll to position [155, 0]
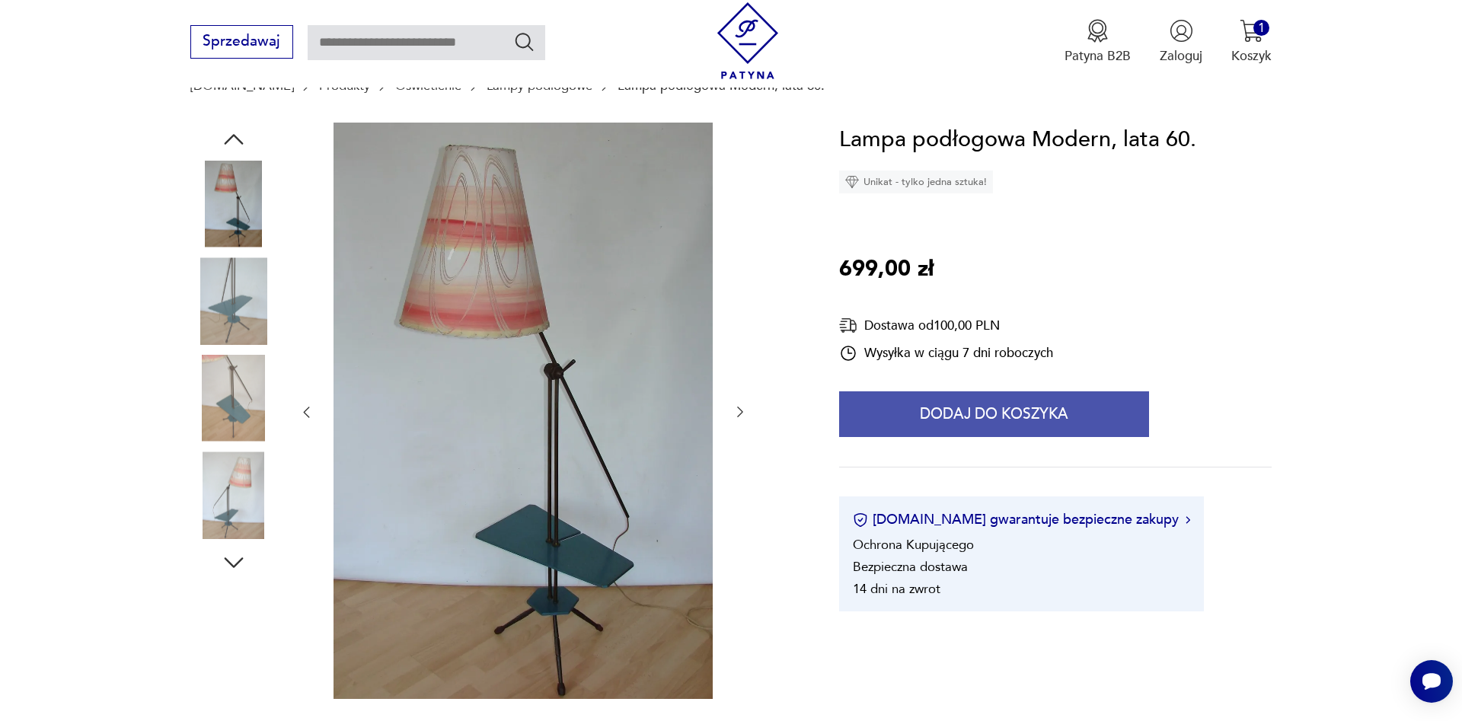
click at [1011, 411] on button "Dodaj do koszyka" at bounding box center [994, 414] width 310 height 46
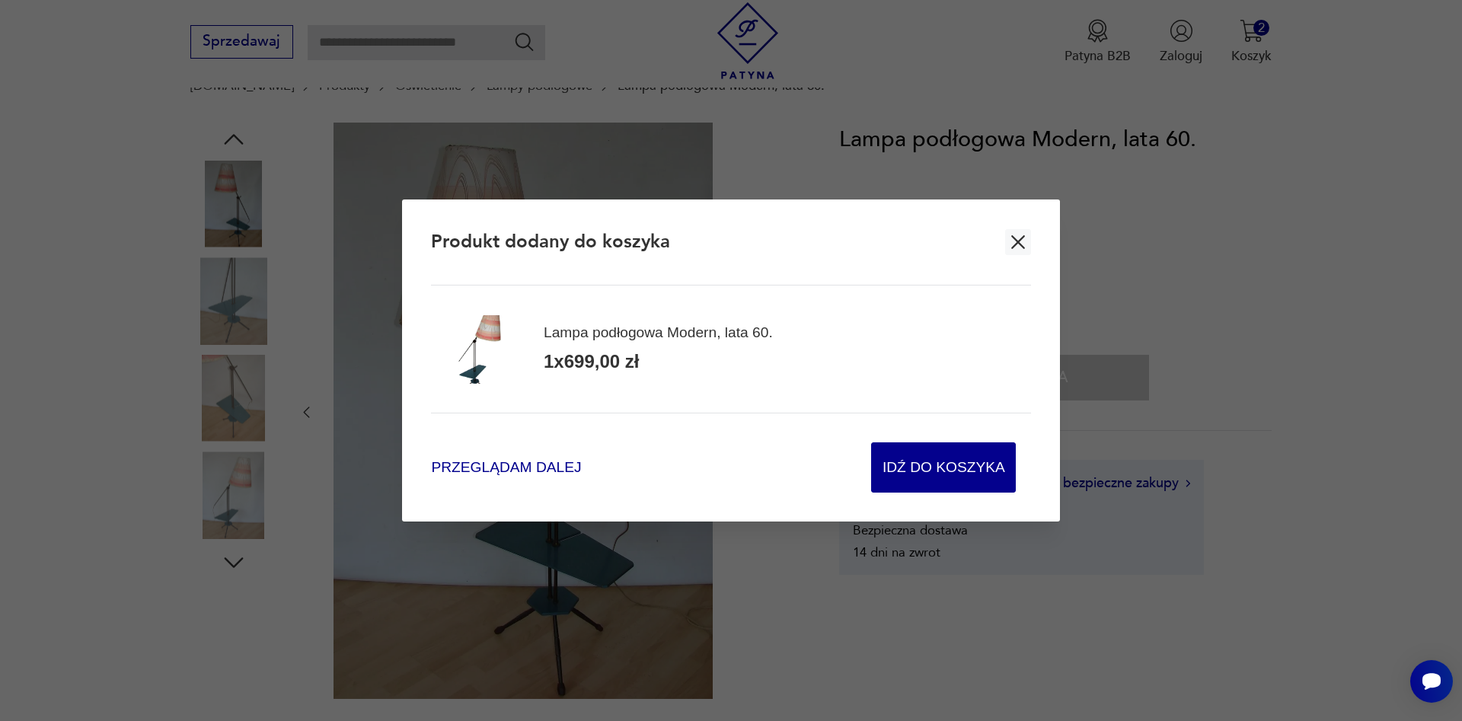
click at [467, 470] on span "Przeglądam dalej" at bounding box center [506, 467] width 150 height 21
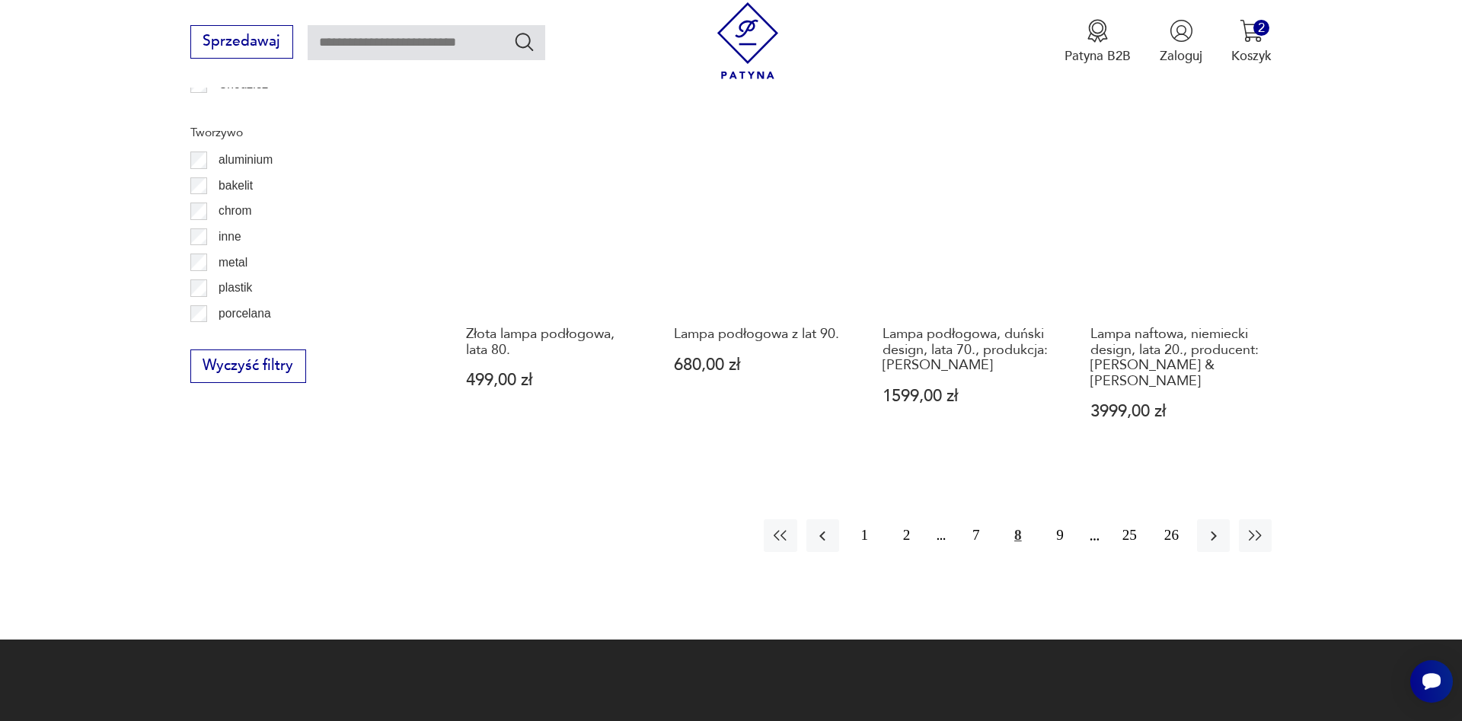
scroll to position [1694, 0]
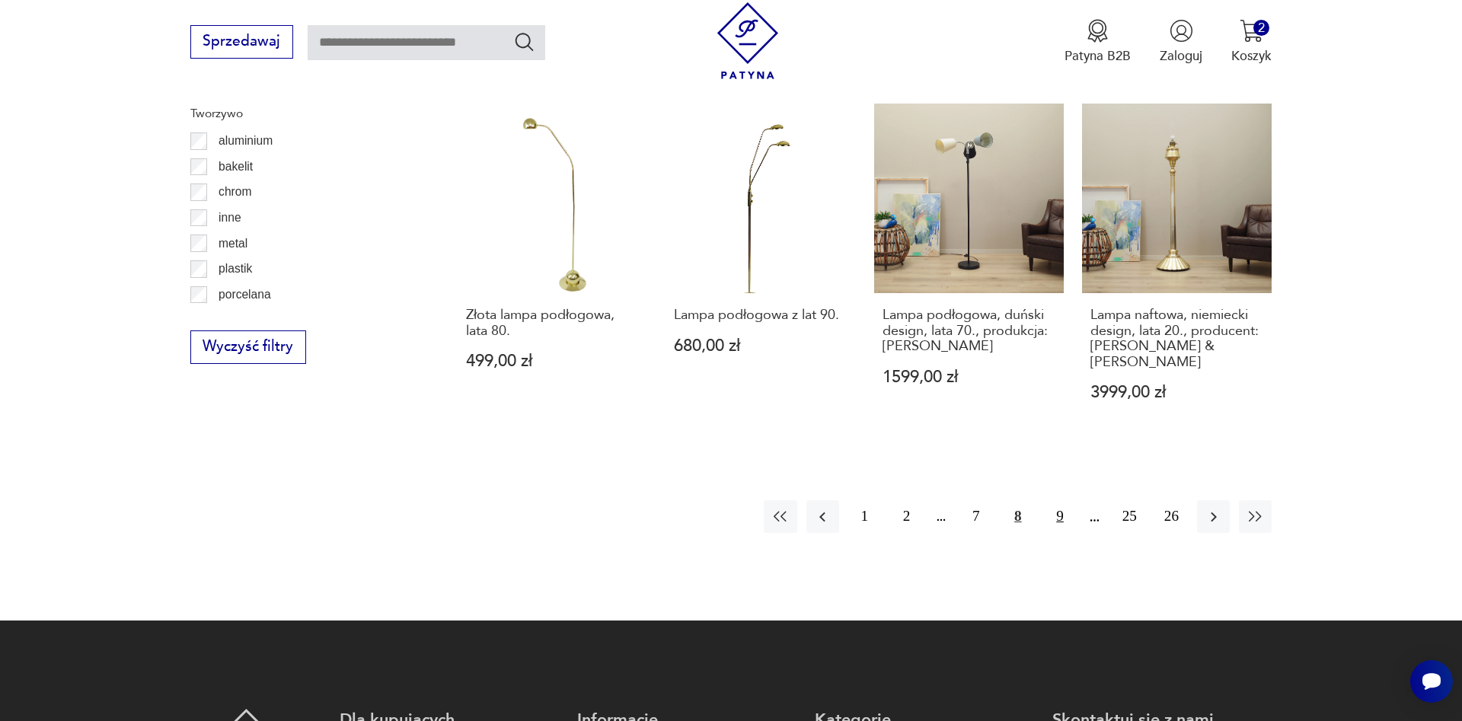
click at [1060, 500] on button "9" at bounding box center [1059, 516] width 33 height 33
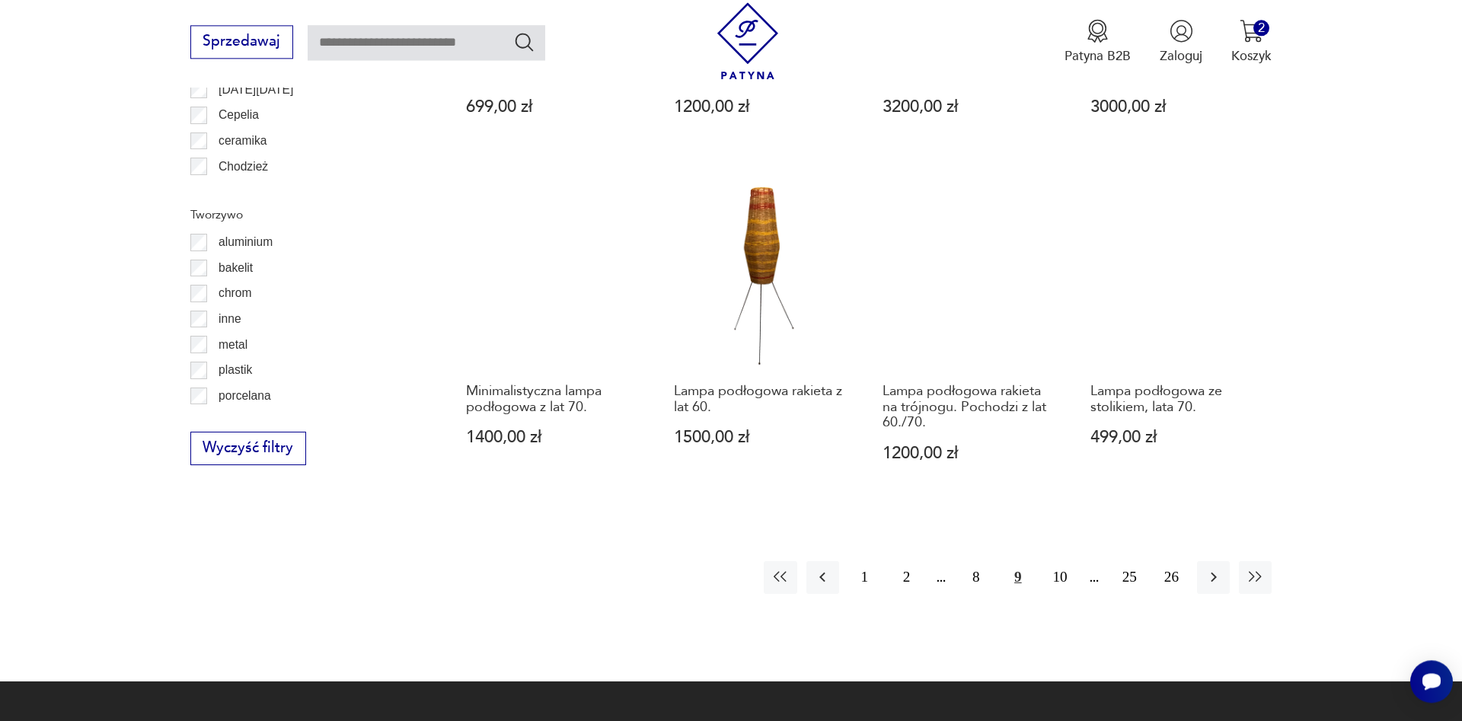
scroll to position [1617, 0]
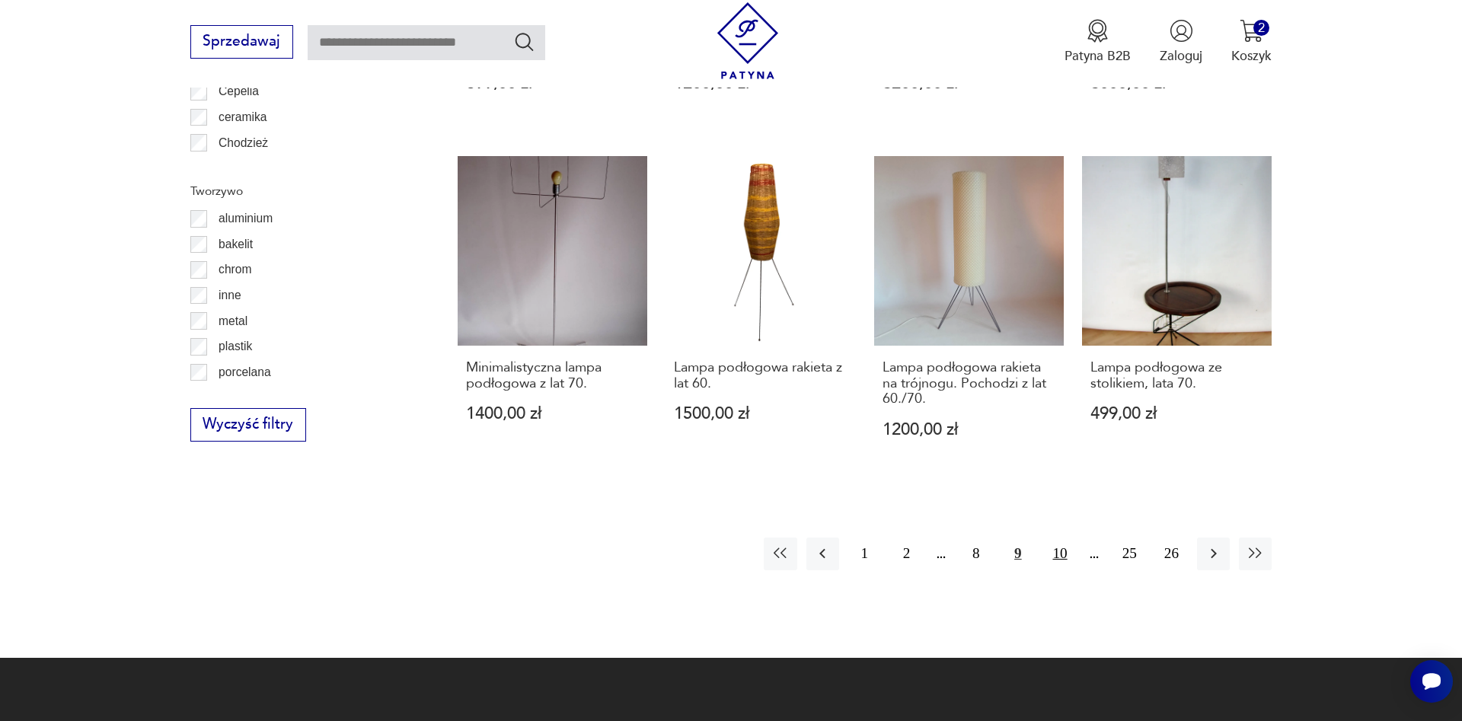
click at [1057, 555] on button "10" at bounding box center [1059, 553] width 33 height 33
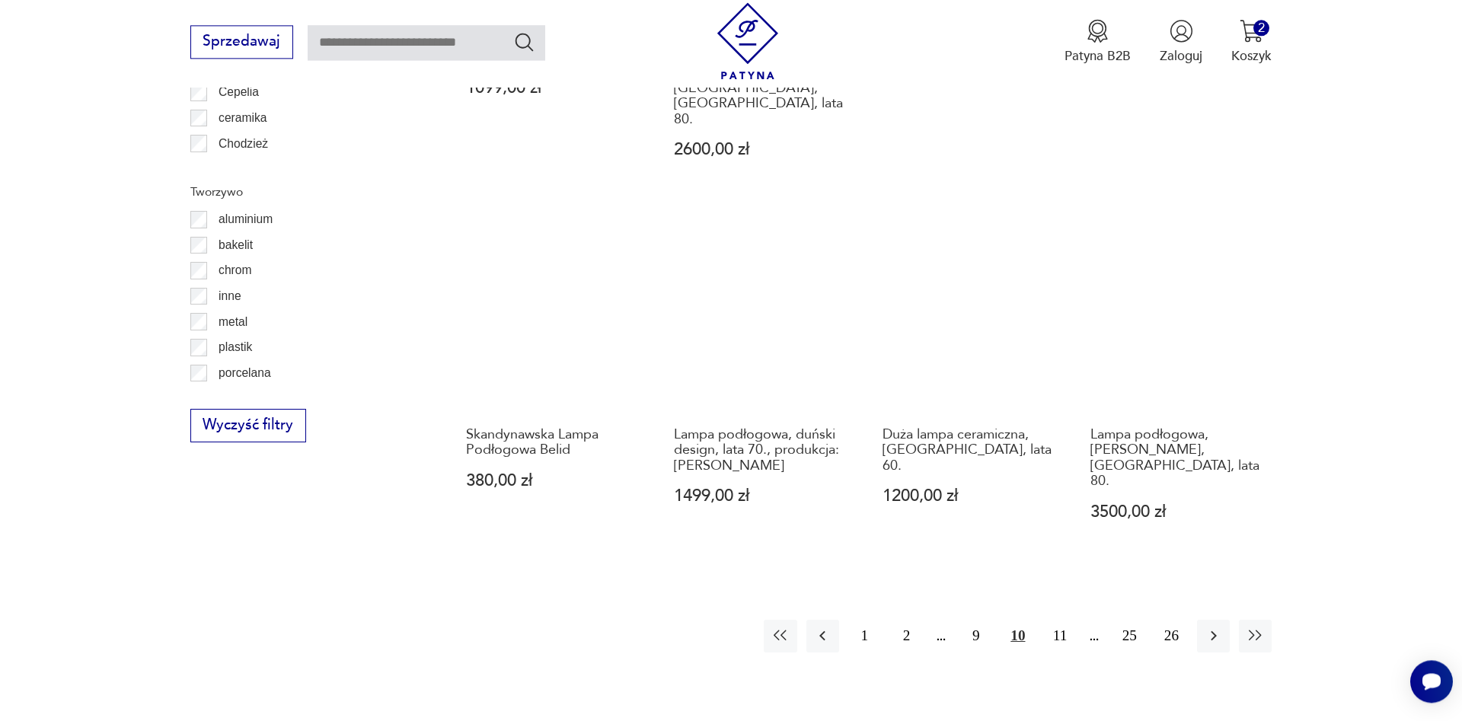
scroll to position [1617, 0]
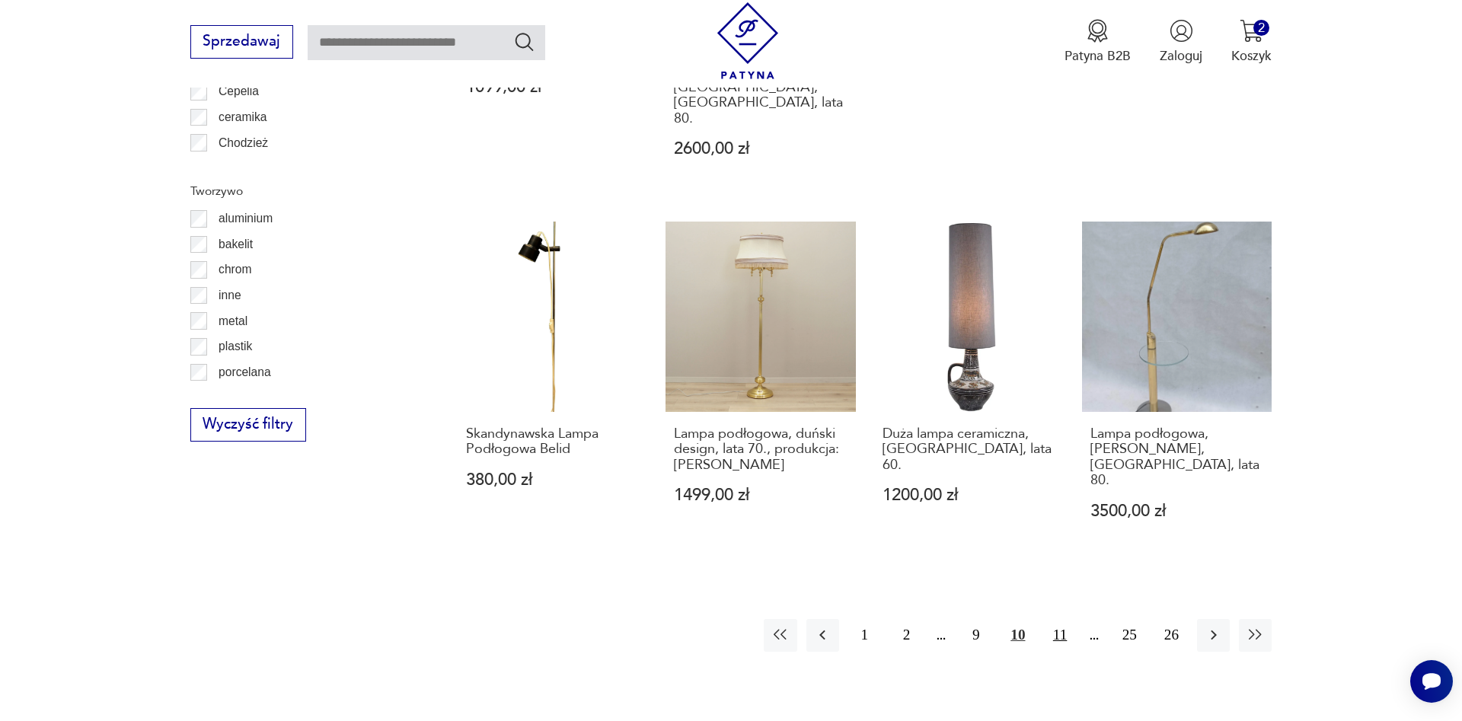
click at [1062, 619] on button "11" at bounding box center [1059, 635] width 33 height 33
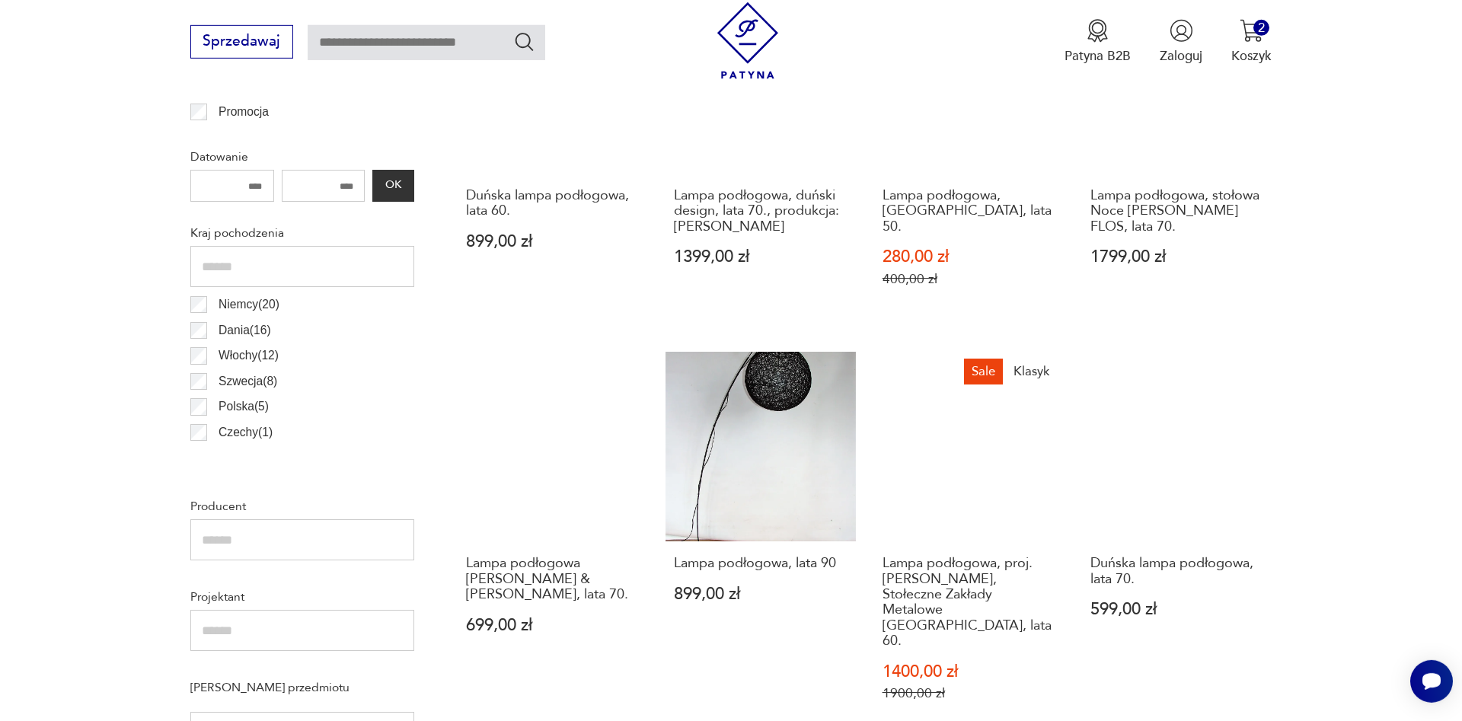
scroll to position [763, 0]
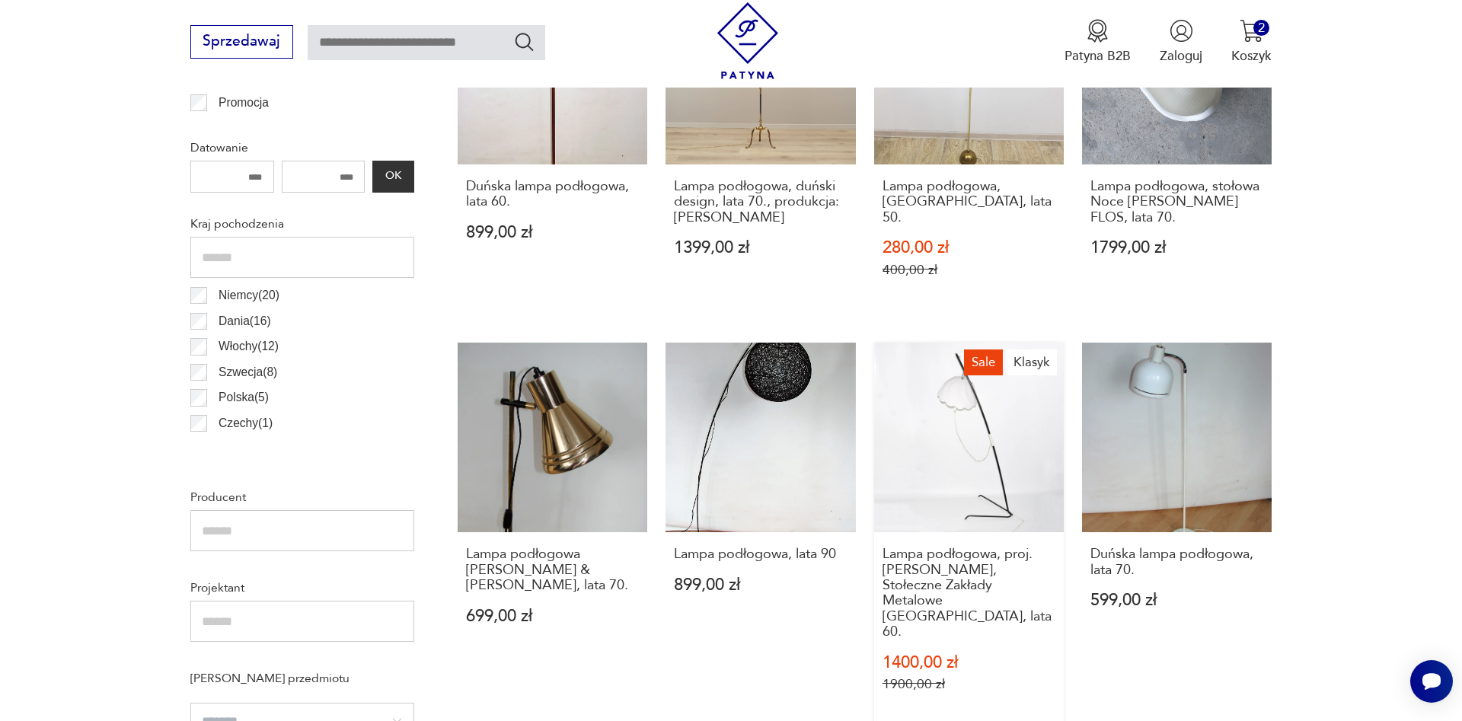
click at [965, 456] on link "Sale Klasyk Lampa podłogowa, proj. [PERSON_NAME], Stołeczne Zakłady Metalowe [G…" at bounding box center [969, 535] width 190 height 385
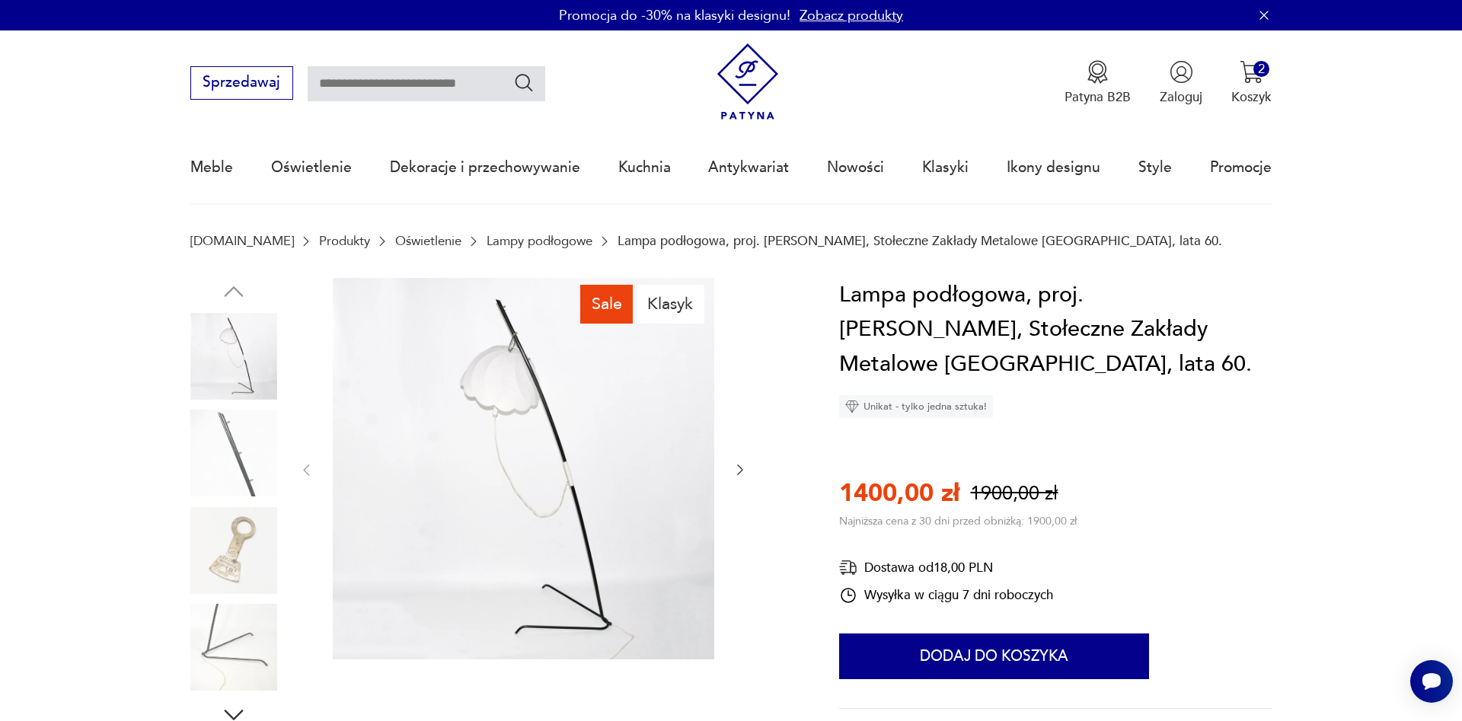
click at [476, 384] on img at bounding box center [523, 468] width 381 height 381
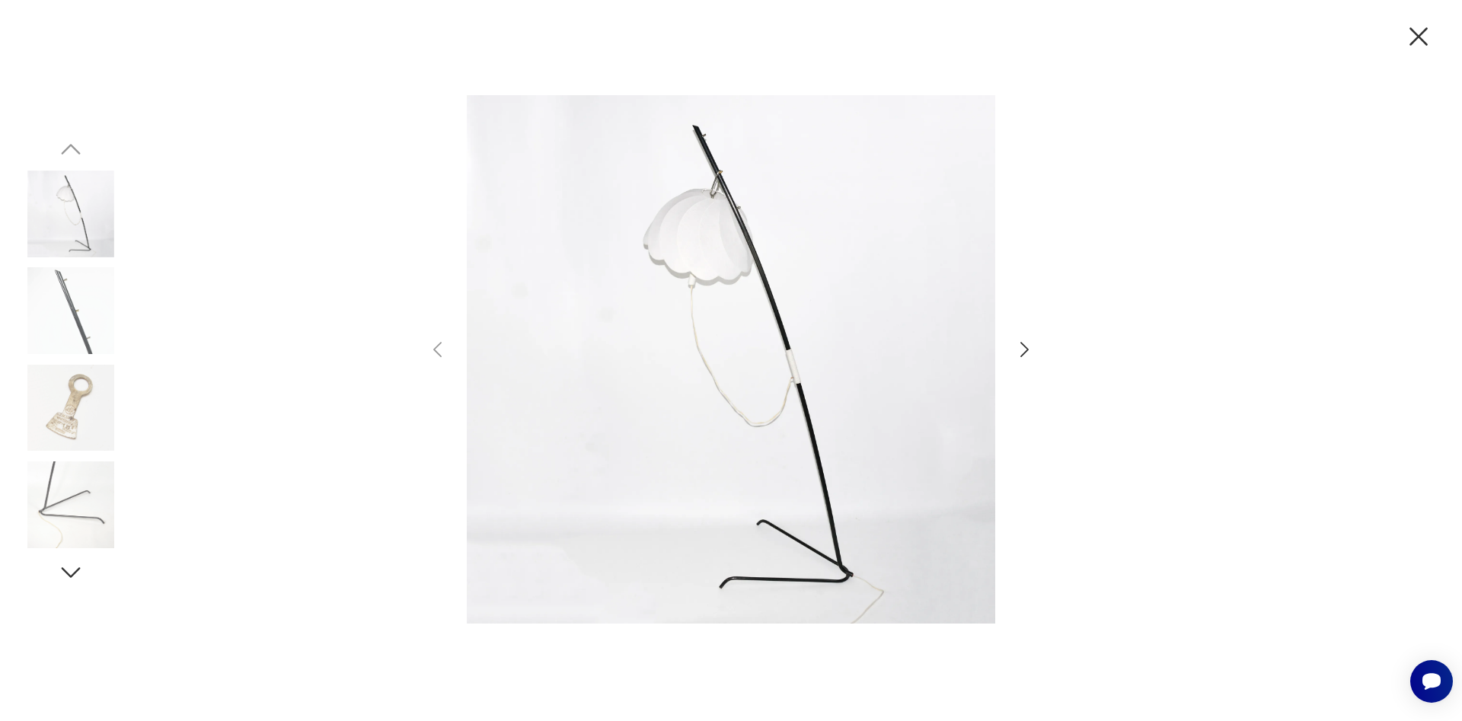
click at [702, 252] on img at bounding box center [731, 359] width 528 height 577
click at [582, 324] on img at bounding box center [731, 359] width 528 height 577
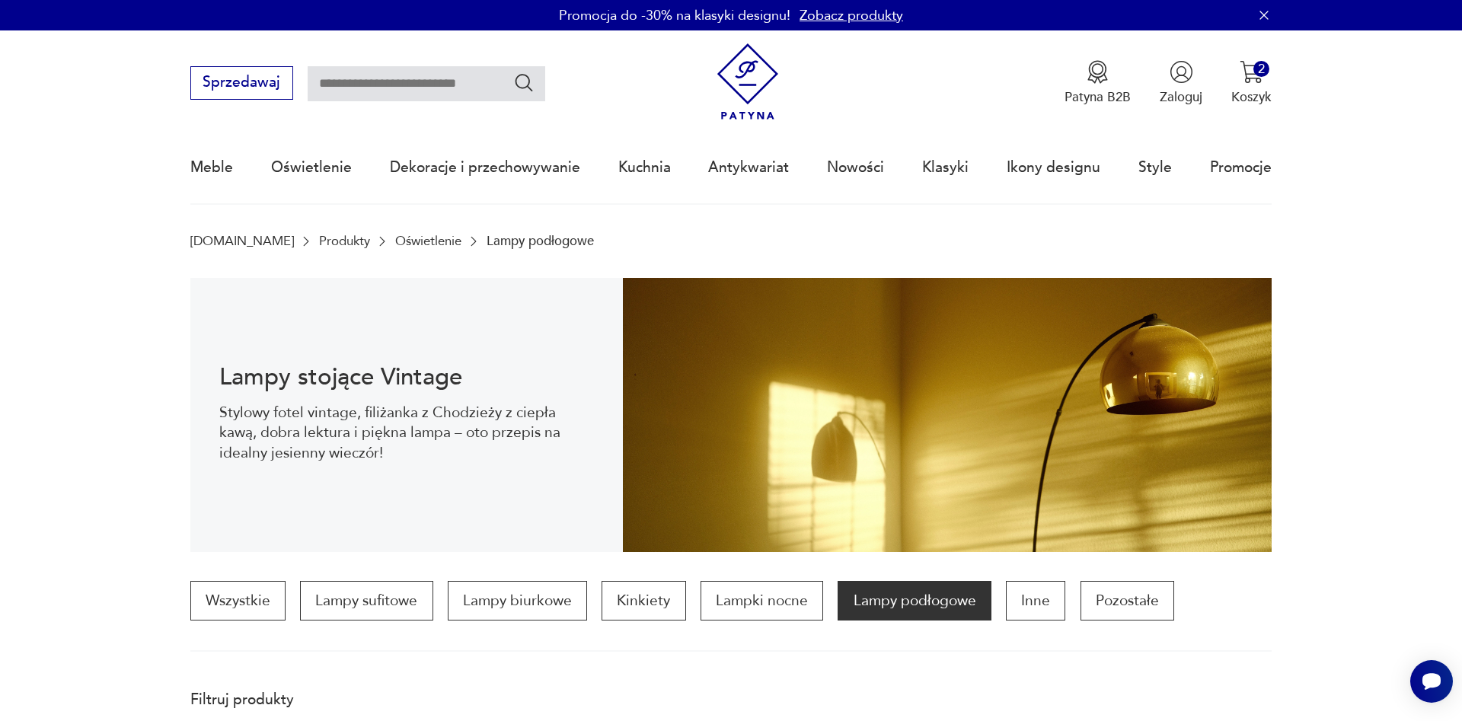
scroll to position [763, 0]
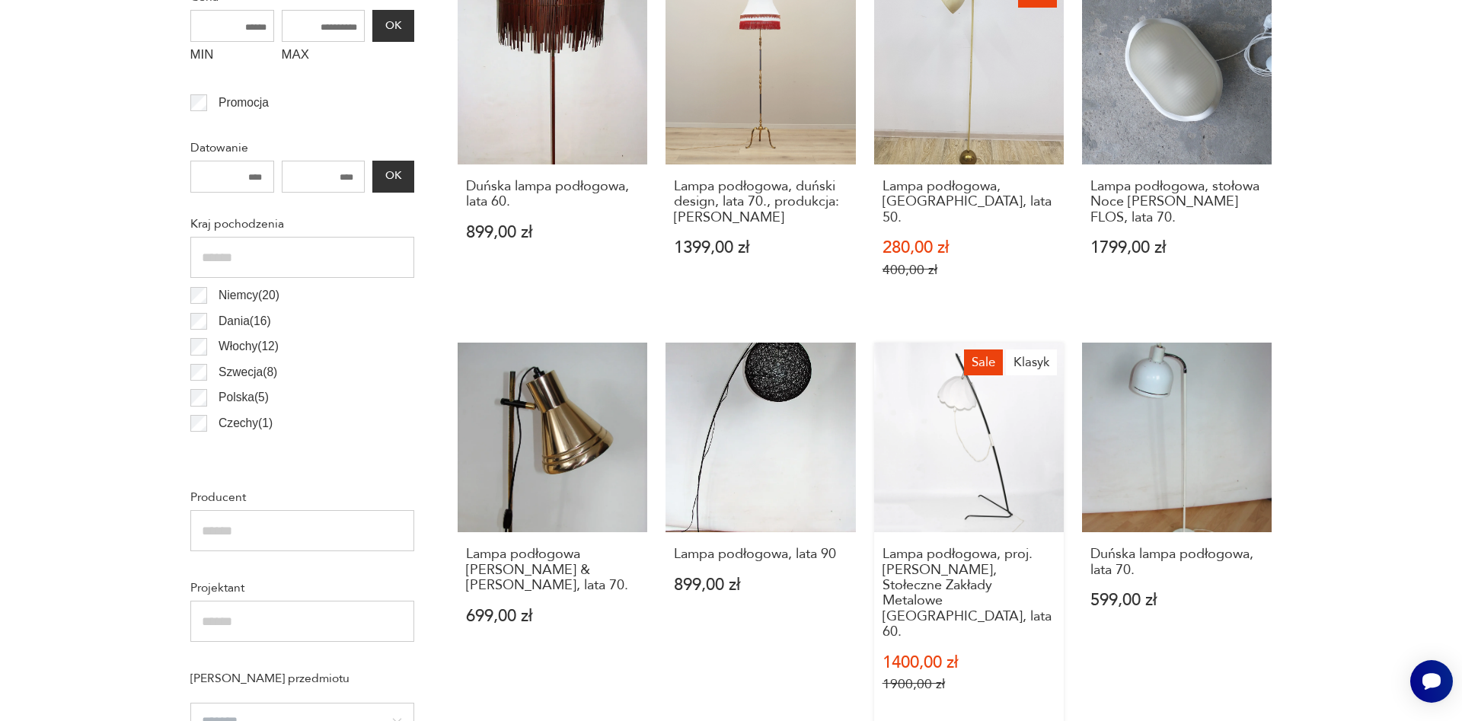
click at [947, 532] on div "Lampa podłogowa, proj. [PERSON_NAME], Stołeczne Zakłady Metalowe [GEOGRAPHIC_DA…" at bounding box center [969, 630] width 190 height 196
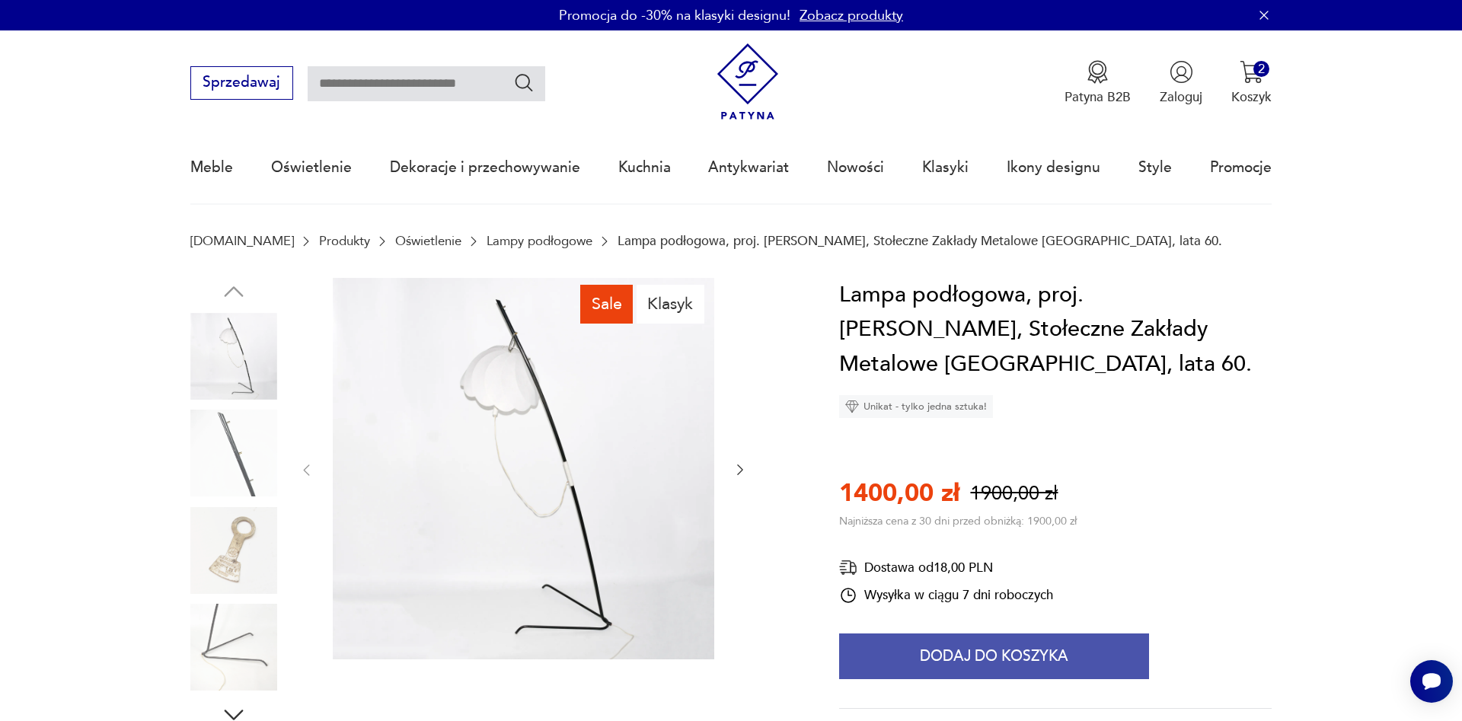
click at [992, 657] on button "Dodaj do koszyka" at bounding box center [994, 656] width 310 height 46
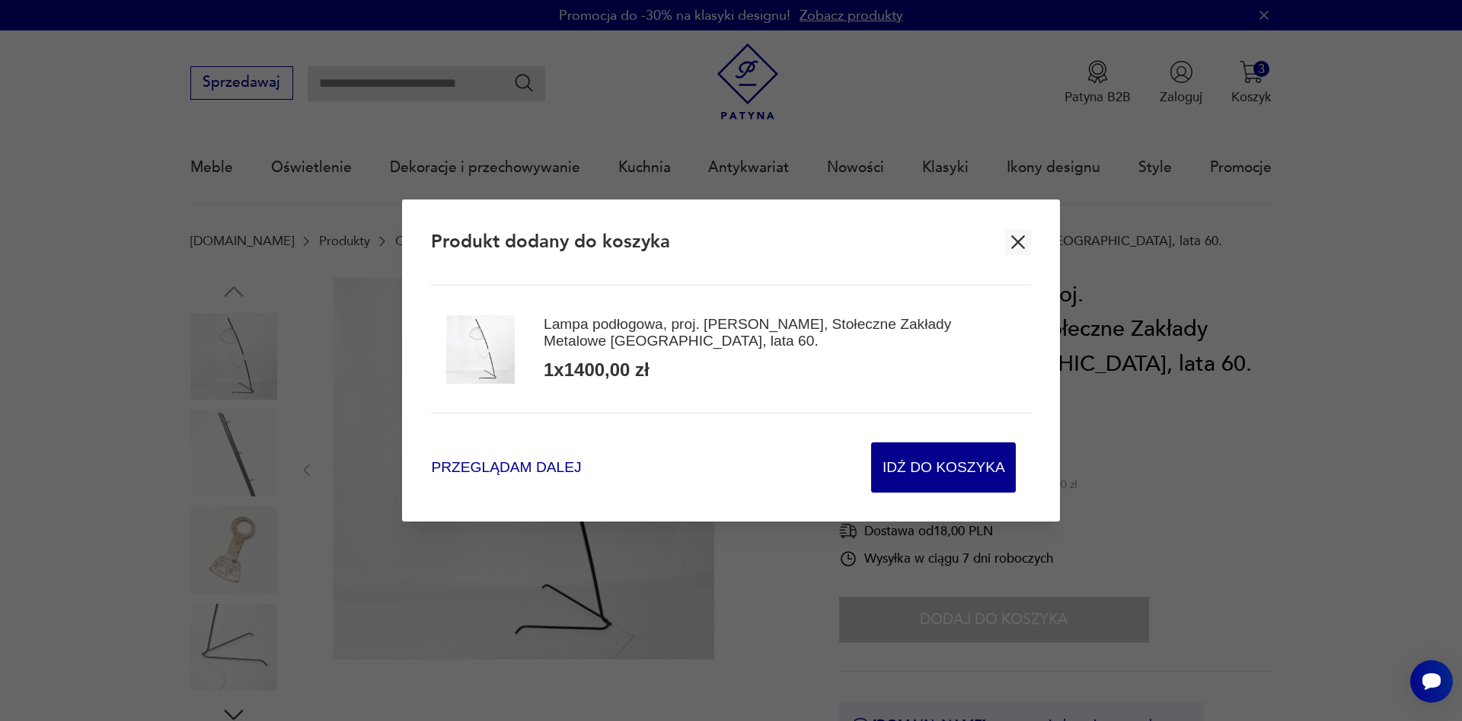
click at [451, 466] on span "Przeglądam dalej" at bounding box center [506, 467] width 150 height 21
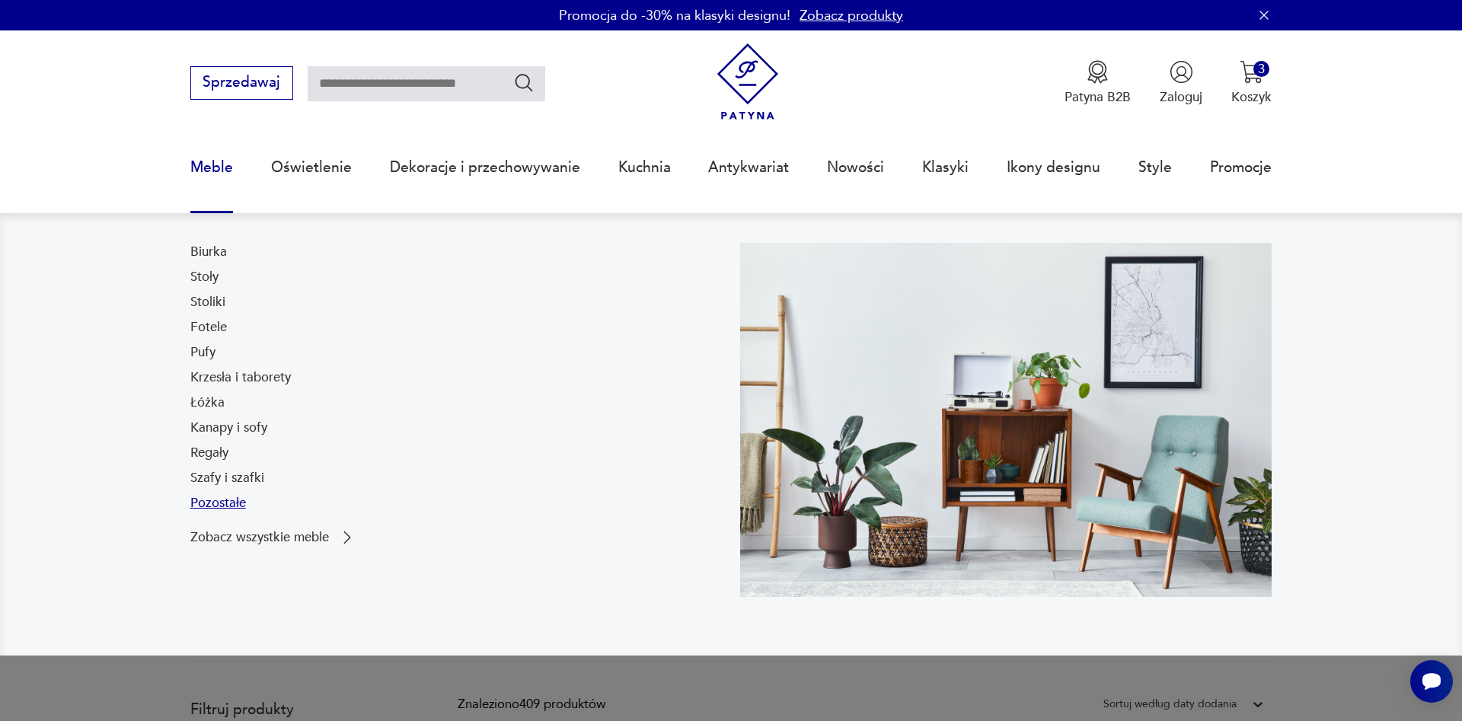
click at [245, 504] on link "Pozostałe" at bounding box center [218, 503] width 56 height 18
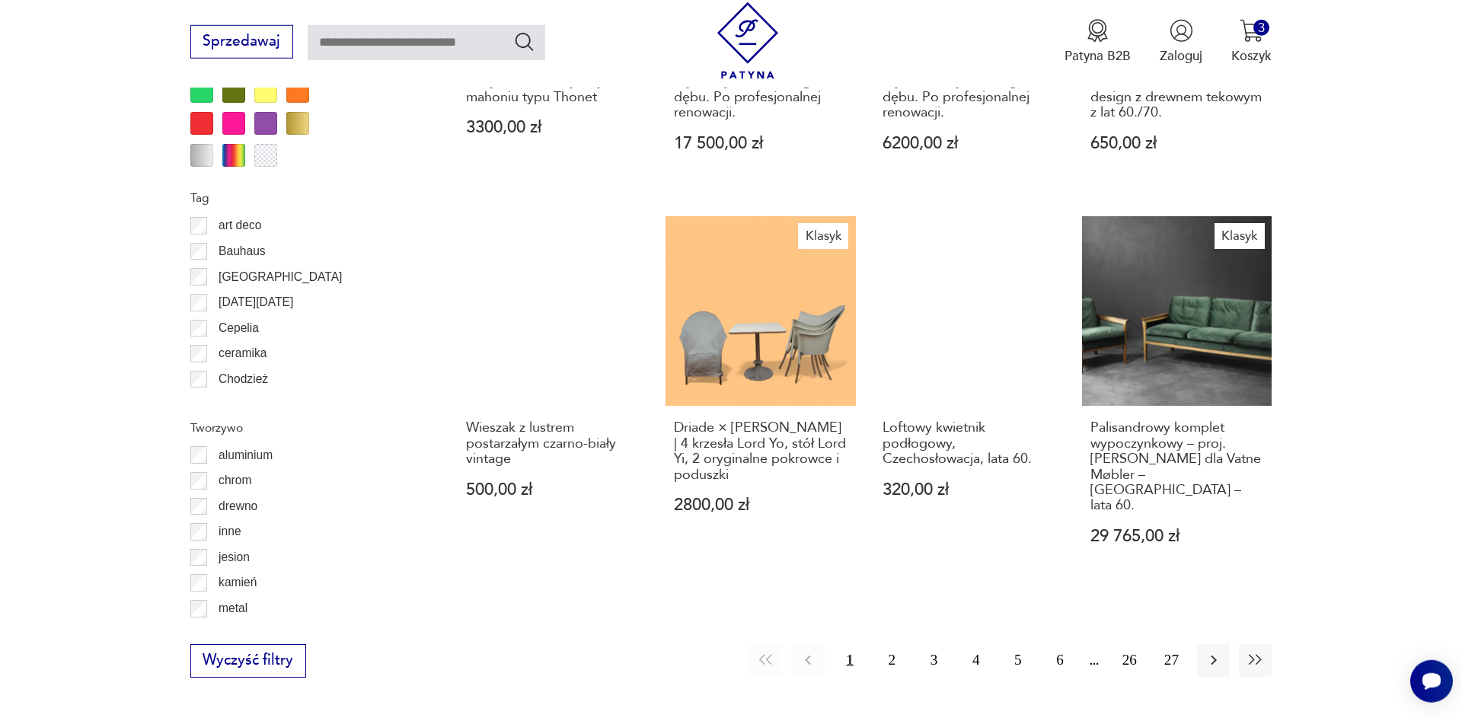
scroll to position [1694, 0]
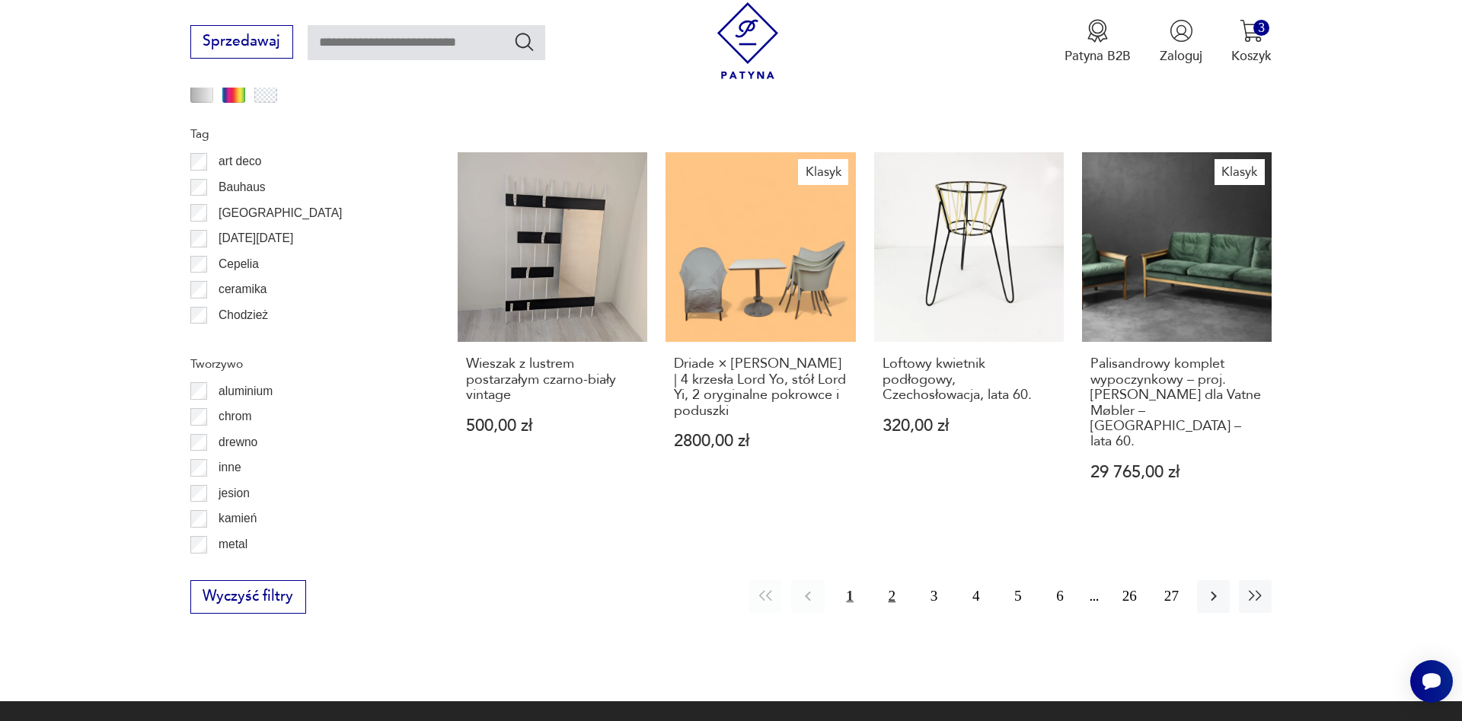
click at [895, 580] on button "2" at bounding box center [891, 596] width 33 height 33
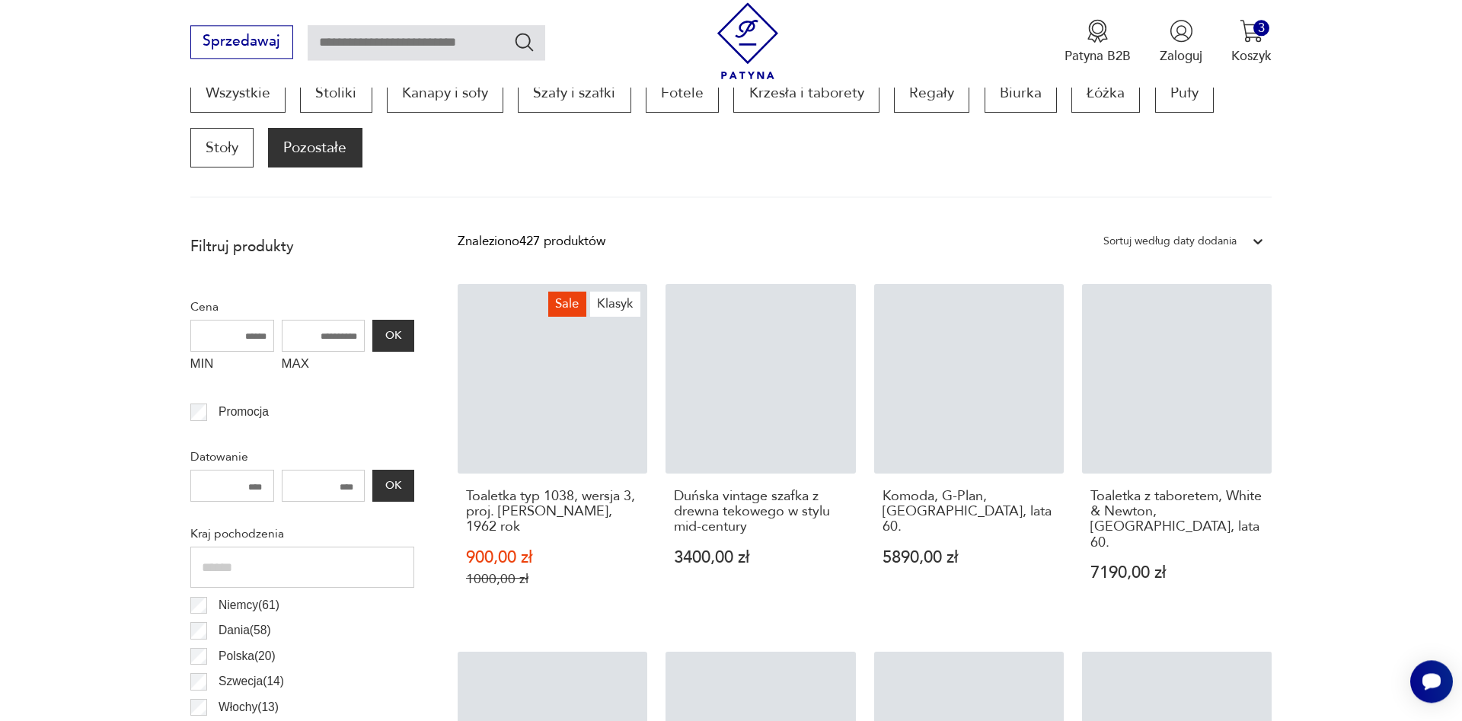
scroll to position [507, 0]
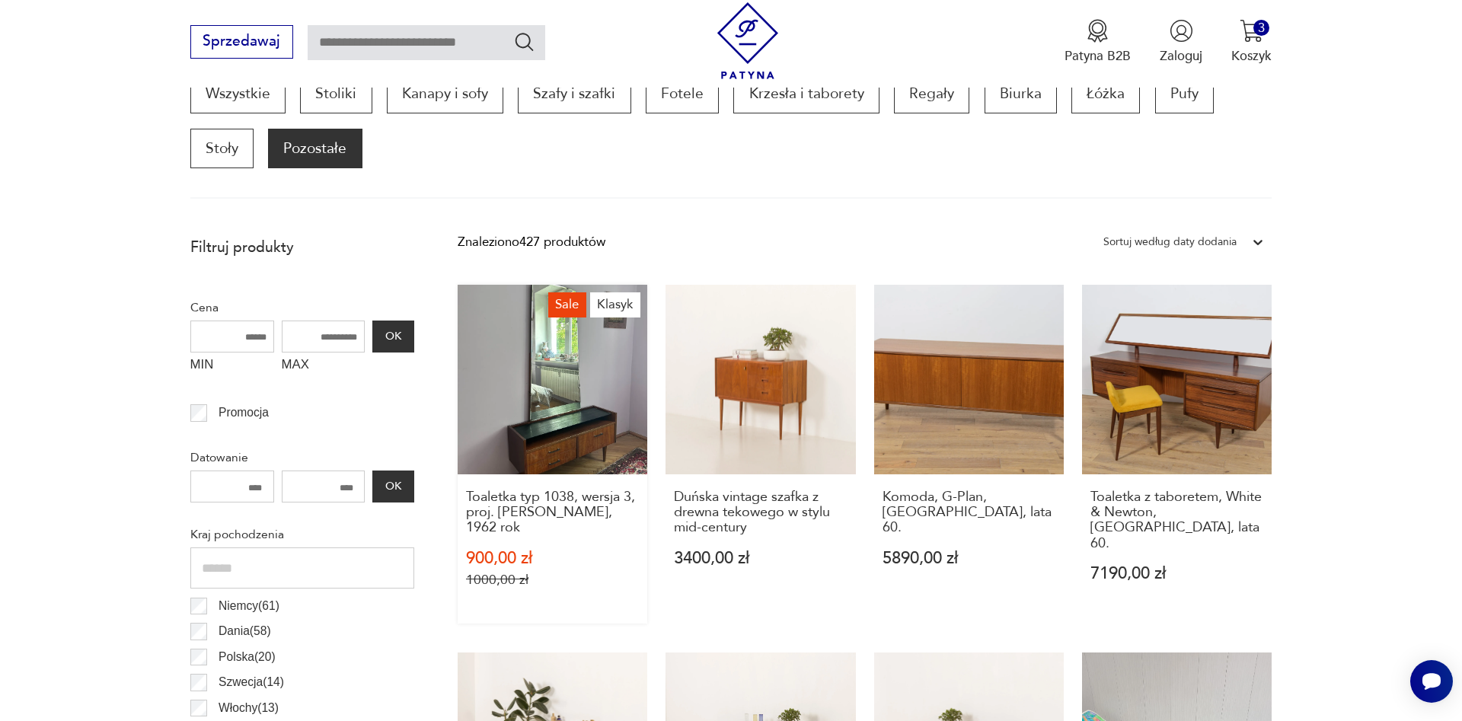
click at [562, 391] on link "Sale Klasyk Toaletka typ 1038, wersja 3, proj. [PERSON_NAME], 1962 rok 900,00 z…" at bounding box center [552, 454] width 190 height 339
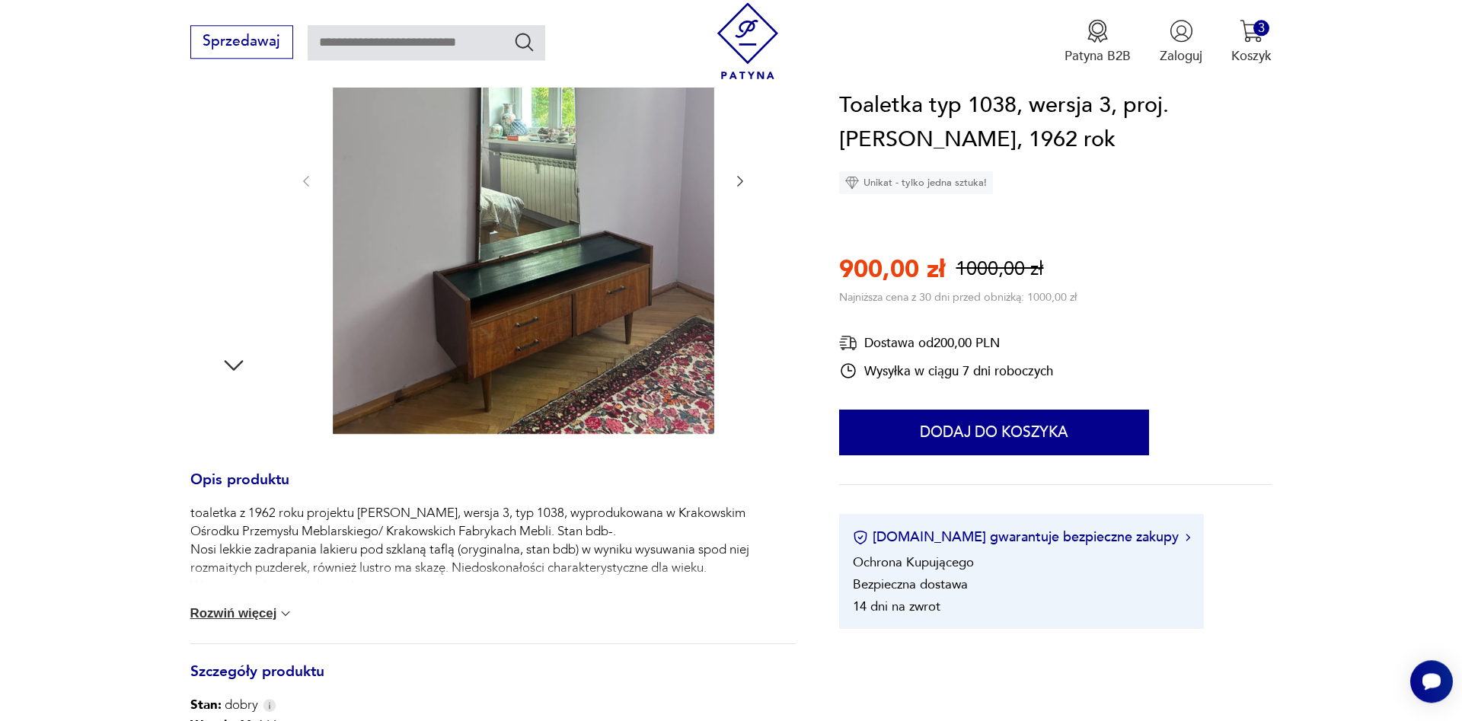
scroll to position [388, 0]
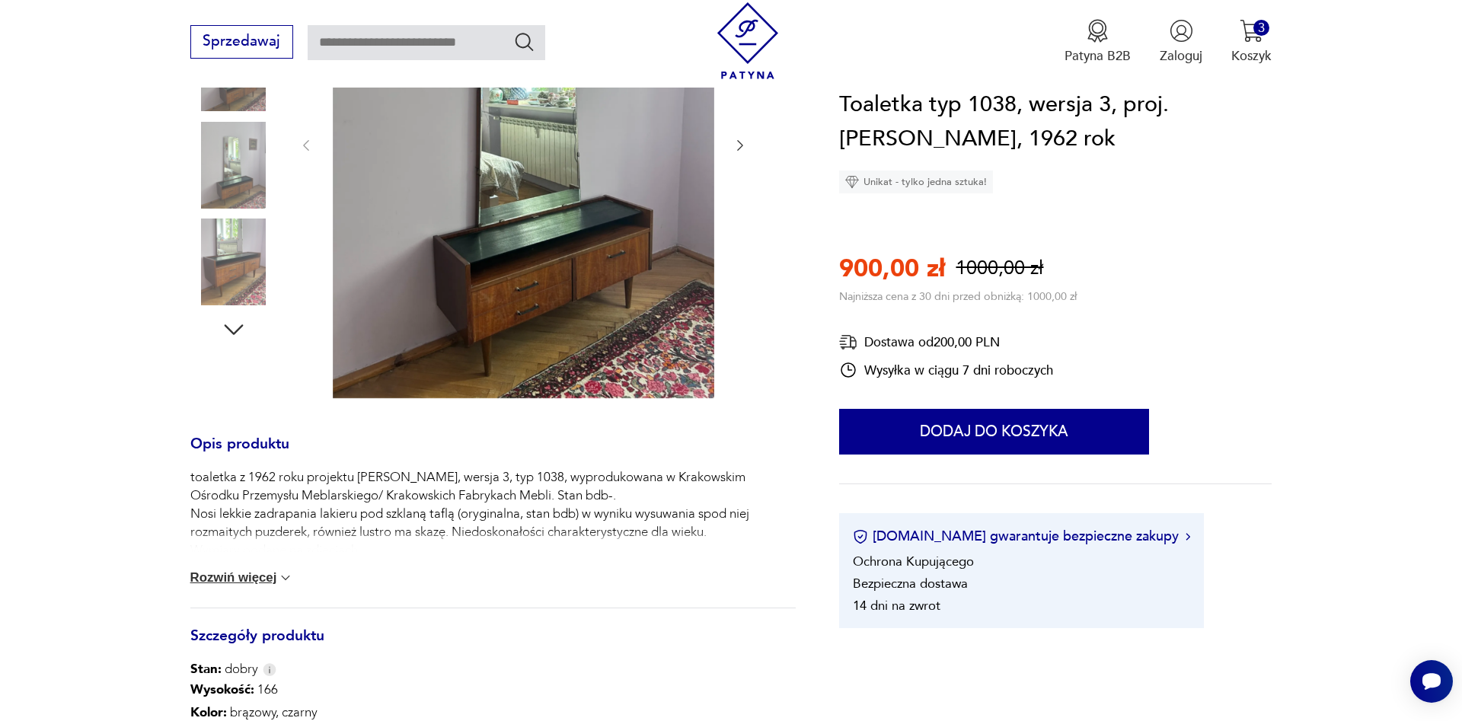
click at [257, 578] on button "Rozwiń więcej" at bounding box center [242, 577] width 104 height 15
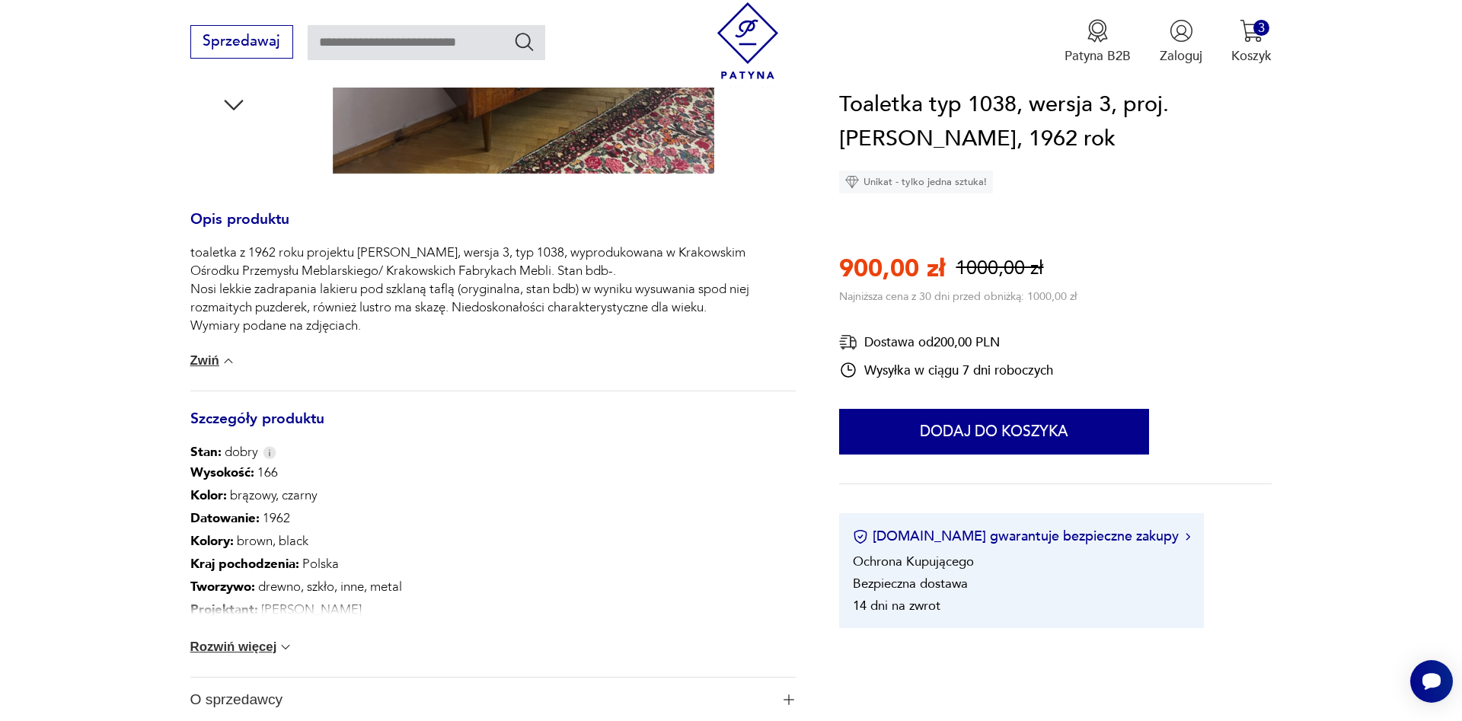
scroll to position [621, 0]
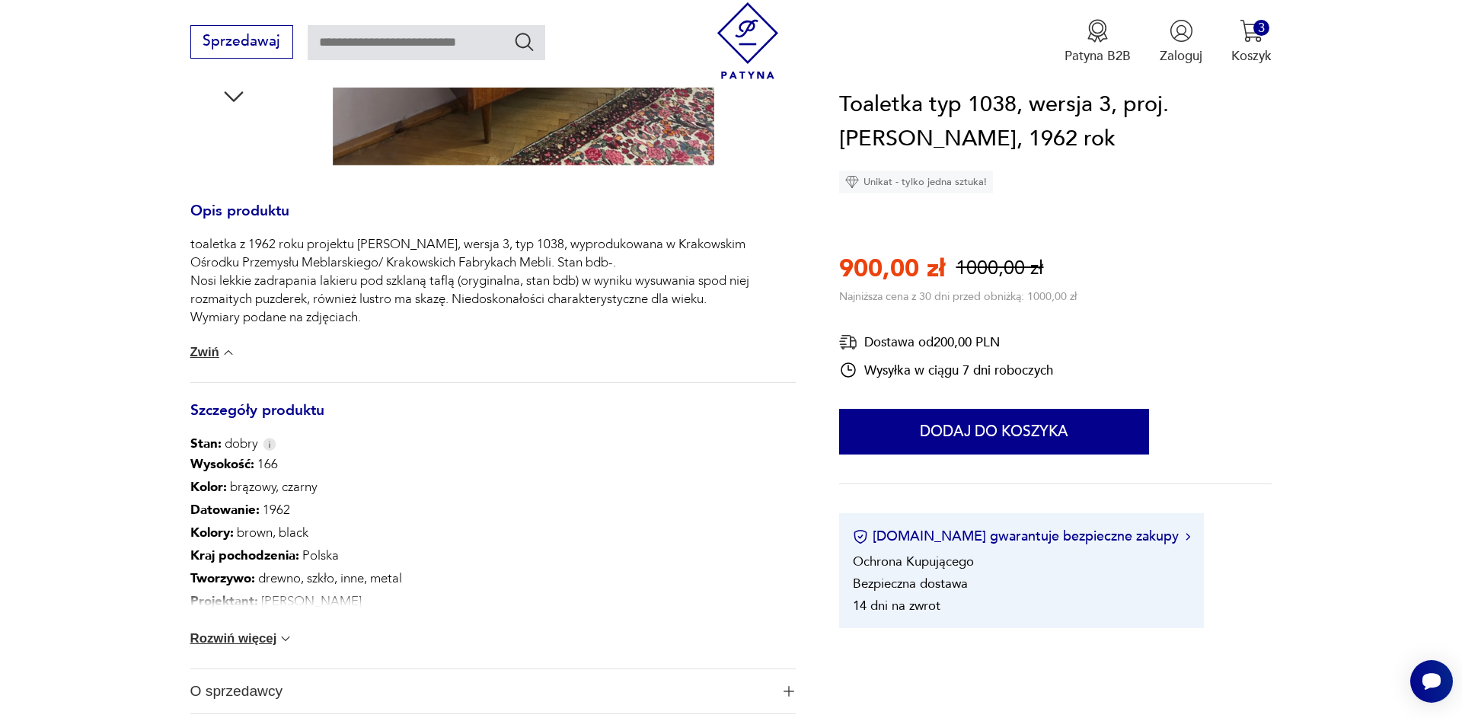
click at [277, 643] on button "Rozwiń więcej" at bounding box center [242, 638] width 104 height 15
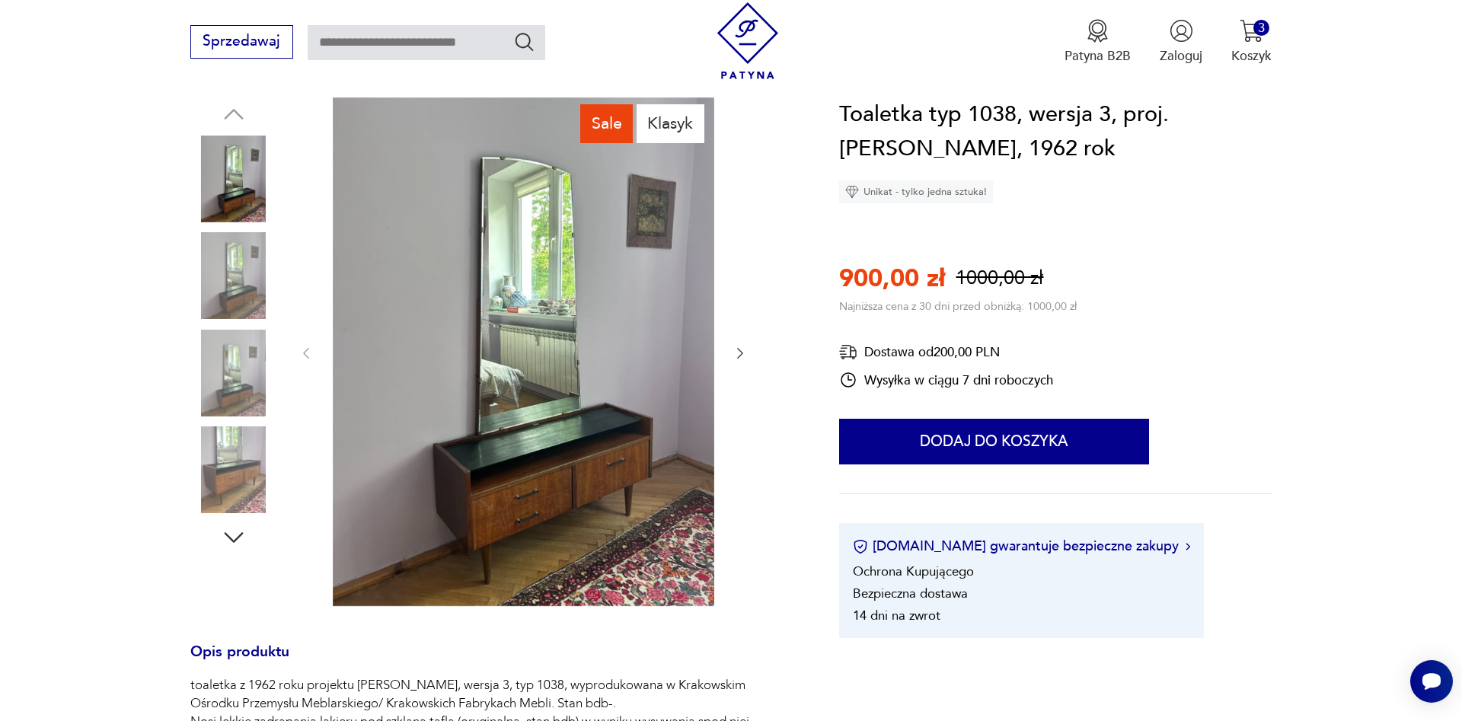
scroll to position [155, 0]
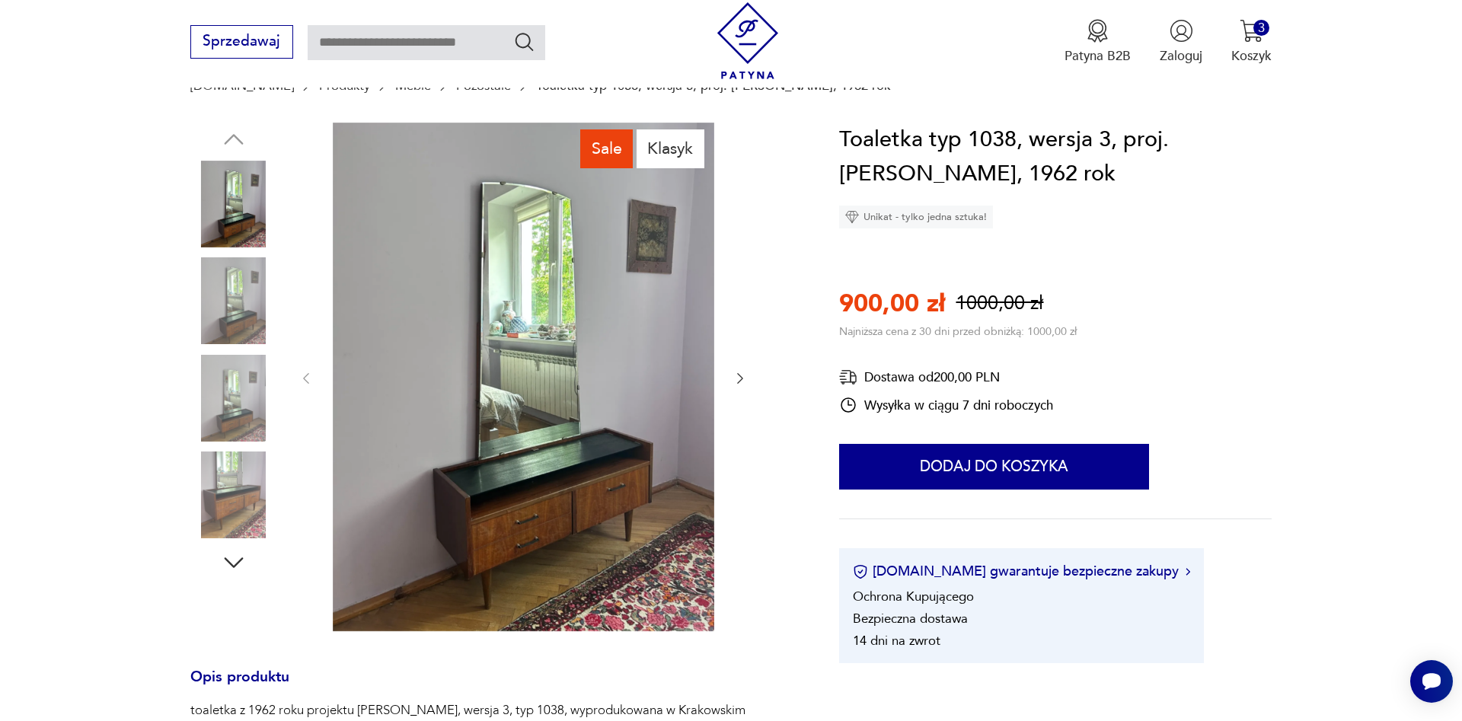
click at [247, 513] on img at bounding box center [233, 494] width 87 height 87
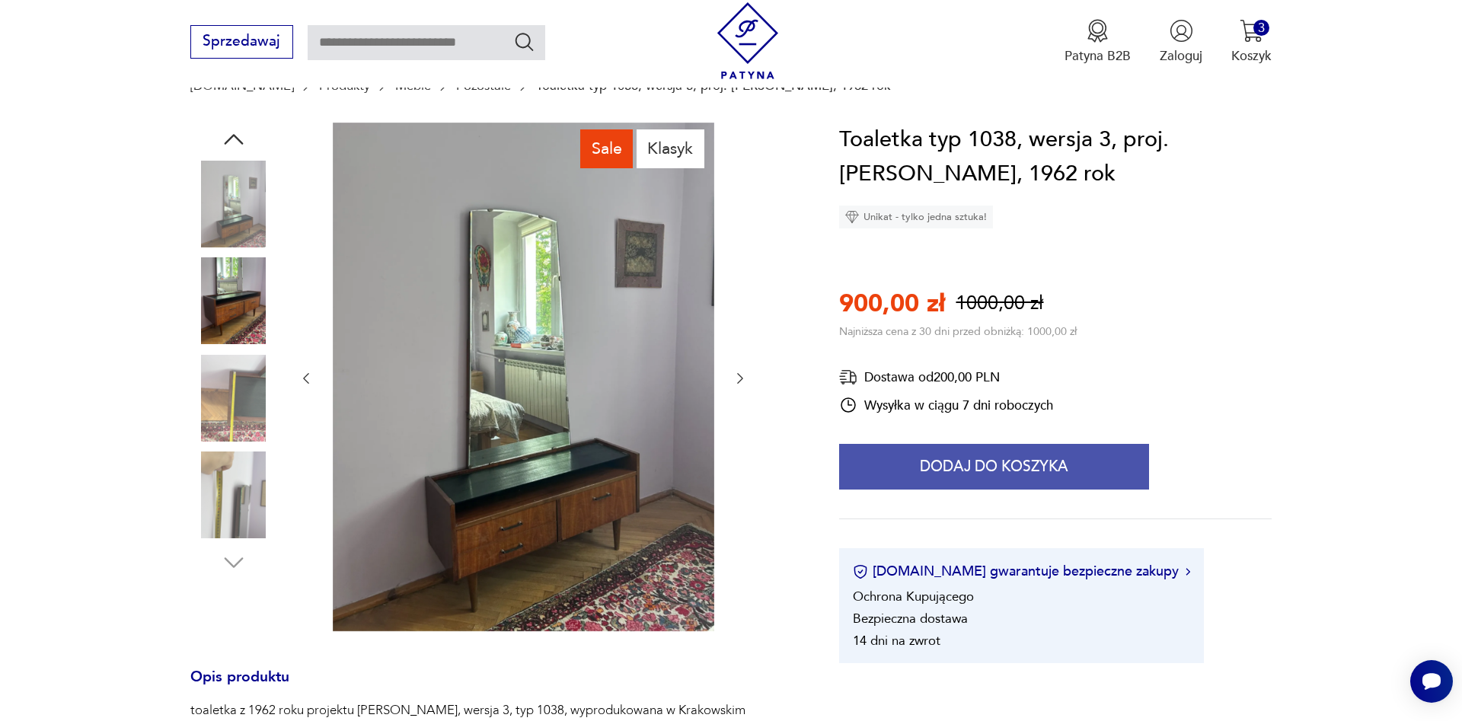
click at [980, 461] on button "Dodaj do koszyka" at bounding box center [994, 467] width 310 height 46
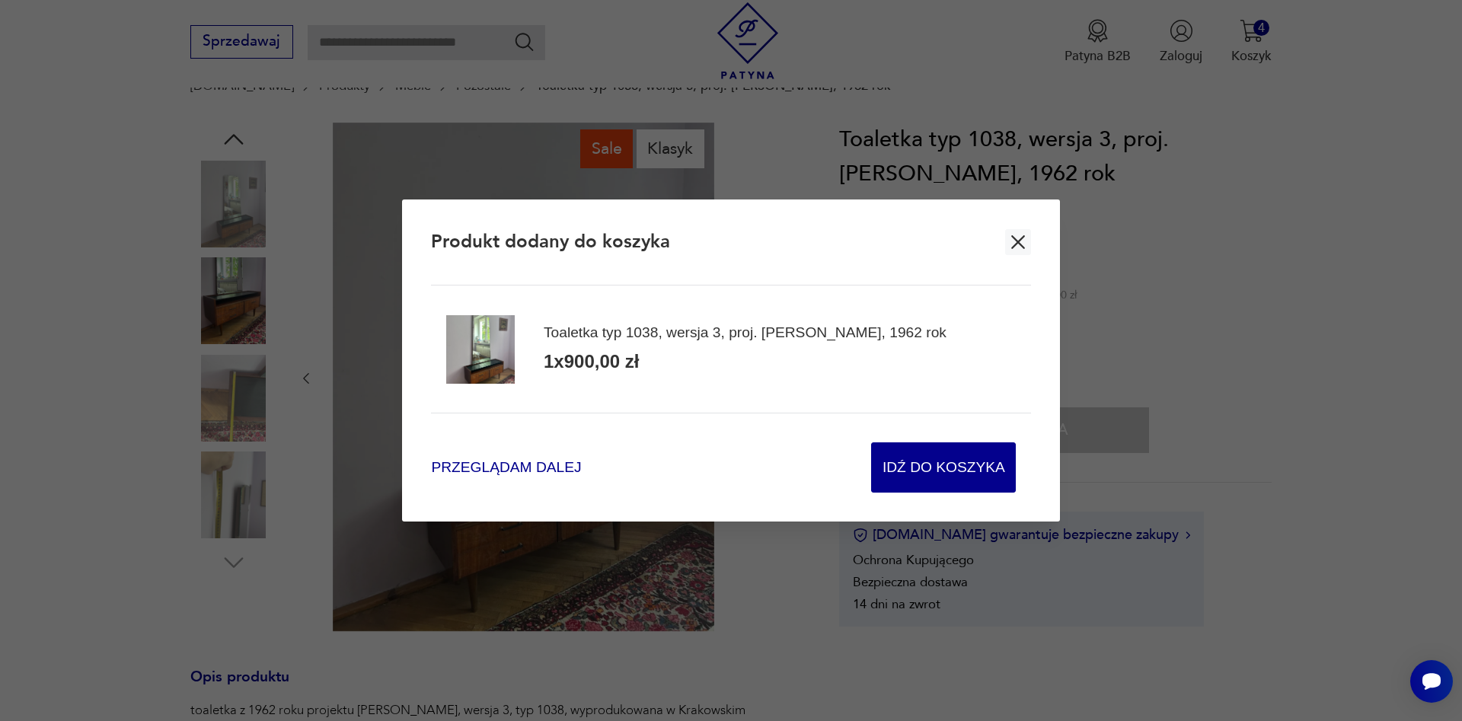
click at [446, 467] on span "Przeglądam dalej" at bounding box center [506, 467] width 150 height 21
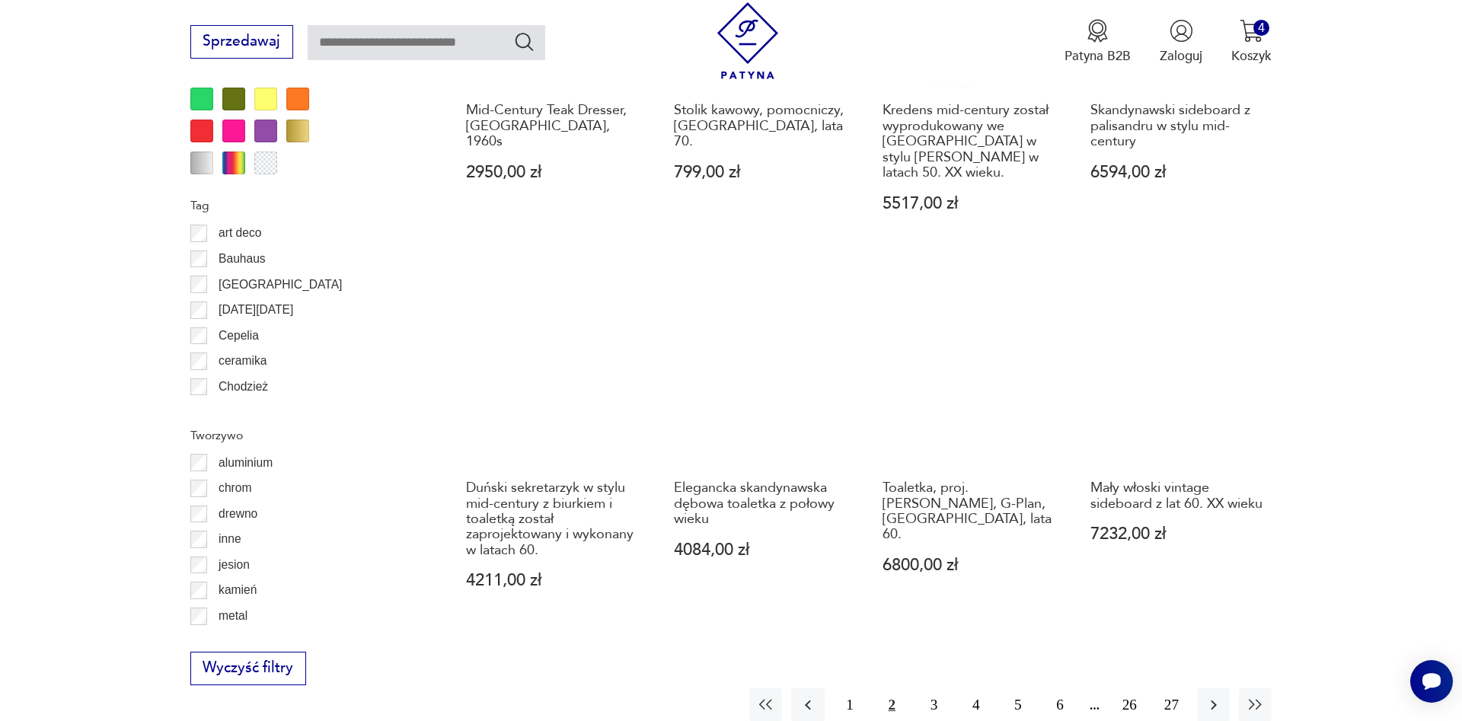
scroll to position [1749, 0]
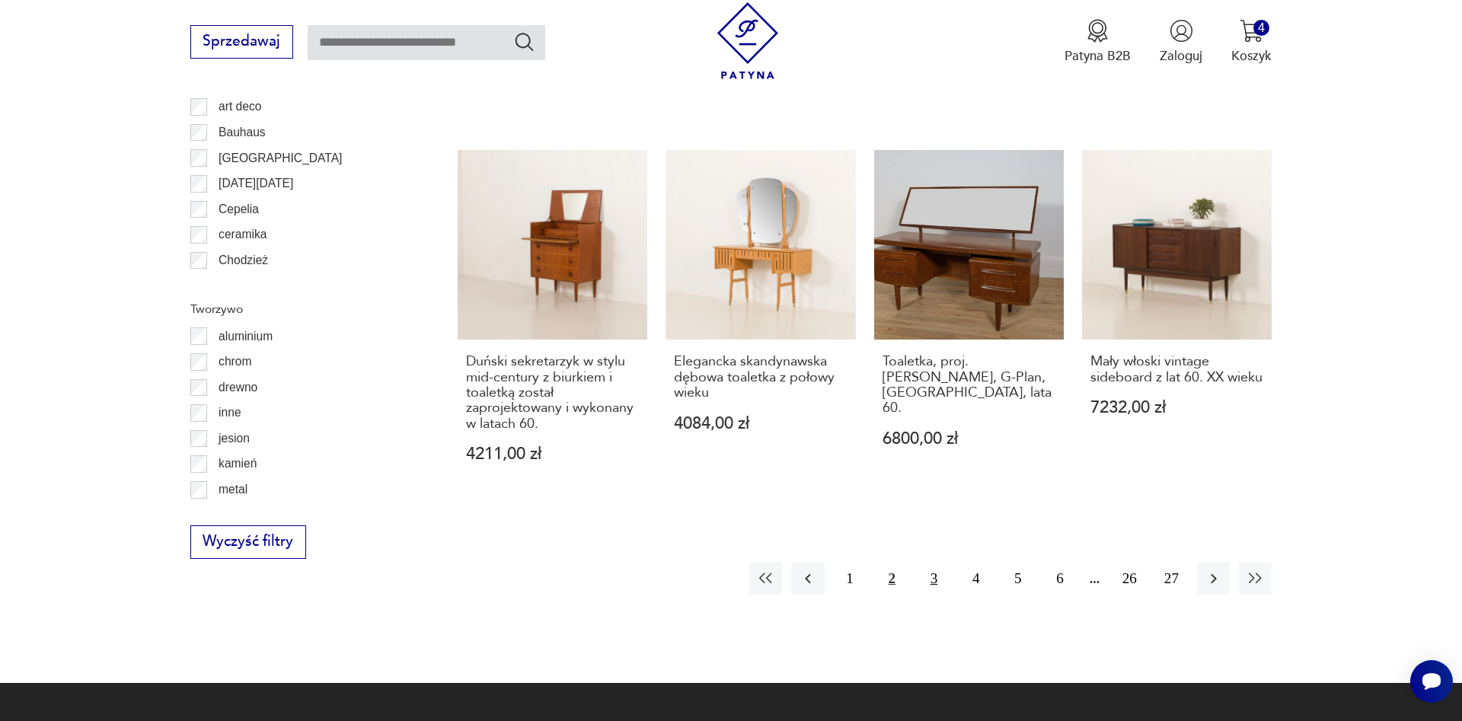
click at [937, 577] on button "3" at bounding box center [933, 578] width 33 height 33
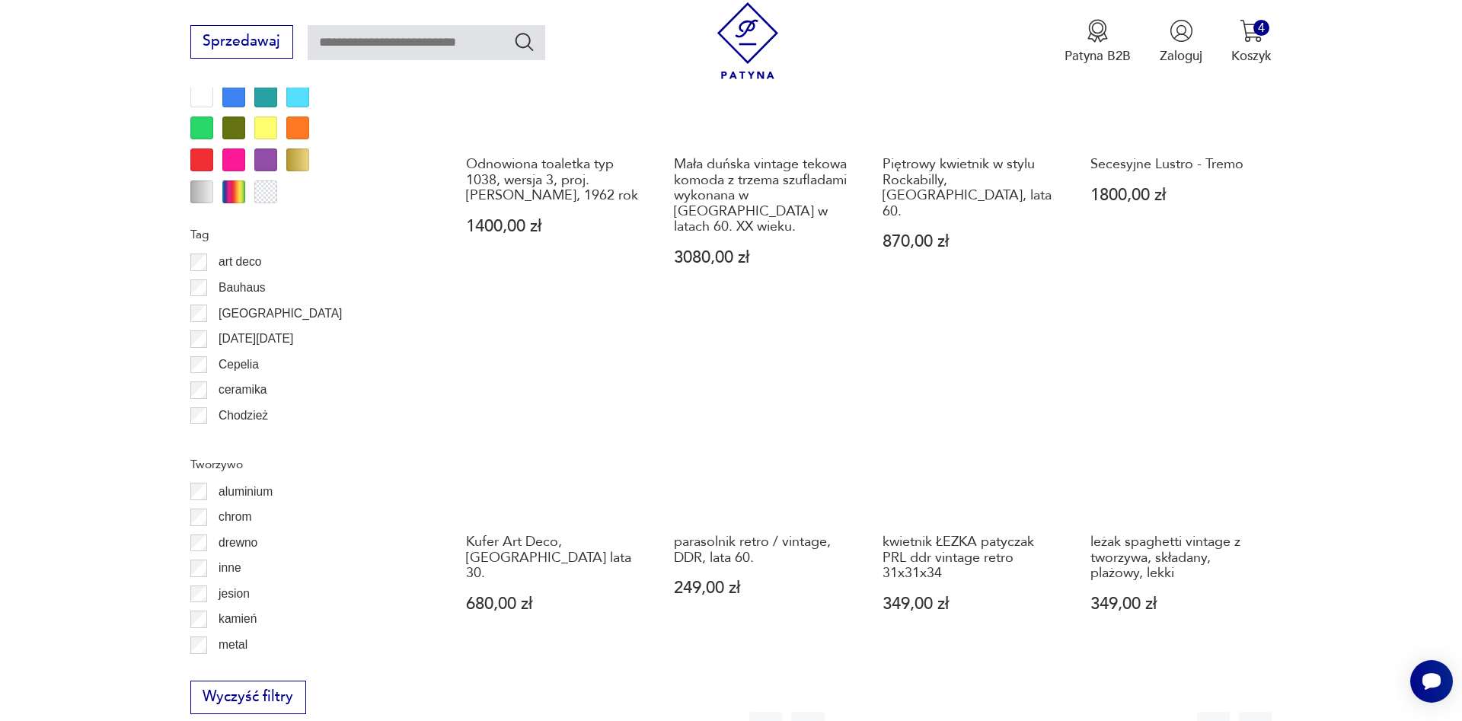
scroll to position [1827, 0]
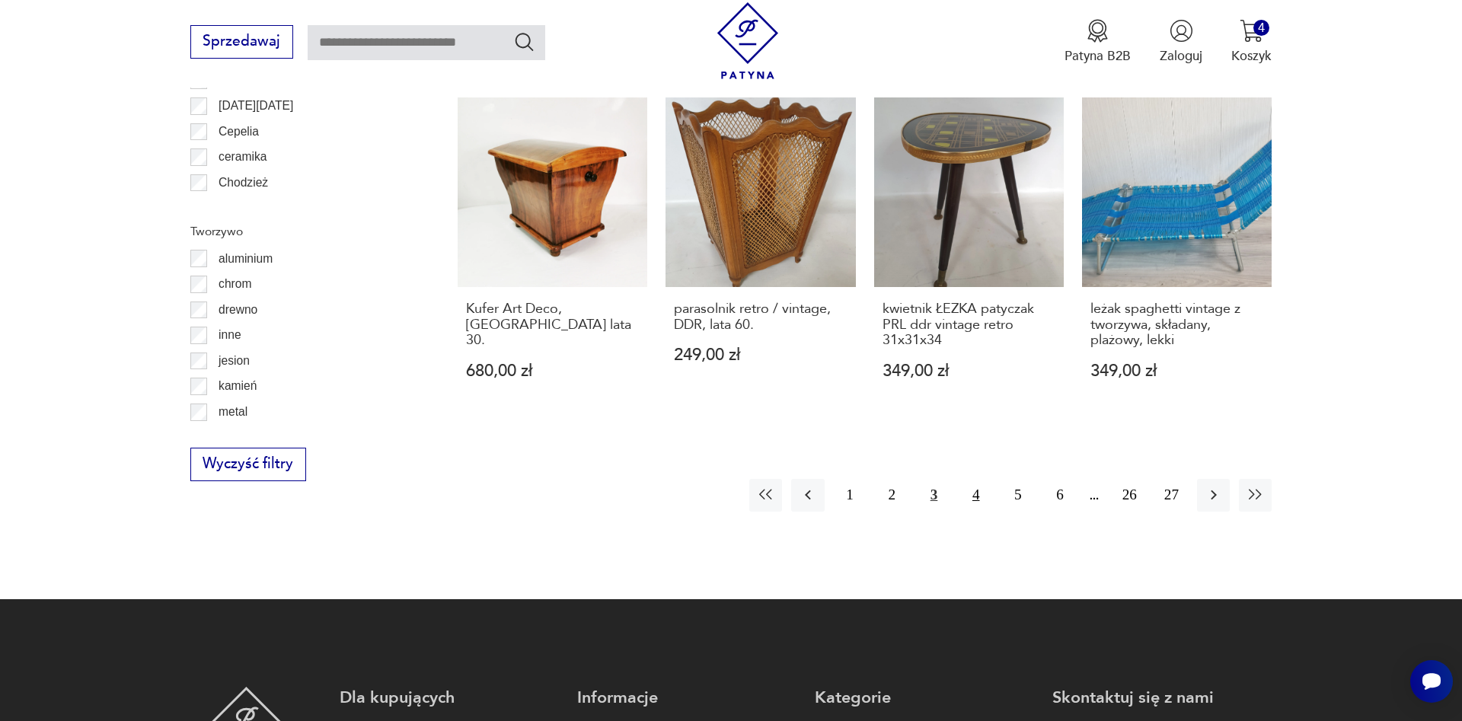
click at [968, 479] on button "4" at bounding box center [975, 495] width 33 height 33
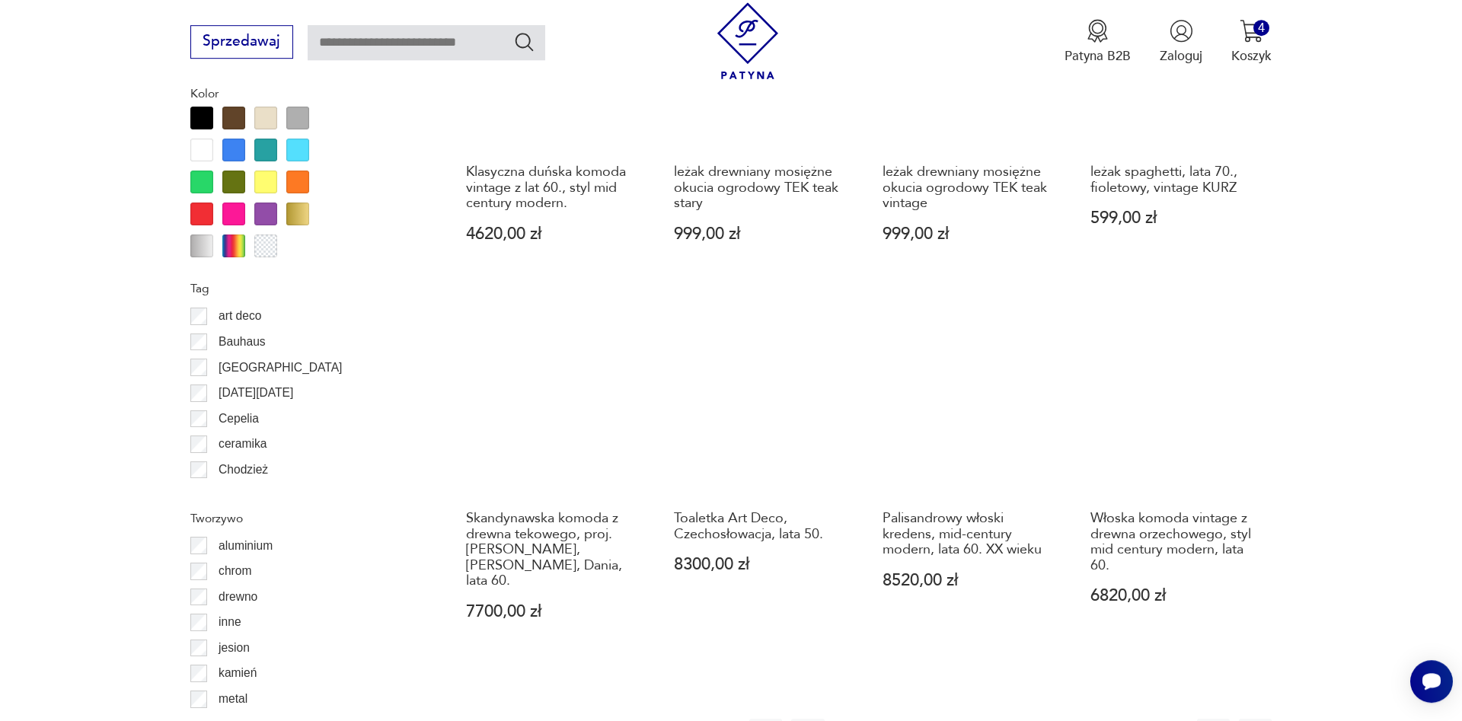
scroll to position [1594, 0]
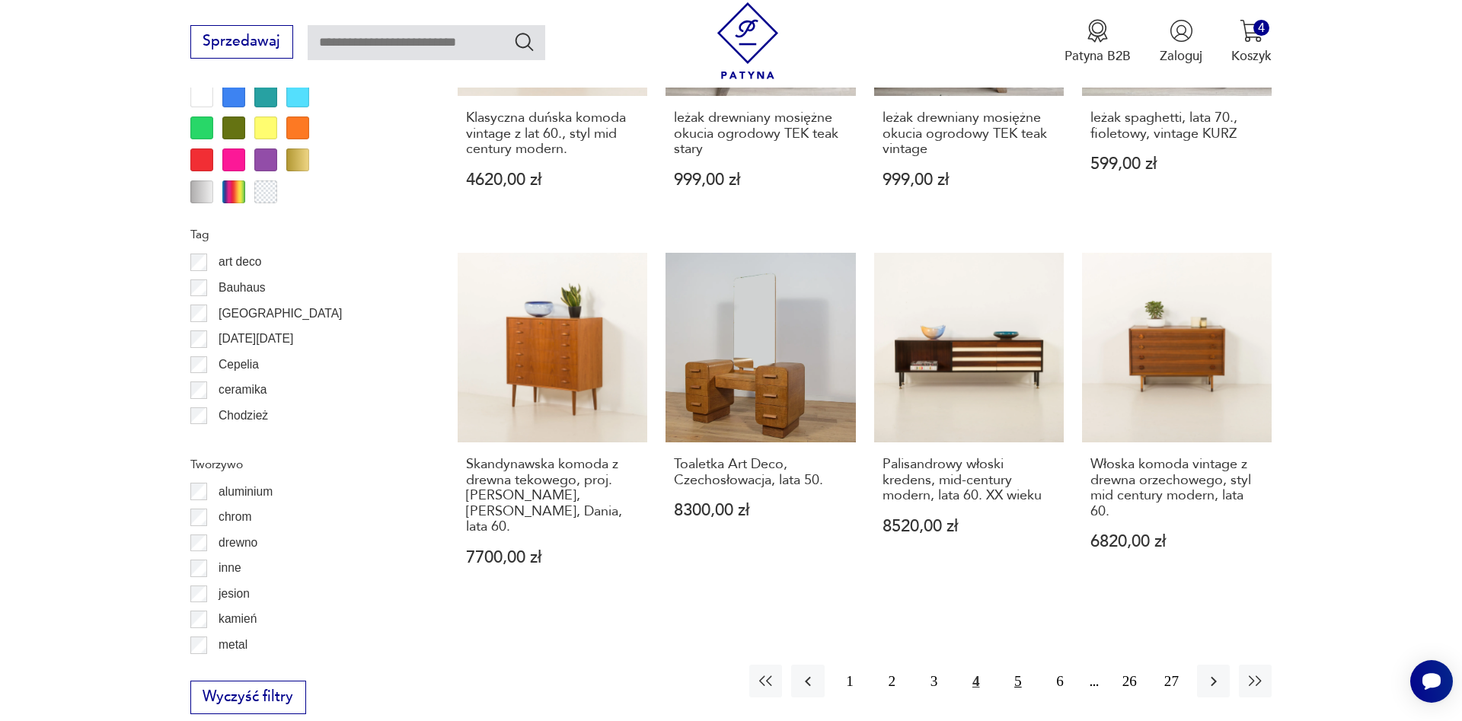
click at [1014, 668] on button "5" at bounding box center [1017, 681] width 33 height 33
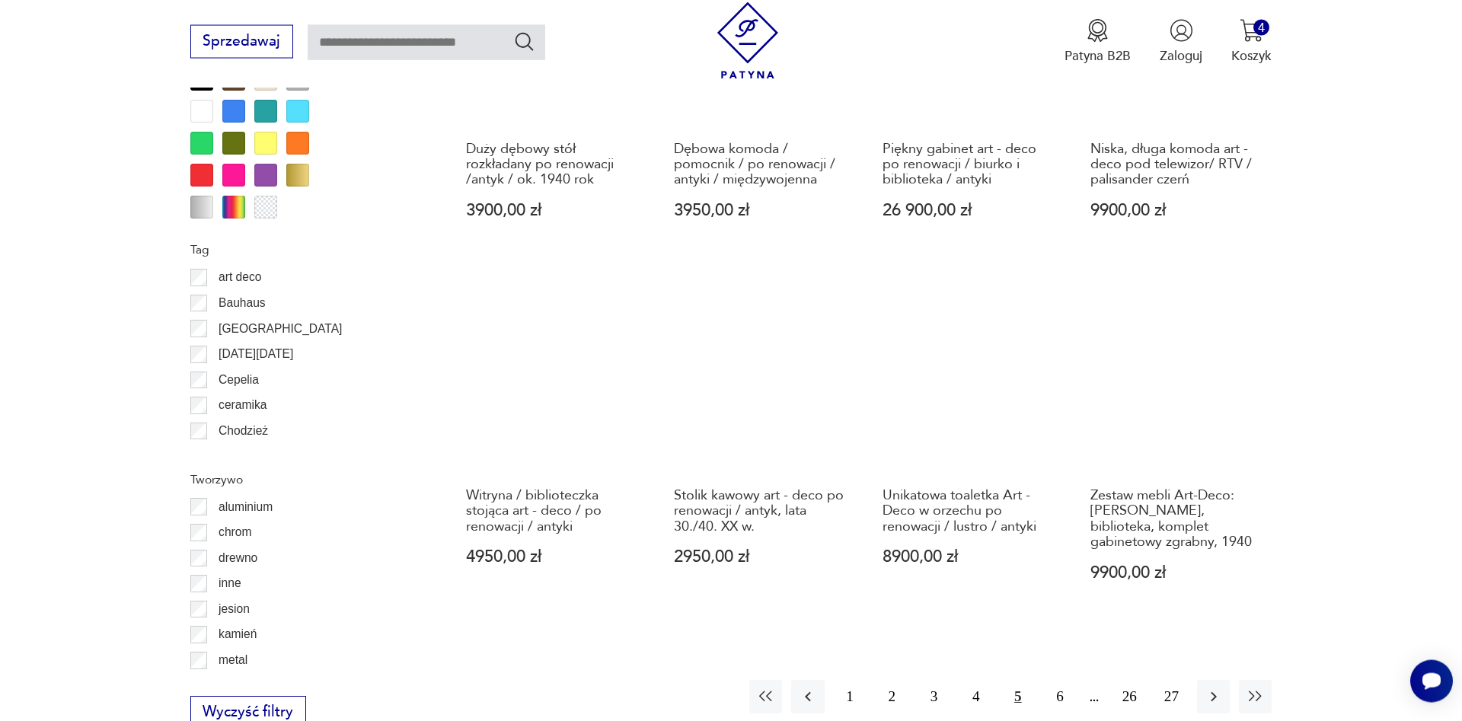
scroll to position [1672, 0]
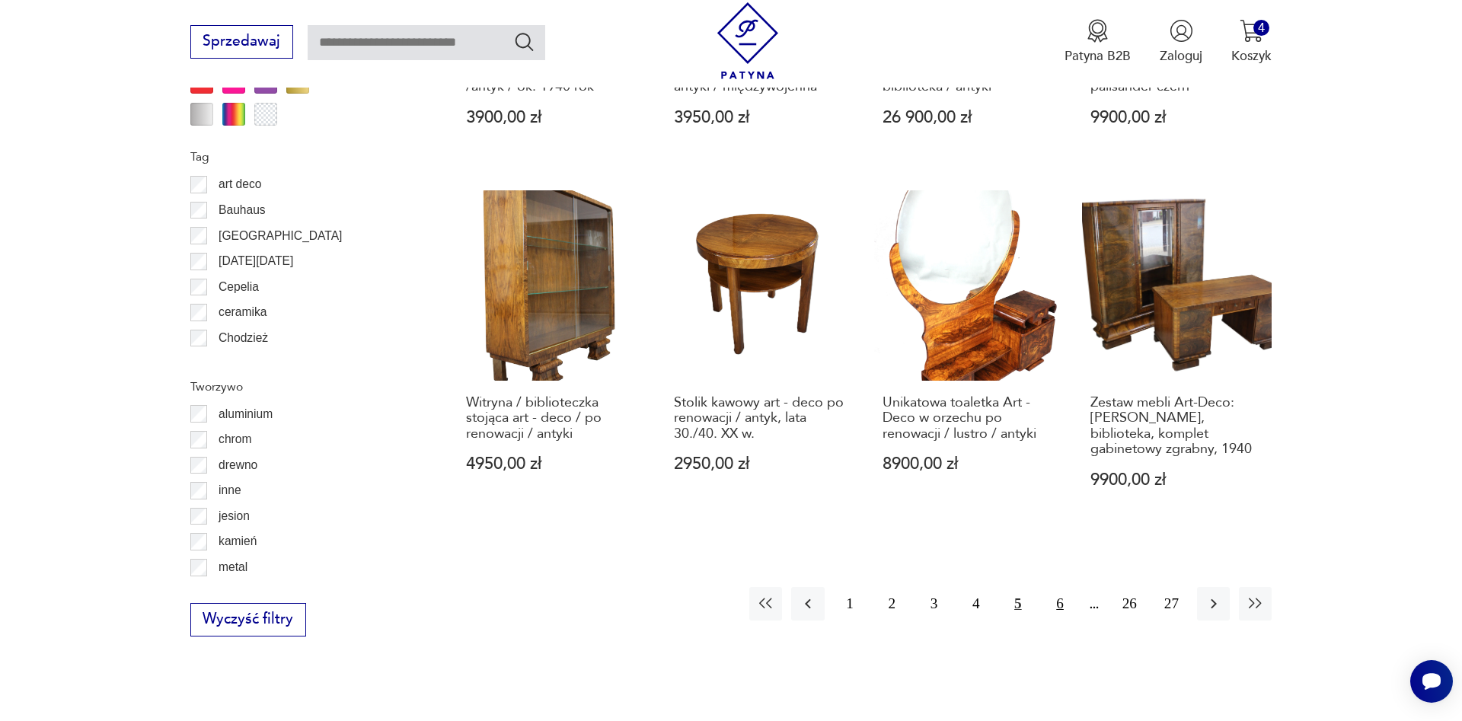
click at [1058, 587] on button "6" at bounding box center [1059, 603] width 33 height 33
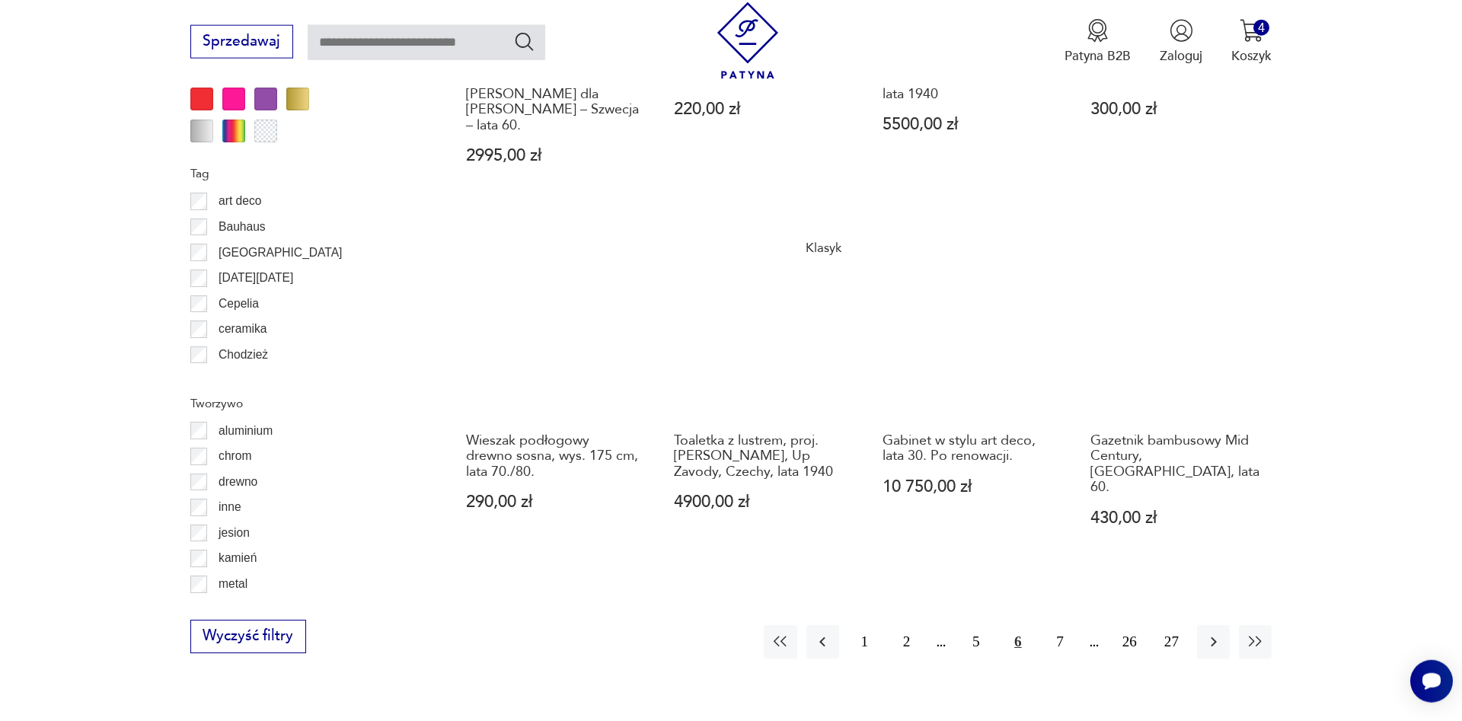
scroll to position [1672, 0]
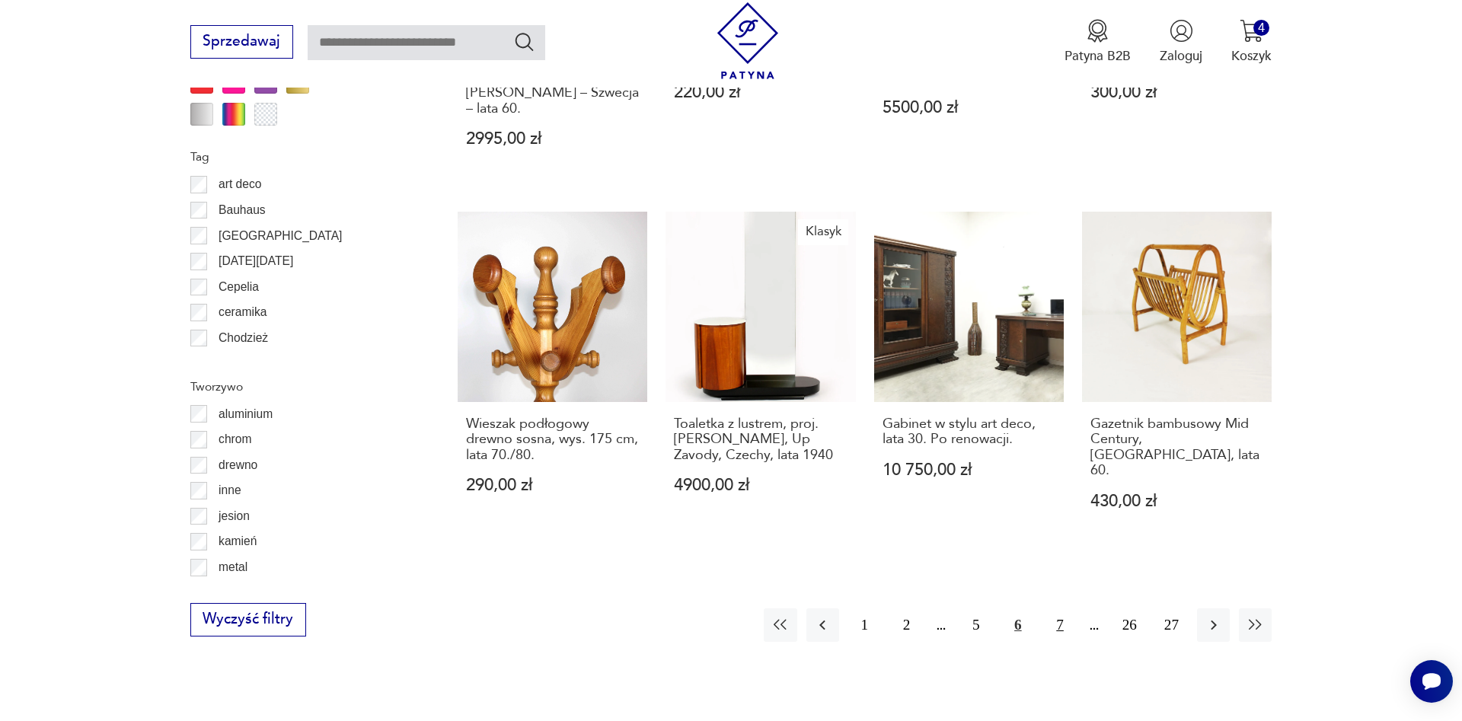
click at [1060, 622] on button "7" at bounding box center [1059, 624] width 33 height 33
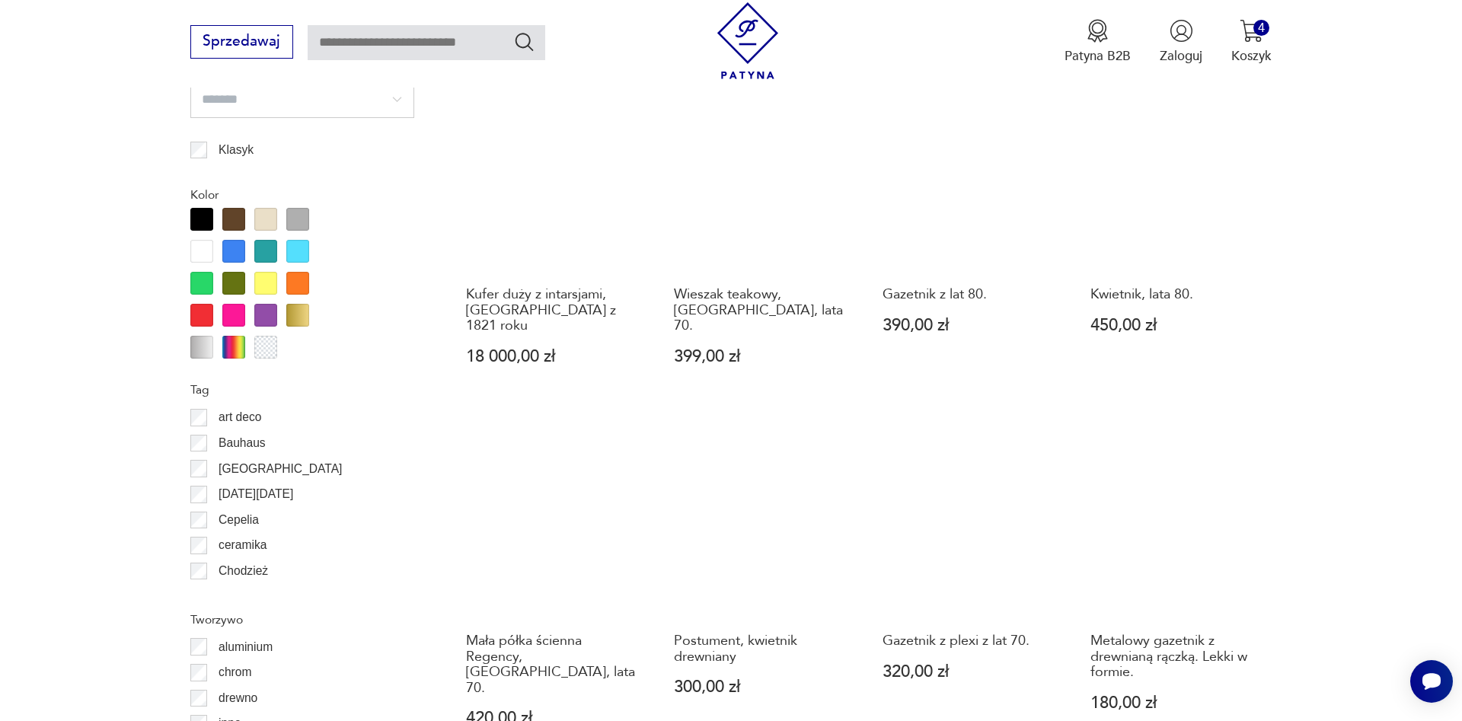
scroll to position [1594, 0]
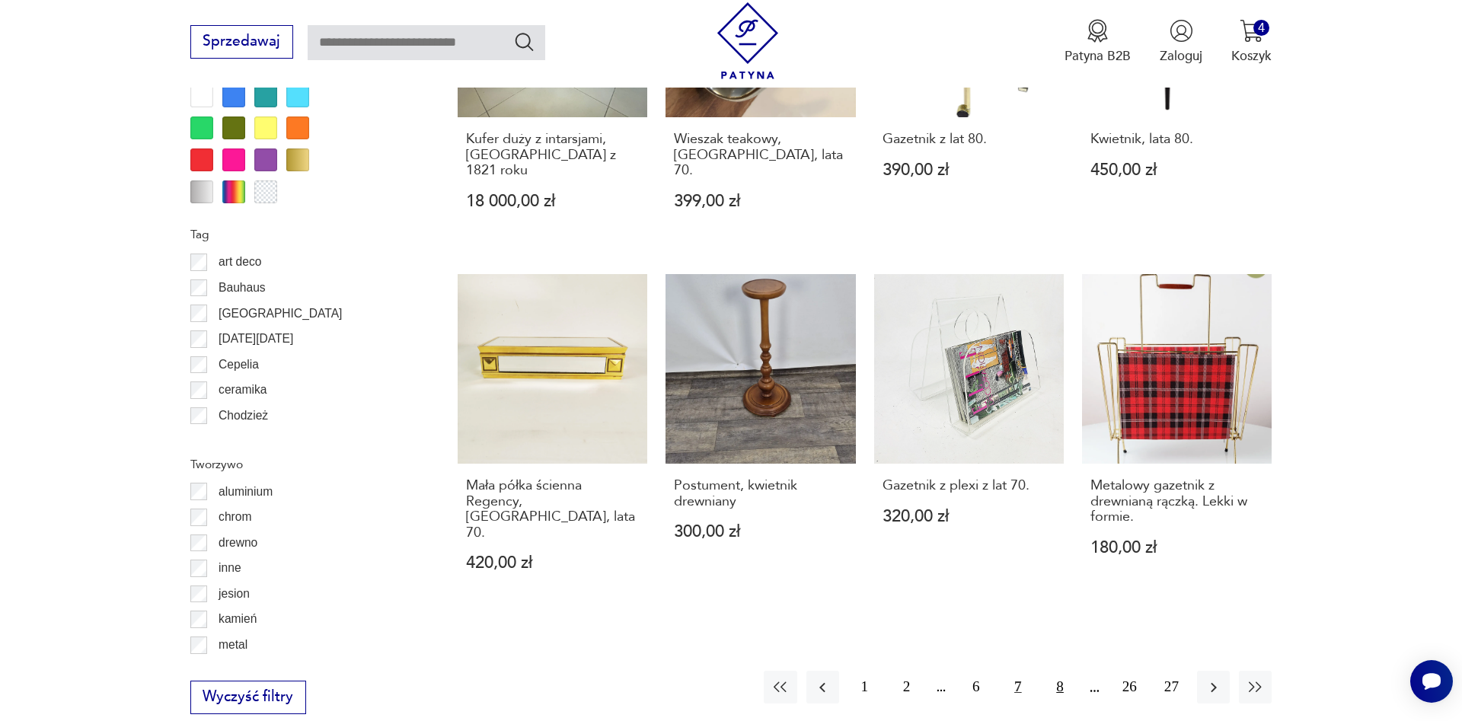
click at [1056, 671] on button "8" at bounding box center [1059, 687] width 33 height 33
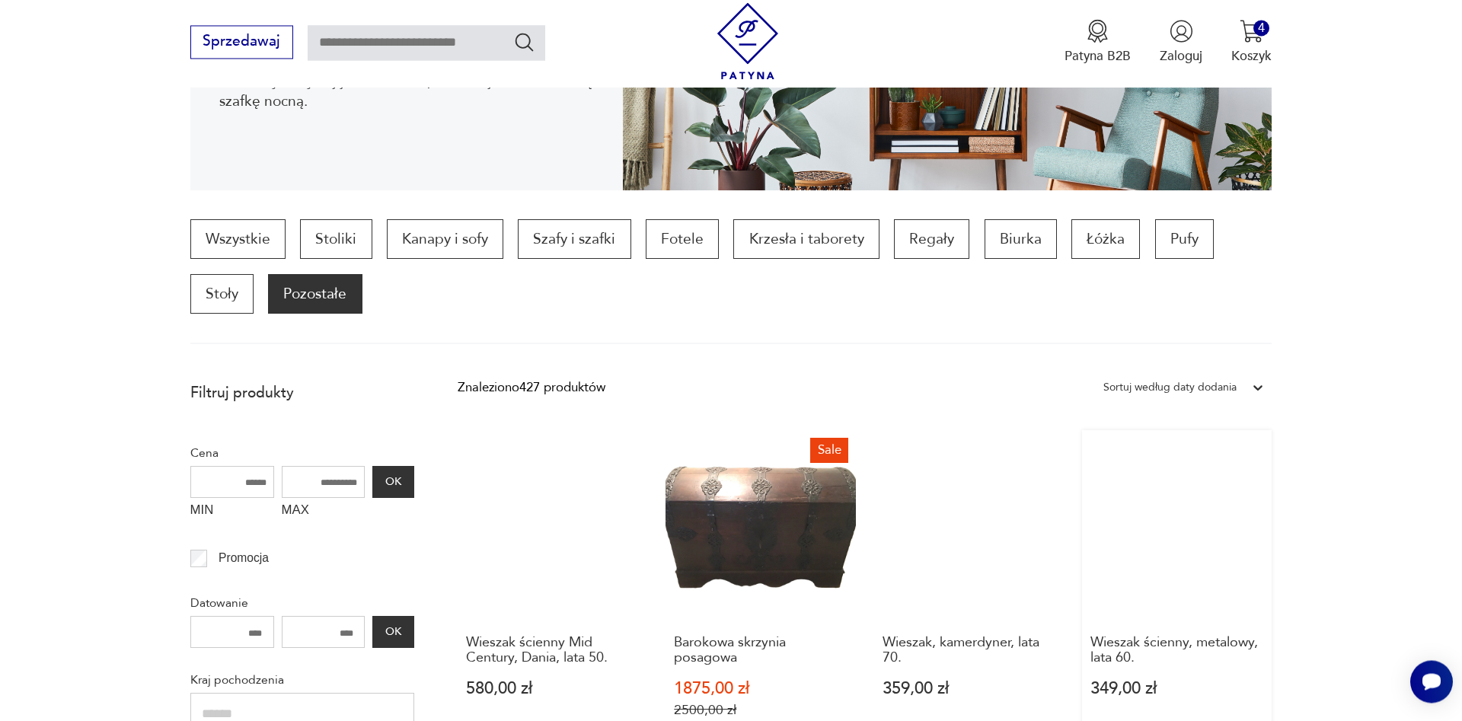
scroll to position [352, 0]
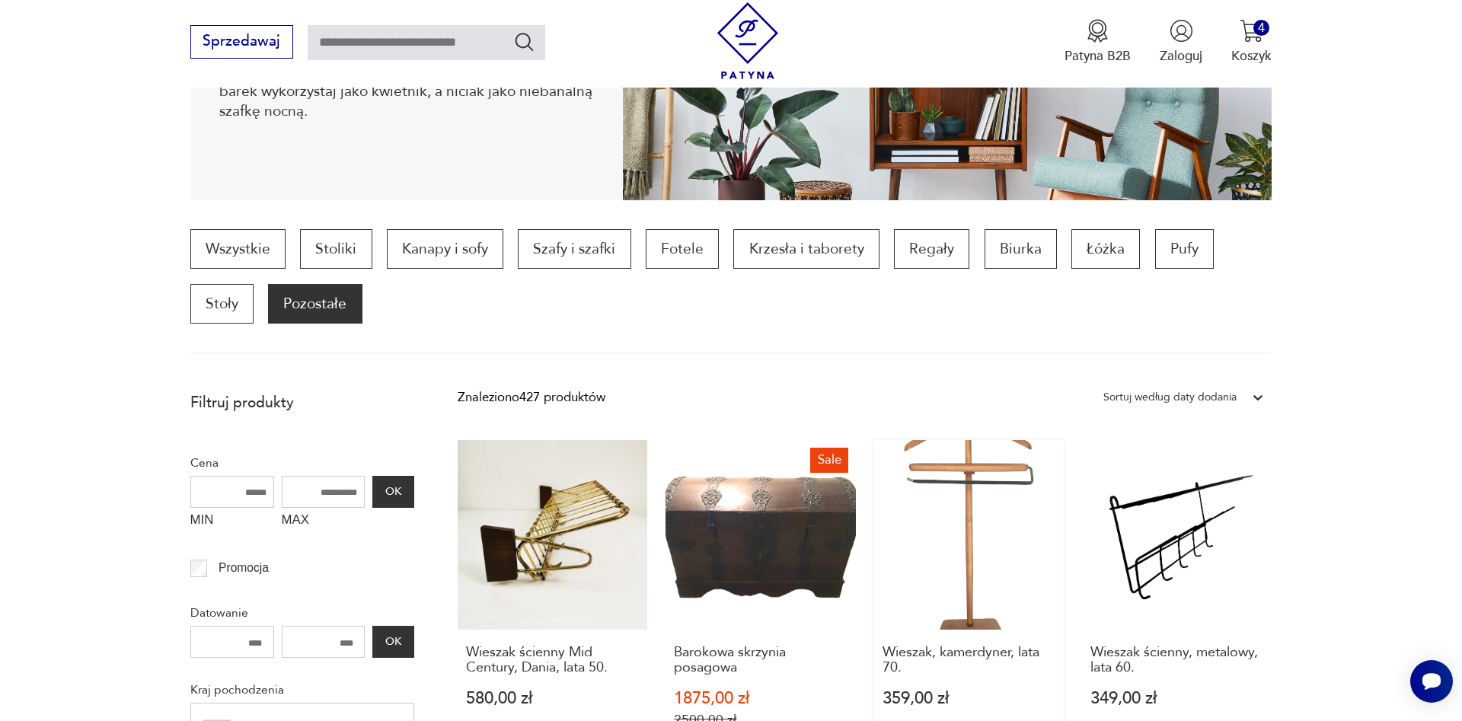
click at [955, 566] on link "Wieszak, kamerdyner, lata 70. 359,00 zł" at bounding box center [969, 601] width 190 height 323
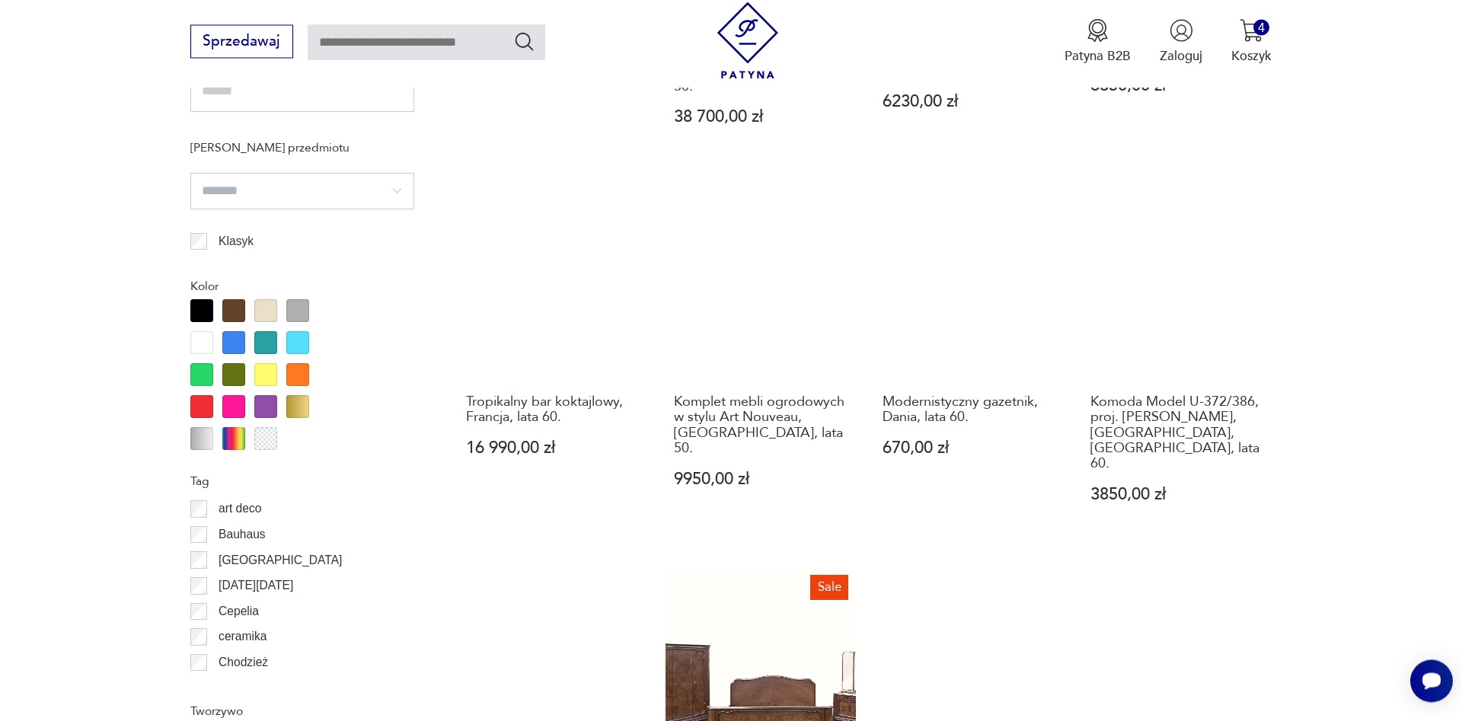
scroll to position [1344, 0]
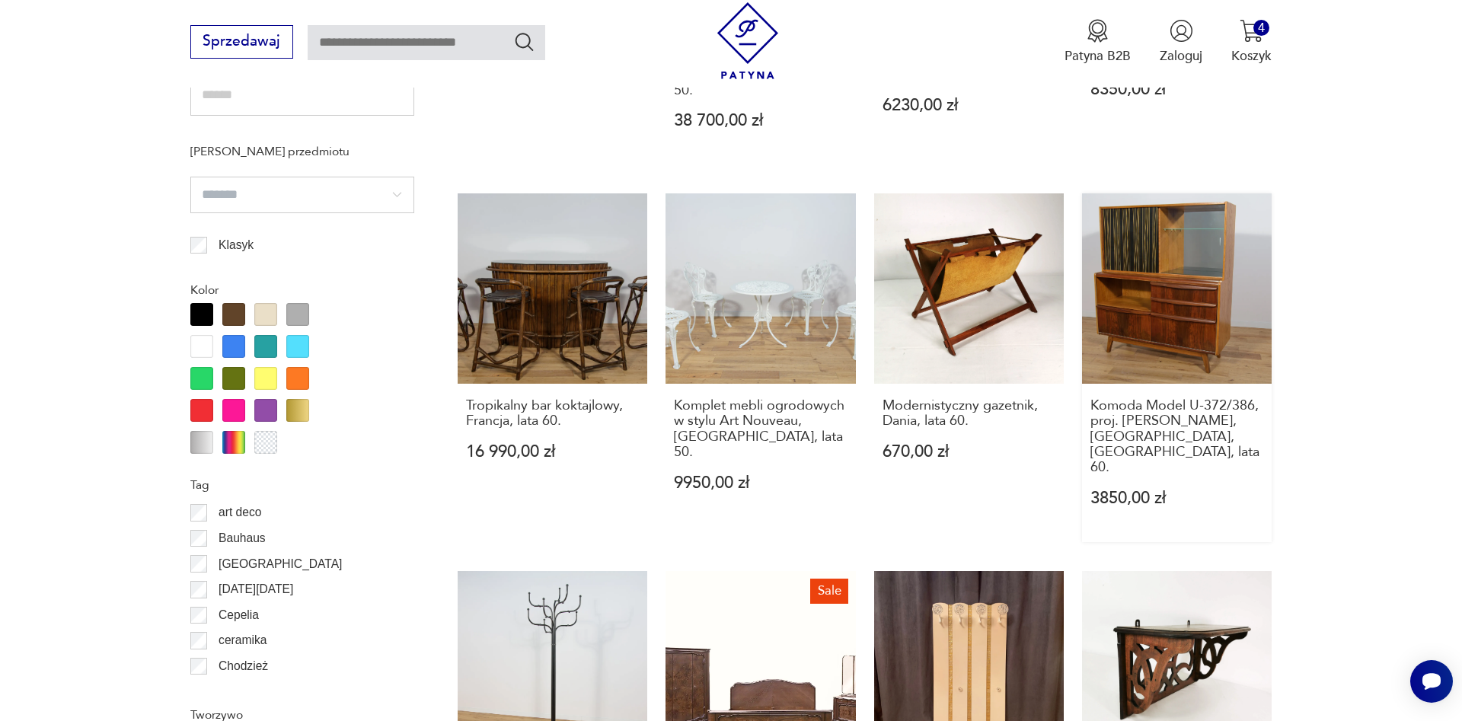
click at [1194, 296] on link "Komoda Model U-372/386, proj. [PERSON_NAME], [GEOGRAPHIC_DATA], Czechosłowacja,…" at bounding box center [1177, 367] width 190 height 349
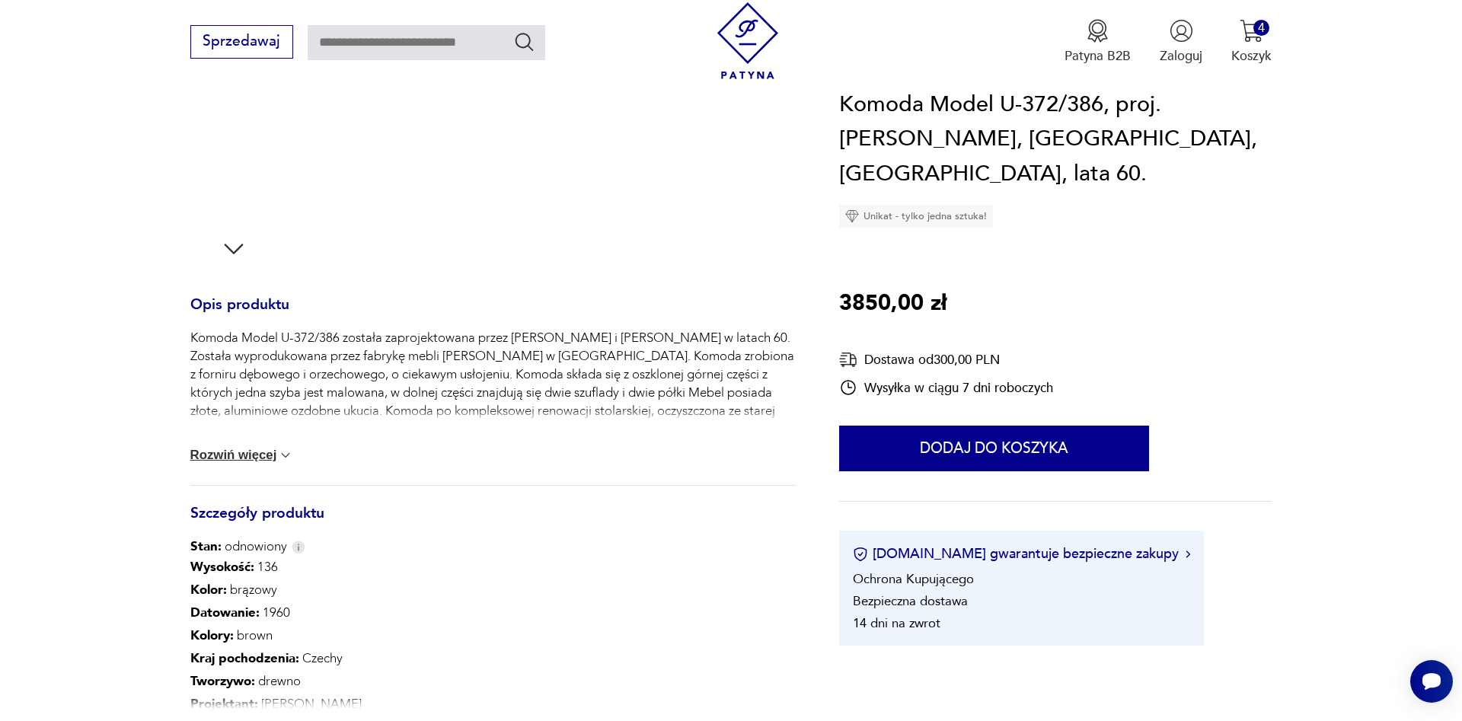
scroll to position [621, 0]
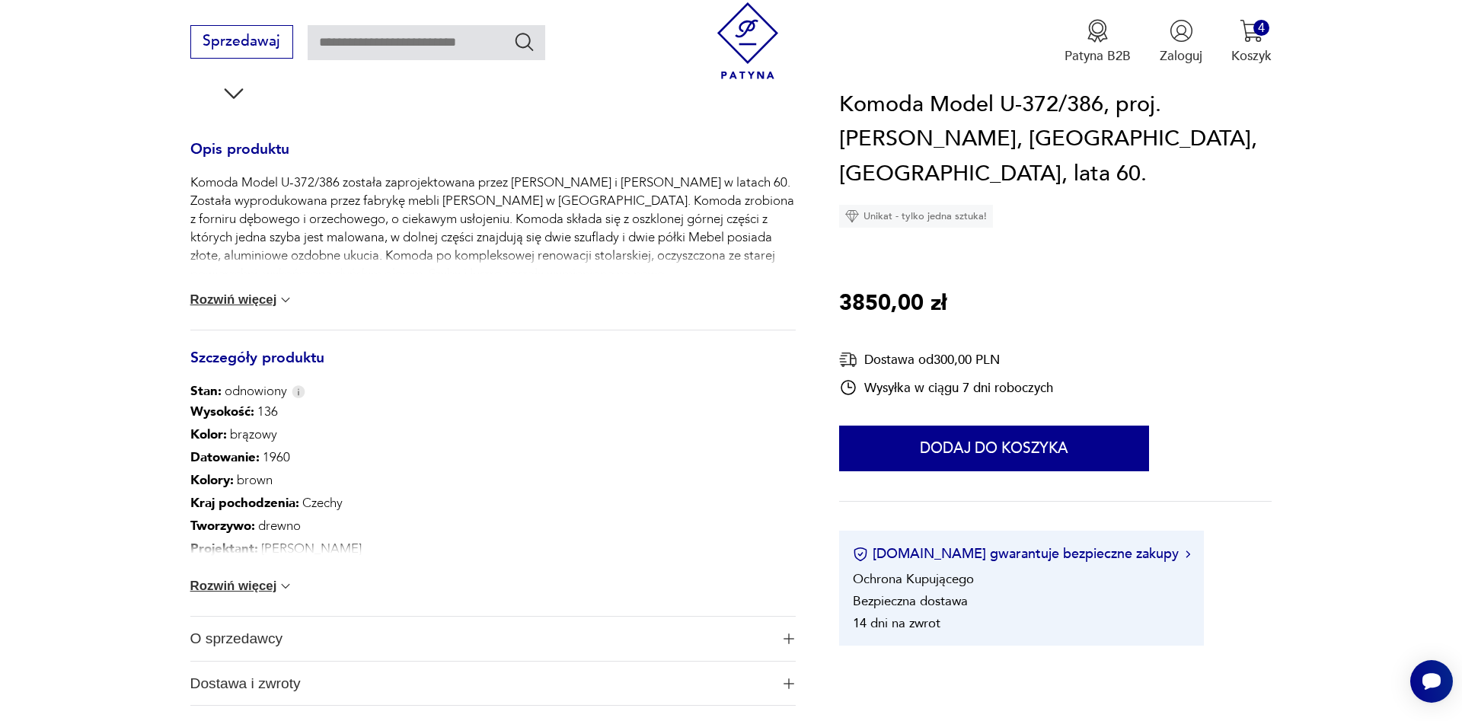
click at [269, 585] on button "Rozwiń więcej" at bounding box center [242, 586] width 104 height 15
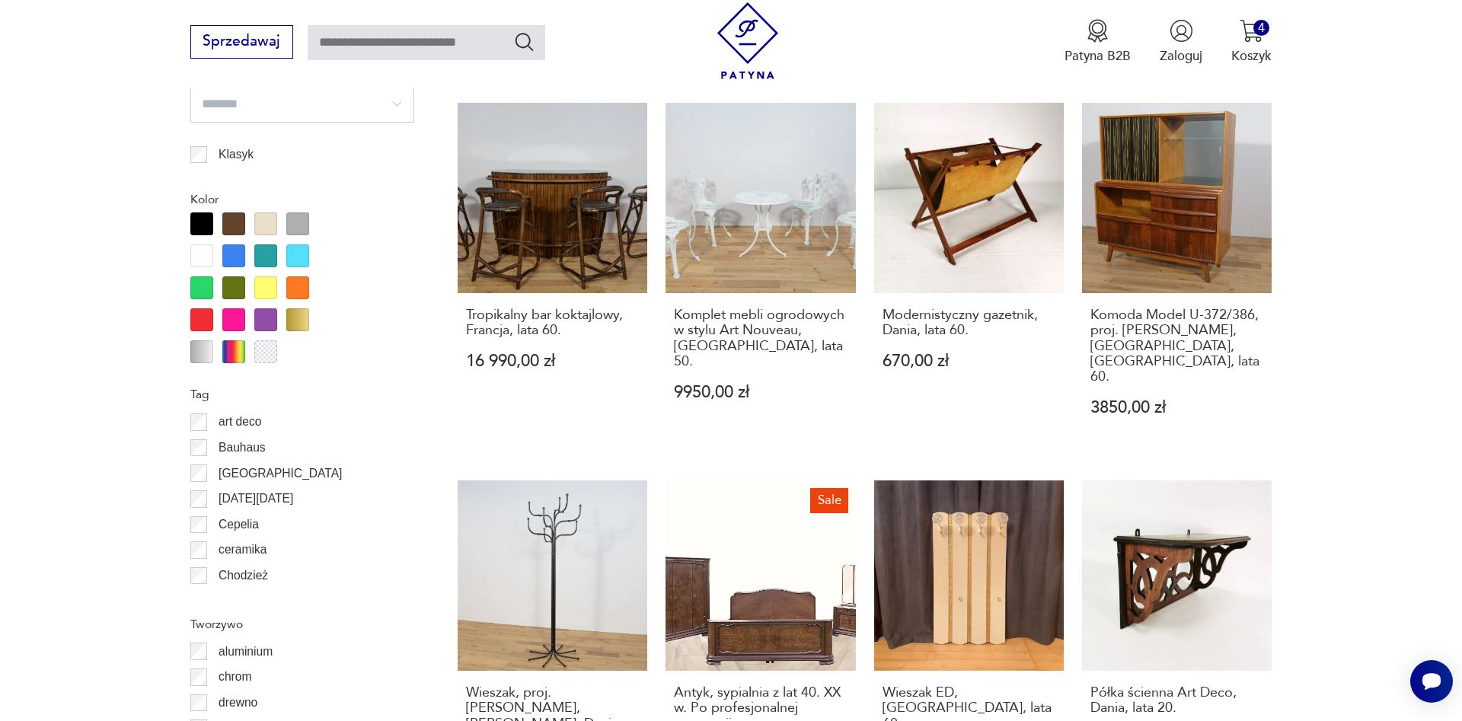
scroll to position [1745, 0]
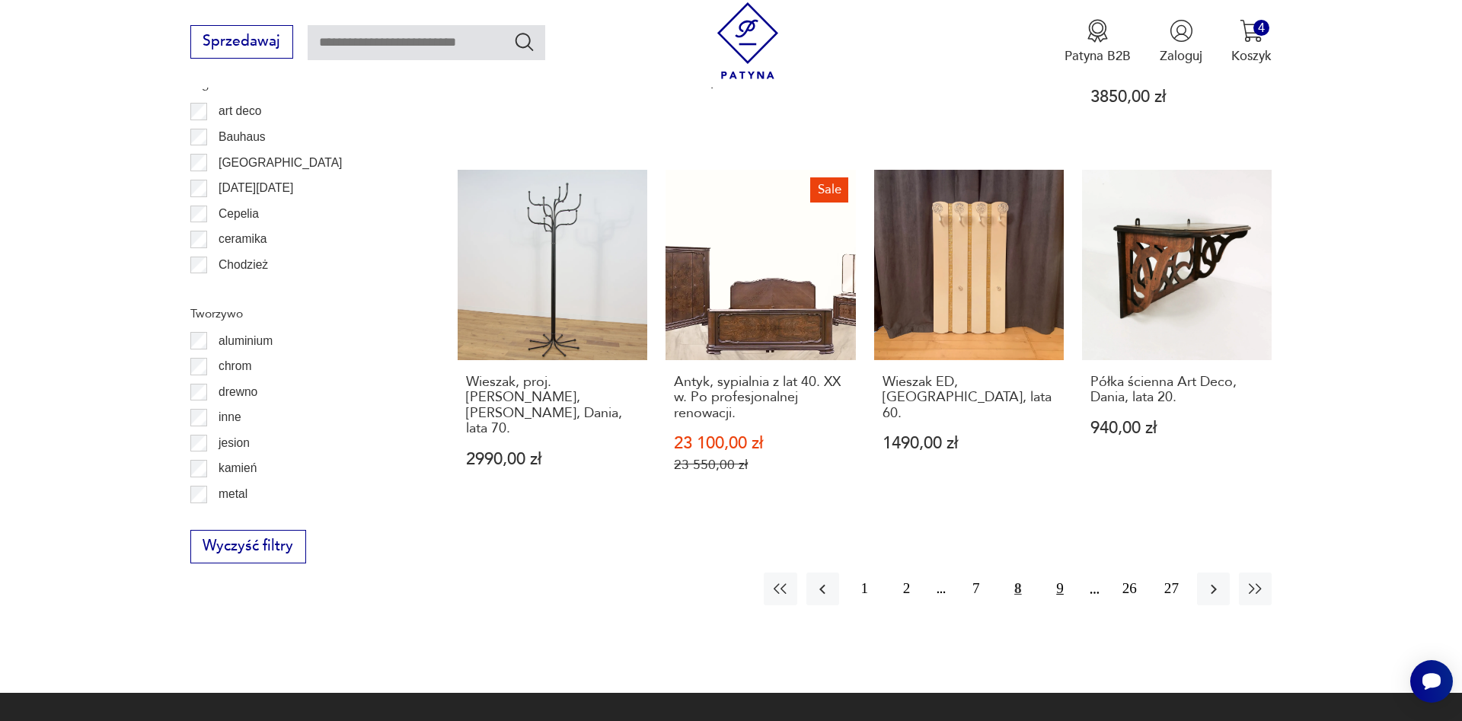
click at [1060, 572] on button "9" at bounding box center [1059, 588] width 33 height 33
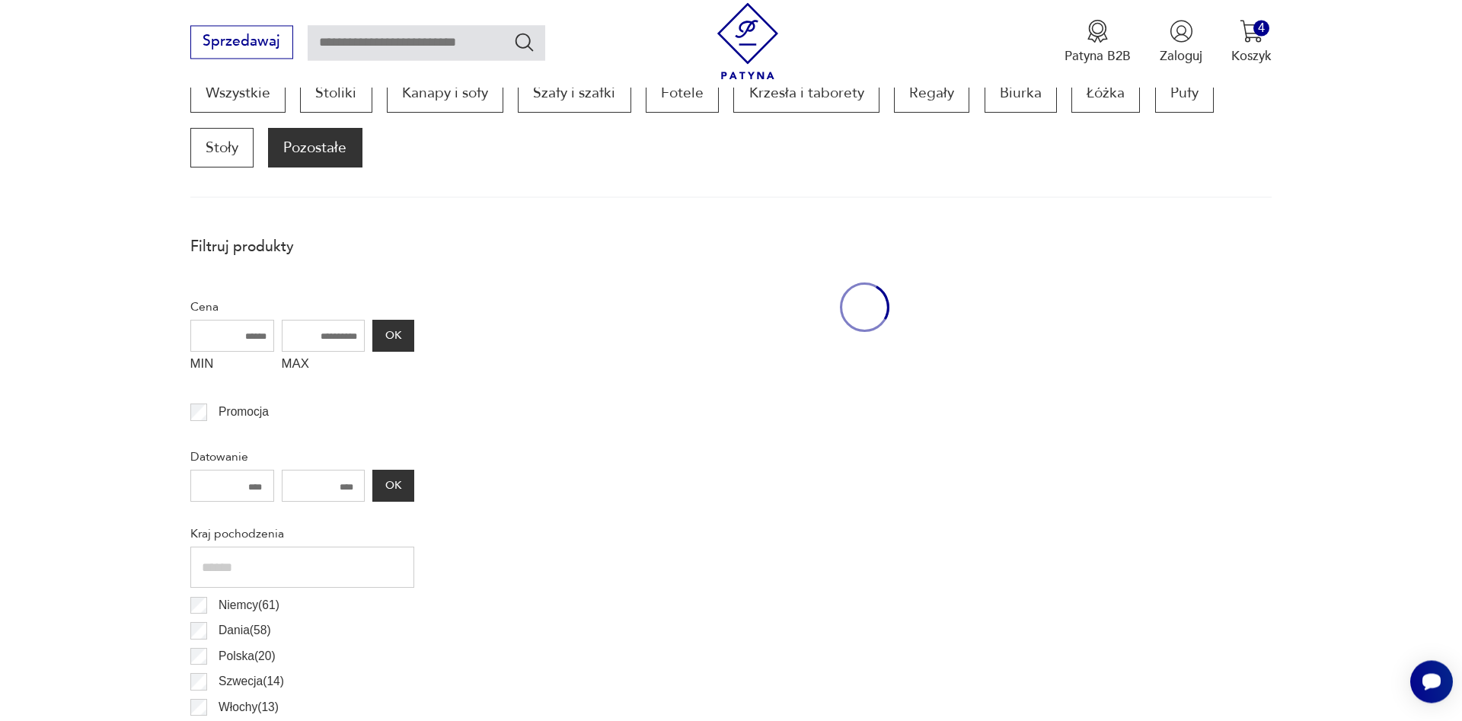
scroll to position [506, 0]
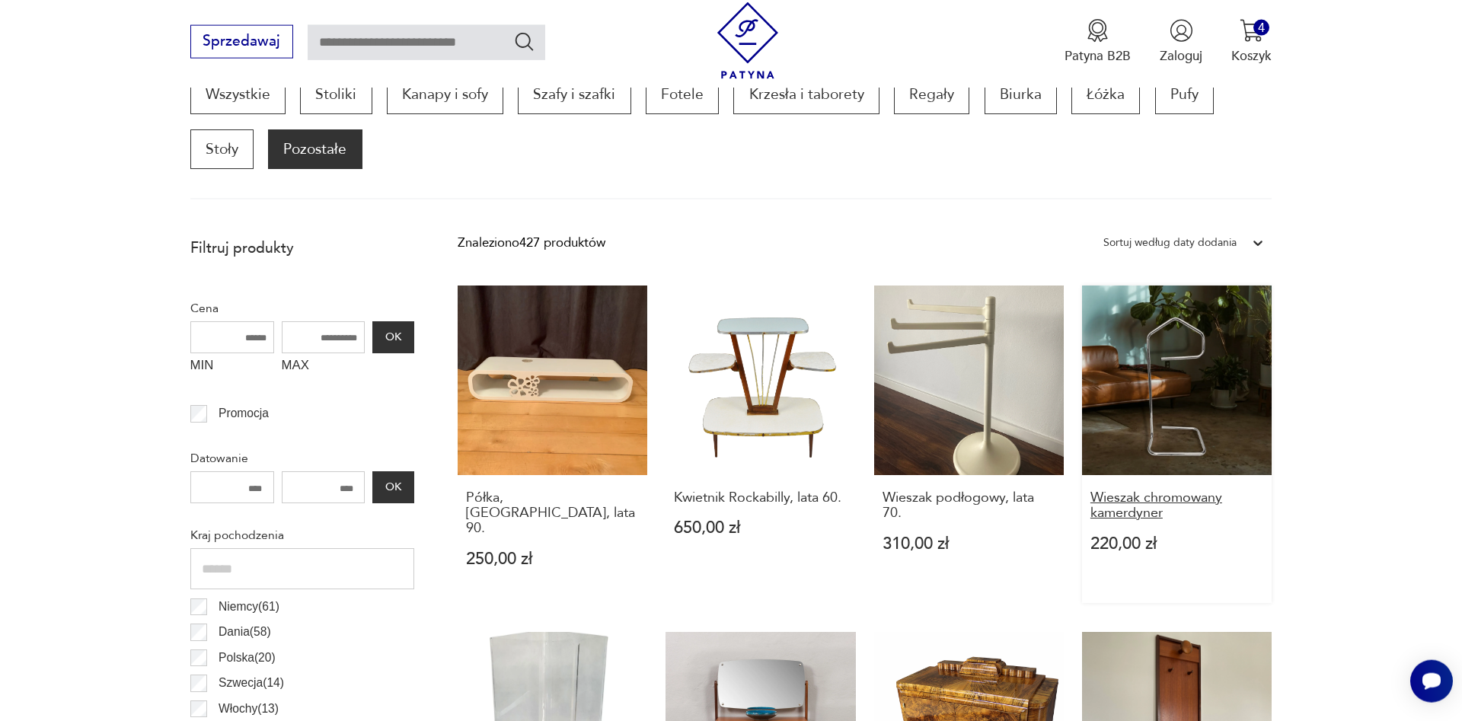
click at [1139, 504] on h3 "Wieszak chromowany kamerdyner" at bounding box center [1177, 505] width 174 height 31
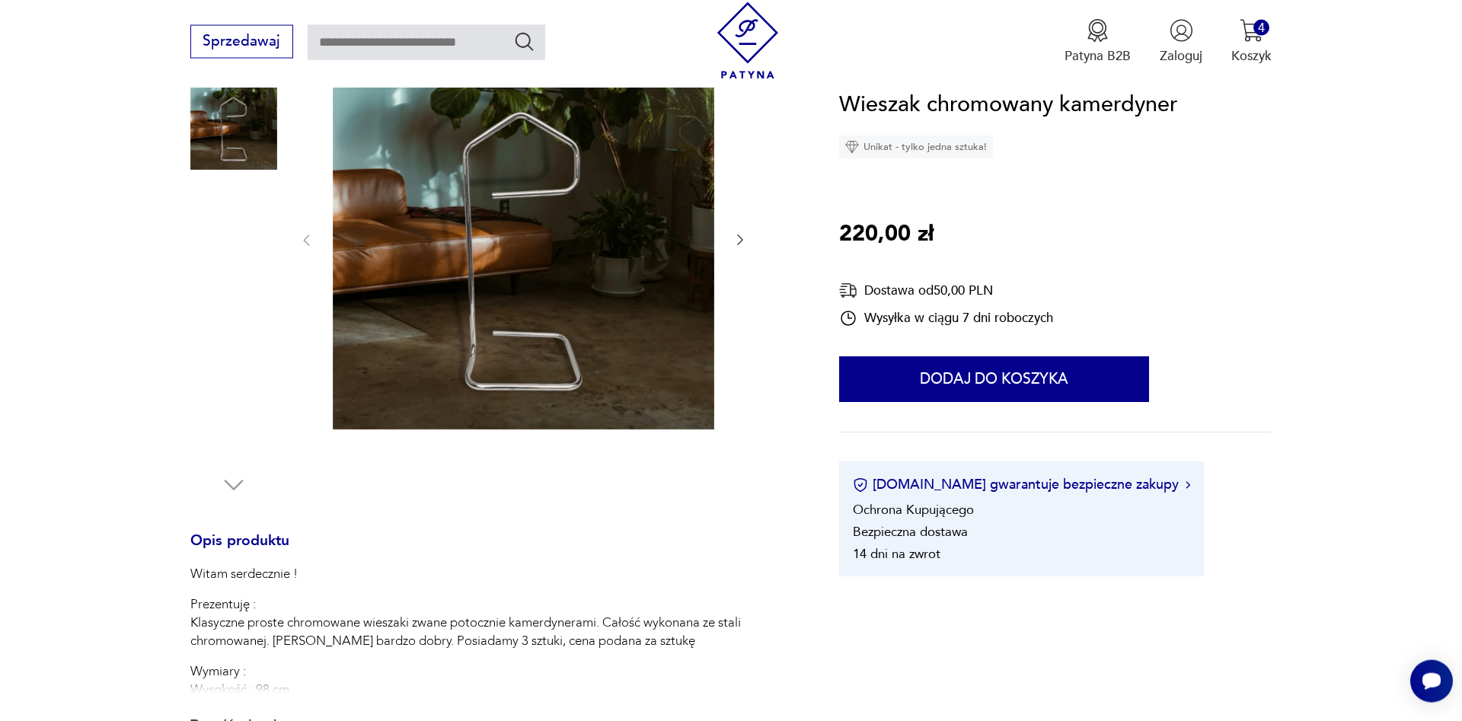
scroll to position [233, 0]
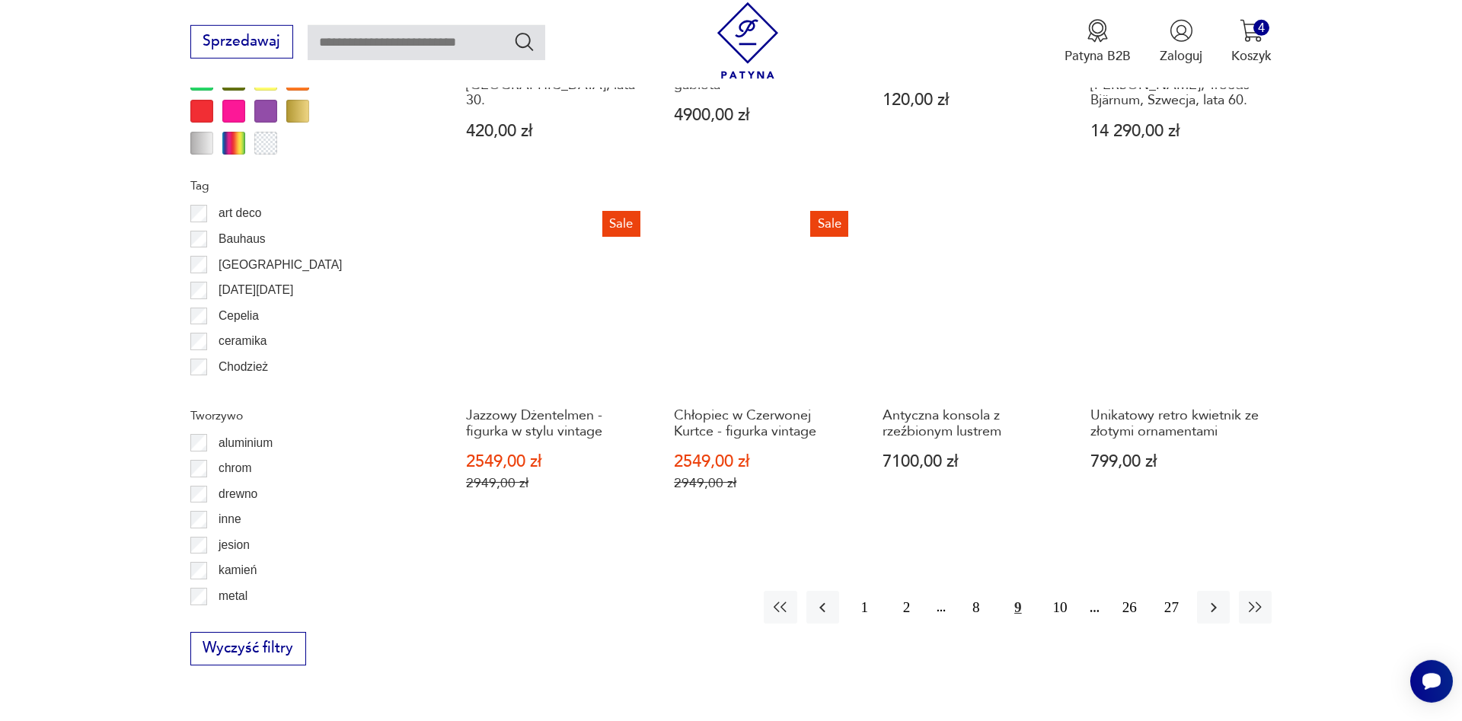
scroll to position [1672, 0]
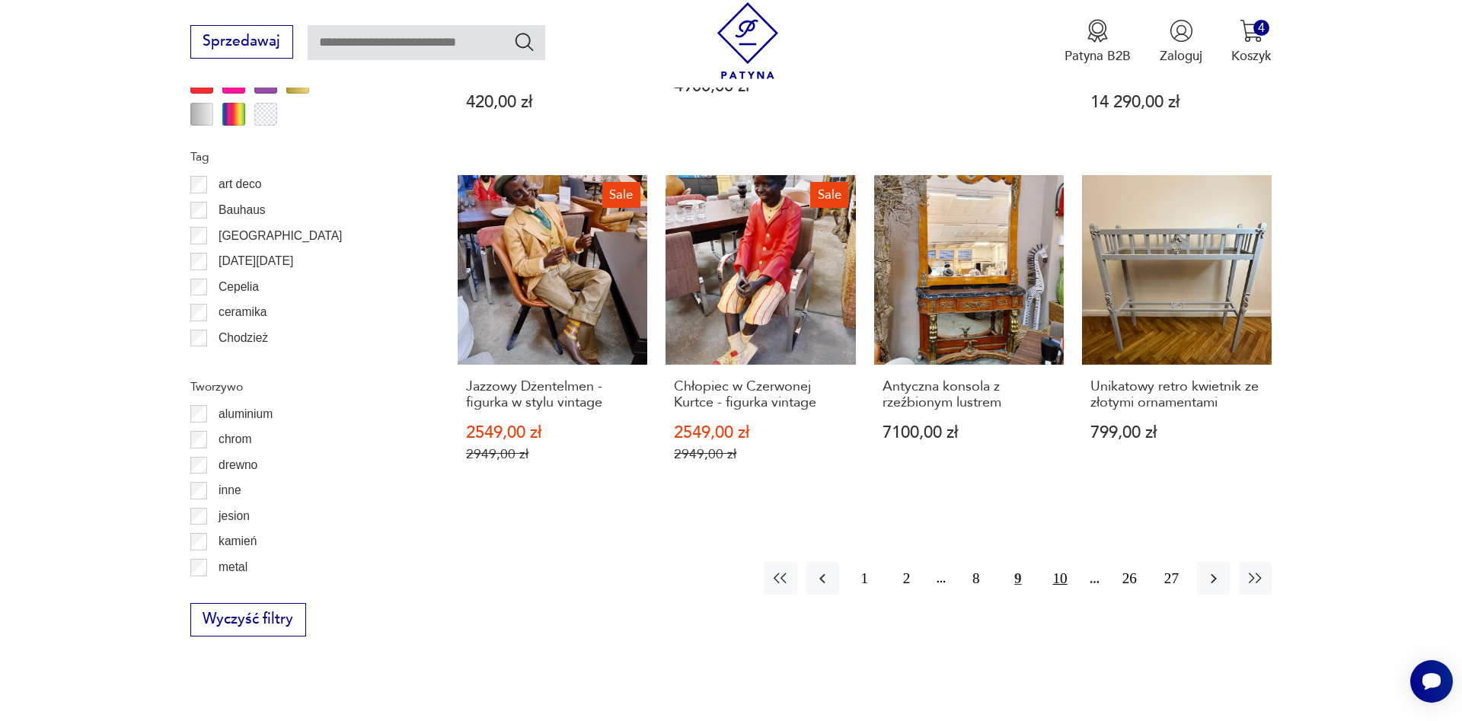
click at [1060, 562] on button "10" at bounding box center [1059, 578] width 33 height 33
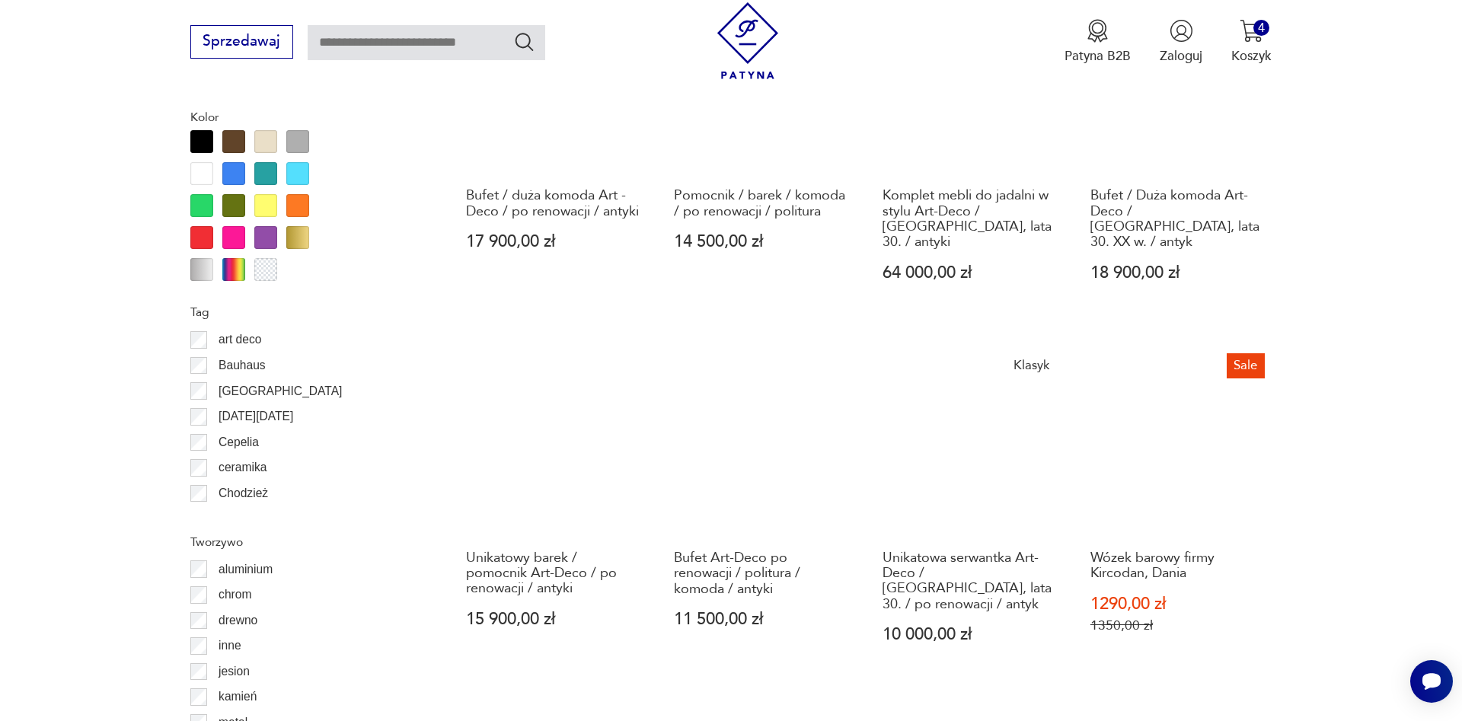
scroll to position [1749, 0]
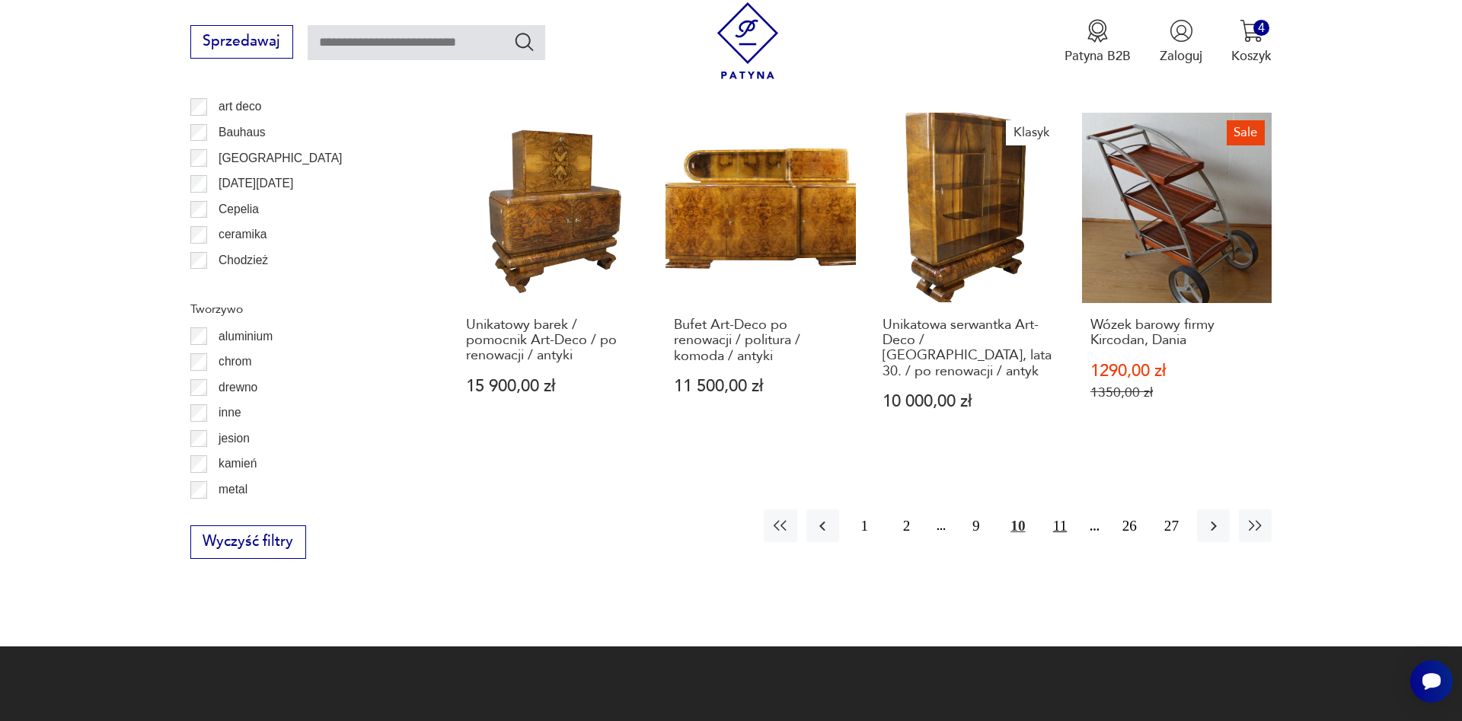
click at [1055, 509] on button "11" at bounding box center [1059, 525] width 33 height 33
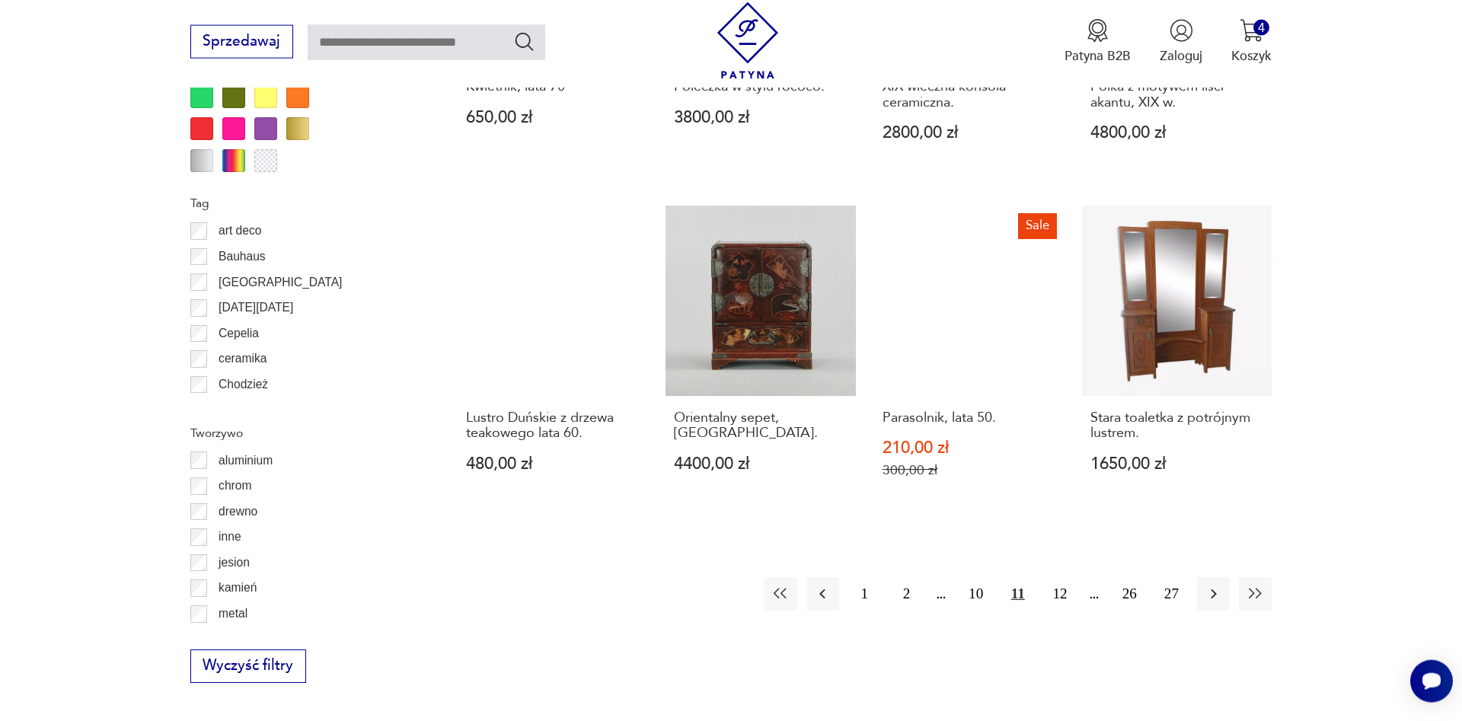
scroll to position [1672, 0]
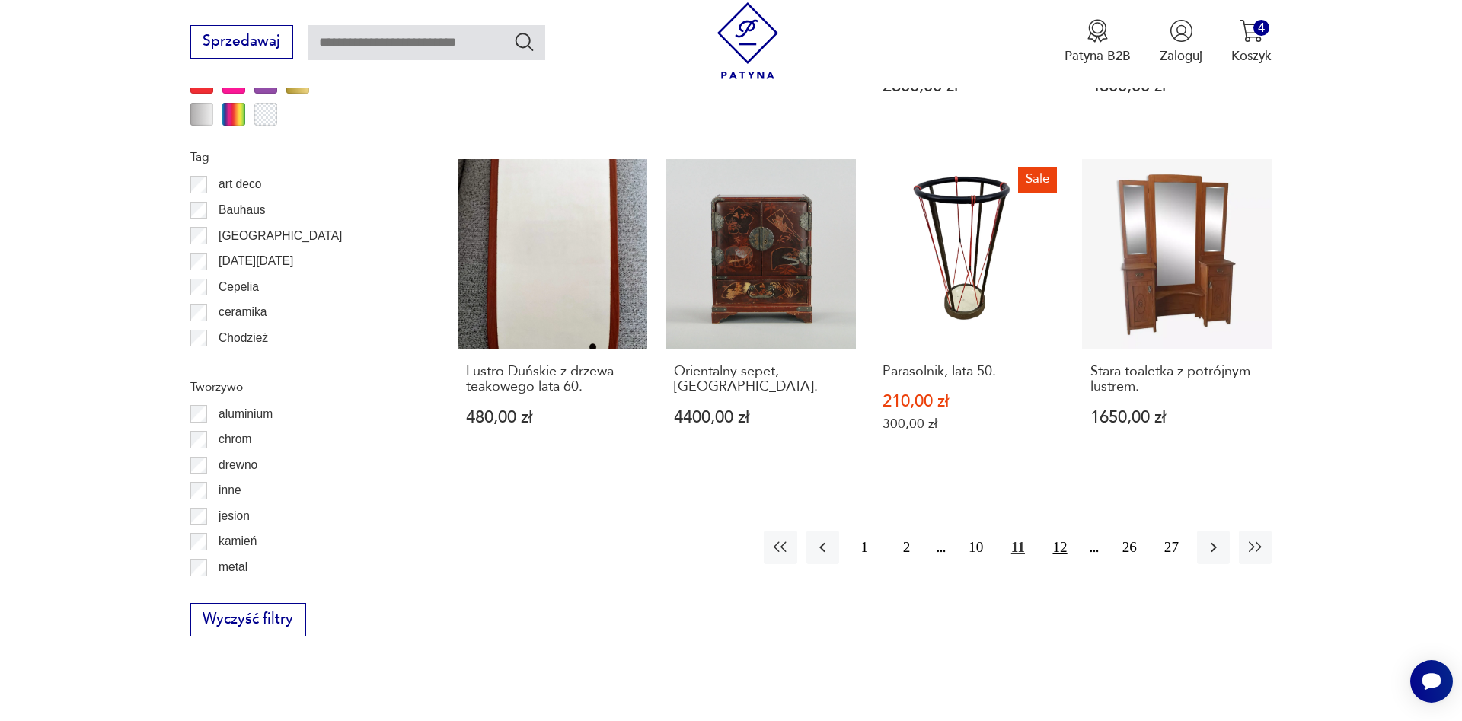
click at [1060, 531] on button "12" at bounding box center [1059, 547] width 33 height 33
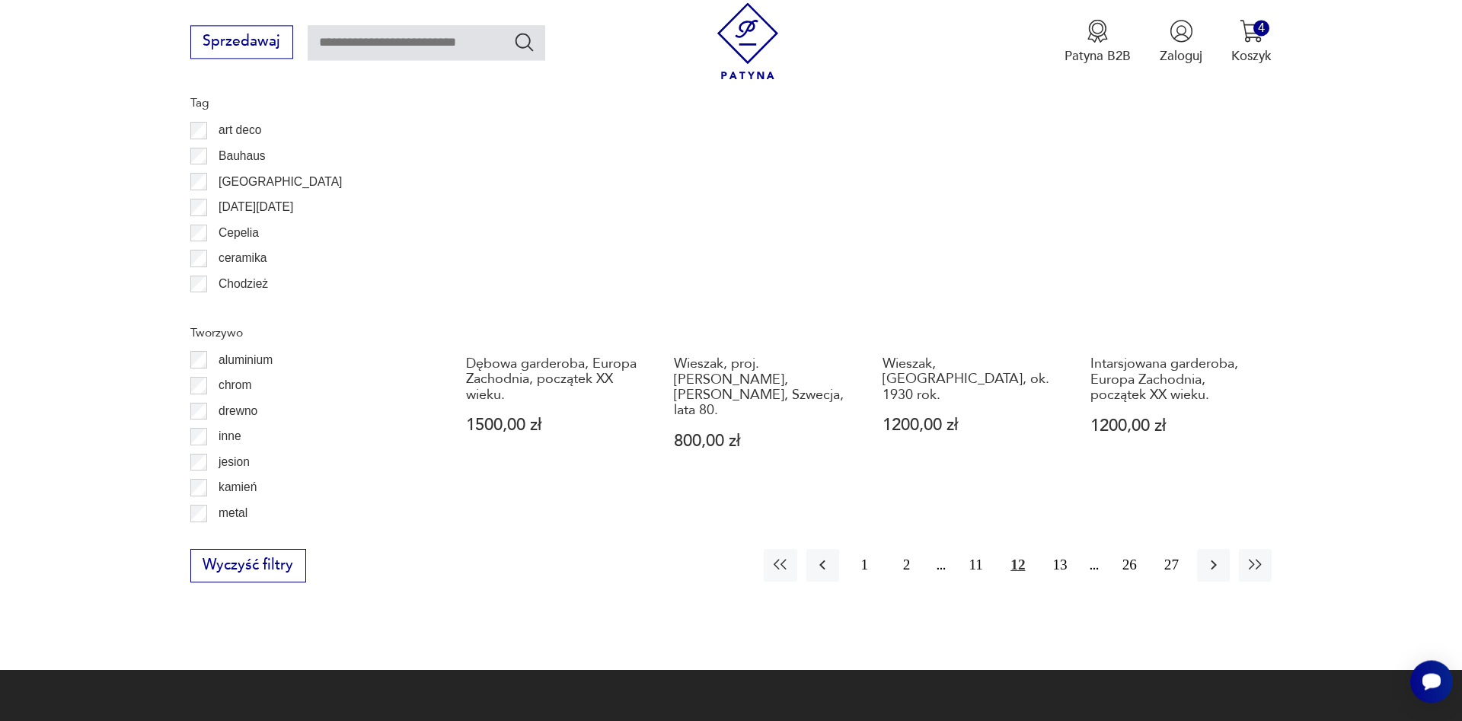
scroll to position [1749, 0]
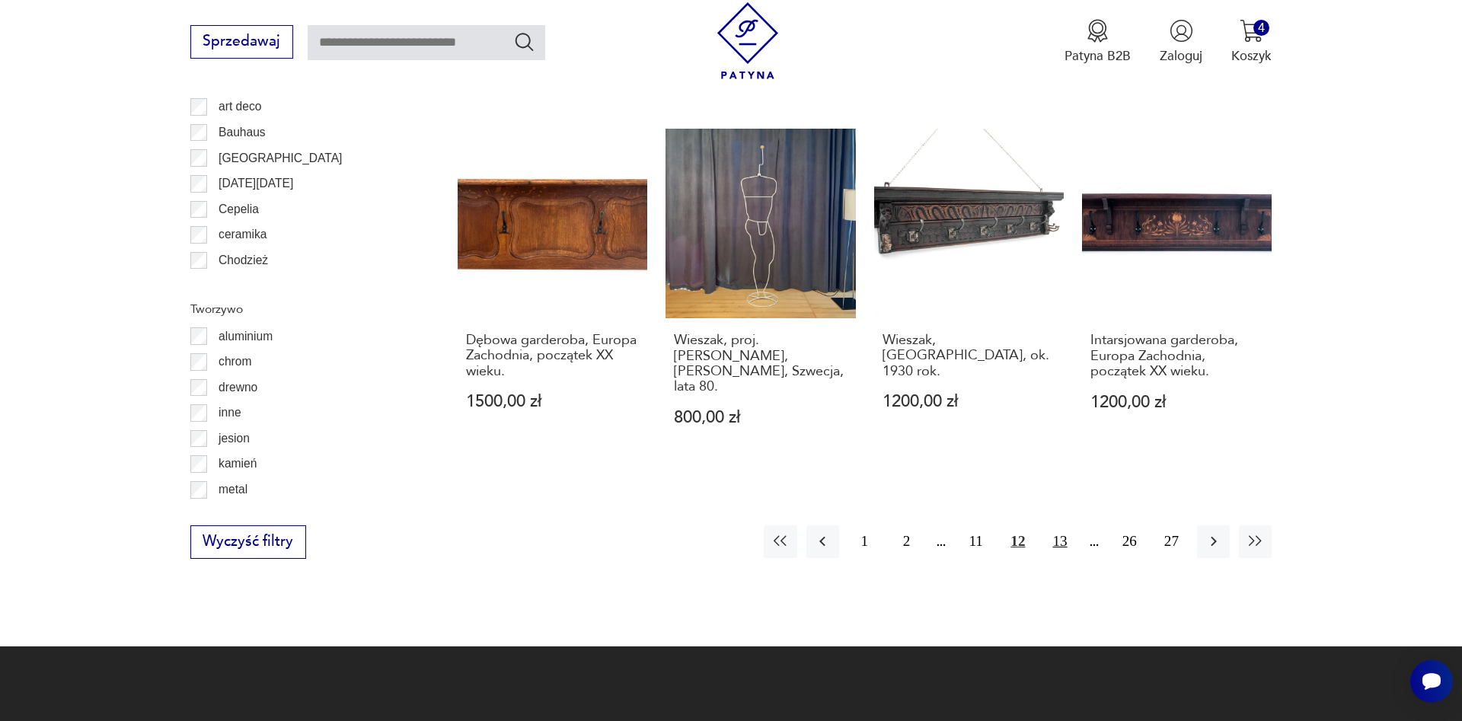
click at [1060, 525] on button "13" at bounding box center [1059, 541] width 33 height 33
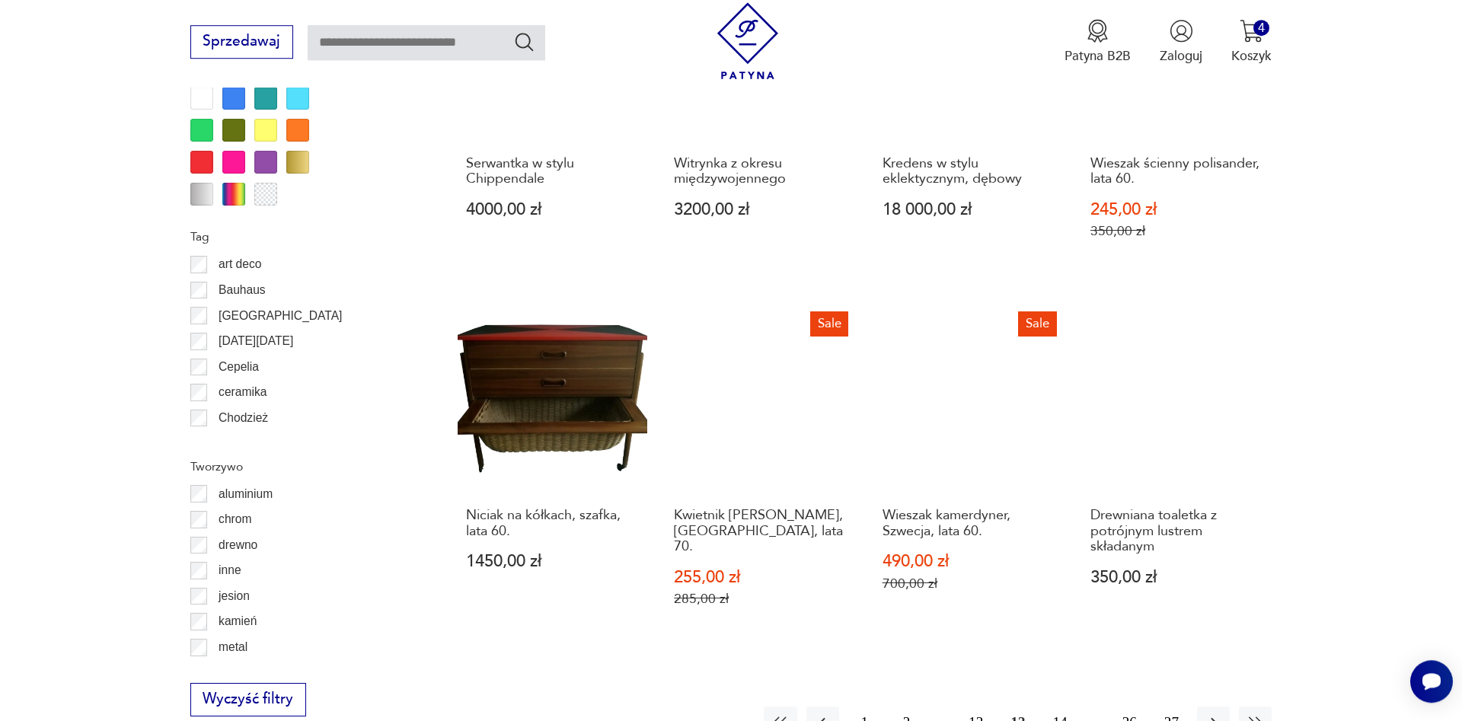
scroll to position [1594, 0]
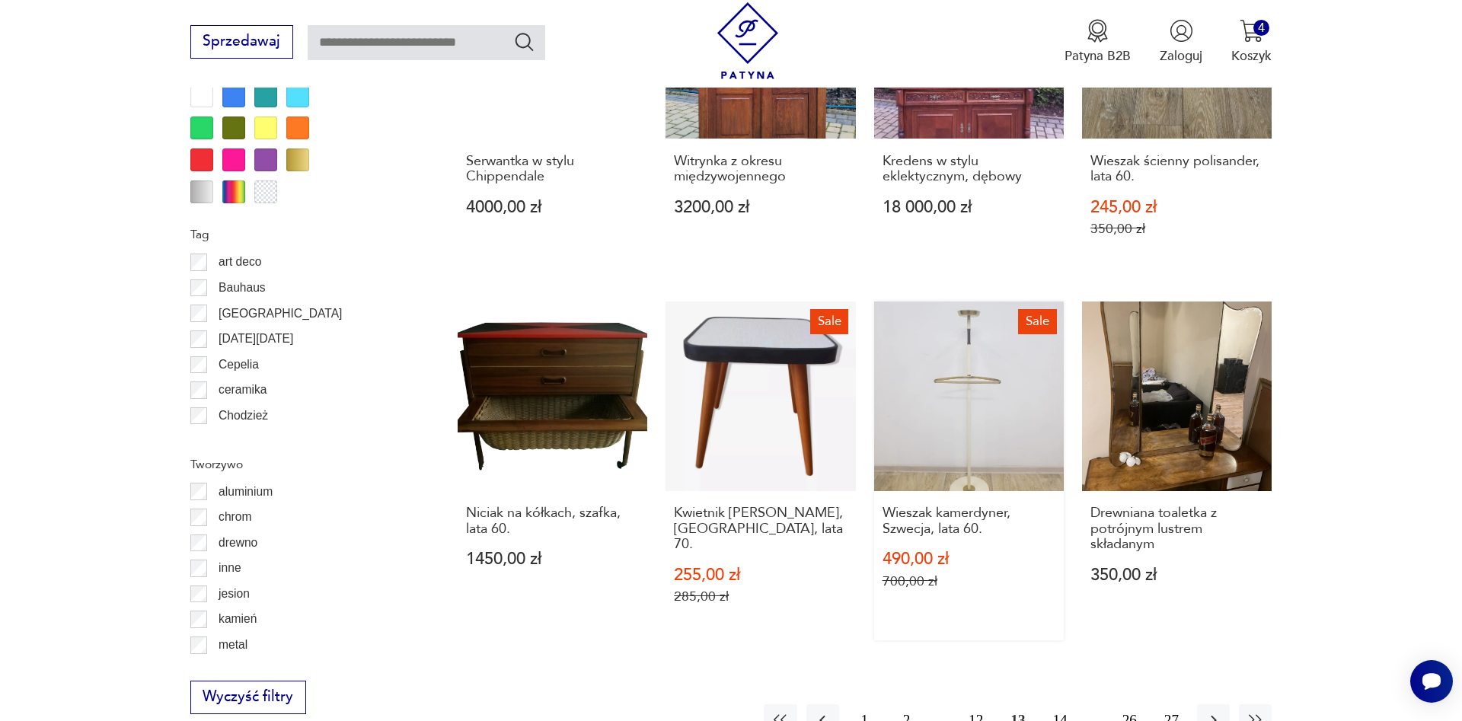
click at [952, 395] on link "Sale Wieszak kamerdyner, Szwecja, lata 60. 490,00 zł 700,00 zł" at bounding box center [969, 470] width 190 height 339
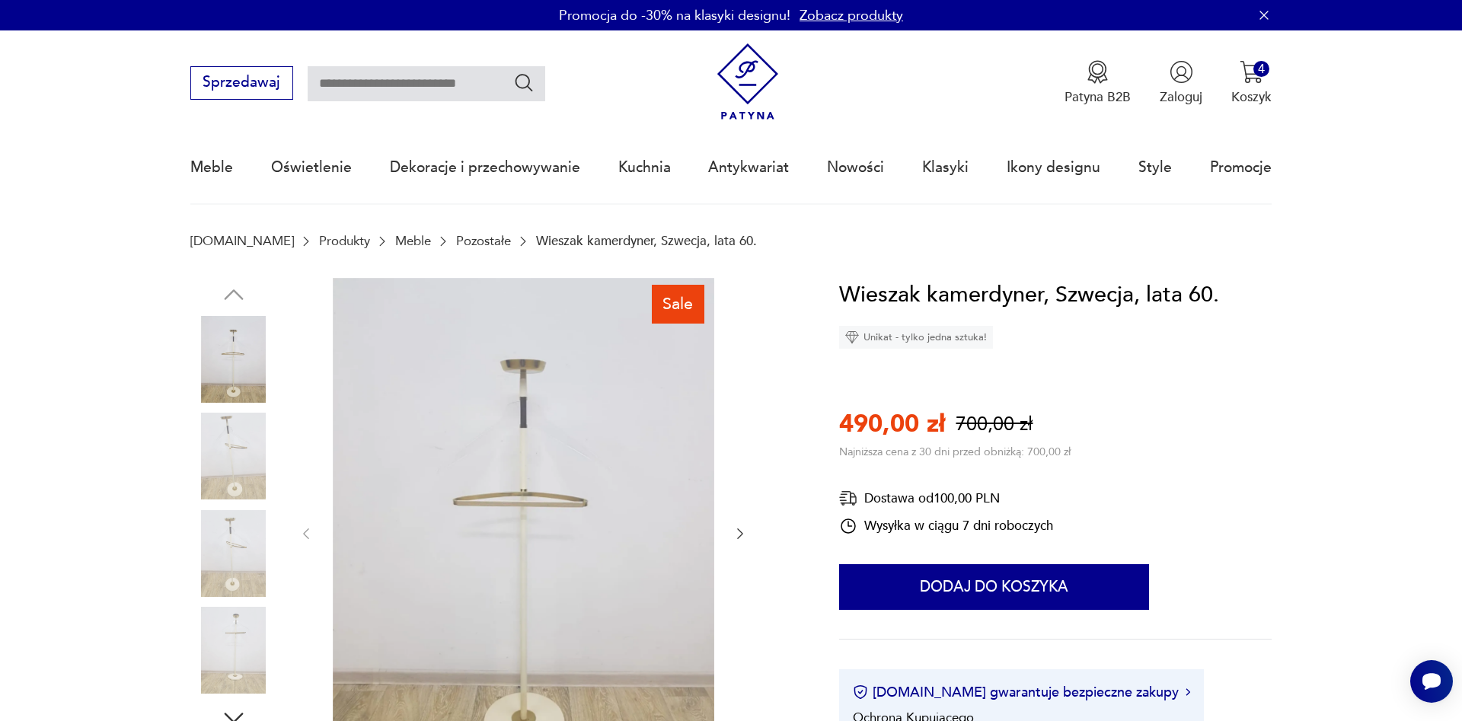
click at [737, 531] on icon "button" at bounding box center [739, 533] width 15 height 15
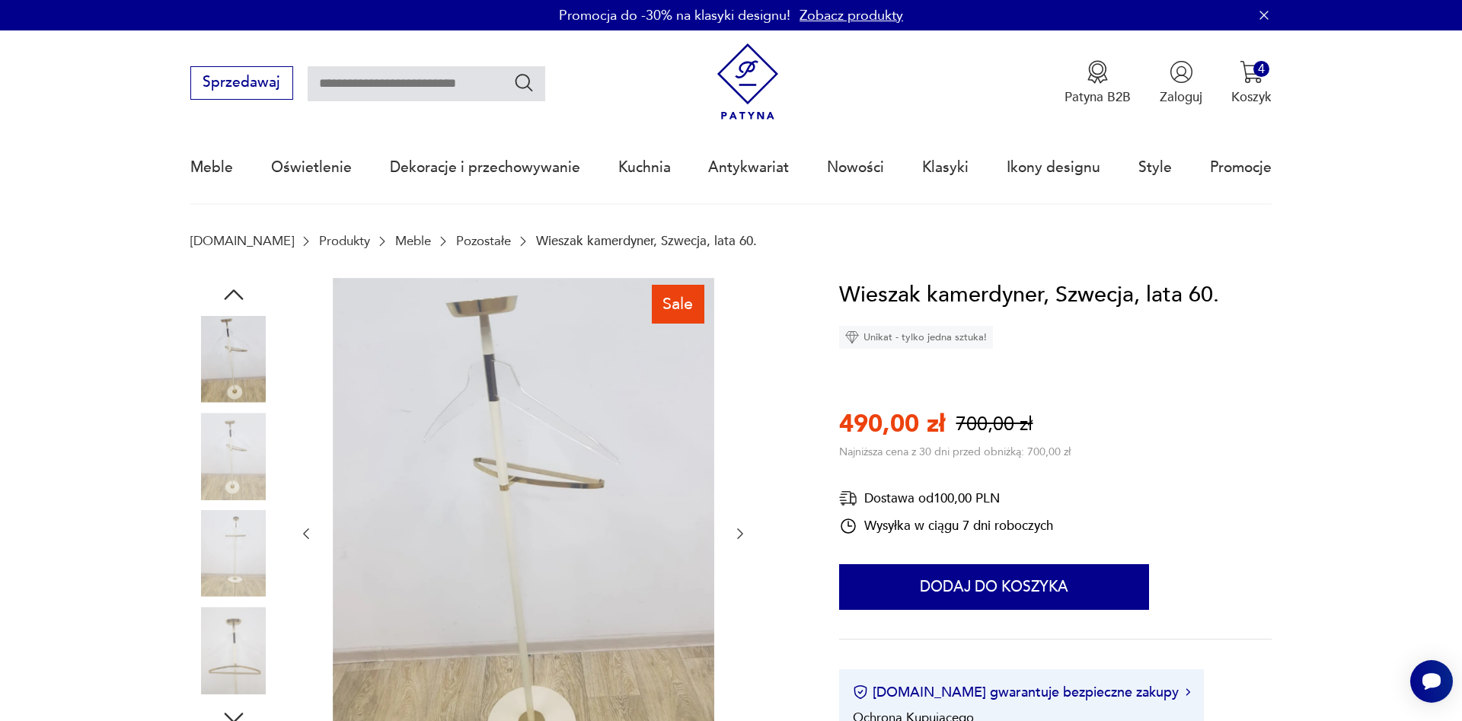
click at [737, 531] on icon "button" at bounding box center [739, 533] width 15 height 15
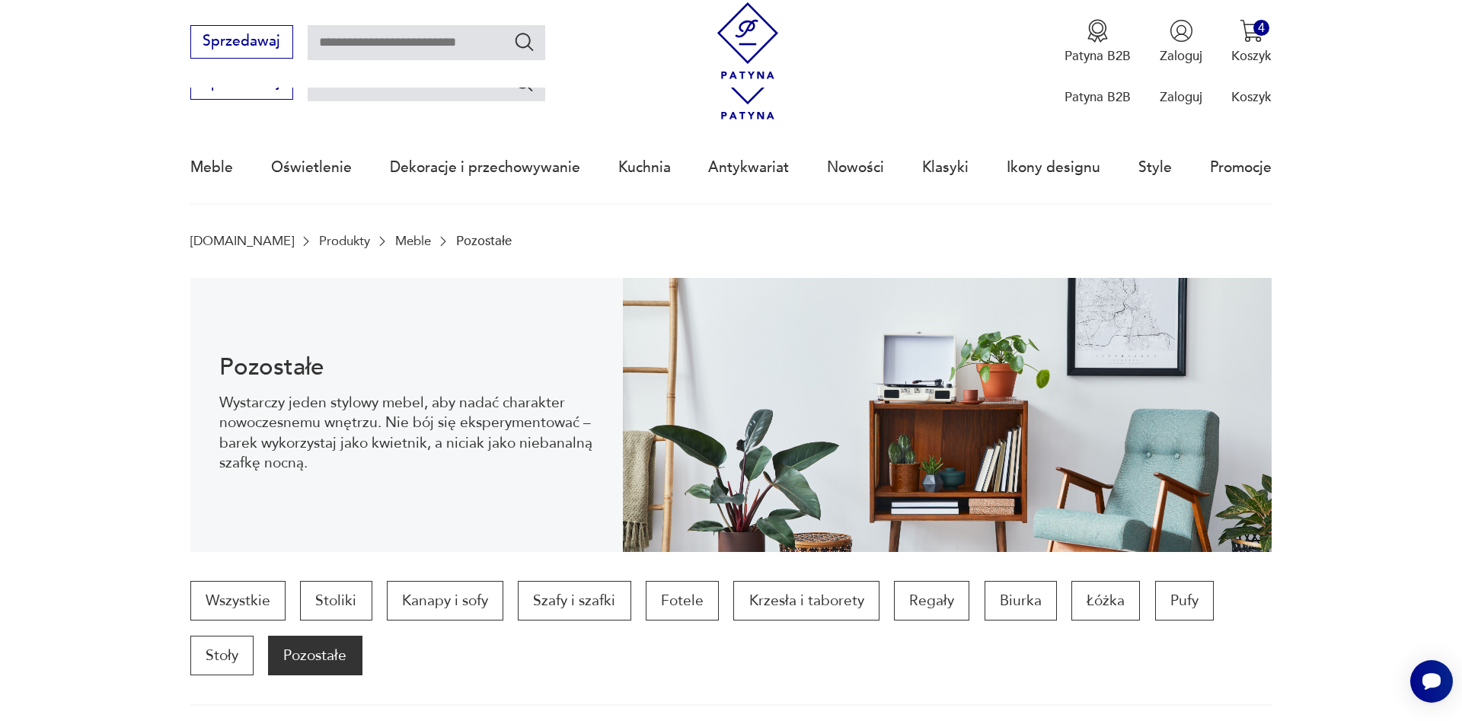
scroll to position [1652, 0]
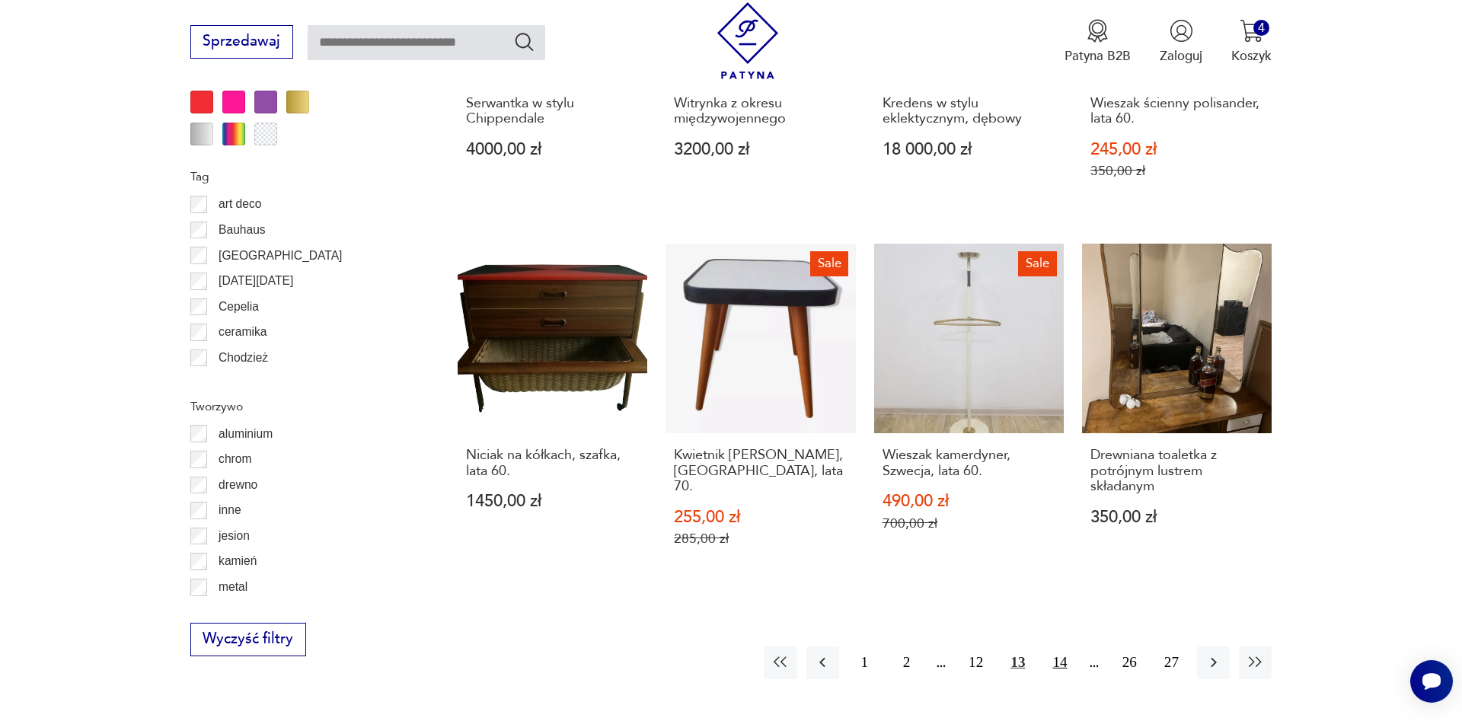
click at [1062, 646] on button "14" at bounding box center [1059, 662] width 33 height 33
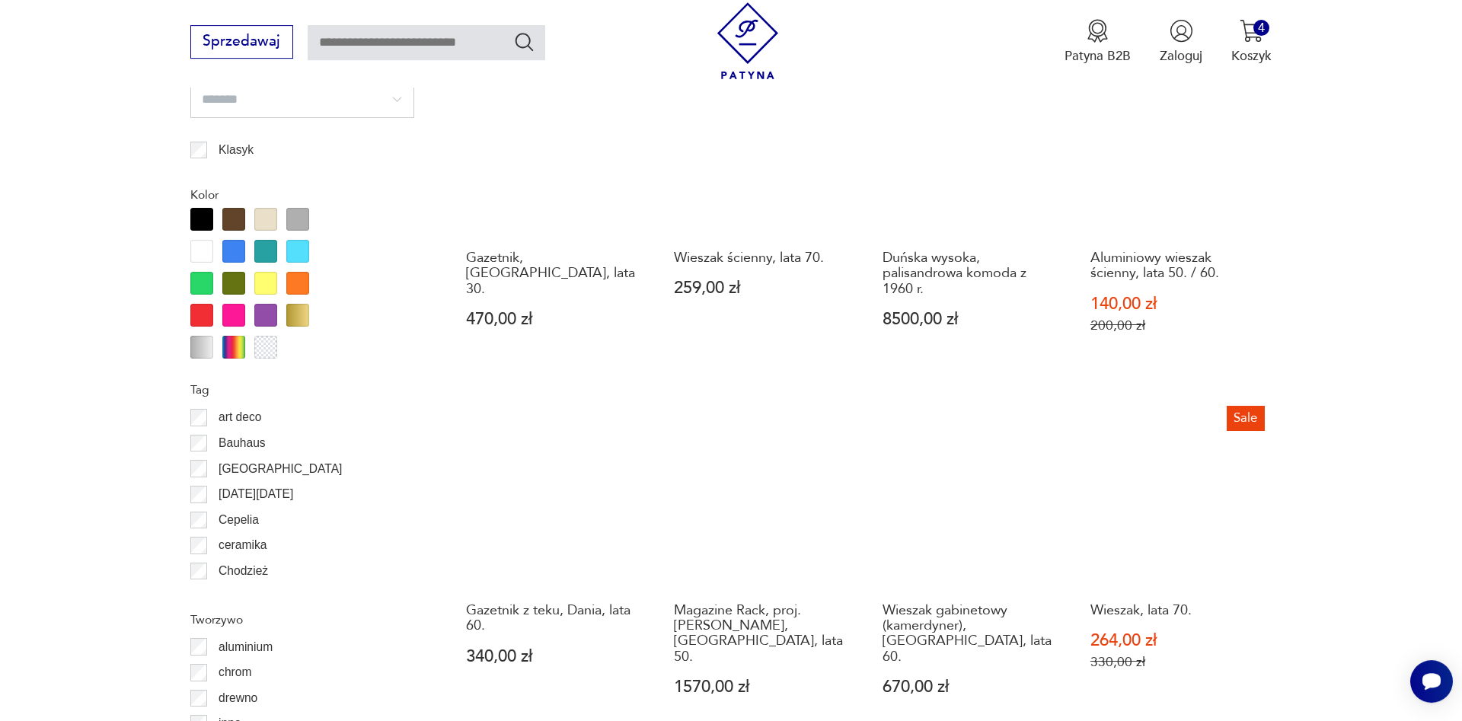
scroll to position [1594, 0]
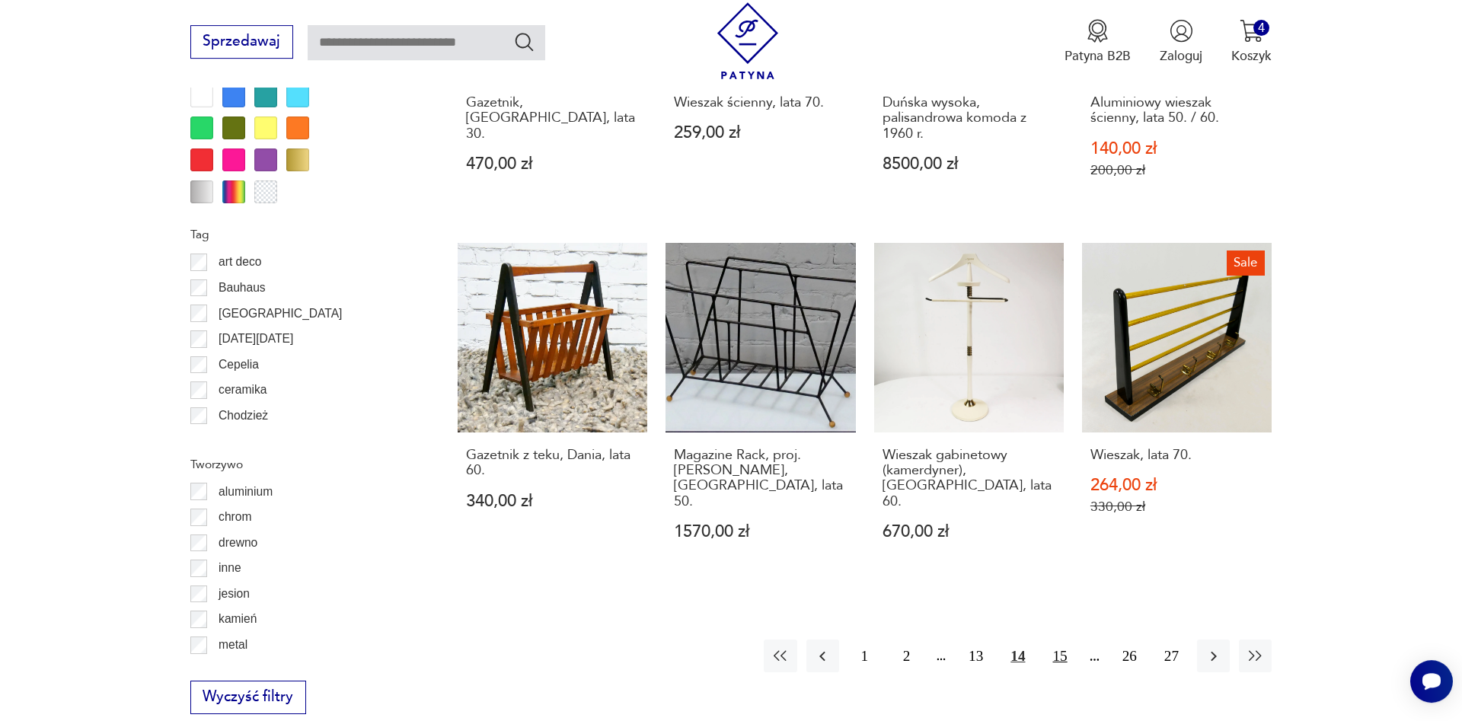
click at [1062, 639] on button "15" at bounding box center [1059, 655] width 33 height 33
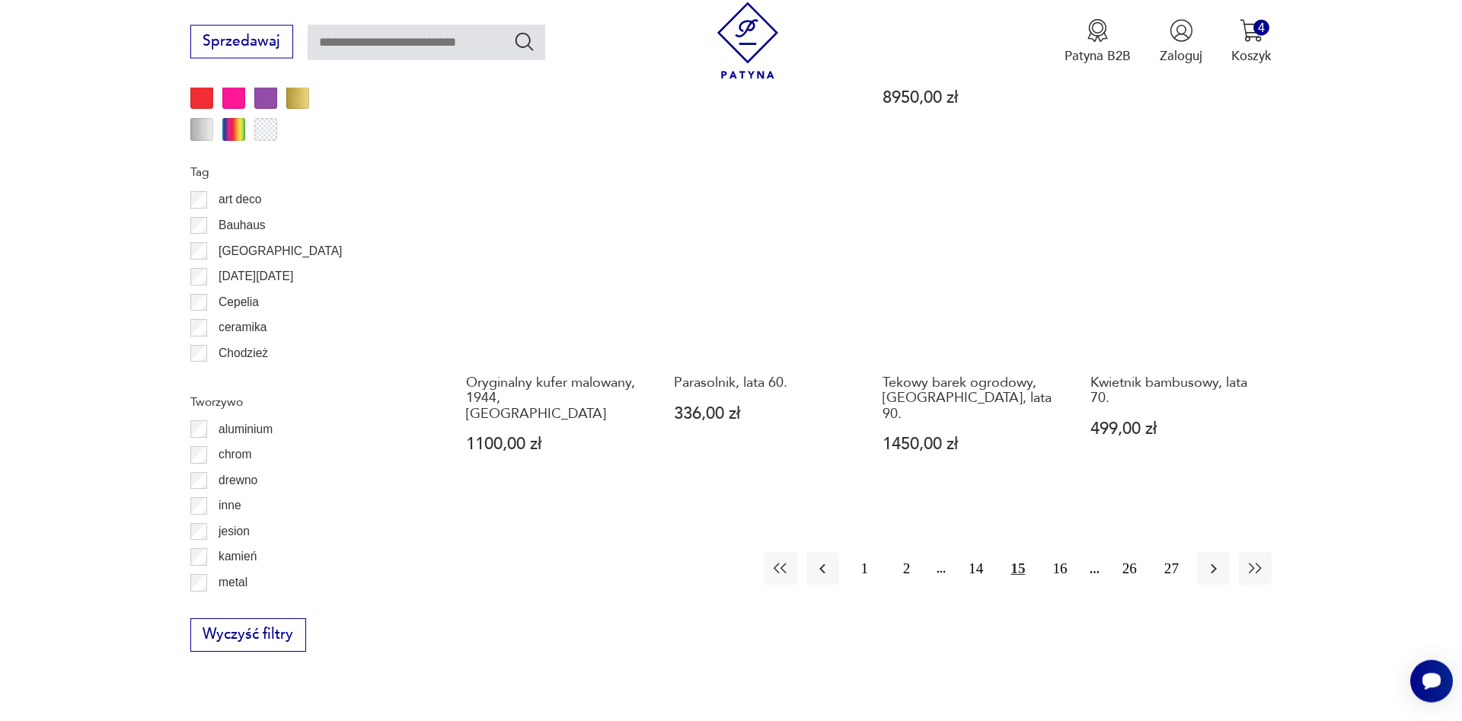
scroll to position [1749, 0]
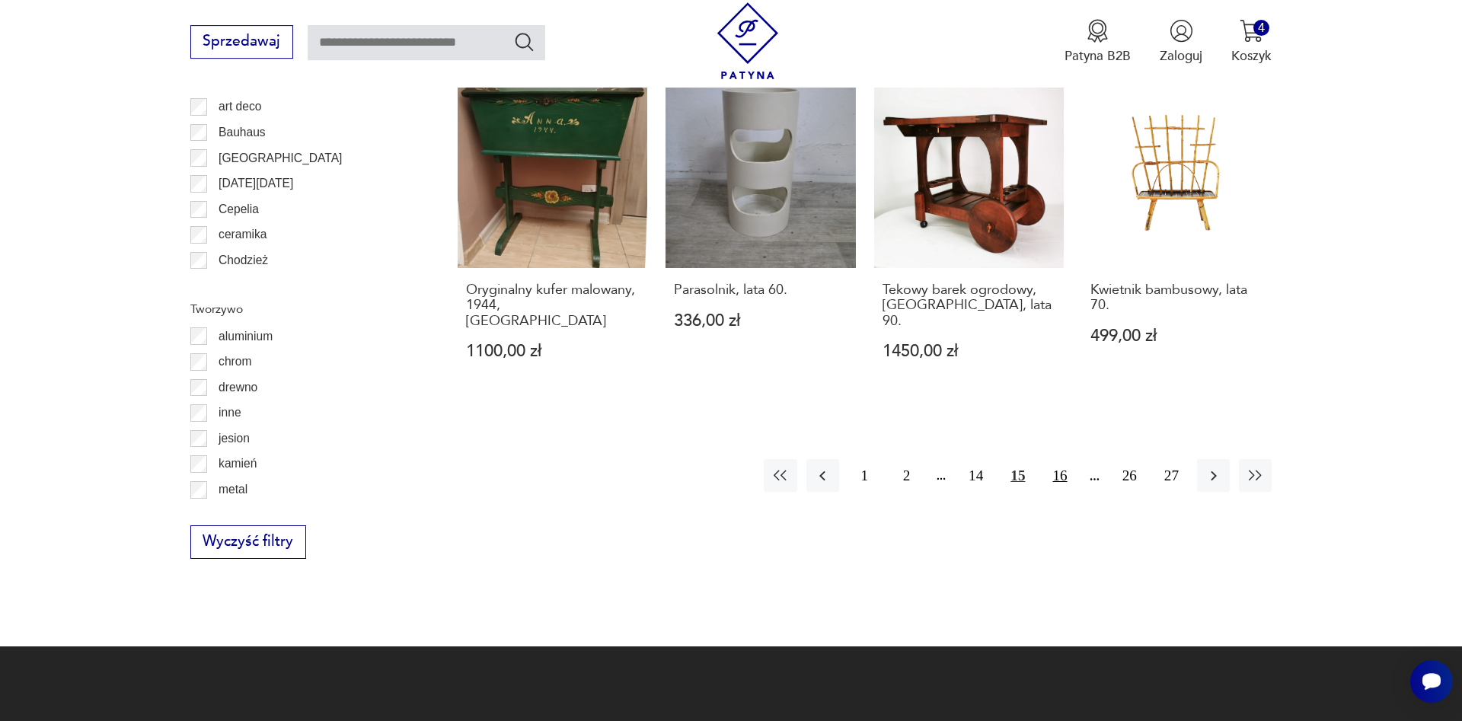
click at [1057, 459] on button "16" at bounding box center [1059, 475] width 33 height 33
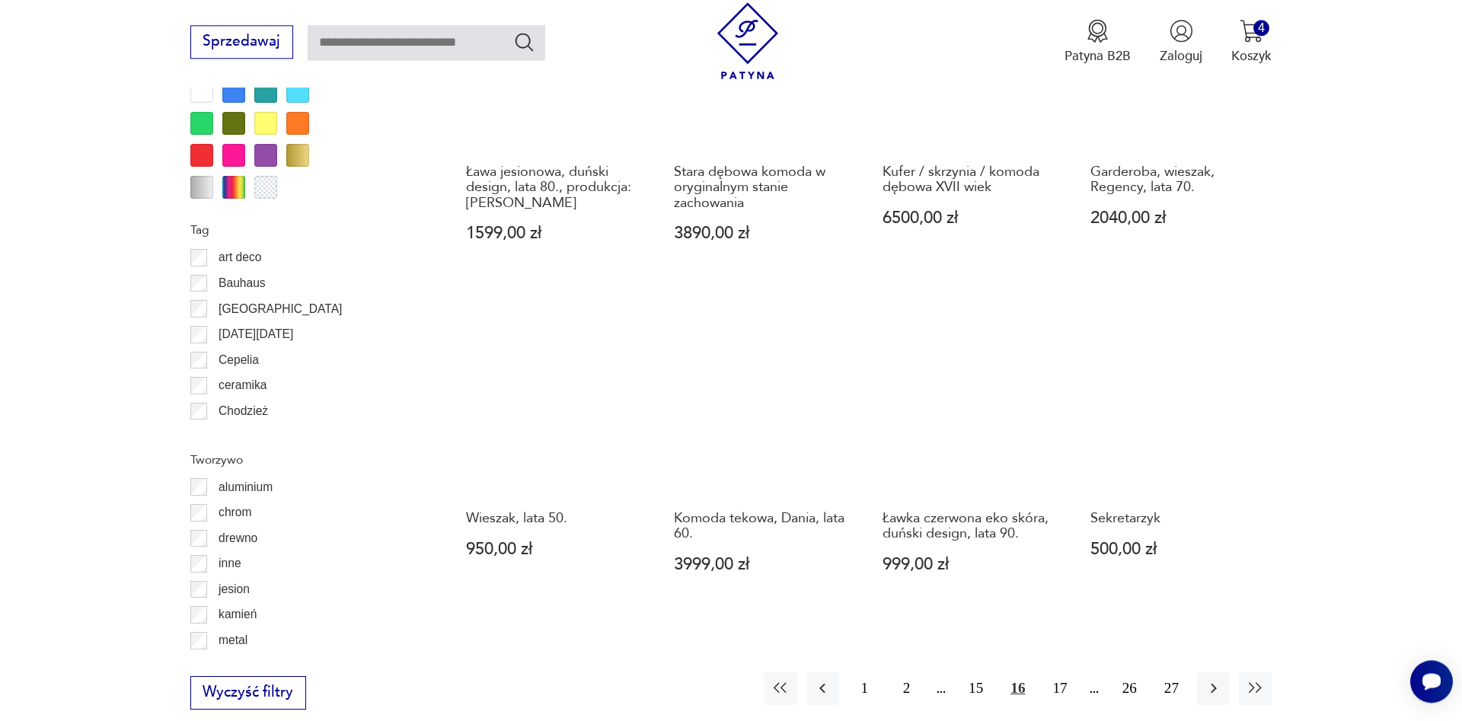
scroll to position [1749, 0]
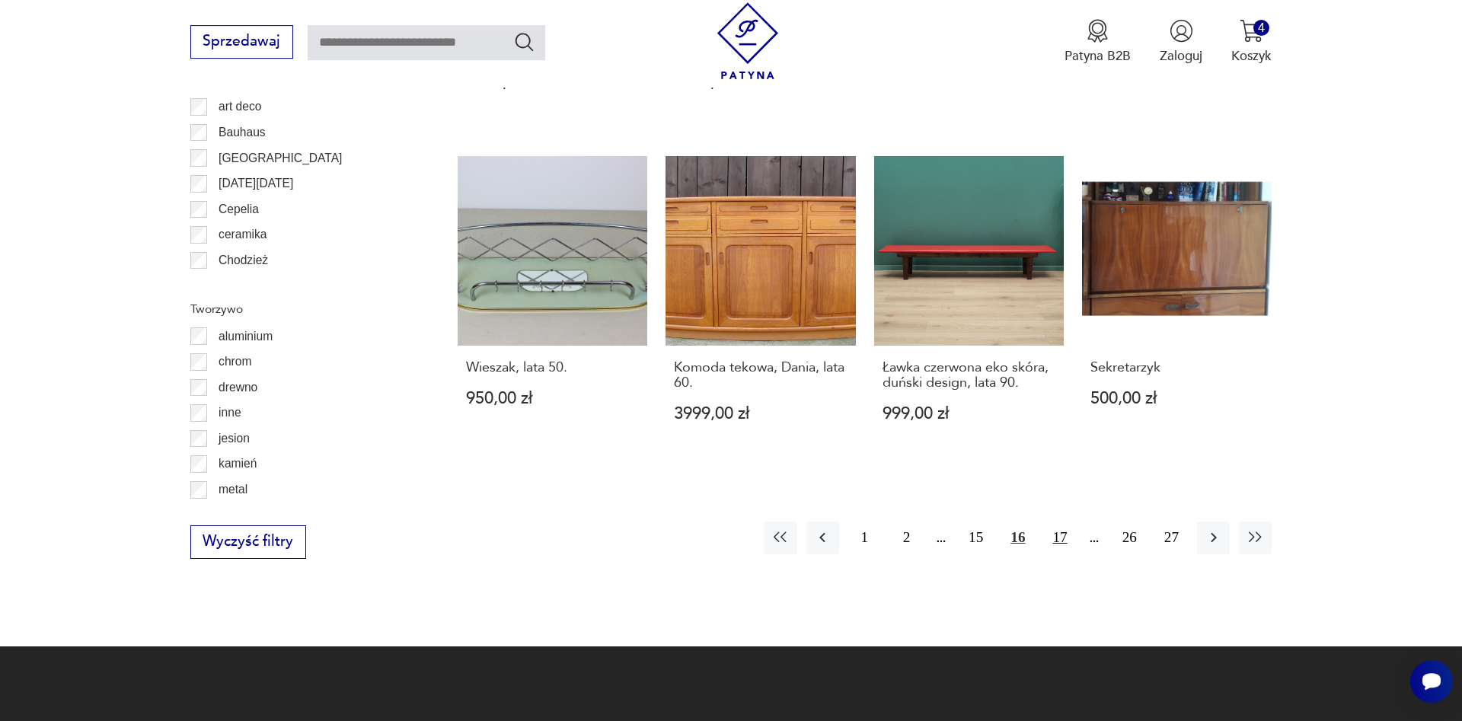
click at [1061, 521] on button "17" at bounding box center [1059, 537] width 33 height 33
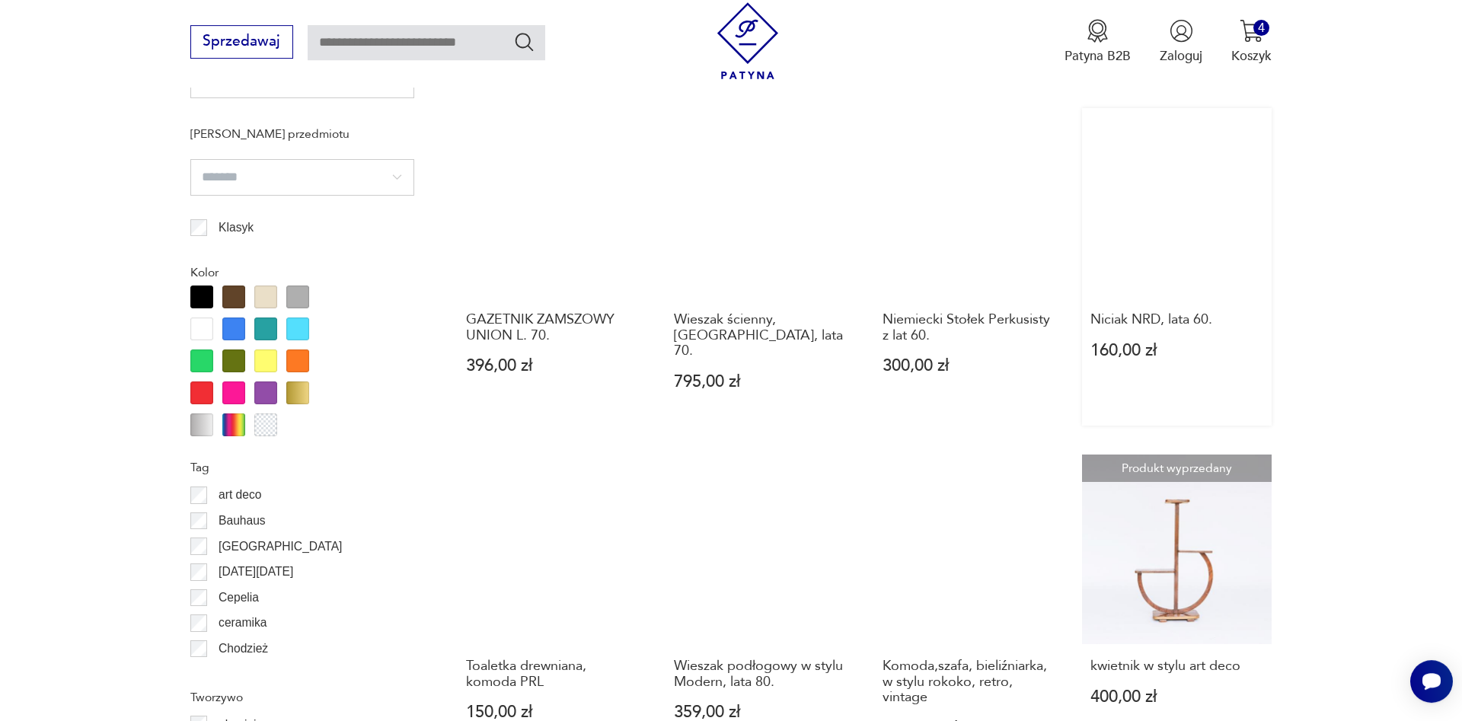
scroll to position [1516, 0]
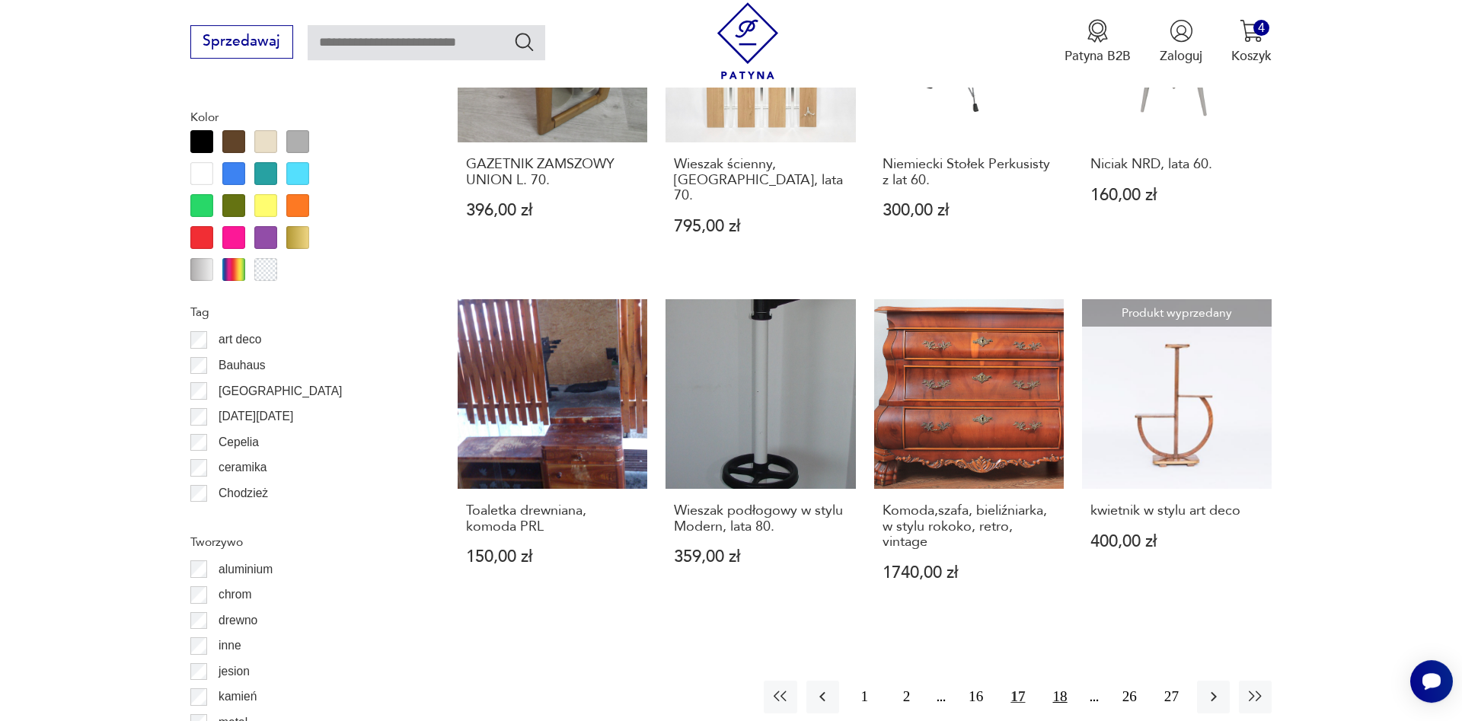
click at [1053, 683] on button "18" at bounding box center [1059, 697] width 33 height 33
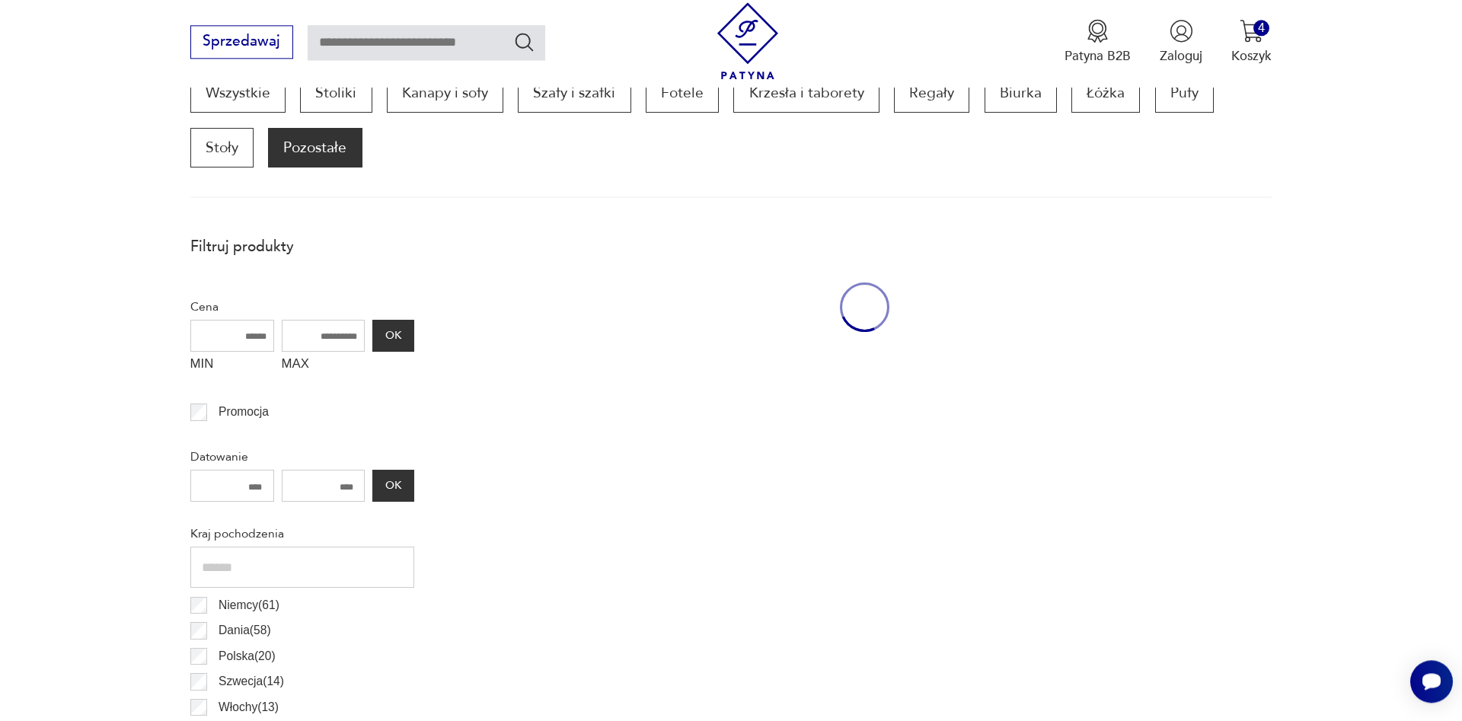
scroll to position [507, 0]
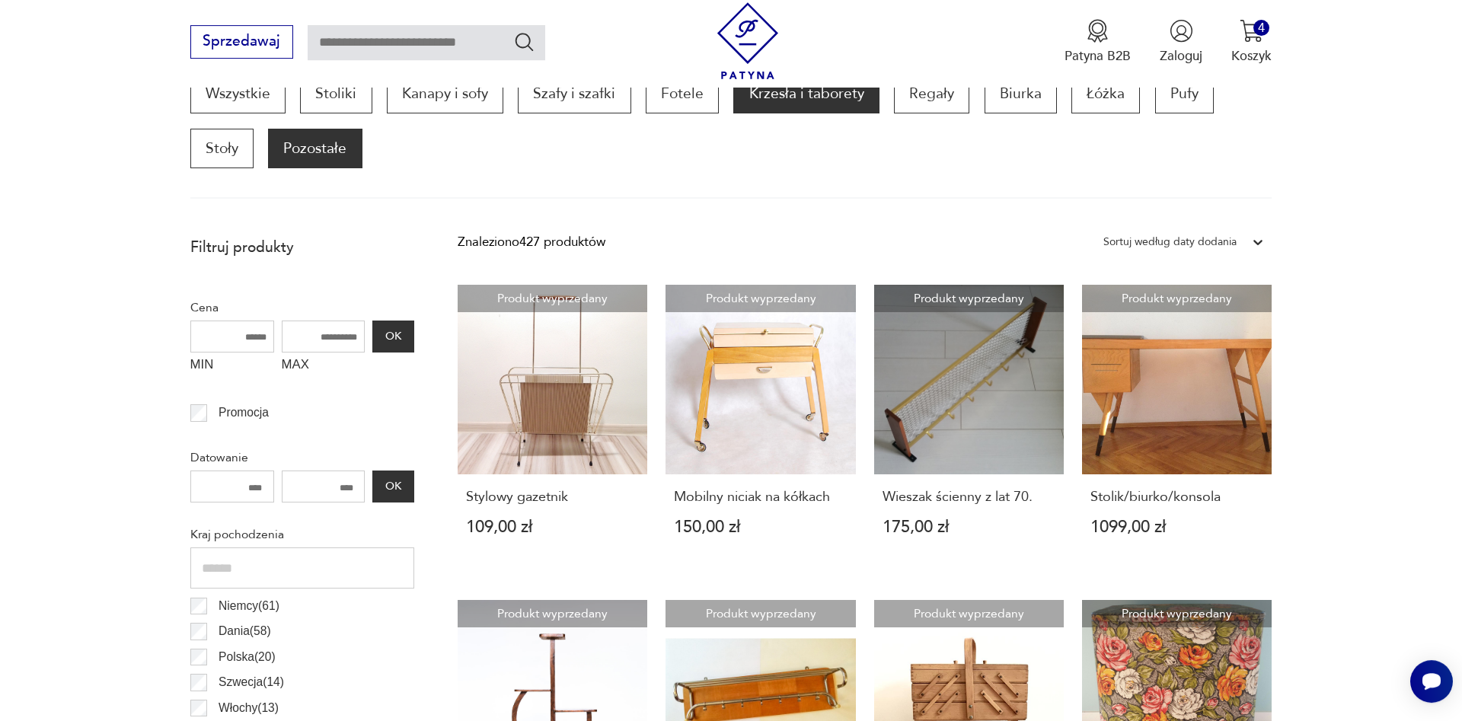
click at [786, 91] on p "Krzesła i taborety" at bounding box center [805, 94] width 145 height 40
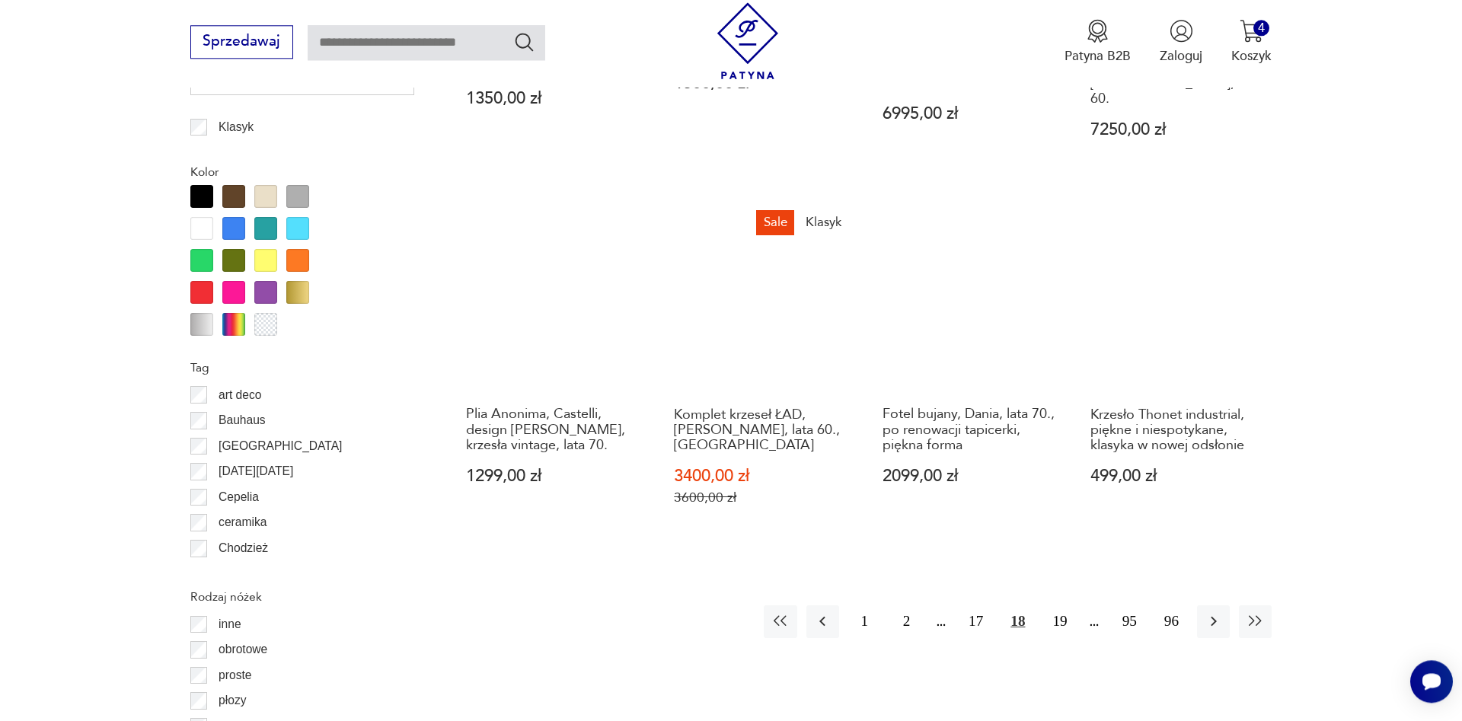
scroll to position [1749, 0]
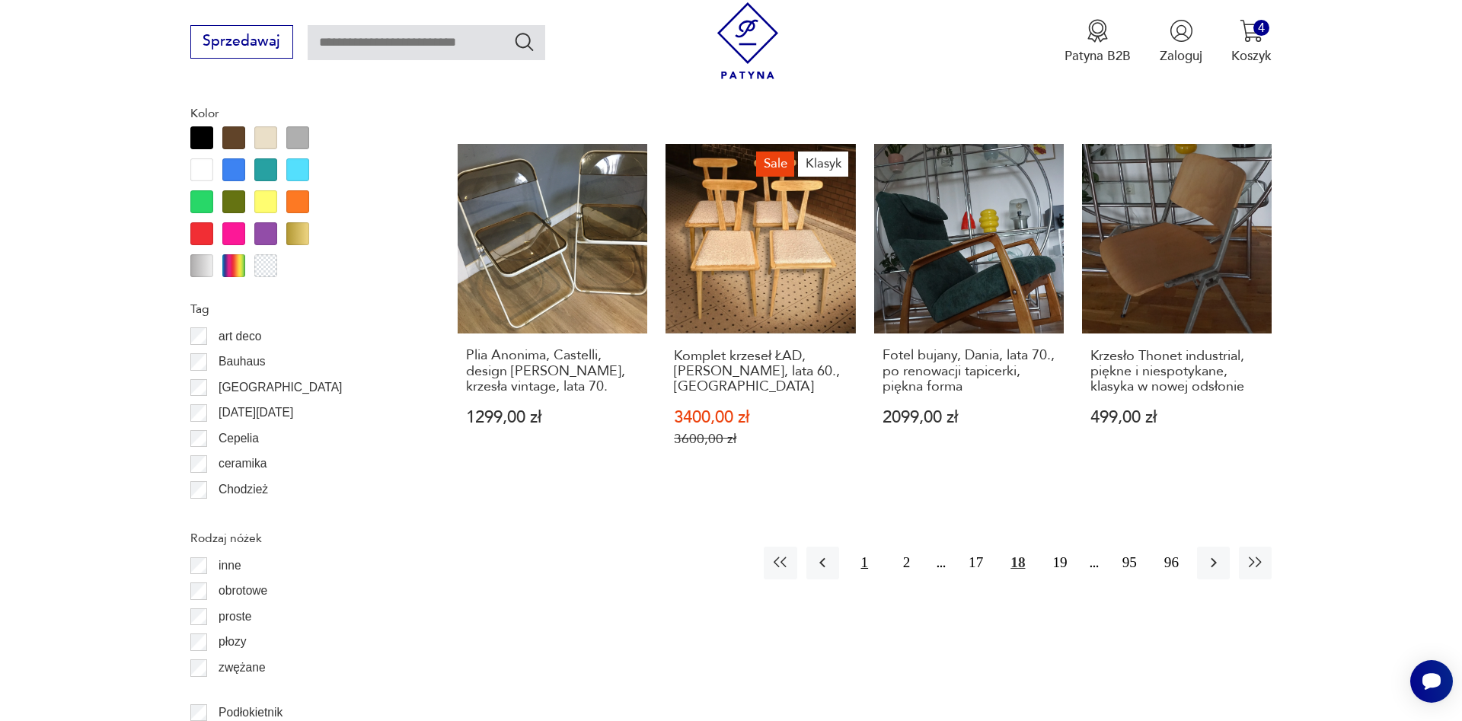
click at [862, 547] on button "1" at bounding box center [864, 563] width 33 height 33
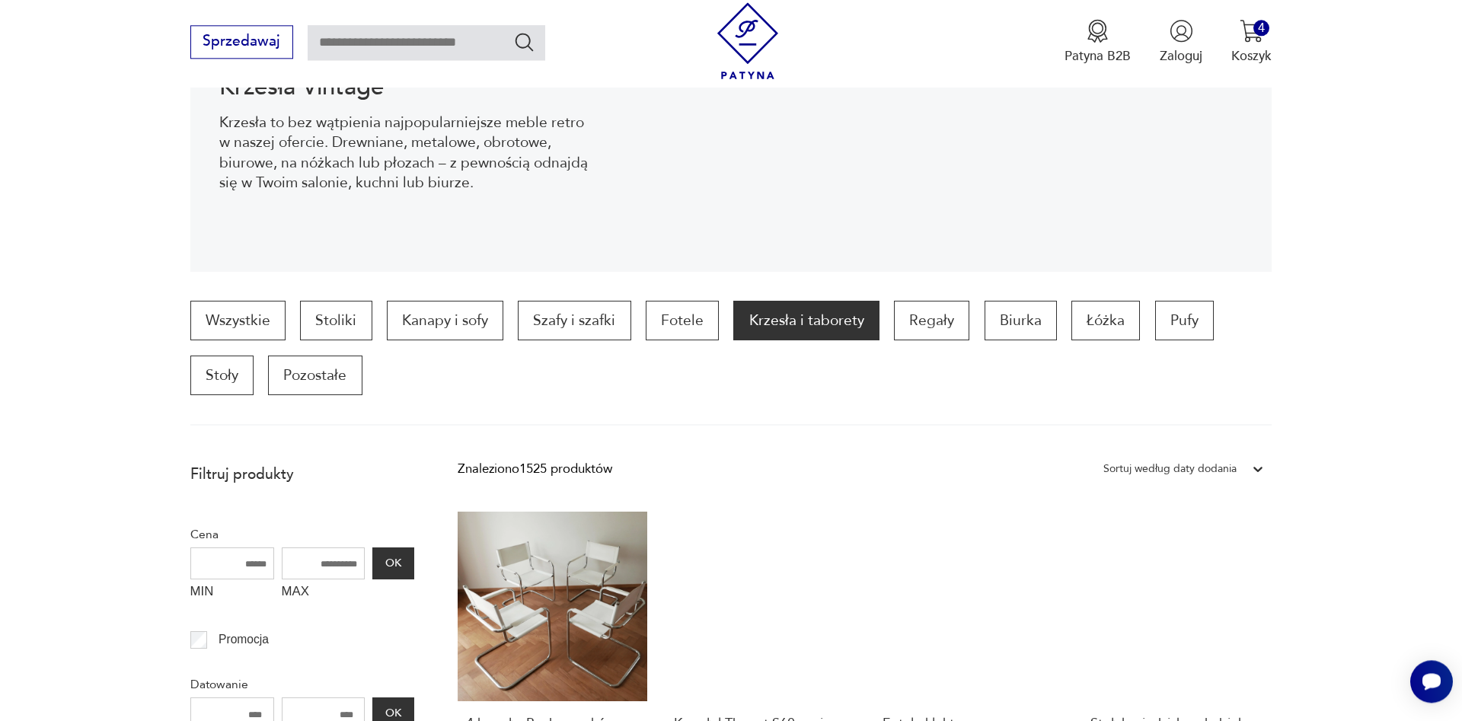
scroll to position [119, 0]
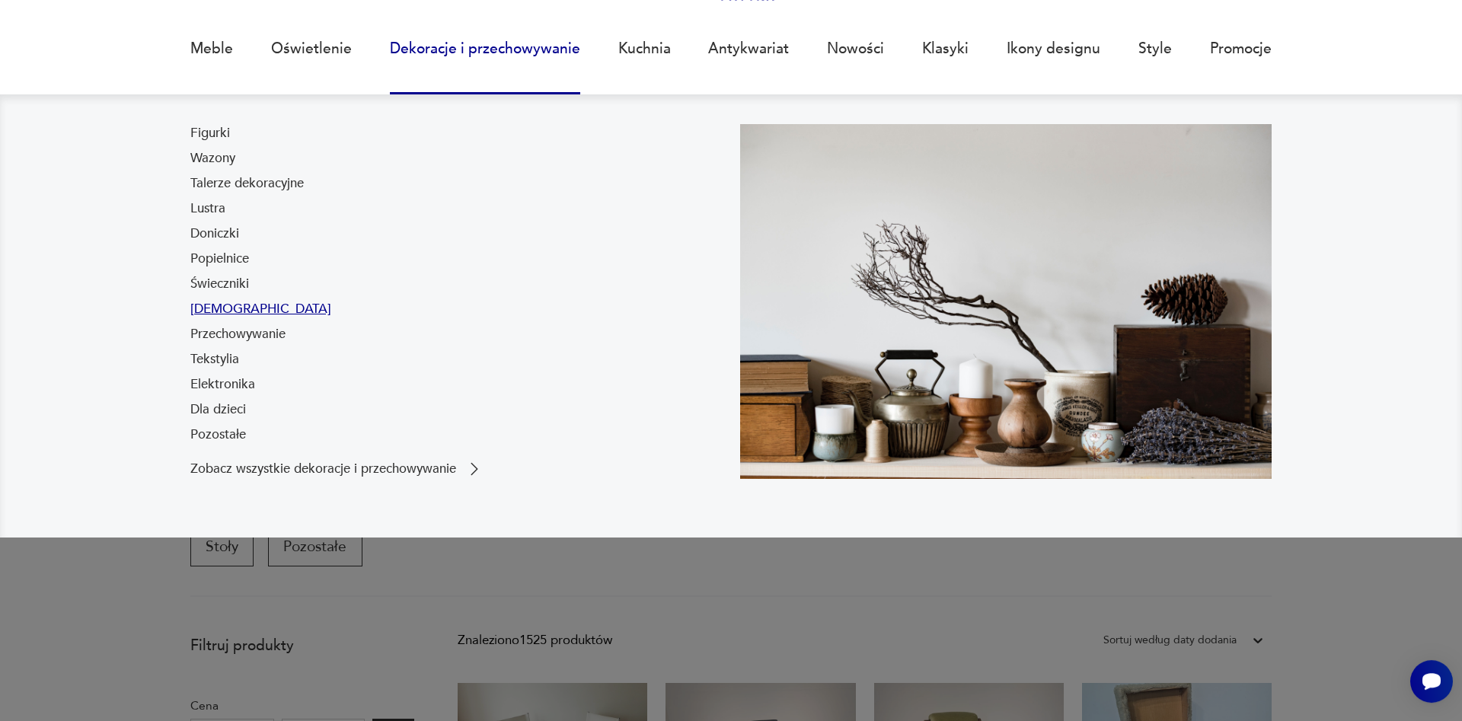
click at [225, 311] on link "[DEMOGRAPHIC_DATA]" at bounding box center [260, 309] width 141 height 18
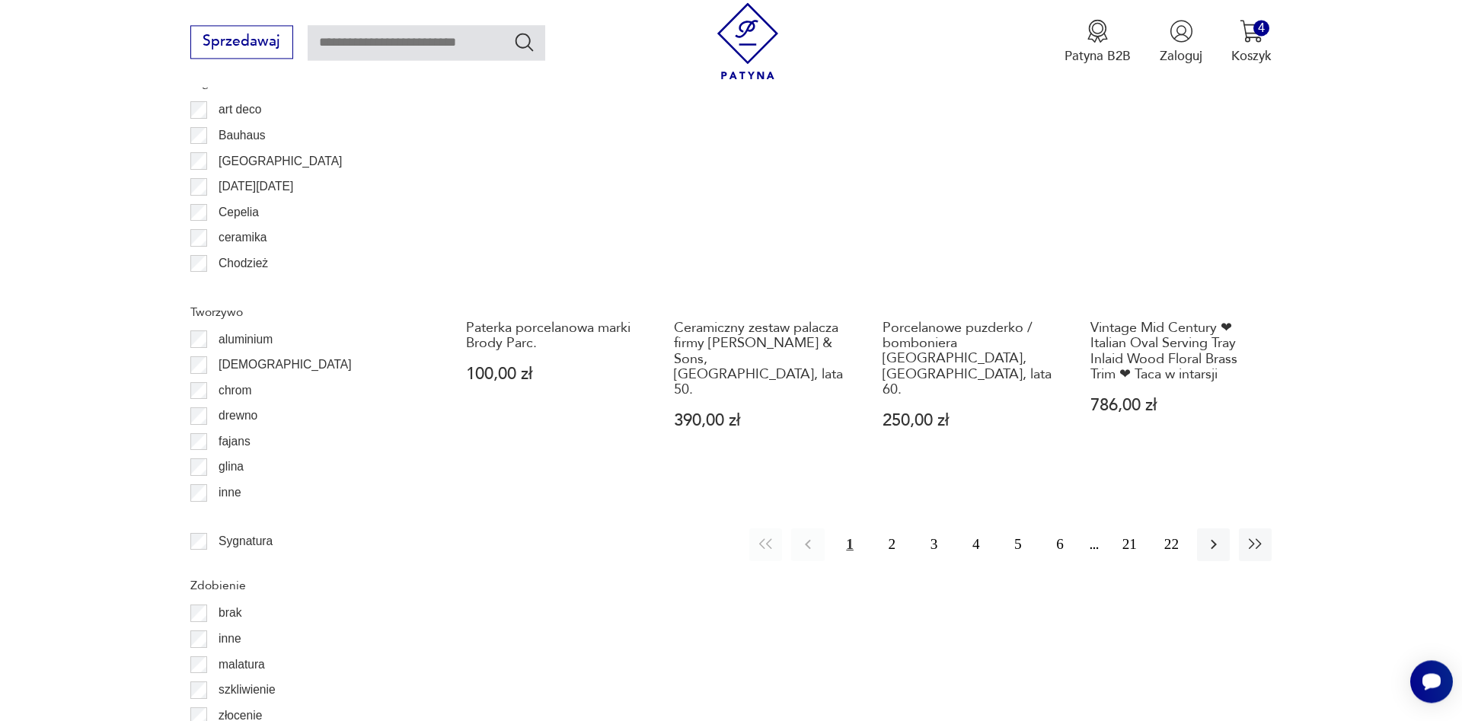
scroll to position [1749, 0]
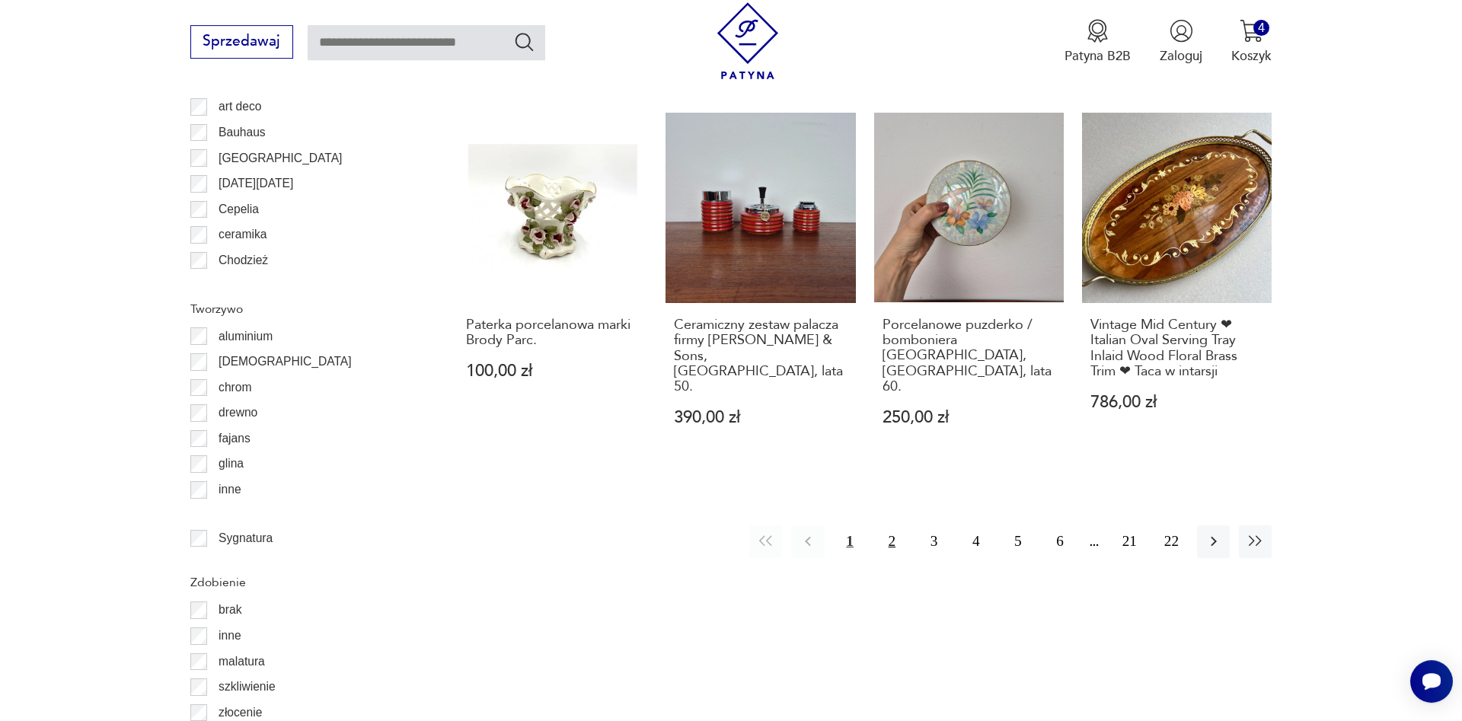
click at [890, 525] on button "2" at bounding box center [891, 541] width 33 height 33
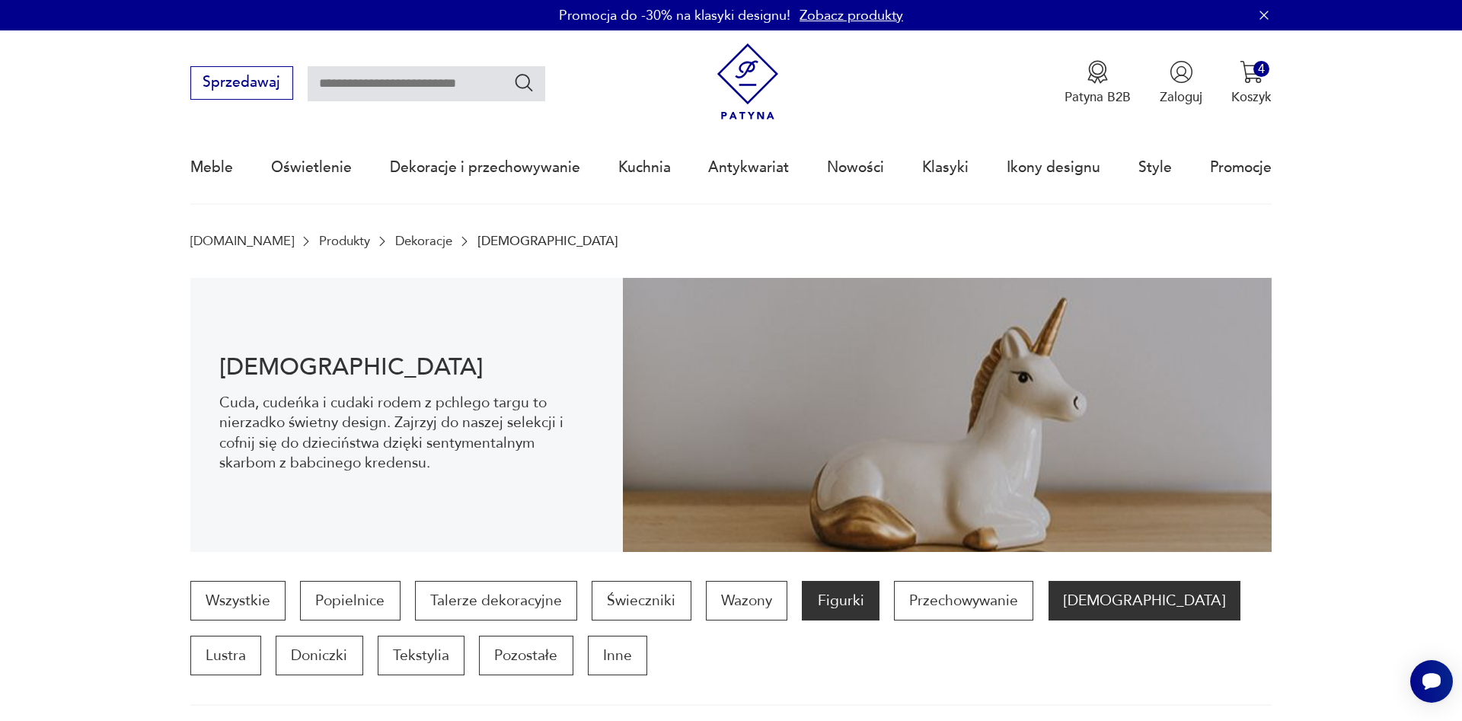
click at [816, 596] on p "Figurki" at bounding box center [840, 601] width 77 height 40
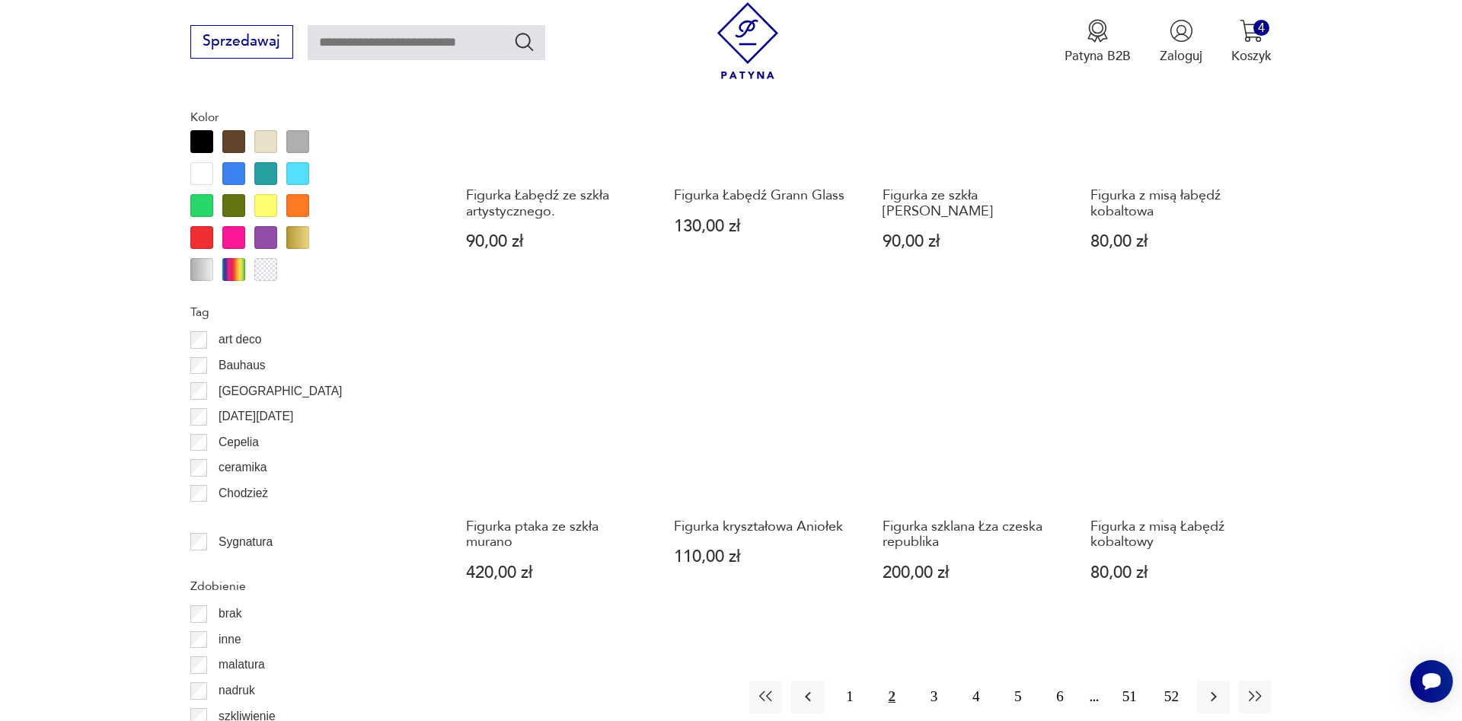
scroll to position [1672, 0]
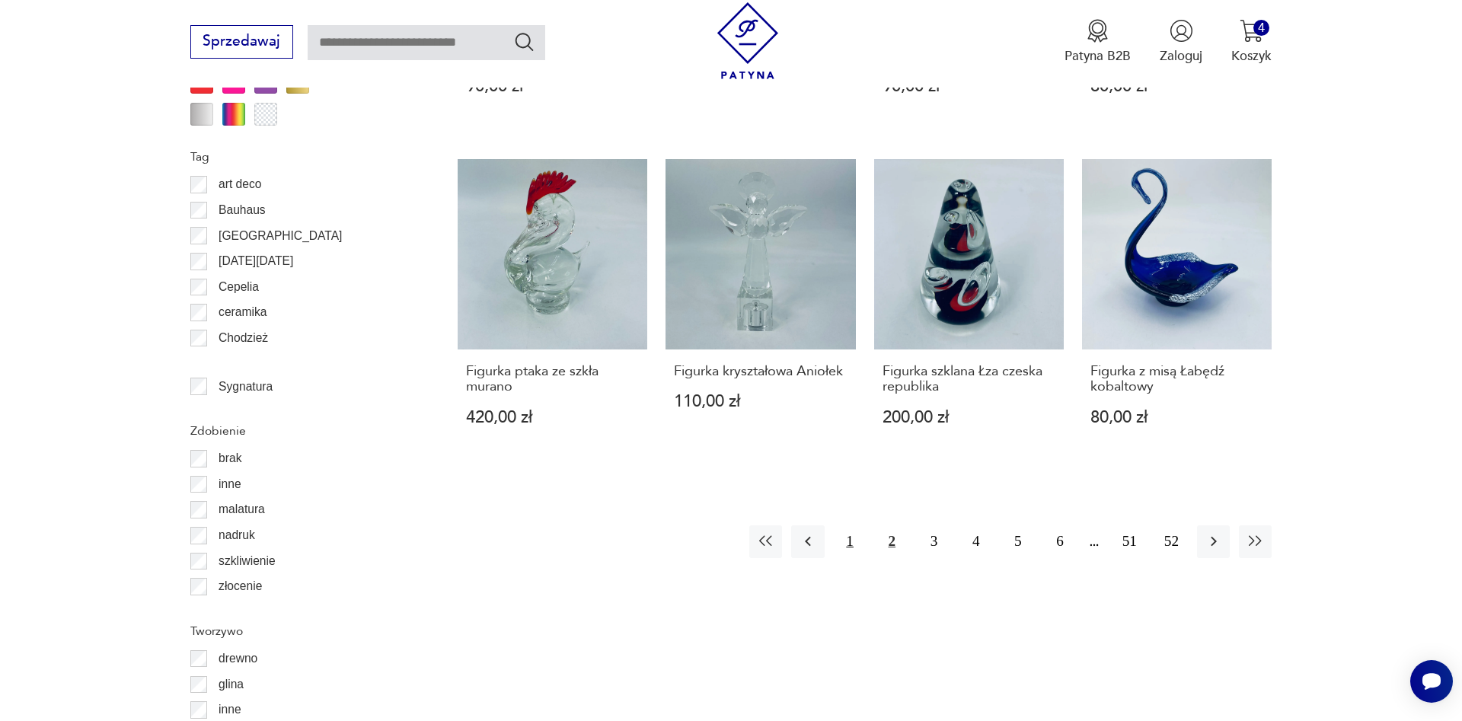
click at [846, 531] on button "1" at bounding box center [850, 541] width 33 height 33
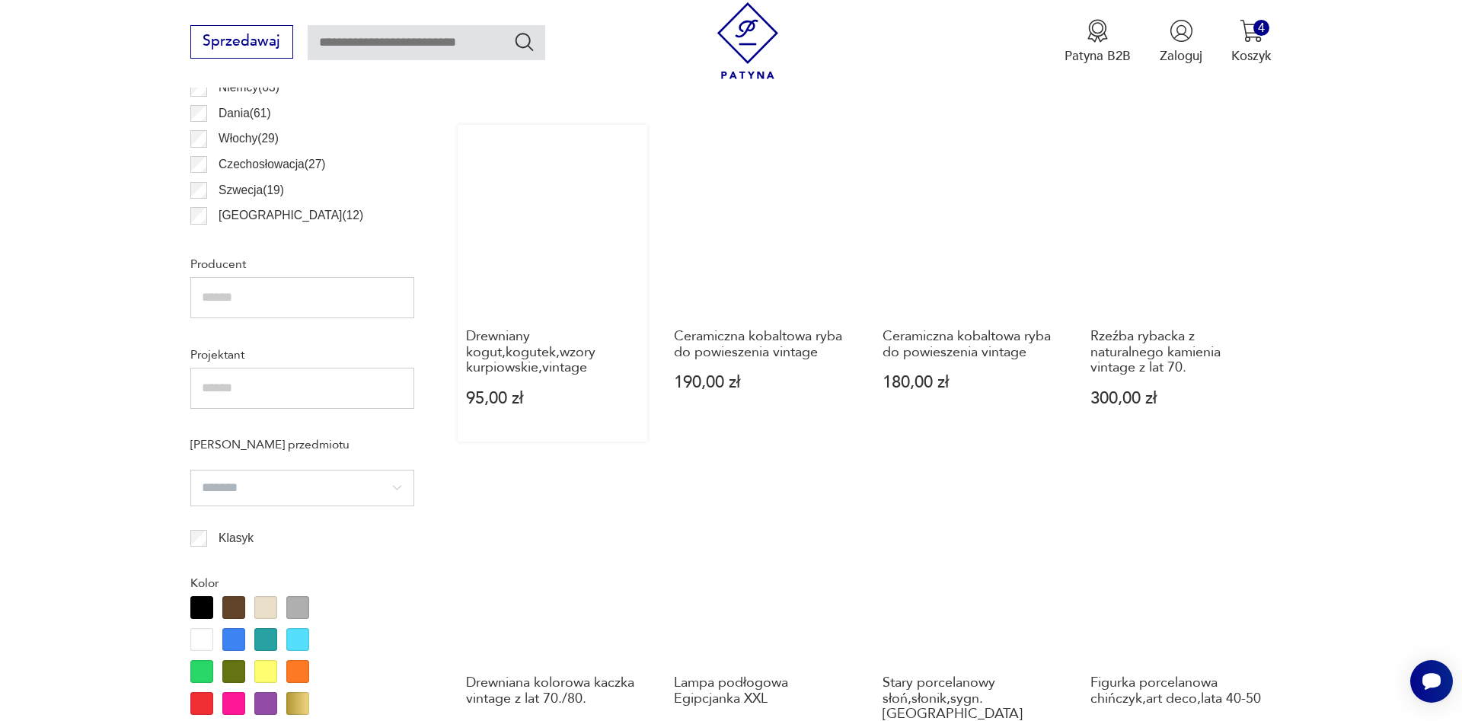
scroll to position [740, 0]
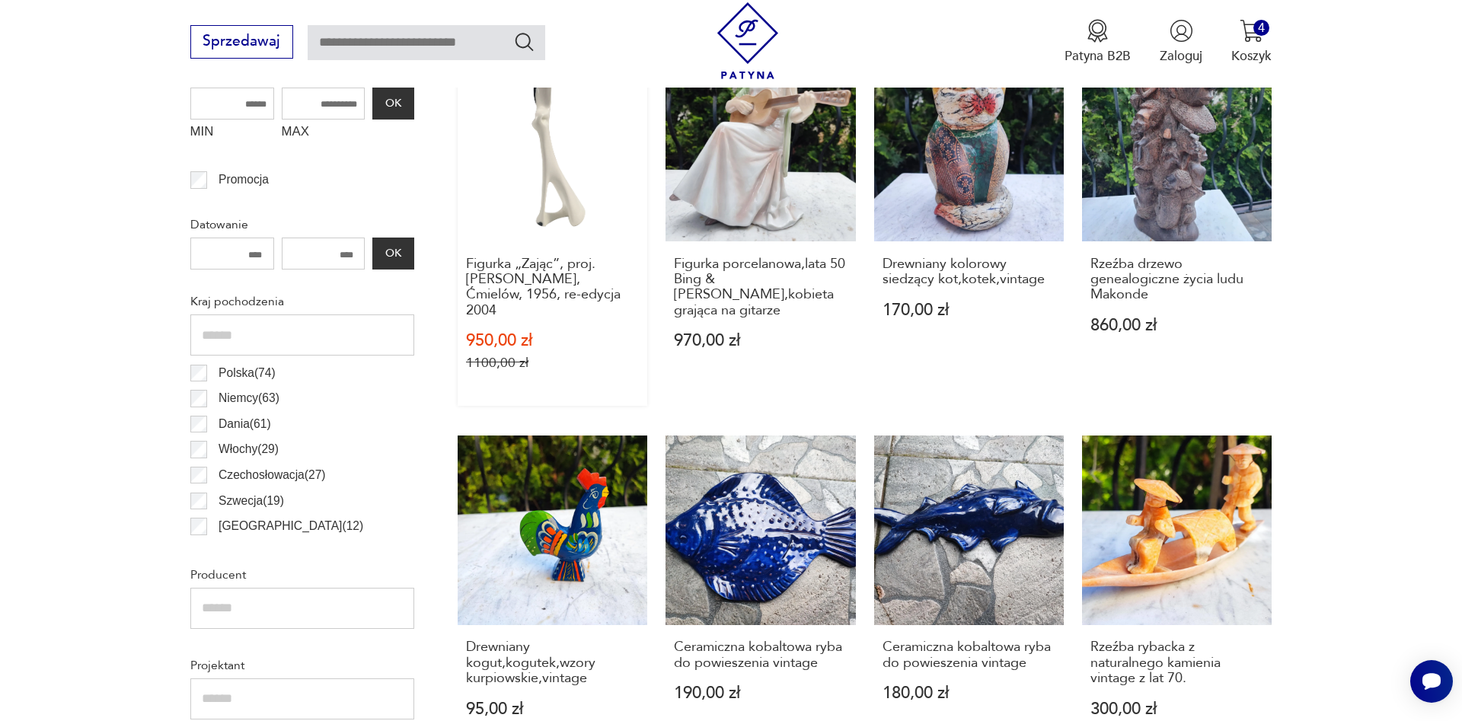
click at [547, 190] on link "Sale Klasyk Figurka „Zając”, proj. [PERSON_NAME], [PERSON_NAME], 1956, re-edycj…" at bounding box center [552, 229] width 190 height 354
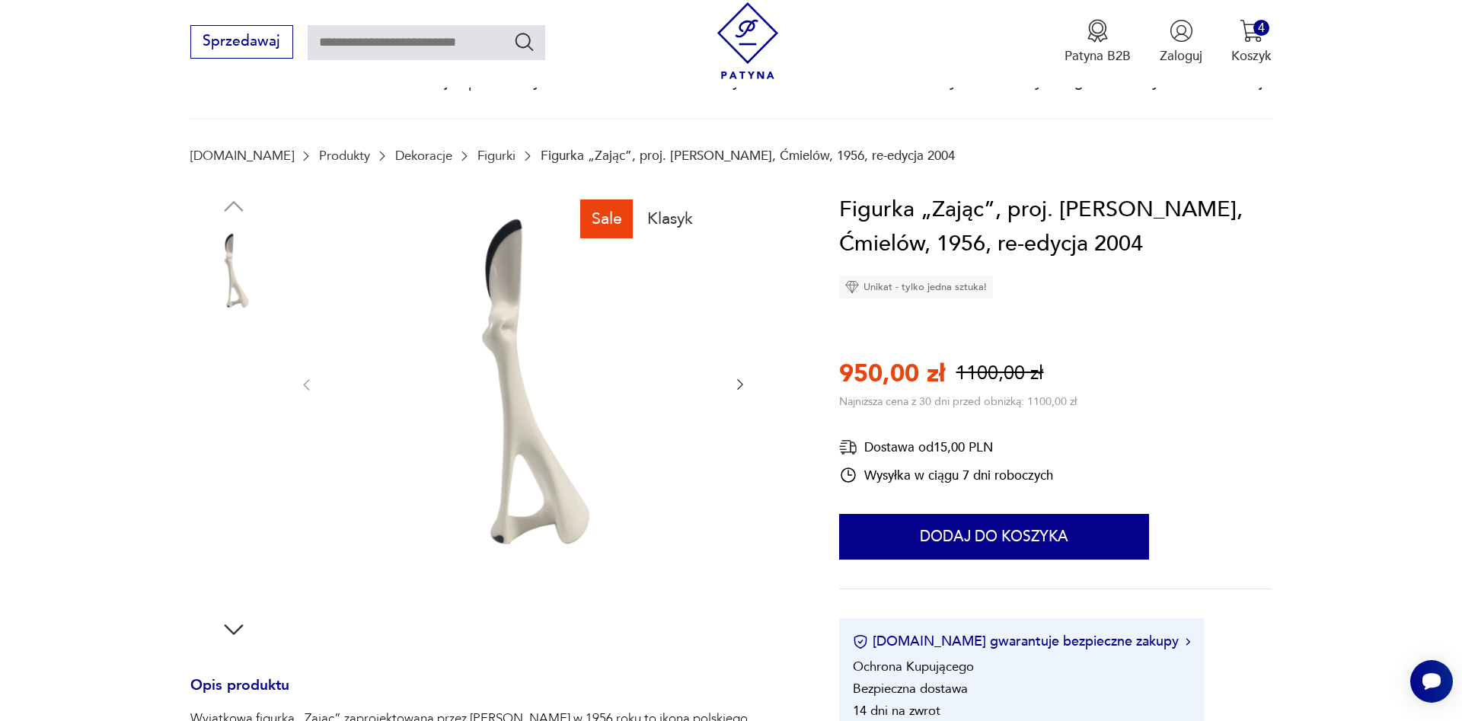
scroll to position [311, 0]
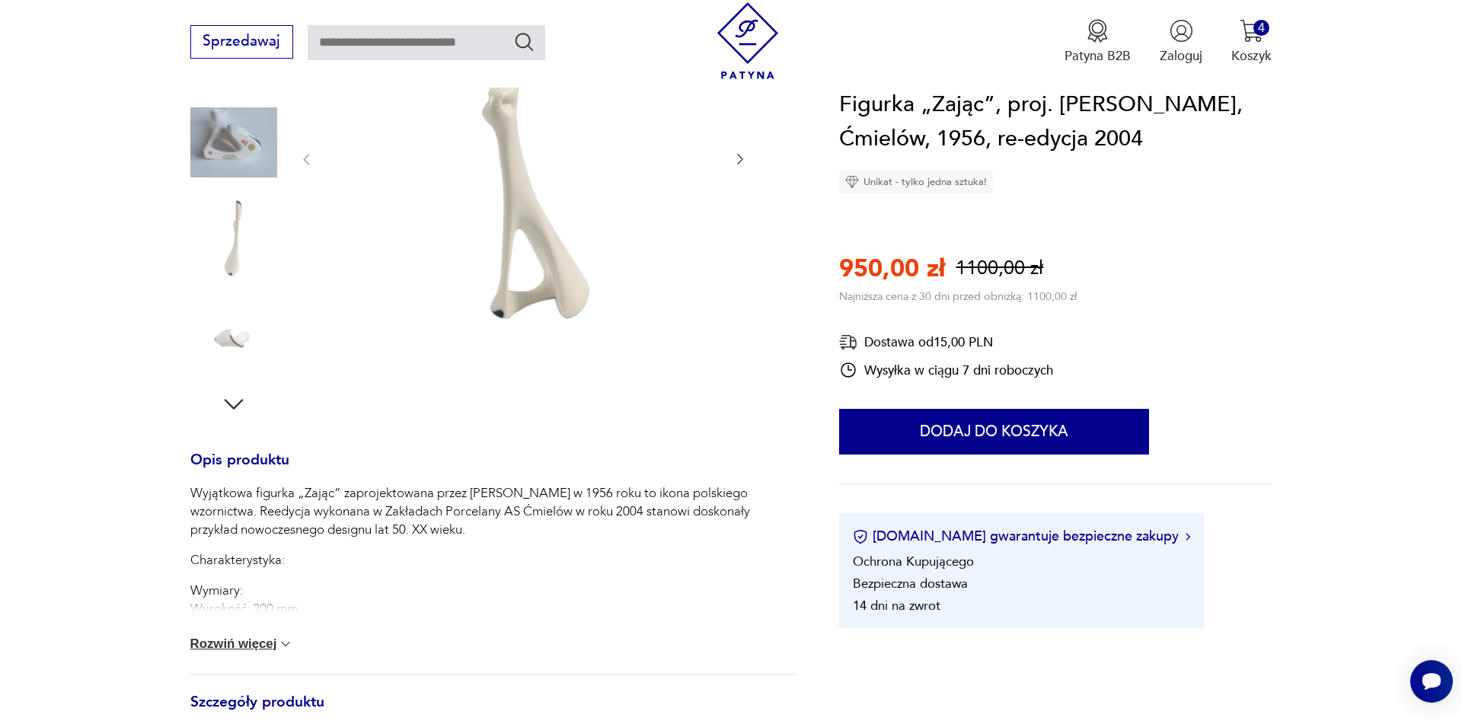
click at [260, 645] on button "Rozwiń więcej" at bounding box center [242, 643] width 104 height 15
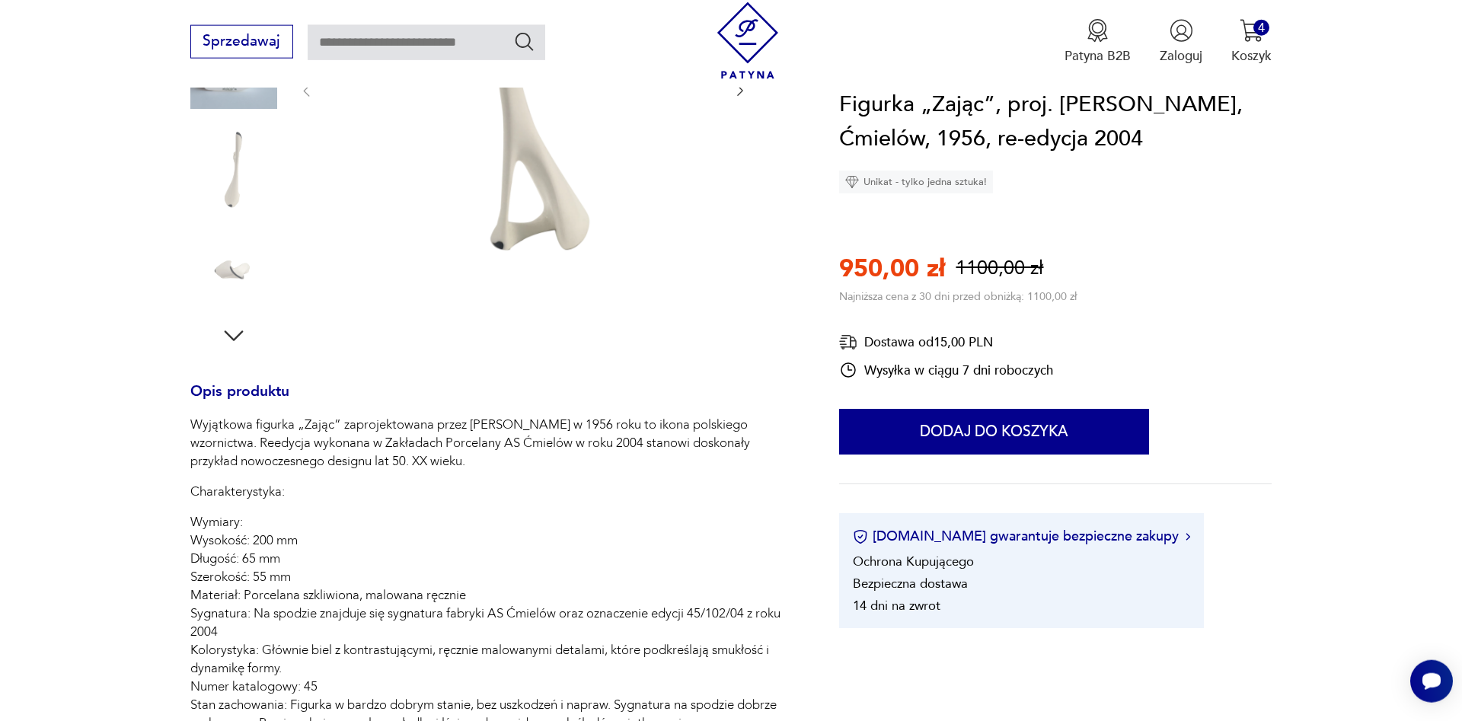
scroll to position [233, 0]
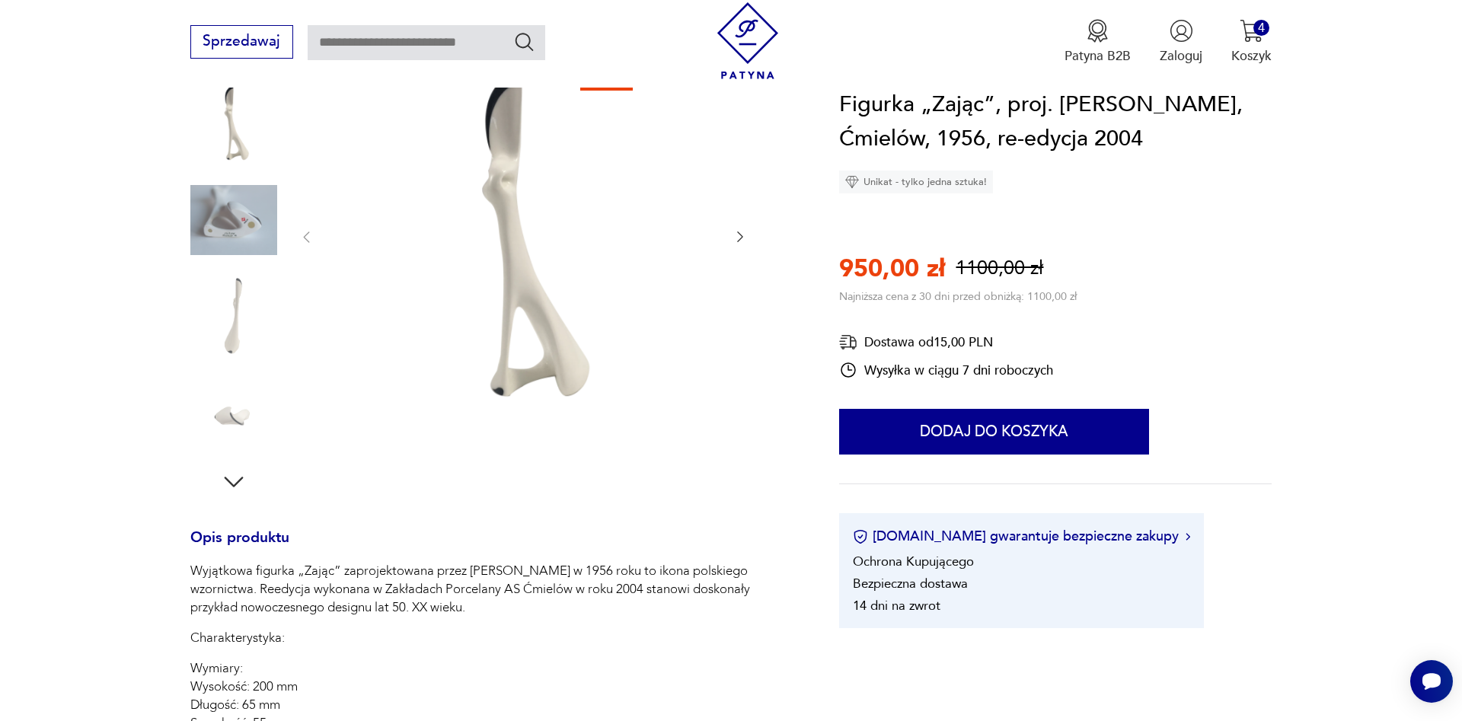
click at [233, 226] on img at bounding box center [233, 220] width 87 height 87
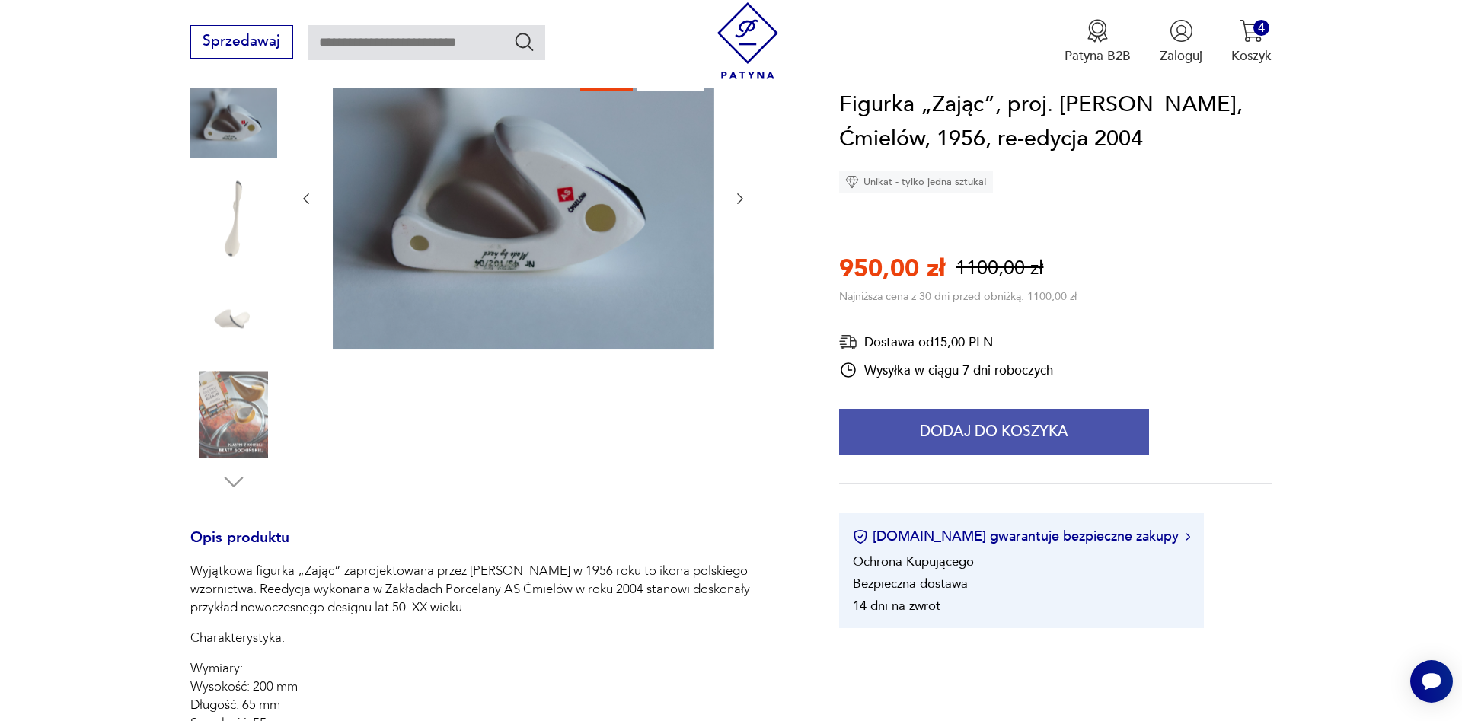
click at [1000, 454] on button "Dodaj do koszyka" at bounding box center [994, 432] width 310 height 46
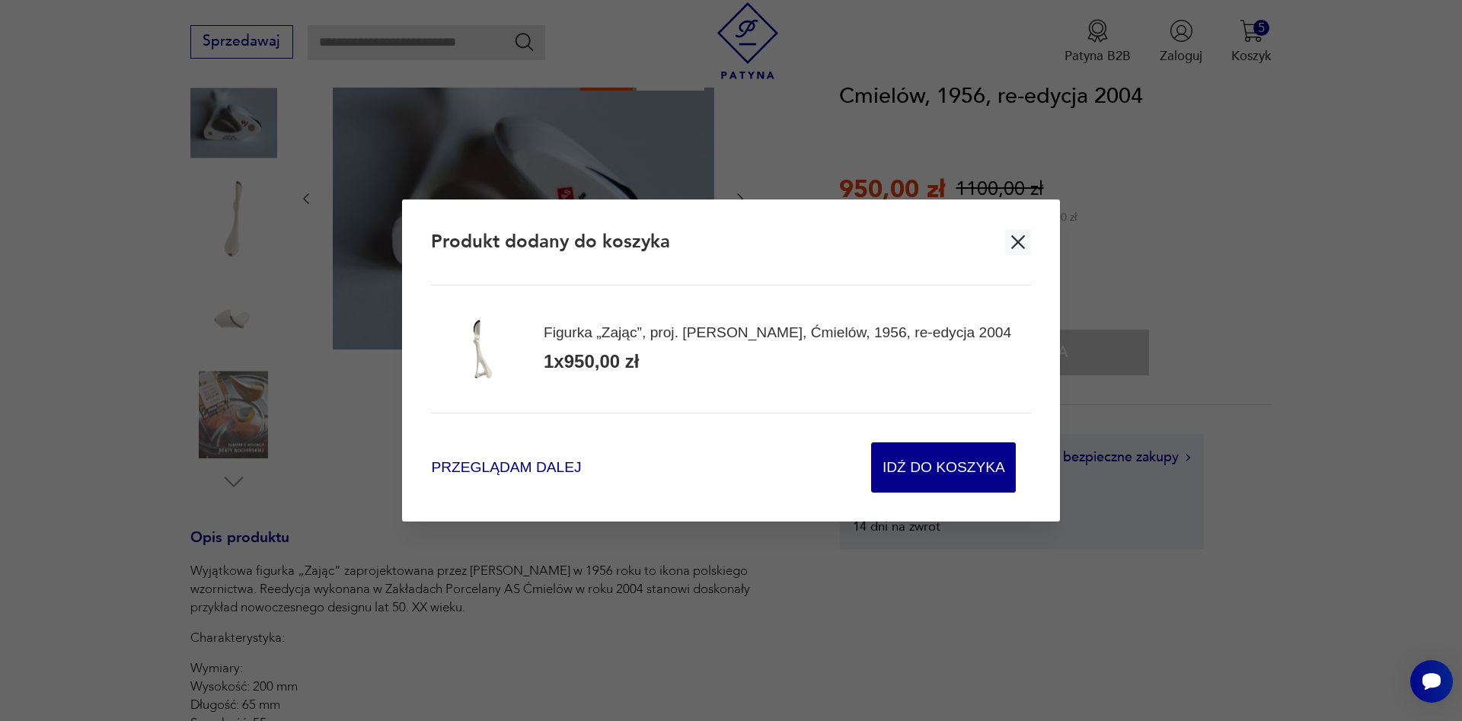
click at [470, 473] on span "Przeglądam dalej" at bounding box center [506, 467] width 150 height 21
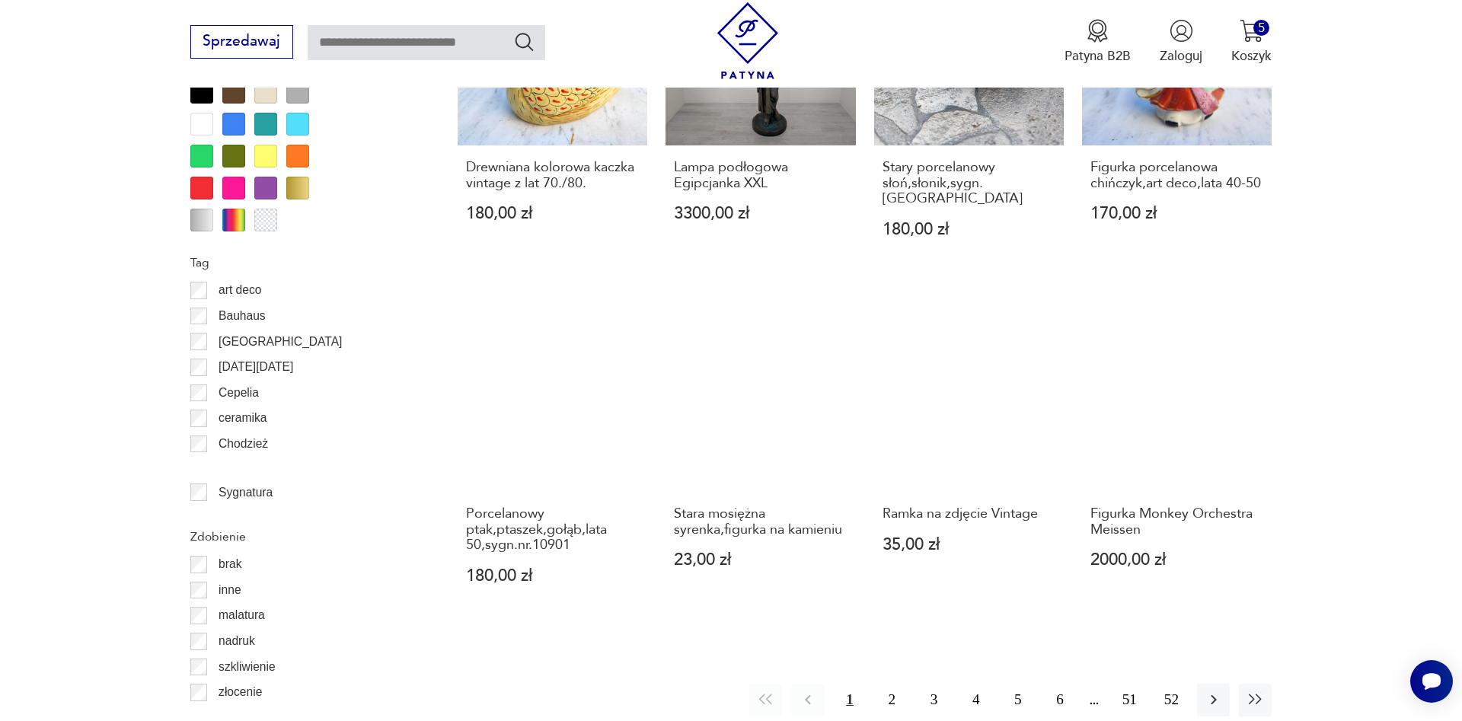
scroll to position [1799, 0]
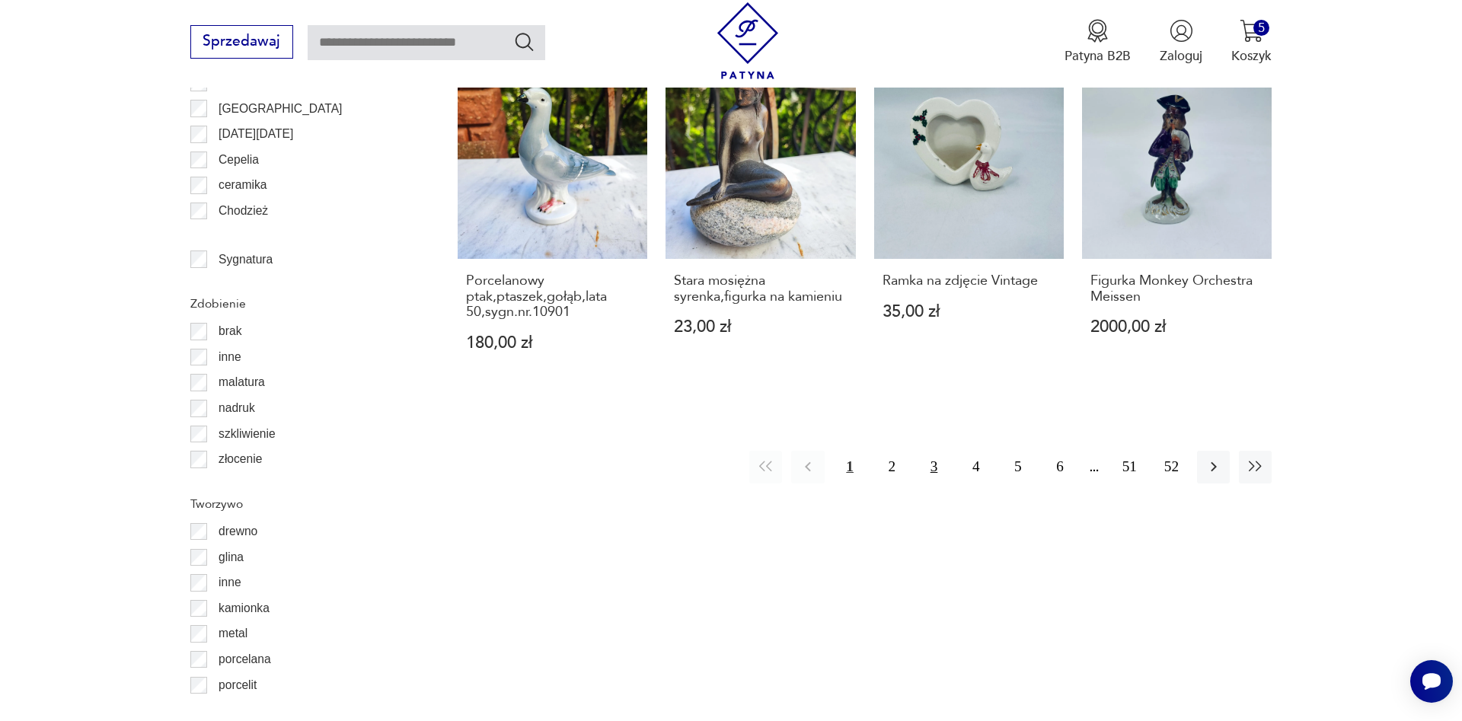
click at [933, 451] on button "3" at bounding box center [933, 467] width 33 height 33
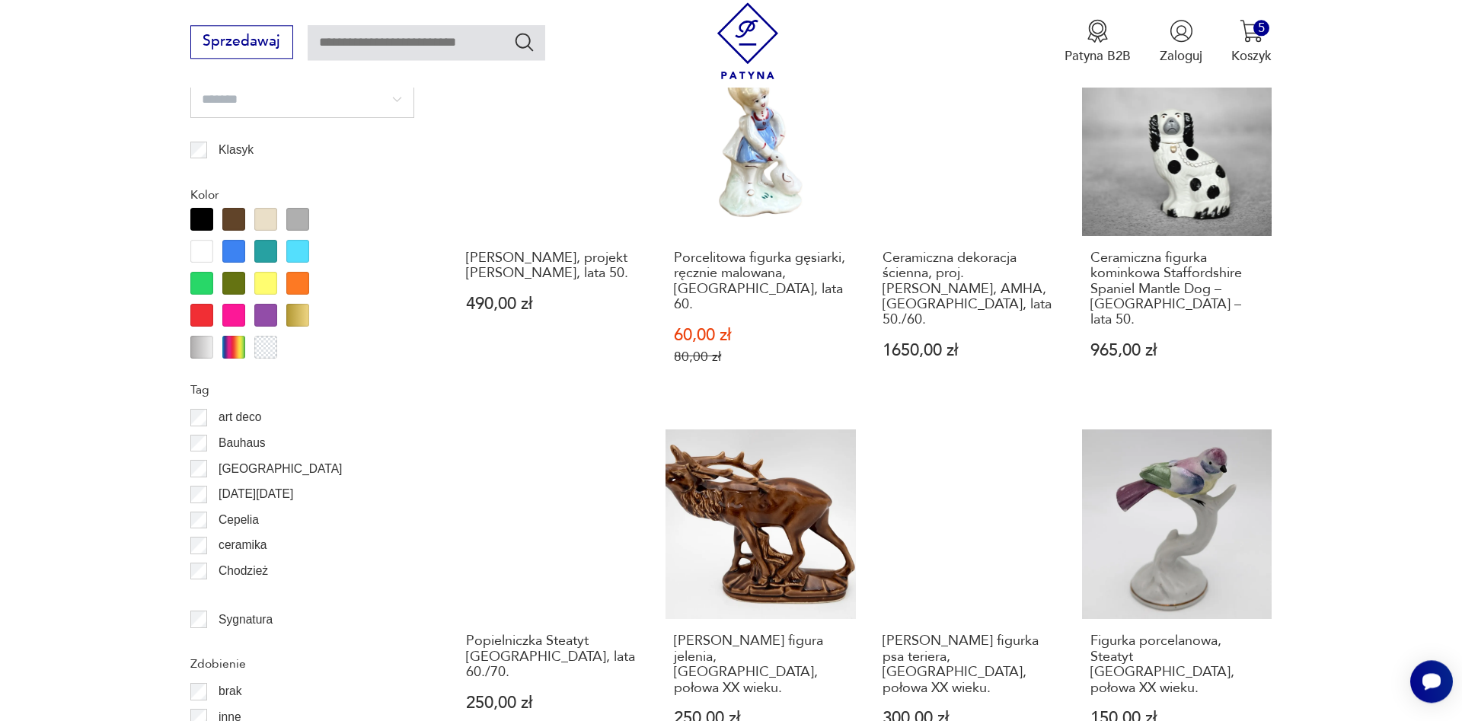
scroll to position [1672, 0]
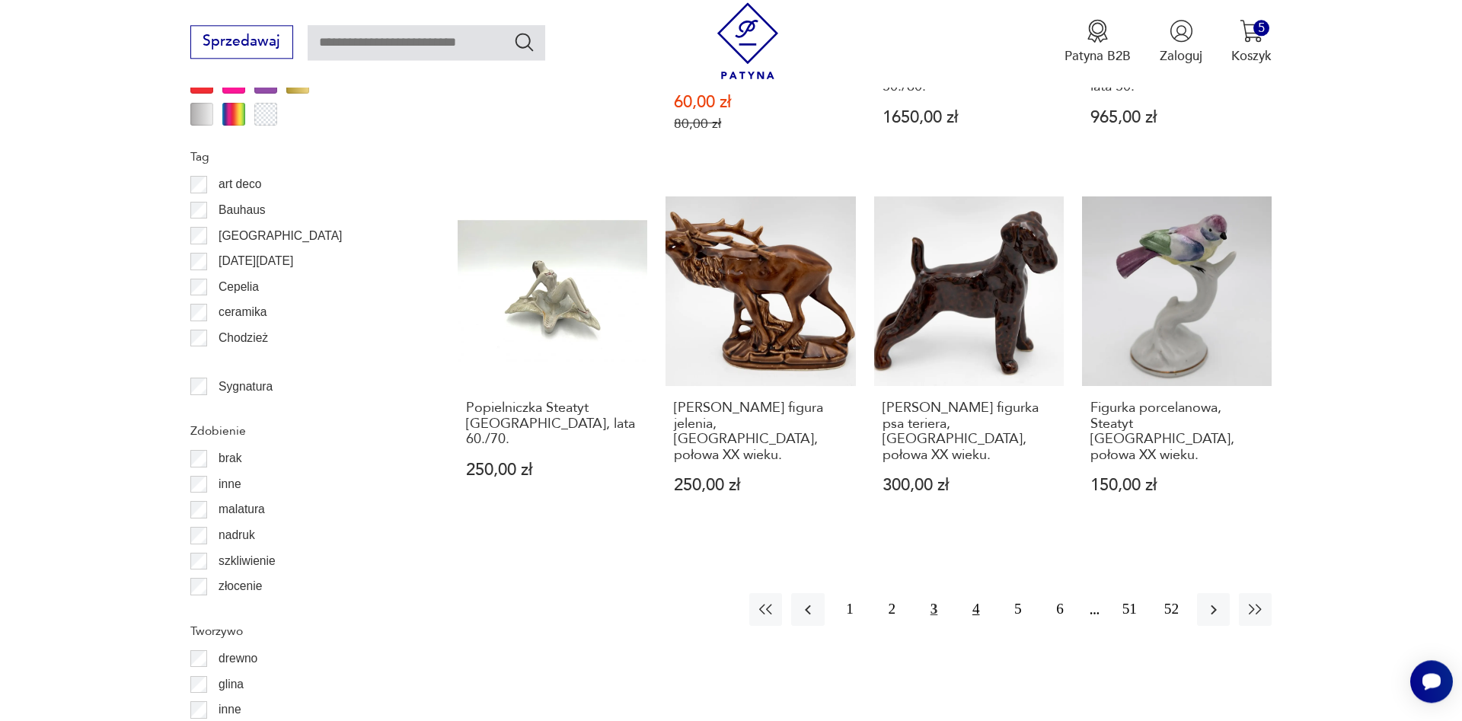
click at [977, 593] on button "4" at bounding box center [975, 609] width 33 height 33
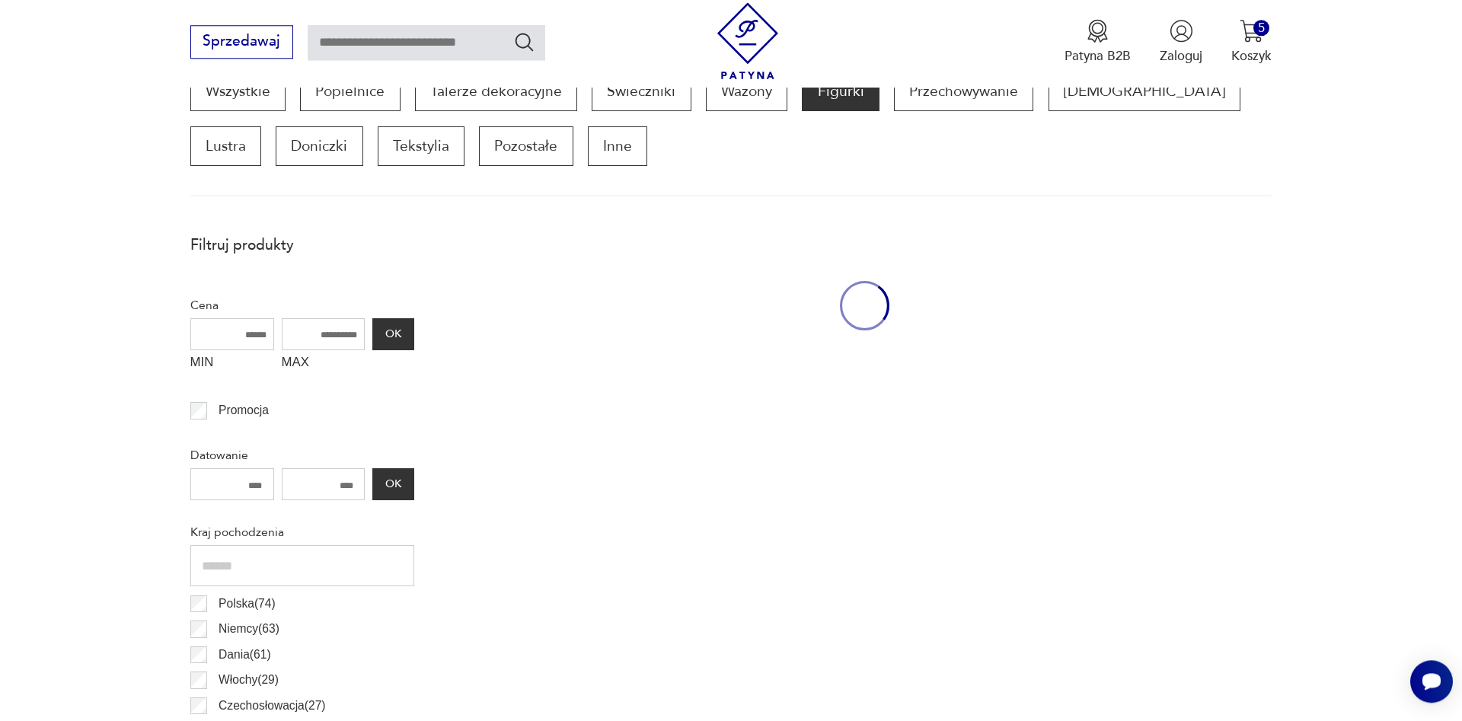
scroll to position [507, 0]
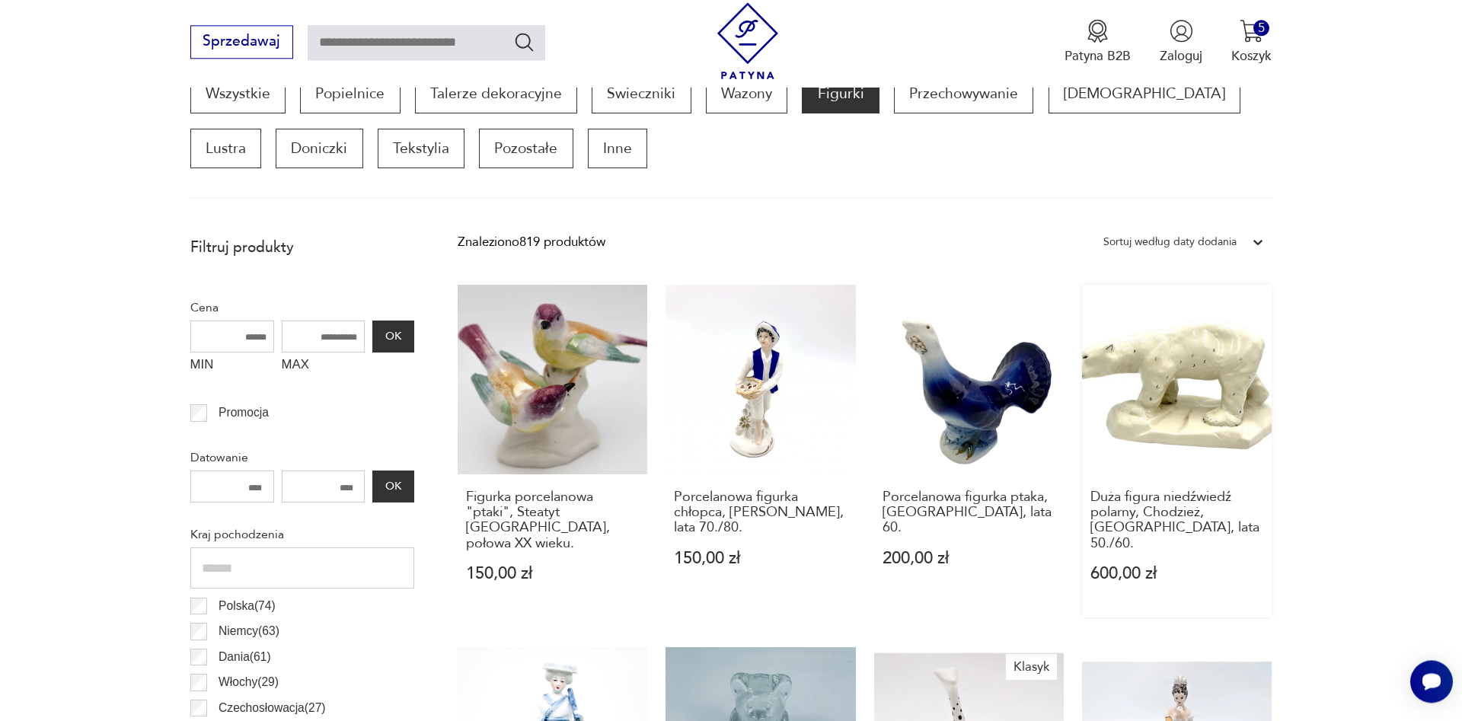
click at [1207, 403] on link "Duża figura niedźwiedź polarny, Chodzież, [GEOGRAPHIC_DATA], lata 50./60. 600,0…" at bounding box center [1177, 451] width 190 height 333
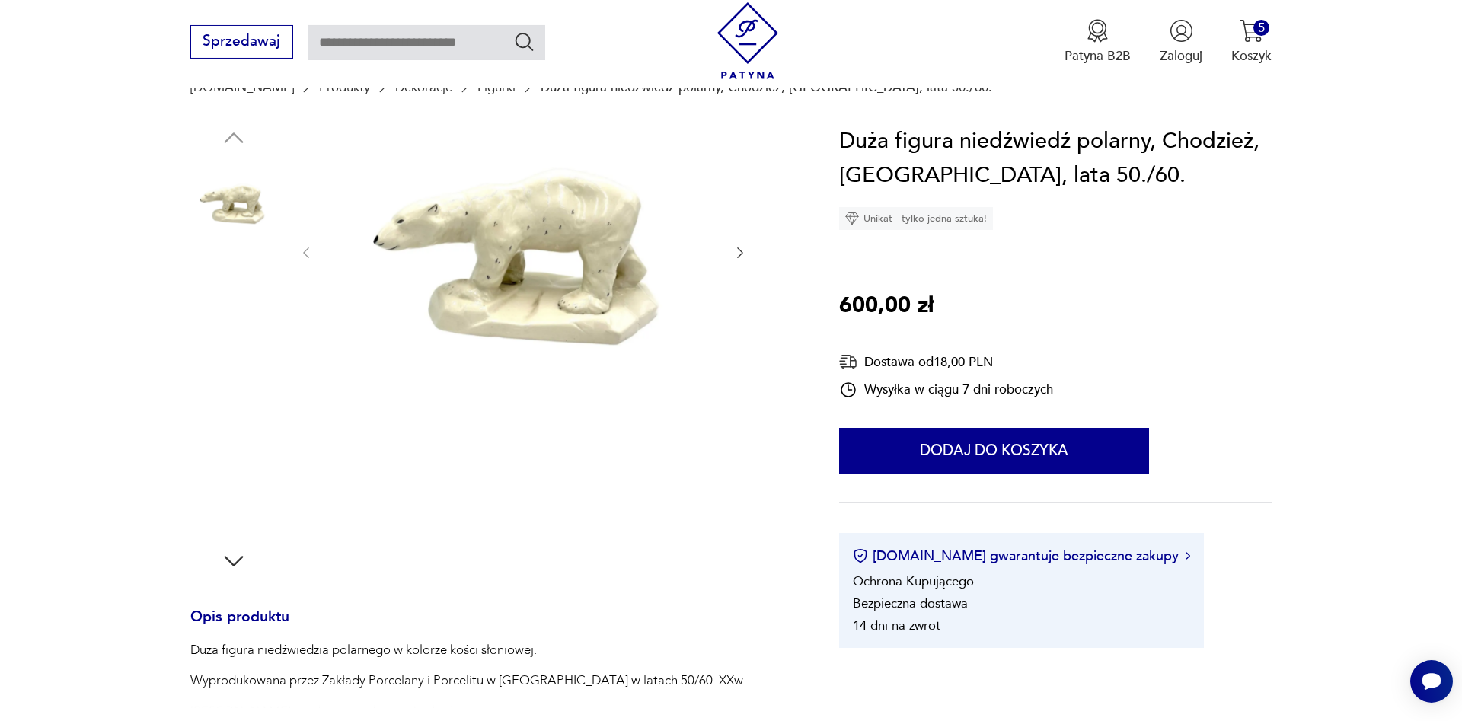
scroll to position [155, 0]
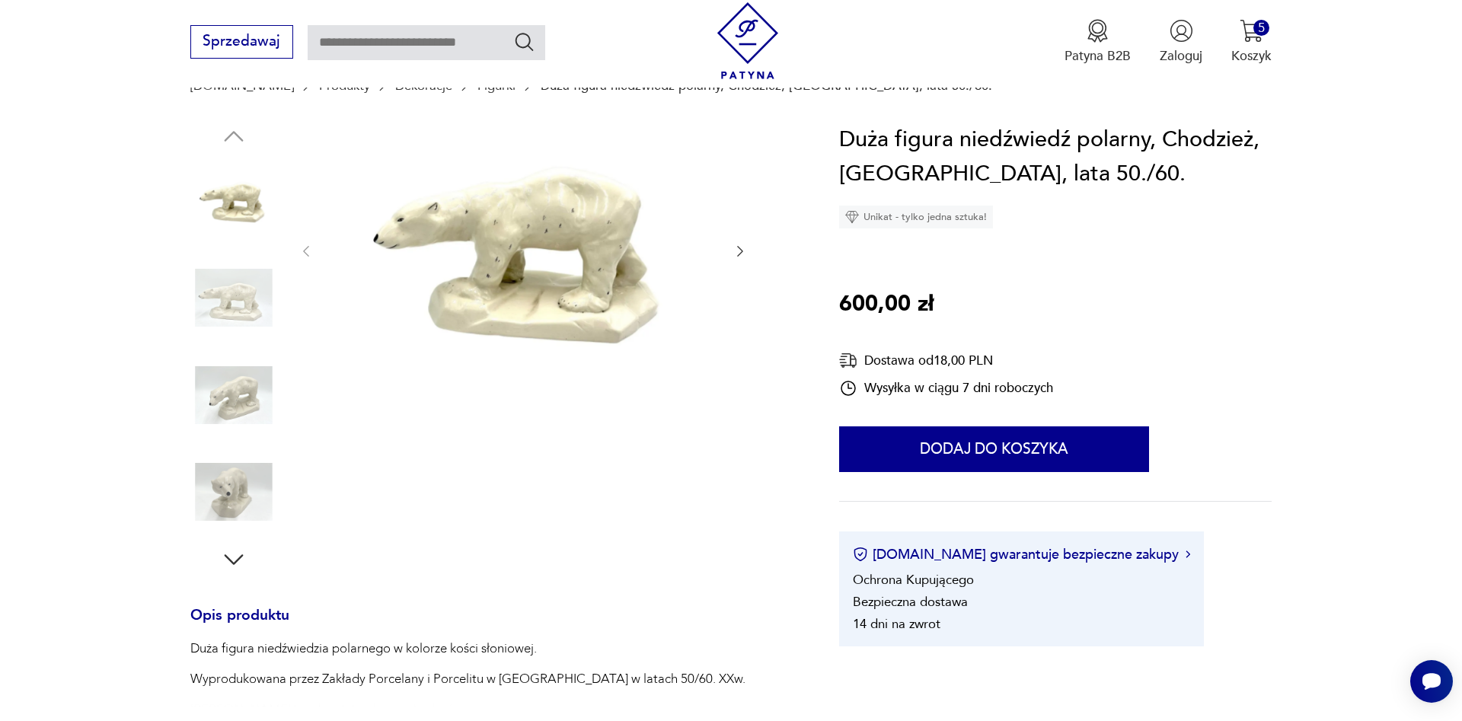
click at [234, 556] on icon "button" at bounding box center [233, 559] width 27 height 27
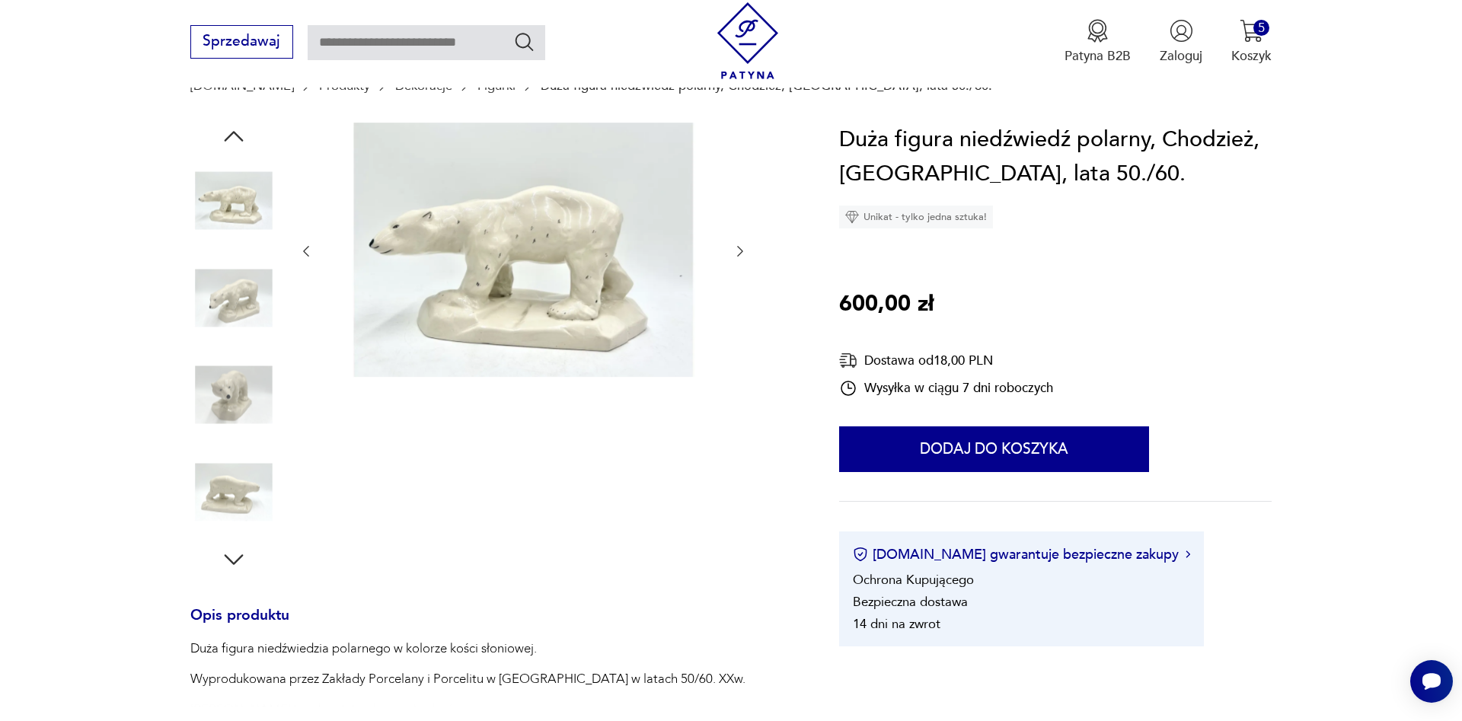
click at [234, 556] on icon "button" at bounding box center [233, 559] width 27 height 27
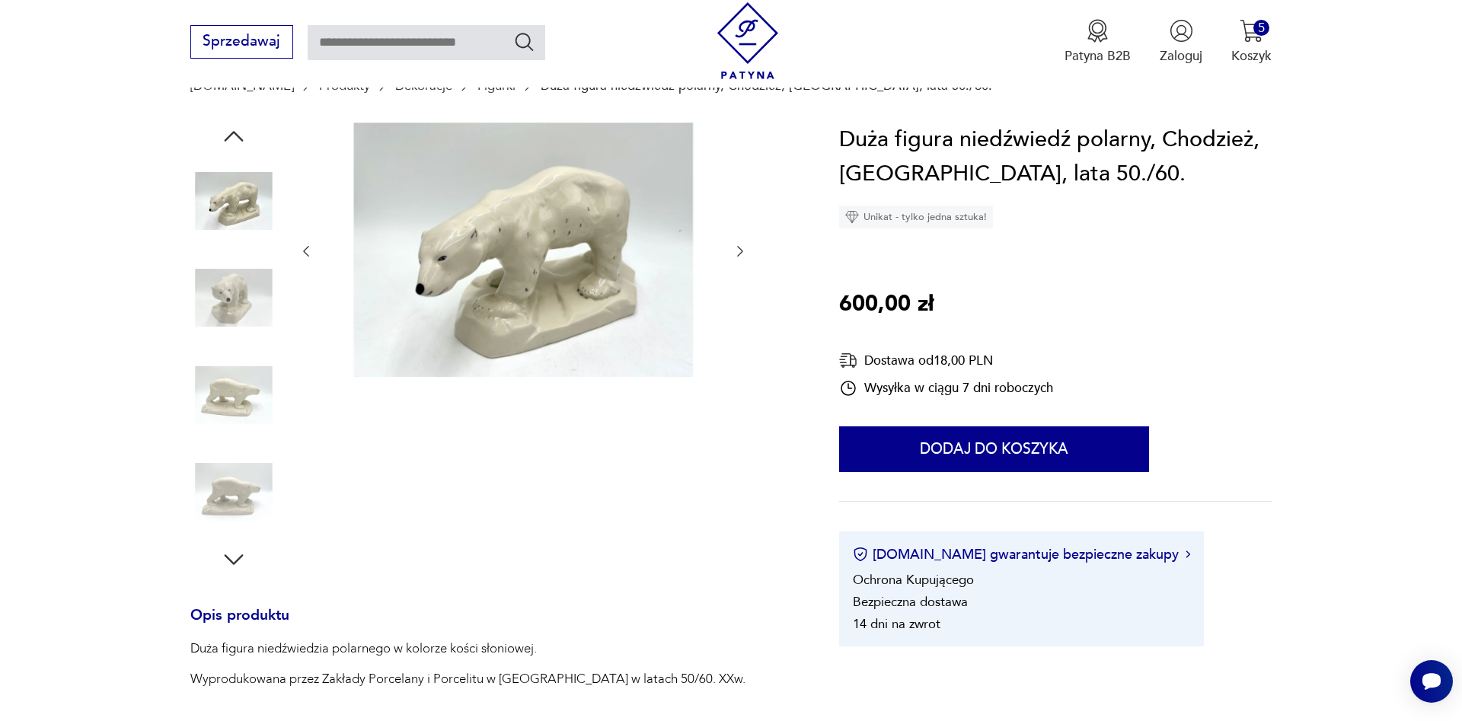
click at [234, 556] on icon "button" at bounding box center [233, 559] width 27 height 27
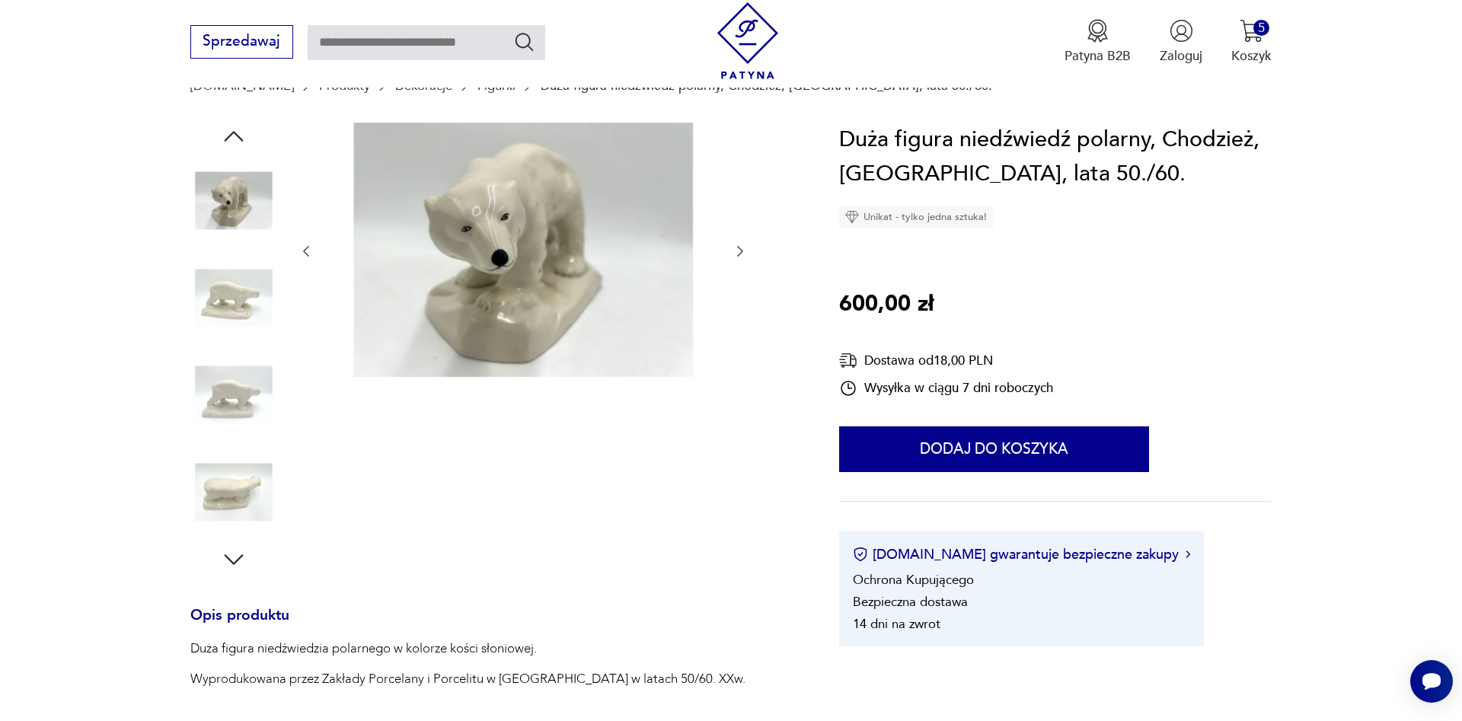
click at [234, 556] on icon "button" at bounding box center [233, 559] width 27 height 27
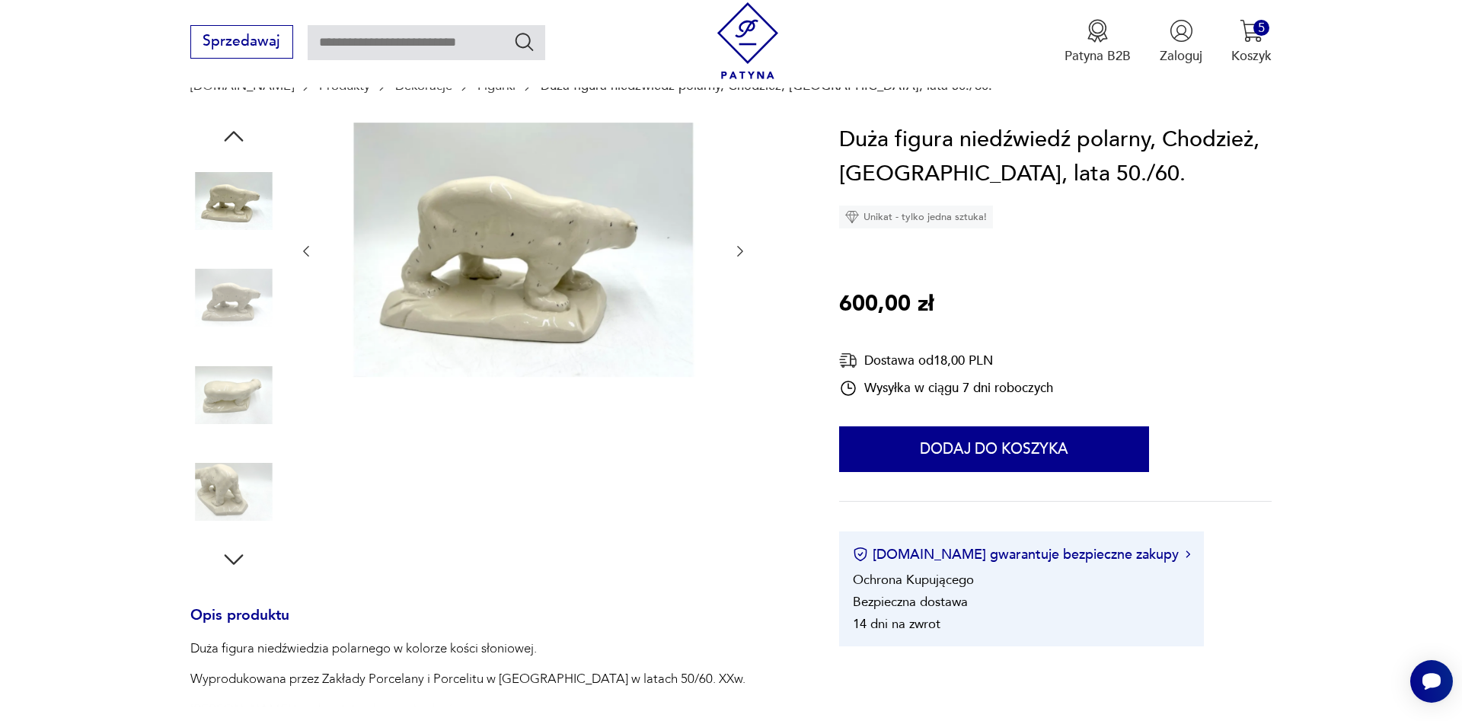
click at [234, 556] on icon "button" at bounding box center [233, 559] width 27 height 27
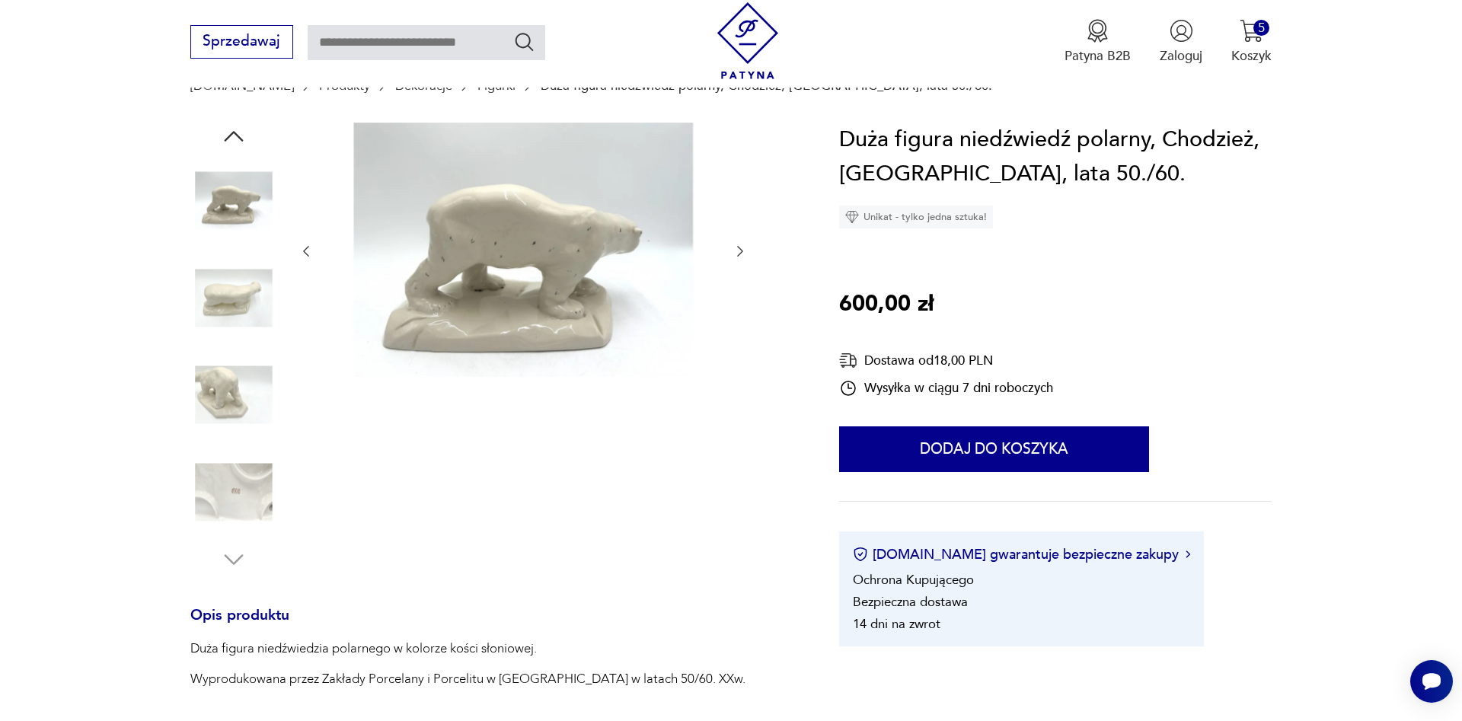
click at [247, 512] on img at bounding box center [233, 491] width 87 height 87
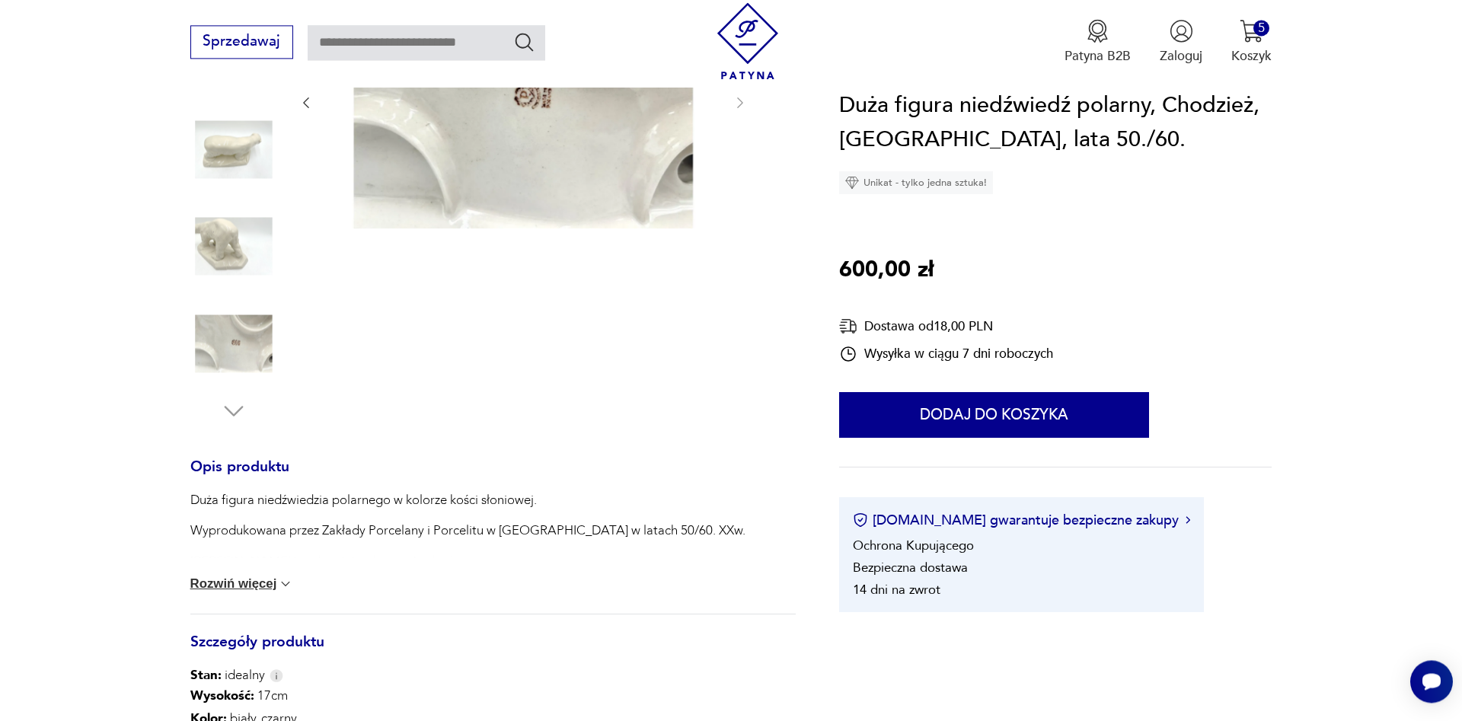
scroll to position [311, 0]
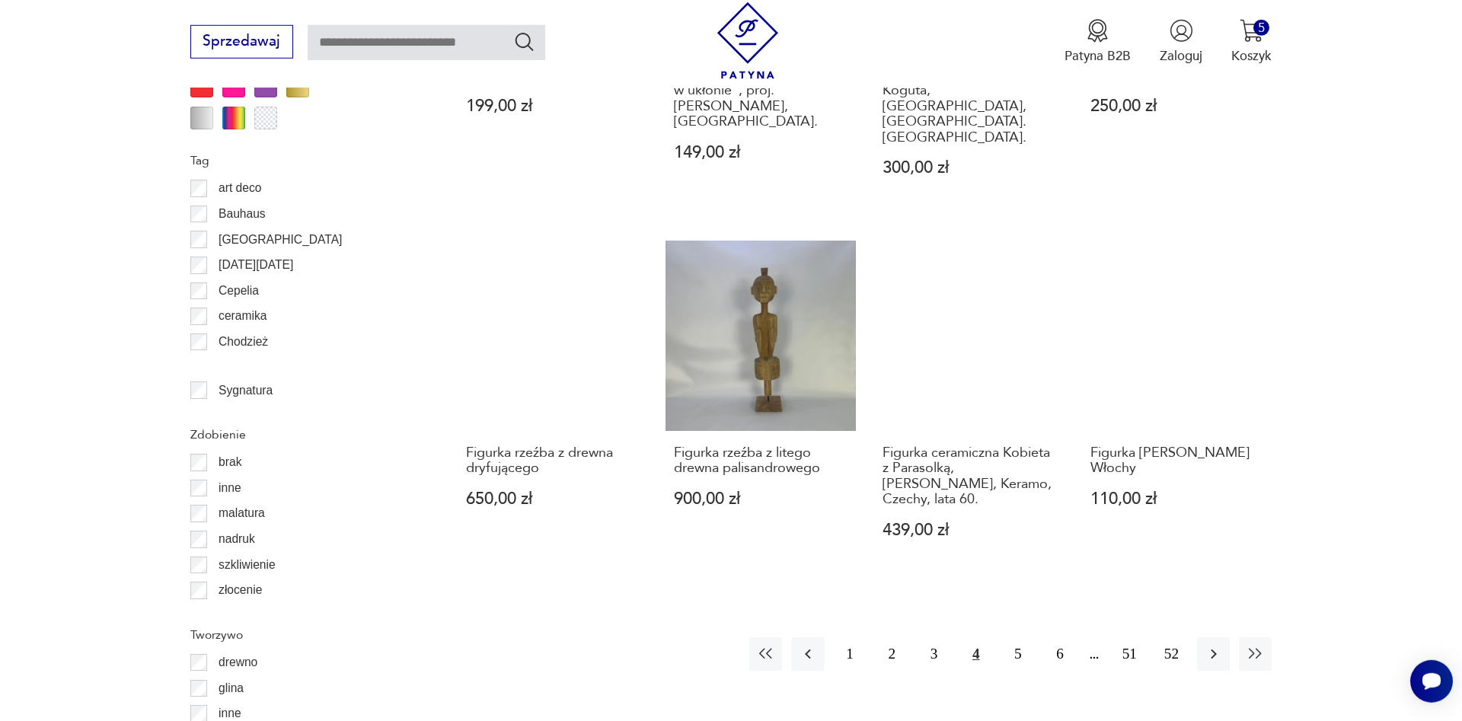
scroll to position [1672, 0]
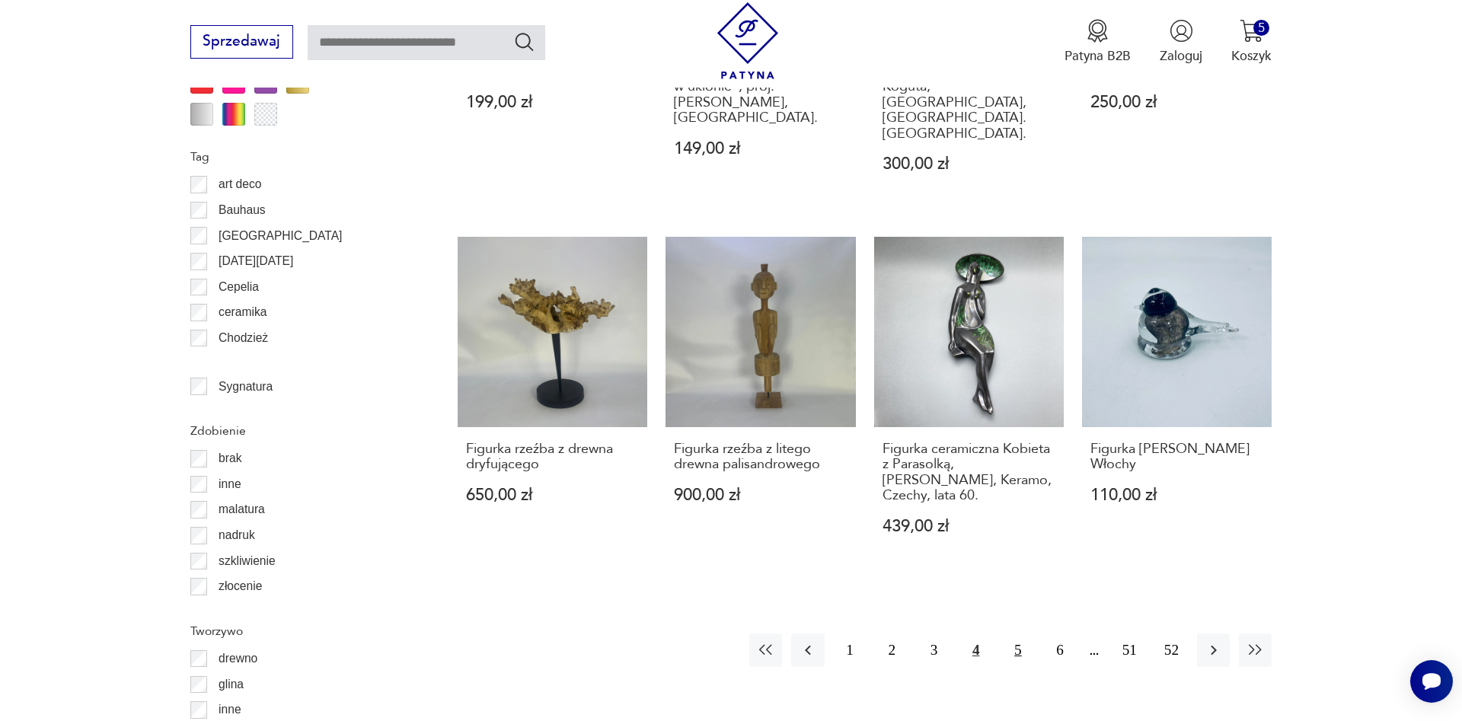
click at [1015, 633] on button "5" at bounding box center [1017, 649] width 33 height 33
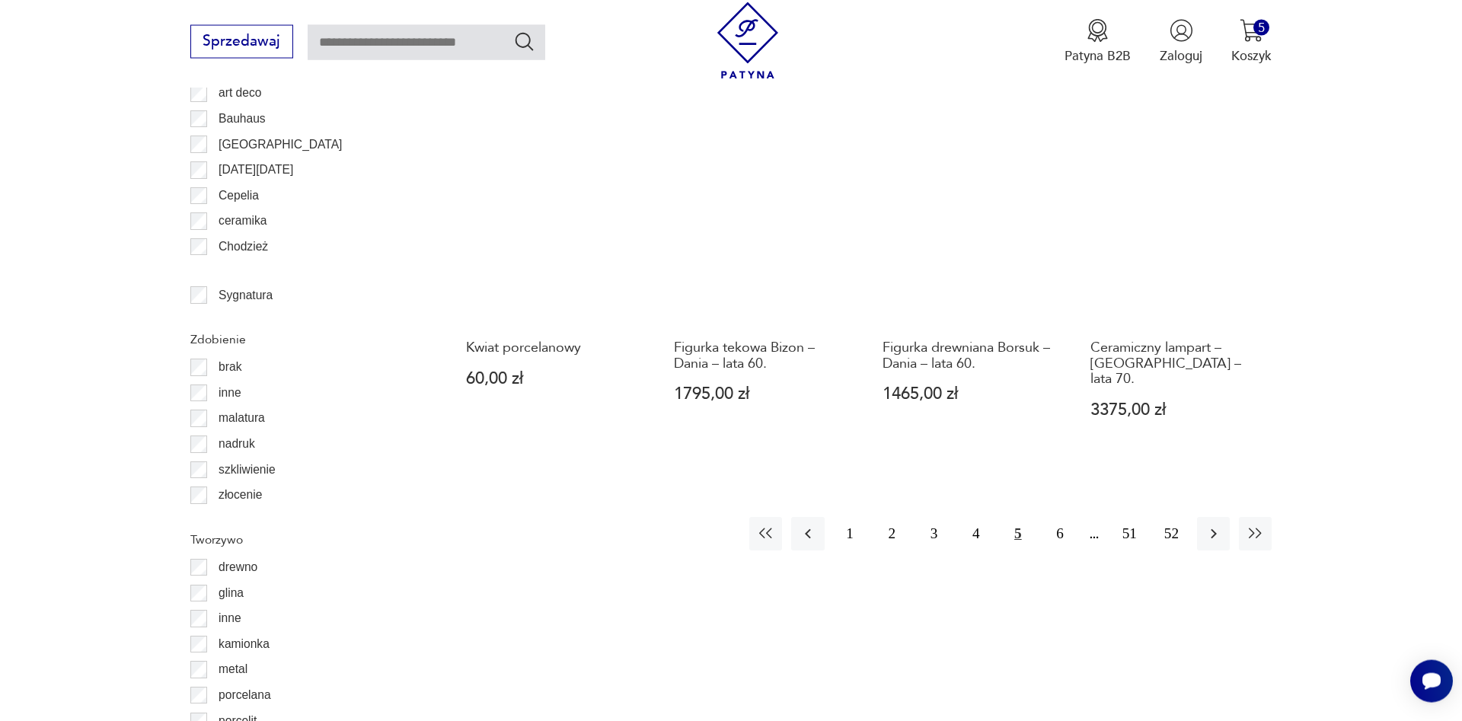
scroll to position [1827, 0]
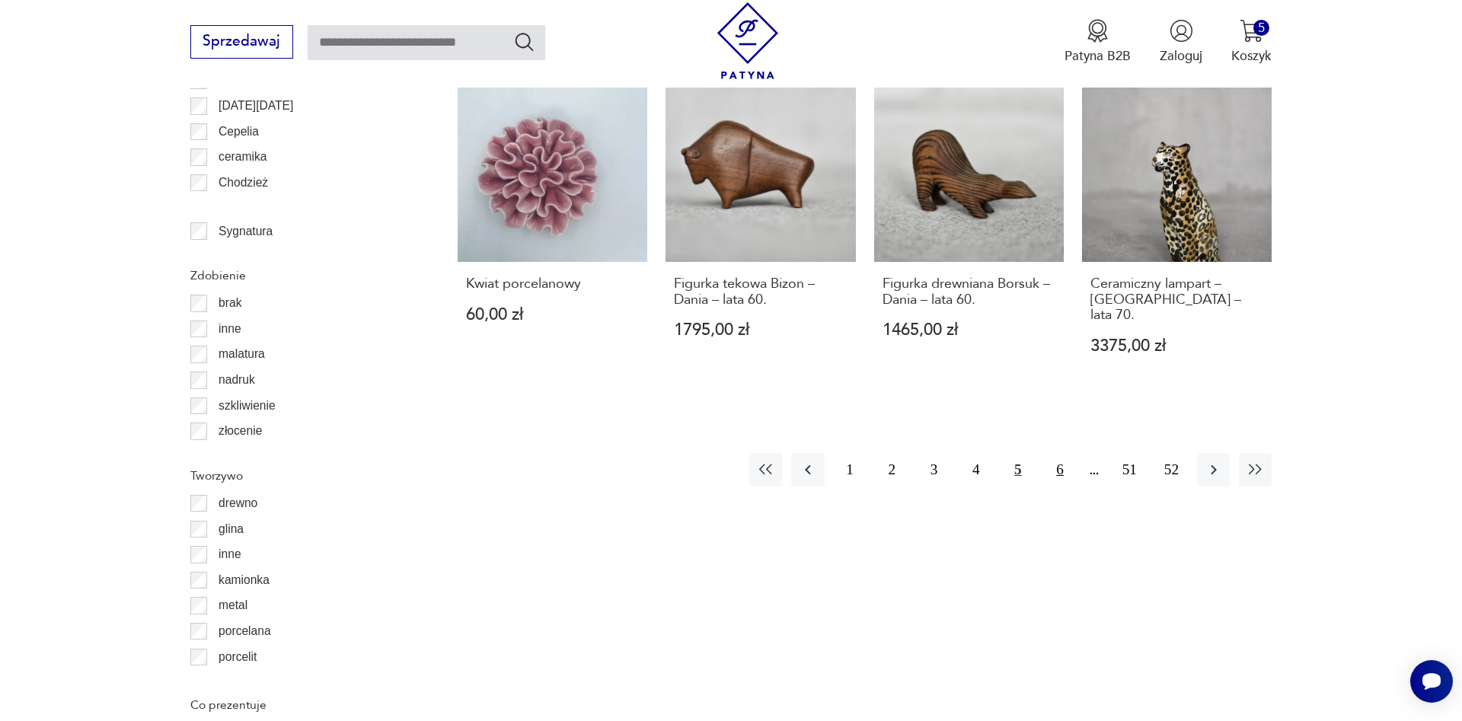
click at [1060, 453] on button "6" at bounding box center [1059, 469] width 33 height 33
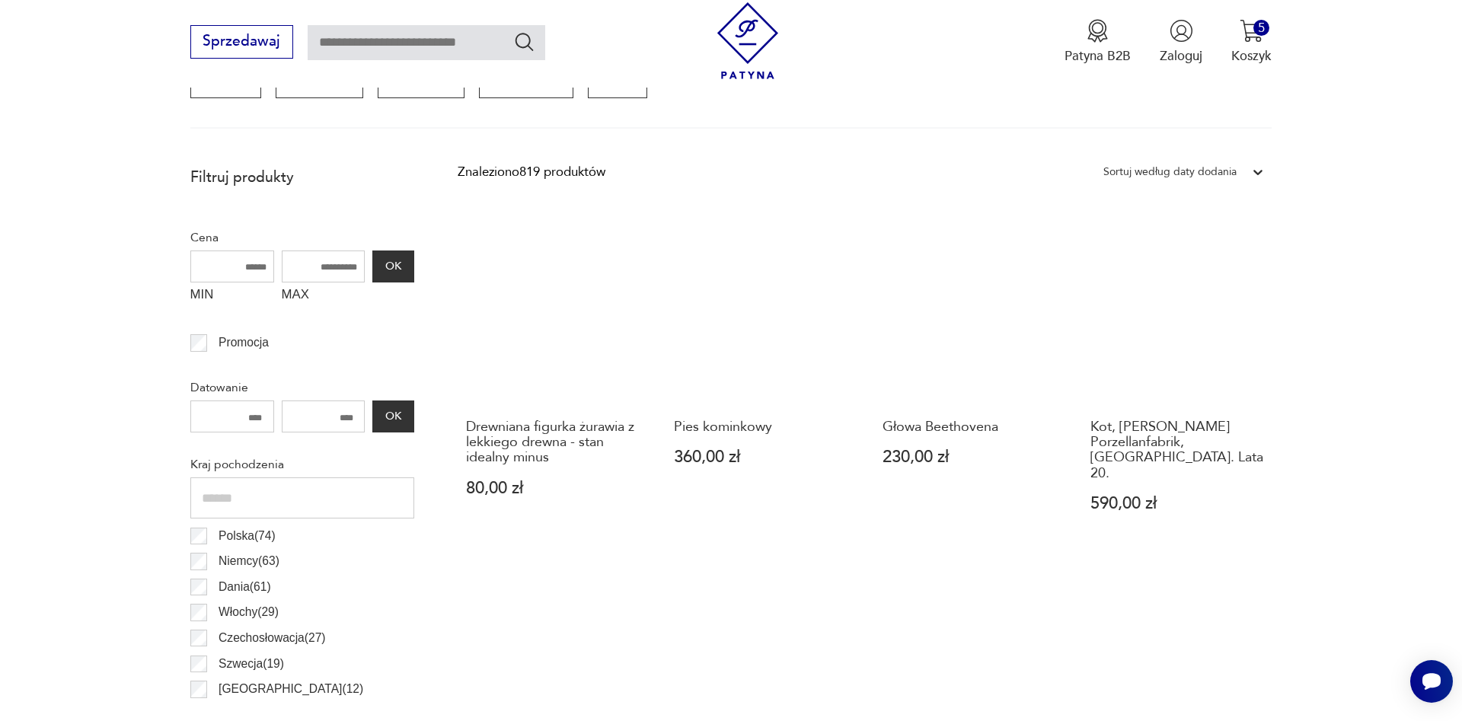
scroll to position [662, 0]
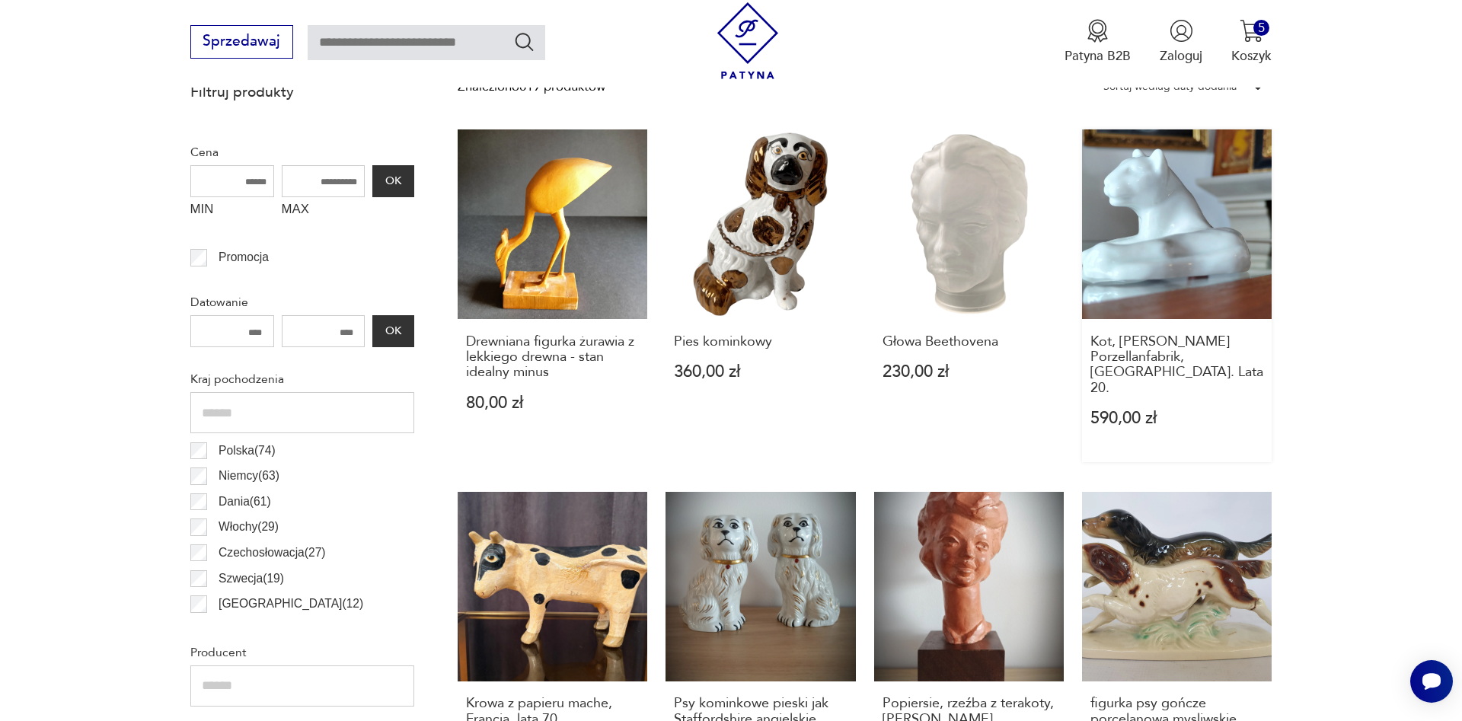
click at [1156, 257] on link "Kot, [PERSON_NAME] Porzellanfabrik, [GEOGRAPHIC_DATA]. Lata 20. 590,00 zł" at bounding box center [1177, 295] width 190 height 333
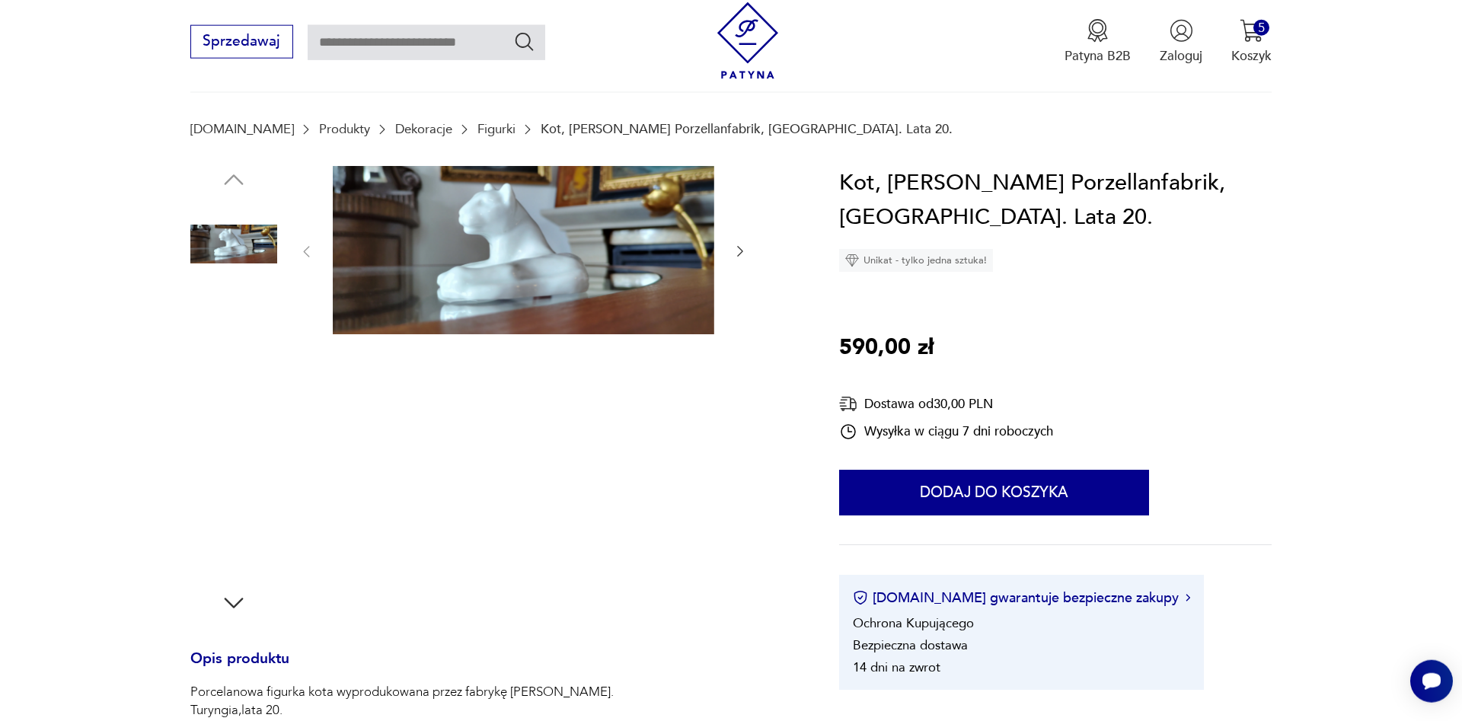
scroll to position [233, 0]
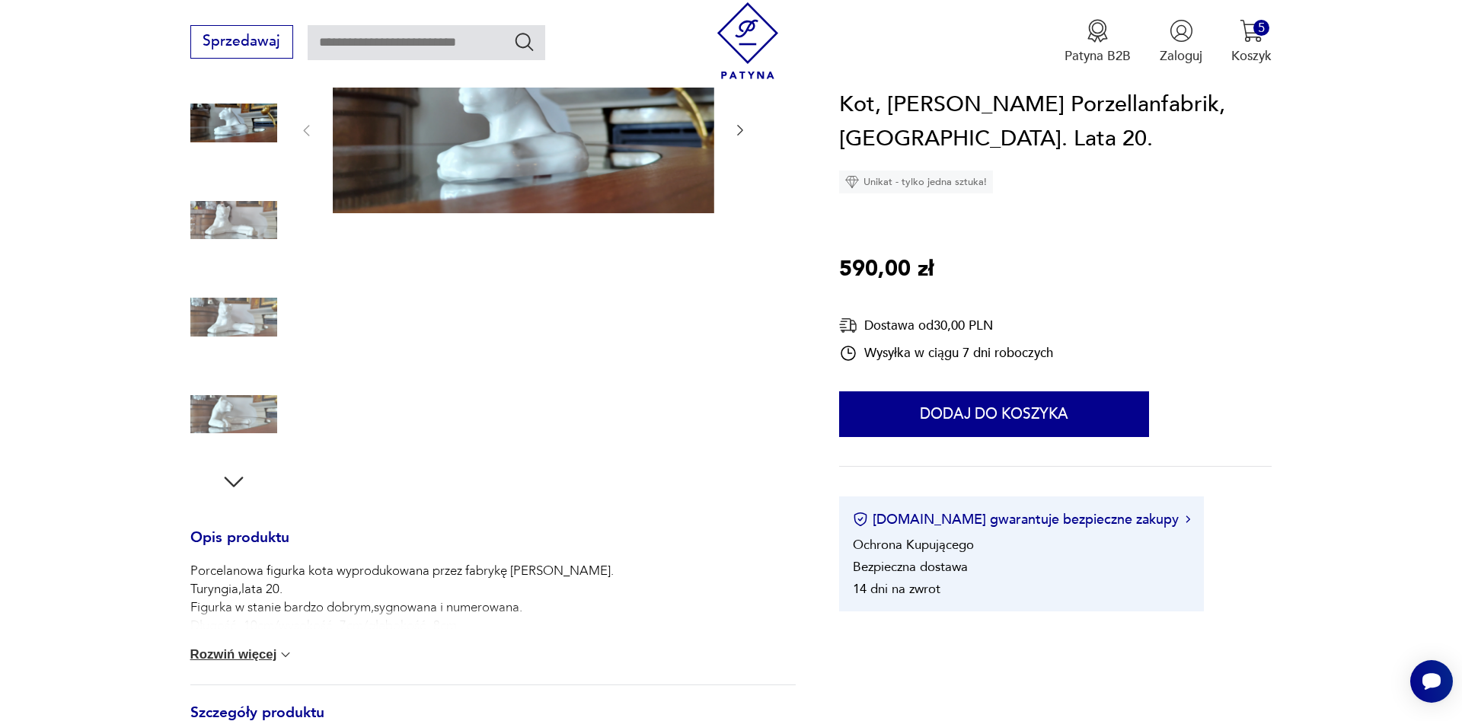
click at [233, 477] on icon "button" at bounding box center [233, 481] width 27 height 27
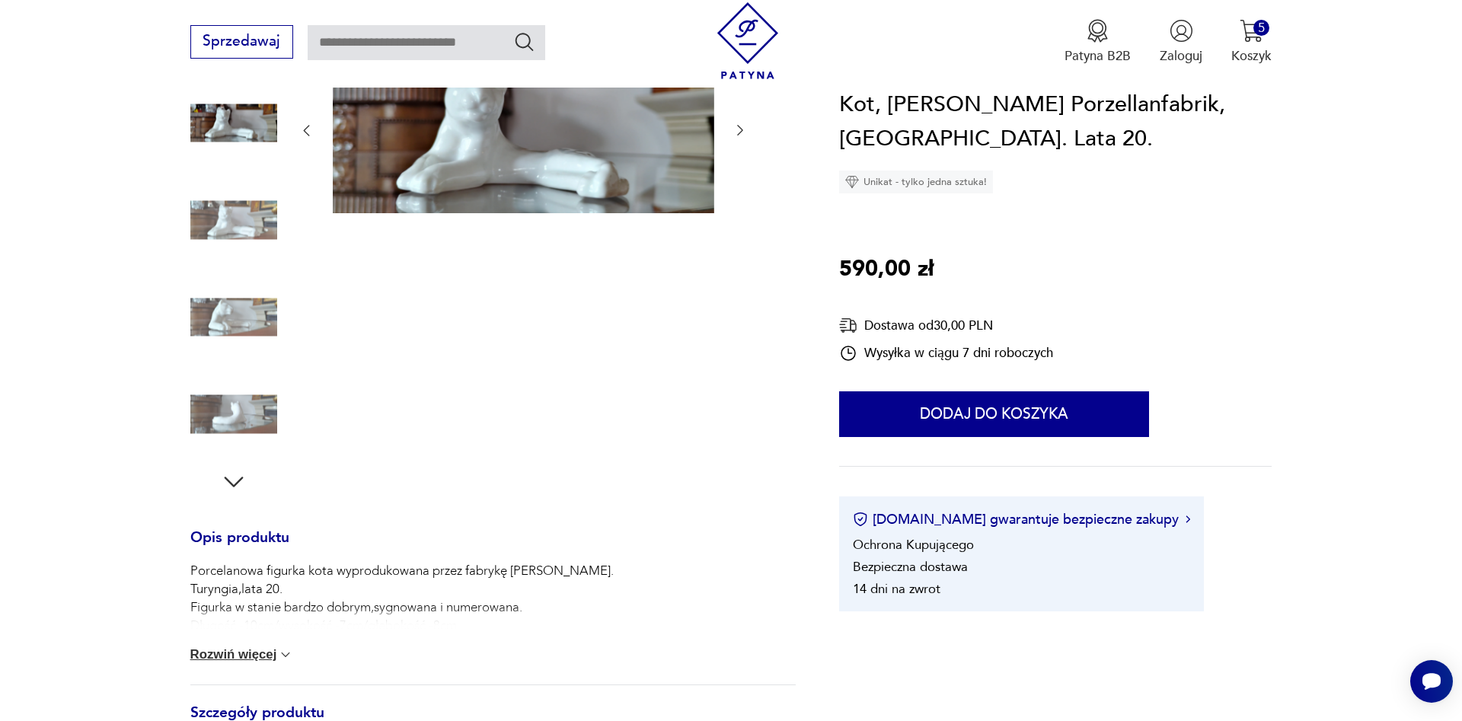
click at [219, 483] on div at bounding box center [233, 270] width 87 height 451
click at [233, 477] on icon "button" at bounding box center [233, 481] width 27 height 27
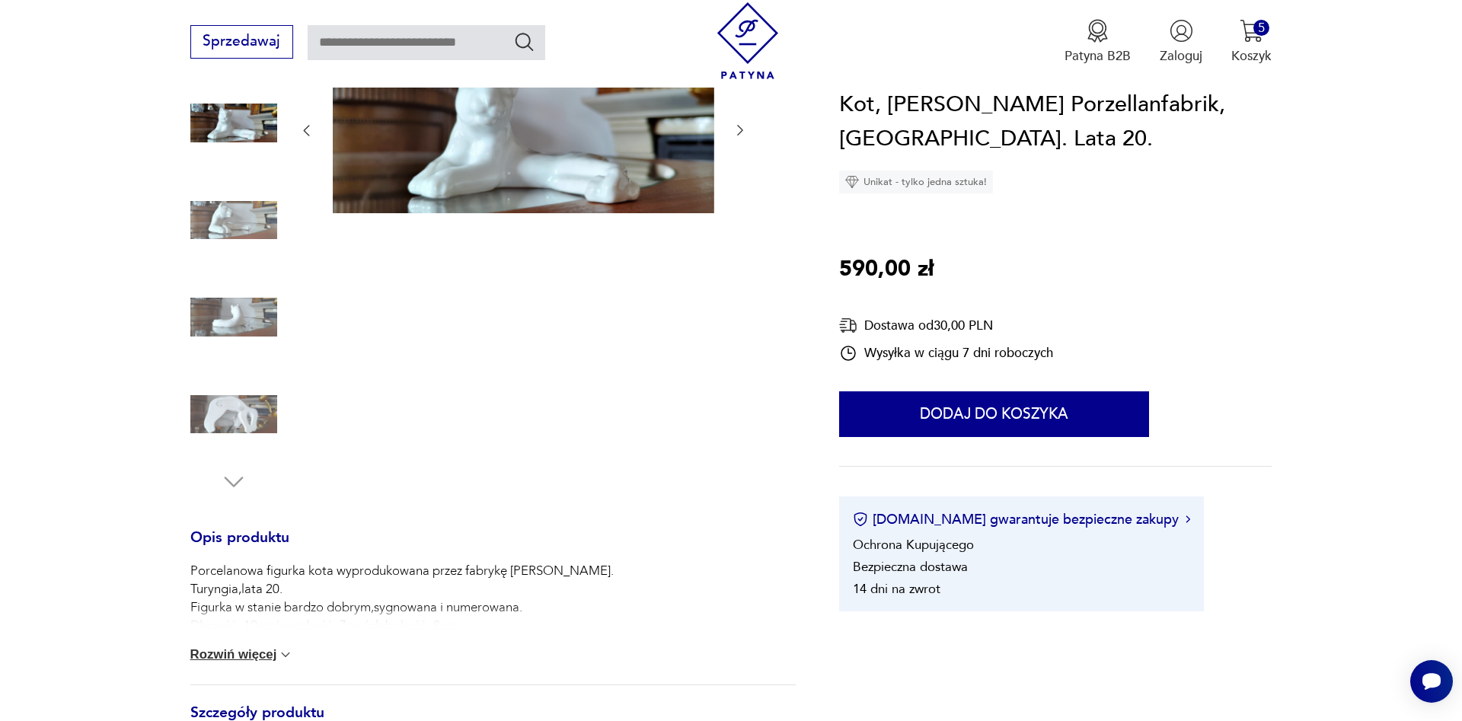
click at [243, 406] on img at bounding box center [233, 414] width 87 height 87
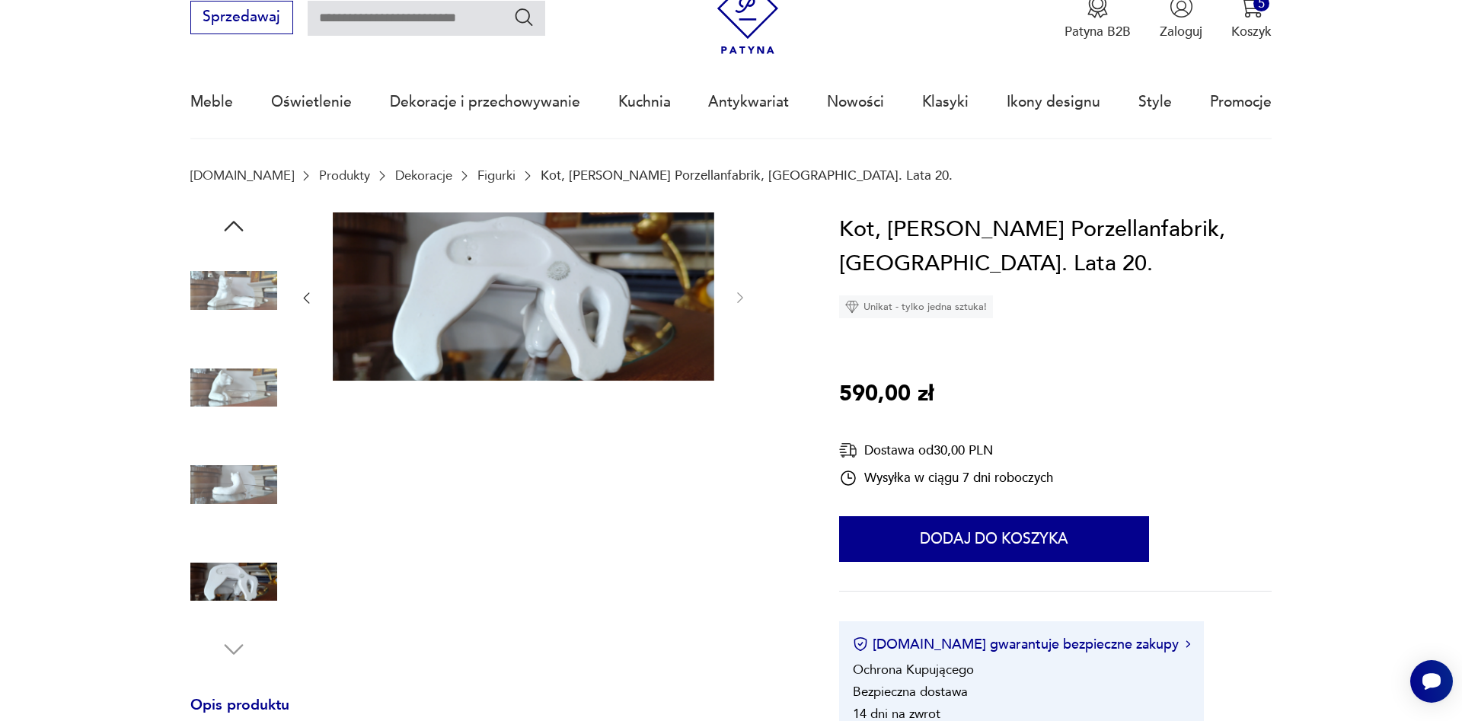
scroll to position [0, 0]
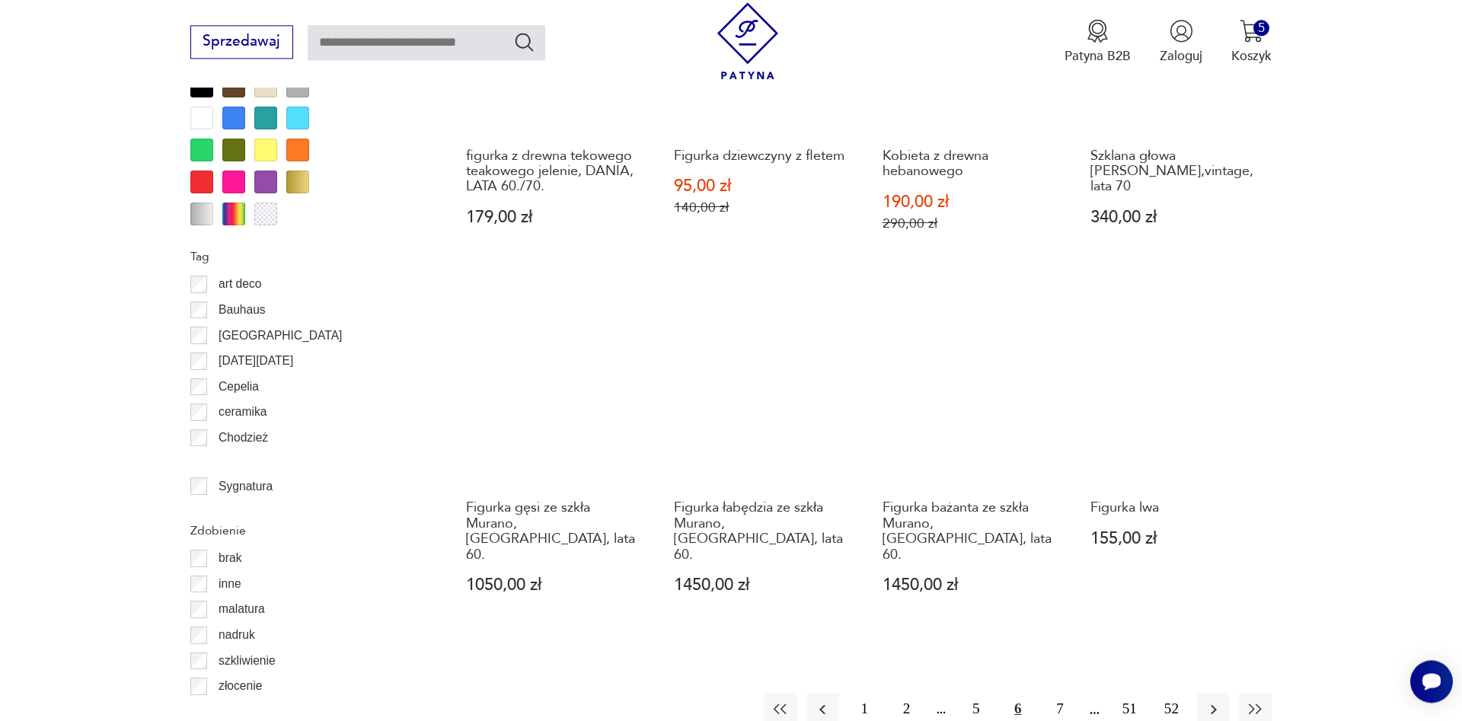
scroll to position [1663, 0]
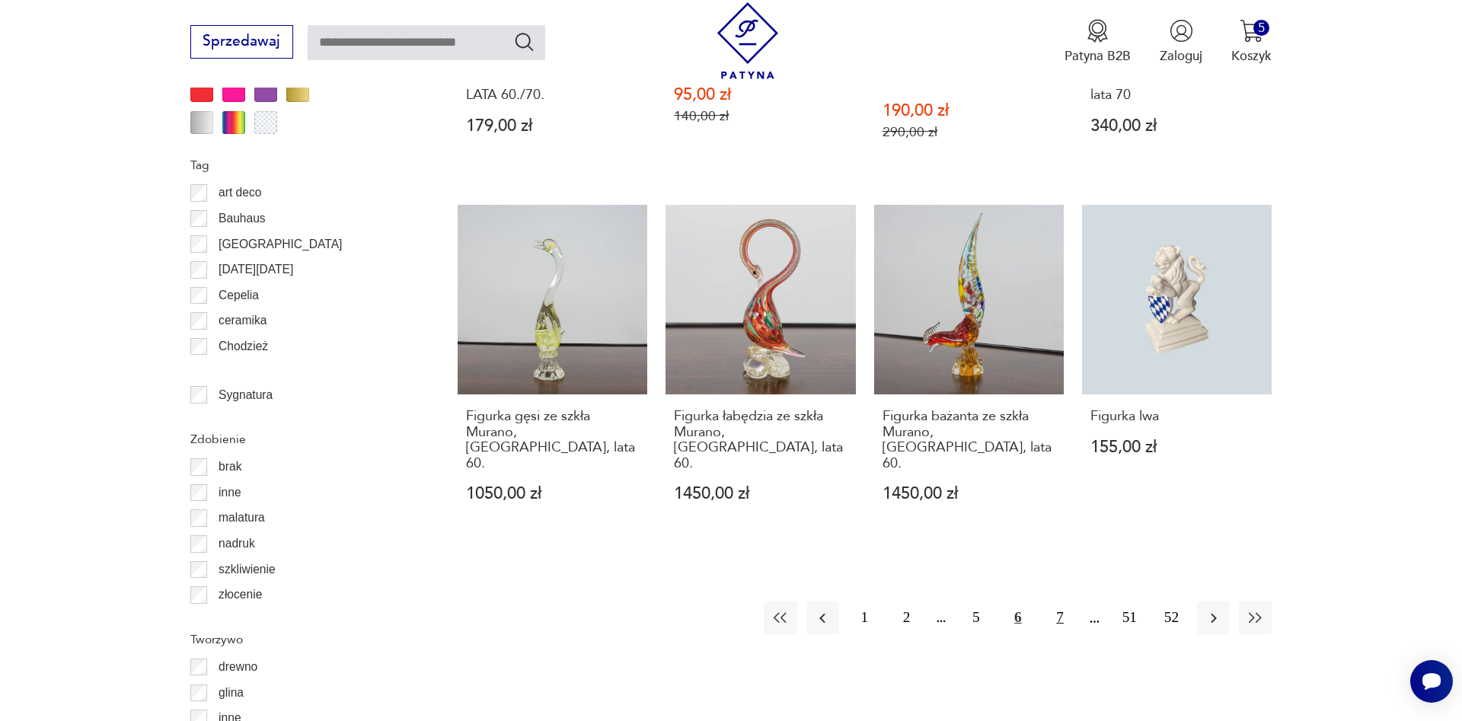
click at [1055, 601] on button "7" at bounding box center [1059, 617] width 33 height 33
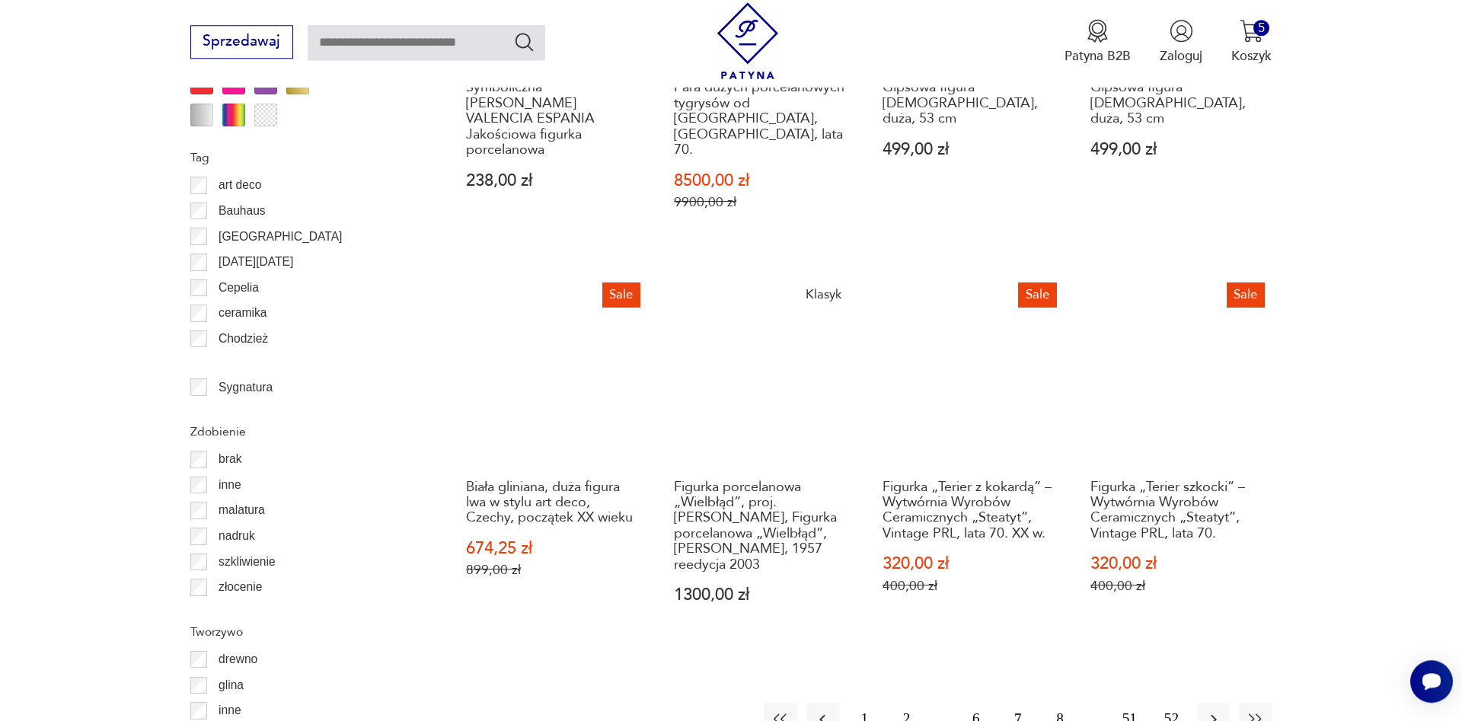
scroll to position [1672, 0]
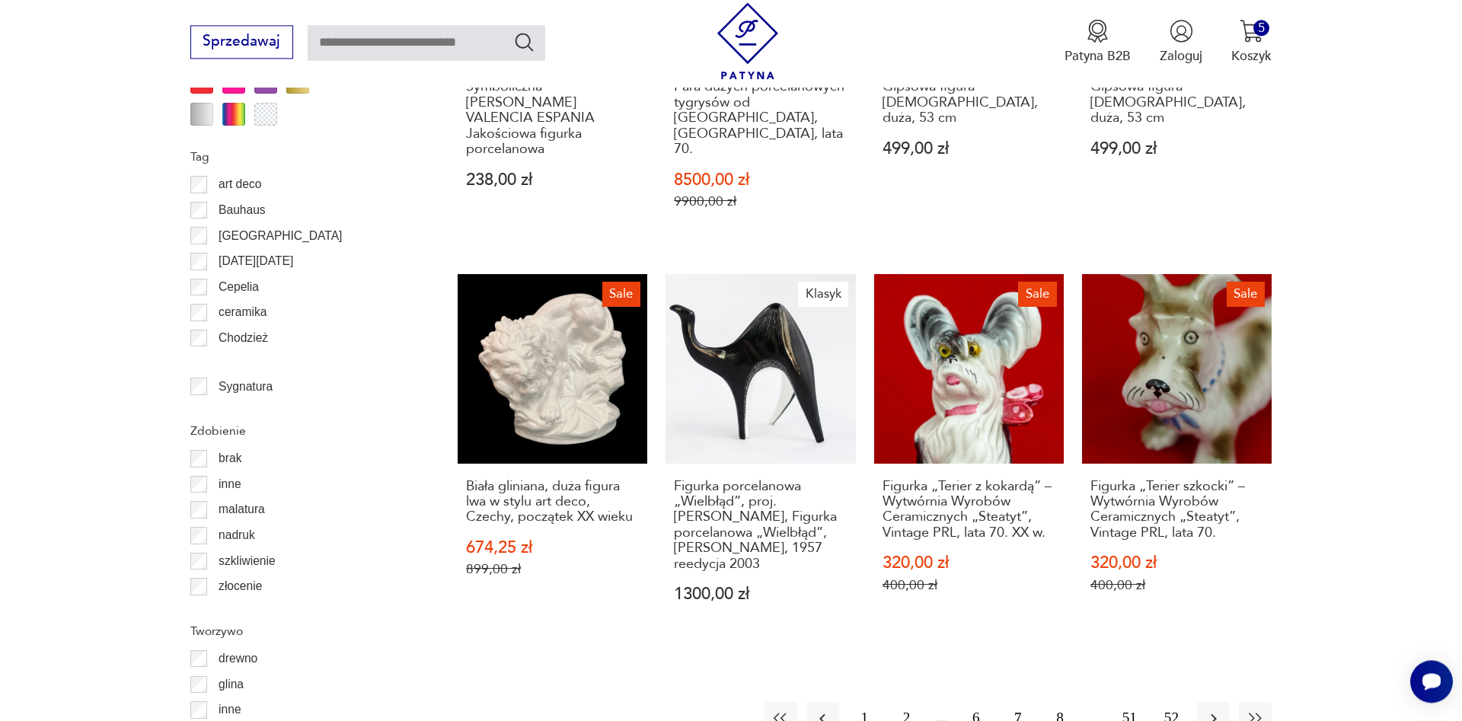
click at [1059, 702] on button "8" at bounding box center [1059, 718] width 33 height 33
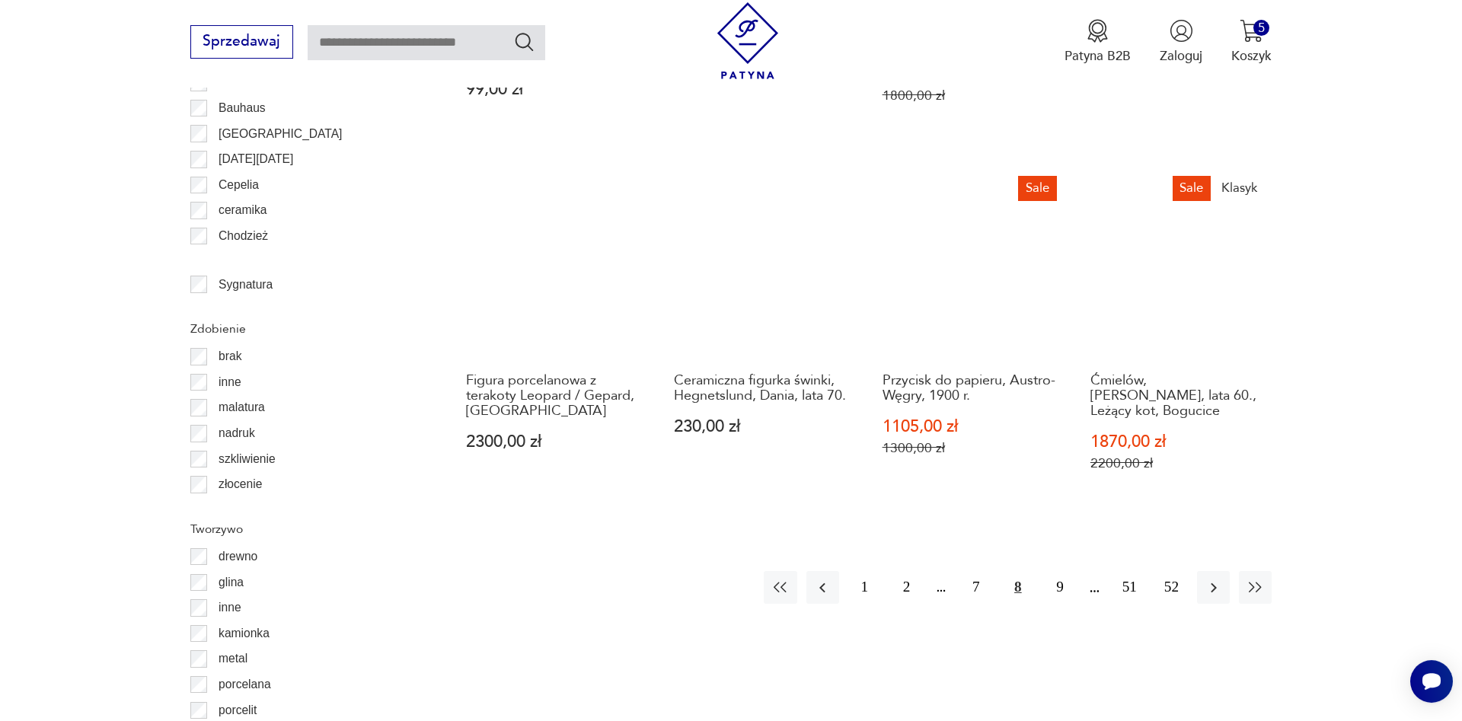
scroll to position [1827, 0]
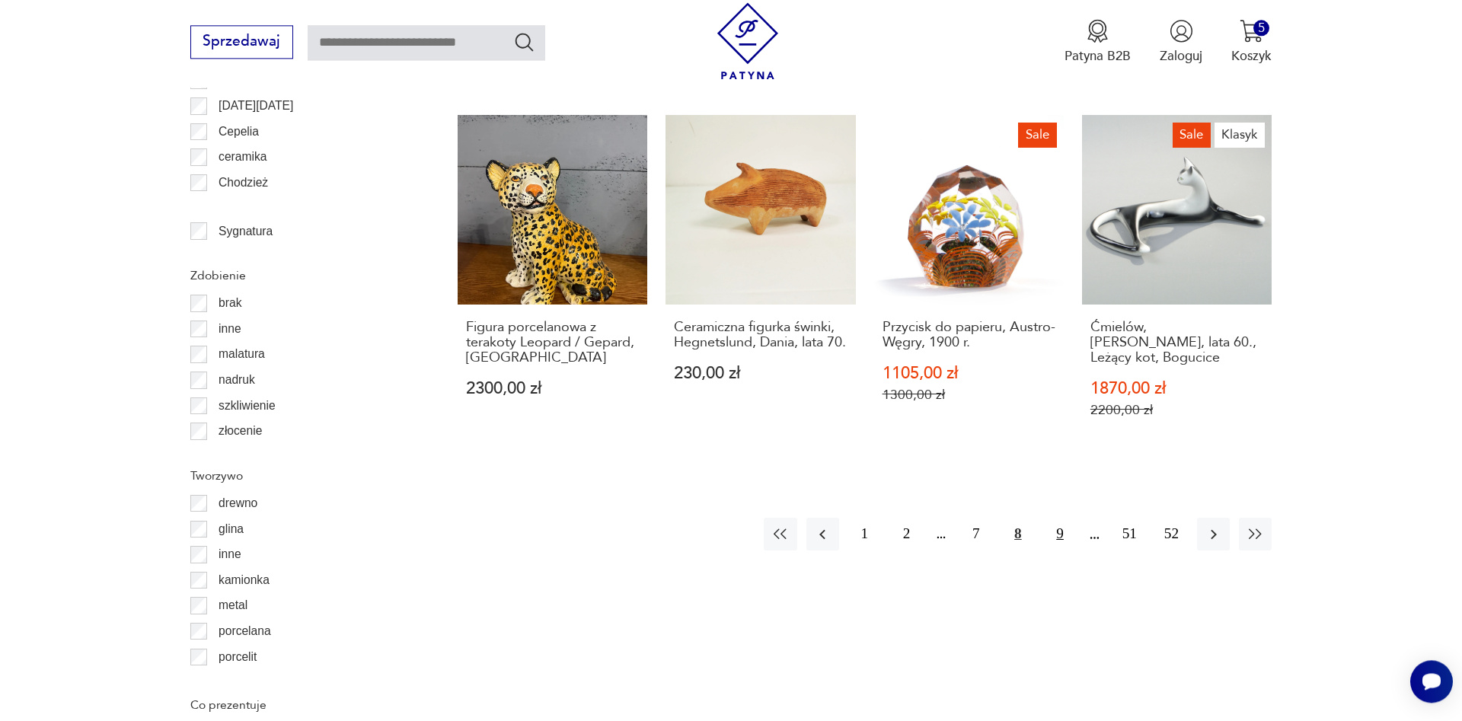
click at [1060, 518] on button "9" at bounding box center [1059, 534] width 33 height 33
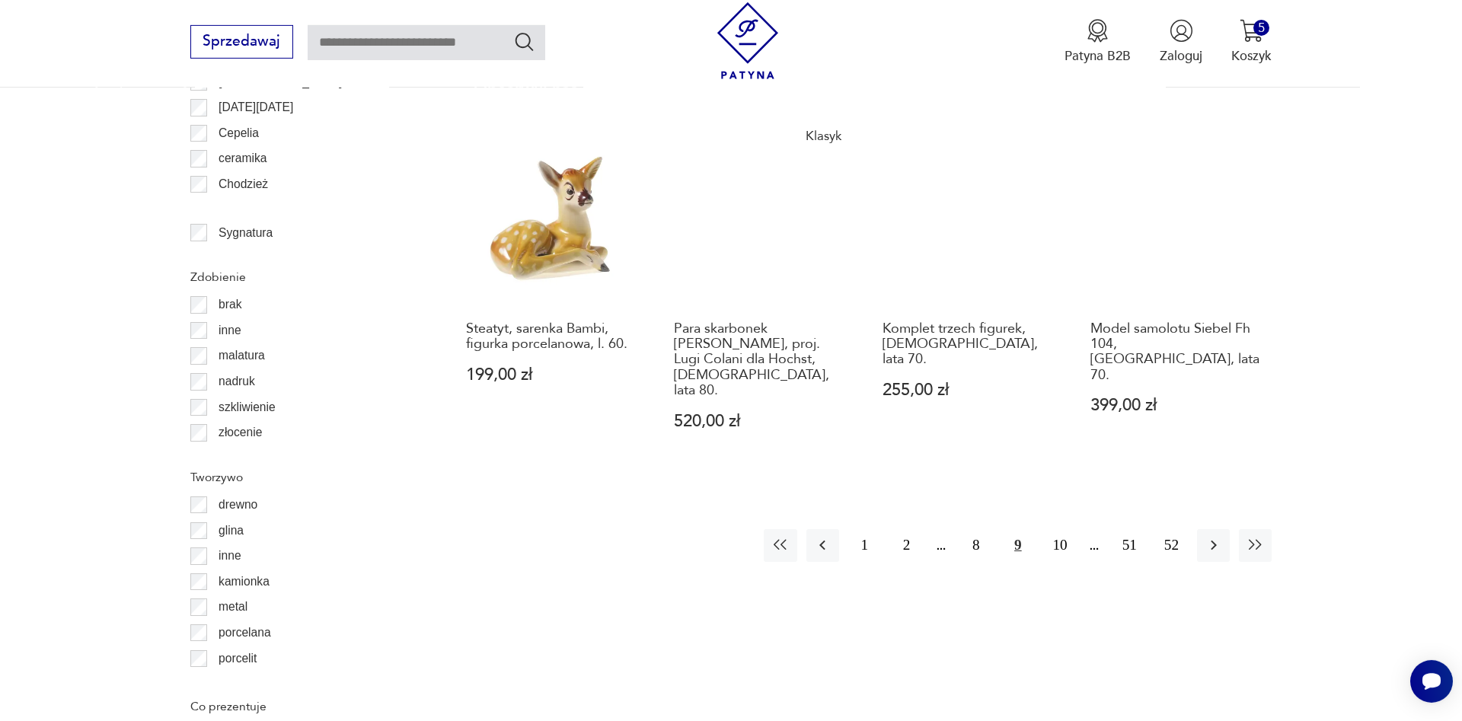
scroll to position [1827, 0]
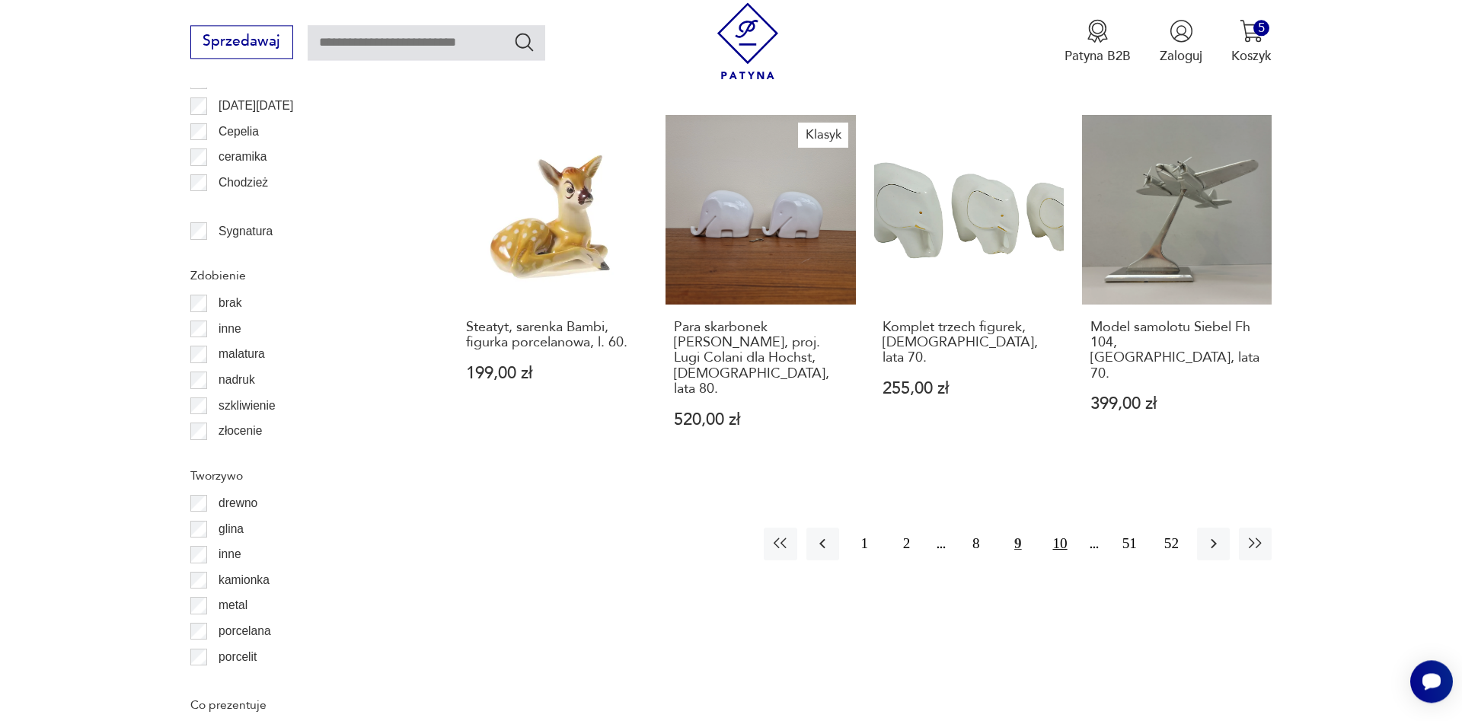
click at [1064, 528] on button "10" at bounding box center [1059, 544] width 33 height 33
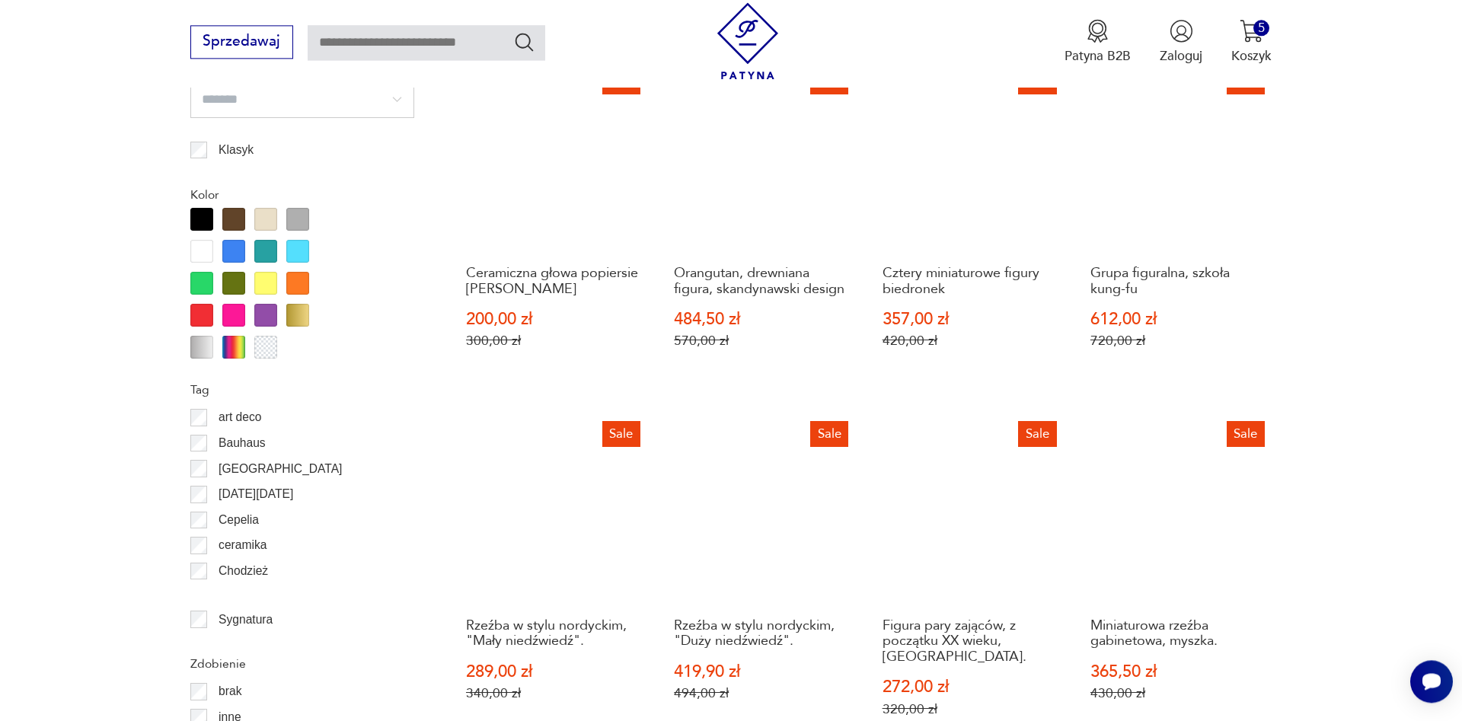
scroll to position [1672, 0]
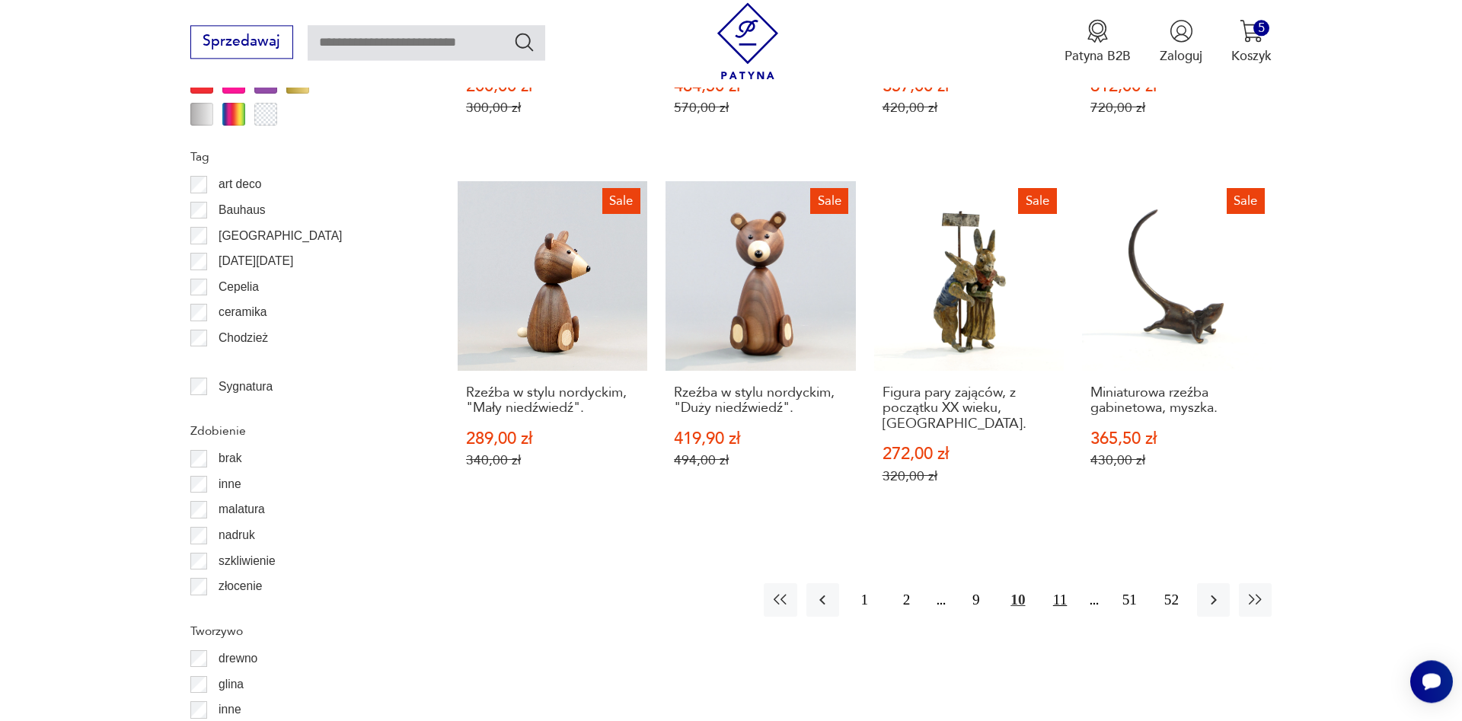
click at [1060, 591] on button "11" at bounding box center [1059, 599] width 33 height 33
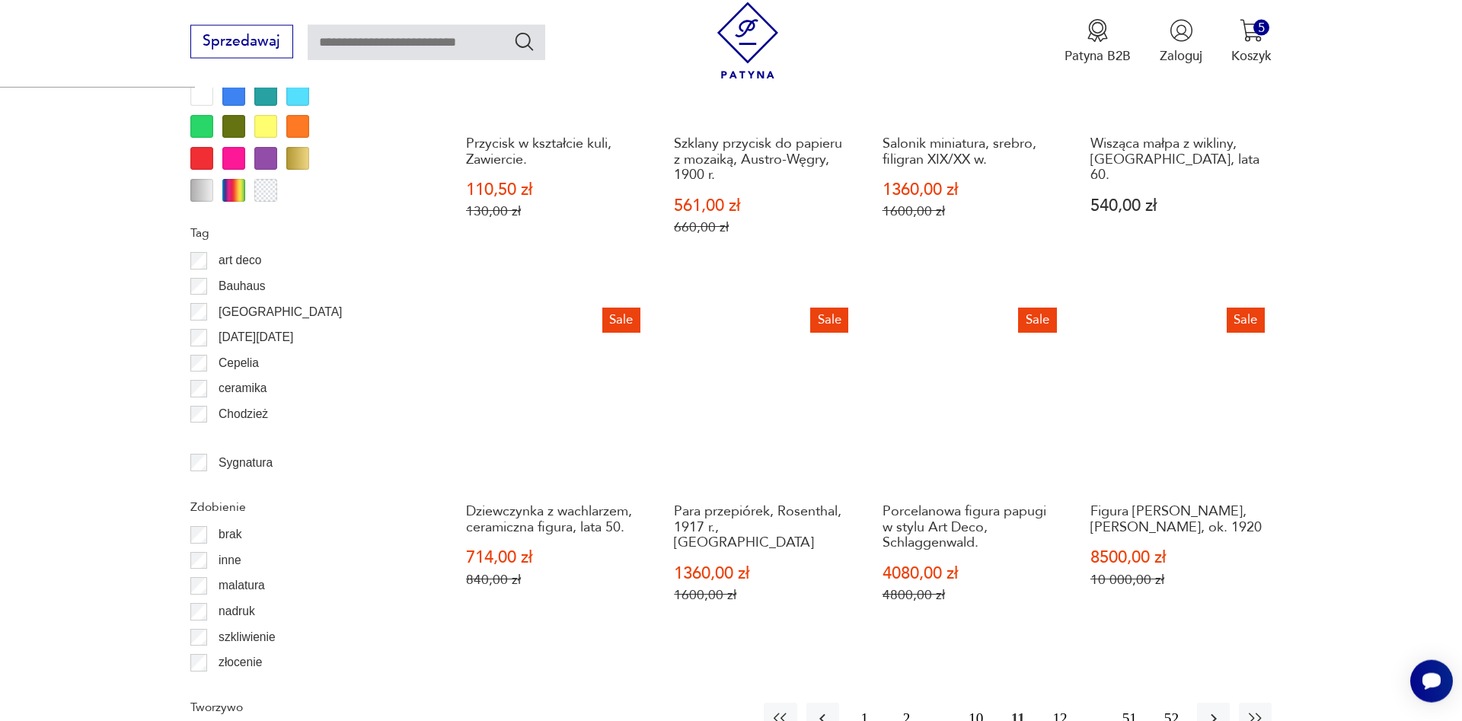
scroll to position [1672, 0]
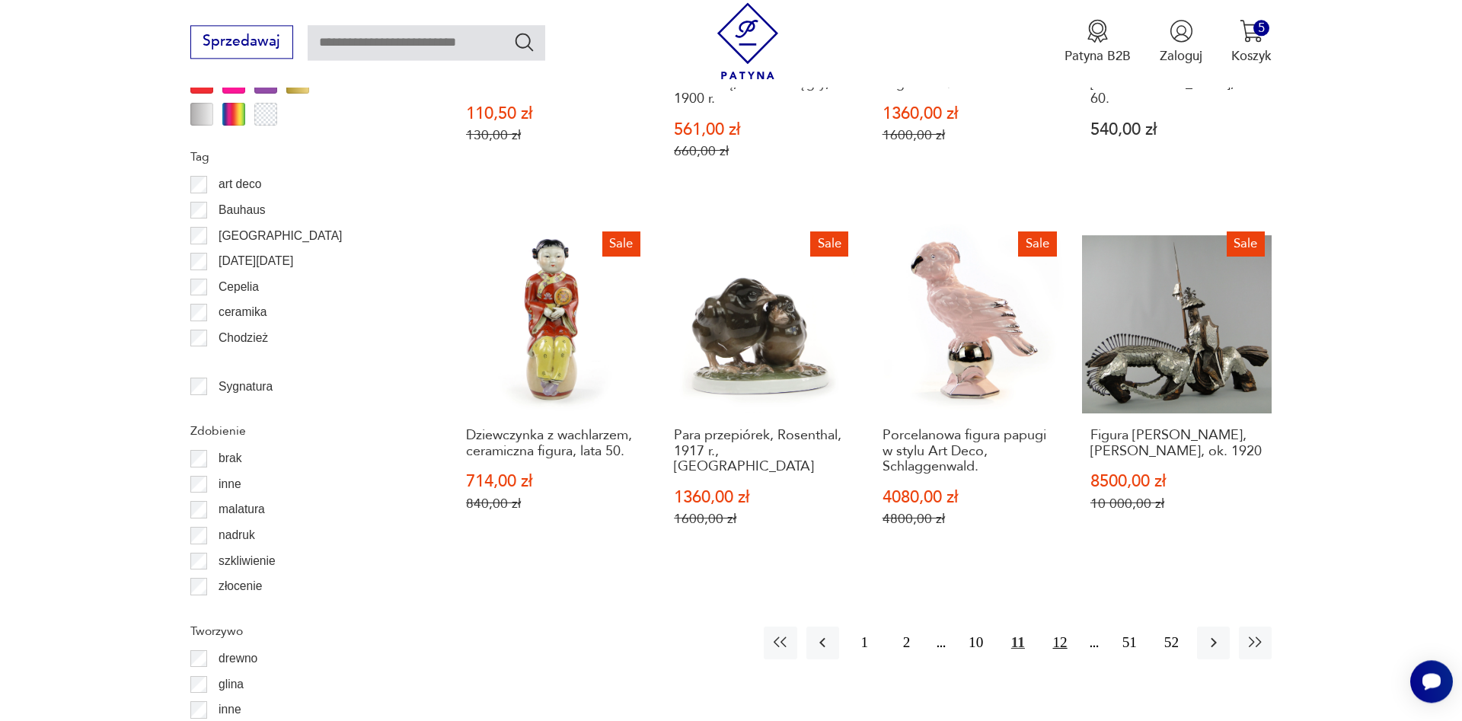
click at [1060, 626] on button "12" at bounding box center [1059, 642] width 33 height 33
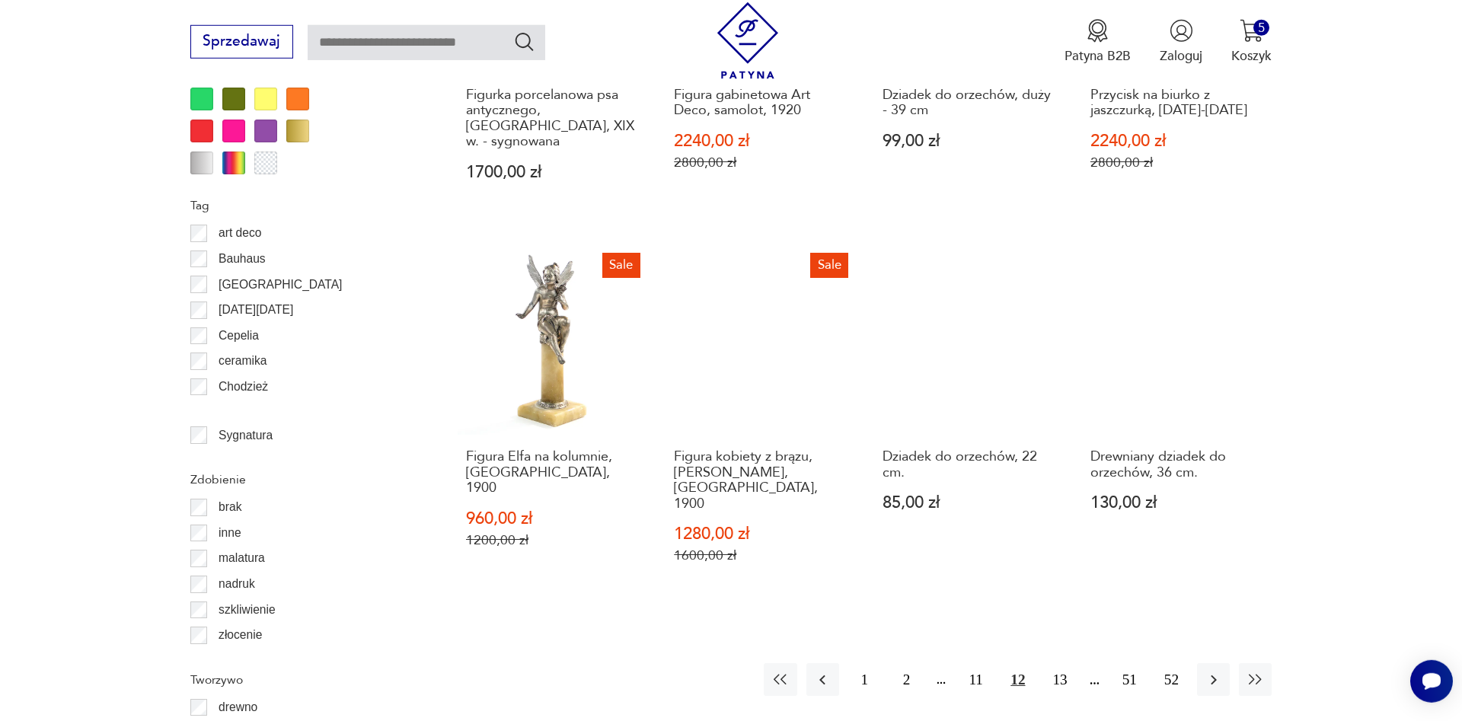
scroll to position [1672, 0]
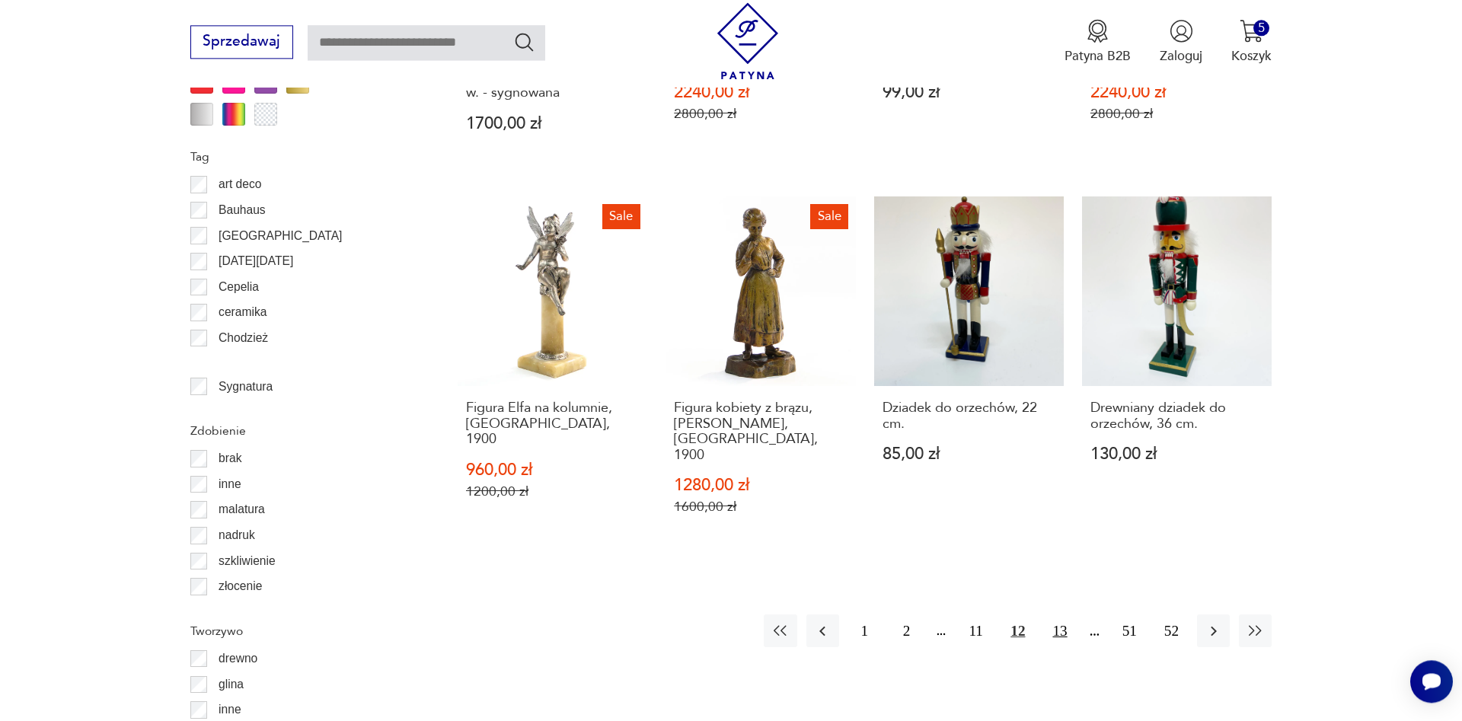
click at [1057, 614] on button "13" at bounding box center [1059, 630] width 33 height 33
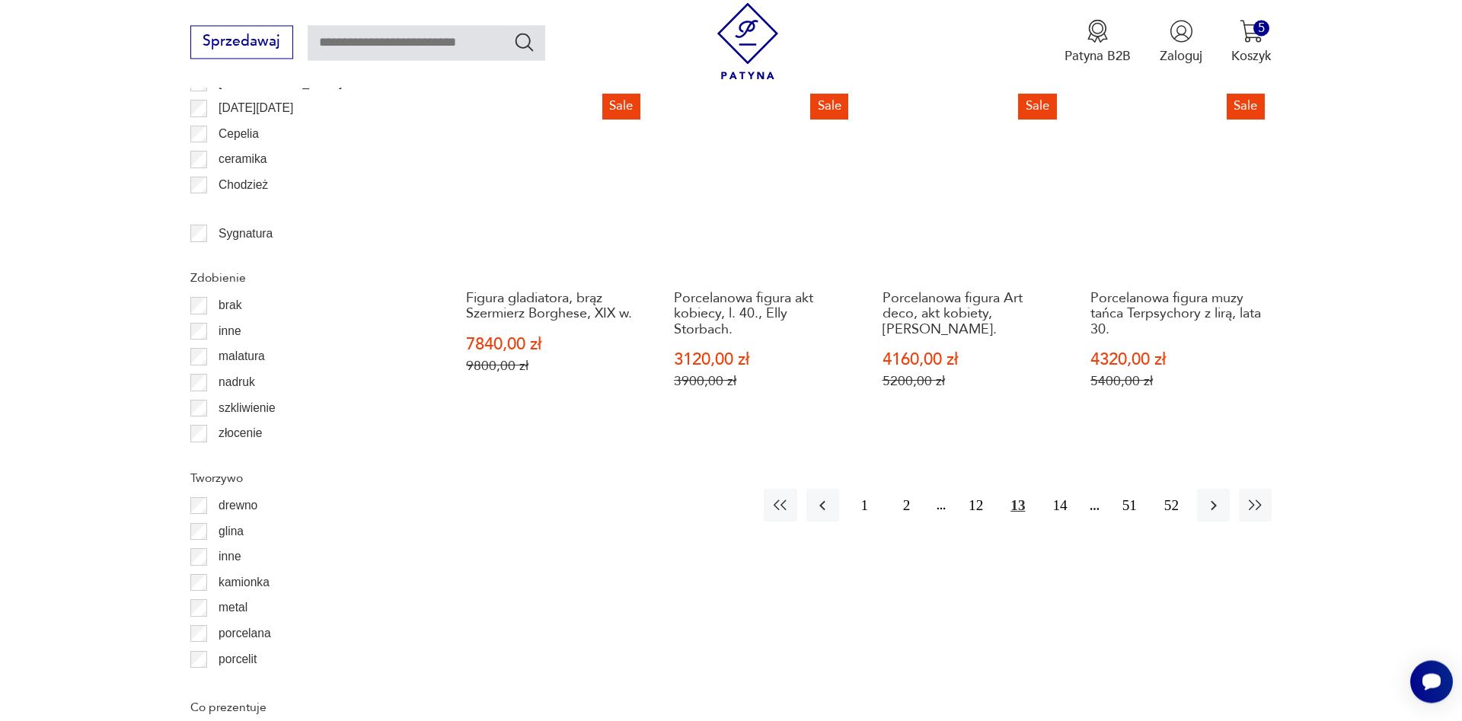
scroll to position [1827, 0]
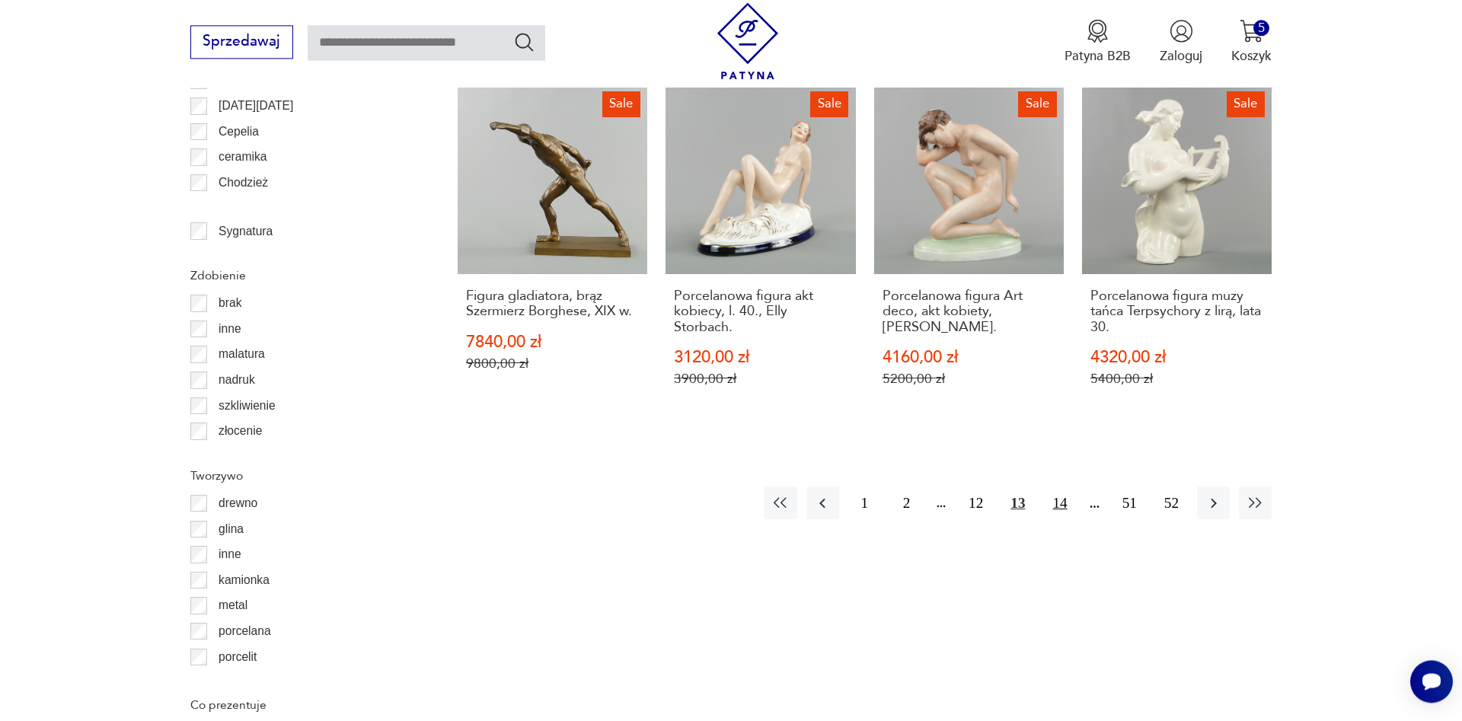
click at [1058, 486] on button "14" at bounding box center [1059, 502] width 33 height 33
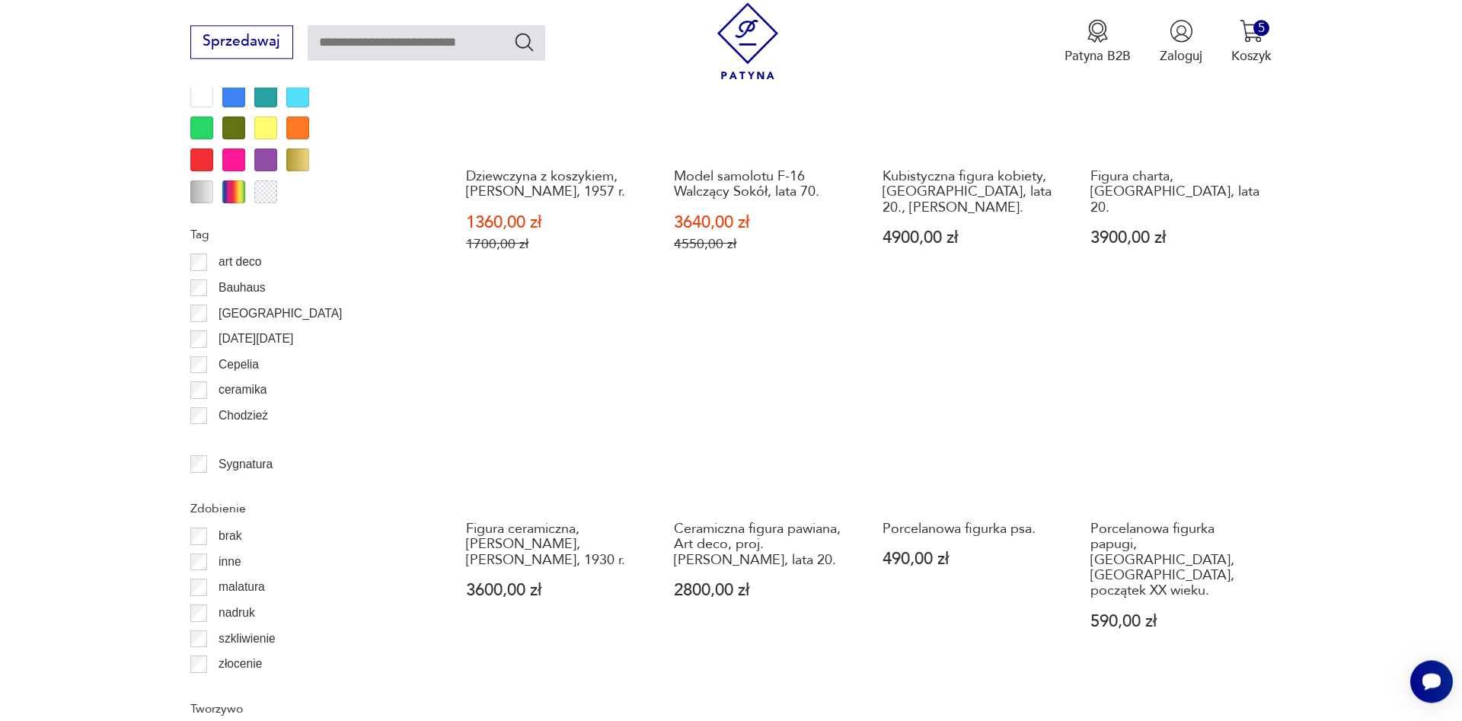
scroll to position [1827, 0]
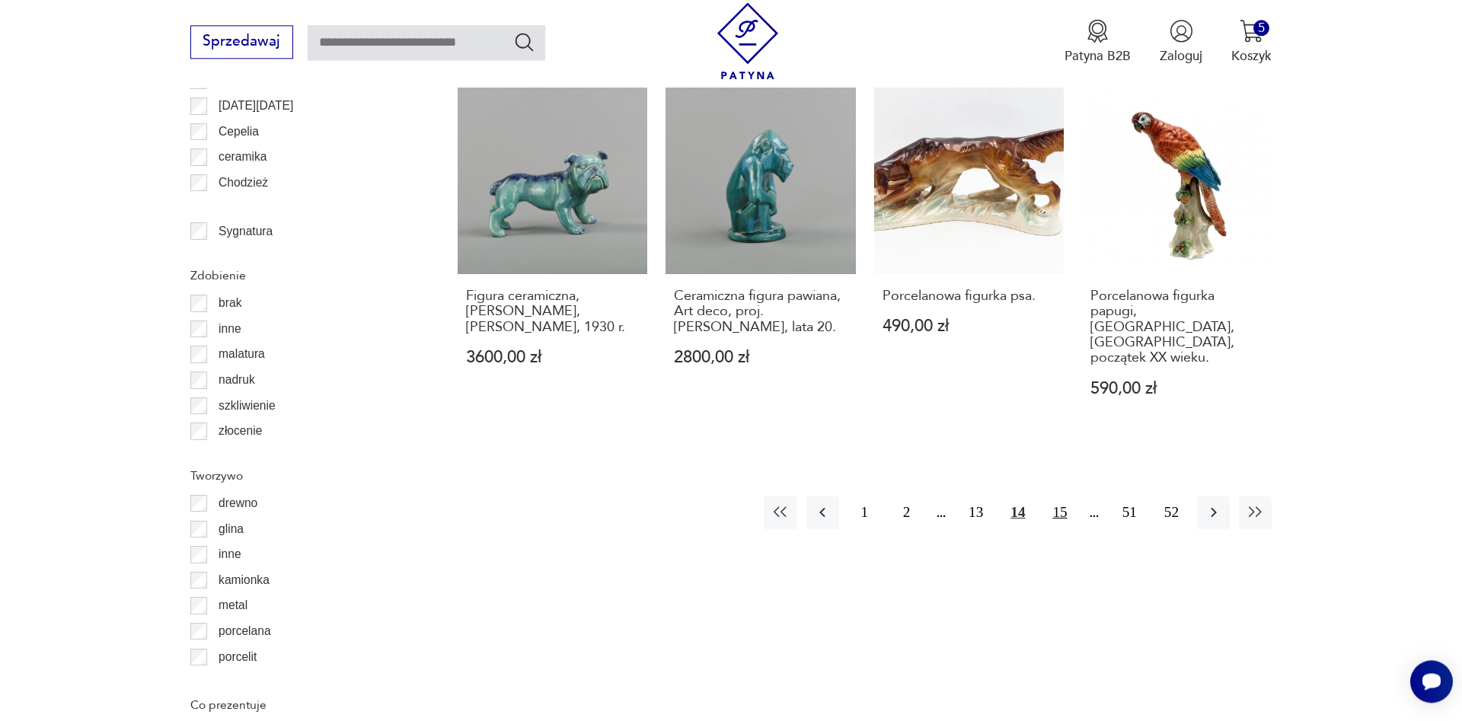
click at [1057, 496] on button "15" at bounding box center [1059, 512] width 33 height 33
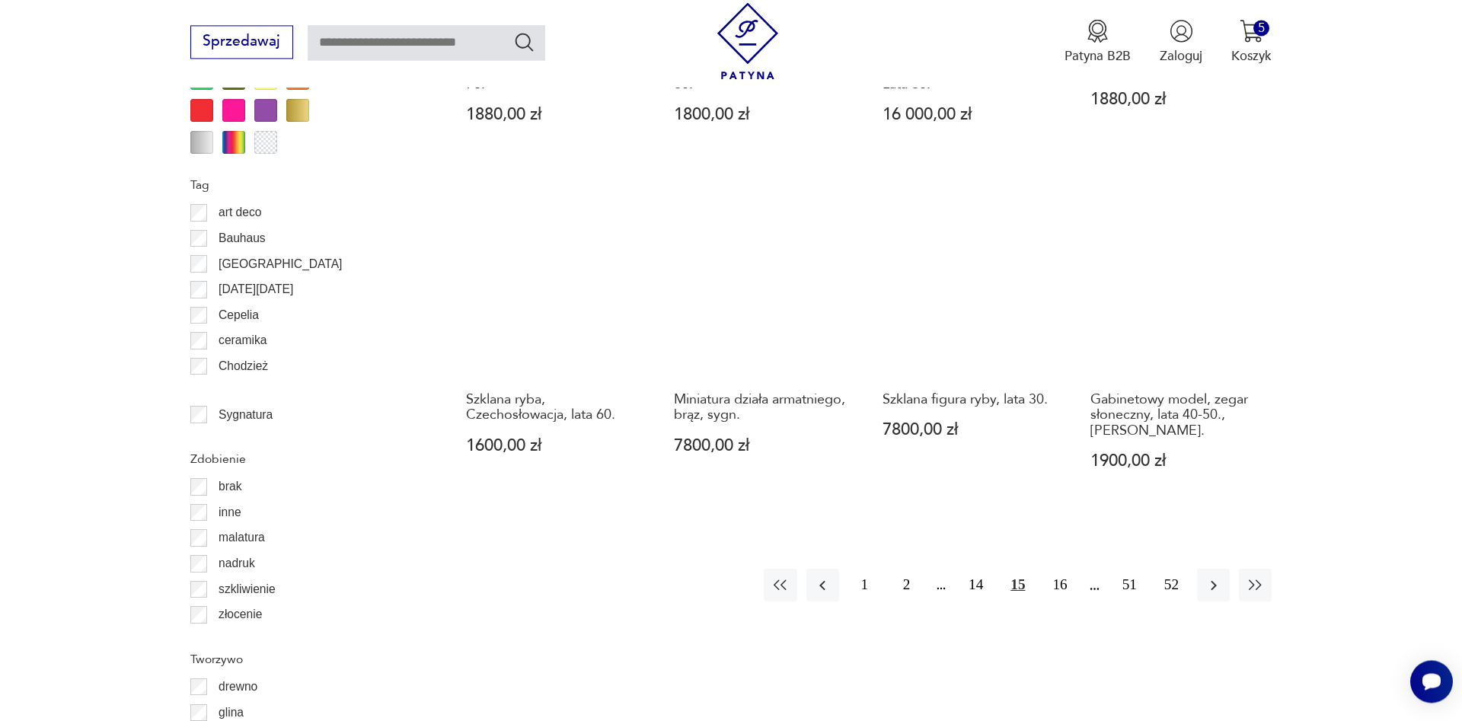
scroll to position [1672, 0]
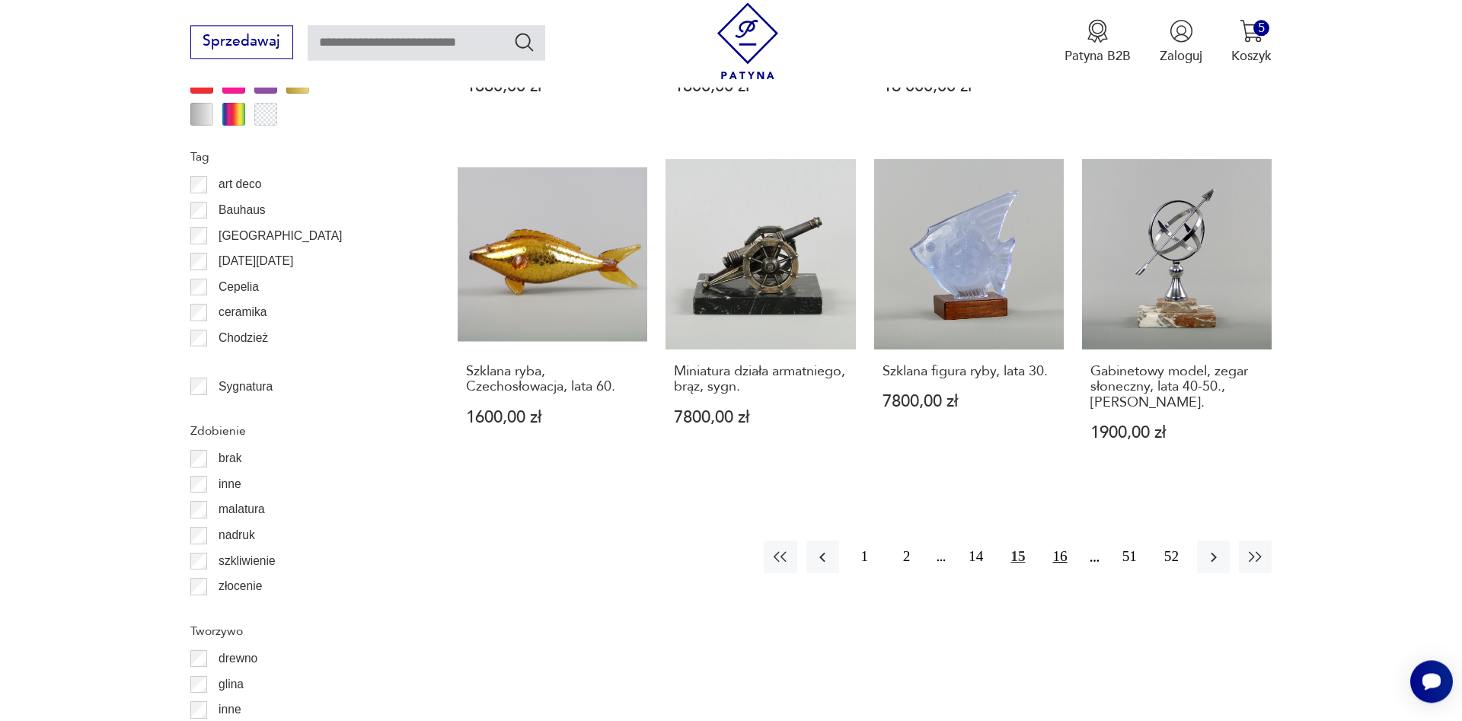
click at [1058, 540] on button "16" at bounding box center [1059, 556] width 33 height 33
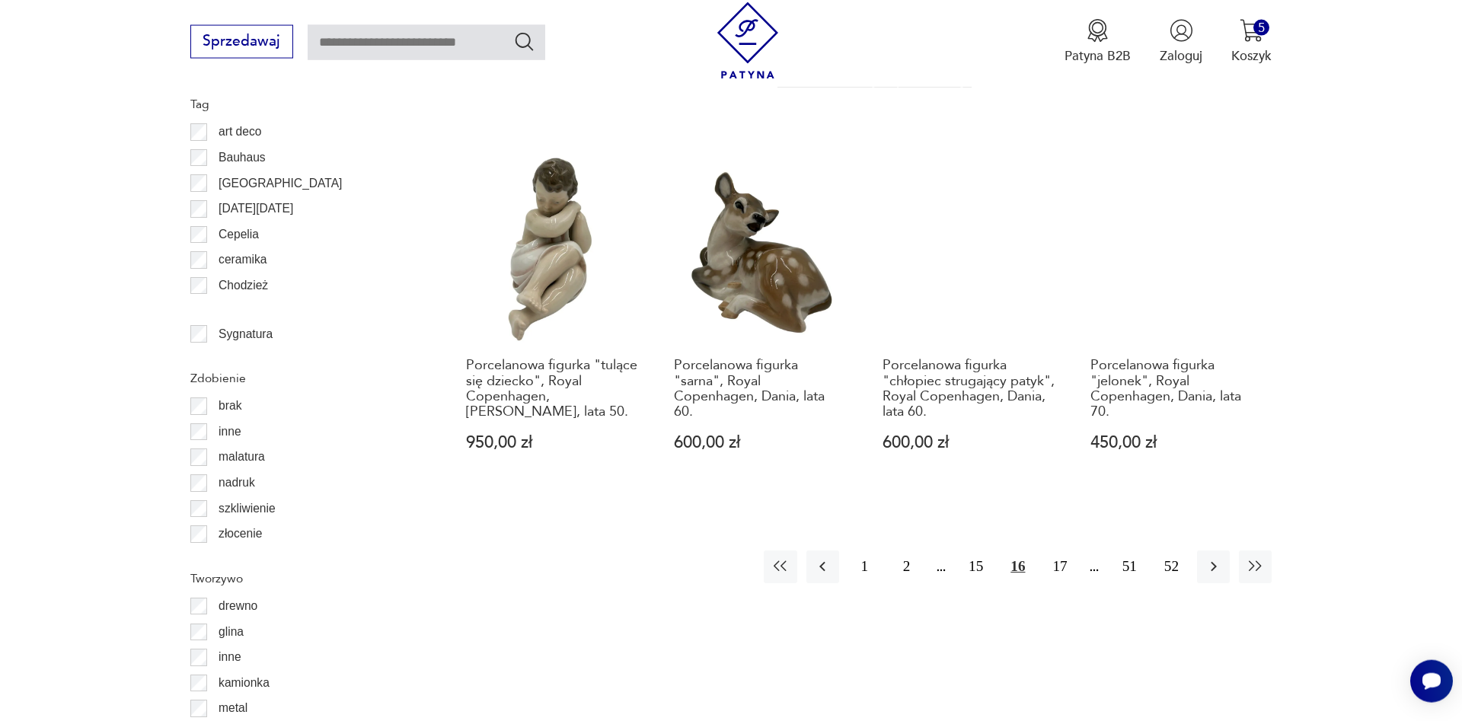
scroll to position [1905, 0]
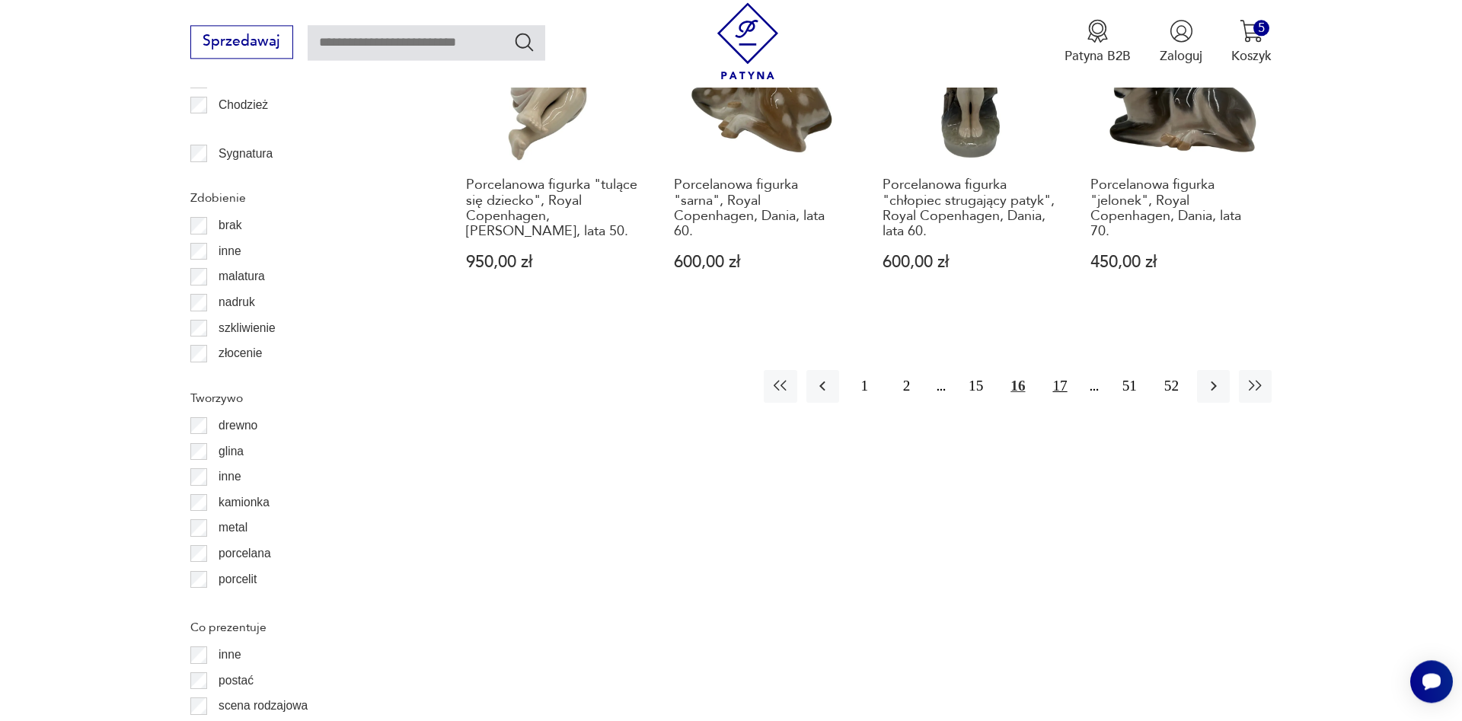
click at [1061, 370] on button "17" at bounding box center [1059, 386] width 33 height 33
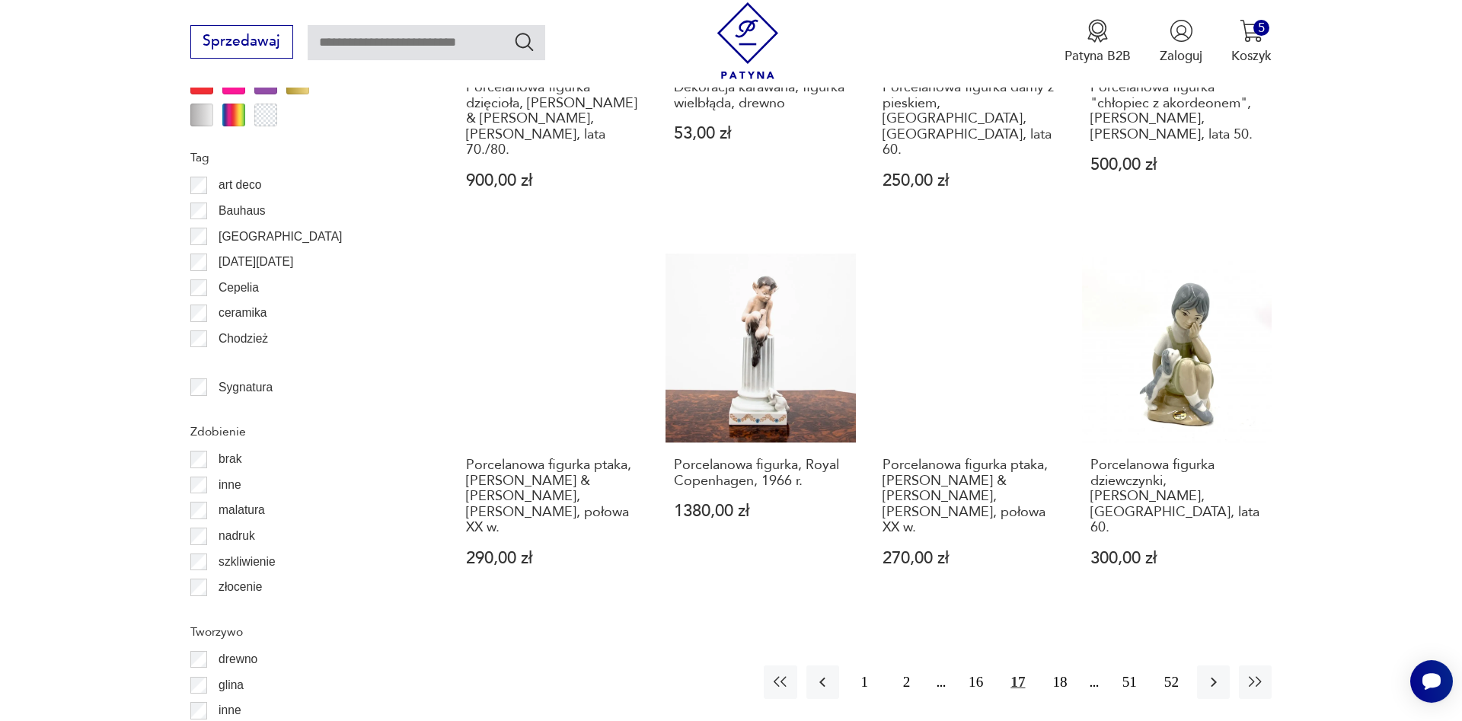
scroll to position [1827, 0]
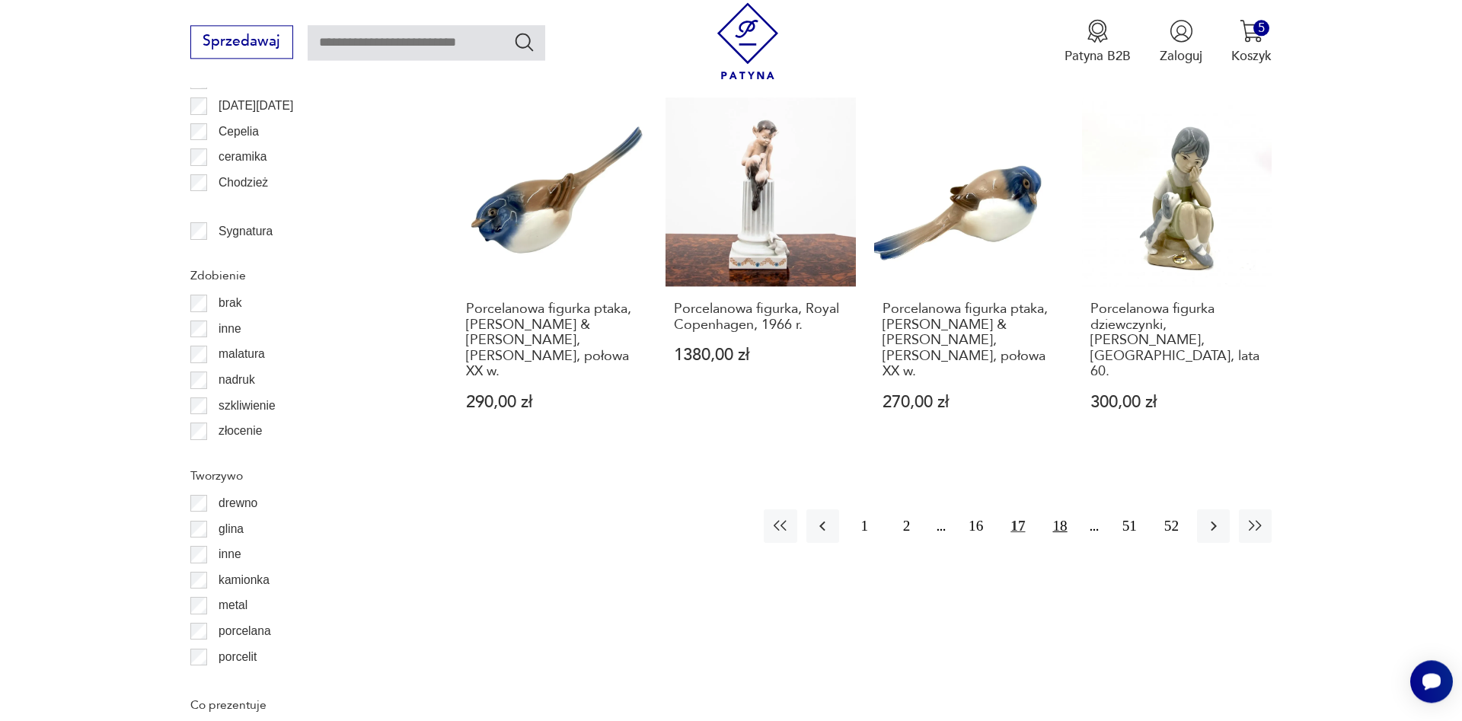
click at [1060, 509] on button "18" at bounding box center [1059, 525] width 33 height 33
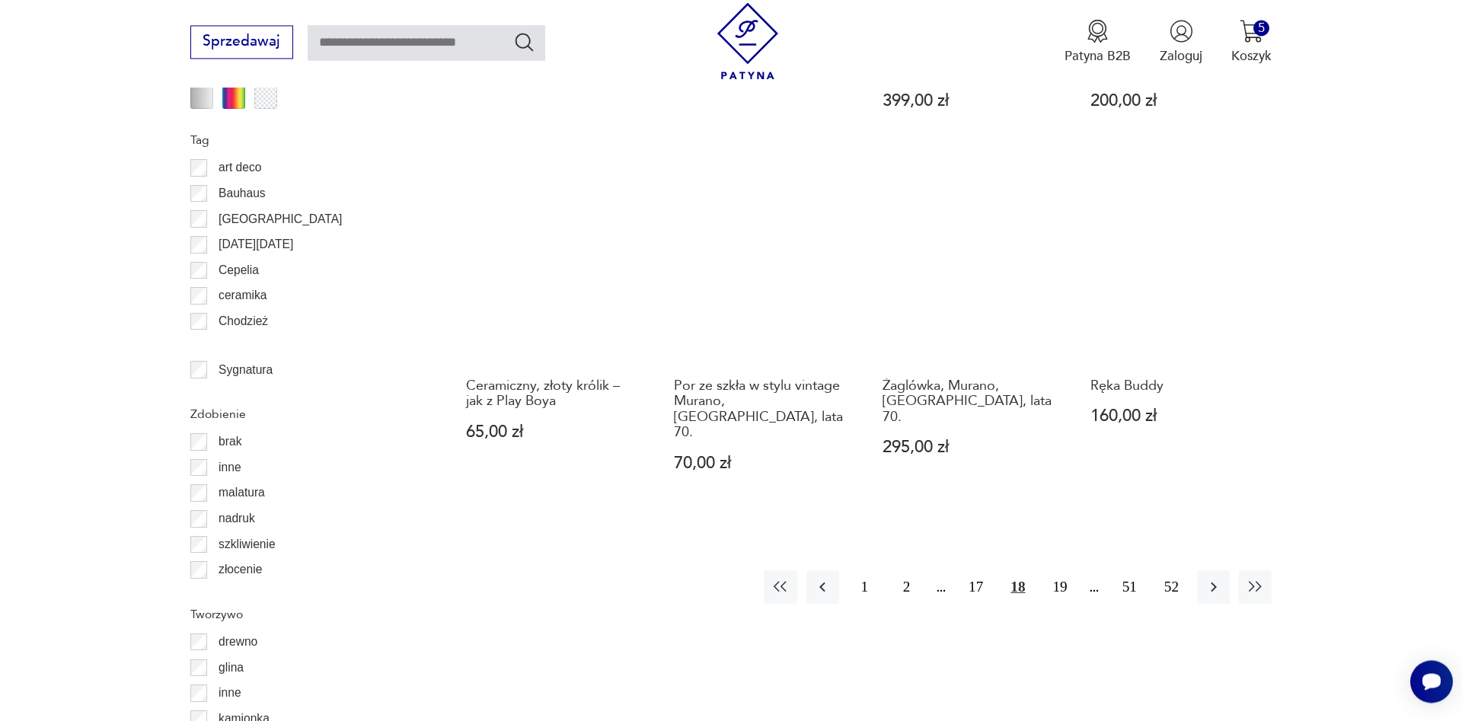
scroll to position [1749, 0]
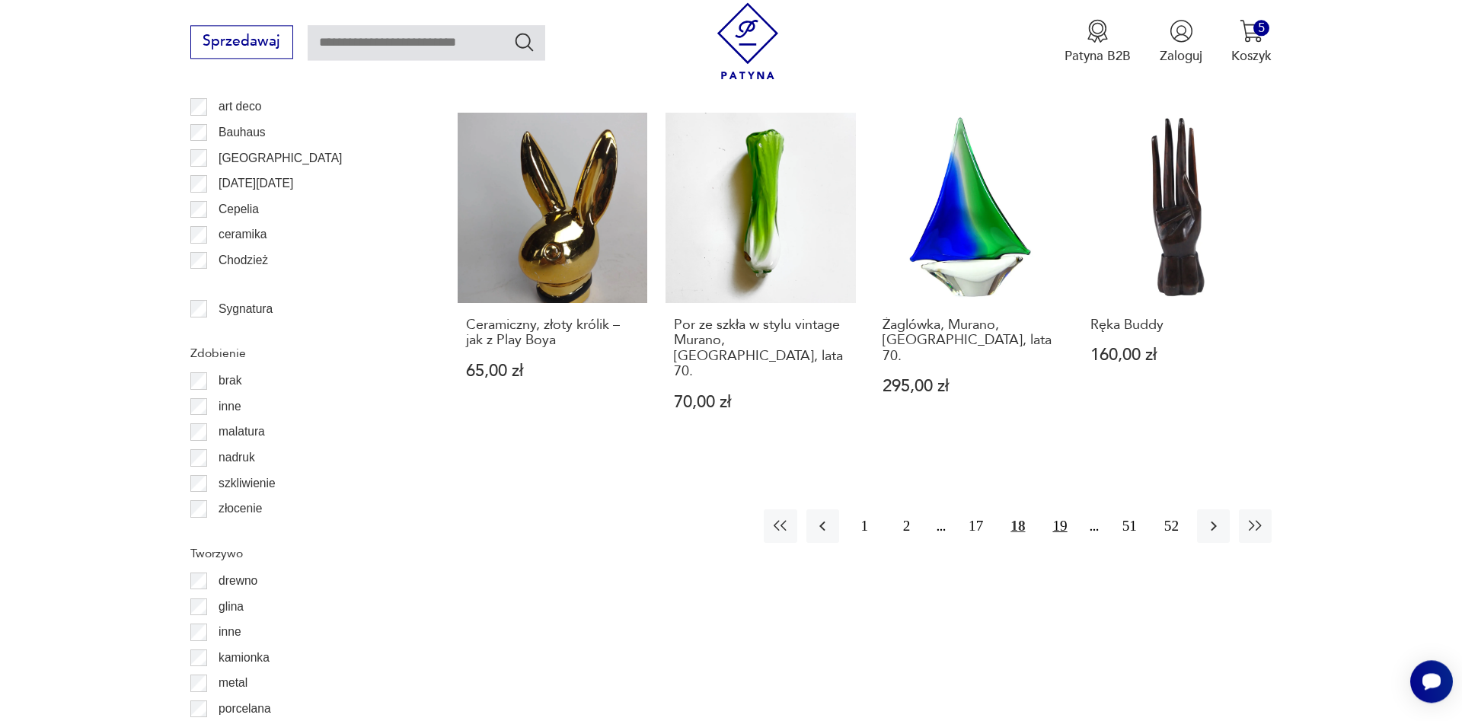
click at [1058, 509] on button "19" at bounding box center [1059, 525] width 33 height 33
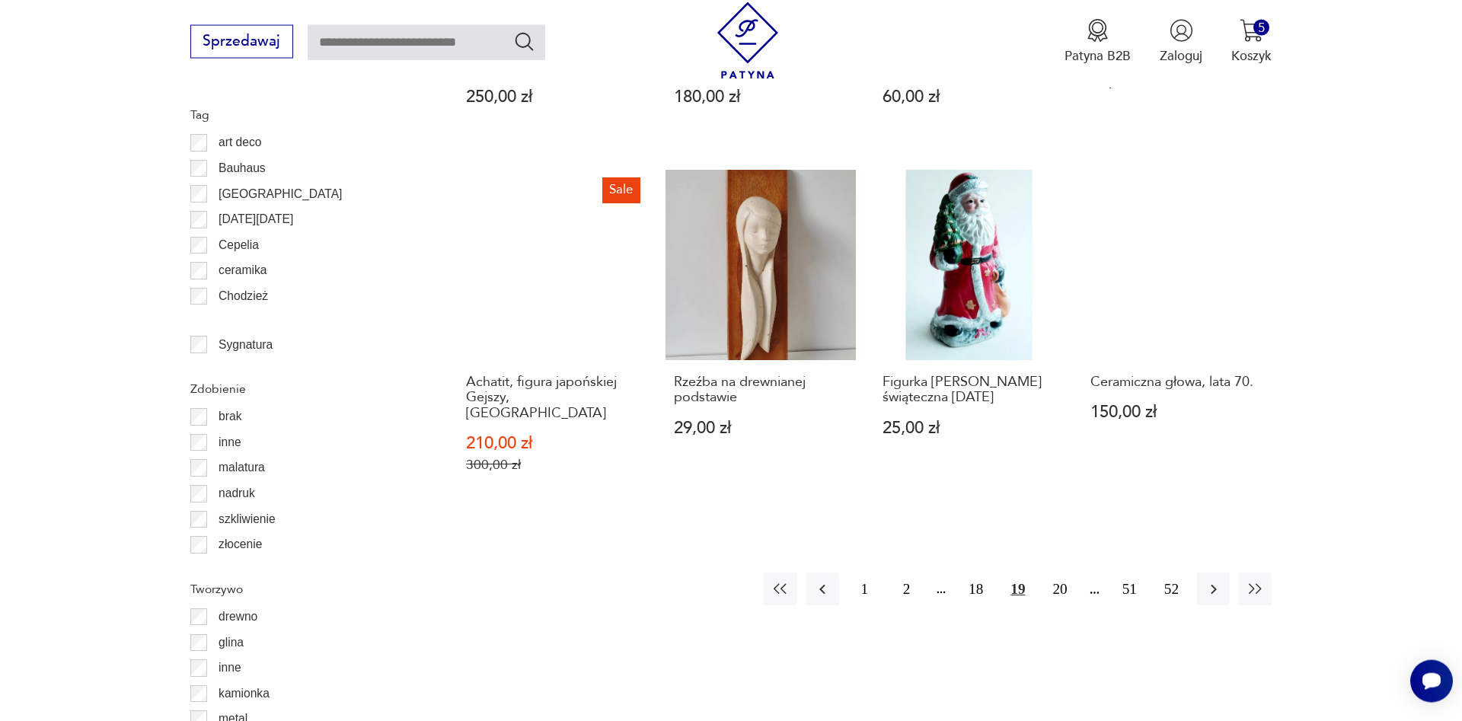
scroll to position [1749, 0]
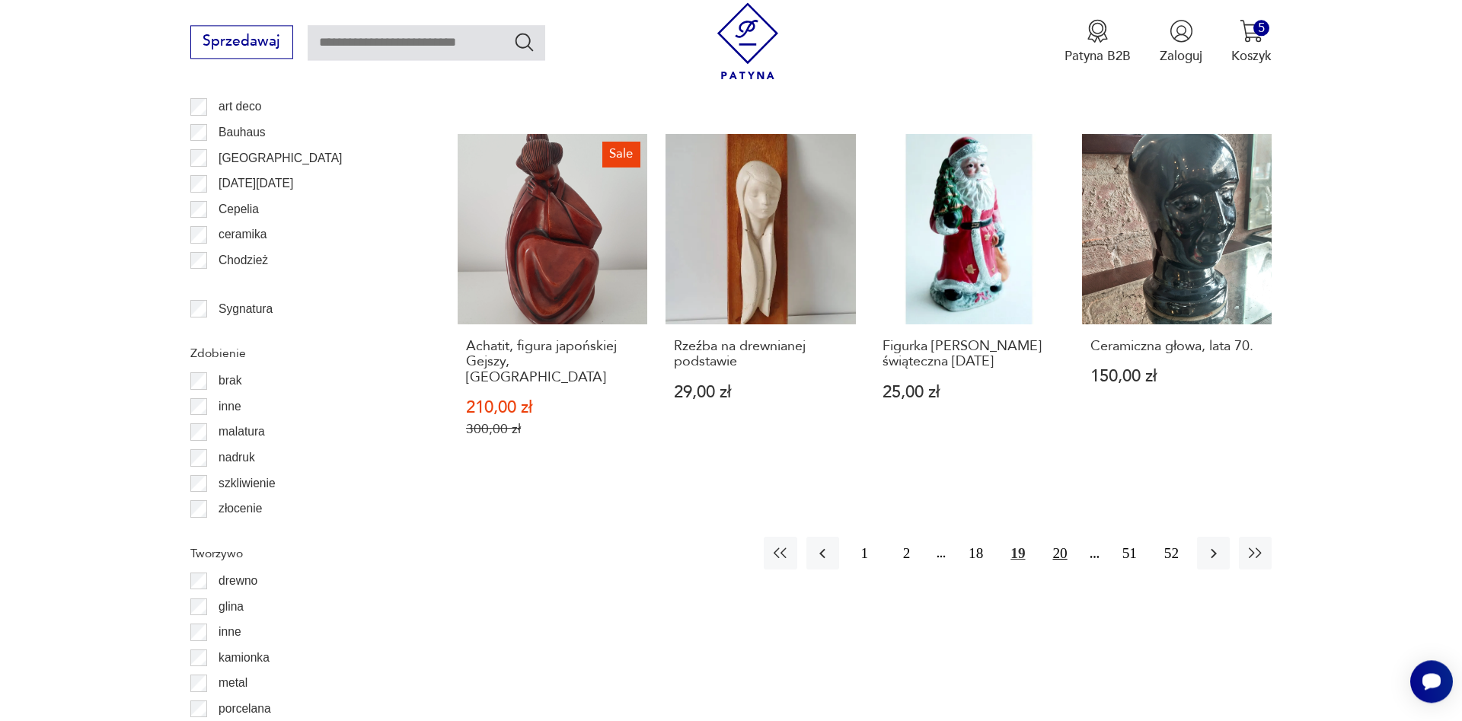
click at [1055, 537] on button "20" at bounding box center [1059, 553] width 33 height 33
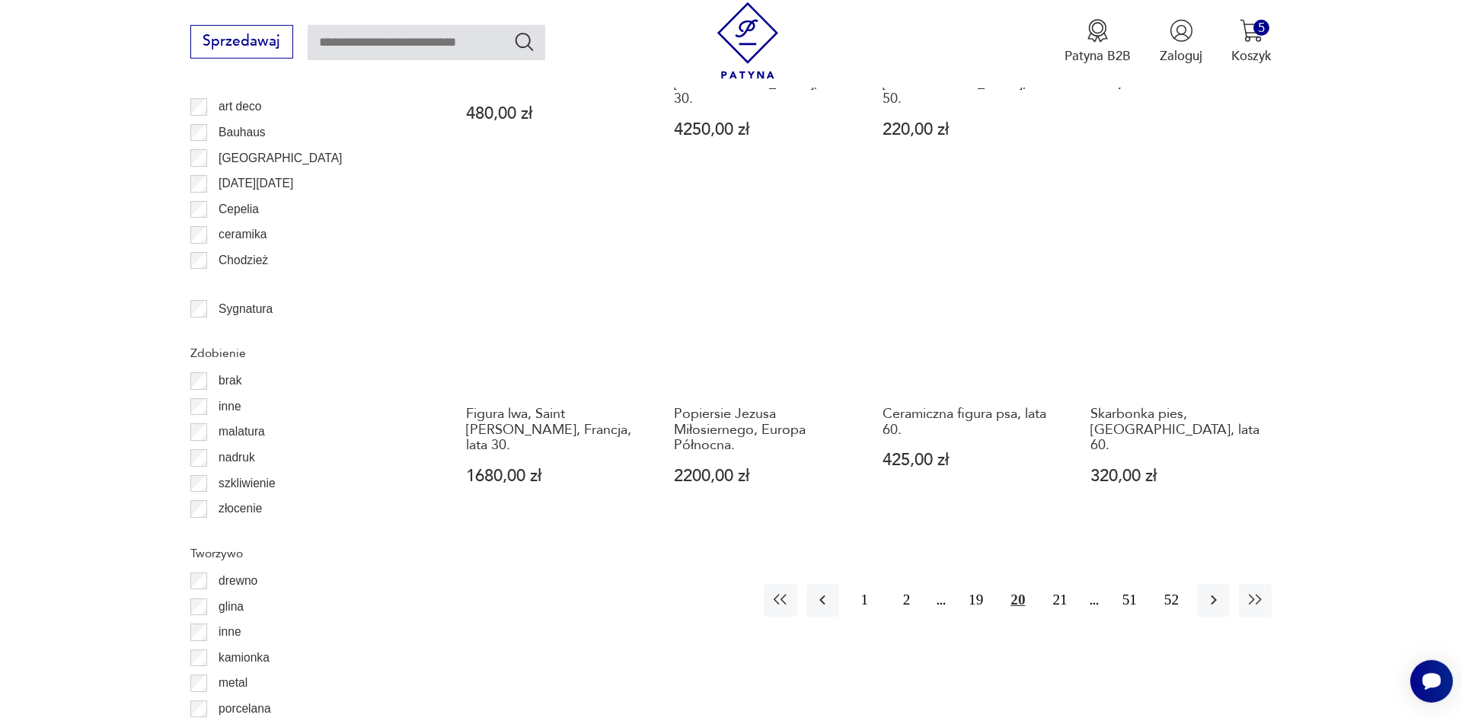
scroll to position [1770, 0]
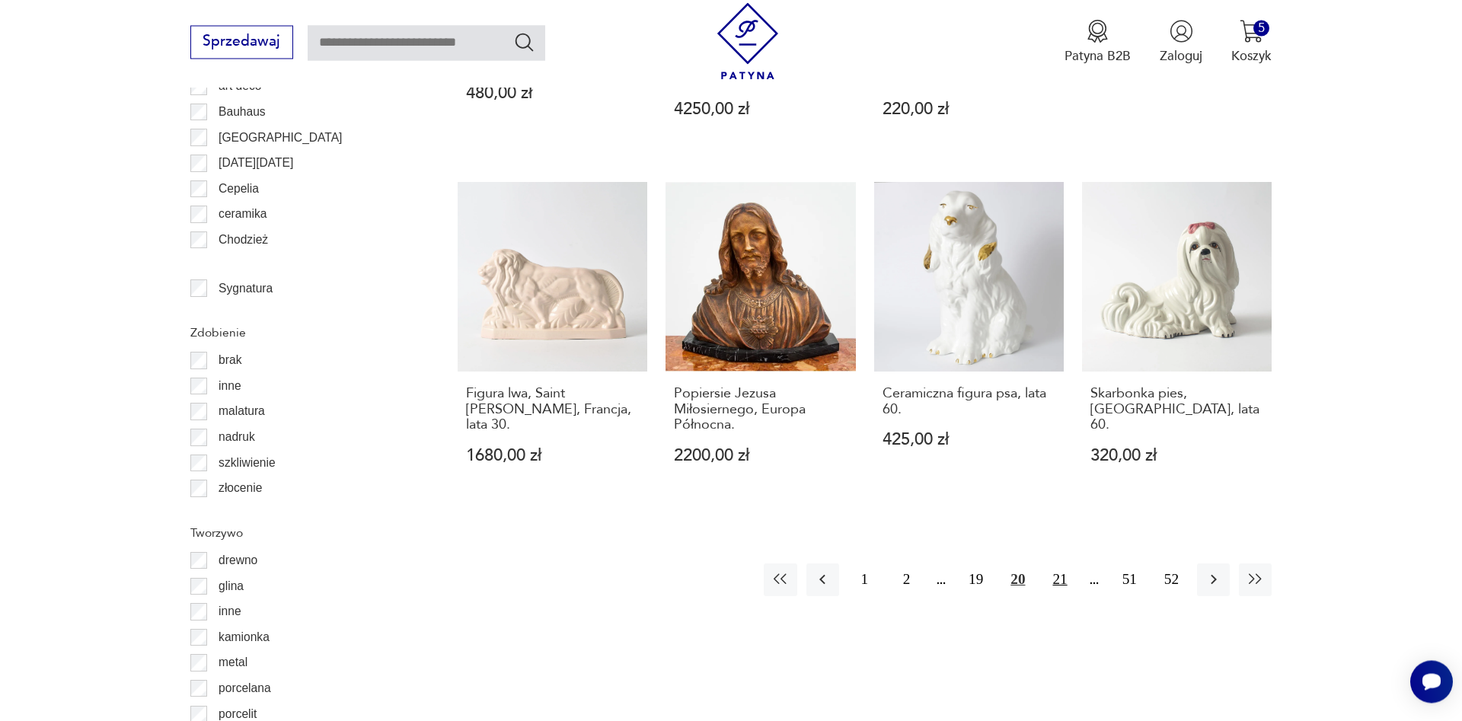
click at [1058, 563] on button "21" at bounding box center [1059, 579] width 33 height 33
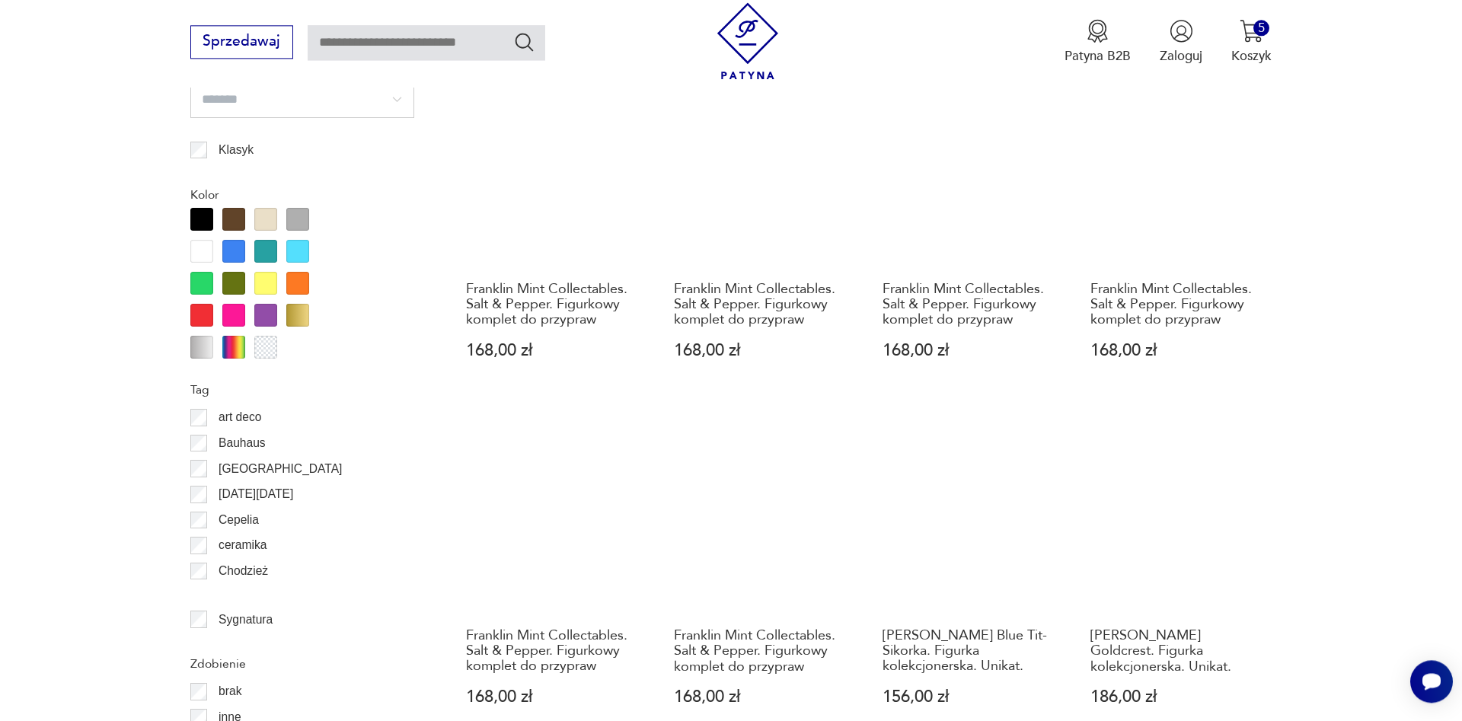
scroll to position [1749, 0]
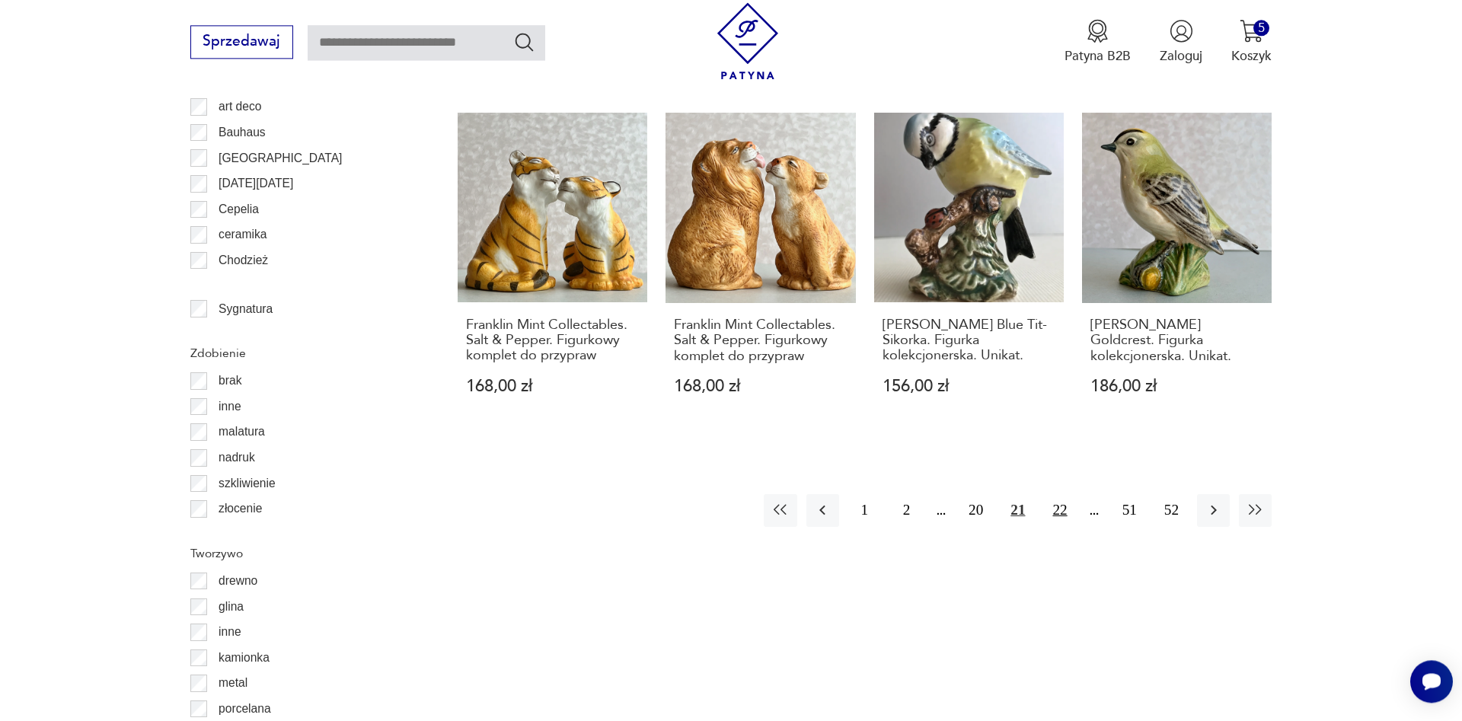
click at [1060, 494] on button "22" at bounding box center [1059, 510] width 33 height 33
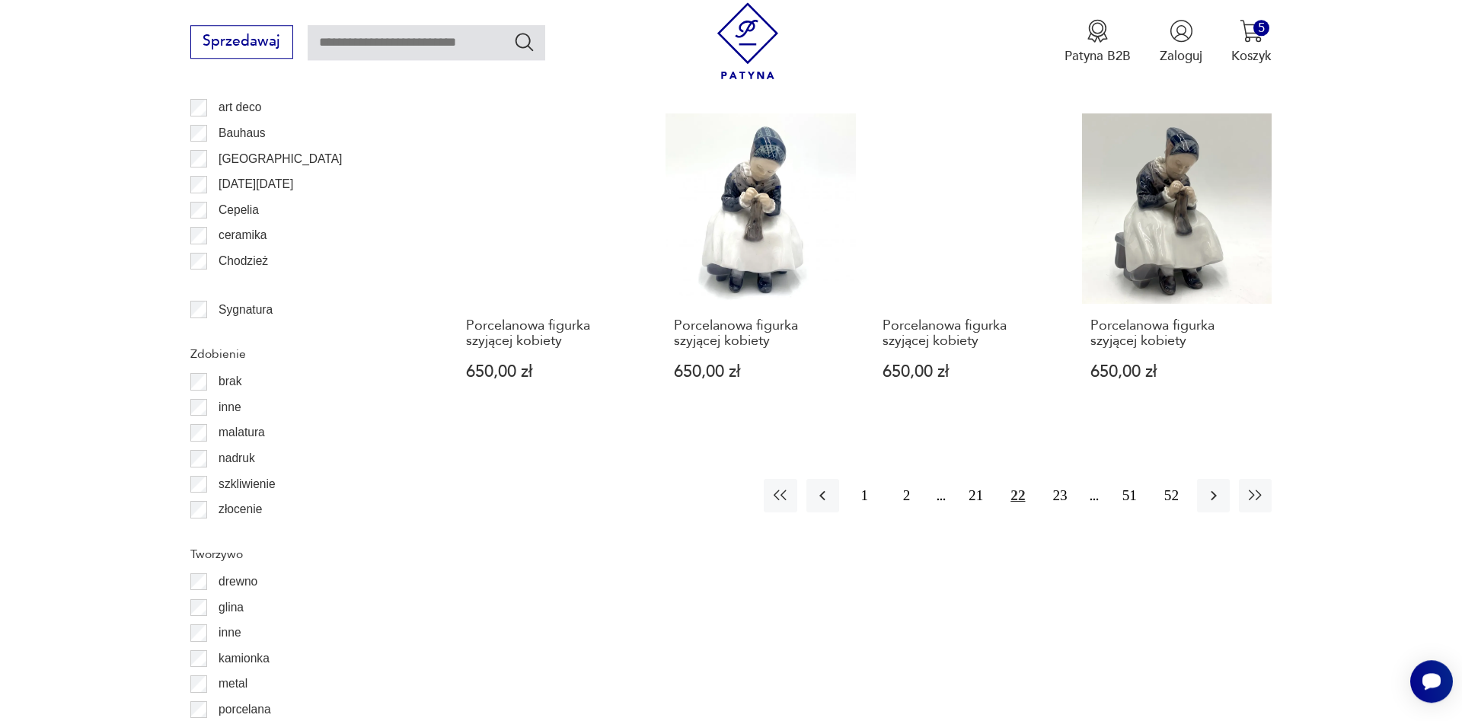
scroll to position [1749, 0]
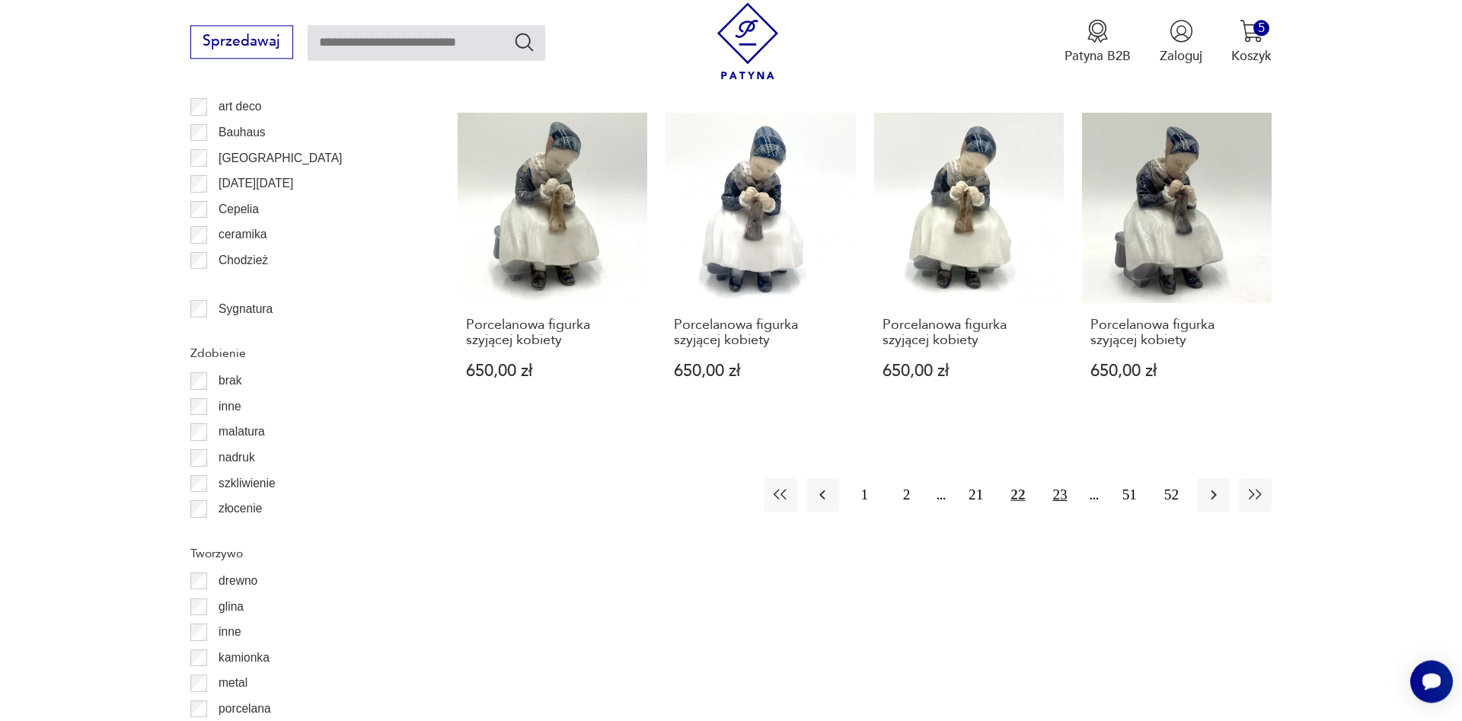
click at [1060, 478] on button "23" at bounding box center [1059, 494] width 33 height 33
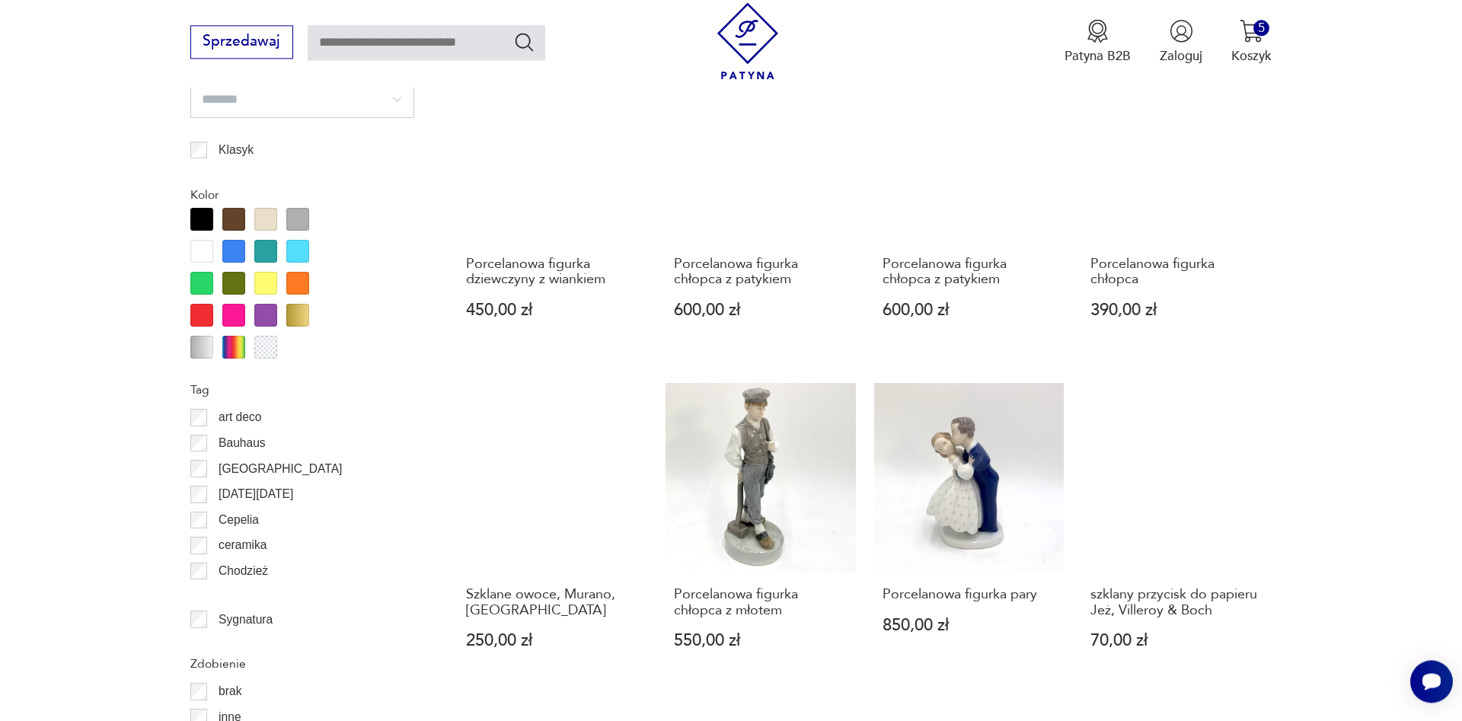
scroll to position [1594, 0]
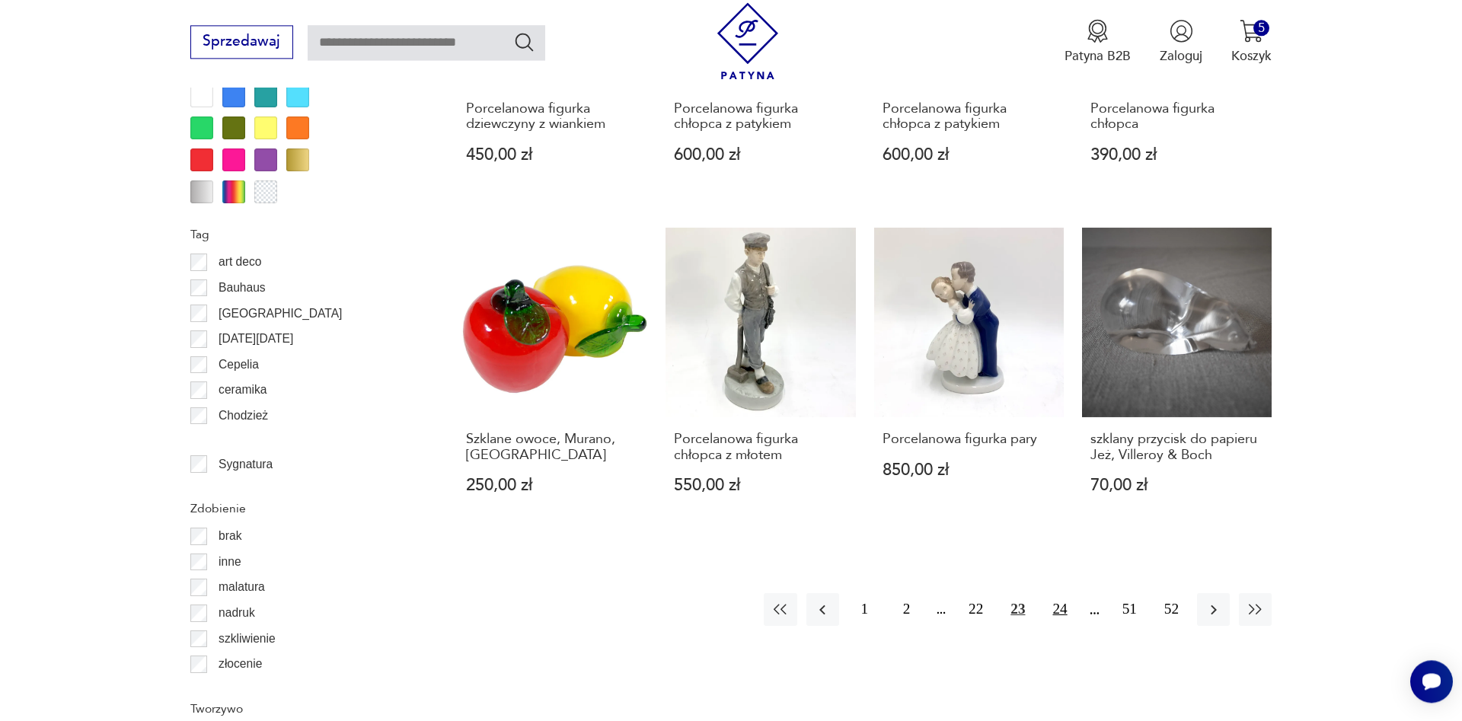
click at [1053, 611] on button "24" at bounding box center [1059, 609] width 33 height 33
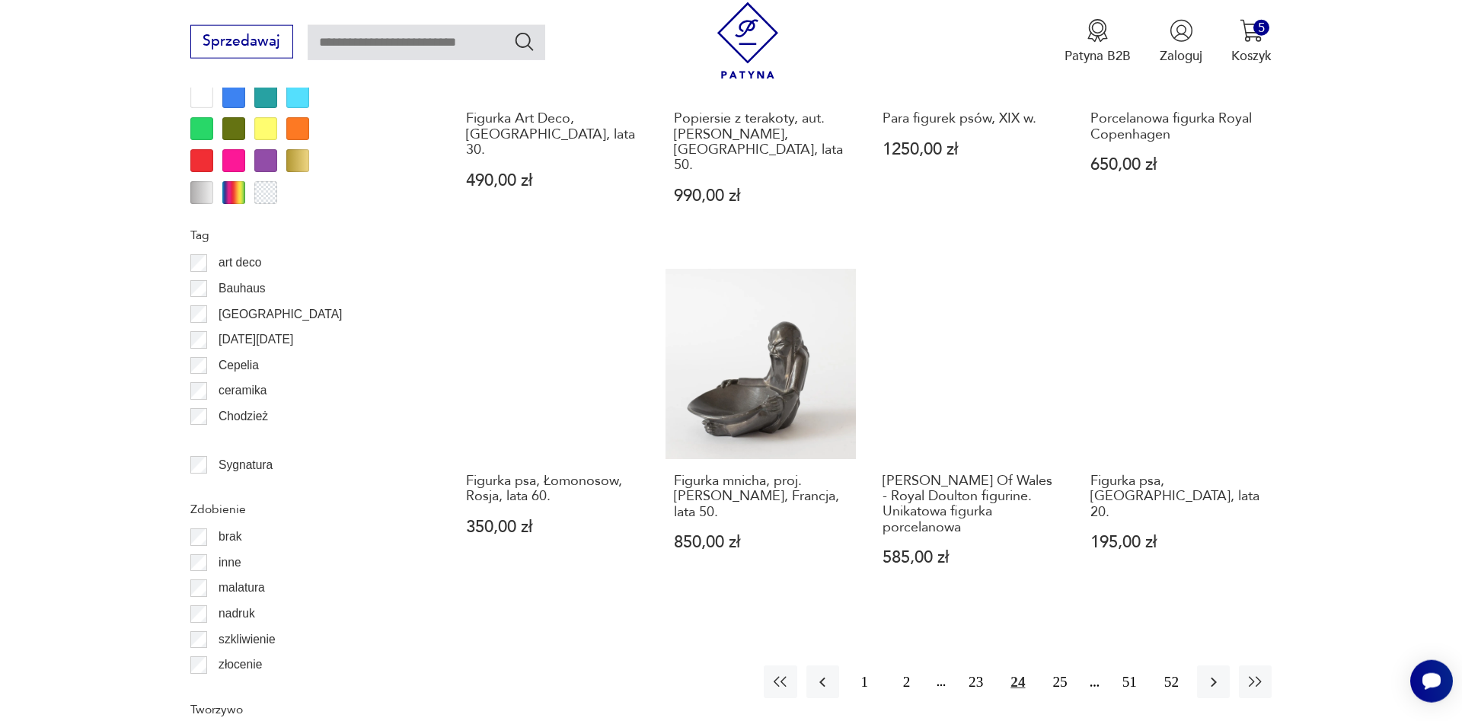
scroll to position [1594, 0]
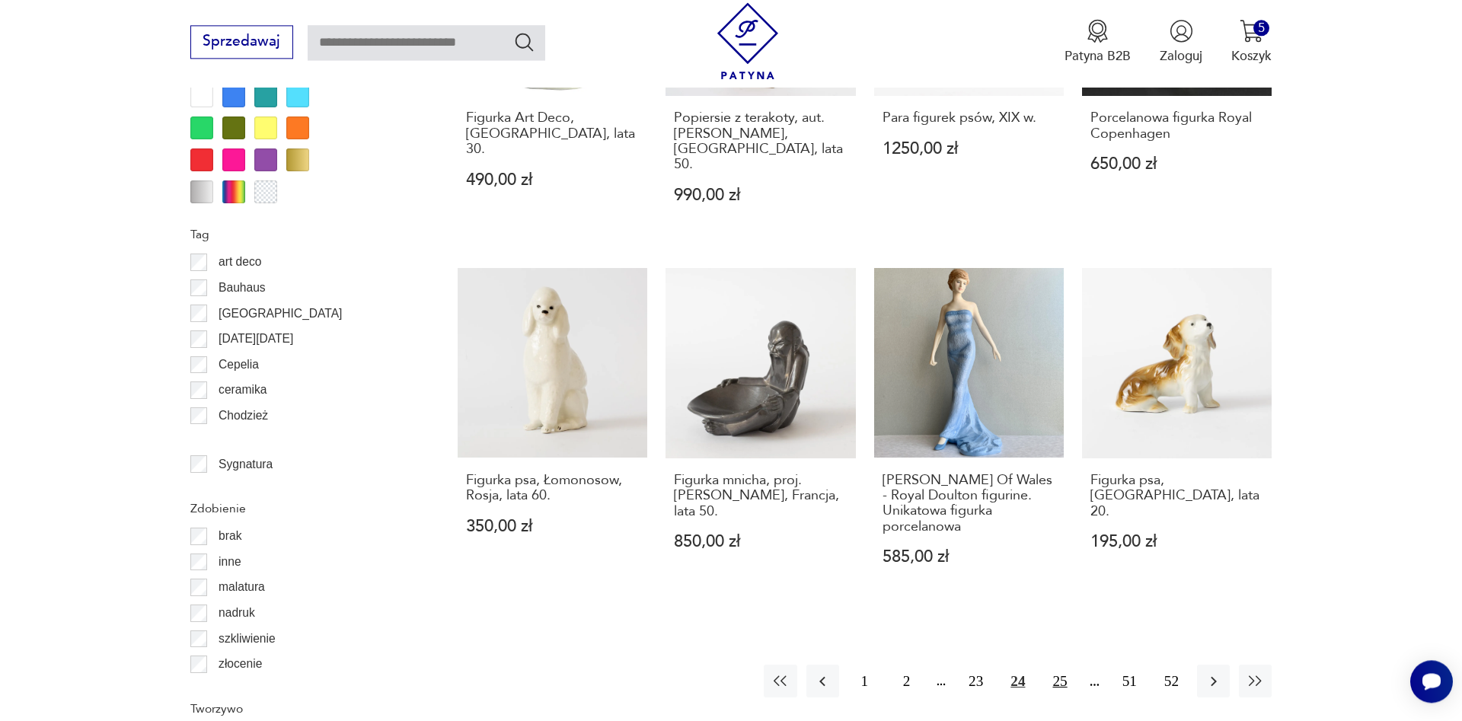
click at [1057, 665] on button "25" at bounding box center [1059, 681] width 33 height 33
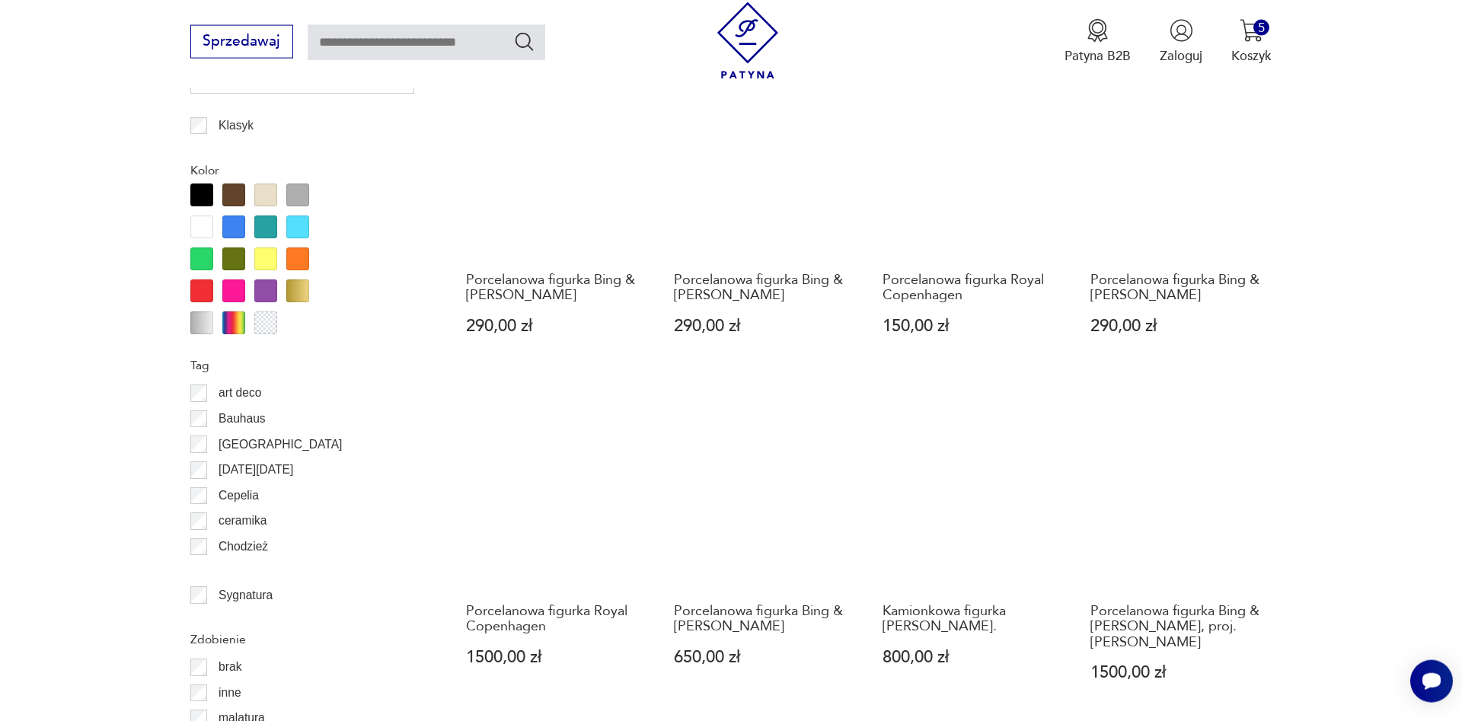
scroll to position [1516, 0]
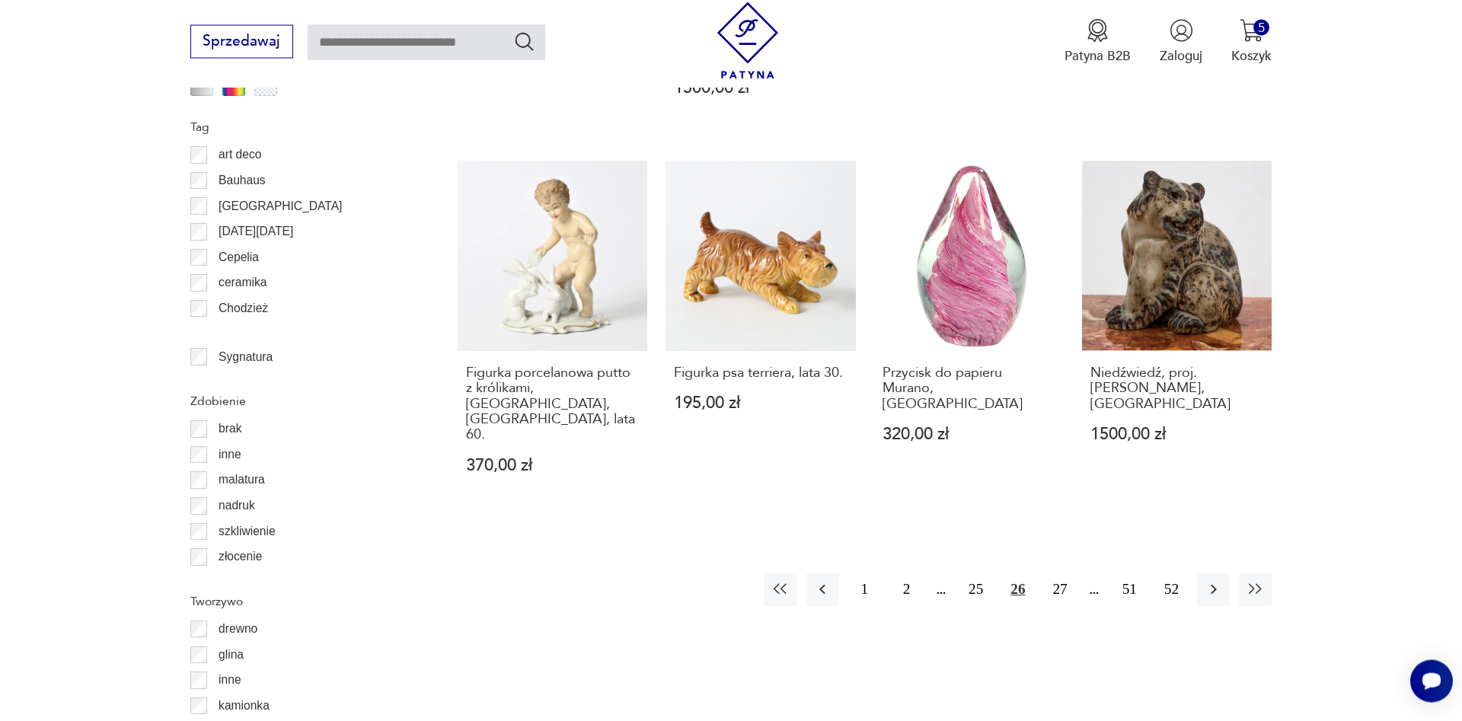
scroll to position [1749, 0]
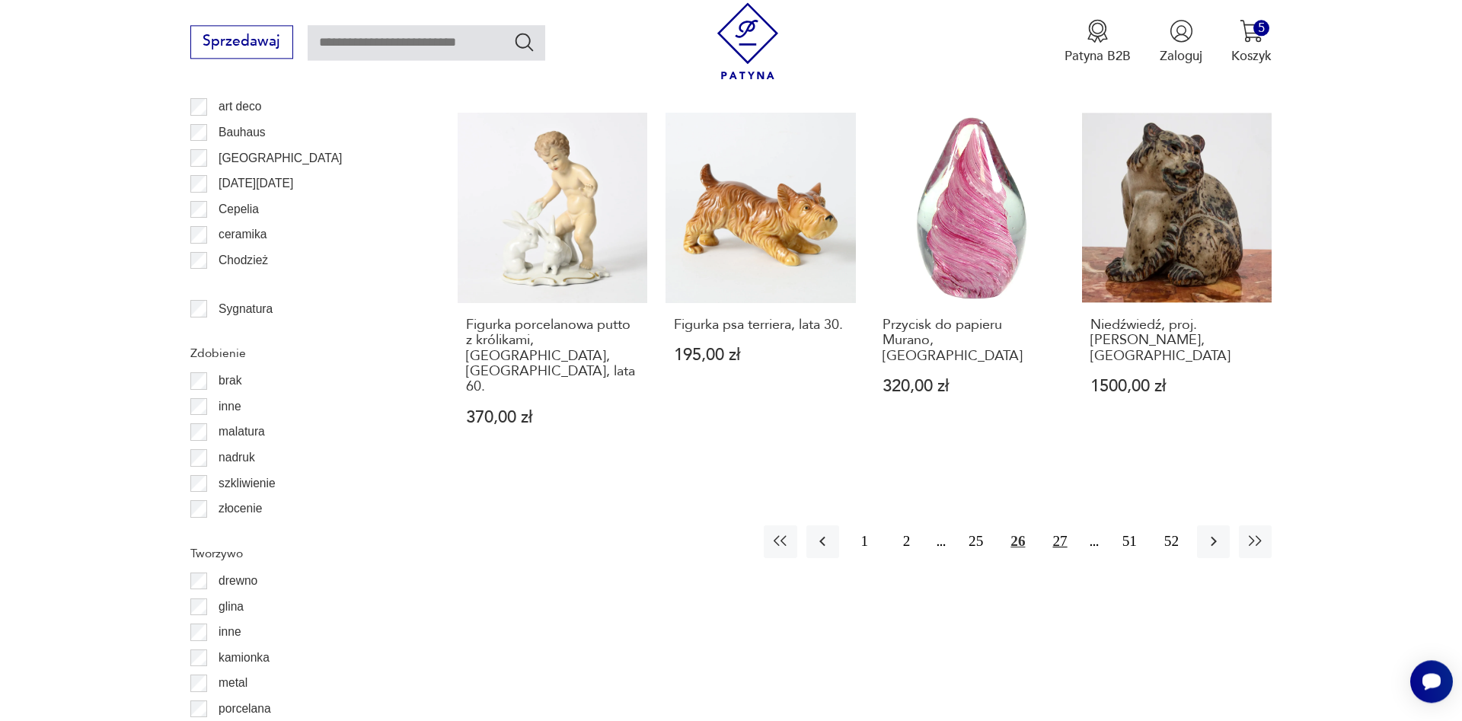
click at [1058, 525] on button "27" at bounding box center [1059, 541] width 33 height 33
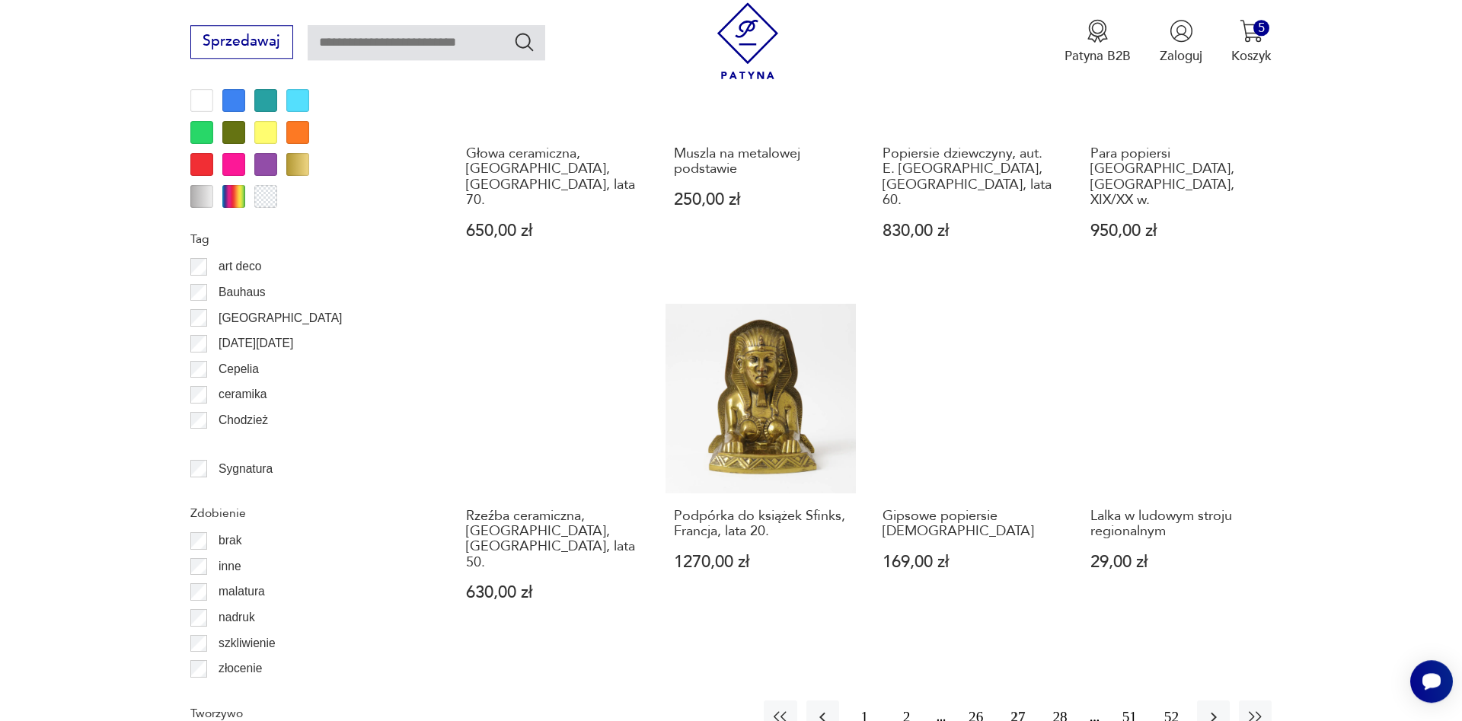
scroll to position [1672, 0]
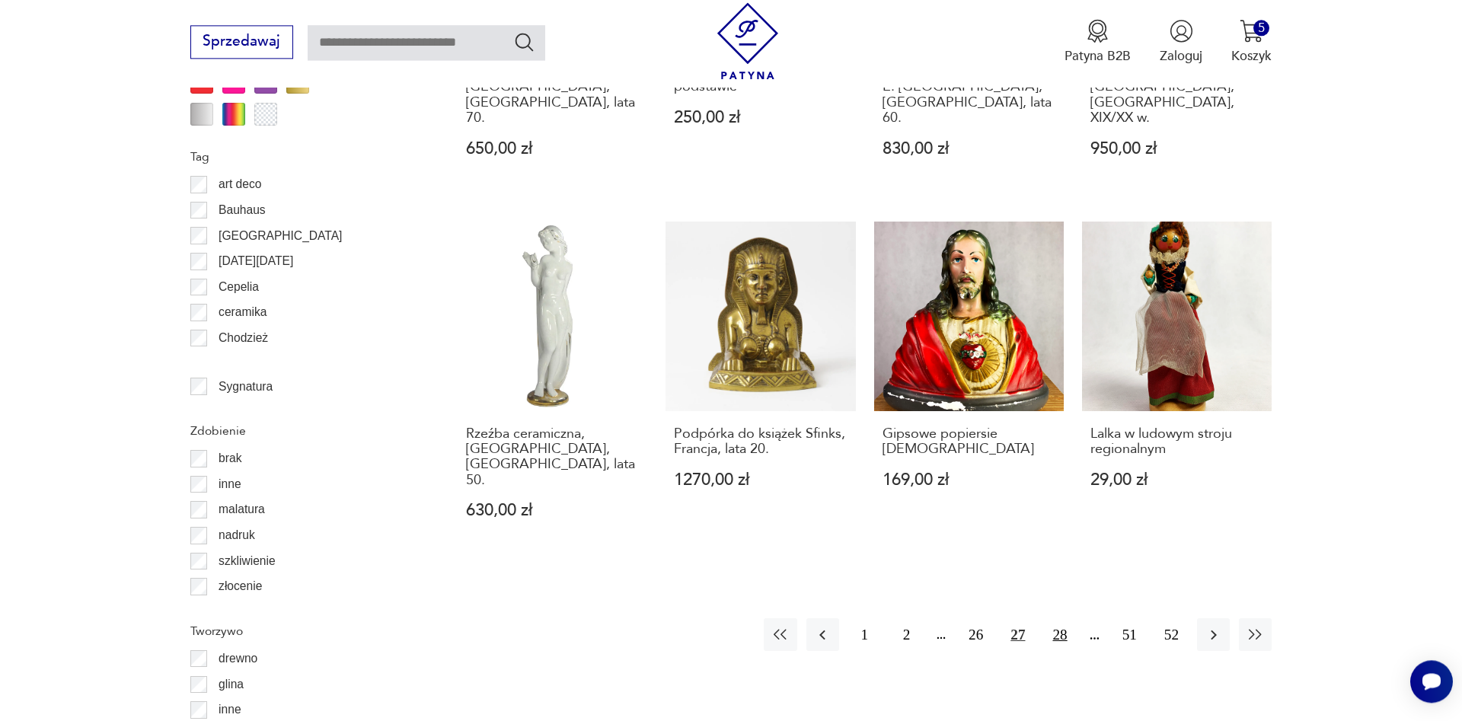
click at [1060, 618] on button "28" at bounding box center [1059, 634] width 33 height 33
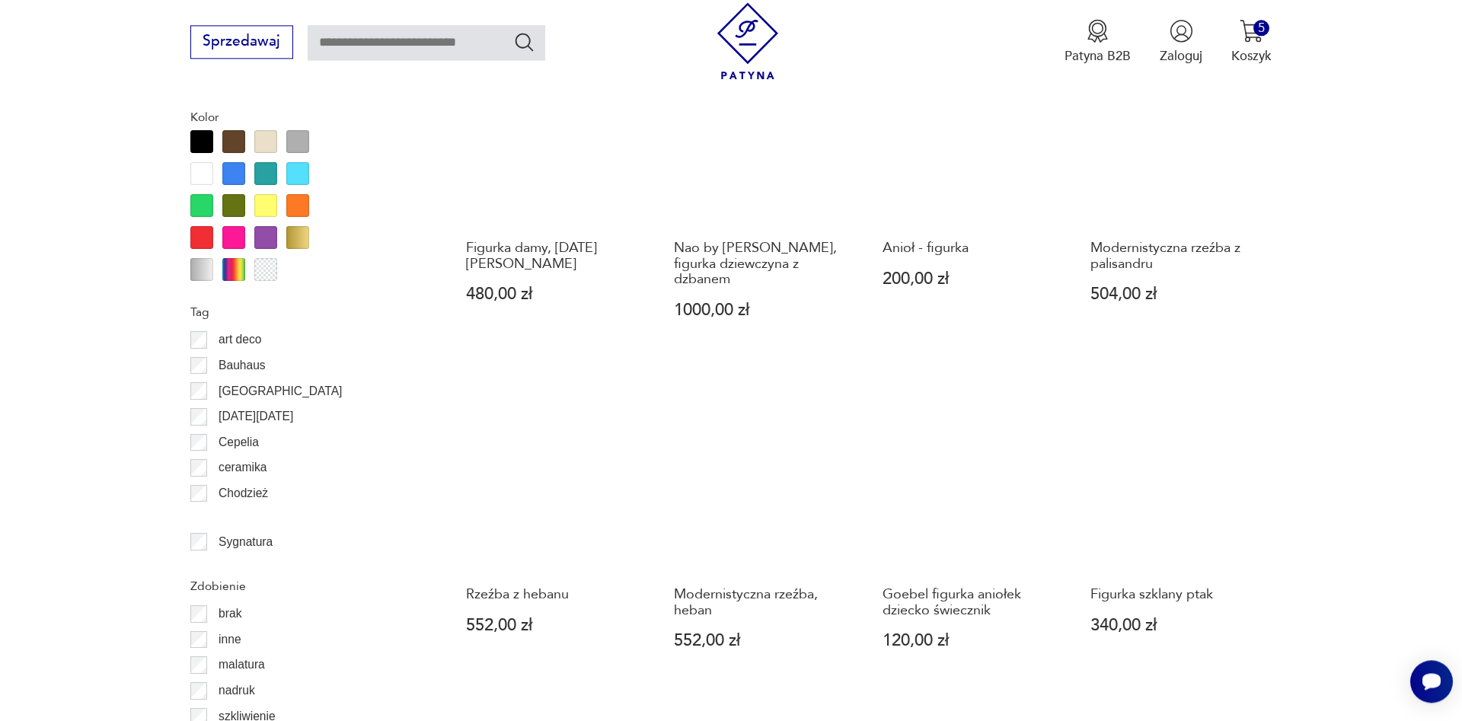
scroll to position [1594, 0]
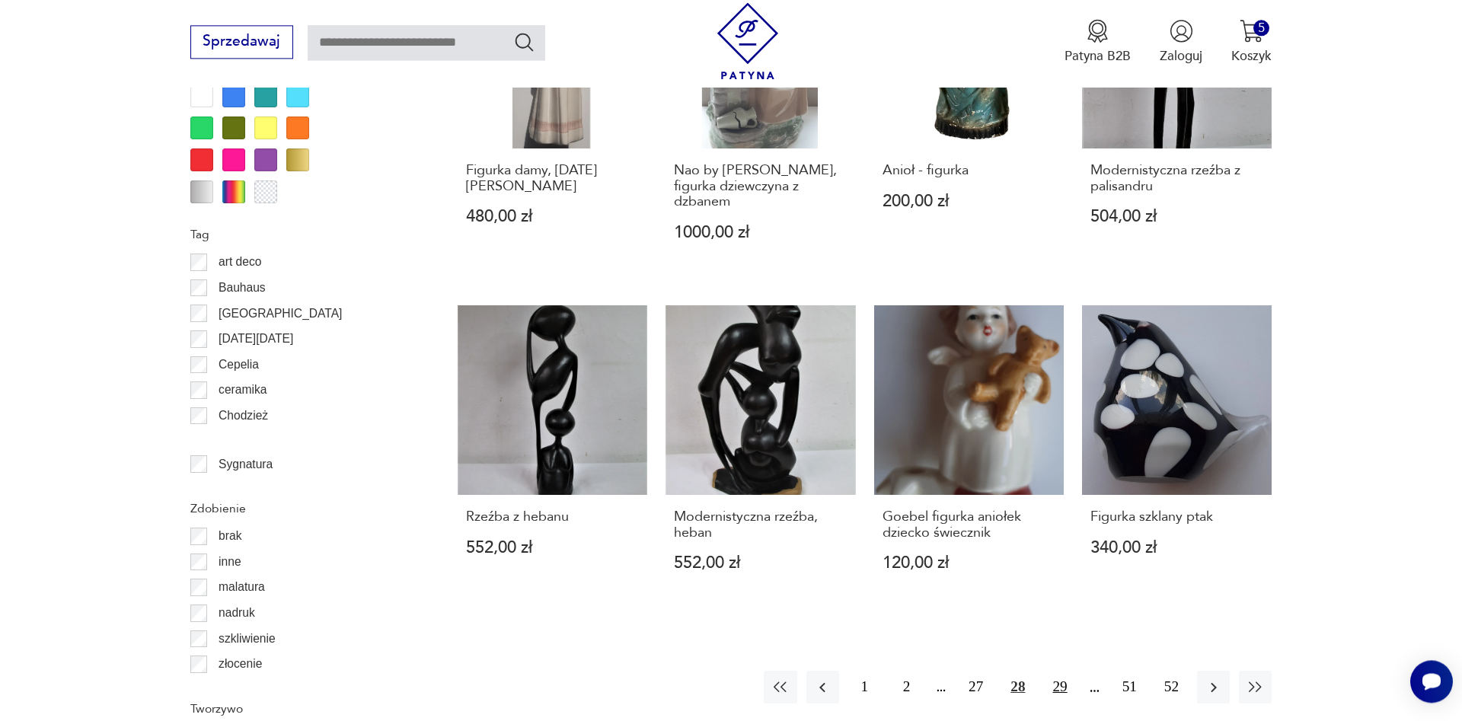
click at [1063, 671] on button "29" at bounding box center [1059, 687] width 33 height 33
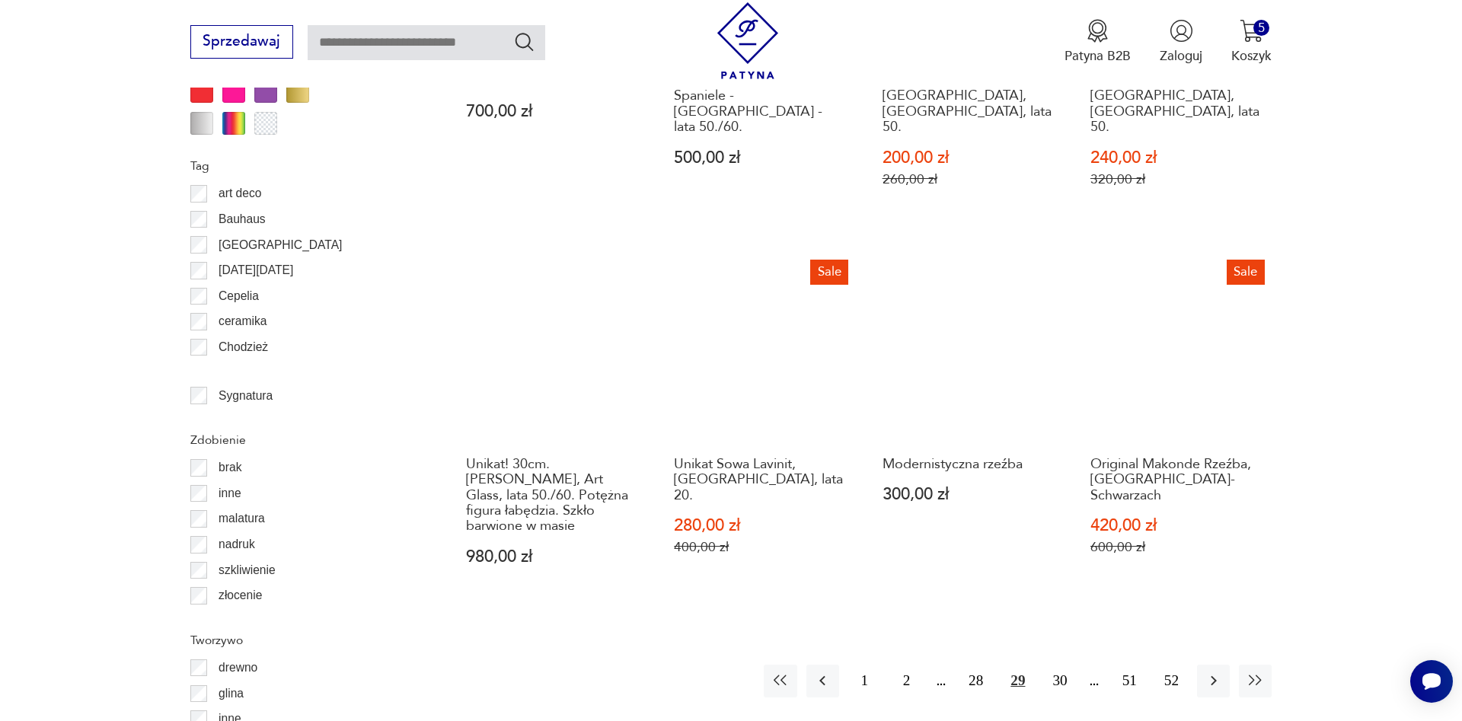
scroll to position [1749, 0]
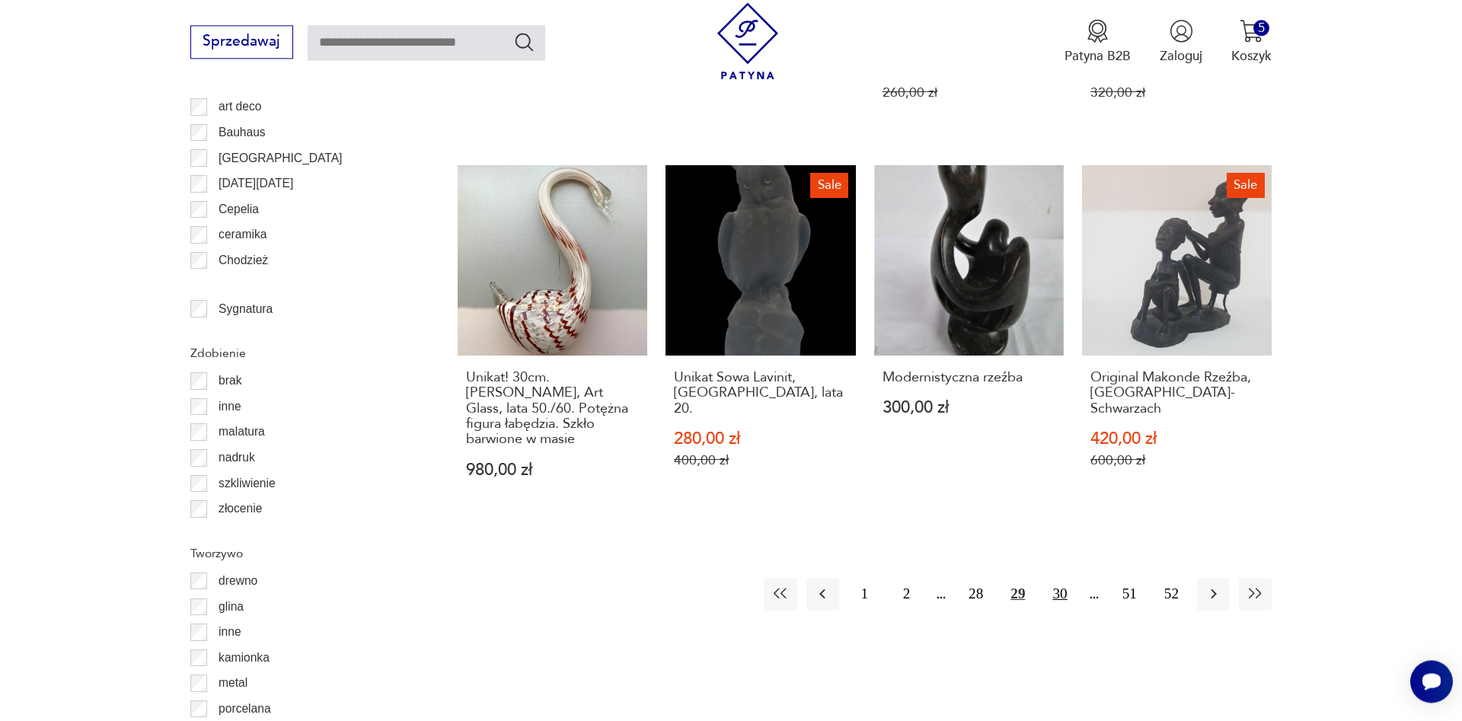
click at [1063, 578] on button "30" at bounding box center [1059, 594] width 33 height 33
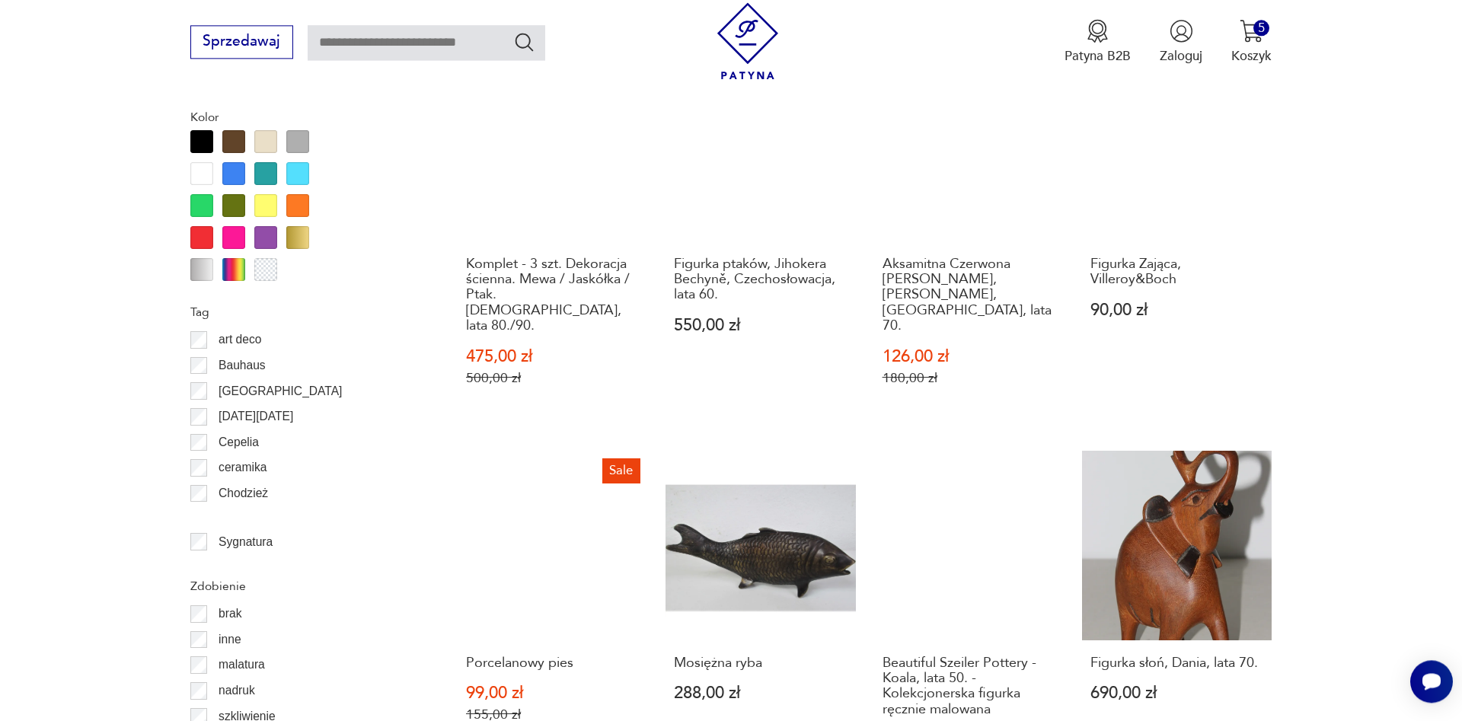
scroll to position [1672, 0]
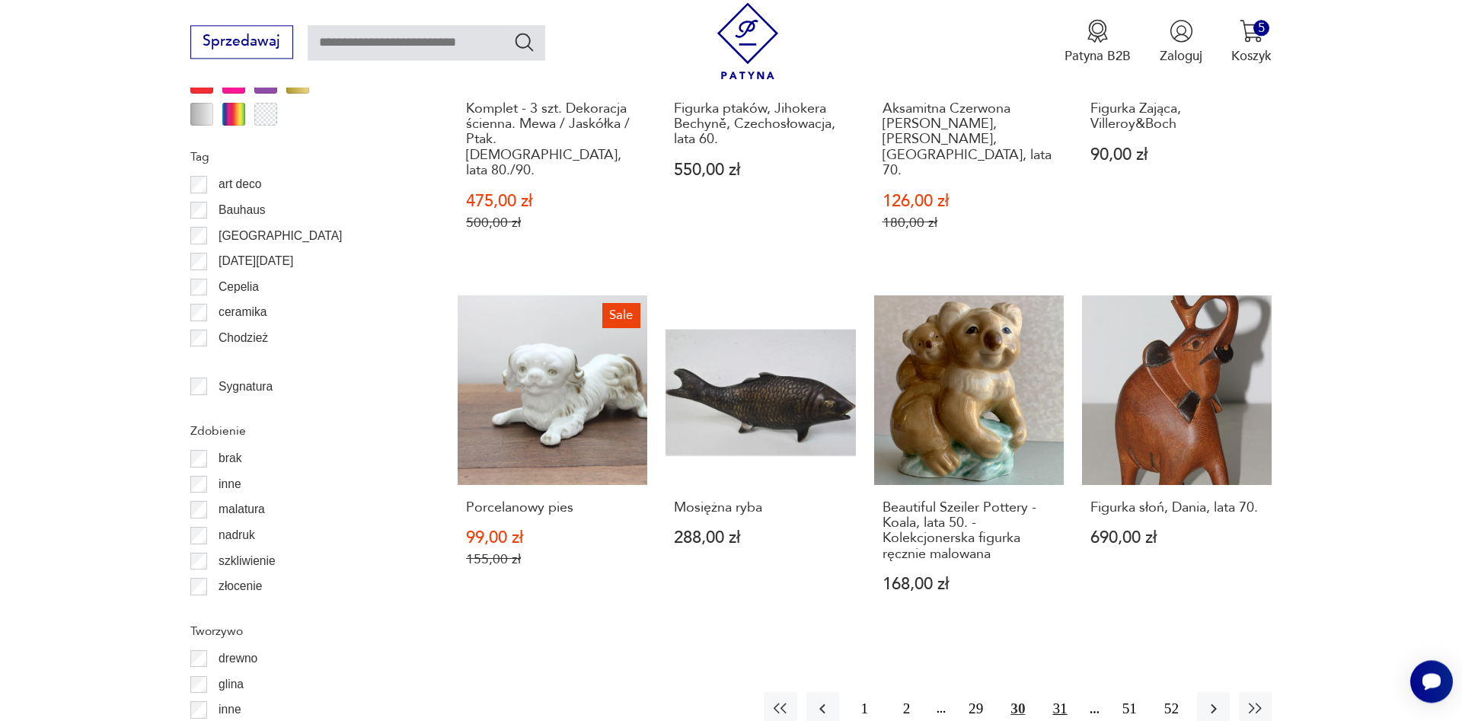
click at [1057, 692] on button "31" at bounding box center [1059, 708] width 33 height 33
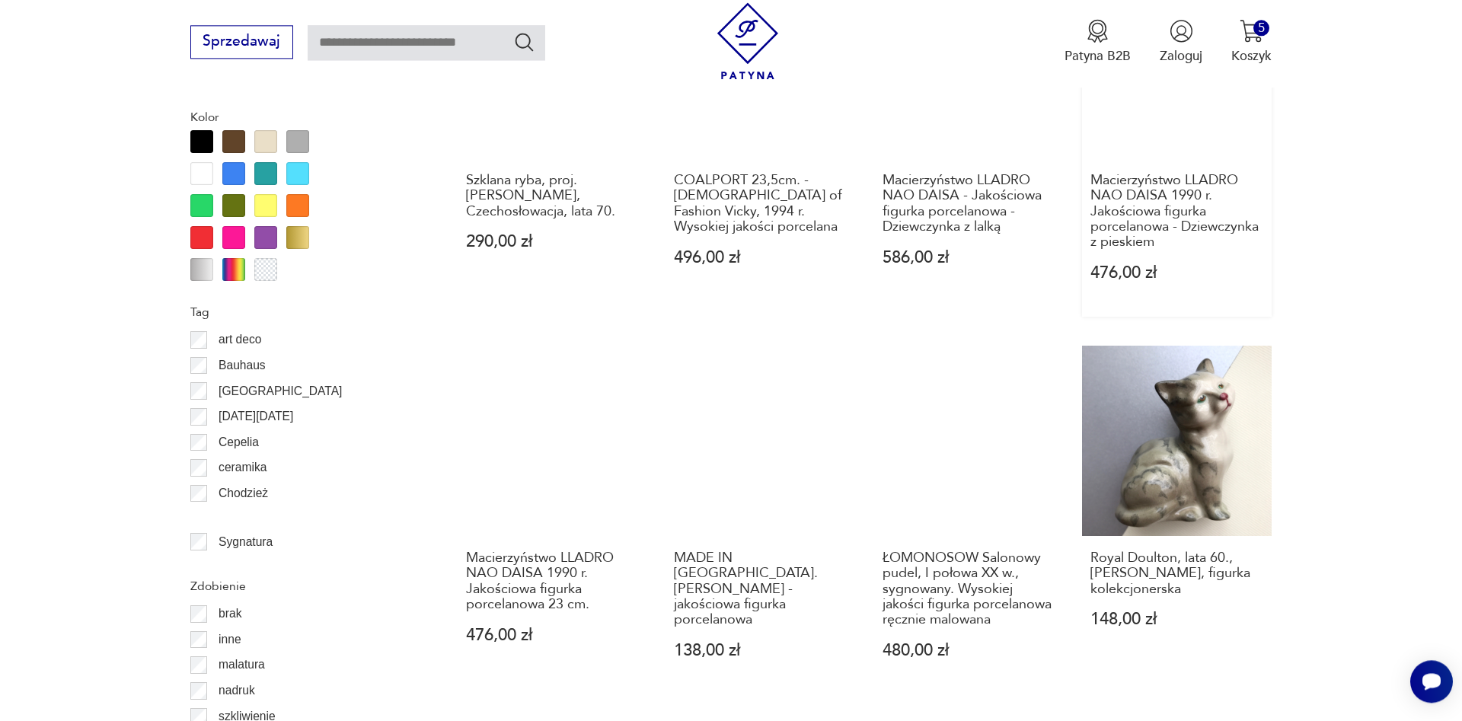
scroll to position [1672, 0]
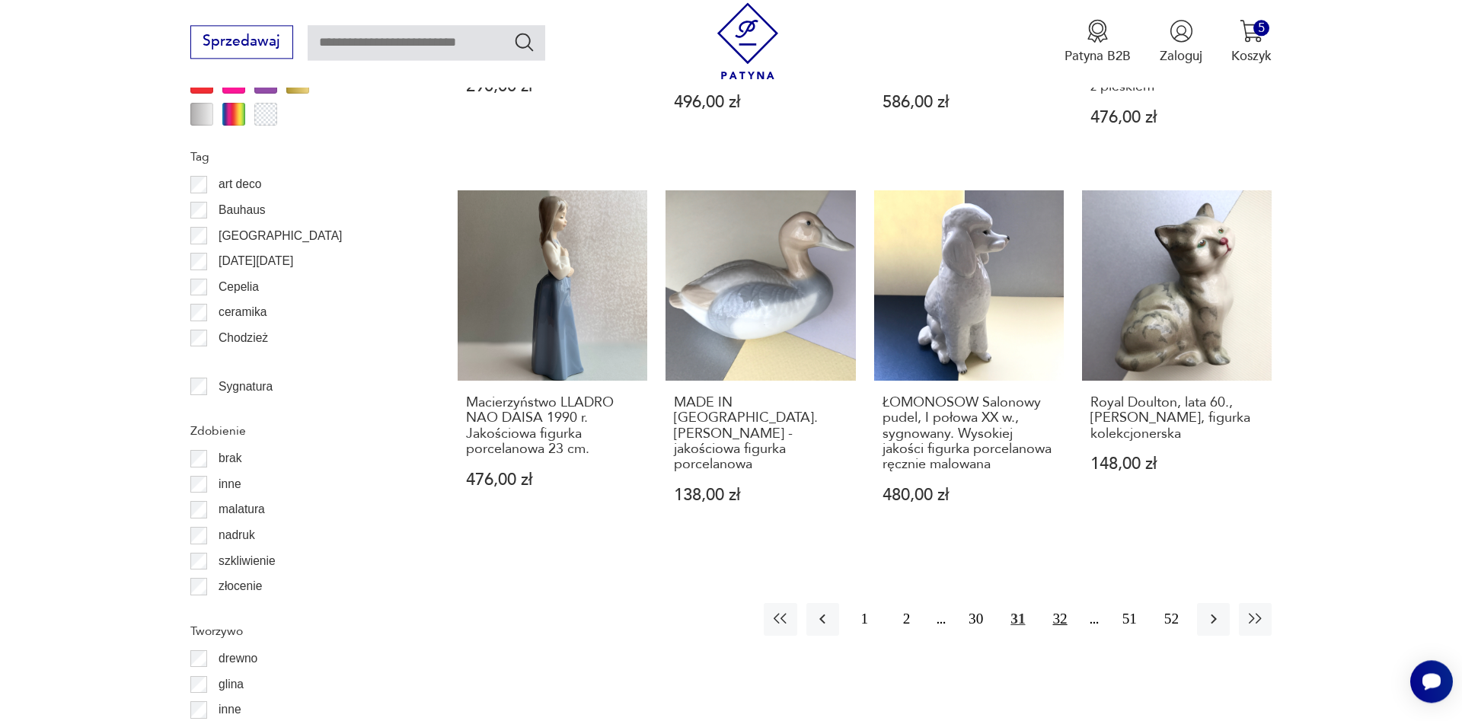
click at [1058, 619] on button "32" at bounding box center [1059, 619] width 33 height 33
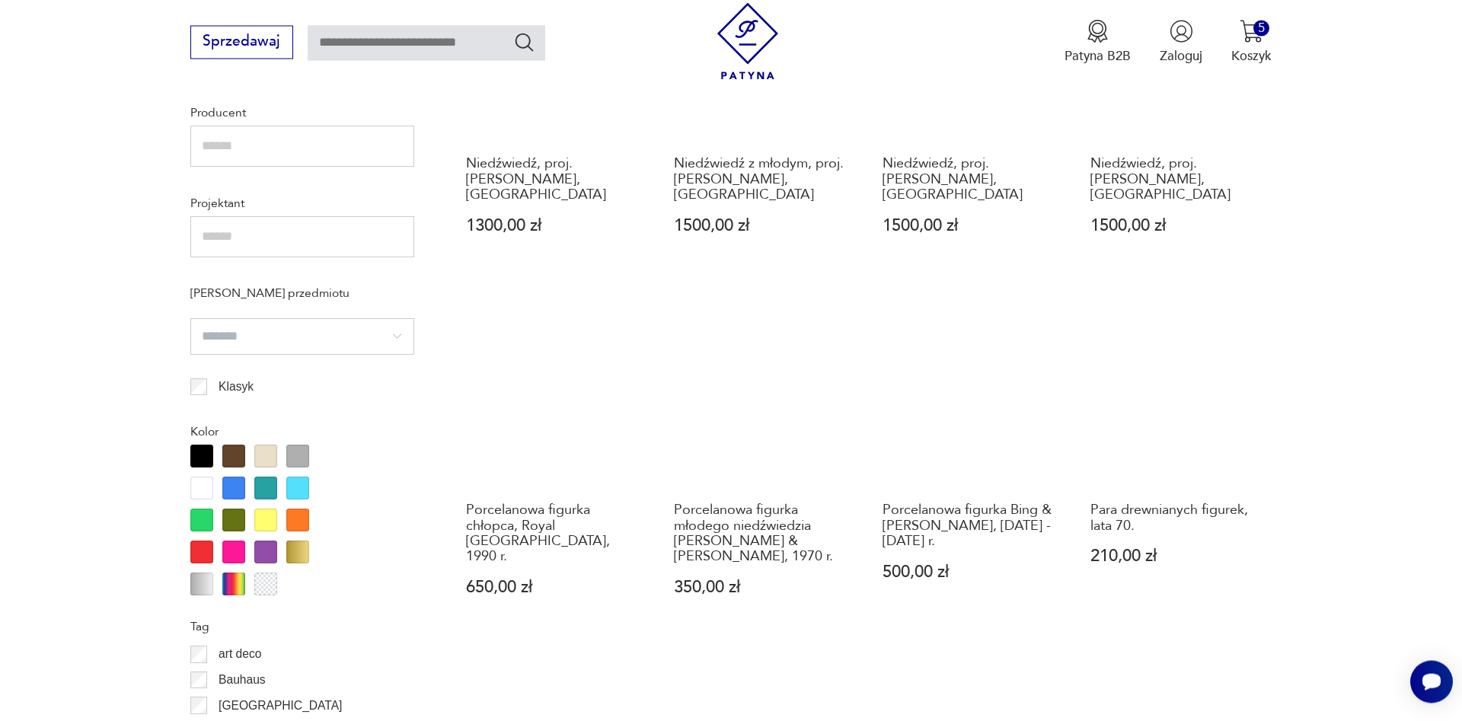
scroll to position [1283, 0]
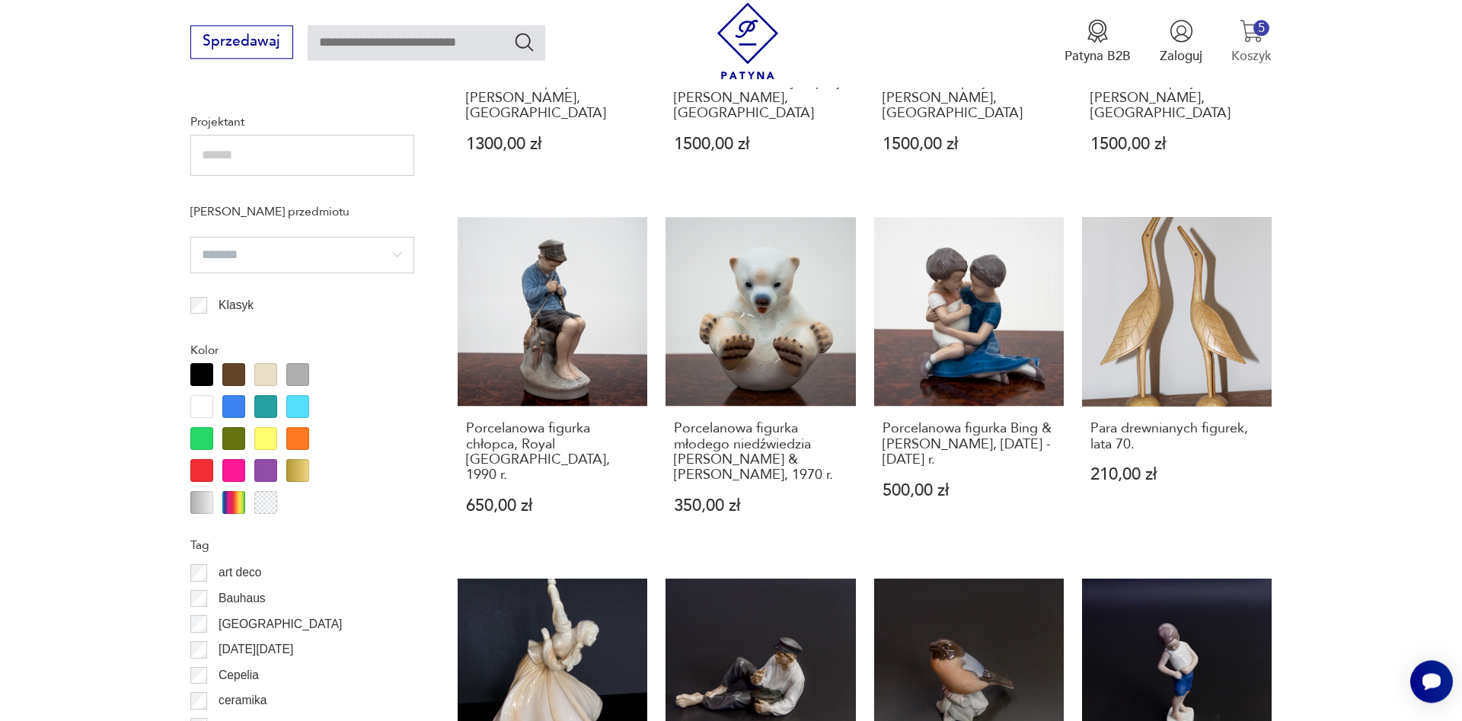
click at [1248, 30] on img "button" at bounding box center [1251, 31] width 24 height 24
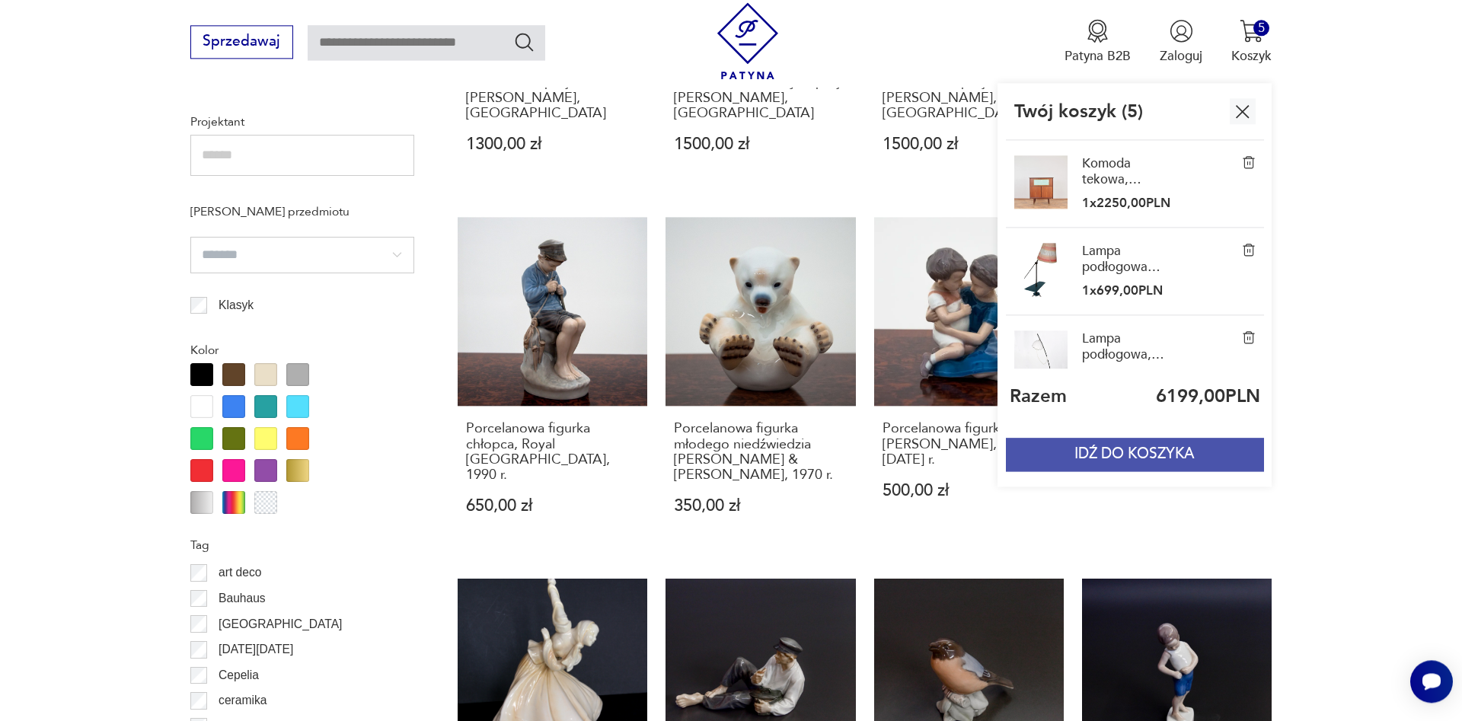
click at [1112, 461] on button "IDŹ DO KOSZYKA" at bounding box center [1134, 454] width 257 height 33
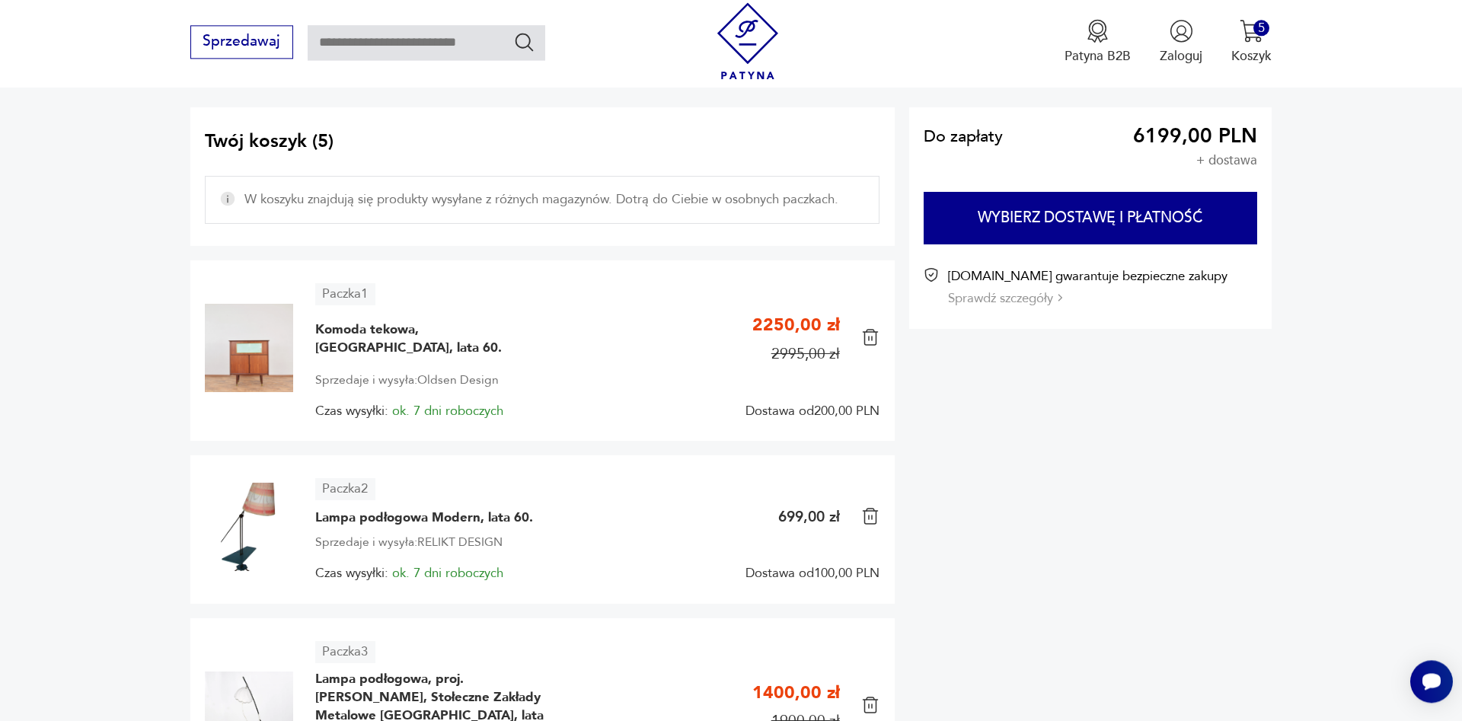
scroll to position [155, 0]
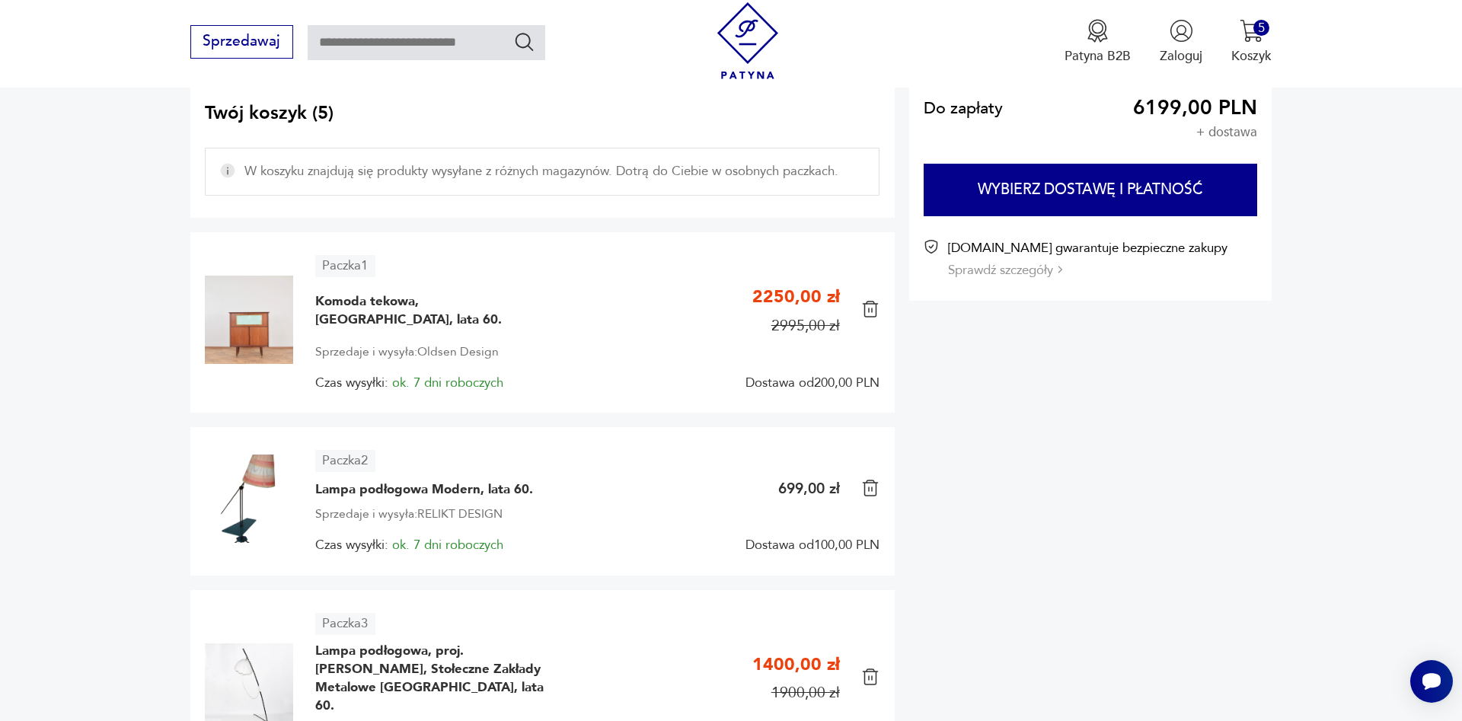
click at [868, 497] on img at bounding box center [870, 488] width 18 height 18
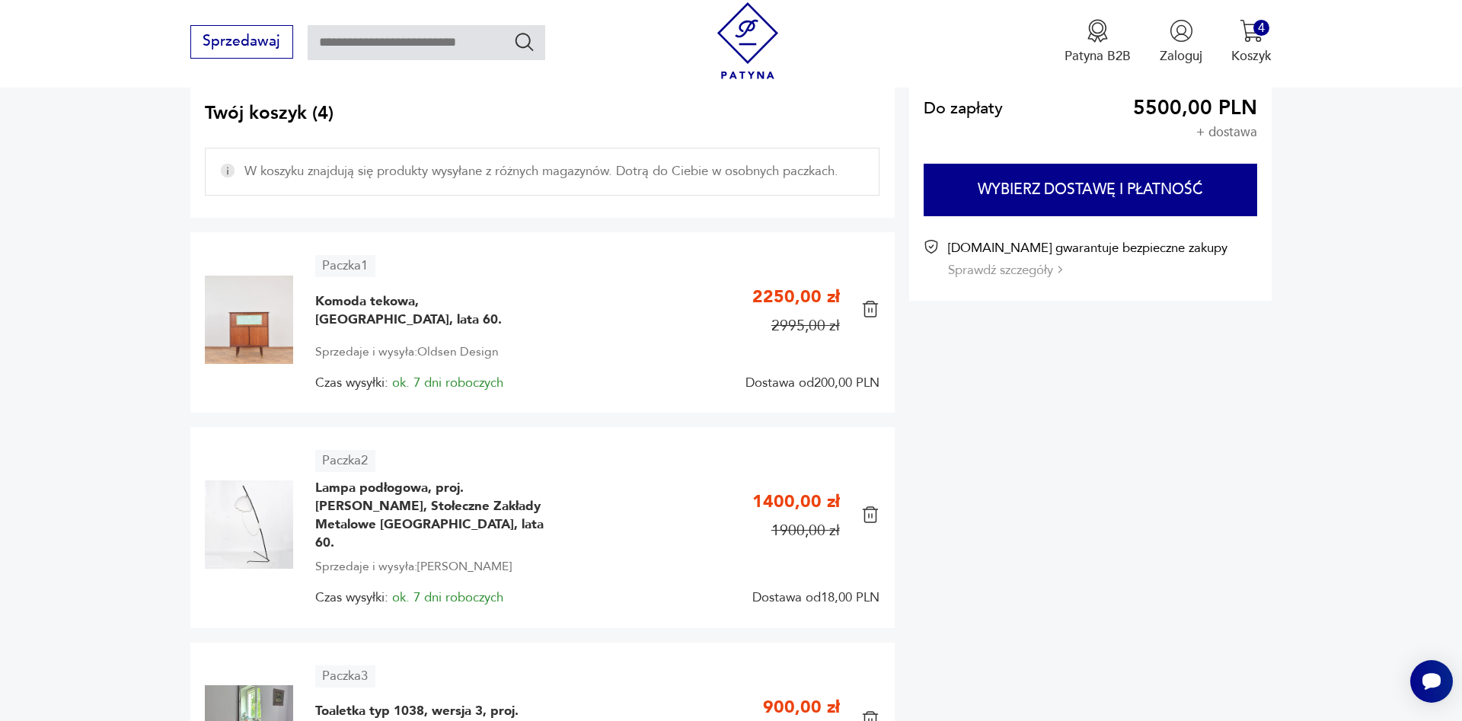
scroll to position [388, 0]
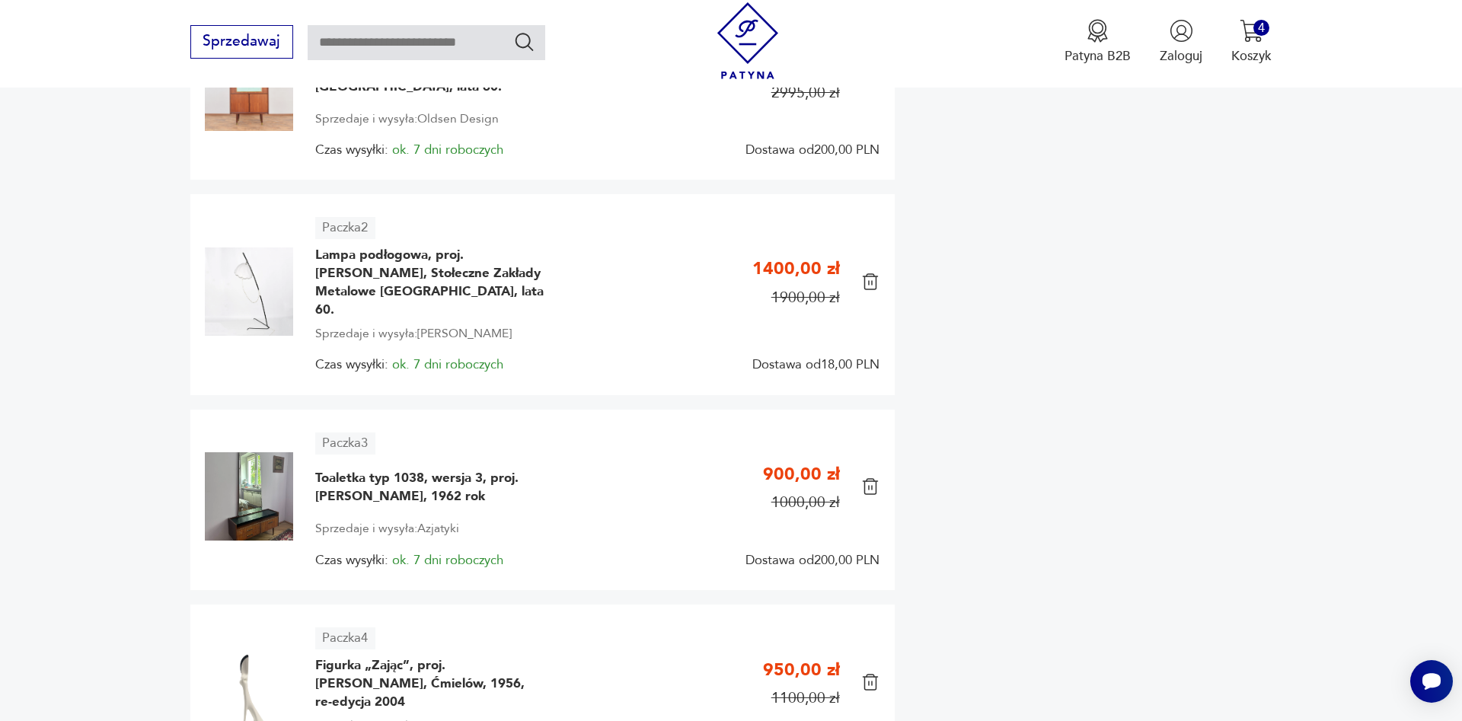
click at [866, 483] on img at bounding box center [870, 486] width 18 height 18
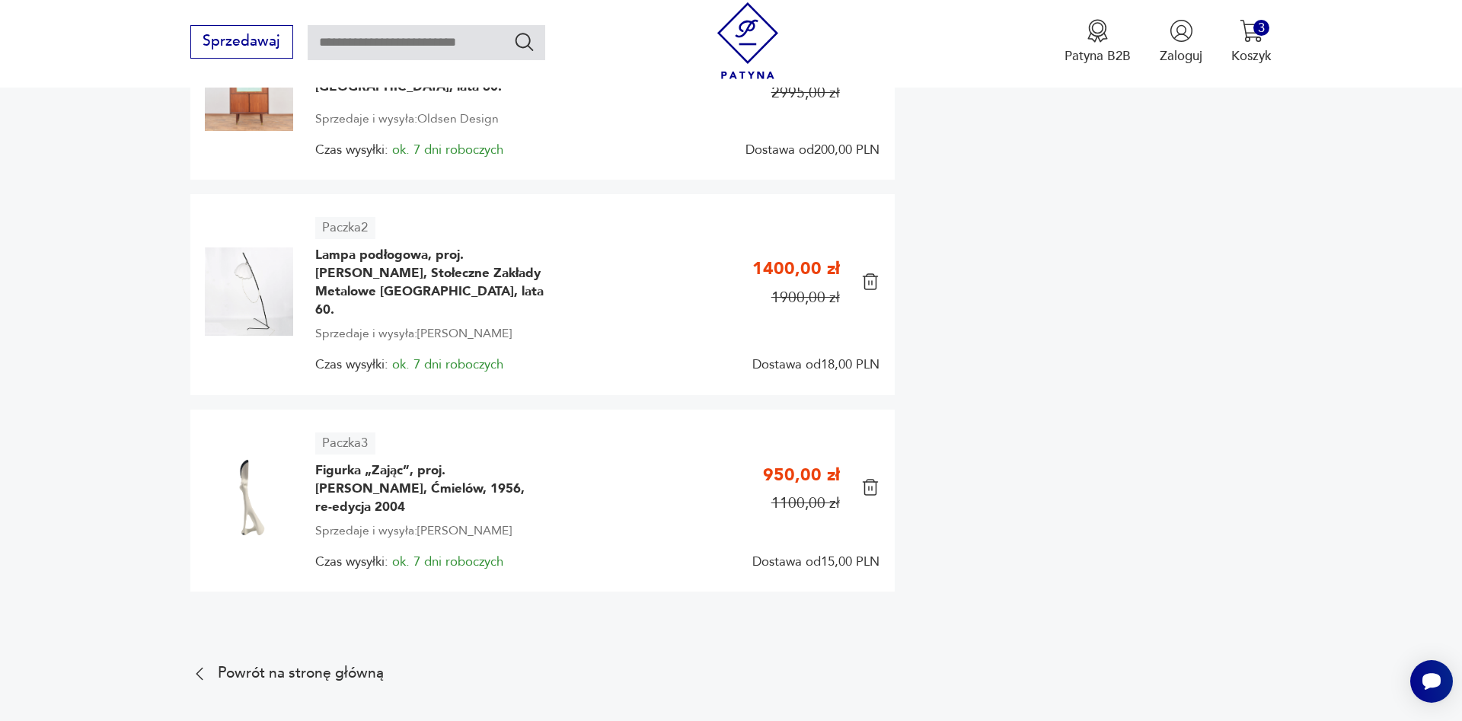
click at [870, 488] on img at bounding box center [870, 487] width 18 height 18
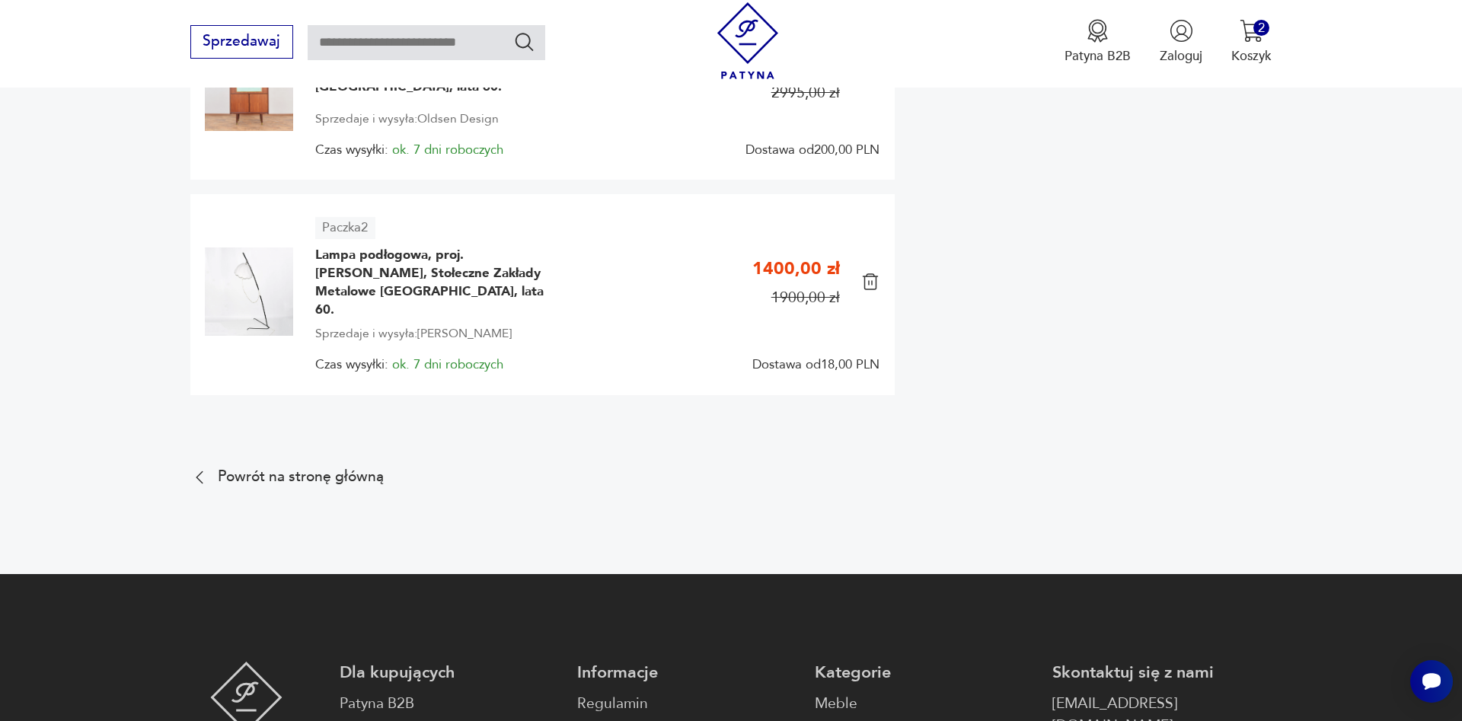
click at [243, 291] on img at bounding box center [249, 291] width 88 height 88
click at [374, 273] on span "Lampa podłogowa, proj. [PERSON_NAME], Stołeczne Zakłady Metalowe [GEOGRAPHIC_DA…" at bounding box center [429, 282] width 228 height 73
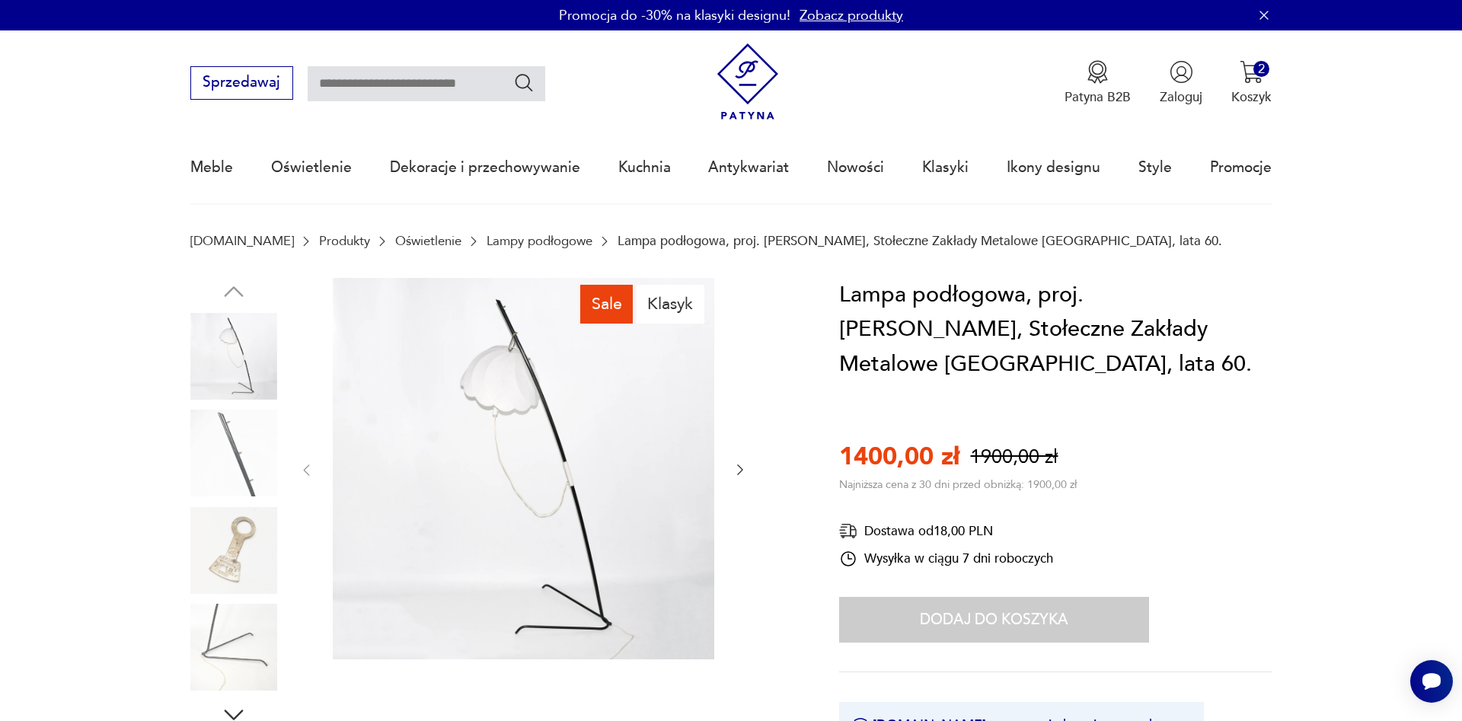
click at [232, 452] on img at bounding box center [233, 453] width 87 height 87
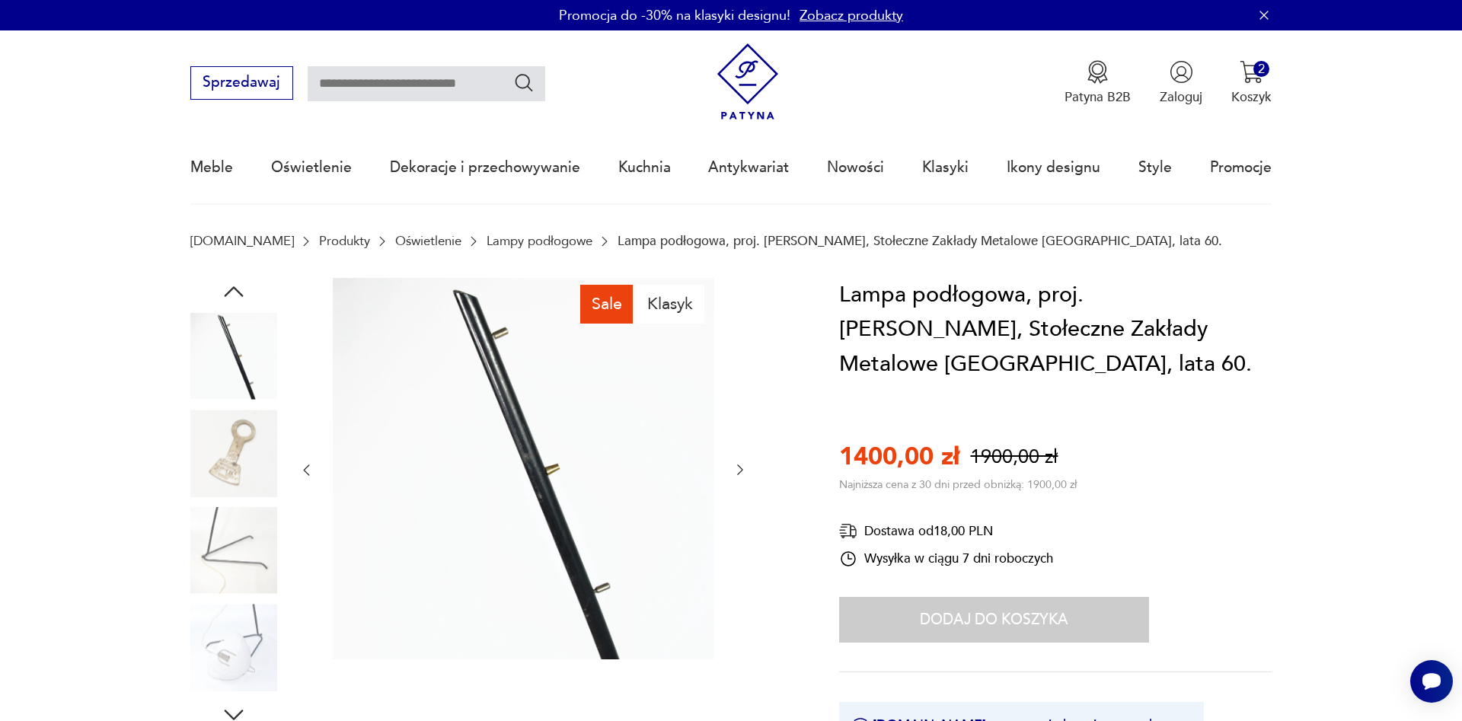
click at [232, 452] on img at bounding box center [233, 453] width 87 height 87
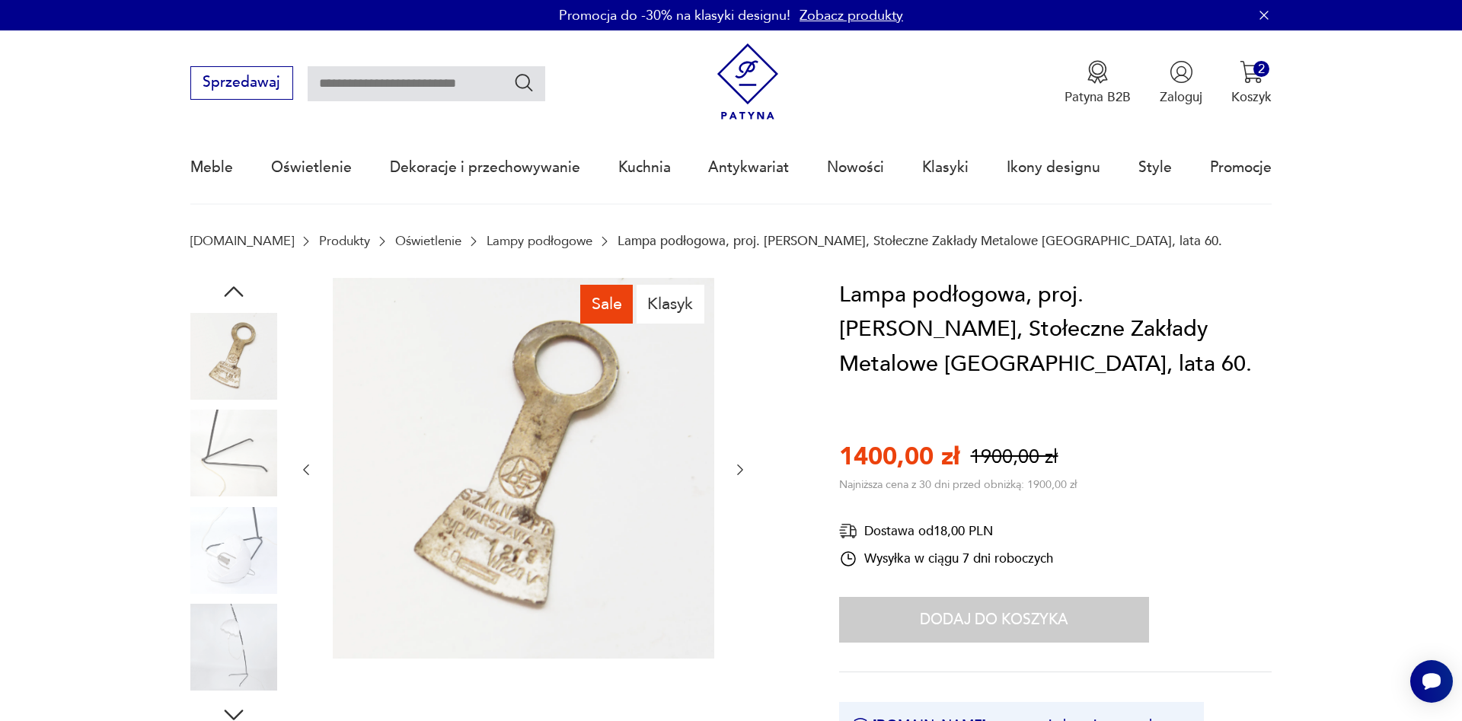
click at [245, 461] on img at bounding box center [233, 453] width 87 height 87
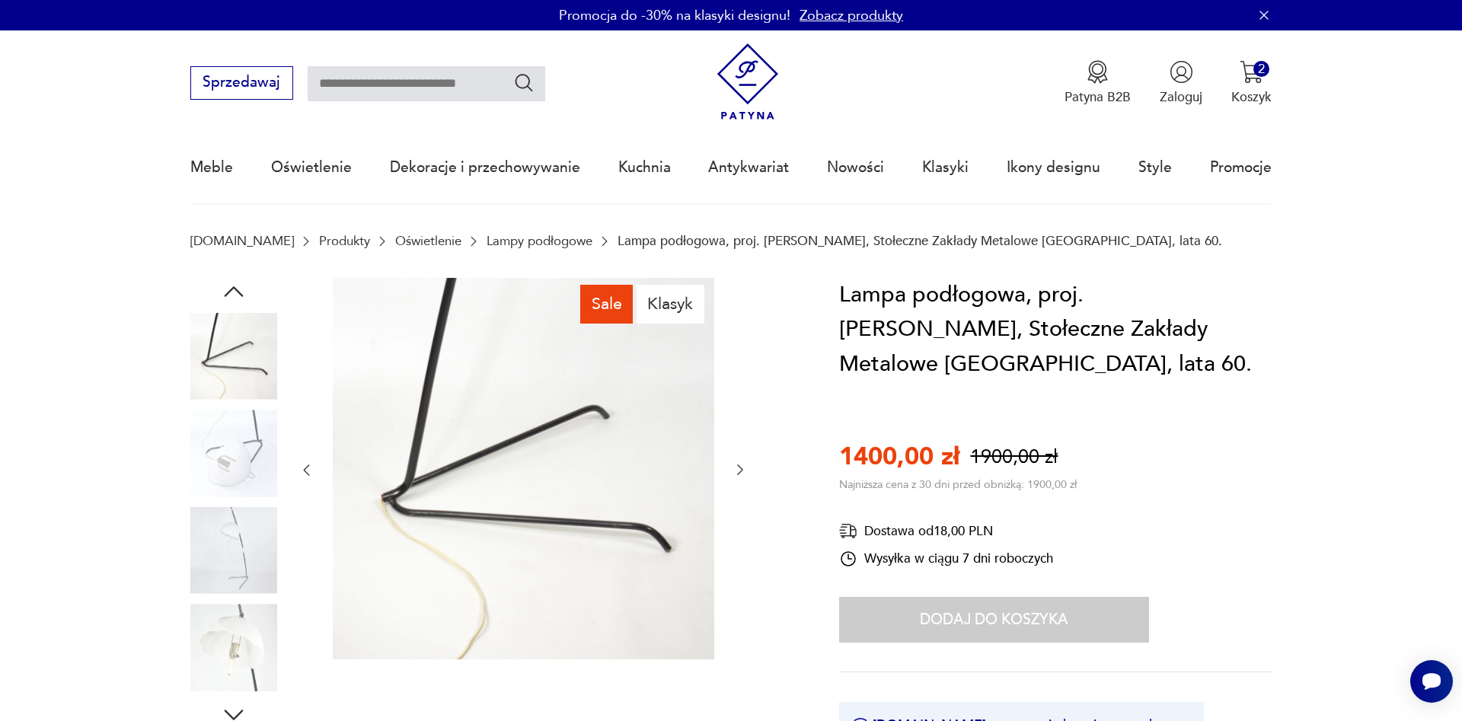
click at [238, 540] on img at bounding box center [233, 550] width 87 height 87
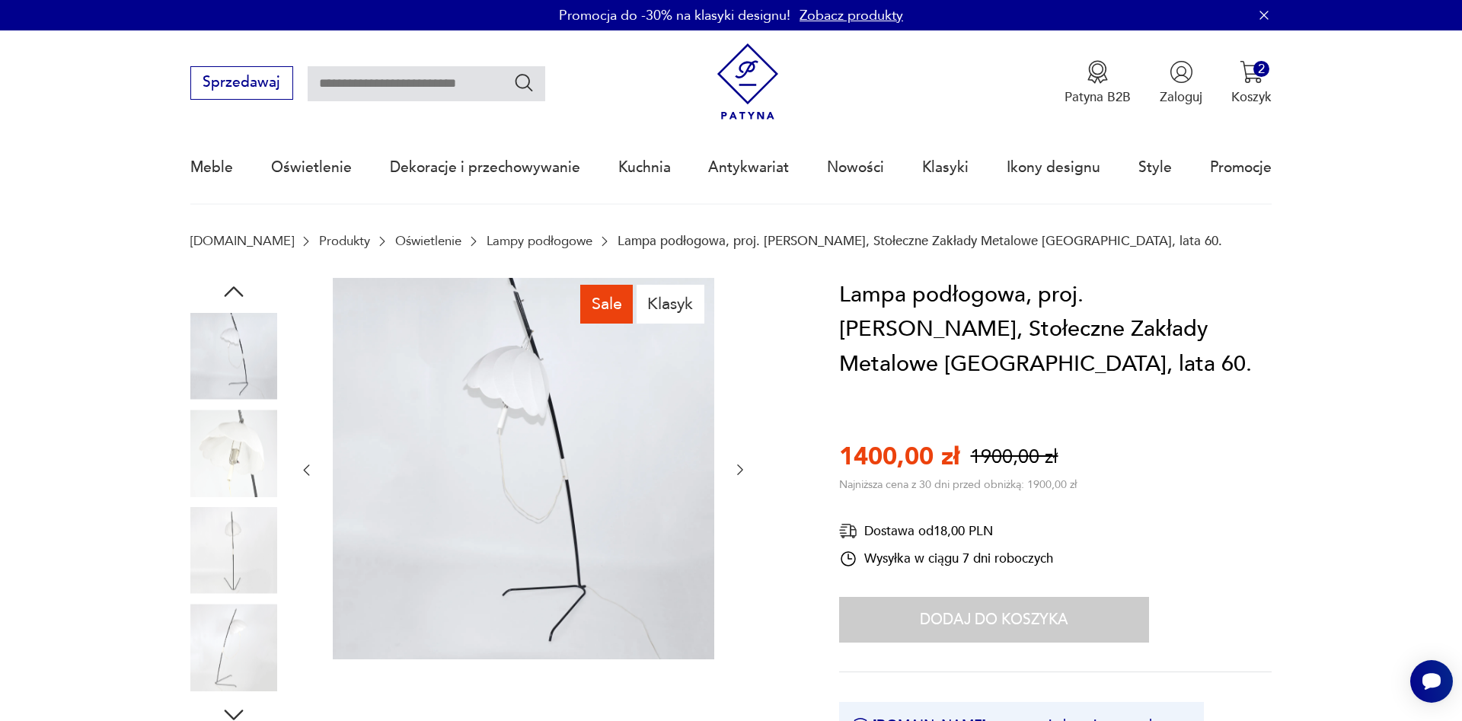
click at [241, 561] on img at bounding box center [233, 550] width 87 height 87
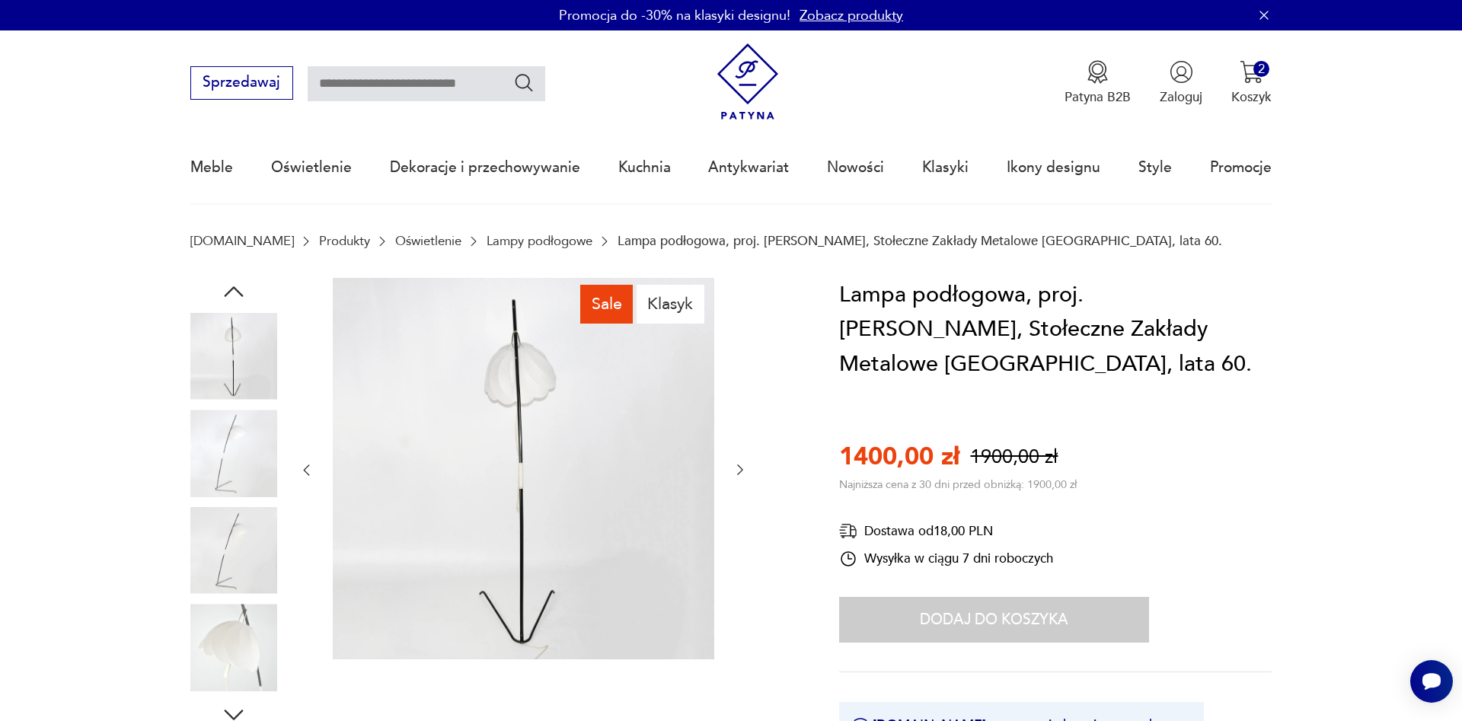
click at [527, 472] on img at bounding box center [523, 468] width 381 height 381
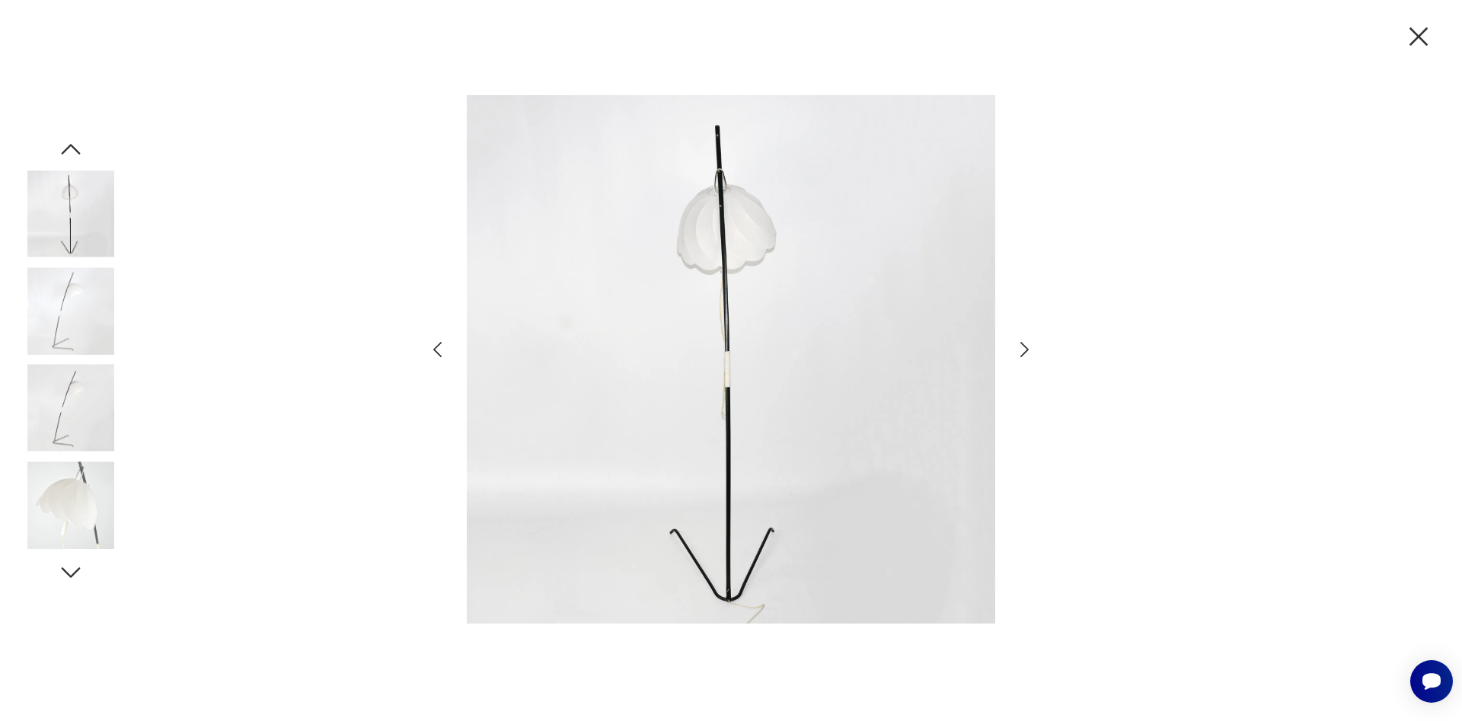
click at [527, 472] on img at bounding box center [731, 359] width 528 height 577
click at [984, 394] on img at bounding box center [731, 359] width 528 height 577
click at [849, 387] on img at bounding box center [731, 359] width 528 height 577
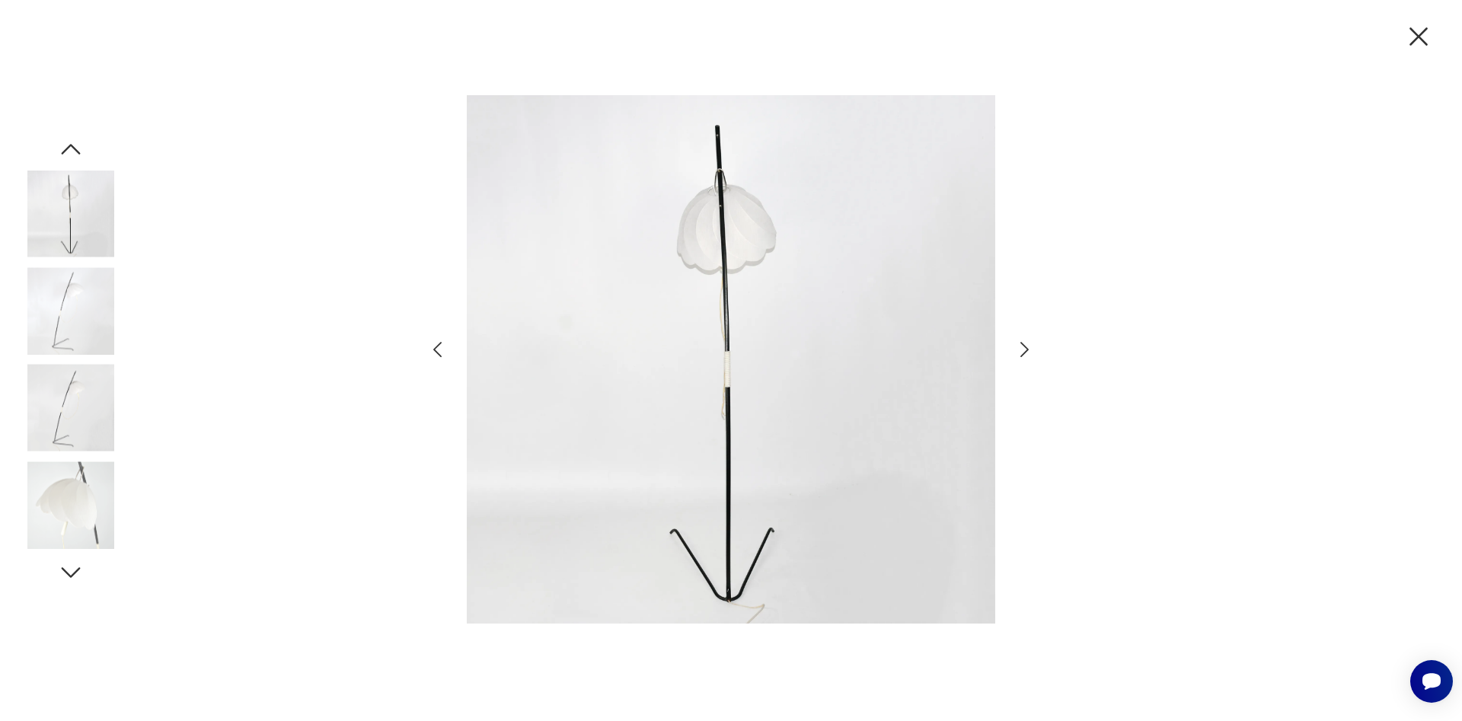
click at [849, 387] on img at bounding box center [731, 359] width 528 height 577
click at [80, 493] on img at bounding box center [70, 504] width 87 height 87
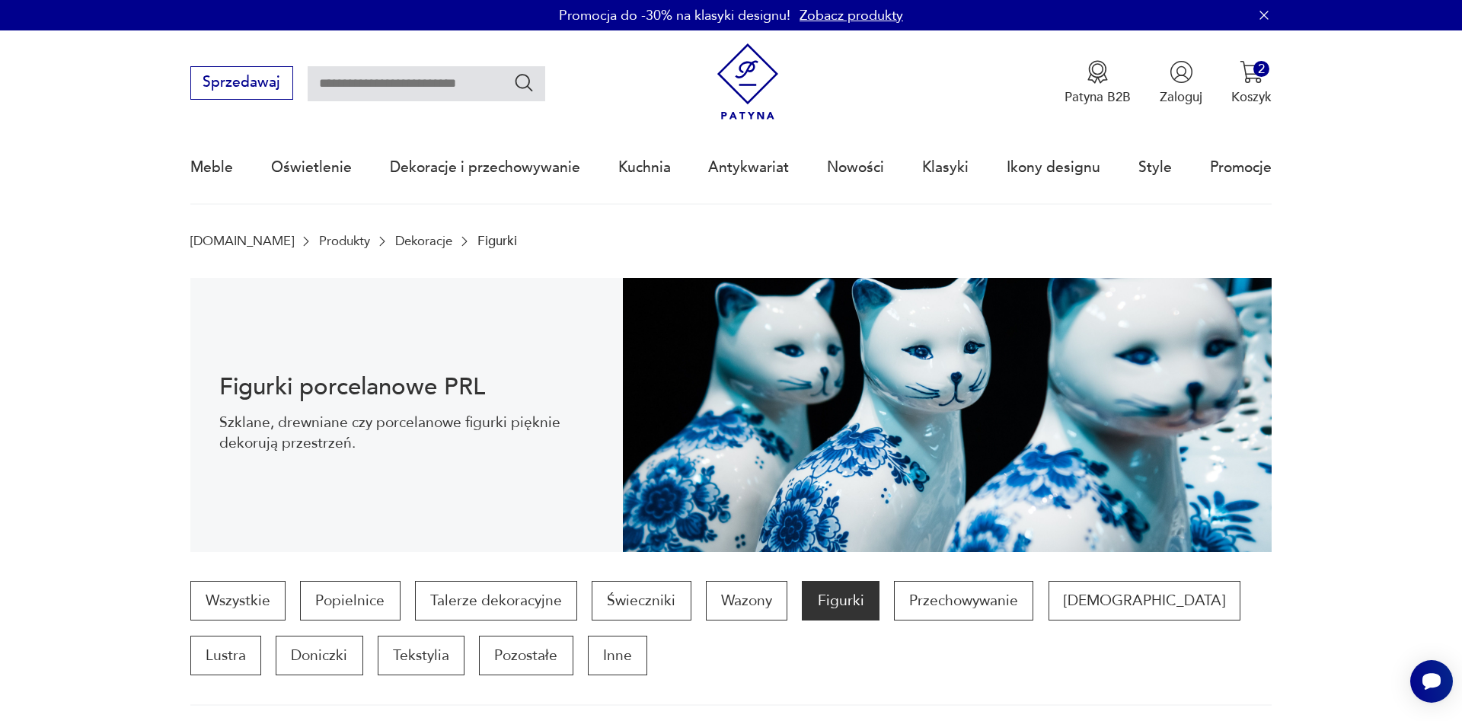
scroll to position [1452, 0]
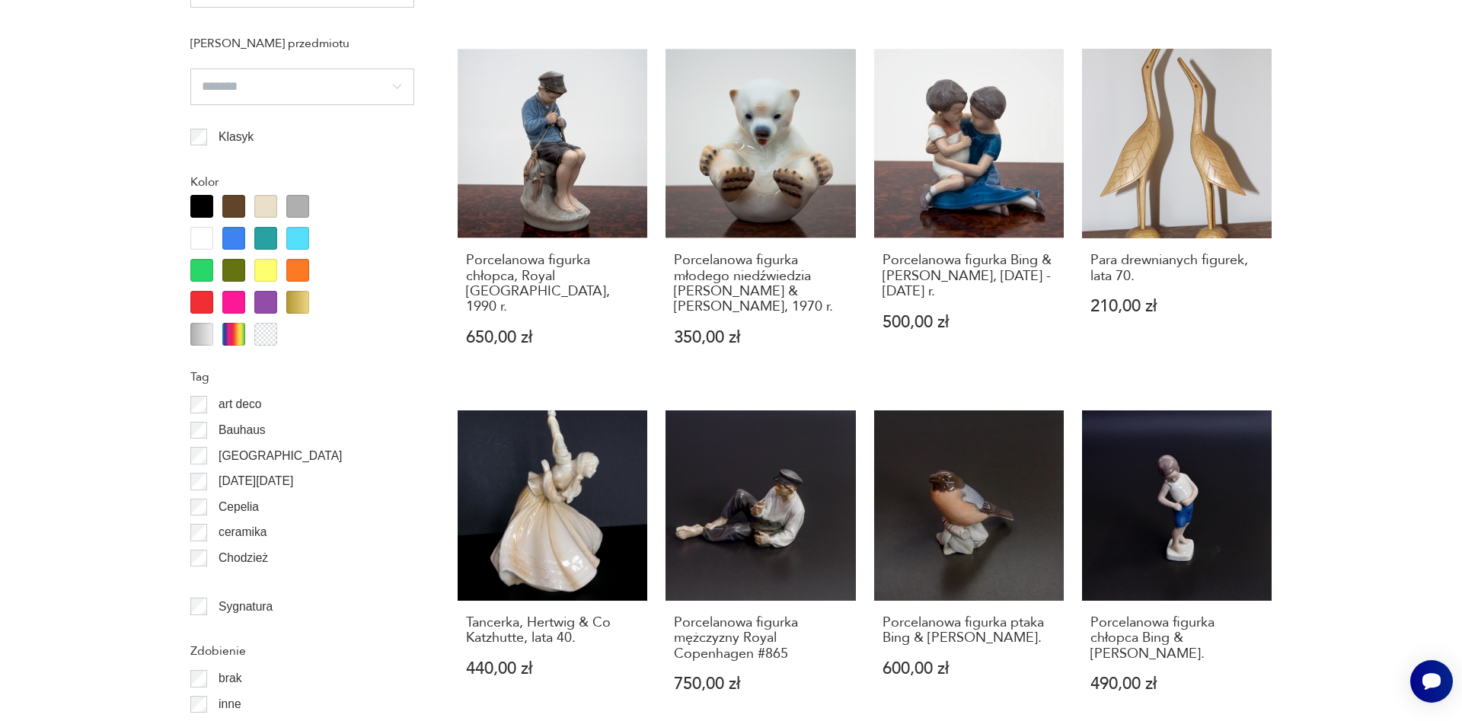
click at [232, 155] on div "Filtruj produkty Cena MIN MAX OK Promocja Datowanie OK Kraj pochodzenia Polska …" at bounding box center [302, 271] width 224 height 1957
drag, startPoint x: 353, startPoint y: 188, endPoint x: 369, endPoint y: 202, distance: 21.1
click at [0, 57] on section "Filtruj produkty Cena MIN MAX OK Promocja Datowanie OK Kraj pochodzenia Polska …" at bounding box center [731, 311] width 1462 height 2055
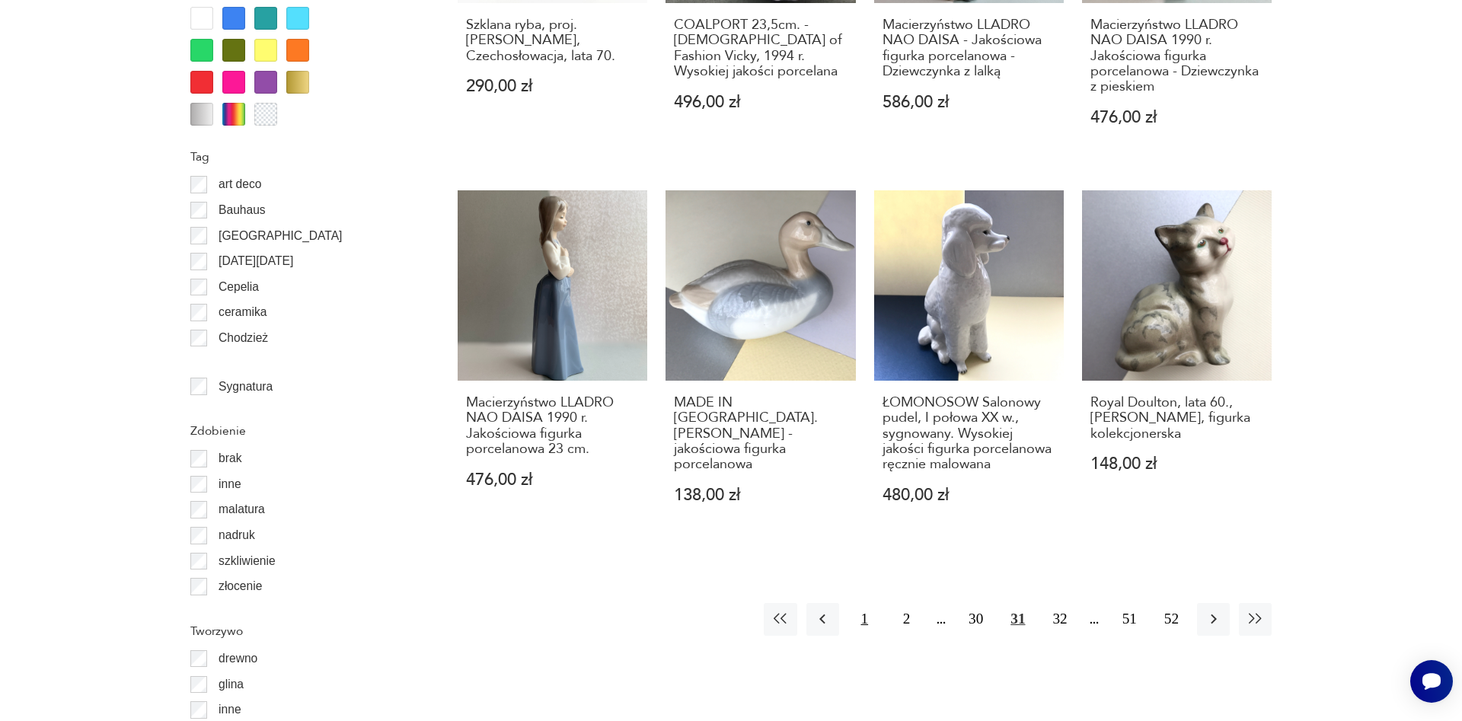
click at [863, 618] on button "1" at bounding box center [864, 619] width 33 height 33
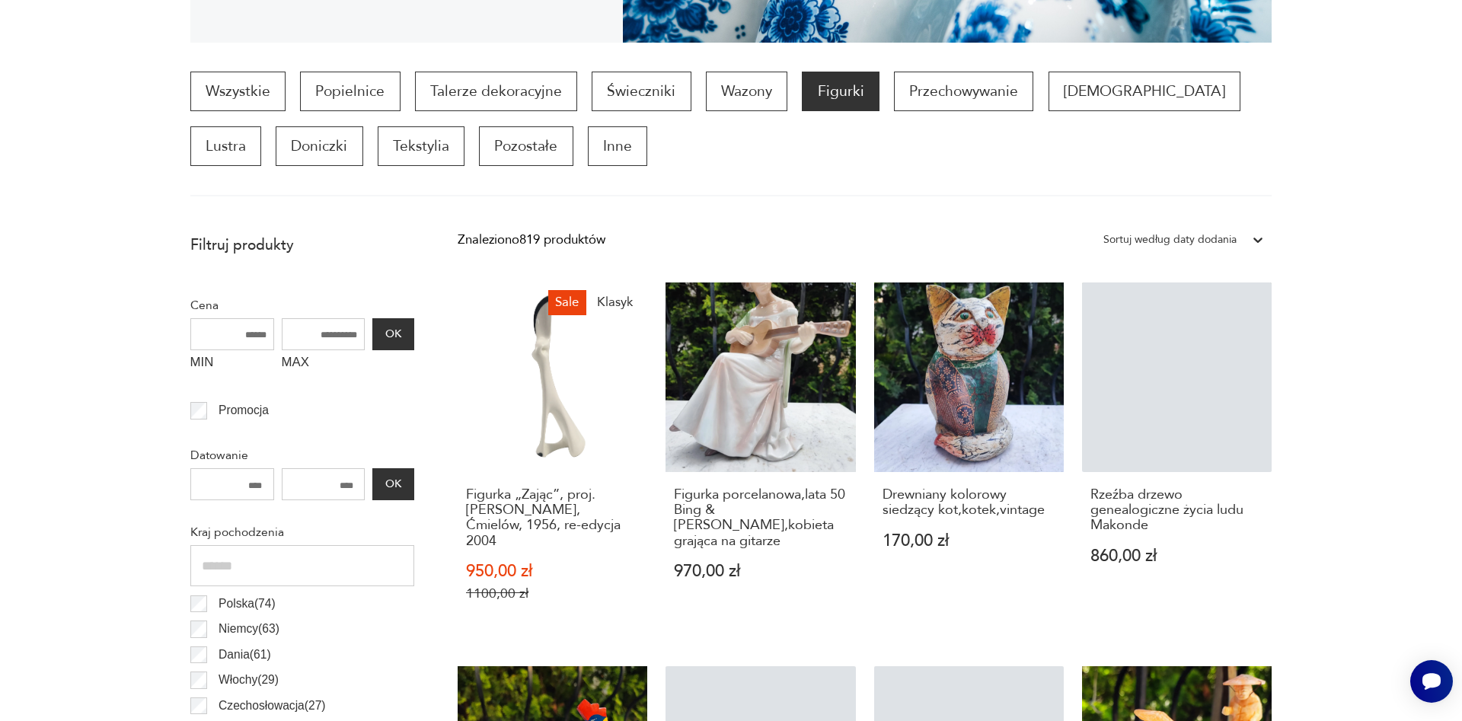
scroll to position [507, 0]
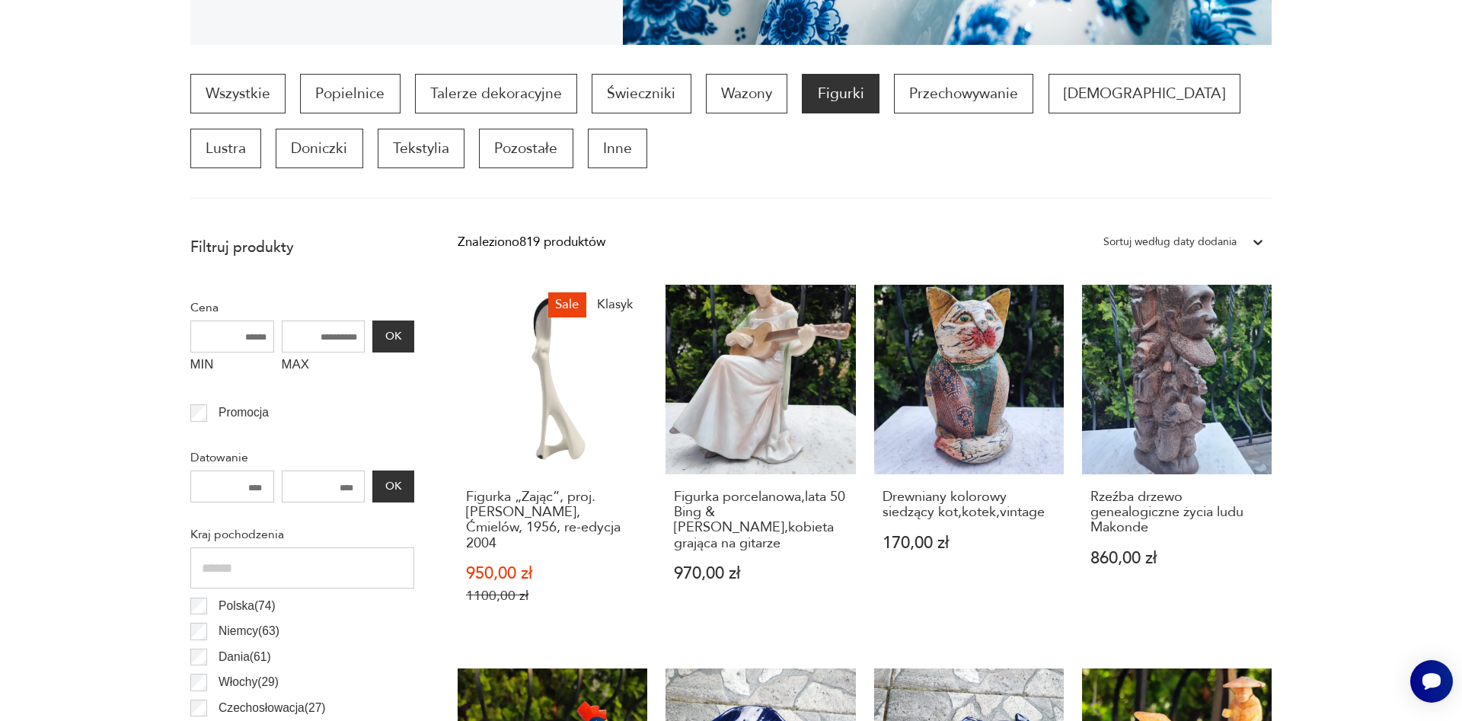
click at [1407, 146] on section "Wszystkie Popielnice Talerze dekoracyjne Świeczniki Wazony Figurki Przechowywan…" at bounding box center [731, 136] width 1462 height 125
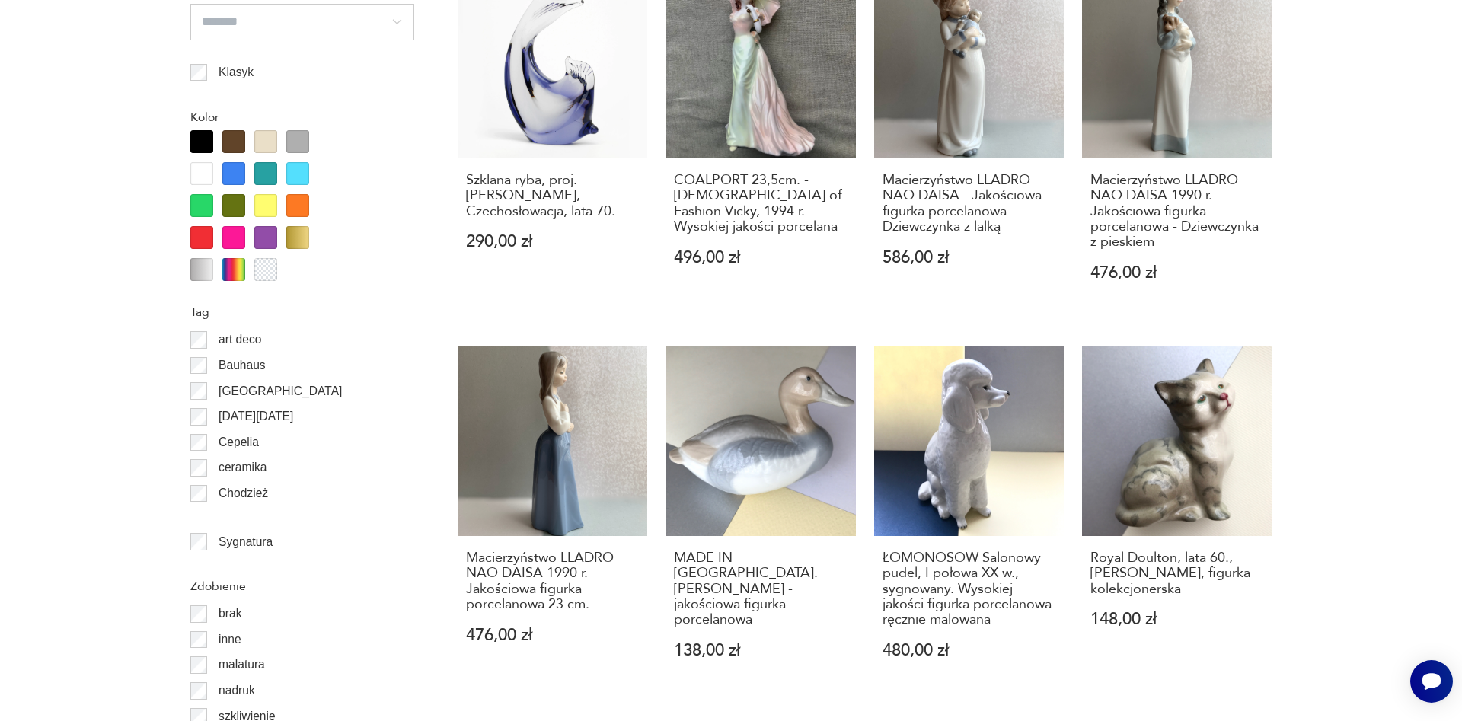
scroll to position [1594, 0]
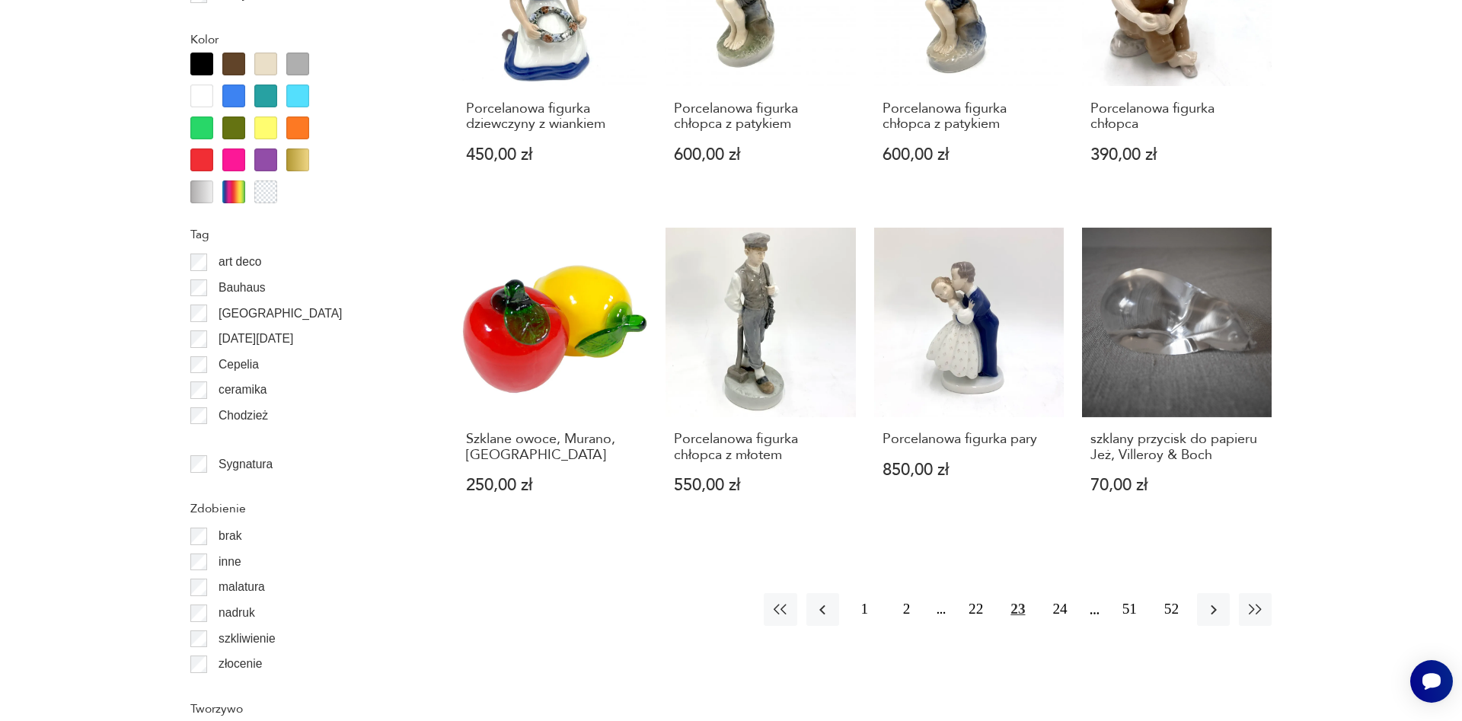
click at [1461, 315] on section "Filtruj produkty Cena MIN MAX OK Promocja Datowanie OK Kraj pochodzenia Polska …" at bounding box center [731, 168] width 1462 height 2055
click at [1452, 68] on section "Filtruj produkty Cena MIN MAX OK Promocja Datowanie OK Kraj pochodzenia Polska …" at bounding box center [731, 168] width 1462 height 2055
click at [1277, 106] on section "Filtruj produkty Cena MIN MAX OK Promocja Datowanie OK Kraj pochodzenia Polska …" at bounding box center [731, 168] width 1462 height 2055
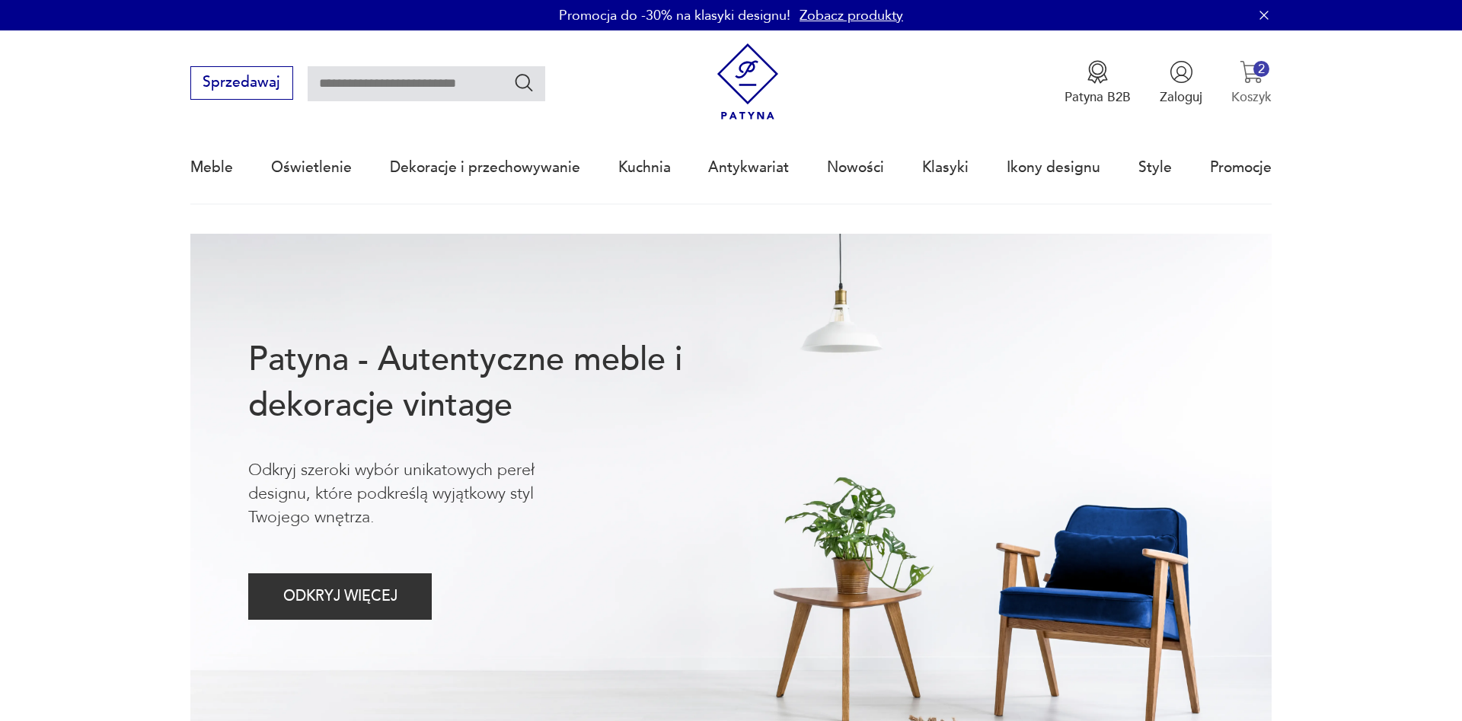
click at [1248, 74] on img "button" at bounding box center [1251, 72] width 24 height 24
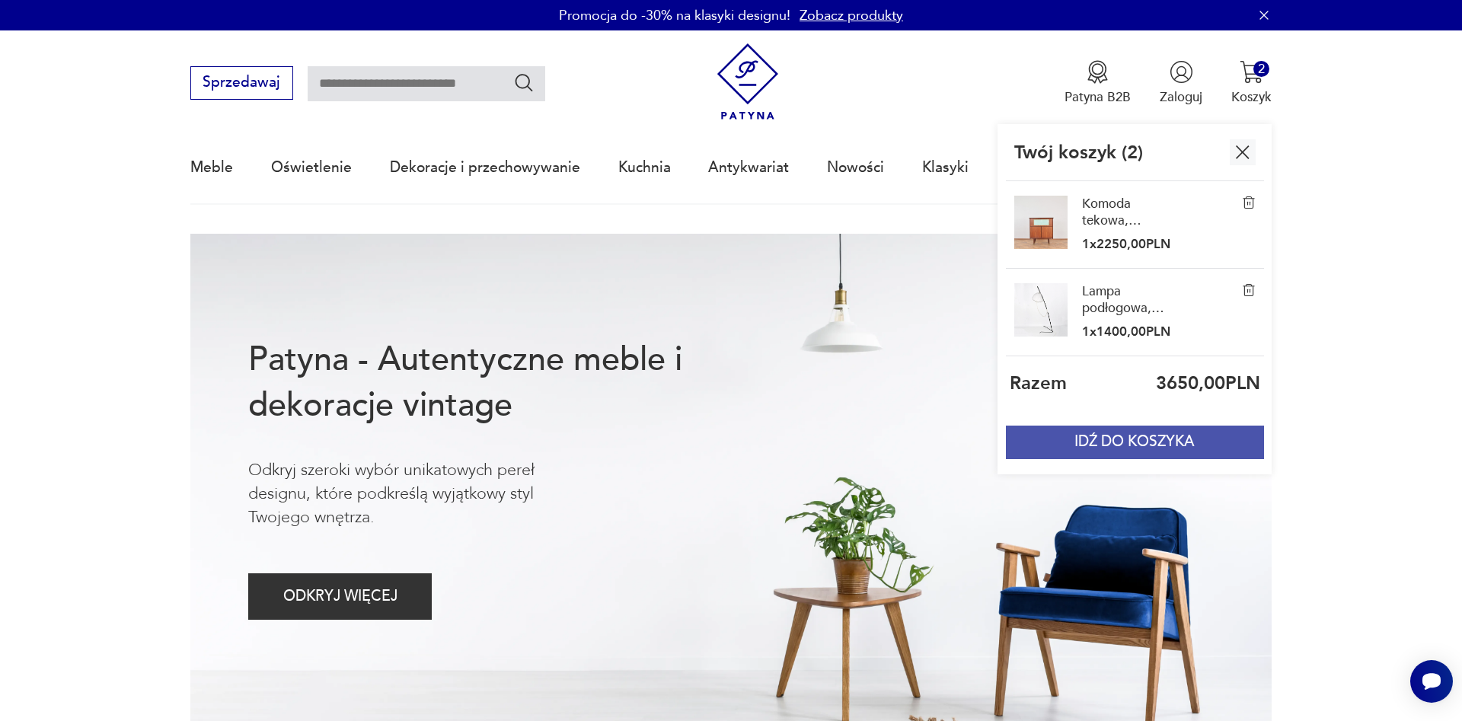
click at [1108, 438] on button "IDŹ DO KOSZYKA" at bounding box center [1134, 442] width 257 height 33
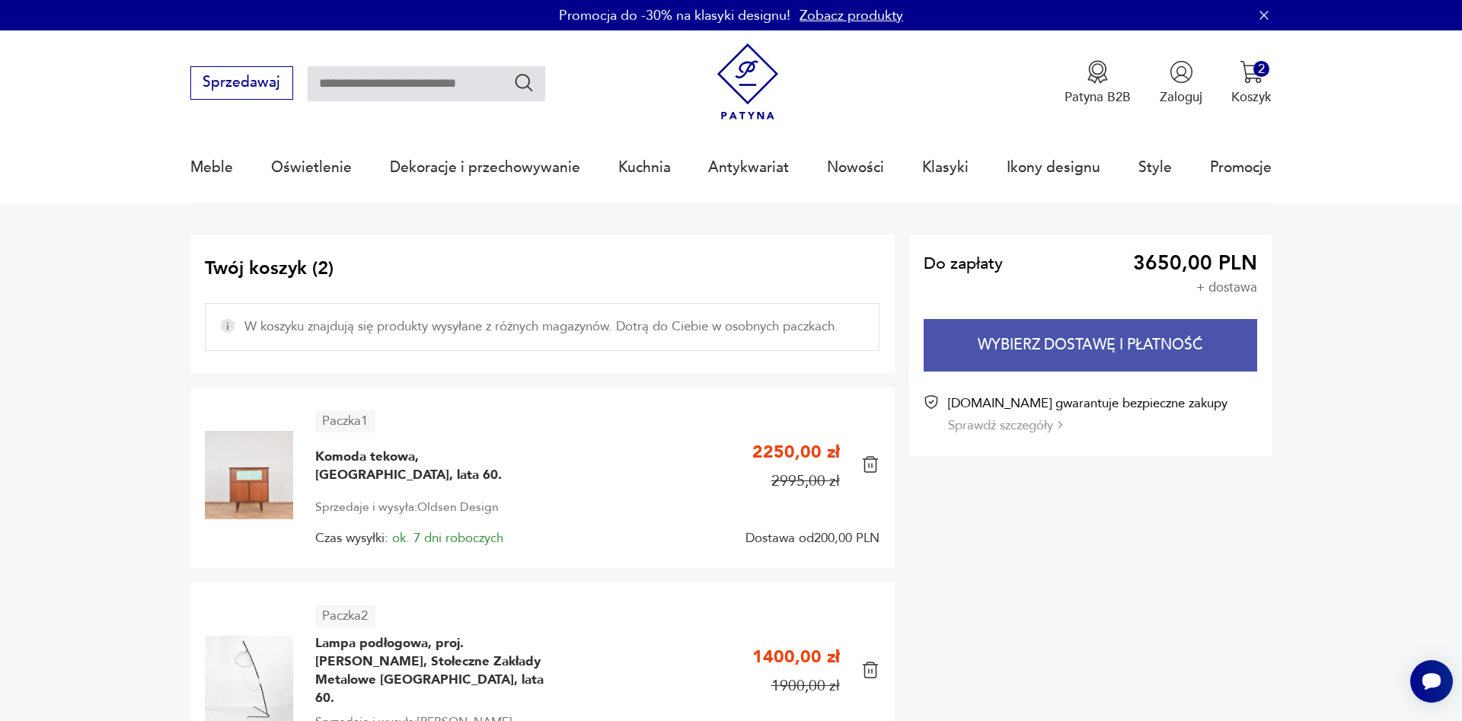
click at [1082, 347] on button "Wybierz dostawę i płatność" at bounding box center [1089, 345] width 333 height 53
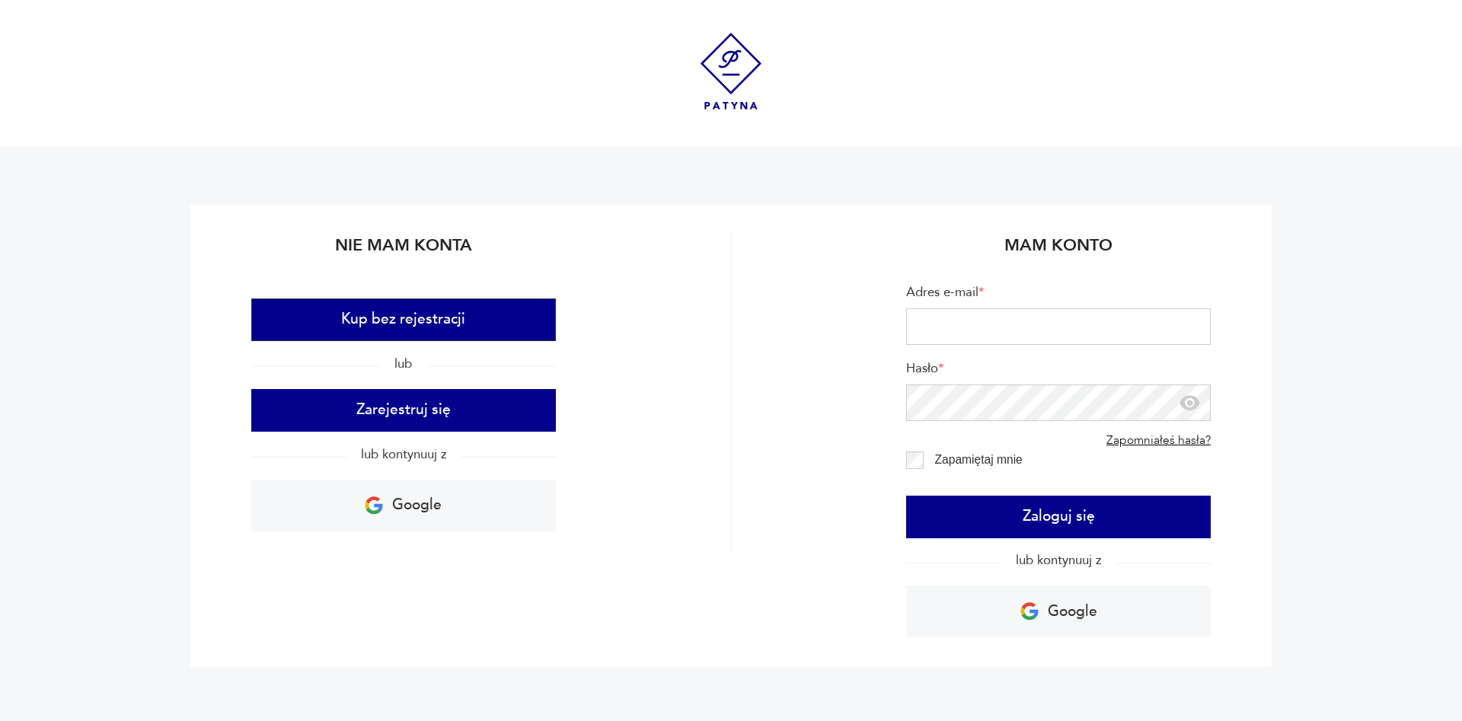
click at [452, 319] on button "Kup bez rejestracji" at bounding box center [403, 319] width 304 height 43
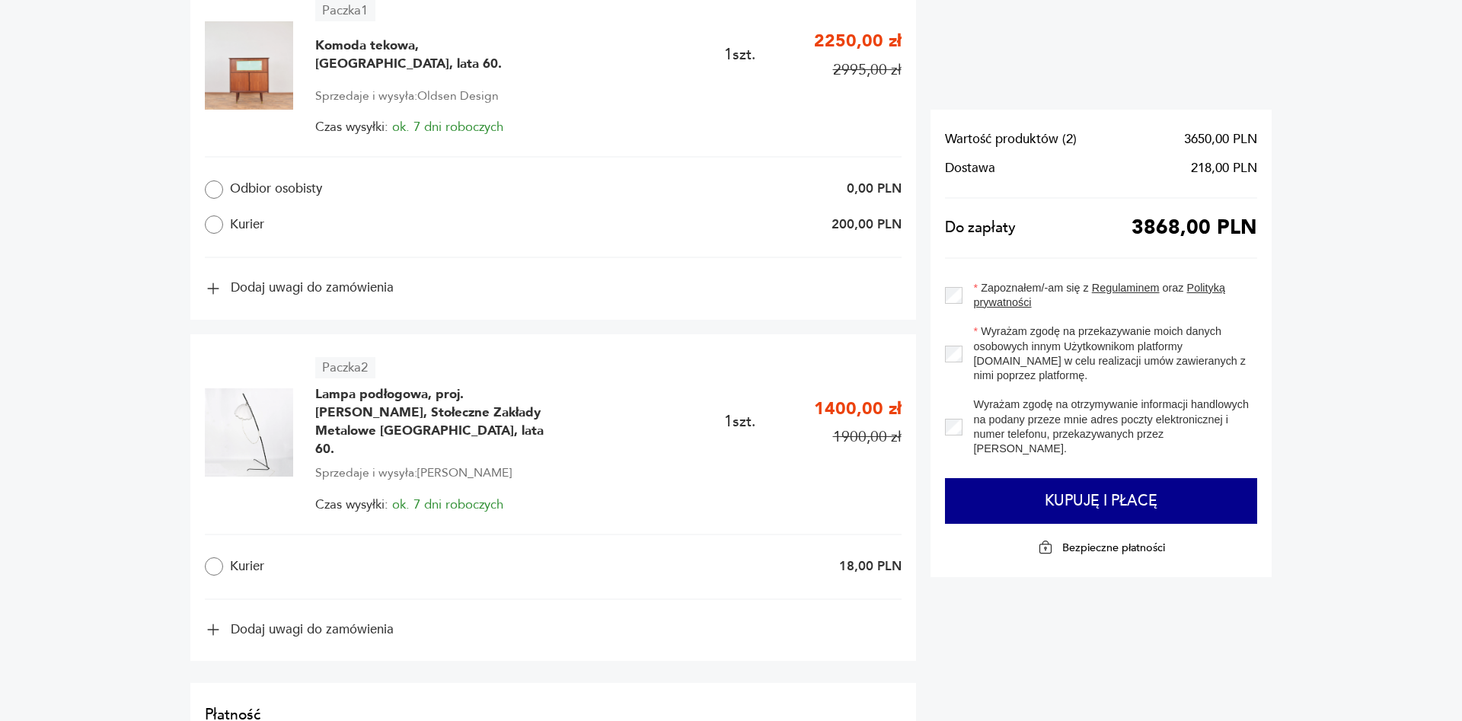
scroll to position [854, 0]
